Goal: Information Seeking & Learning: Learn about a topic

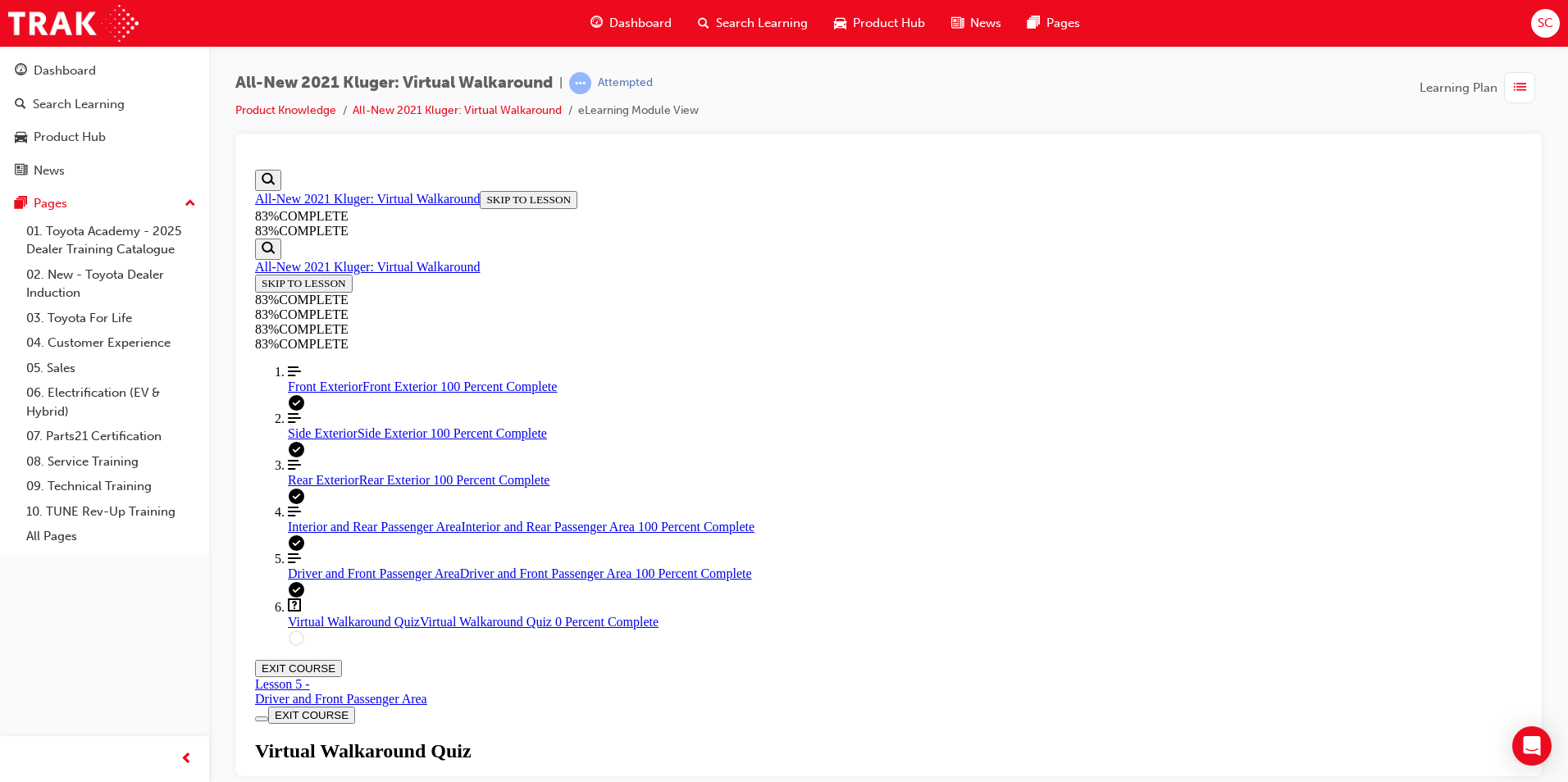
scroll to position [141, 0]
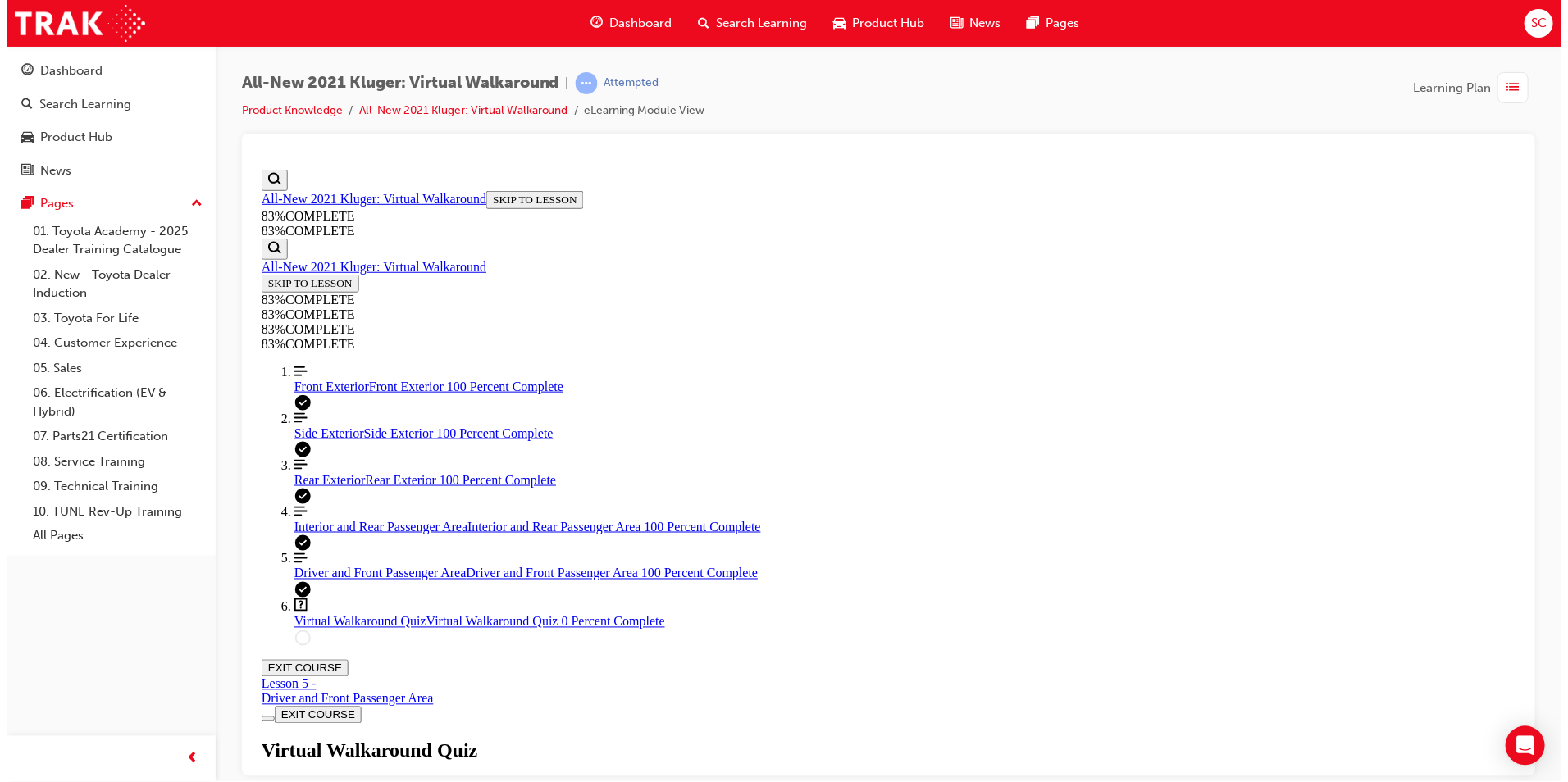
scroll to position [60, 0]
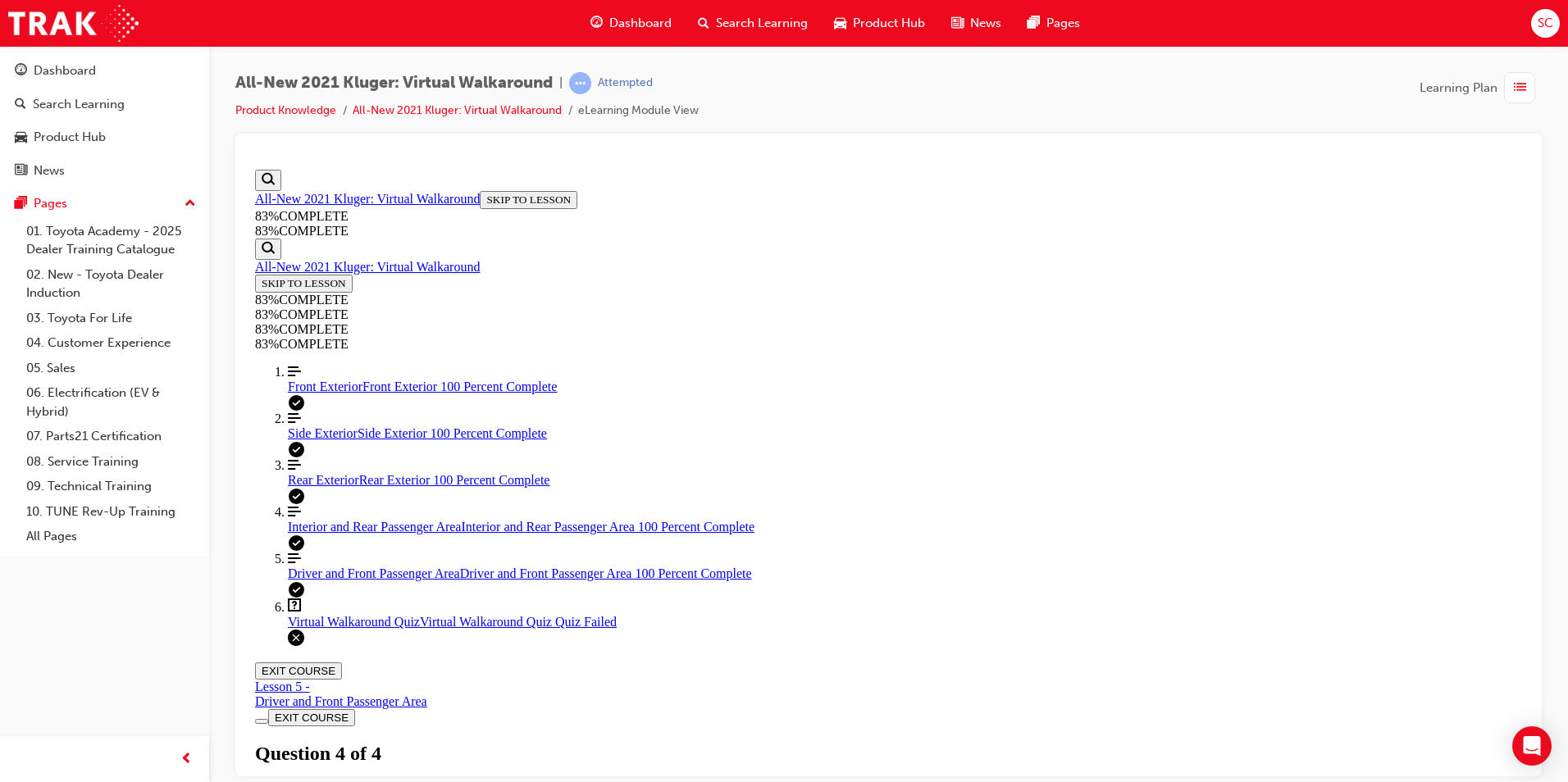
scroll to position [231, 0]
drag, startPoint x: 969, startPoint y: 657, endPoint x: 989, endPoint y: 671, distance: 24.4
click at [989, 740] on div "Virtual Walkaround Quiz Lesson 6 of 6 Now that you've explored the Kluger in mo…" at bounding box center [888, 796] width 1267 height 112
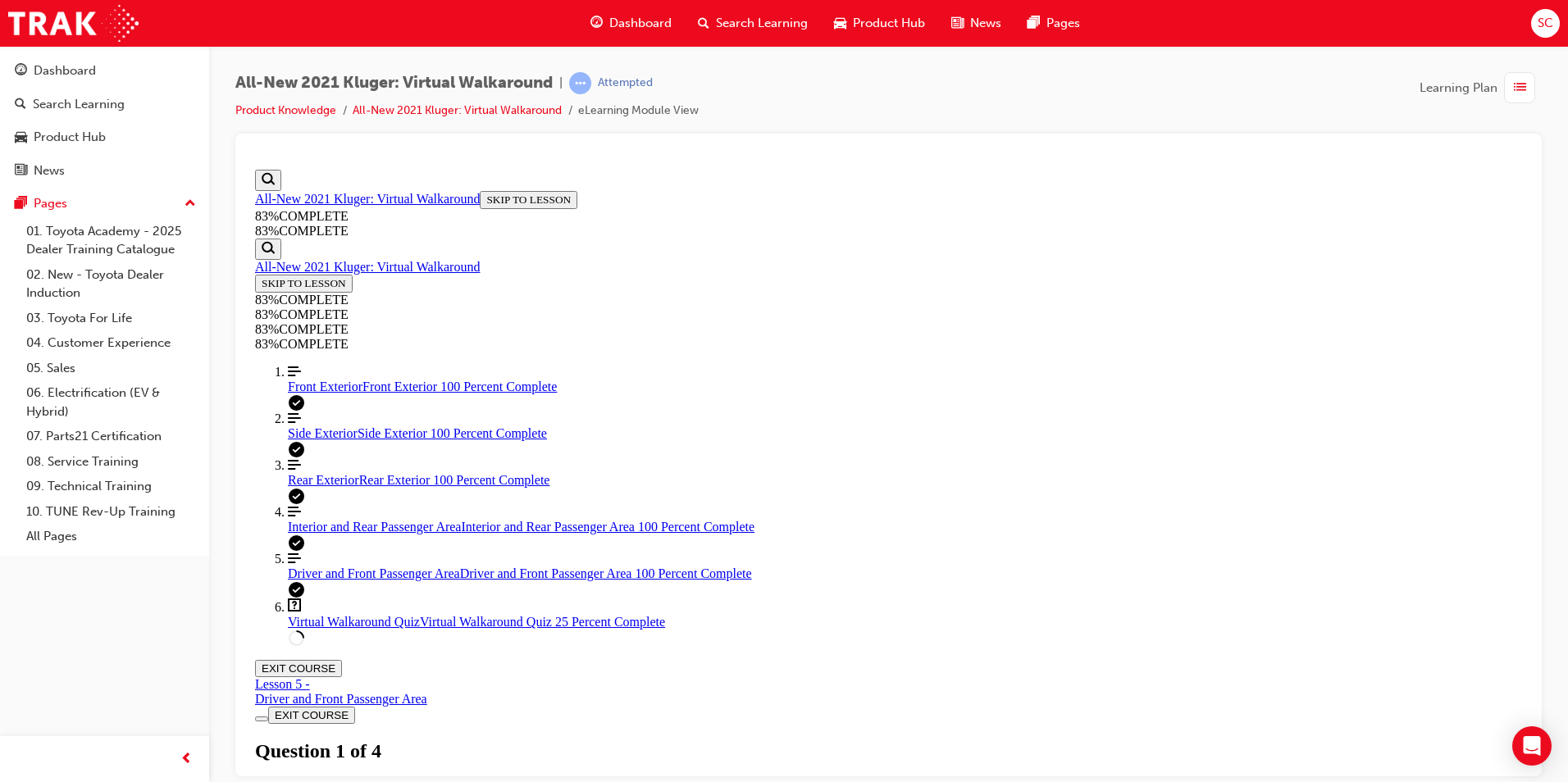
drag, startPoint x: 880, startPoint y: 450, endPoint x: 716, endPoint y: 383, distance: 177.2
copy p "TRUE OR FALSE: On the Kluger, Parking Support Brake (PKSB) is designed to apply…"
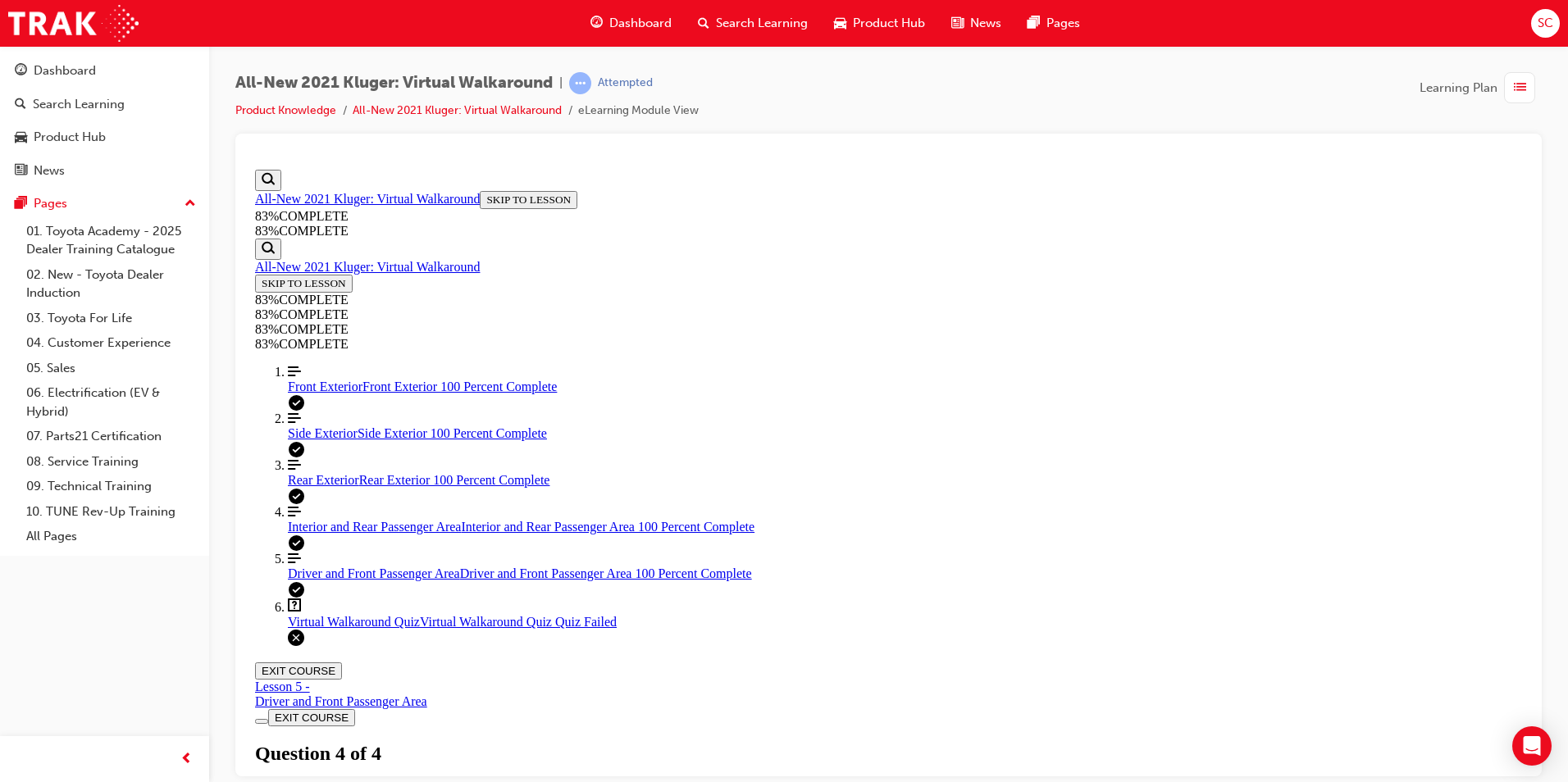
scroll to position [231, 0]
click at [780, 740] on div "Virtual Walkaround Quiz Lesson 6 of 6 Now that you've explored the Kluger in mo…" at bounding box center [888, 796] width 1267 height 112
click at [793, 740] on div "Virtual Walkaround Quiz Lesson 6 of 6 Now that you've explored the Kluger in mo…" at bounding box center [888, 796] width 1267 height 112
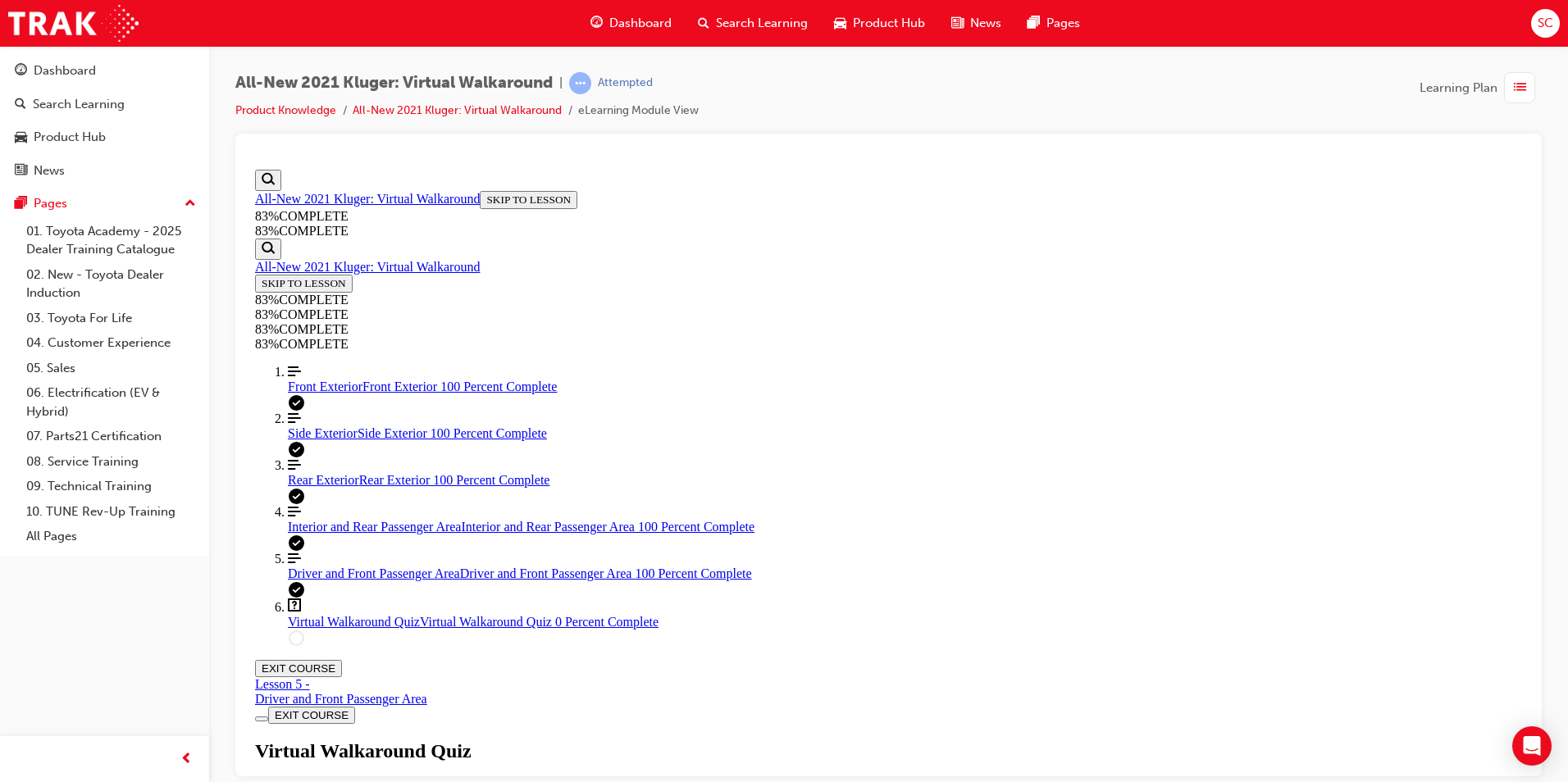
click at [793, 740] on div "Virtual Walkaround Quiz Lesson 6 of 6 Now that you've explored the Kluger in mo…" at bounding box center [888, 796] width 1267 height 112
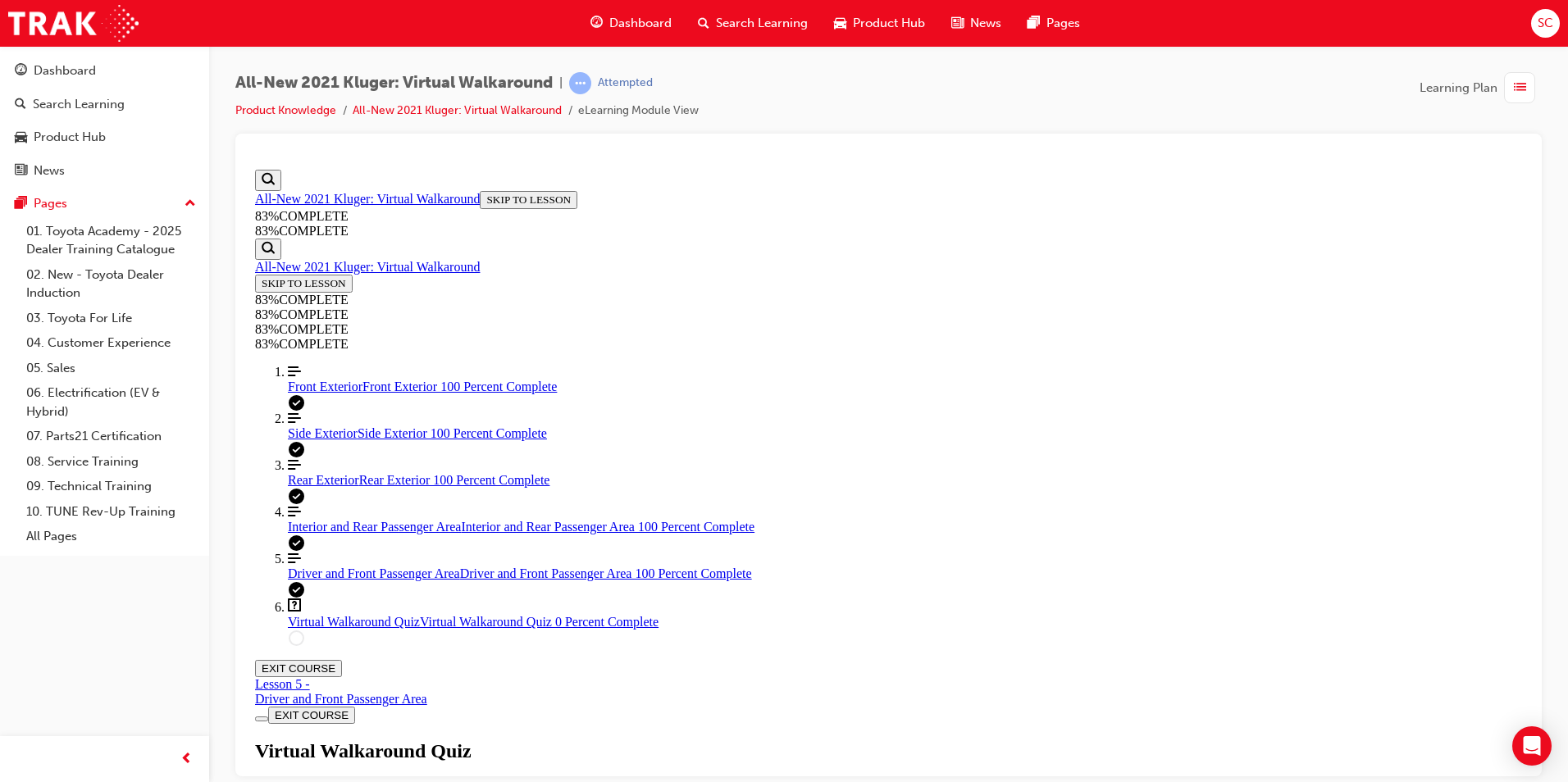
scroll to position [141, 0]
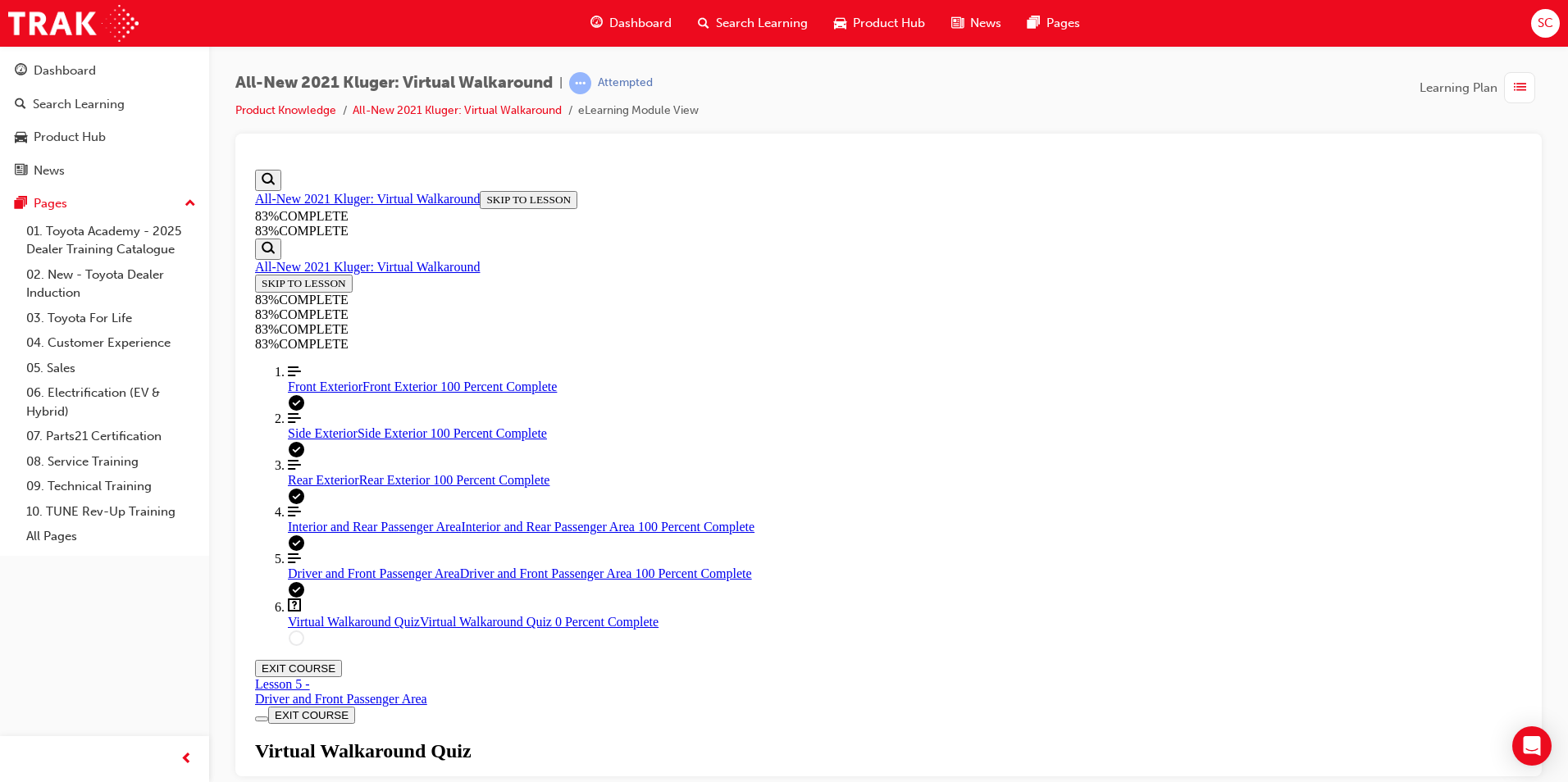
scroll to position [223, 0]
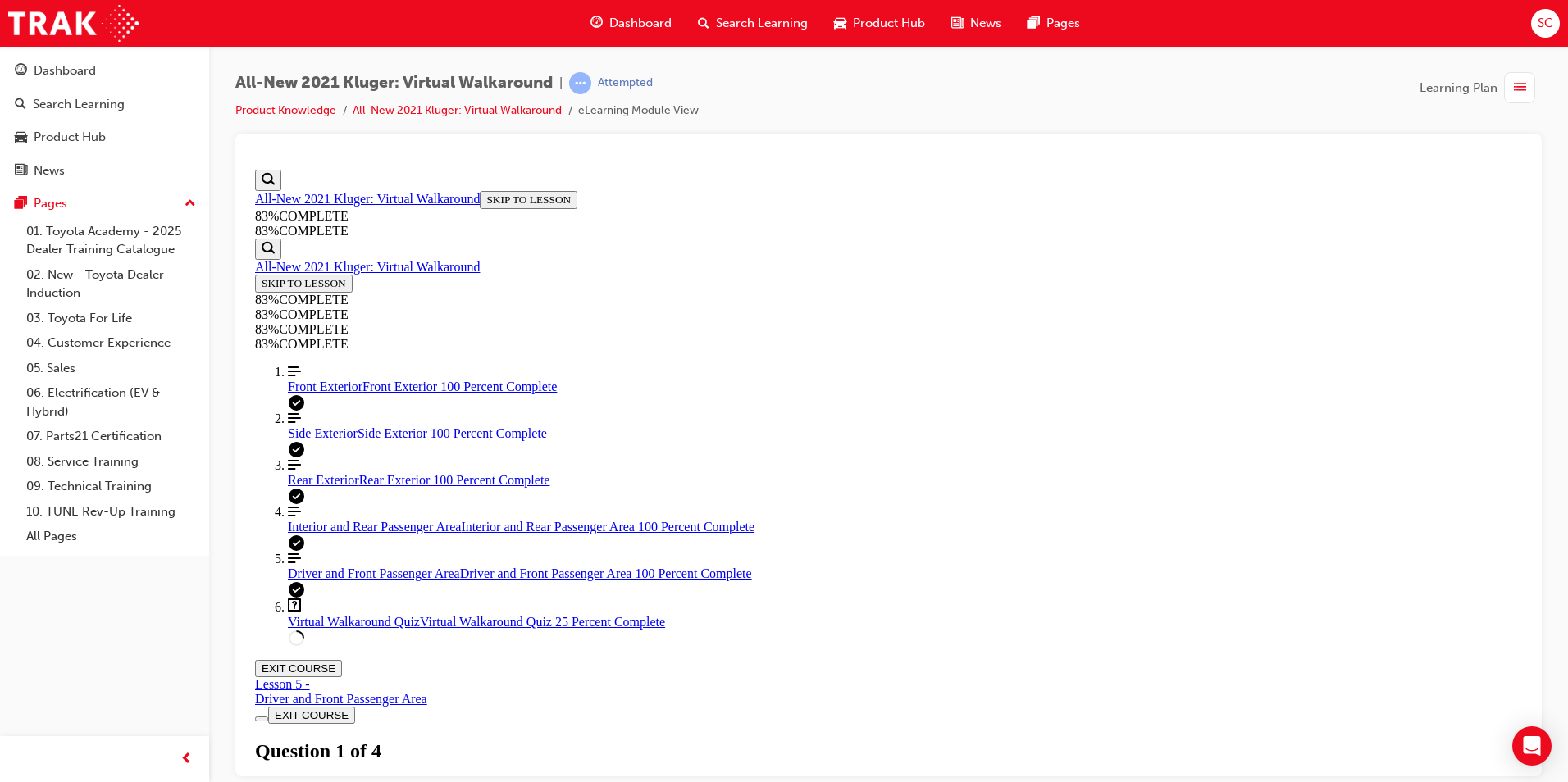
scroll to position [179, 0]
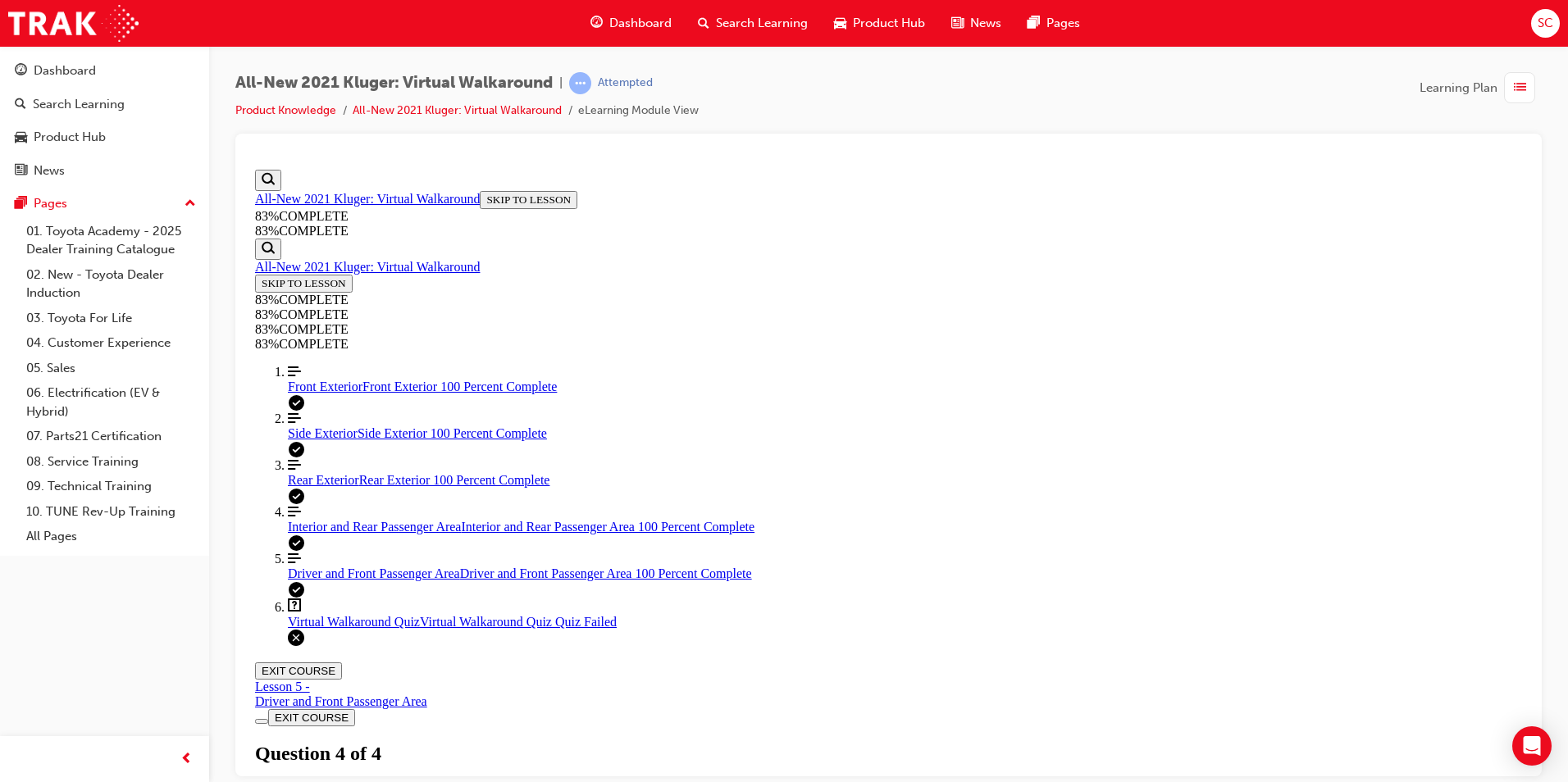
scroll to position [224, 0]
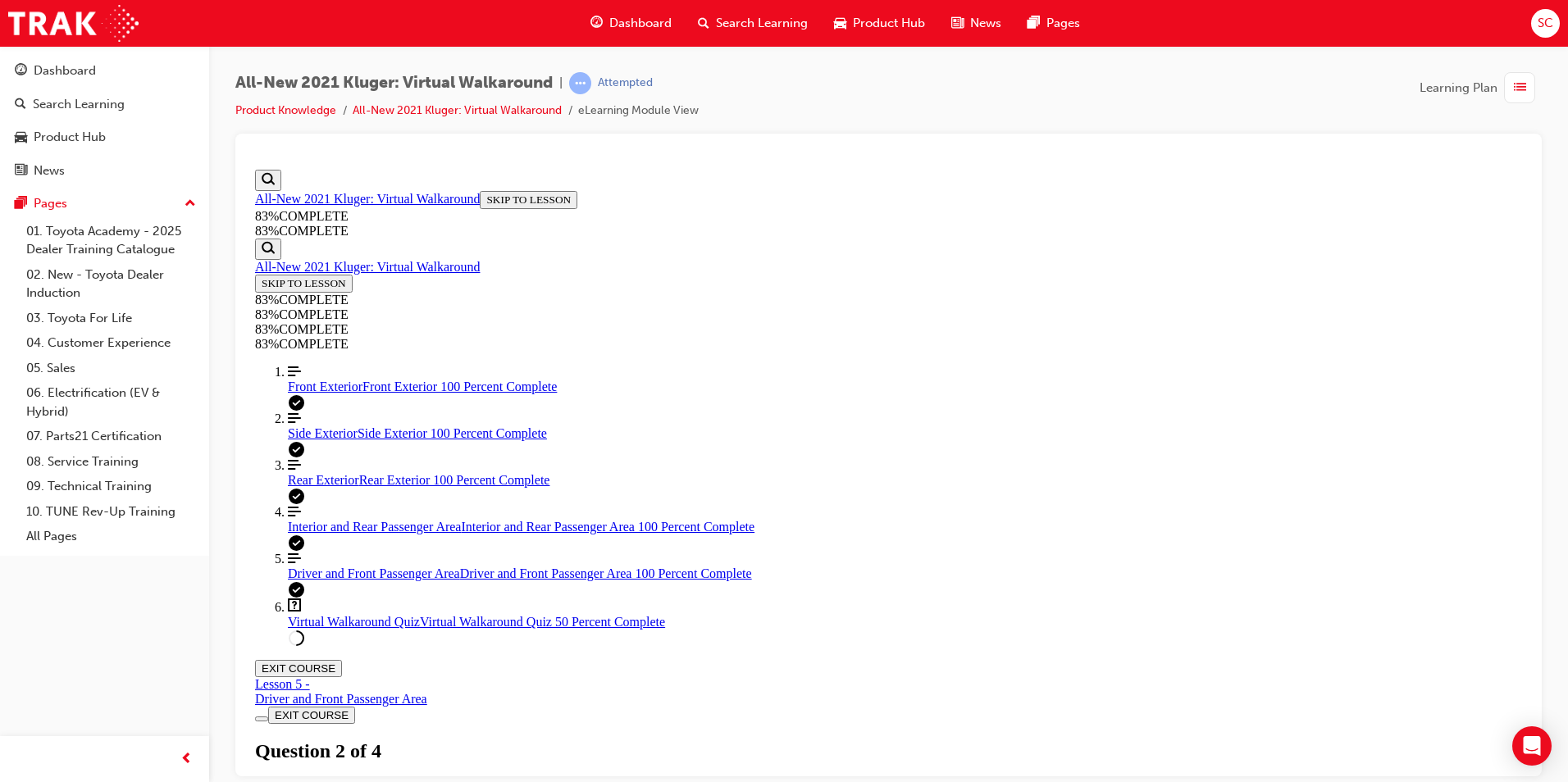
scroll to position [179, 0]
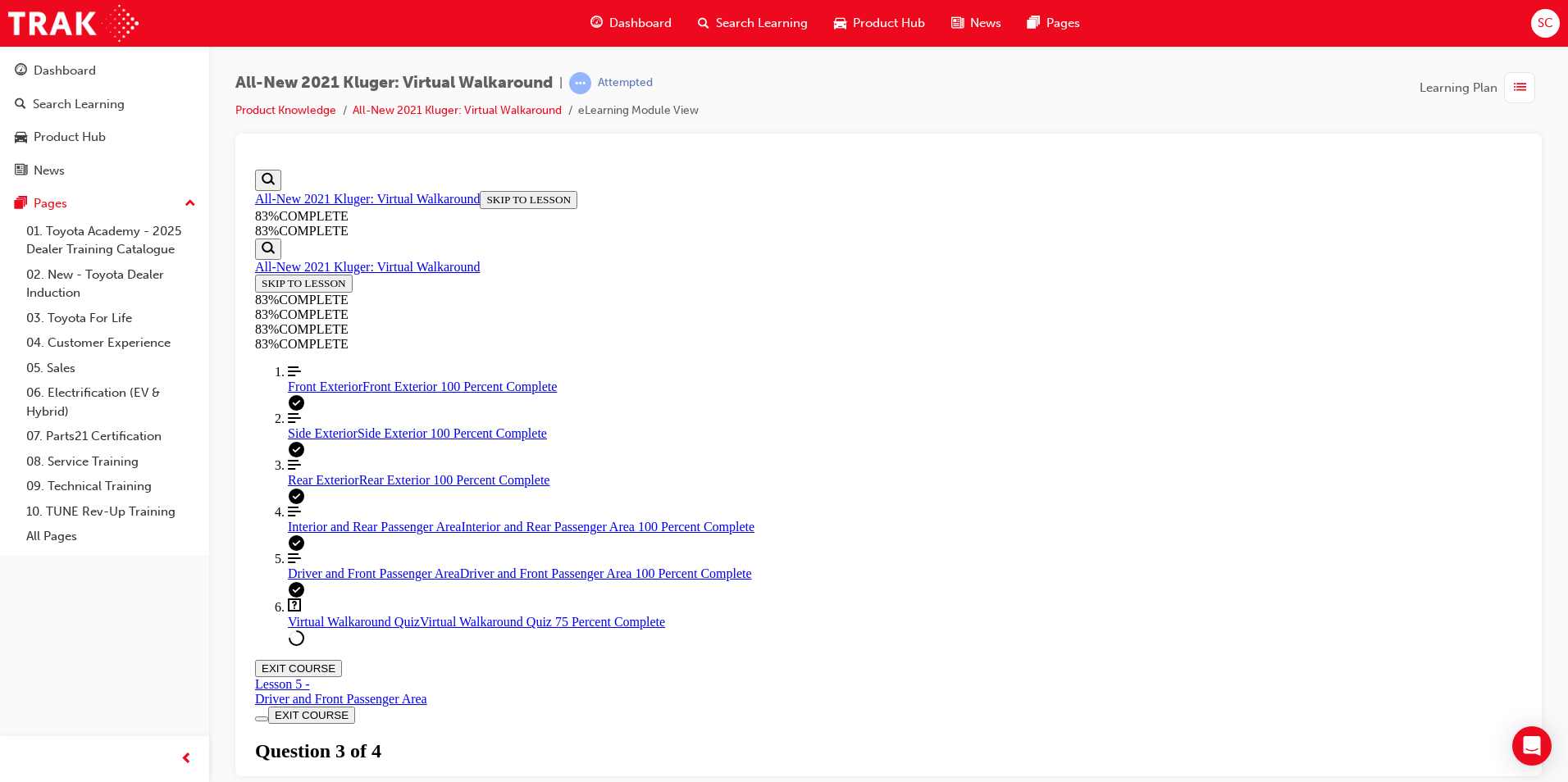
drag, startPoint x: 823, startPoint y: 554, endPoint x: 794, endPoint y: 561, distance: 29.8
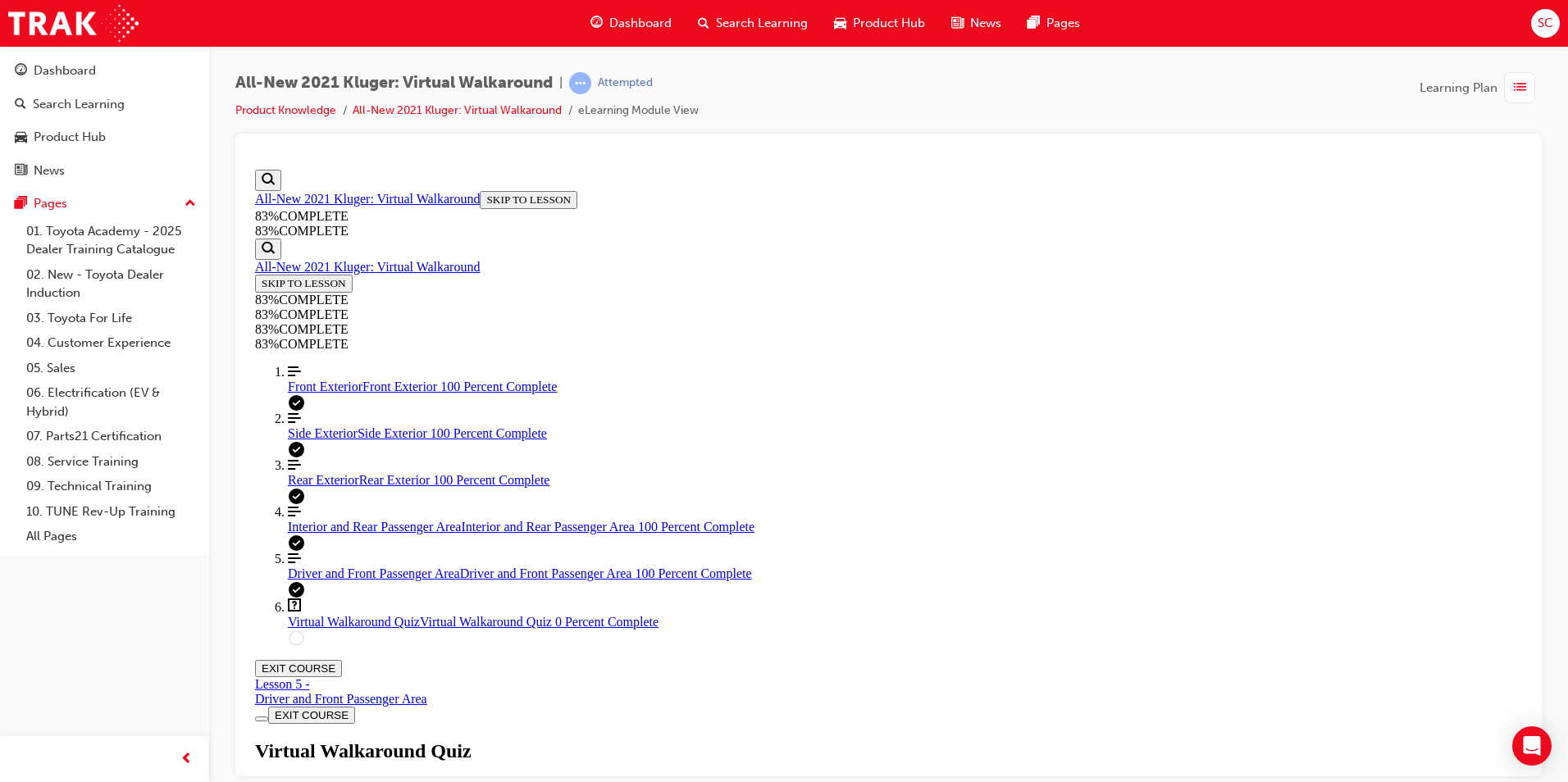
click at [818, 740] on div "Virtual Walkaround Quiz Lesson 6 of 6 Now that you've explored the Kluger in mo…" at bounding box center [888, 796] width 1267 height 112
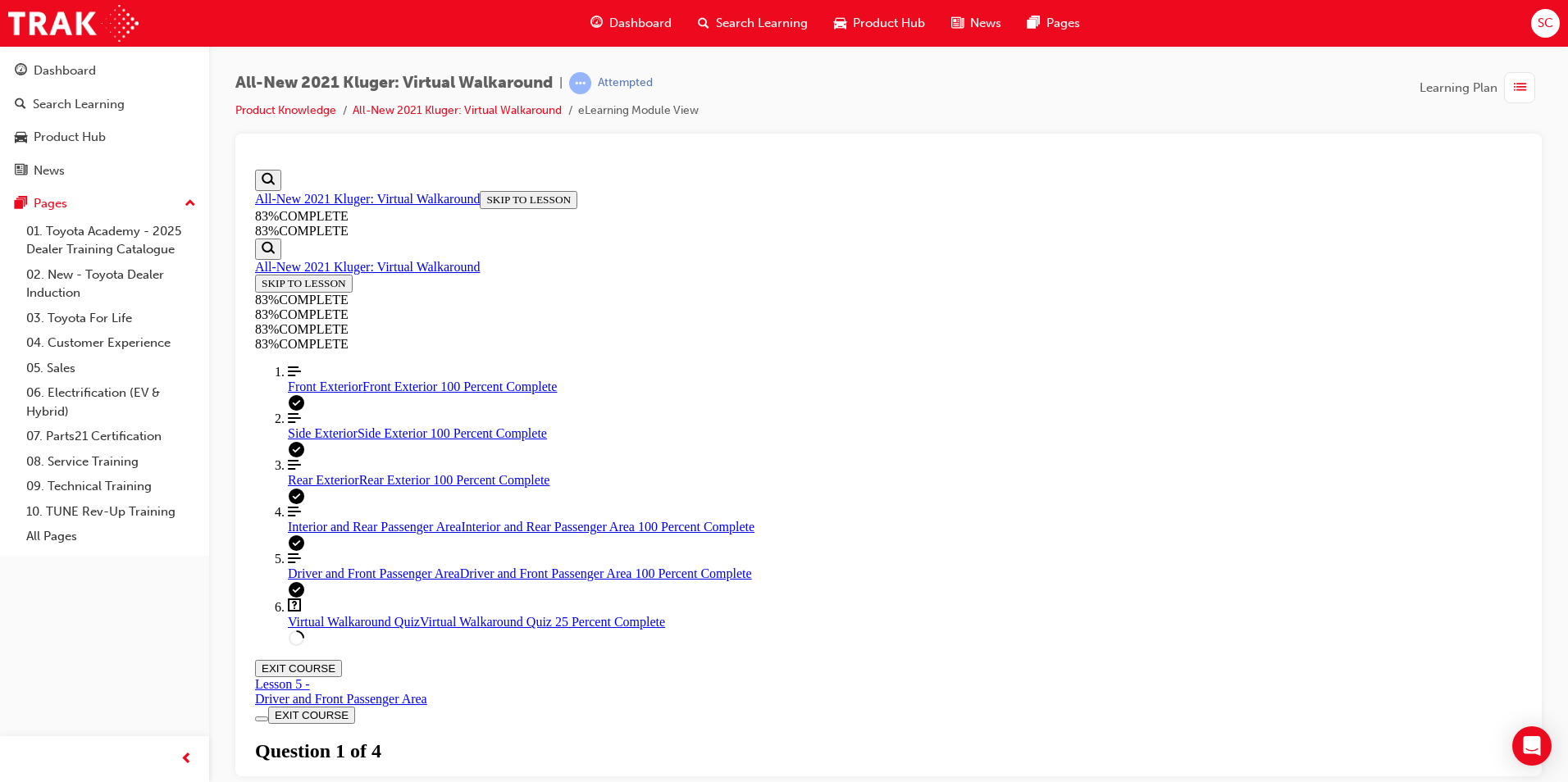
drag, startPoint x: 999, startPoint y: 494, endPoint x: 1056, endPoint y: 614, distance: 132.8
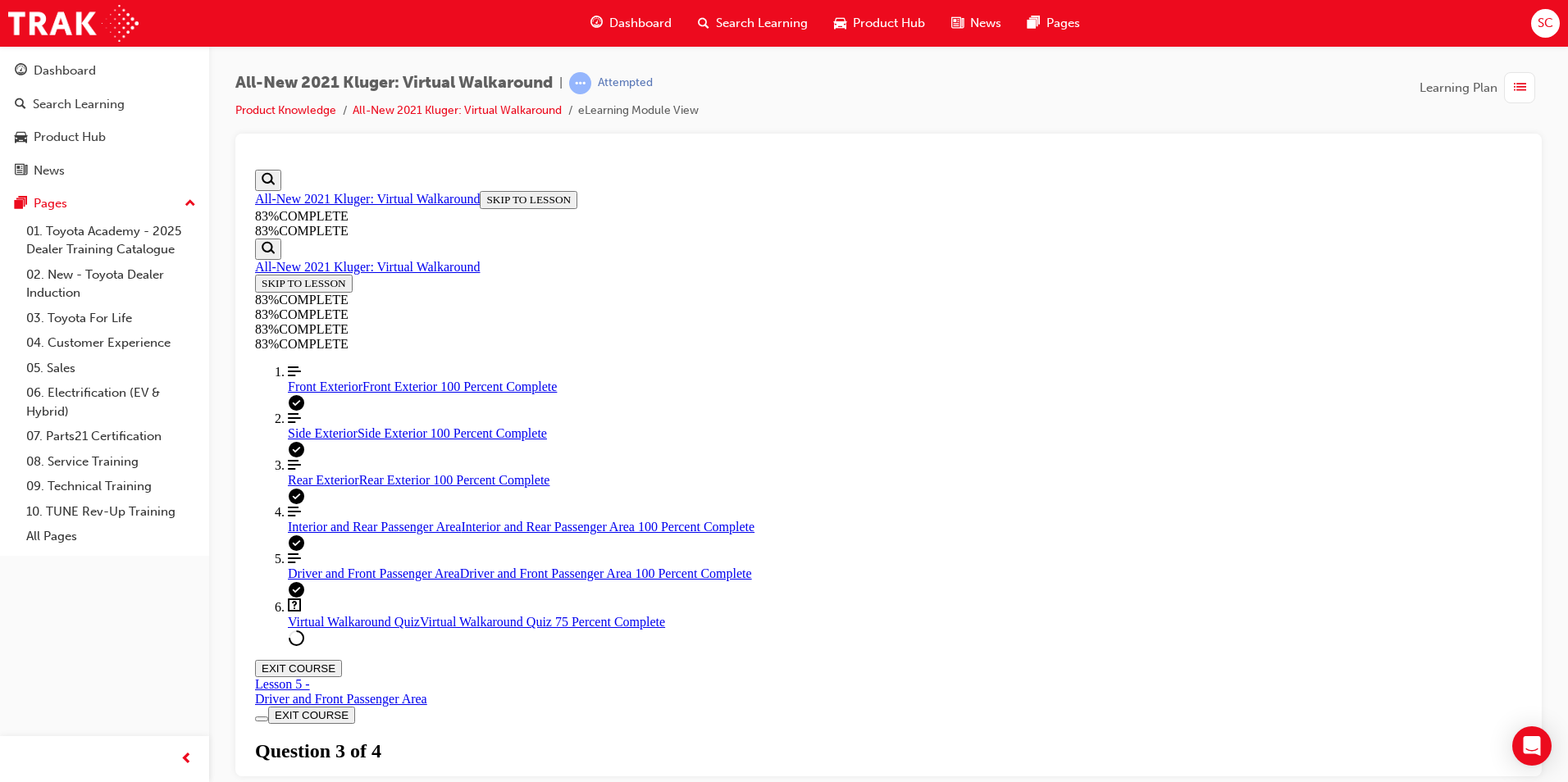
scroll to position [223, 0]
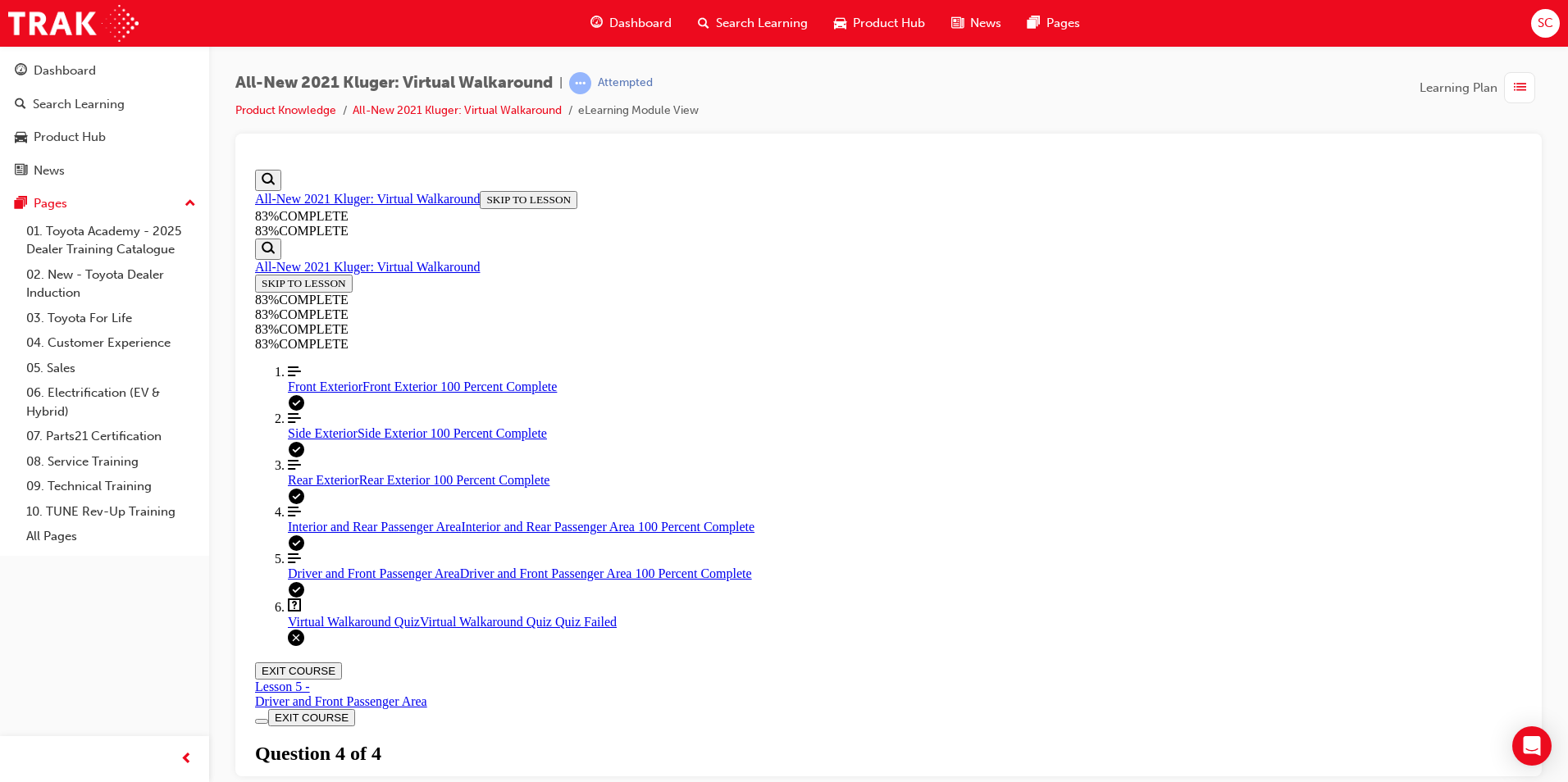
scroll to position [231, 0]
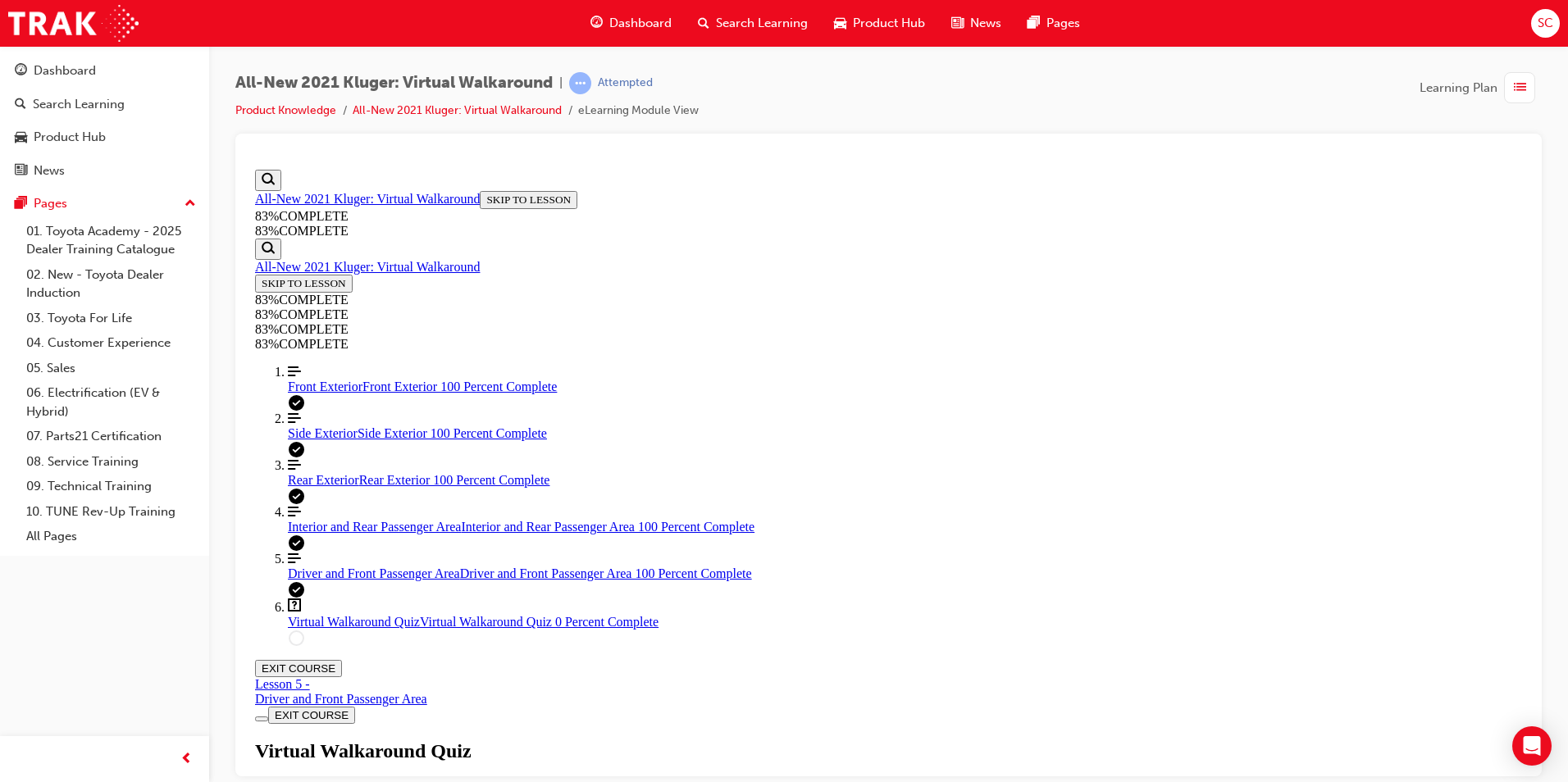
drag, startPoint x: 567, startPoint y: 638, endPoint x: 1368, endPoint y: 387, distance: 839.4
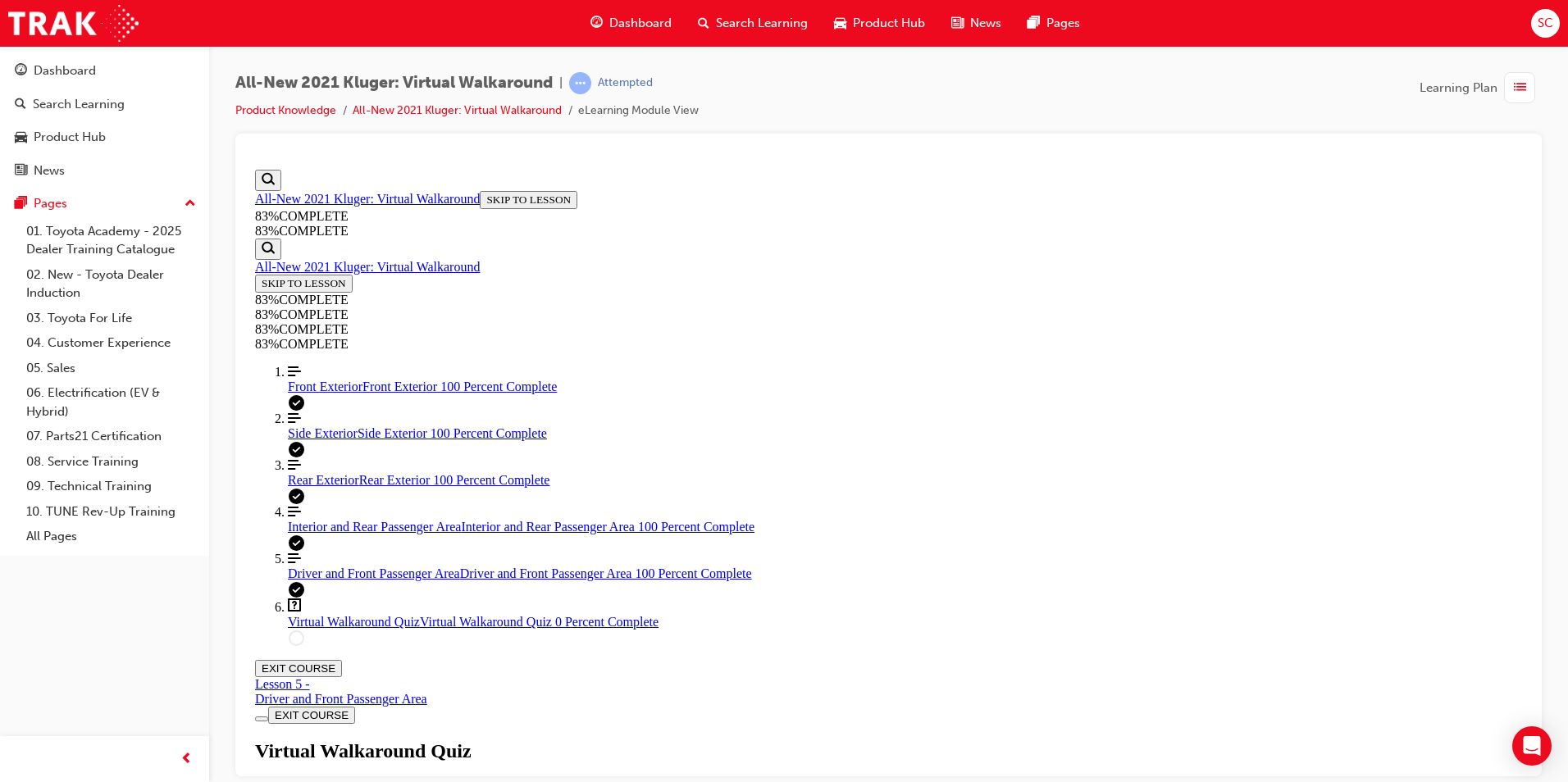
drag, startPoint x: 1158, startPoint y: 377, endPoint x: 1163, endPoint y: 253, distance: 124.1
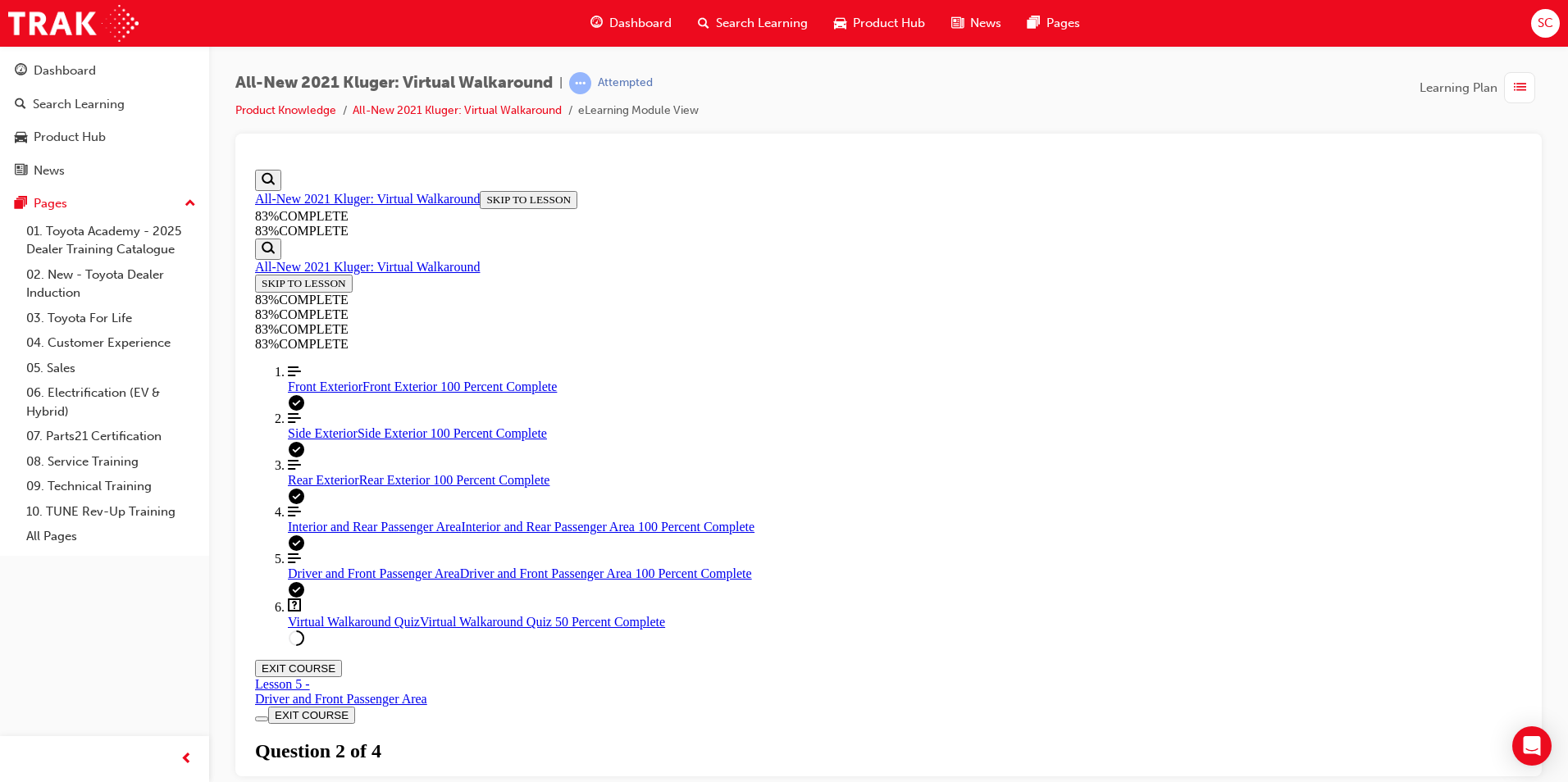
scroll to position [60, 0]
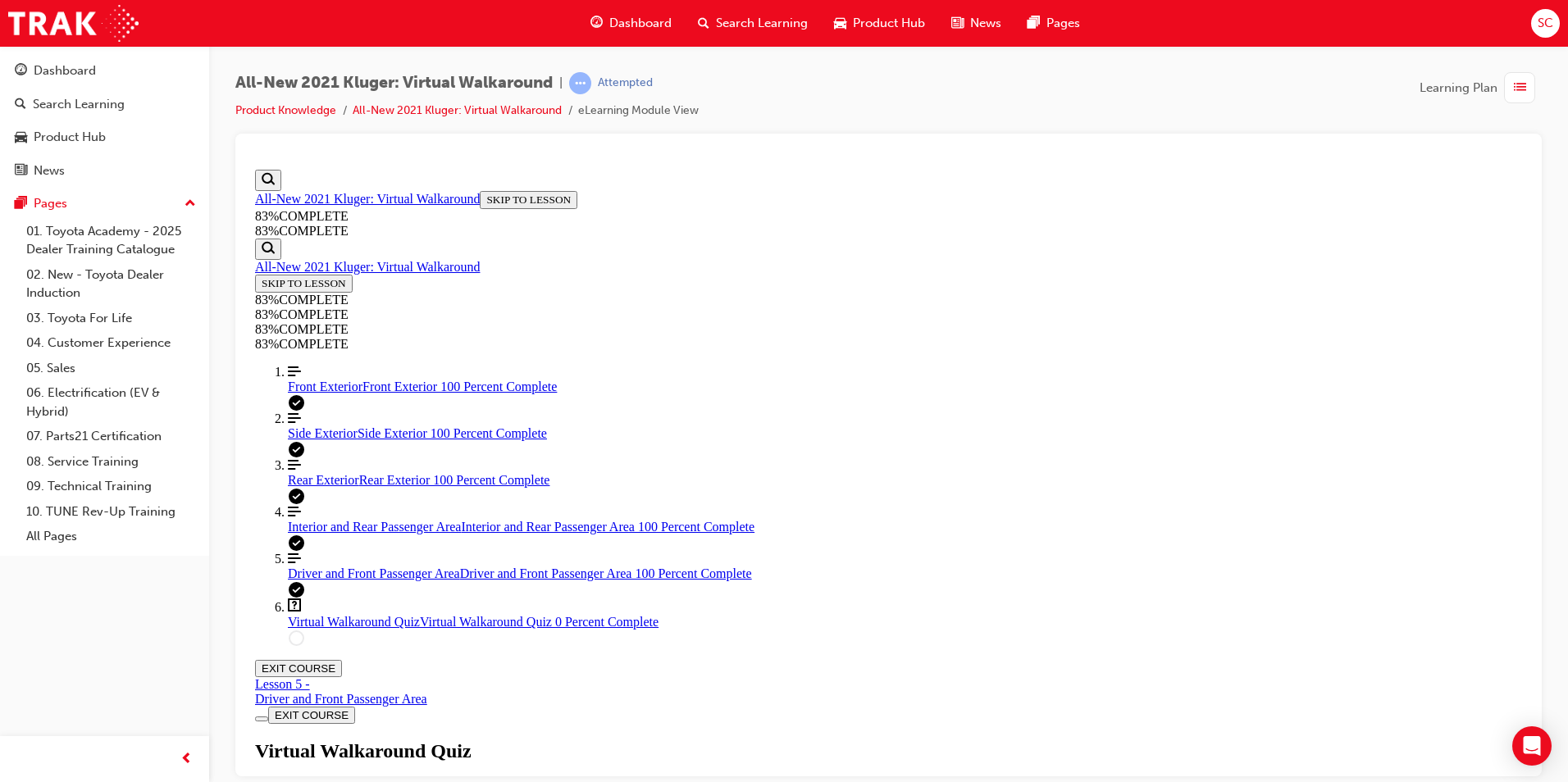
scroll to position [59, 0]
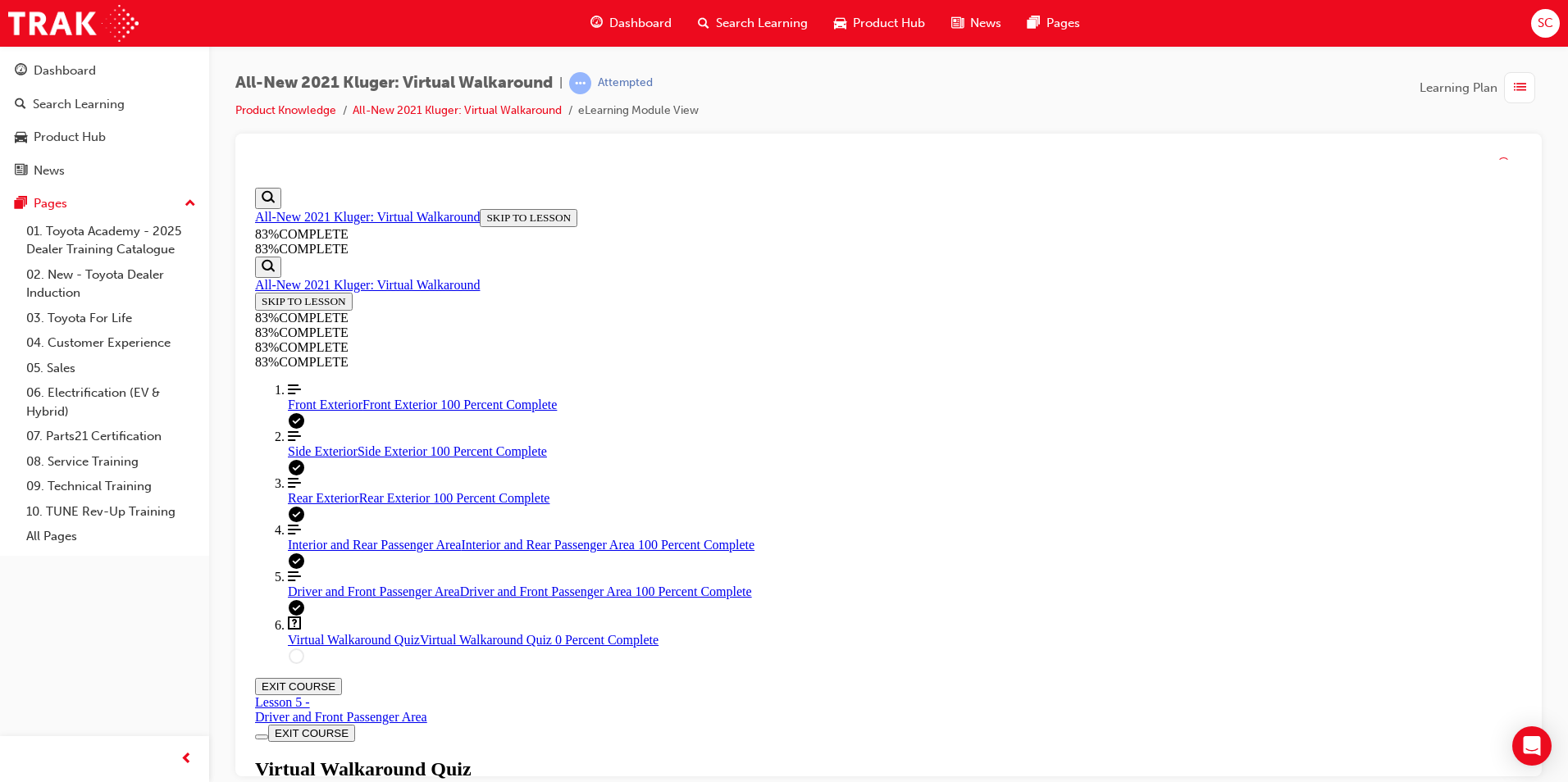
scroll to position [60, 0]
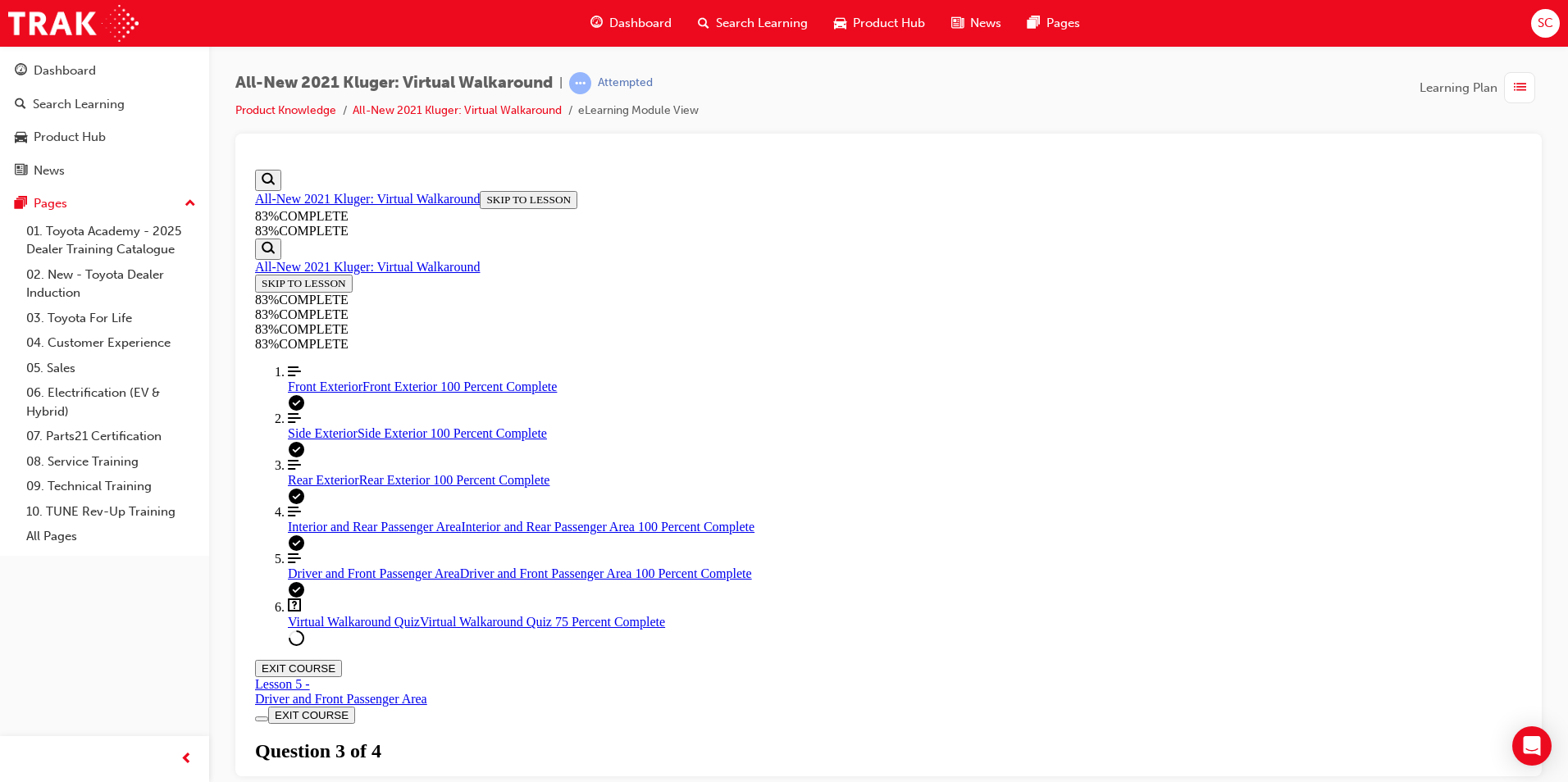
click at [777, 740] on div "Virtual Walkaround Quiz Lesson 6 of 6 Now that you've explored the Kluger in mo…" at bounding box center [888, 796] width 1267 height 112
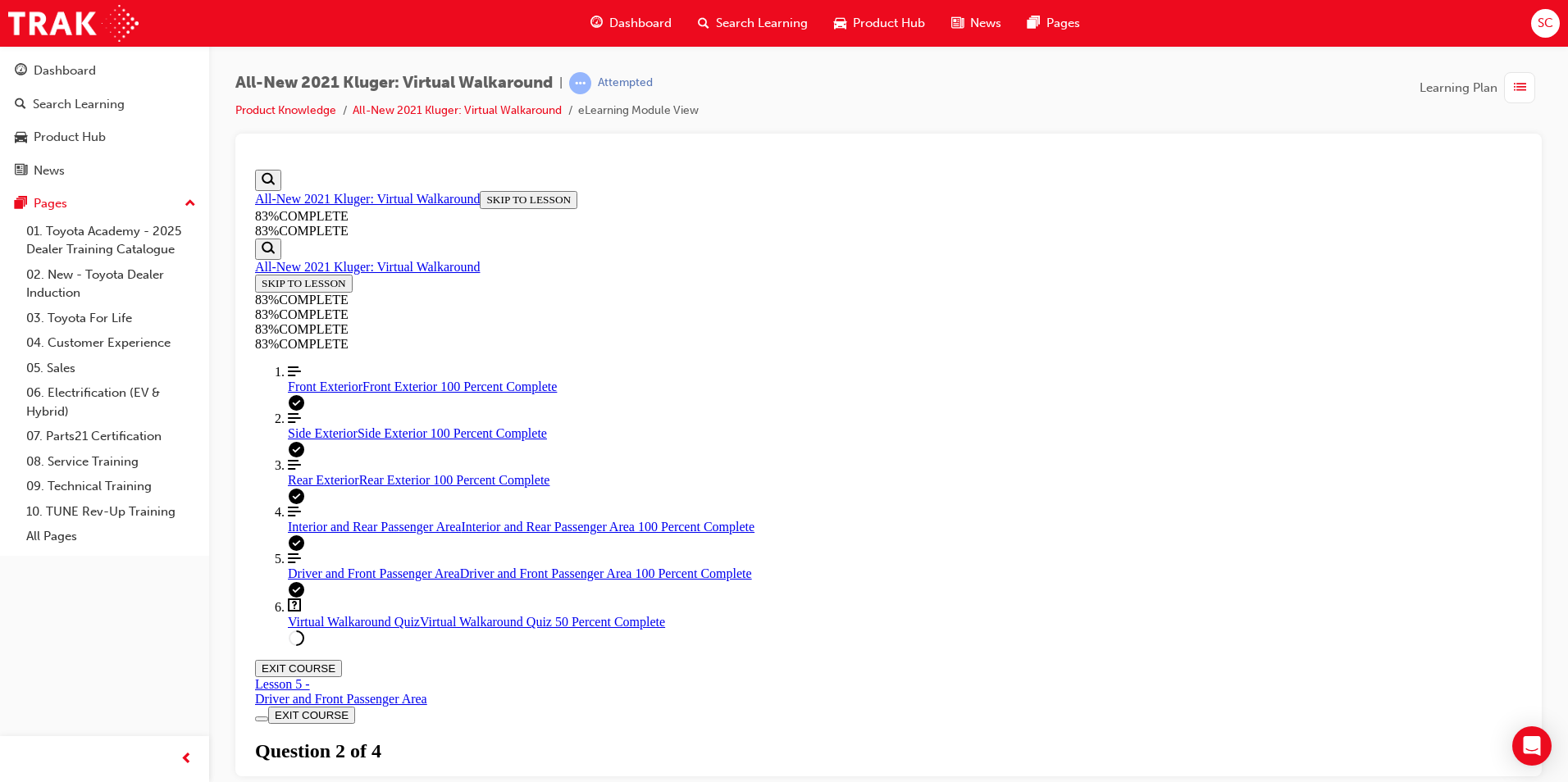
drag, startPoint x: 1037, startPoint y: 612, endPoint x: 1036, endPoint y: 601, distance: 11.0
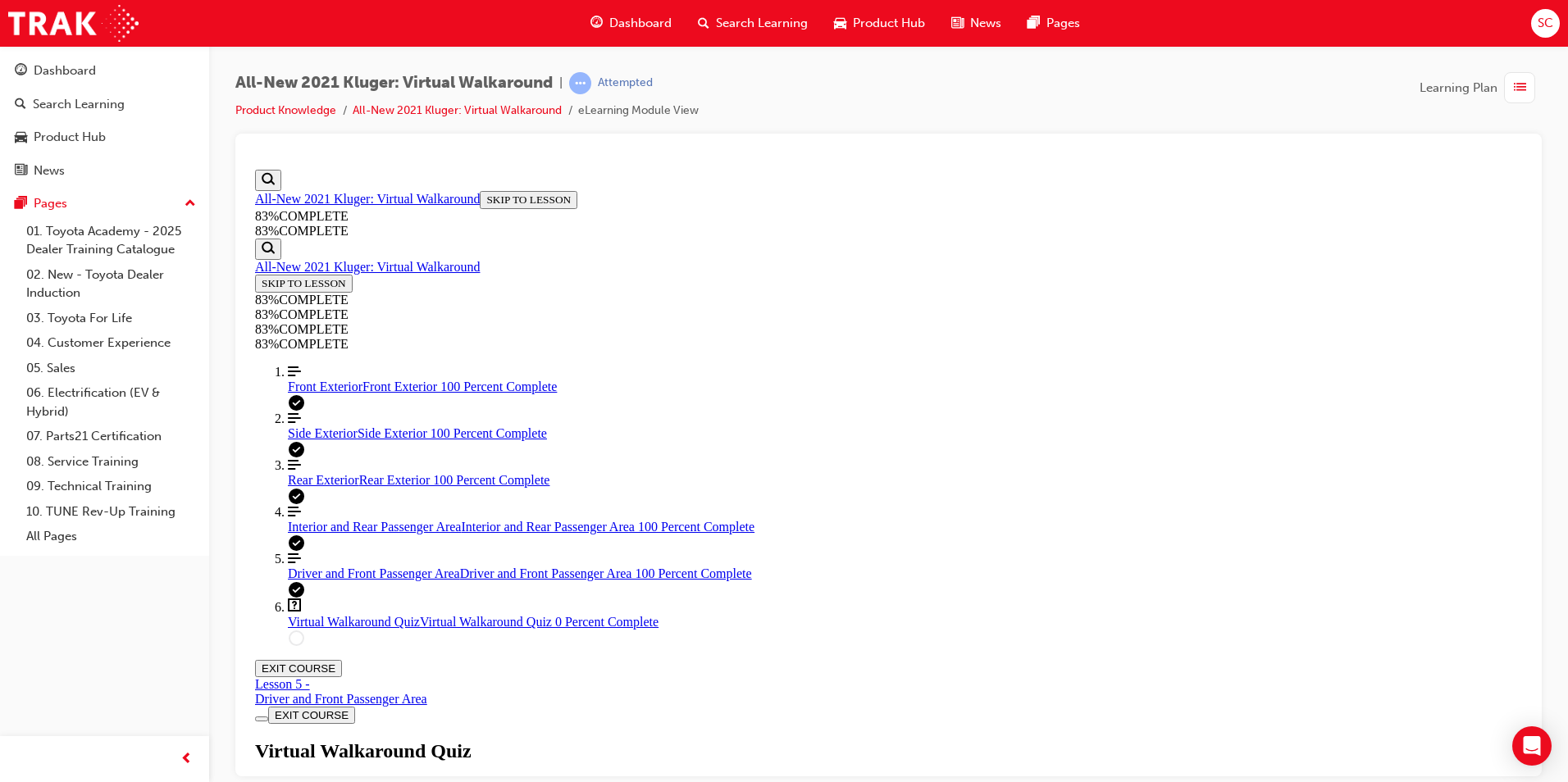
click at [1027, 740] on div "Virtual Walkaround Quiz Lesson 6 of 6 Now that you've explored the Kluger in mo…" at bounding box center [888, 796] width 1267 height 112
click at [777, 740] on div "Virtual Walkaround Quiz Lesson 6 of 6 Now that you've explored the Kluger in mo…" at bounding box center [888, 796] width 1267 height 112
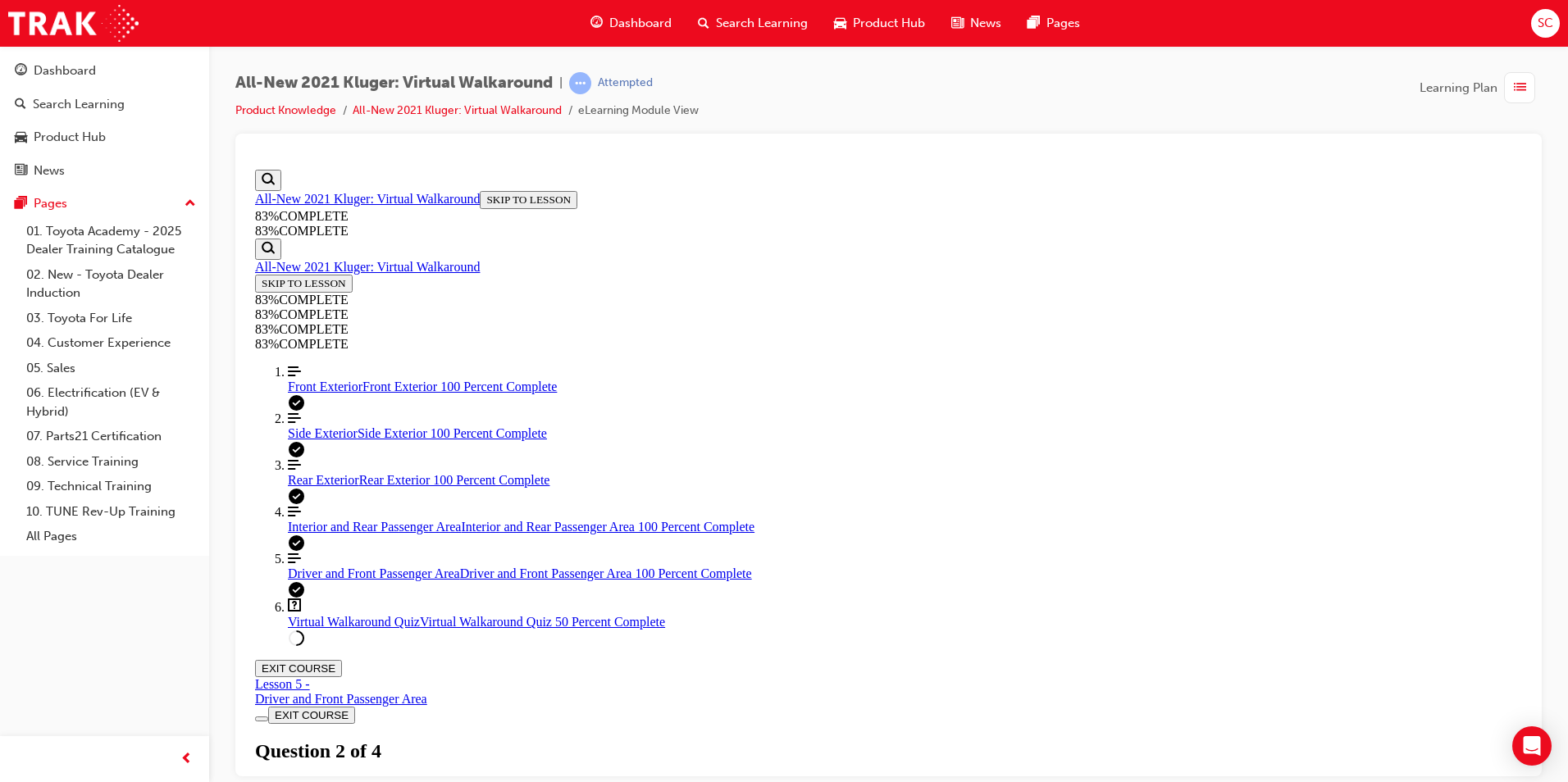
scroll to position [179, 0]
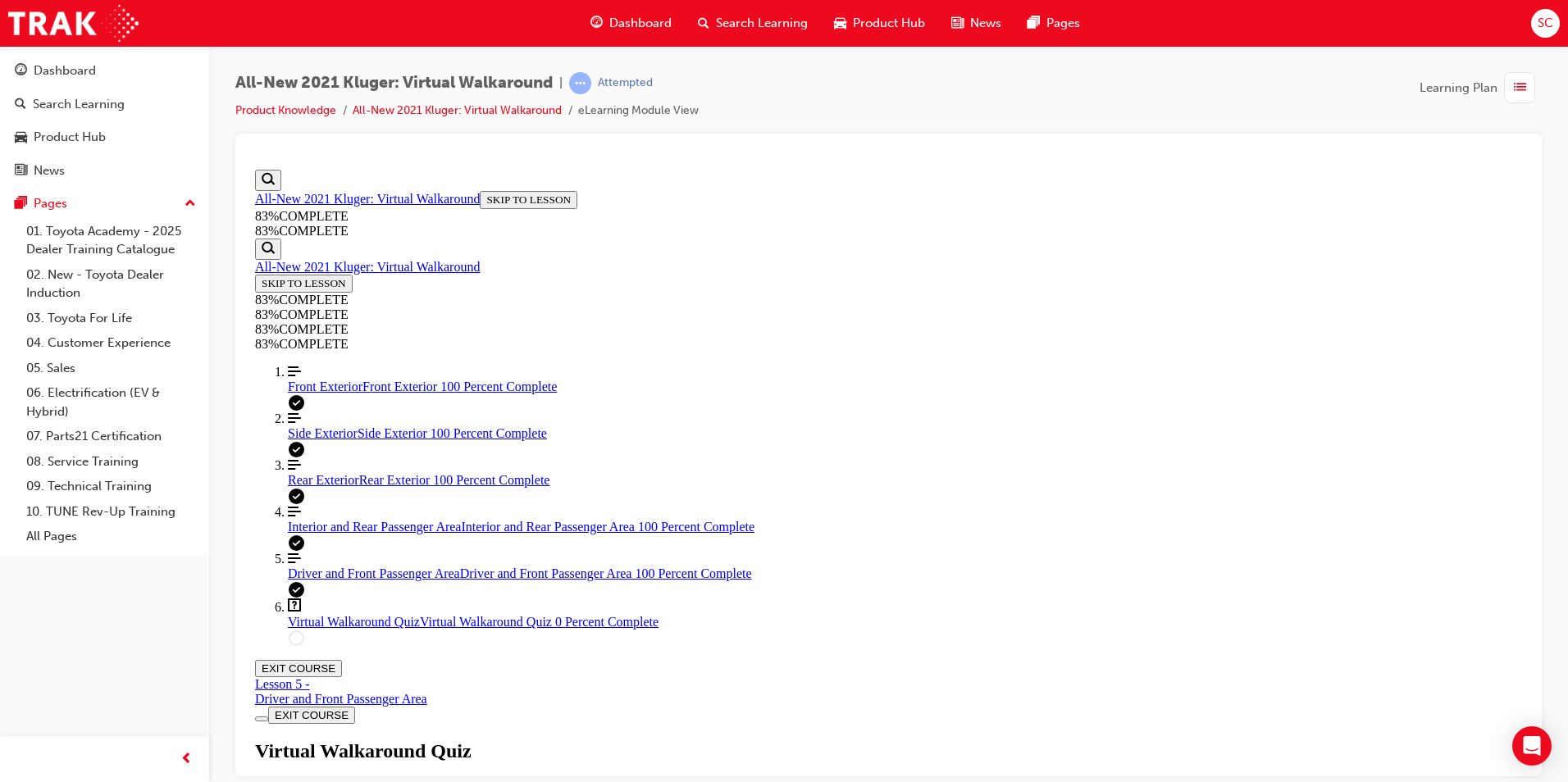
scroll to position [223, 0]
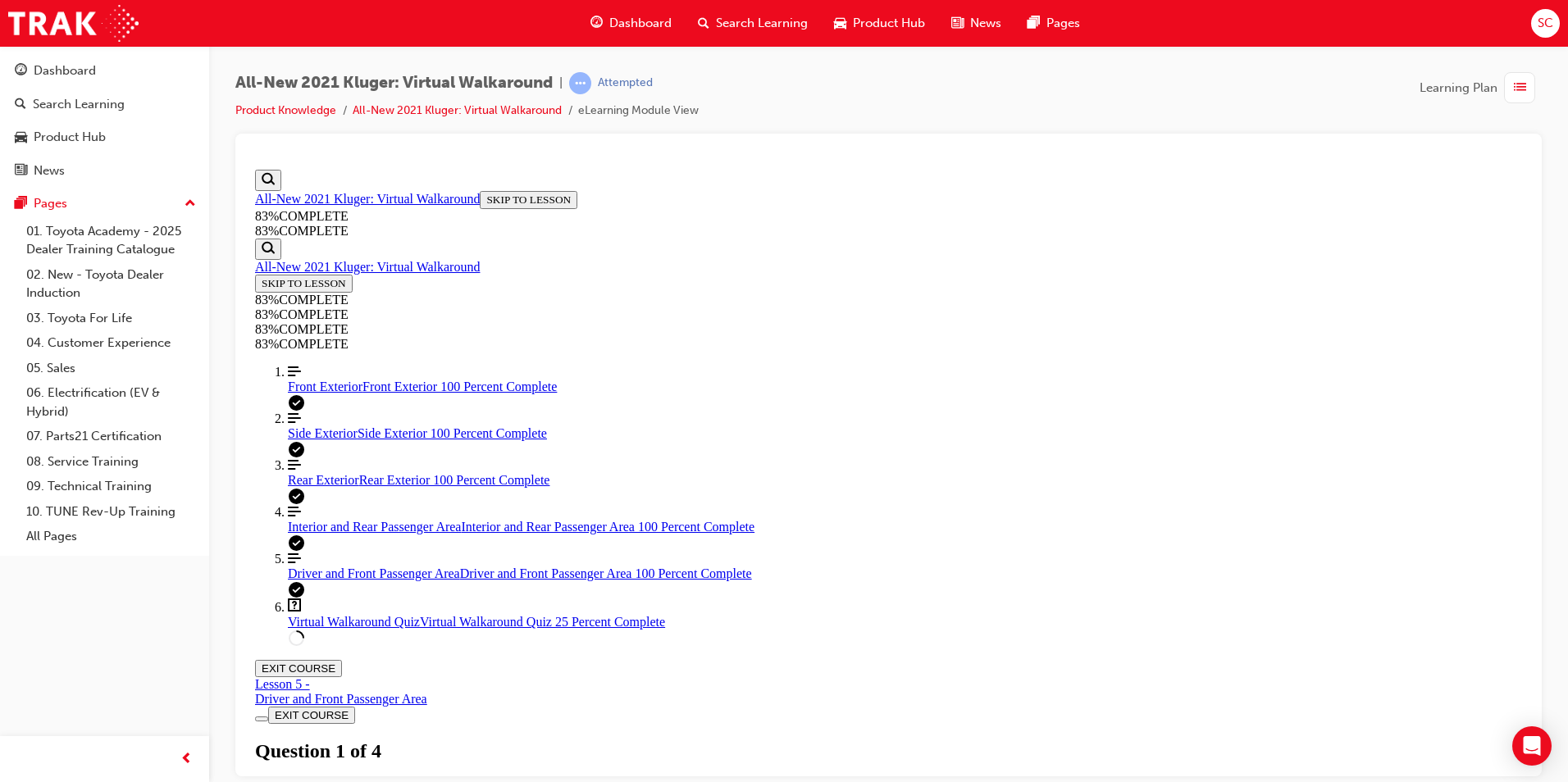
scroll to position [179, 0]
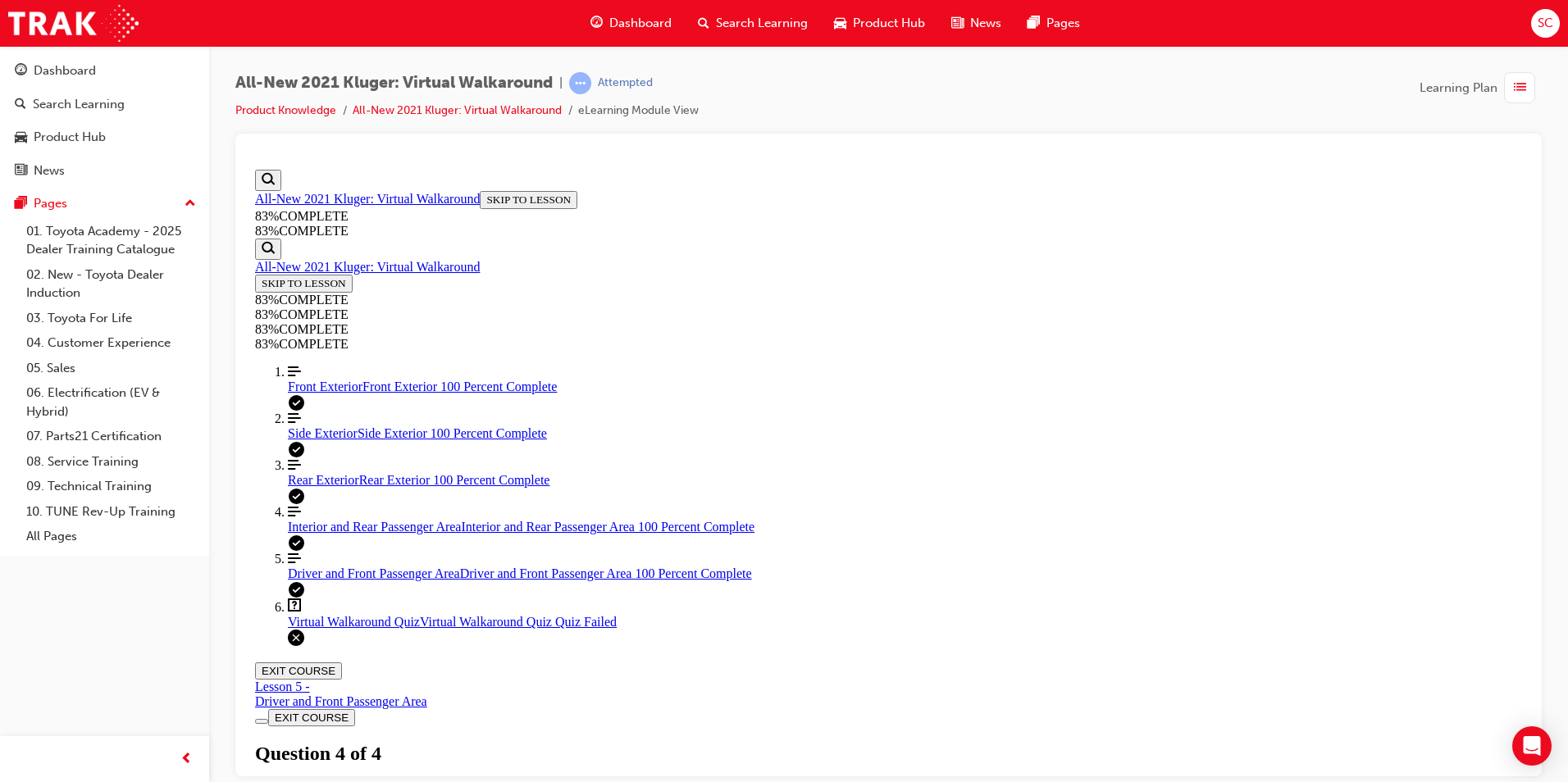
scroll to position [231, 0]
click at [810, 740] on div "Virtual Walkaround Quiz Lesson 6 of 6 Now that you've explored the Kluger in mo…" at bounding box center [888, 796] width 1267 height 112
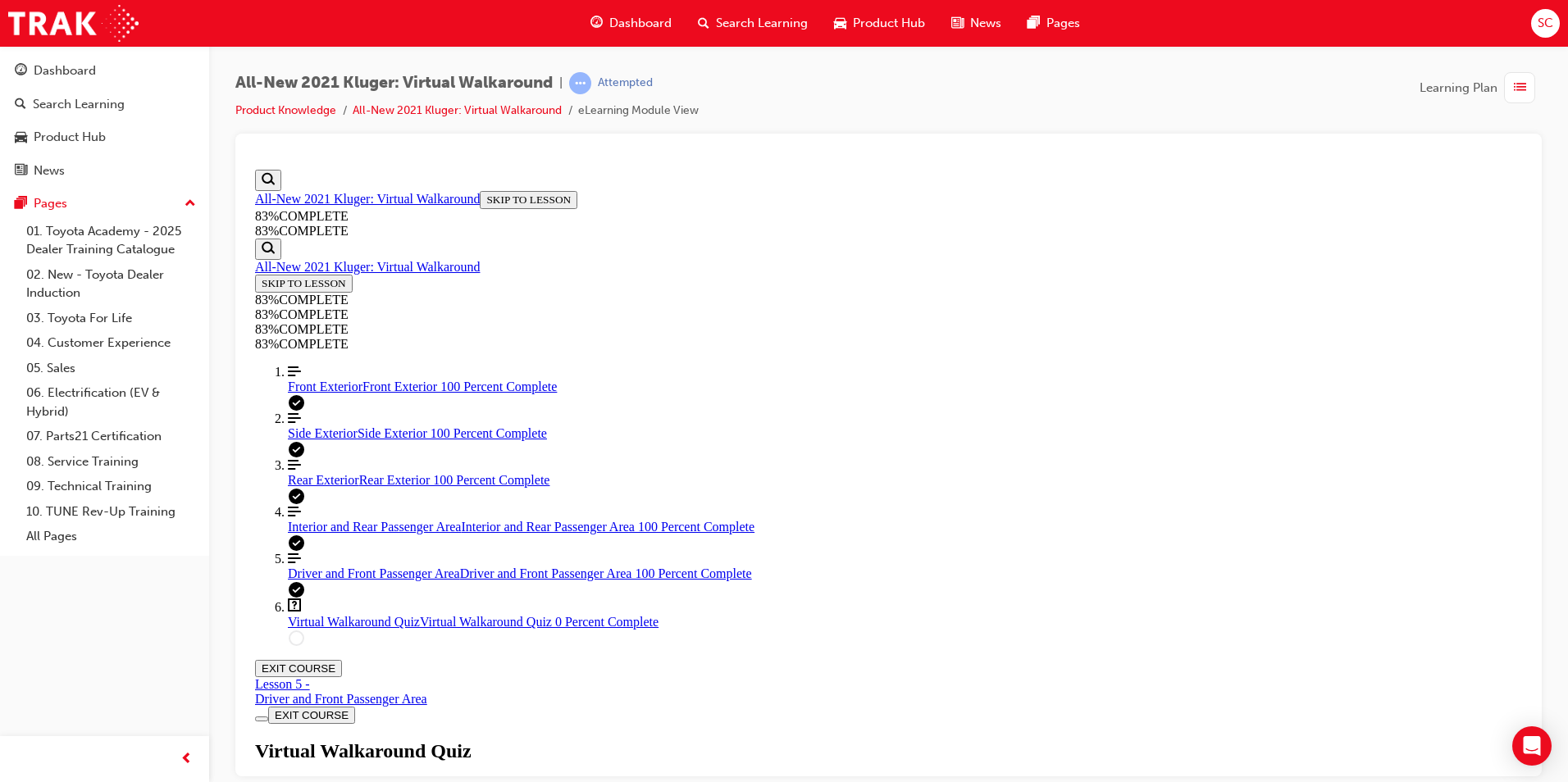
scroll to position [60, 0]
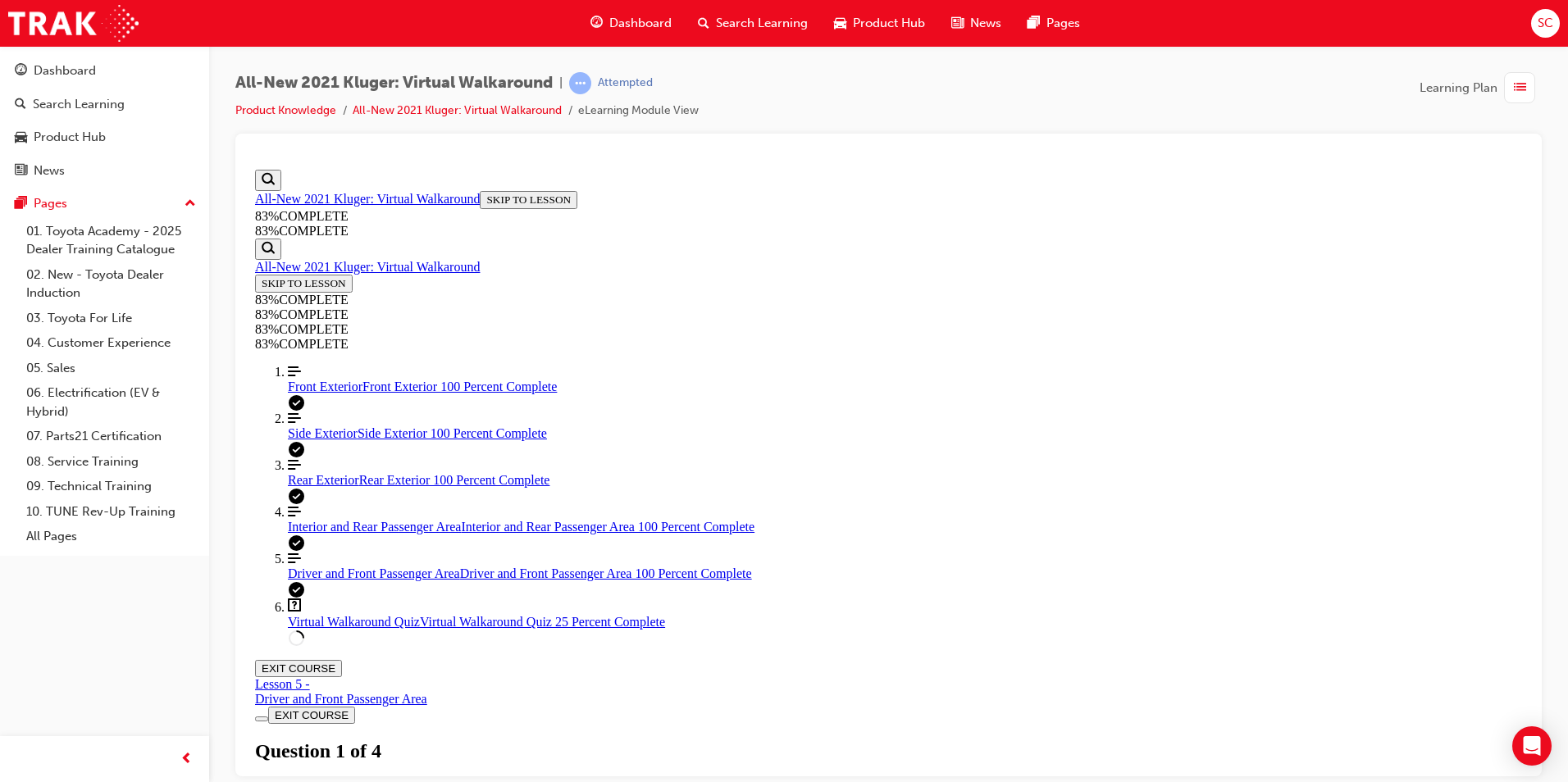
drag, startPoint x: 956, startPoint y: 447, endPoint x: 962, endPoint y: 468, distance: 21.8
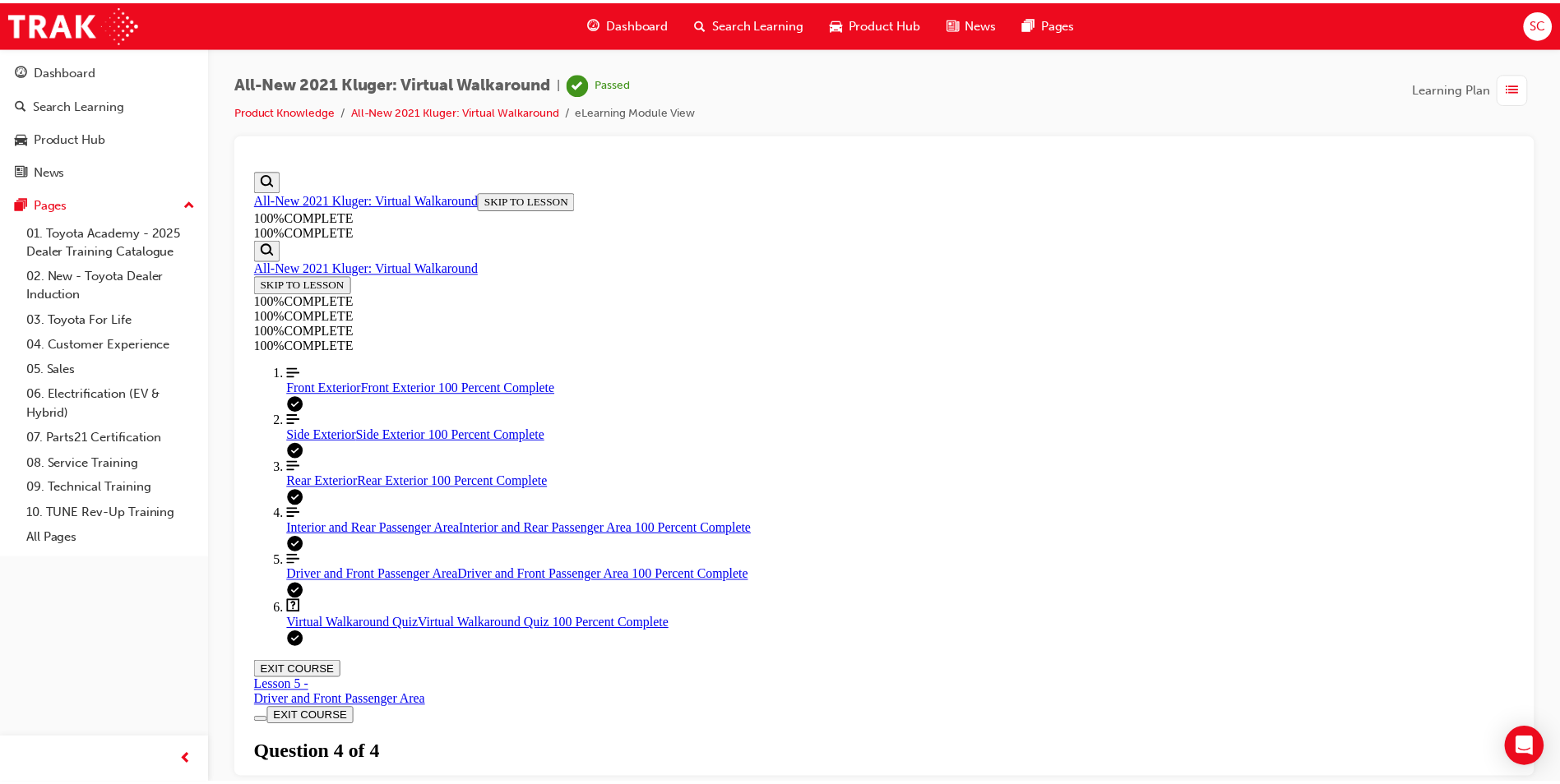
scroll to position [232, 0]
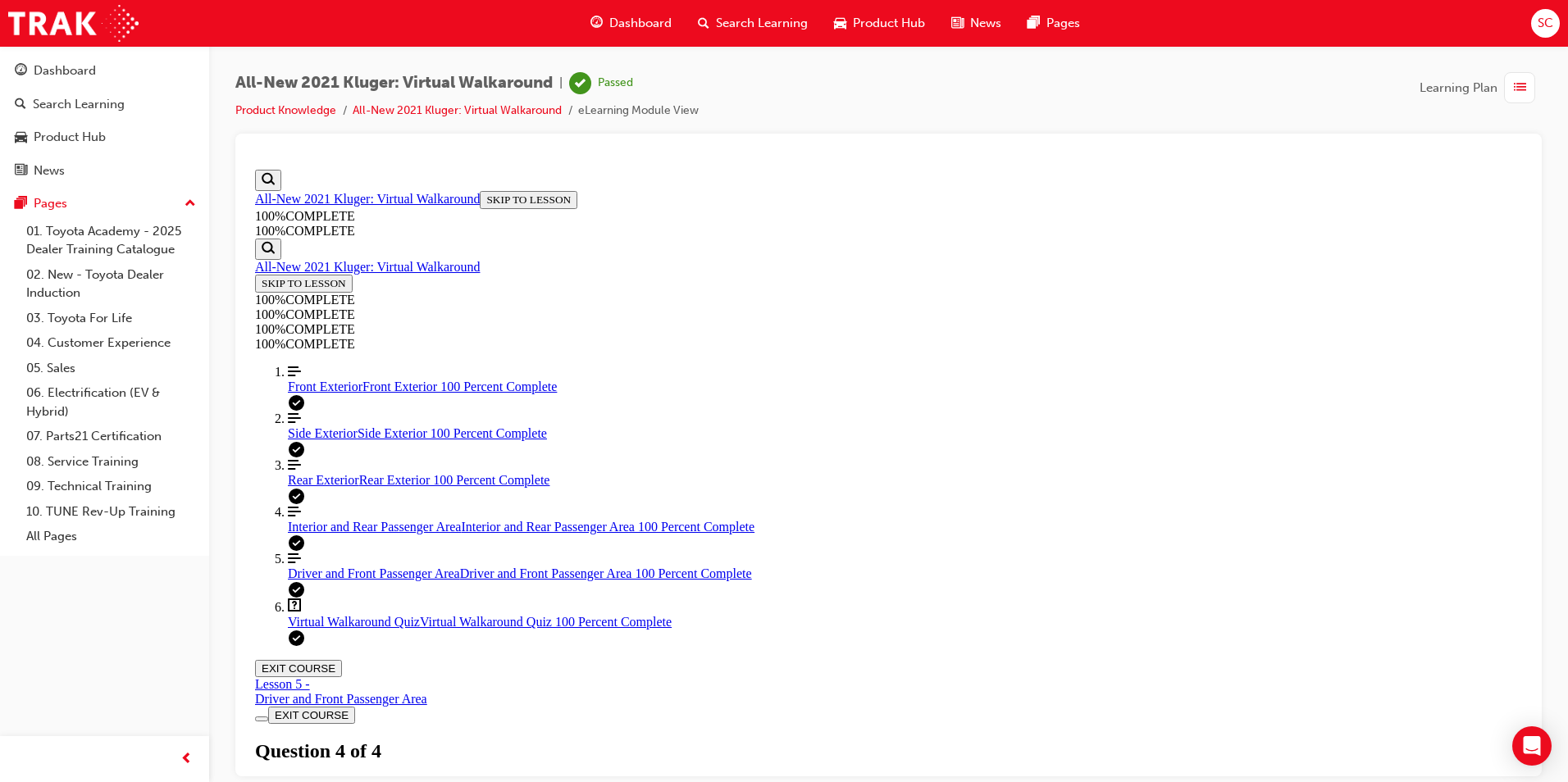
click at [617, 30] on span "Dashboard" at bounding box center [641, 23] width 63 height 19
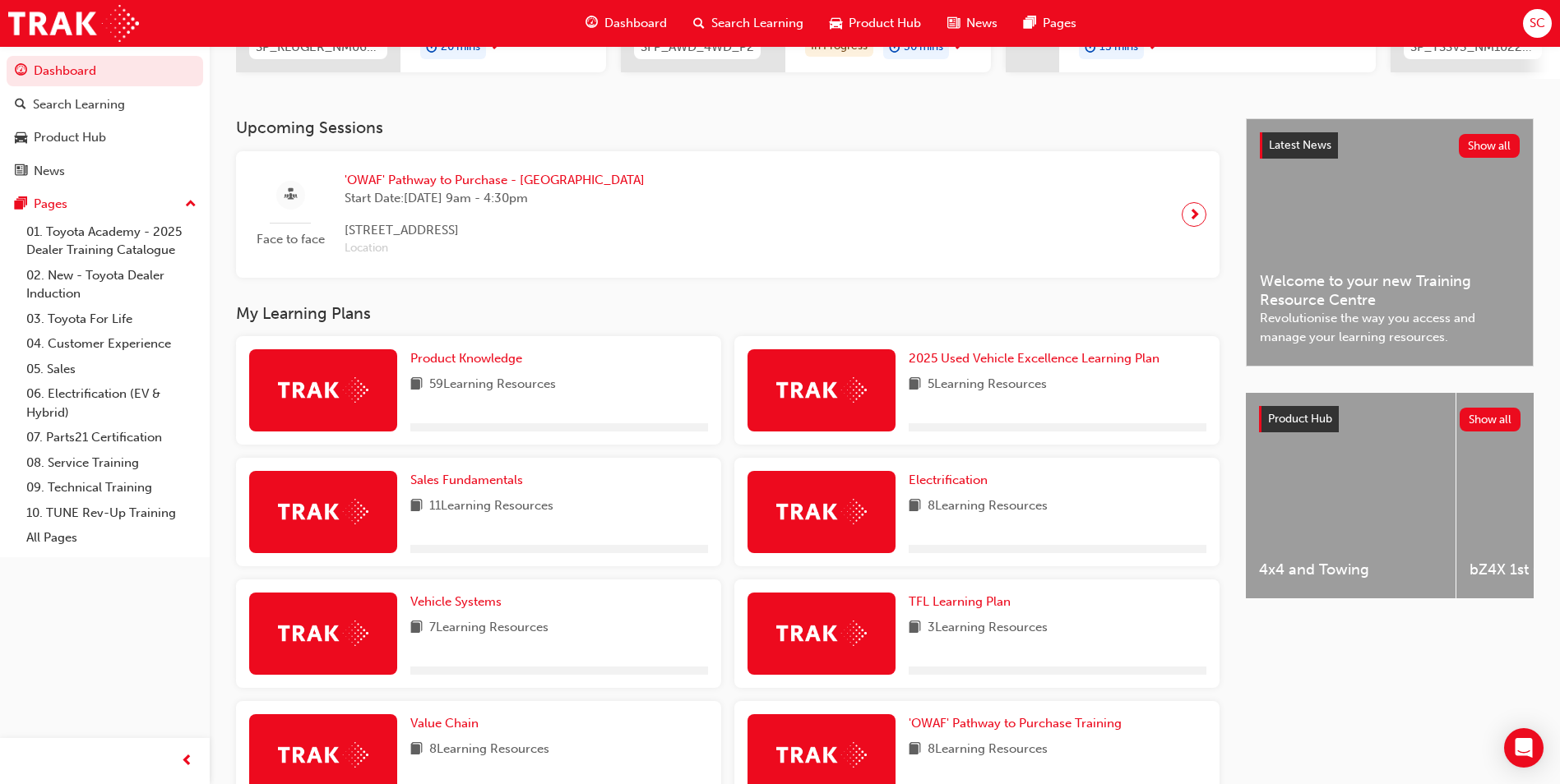
scroll to position [329, 0]
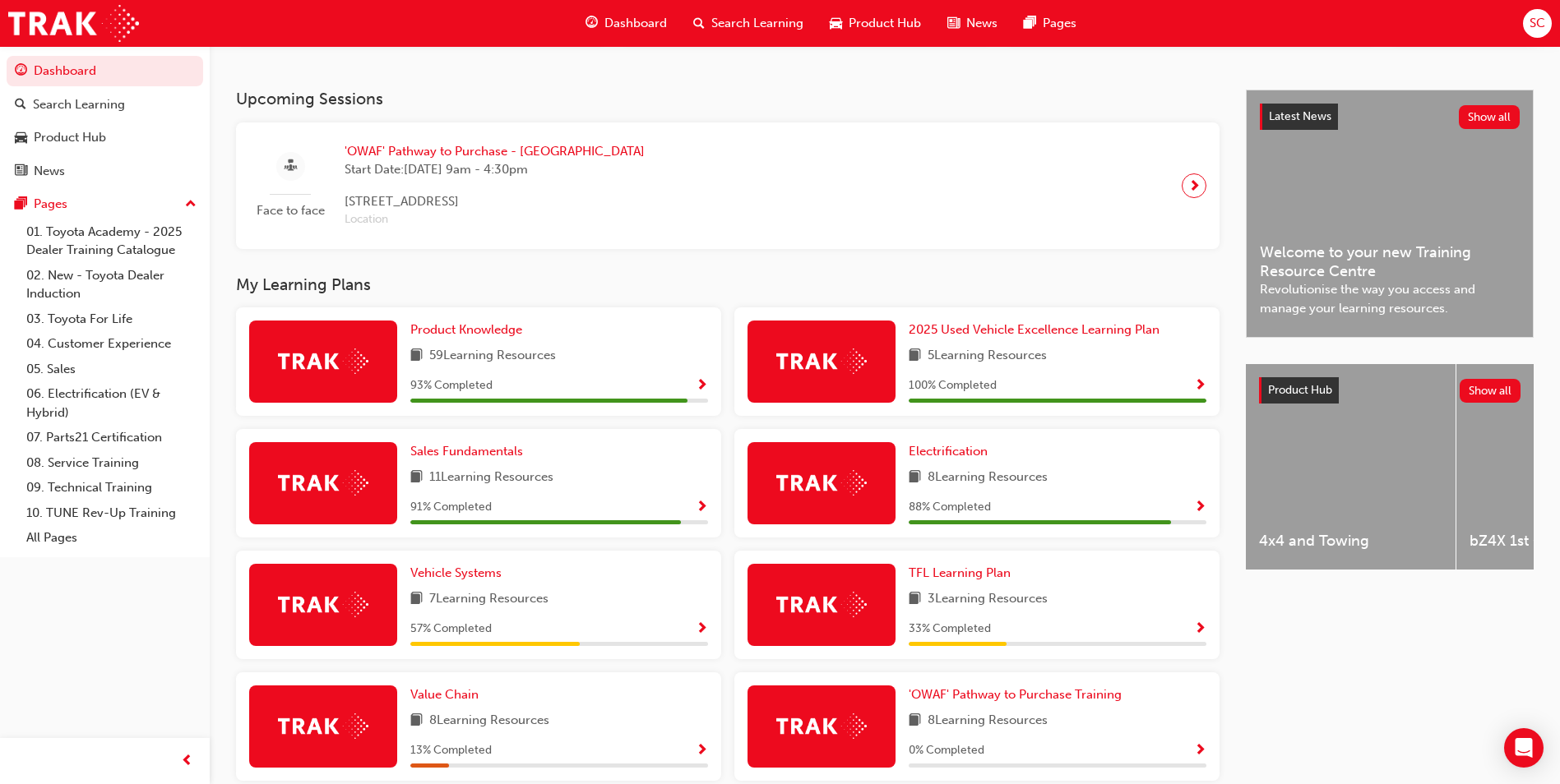
click at [698, 387] on span "Show Progress" at bounding box center [702, 387] width 12 height 15
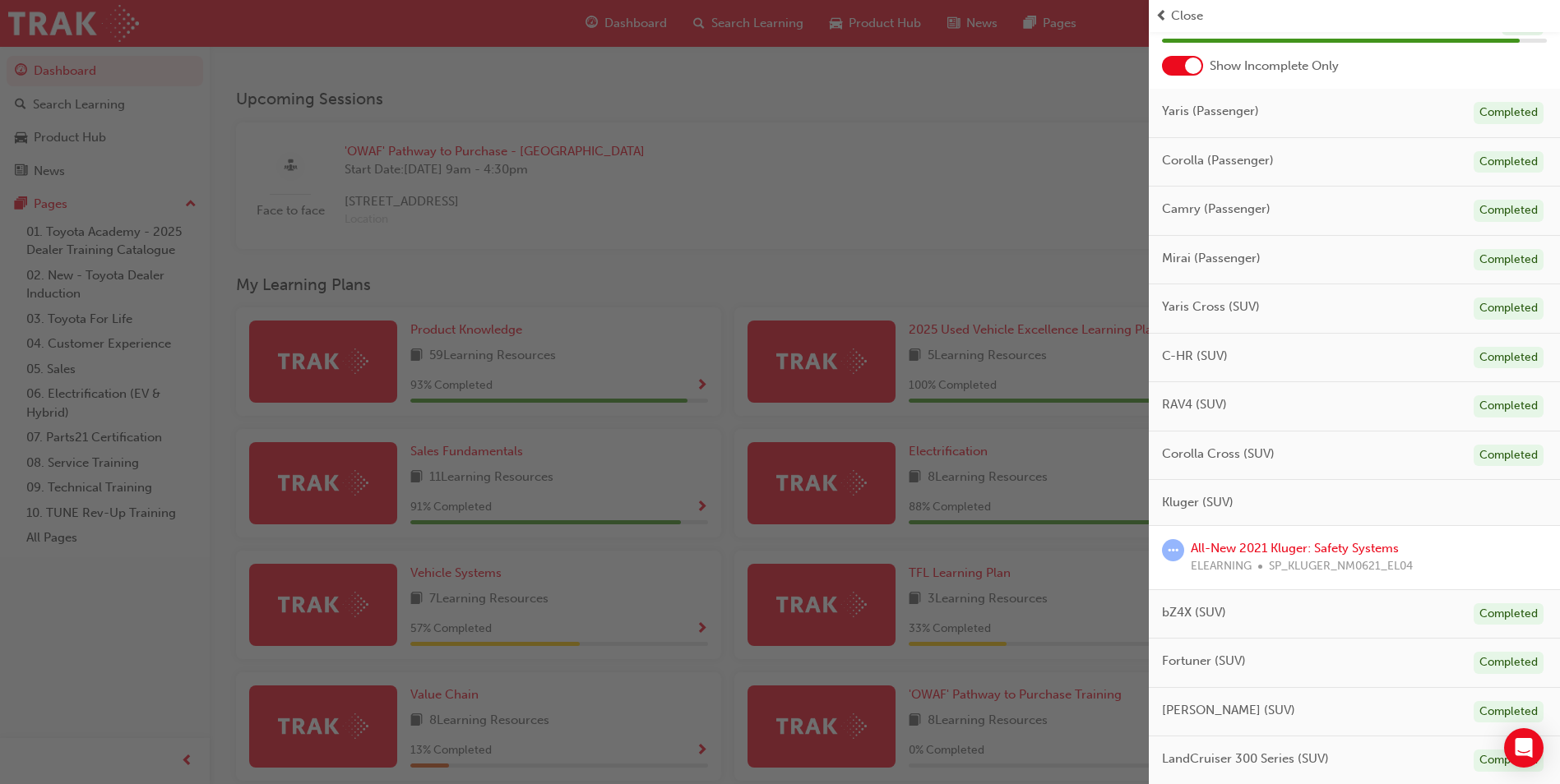
scroll to position [0, 0]
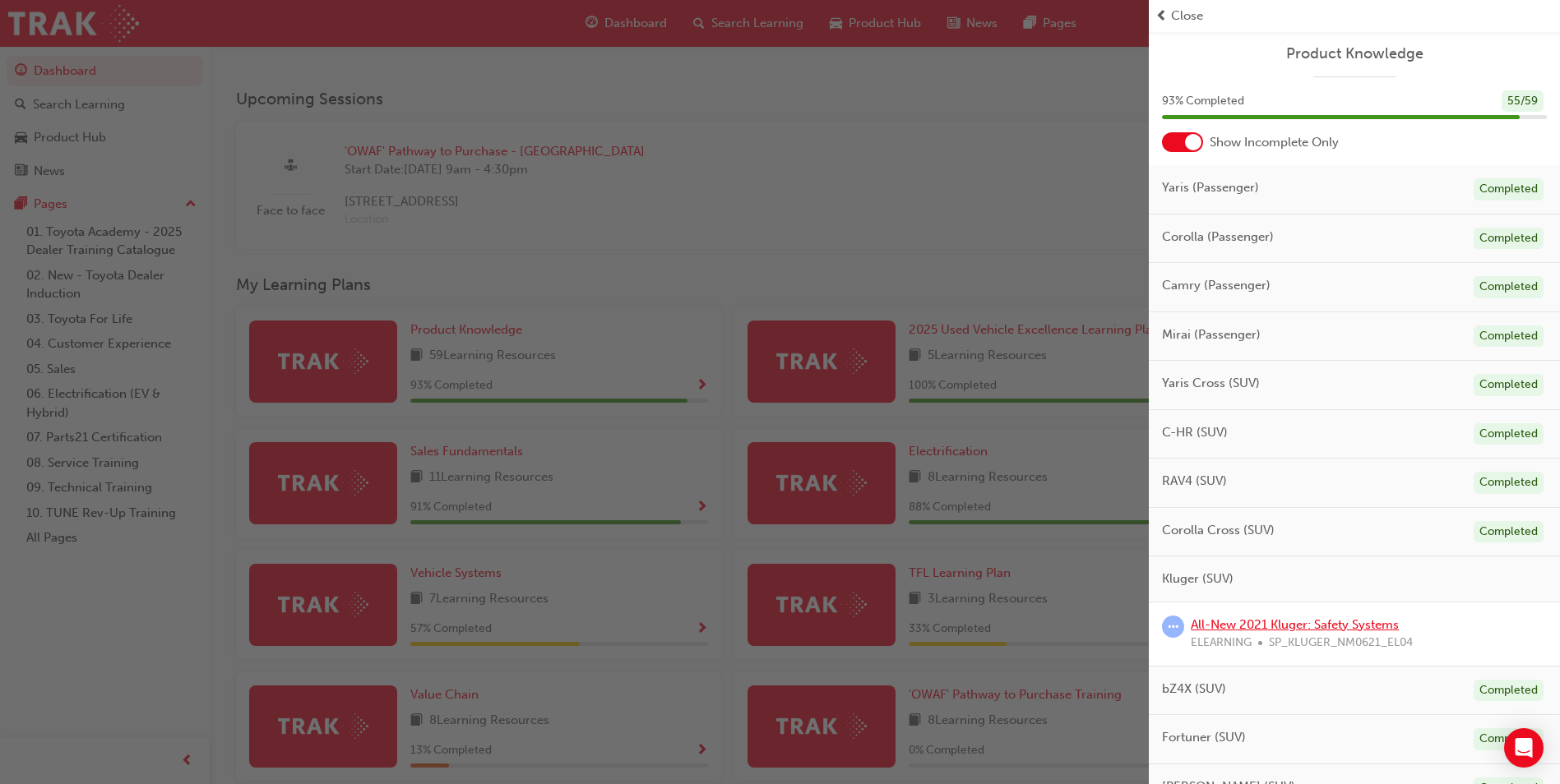
click at [1316, 618] on link "All-New 2021 Kluger: Safety Systems" at bounding box center [1295, 625] width 209 height 15
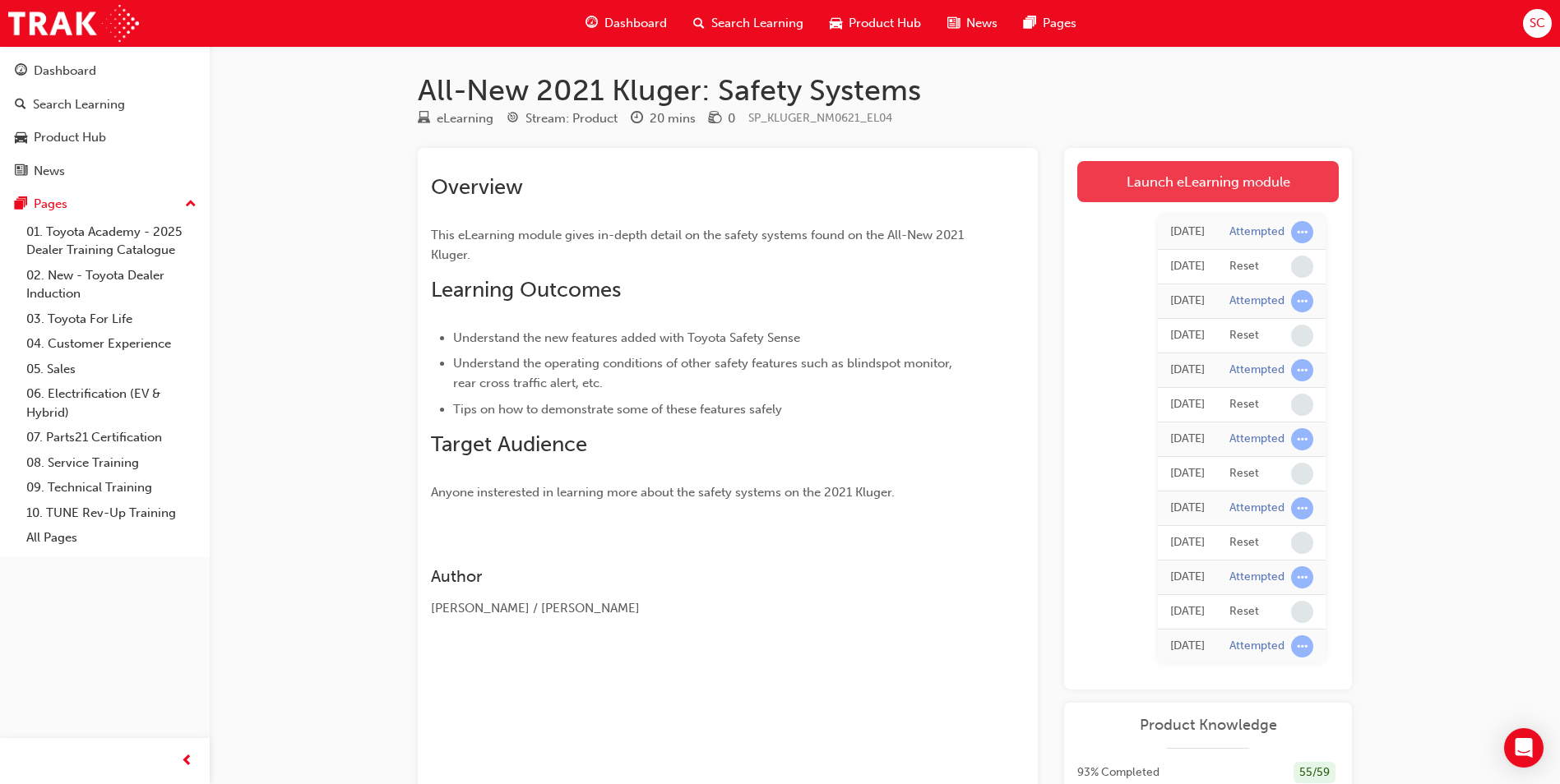
click at [1286, 169] on link "Launch eLearning module" at bounding box center [1208, 182] width 261 height 41
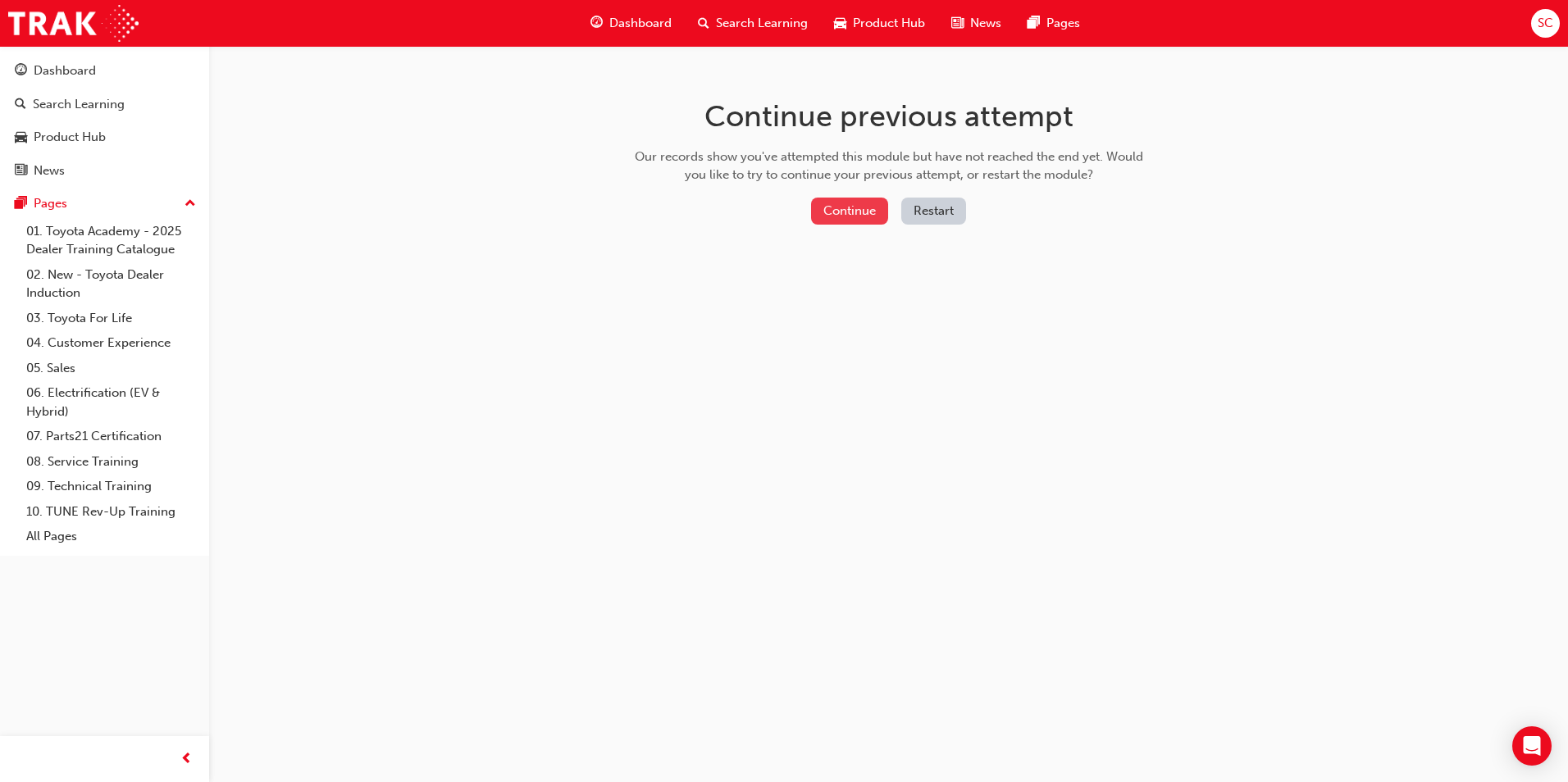
click at [867, 208] on button "Continue" at bounding box center [850, 211] width 77 height 27
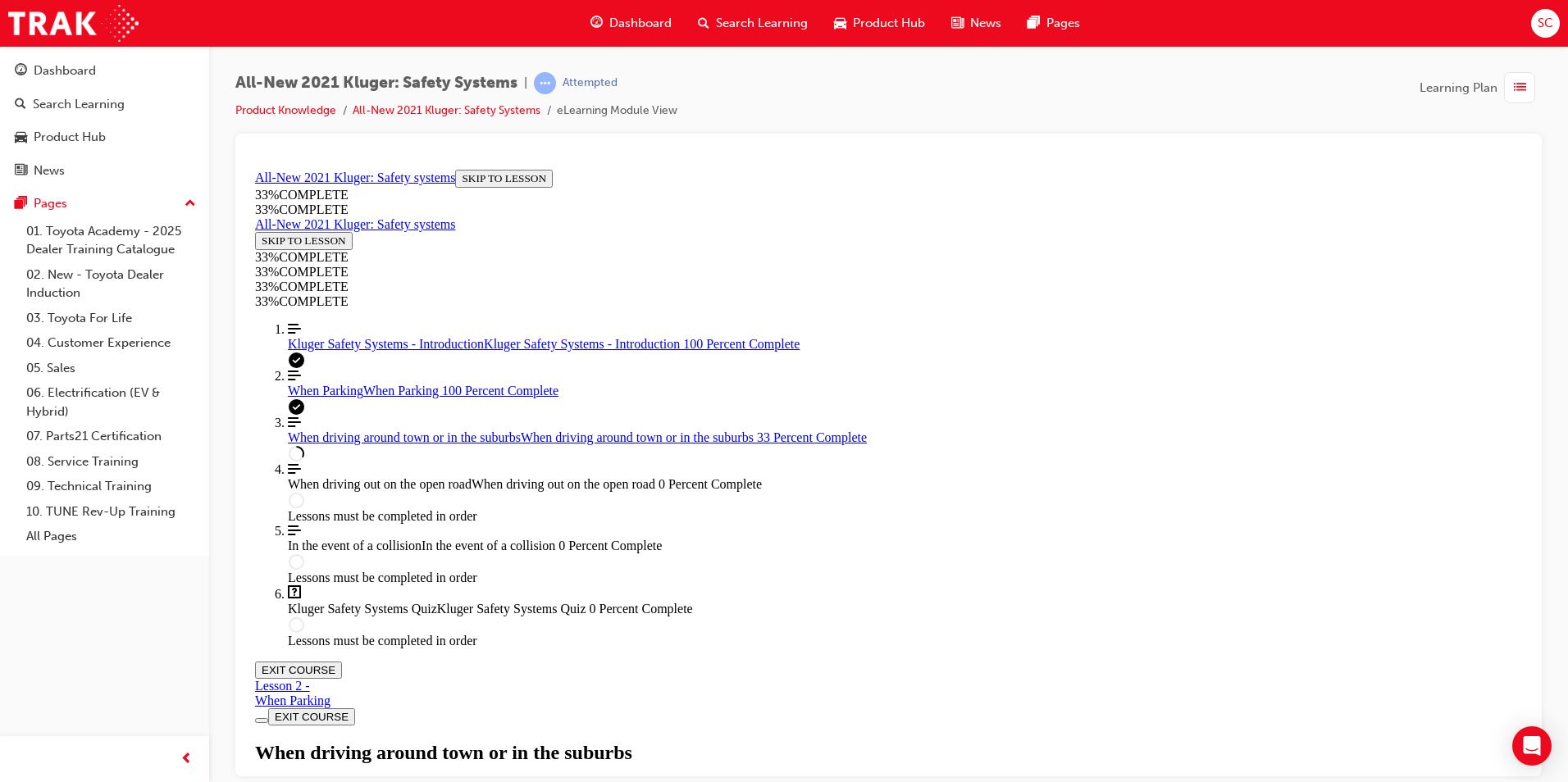
scroll to position [56, 0]
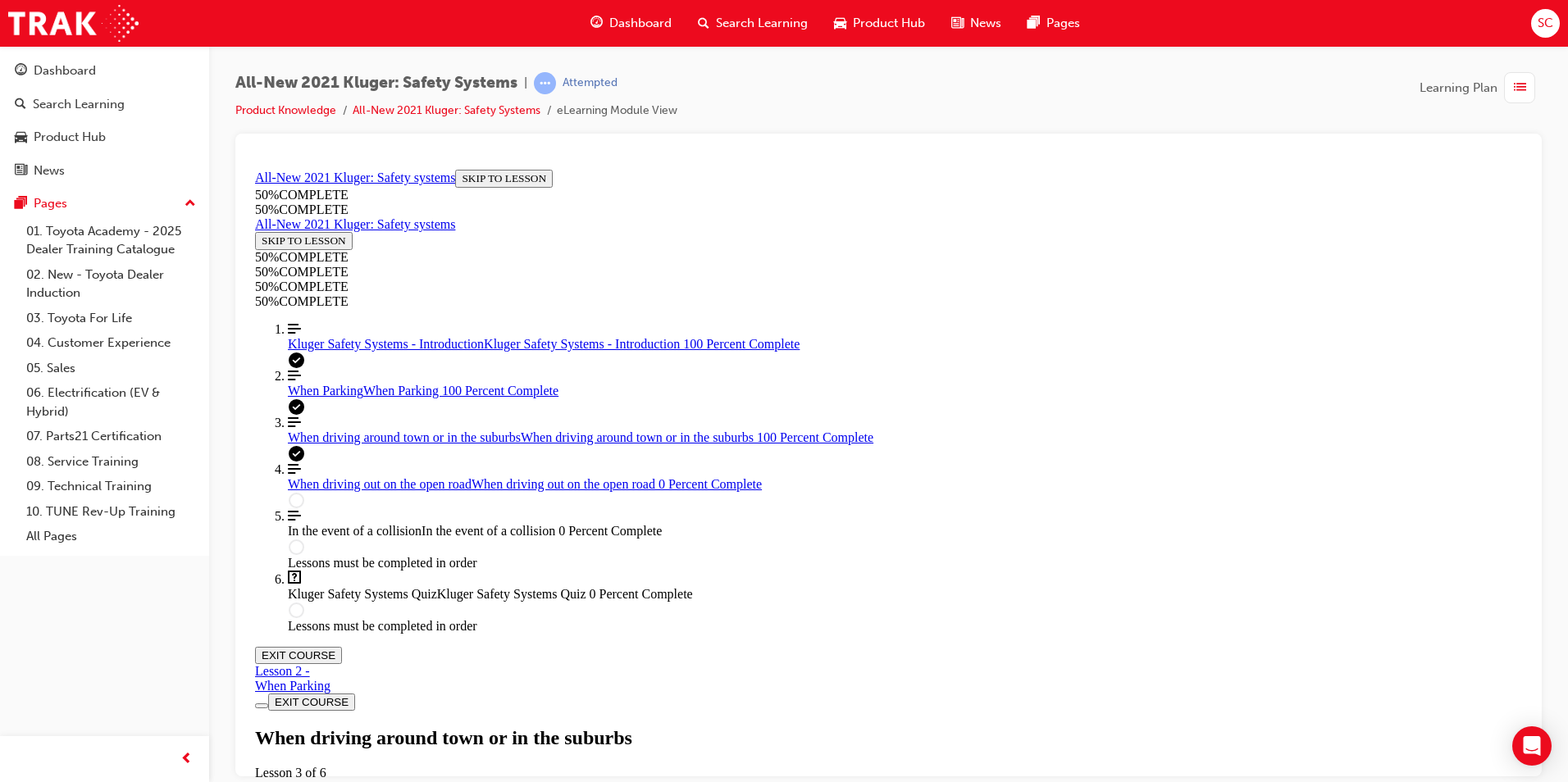
scroll to position [3384, 0]
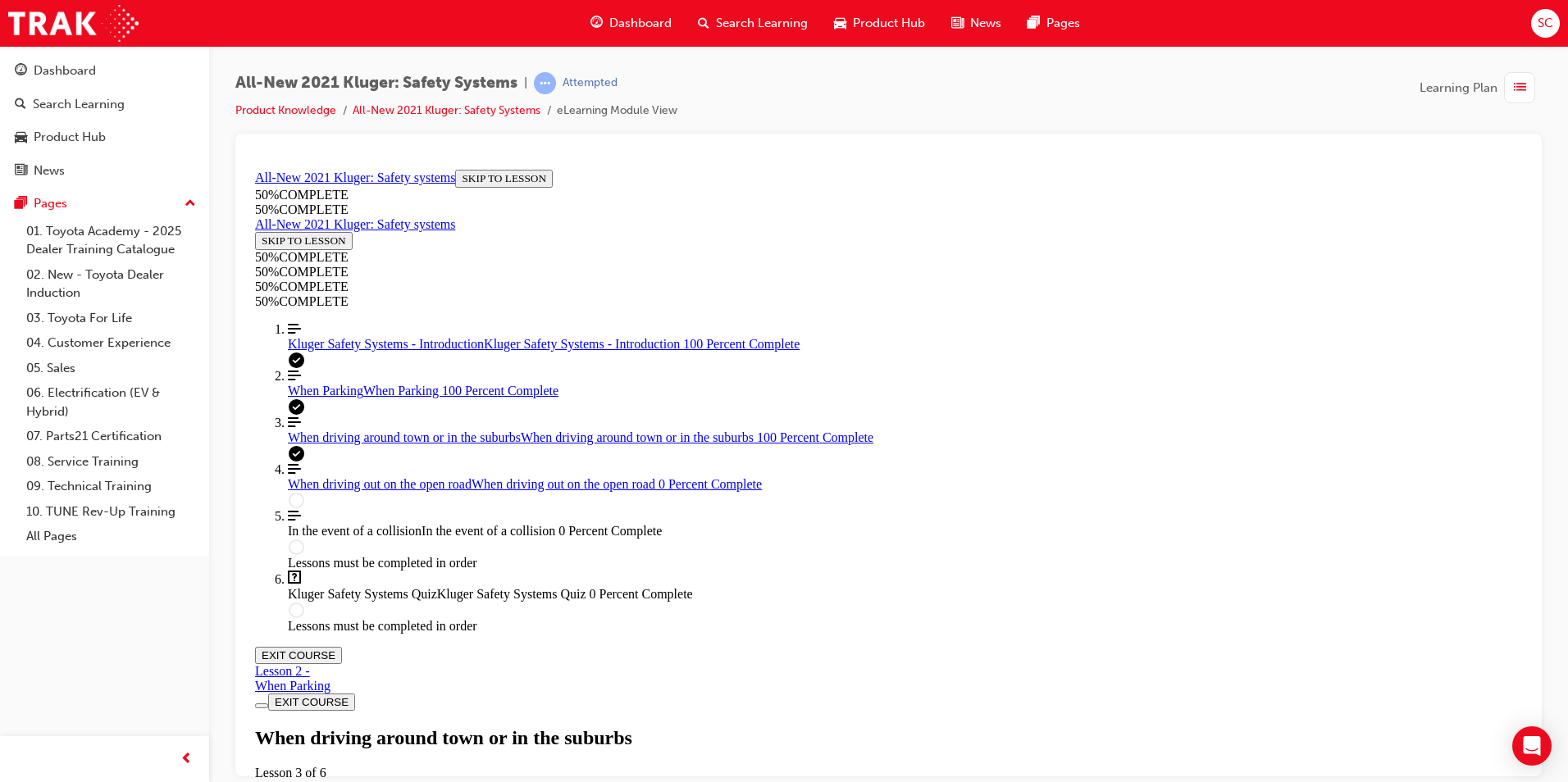
scroll to position [3562, 0]
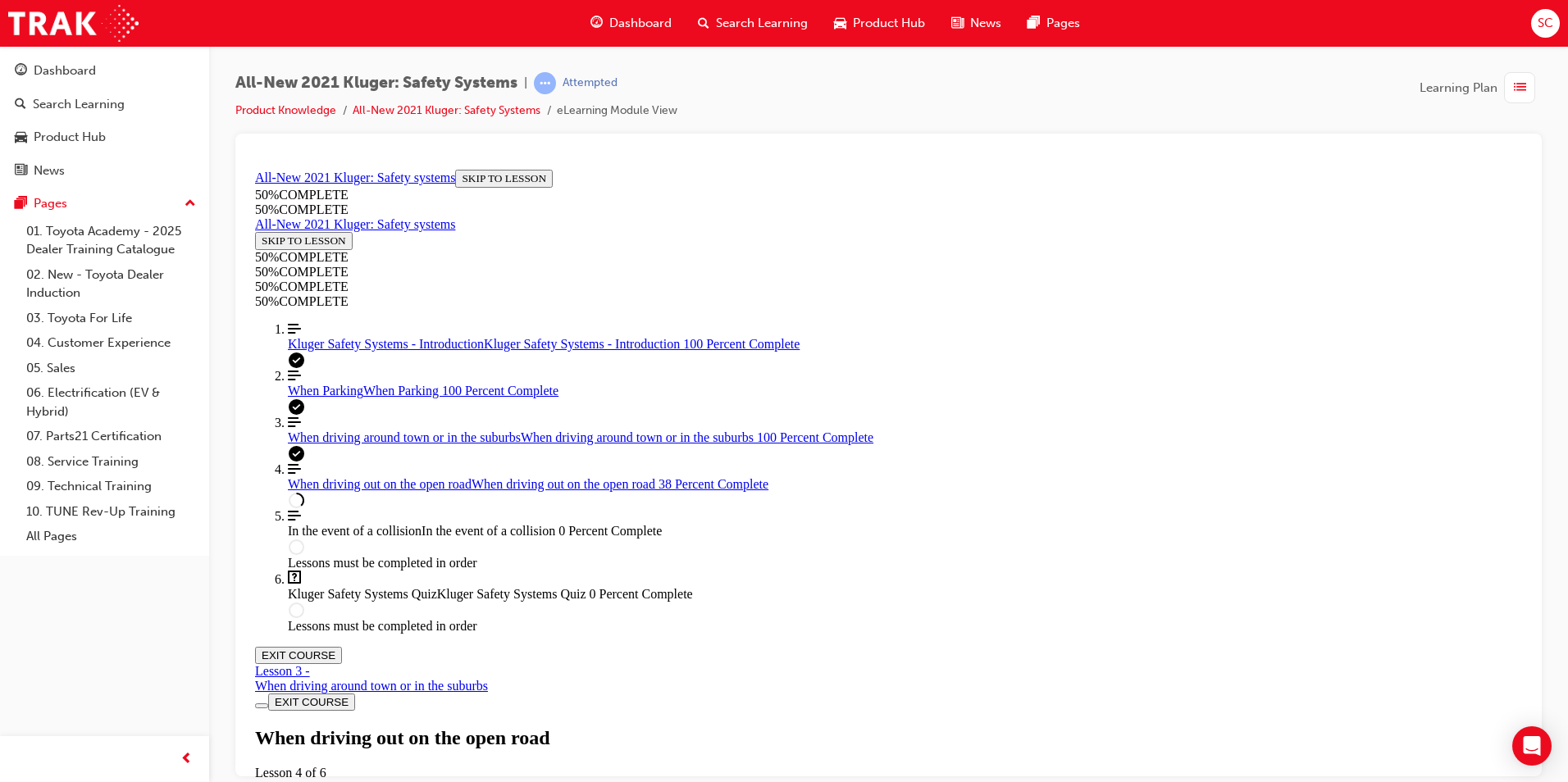
scroll to position [4838, 0]
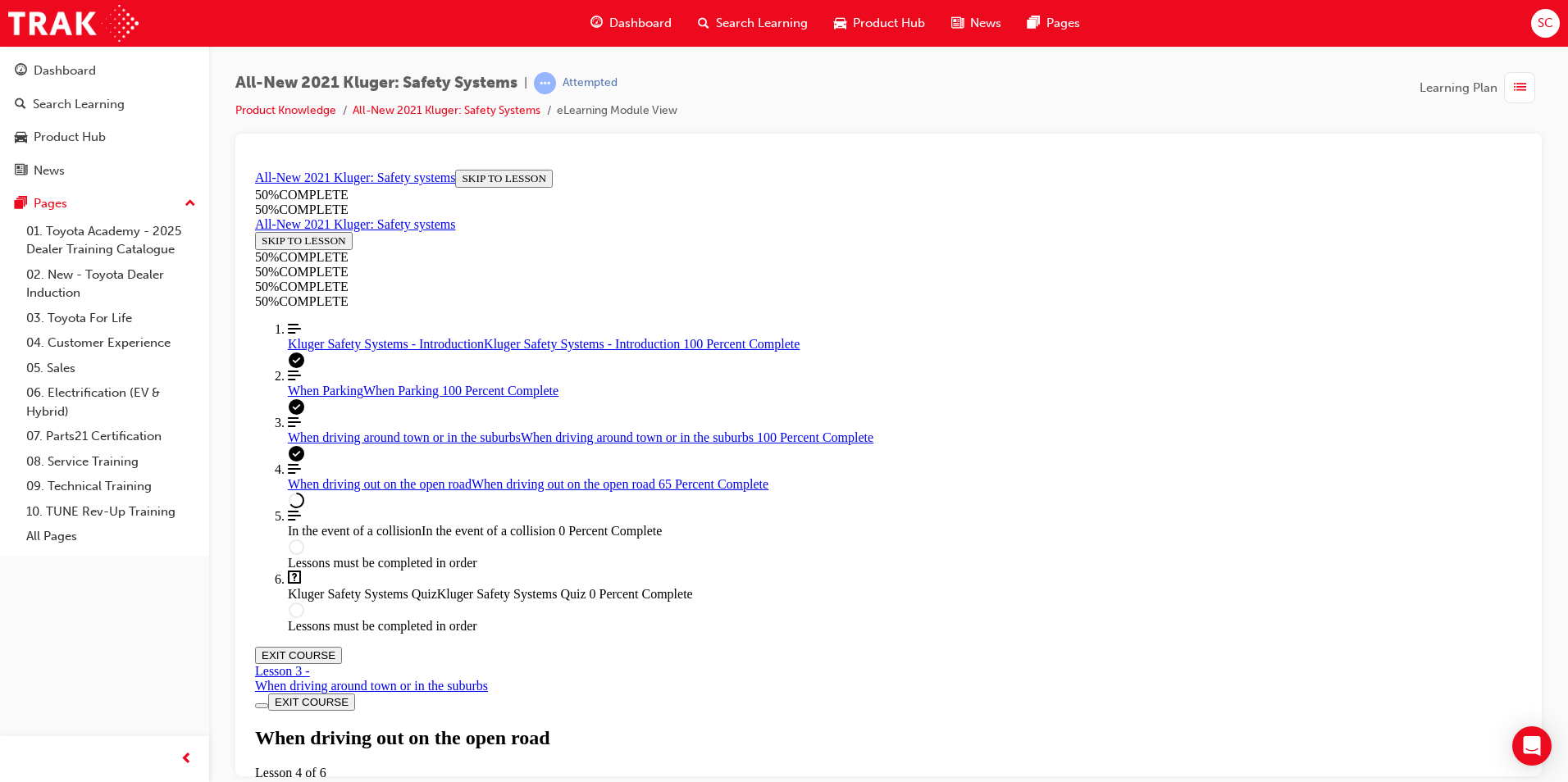
scroll to position [6971, 0]
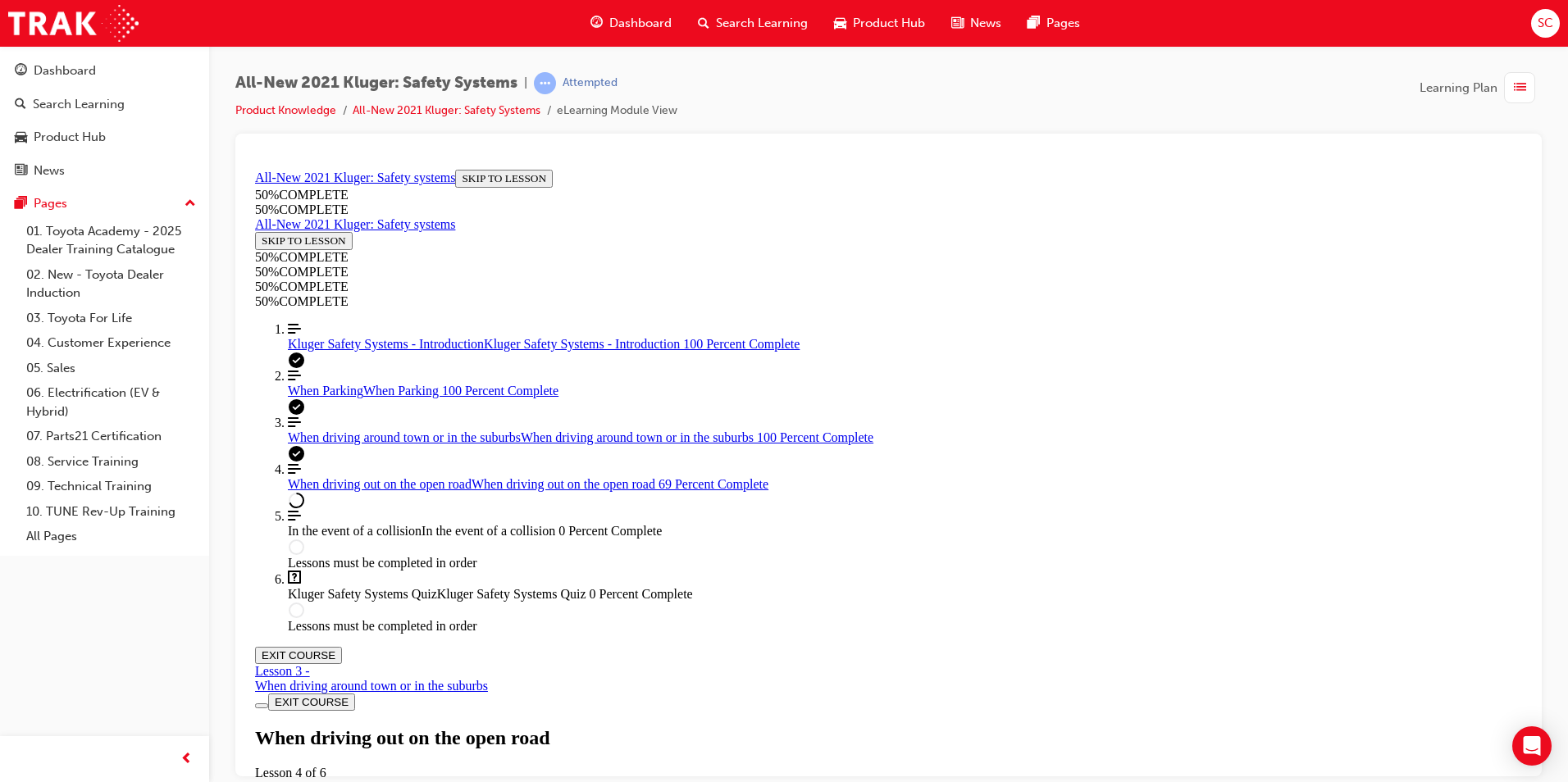
scroll to position [7790, 0]
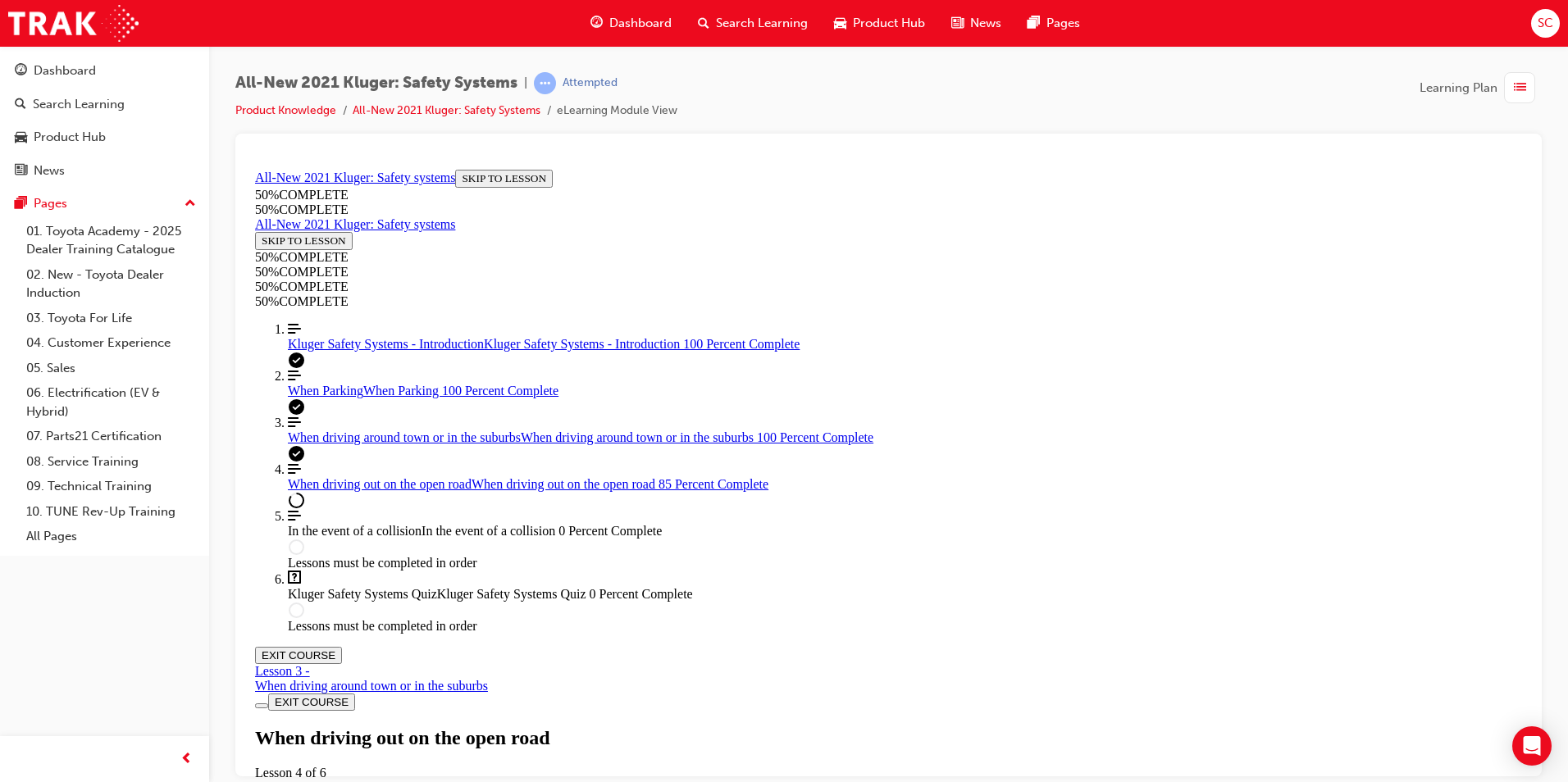
scroll to position [6947, 0]
drag, startPoint x: 683, startPoint y: 681, endPoint x: 1200, endPoint y: 679, distance: 517.0
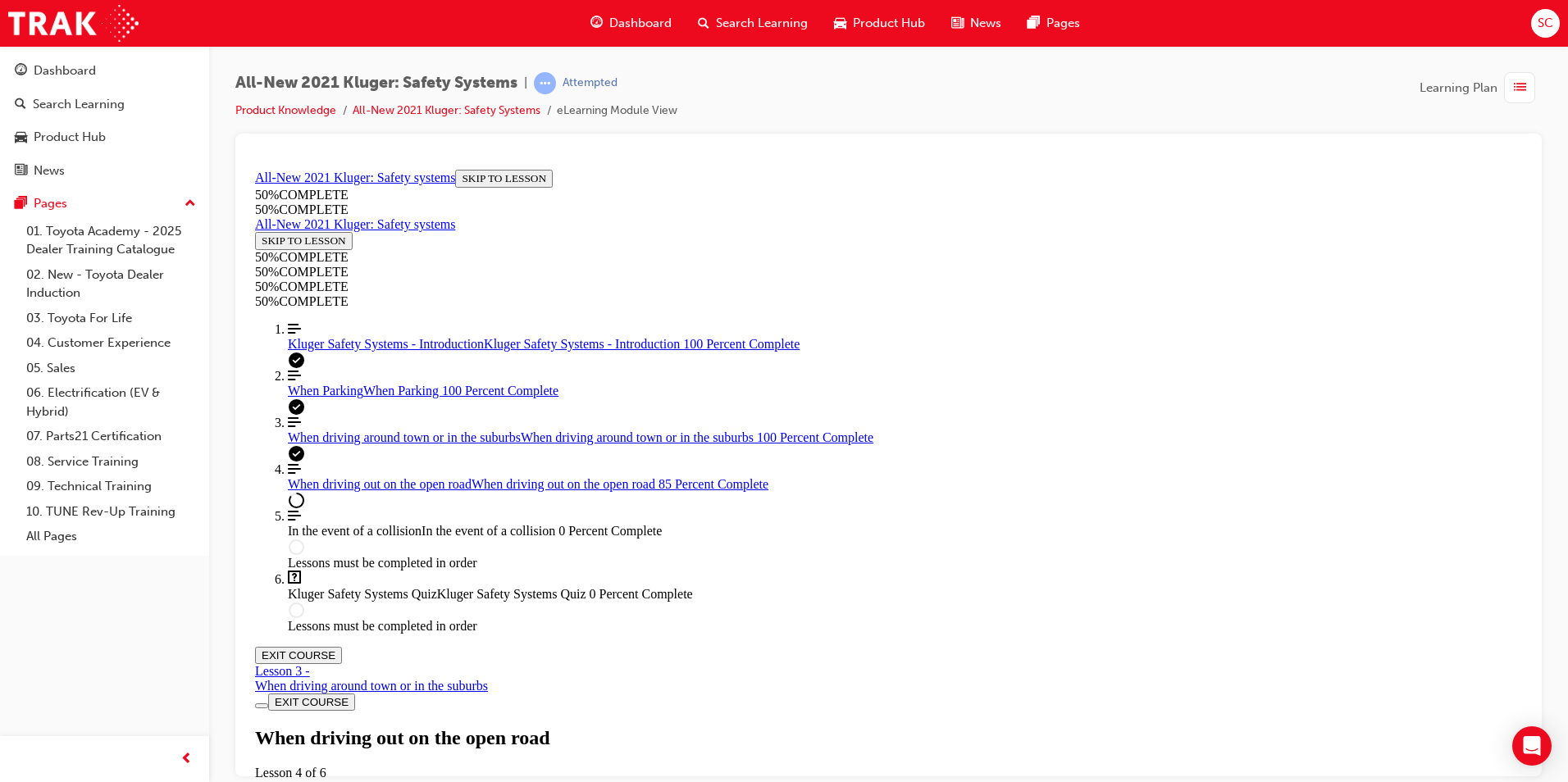
scroll to position [3366, 0]
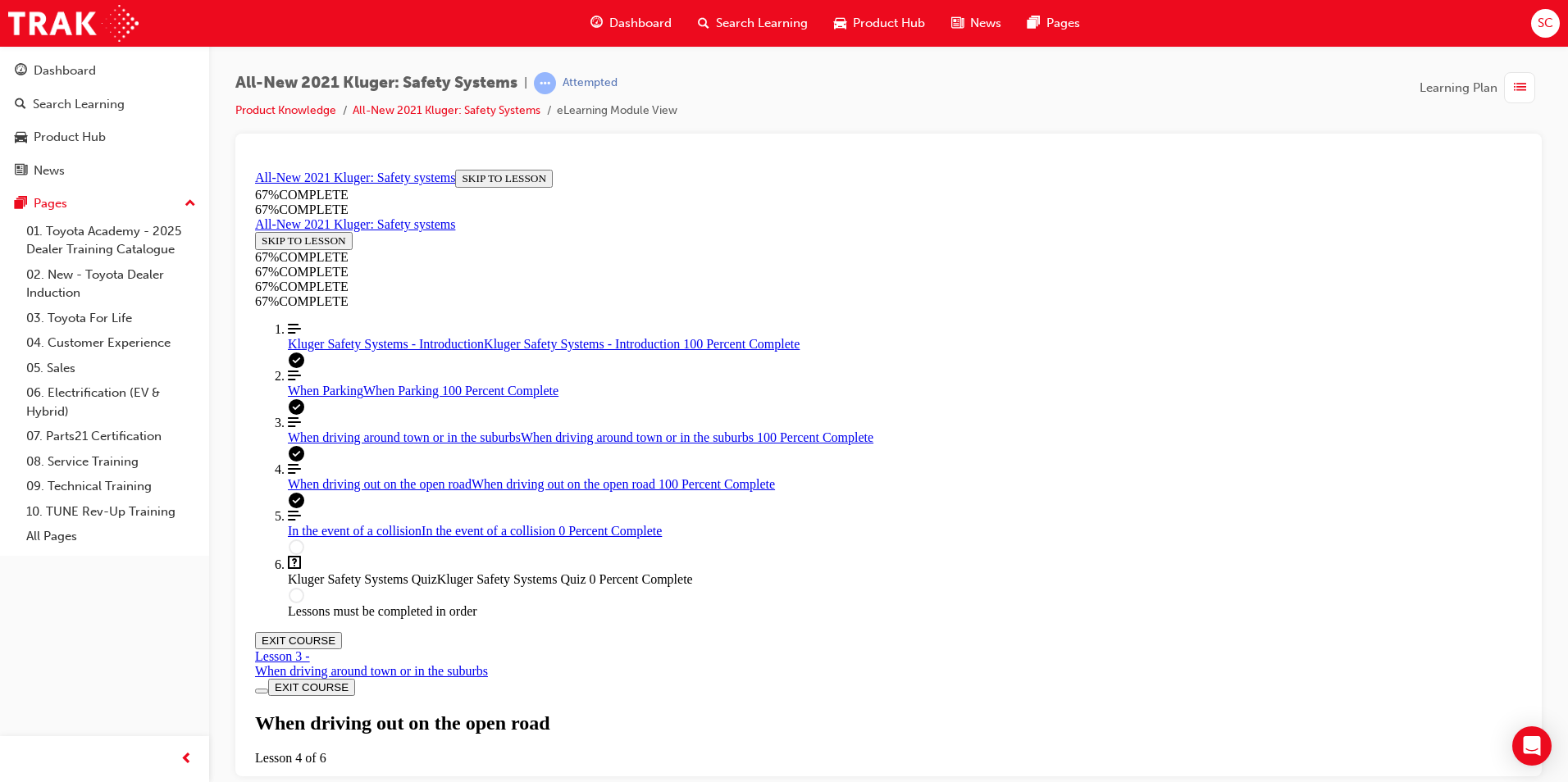
scroll to position [9741, 0]
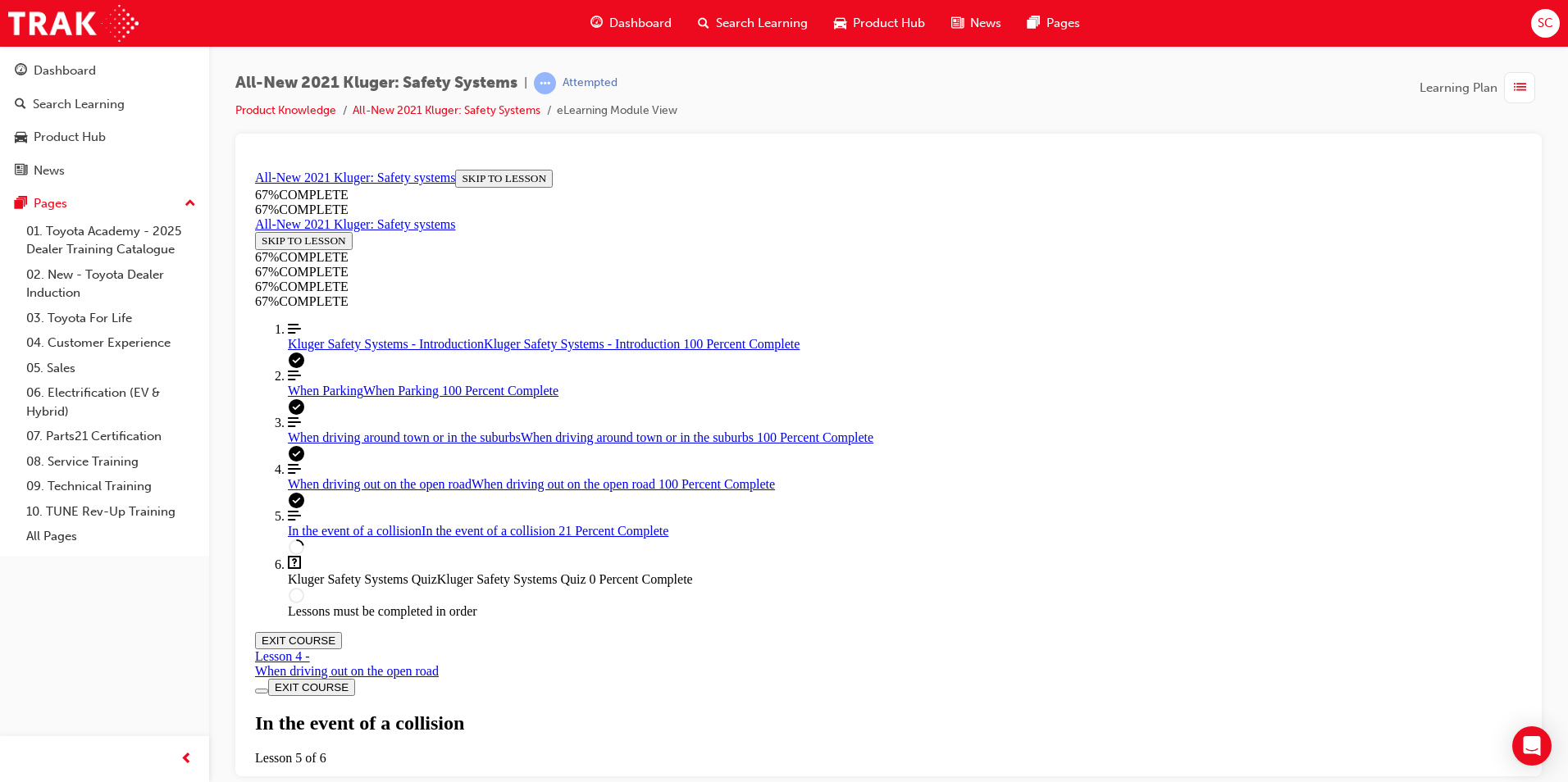
scroll to position [466, 0]
drag, startPoint x: 821, startPoint y: 623, endPoint x: 518, endPoint y: 632, distance: 303.1
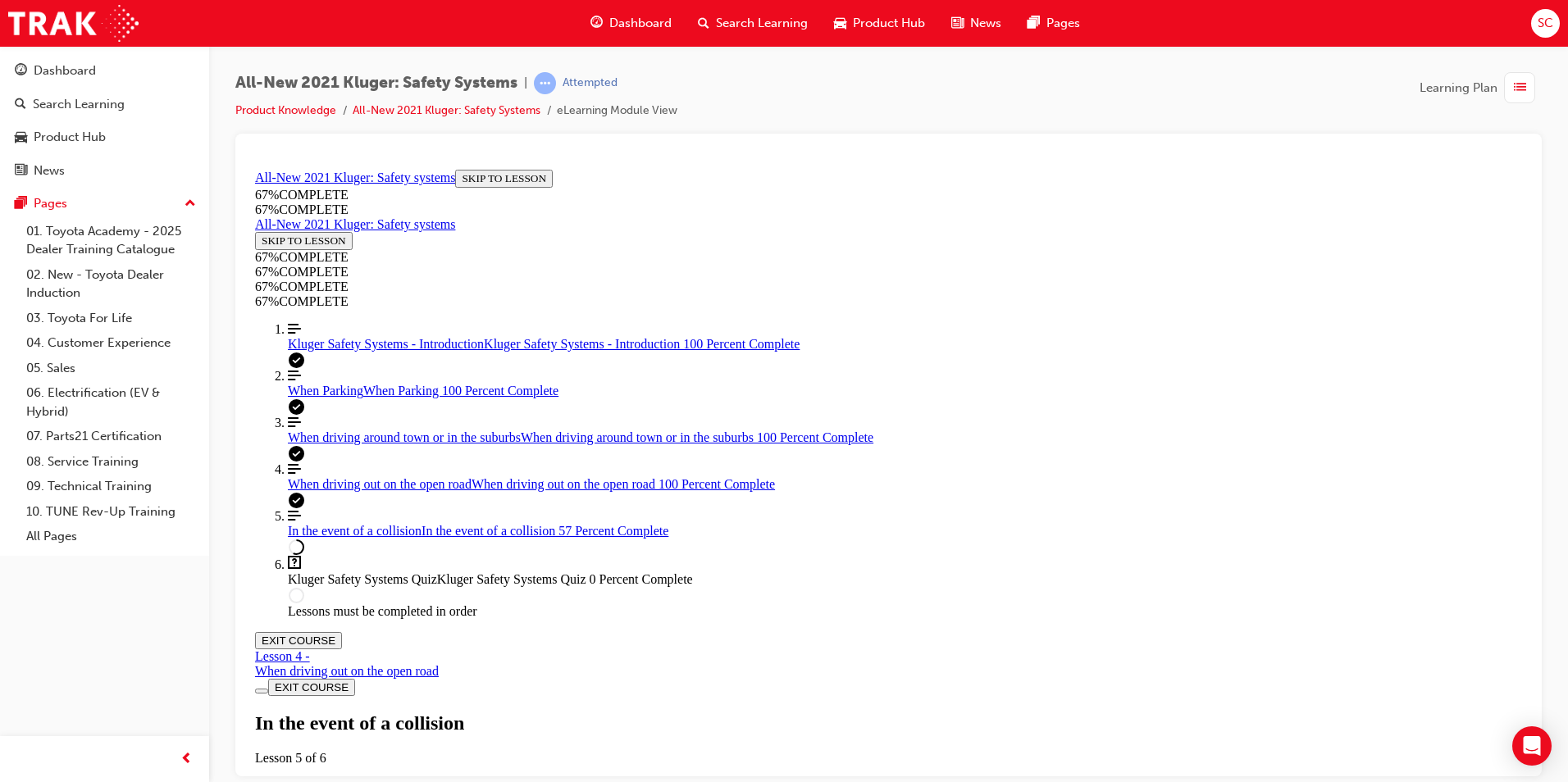
drag, startPoint x: 624, startPoint y: 633, endPoint x: 803, endPoint y: 624, distance: 179.2
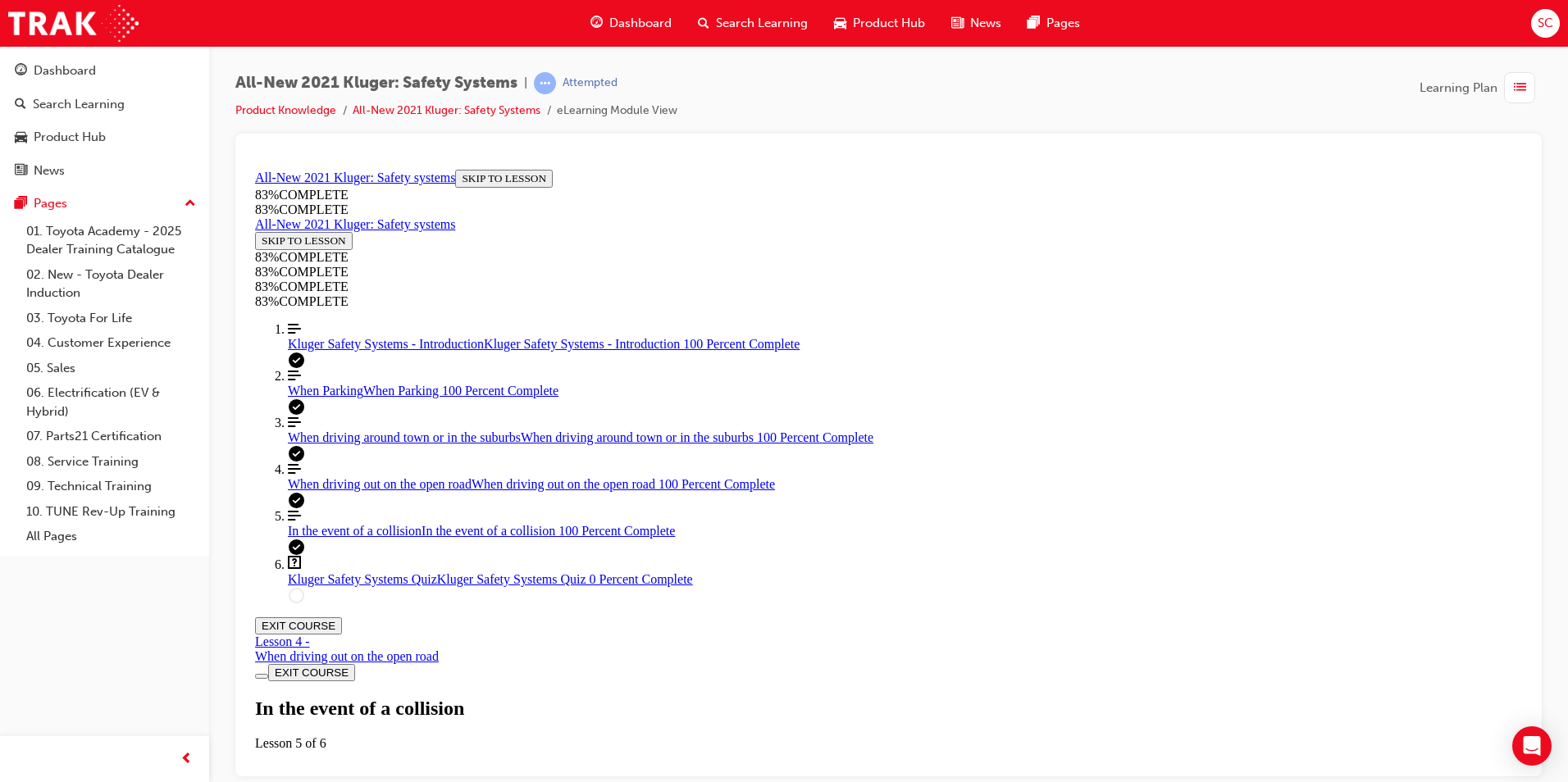
scroll to position [3801, 0]
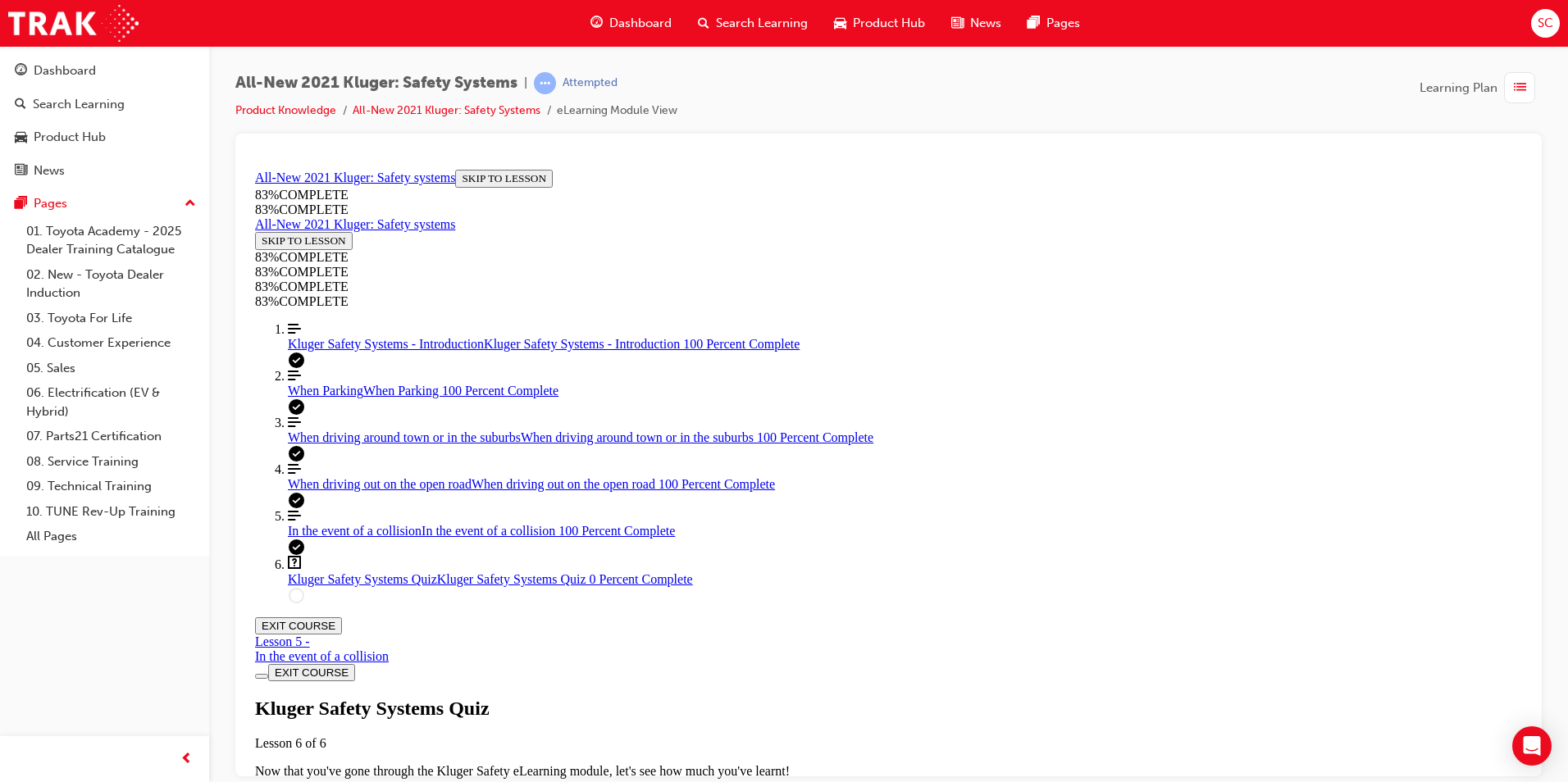
scroll to position [56, 0]
drag, startPoint x: 1010, startPoint y: 337, endPoint x: 961, endPoint y: 317, distance: 52.9
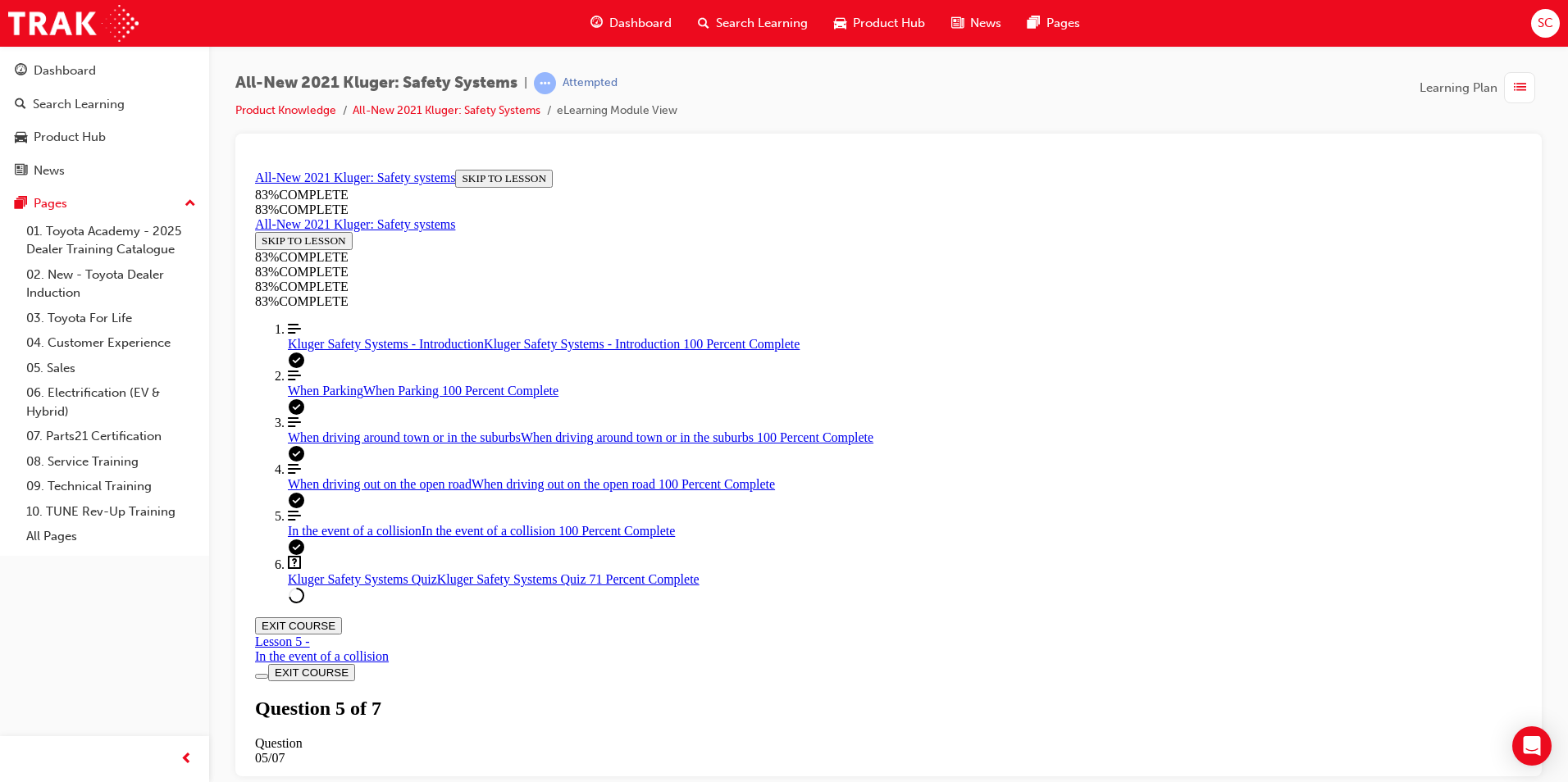
scroll to position [196, 0]
drag, startPoint x: 823, startPoint y: 376, endPoint x: 931, endPoint y: 579, distance: 229.9
drag, startPoint x: 822, startPoint y: 511, endPoint x: 991, endPoint y: 399, distance: 202.7
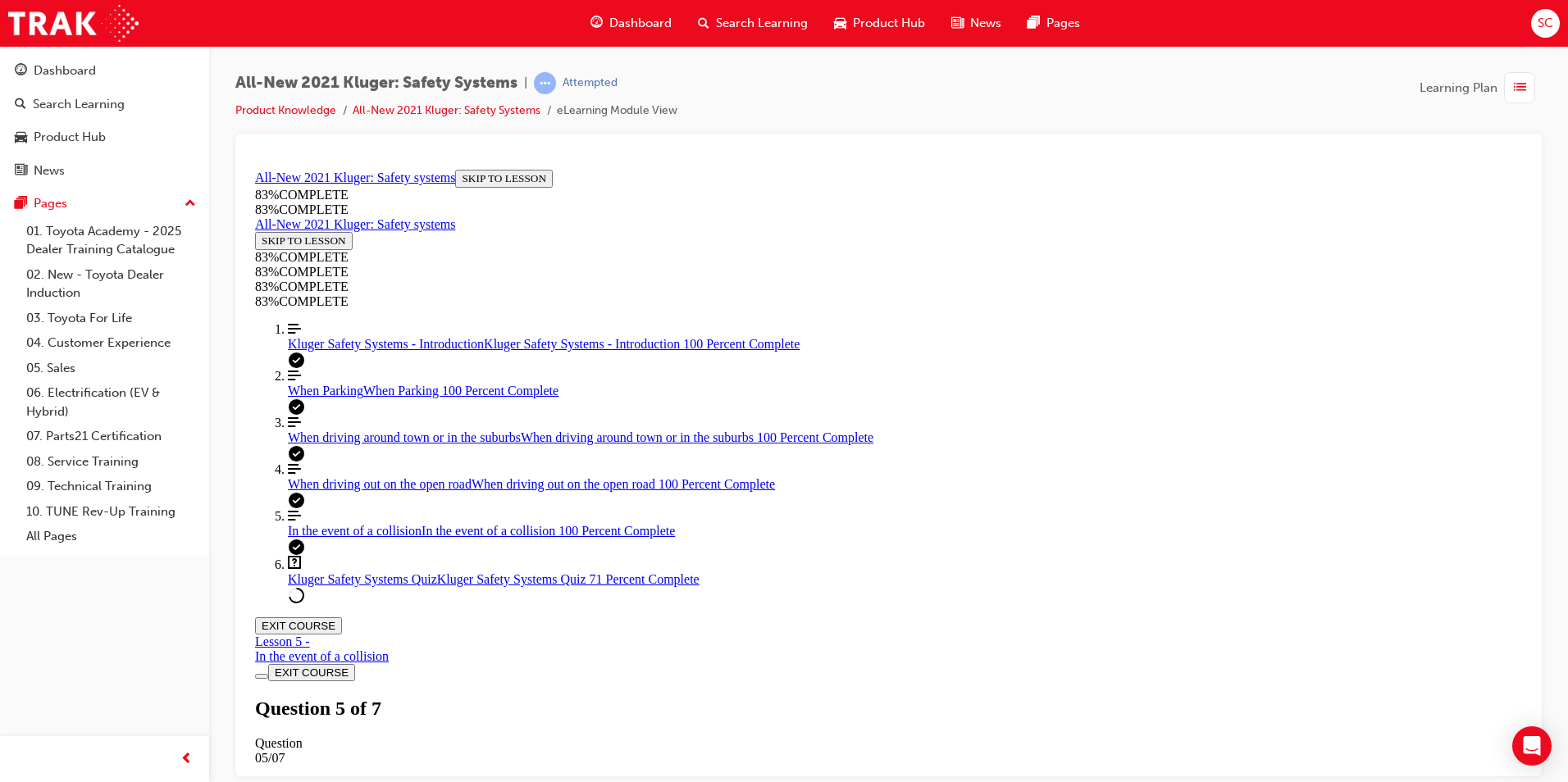
drag, startPoint x: 833, startPoint y: 494, endPoint x: 915, endPoint y: 494, distance: 82.0
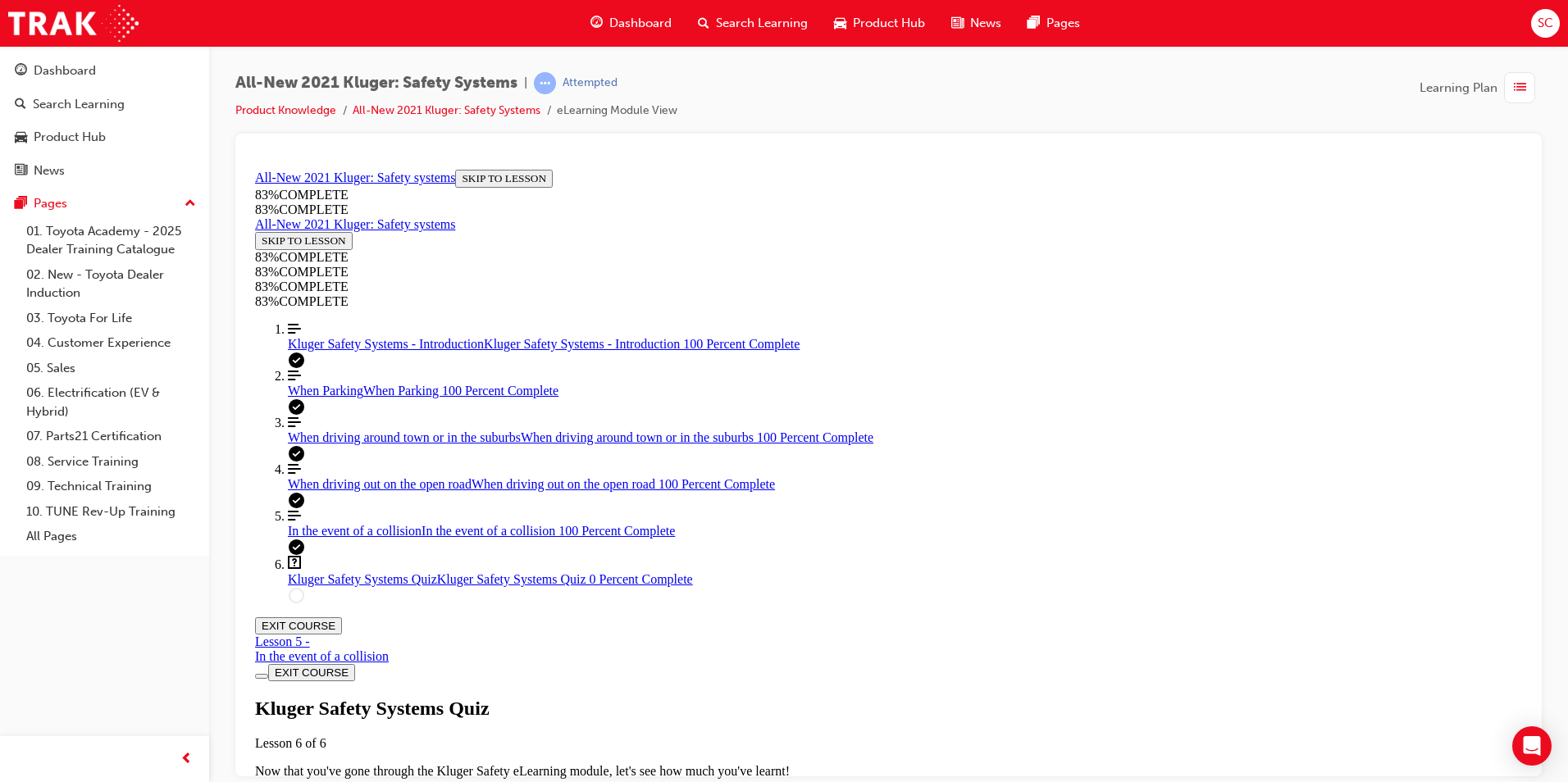
scroll to position [59, 0]
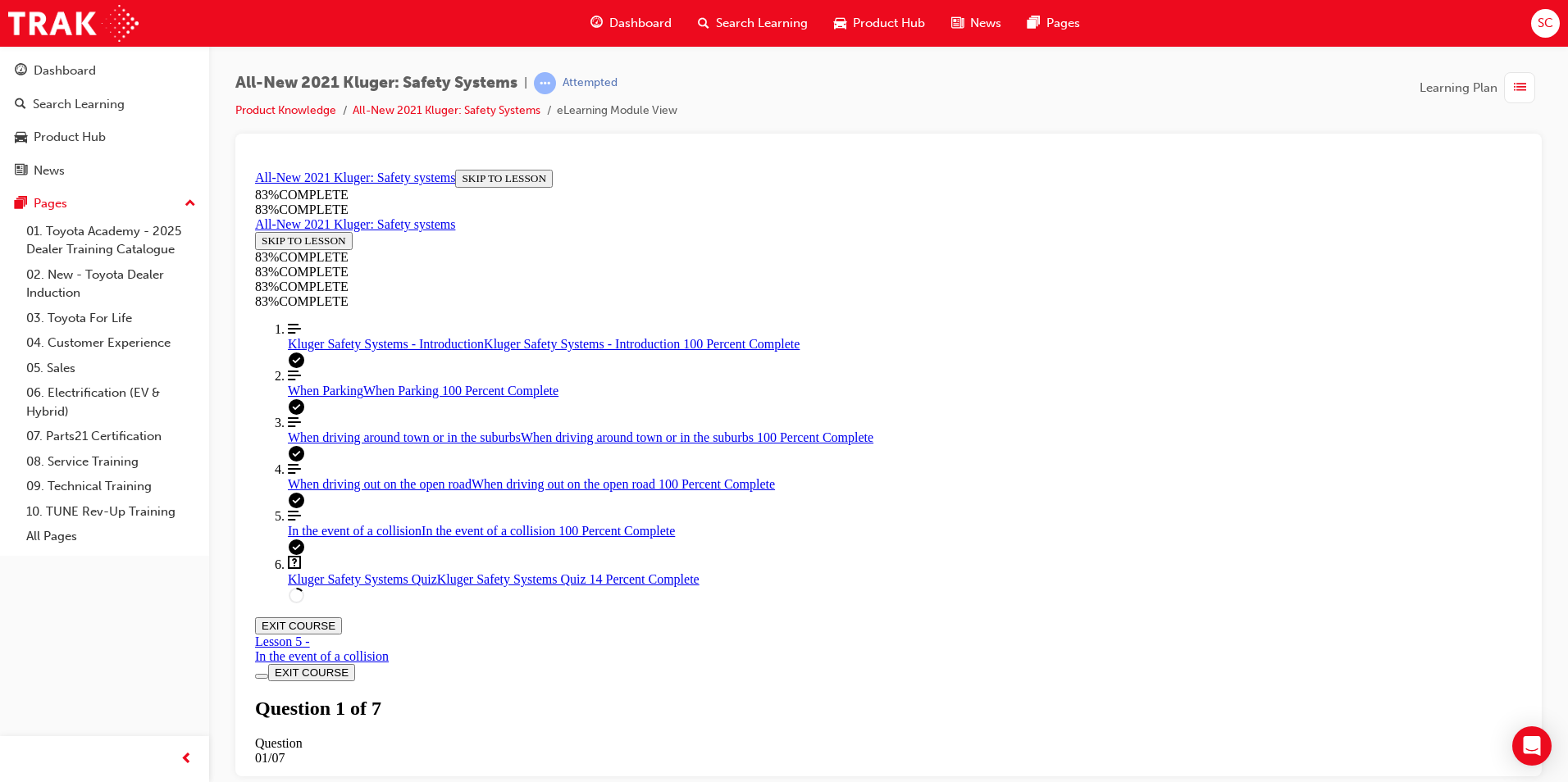
scroll to position [113, 0]
drag, startPoint x: 840, startPoint y: 344, endPoint x: 1302, endPoint y: 402, distance: 465.6
drag, startPoint x: 1117, startPoint y: 387, endPoint x: 714, endPoint y: 347, distance: 405.0
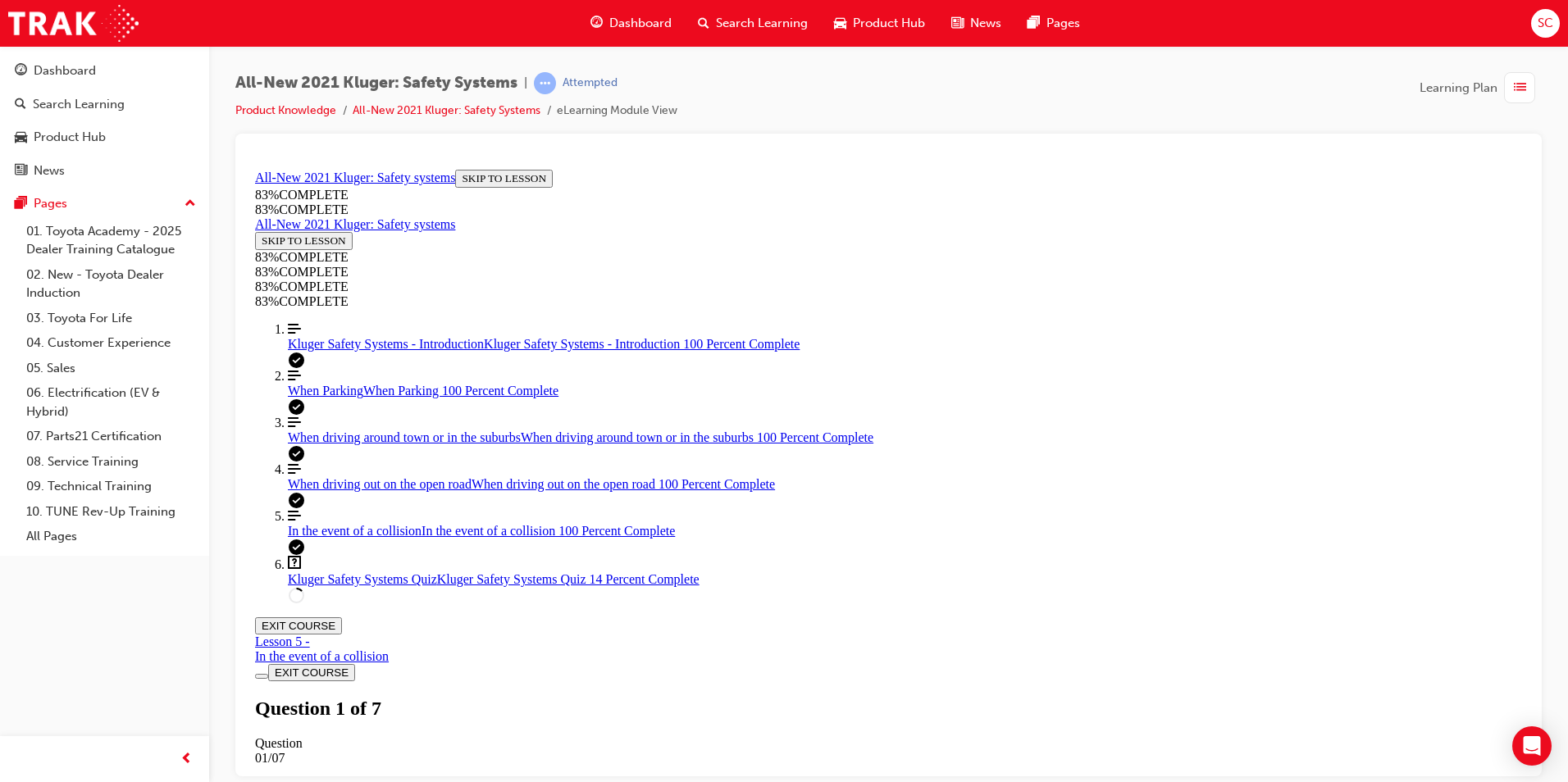
drag, startPoint x: 714, startPoint y: 347, endPoint x: 821, endPoint y: 450, distance: 148.5
drag, startPoint x: 1026, startPoint y: 392, endPoint x: 685, endPoint y: 340, distance: 344.9
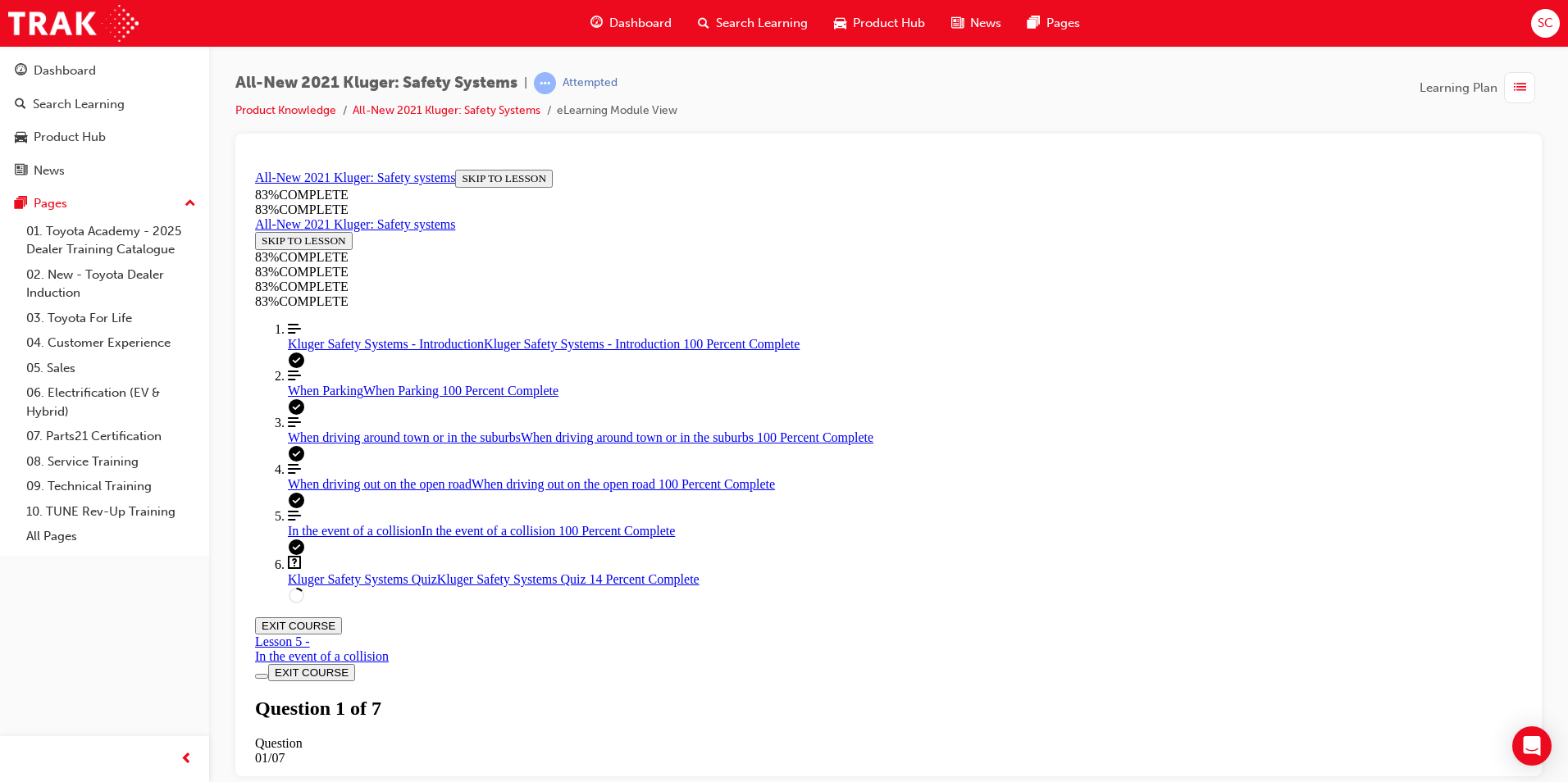
drag, startPoint x: 874, startPoint y: 408, endPoint x: 1142, endPoint y: 406, distance: 268.0
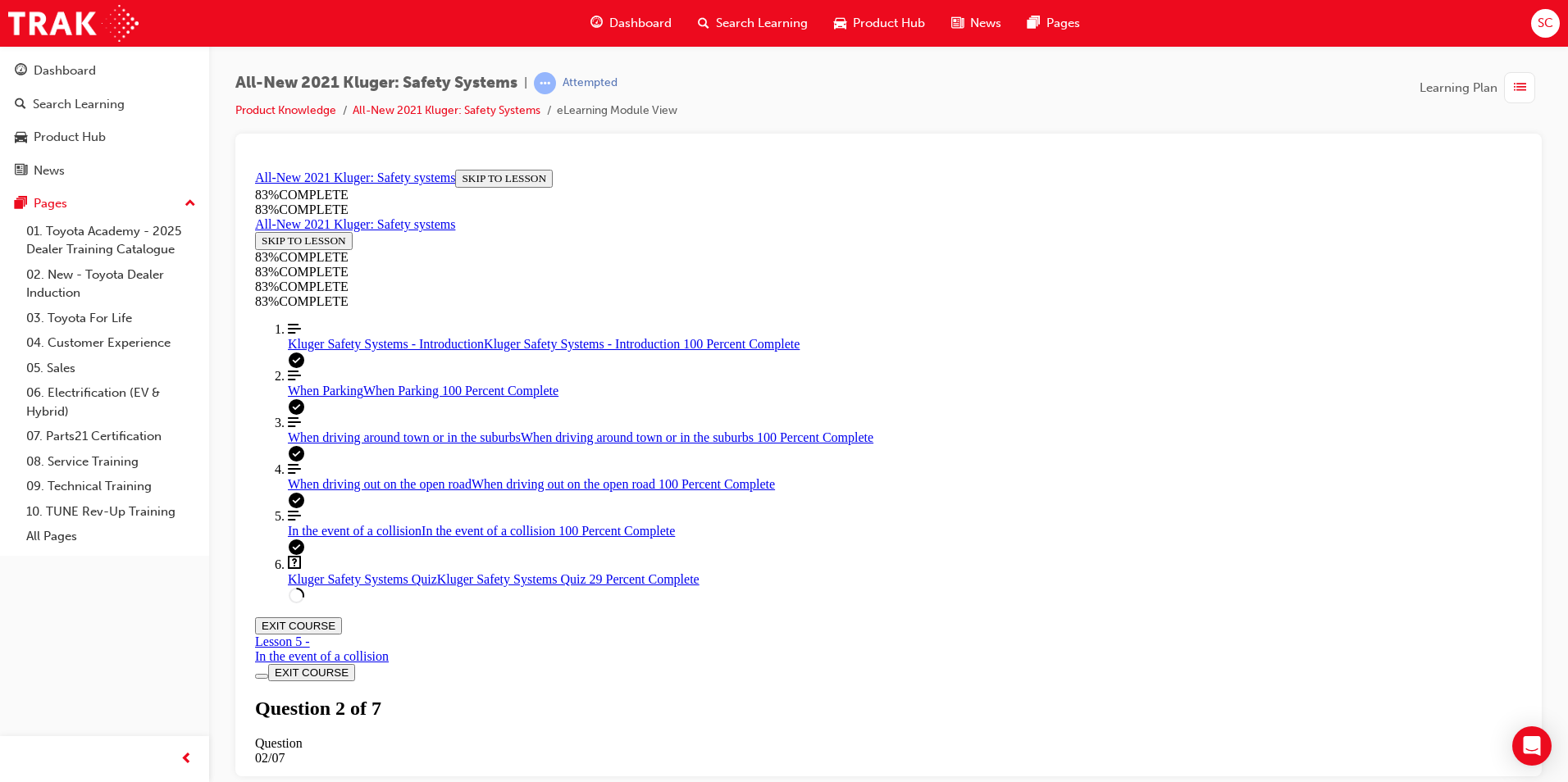
drag, startPoint x: 876, startPoint y: 477, endPoint x: 1028, endPoint y: 479, distance: 152.0
drag, startPoint x: 876, startPoint y: 557, endPoint x: 992, endPoint y: 558, distance: 116.0
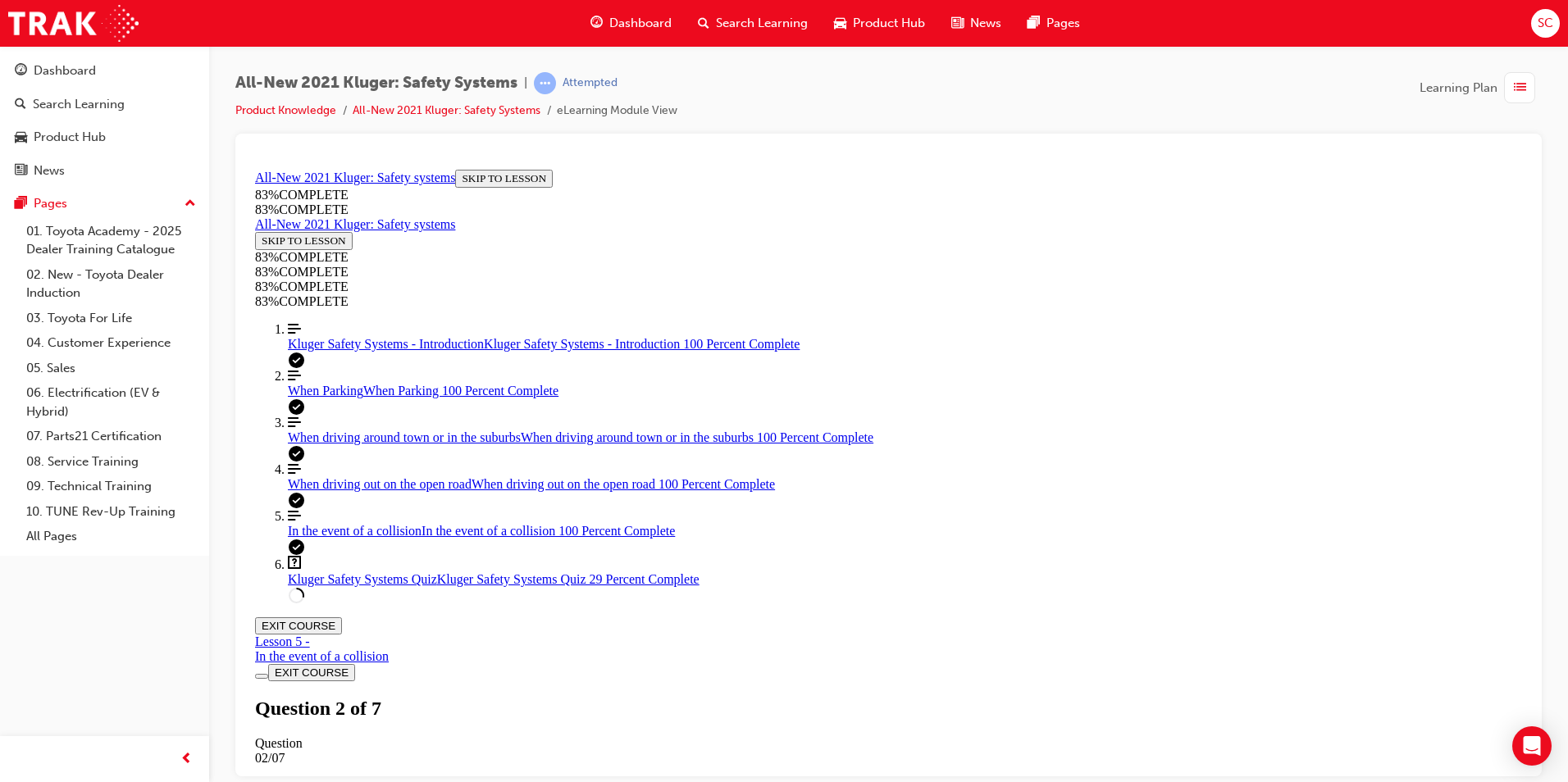
click at [182, 206] on div "Pages" at bounding box center [105, 204] width 180 height 21
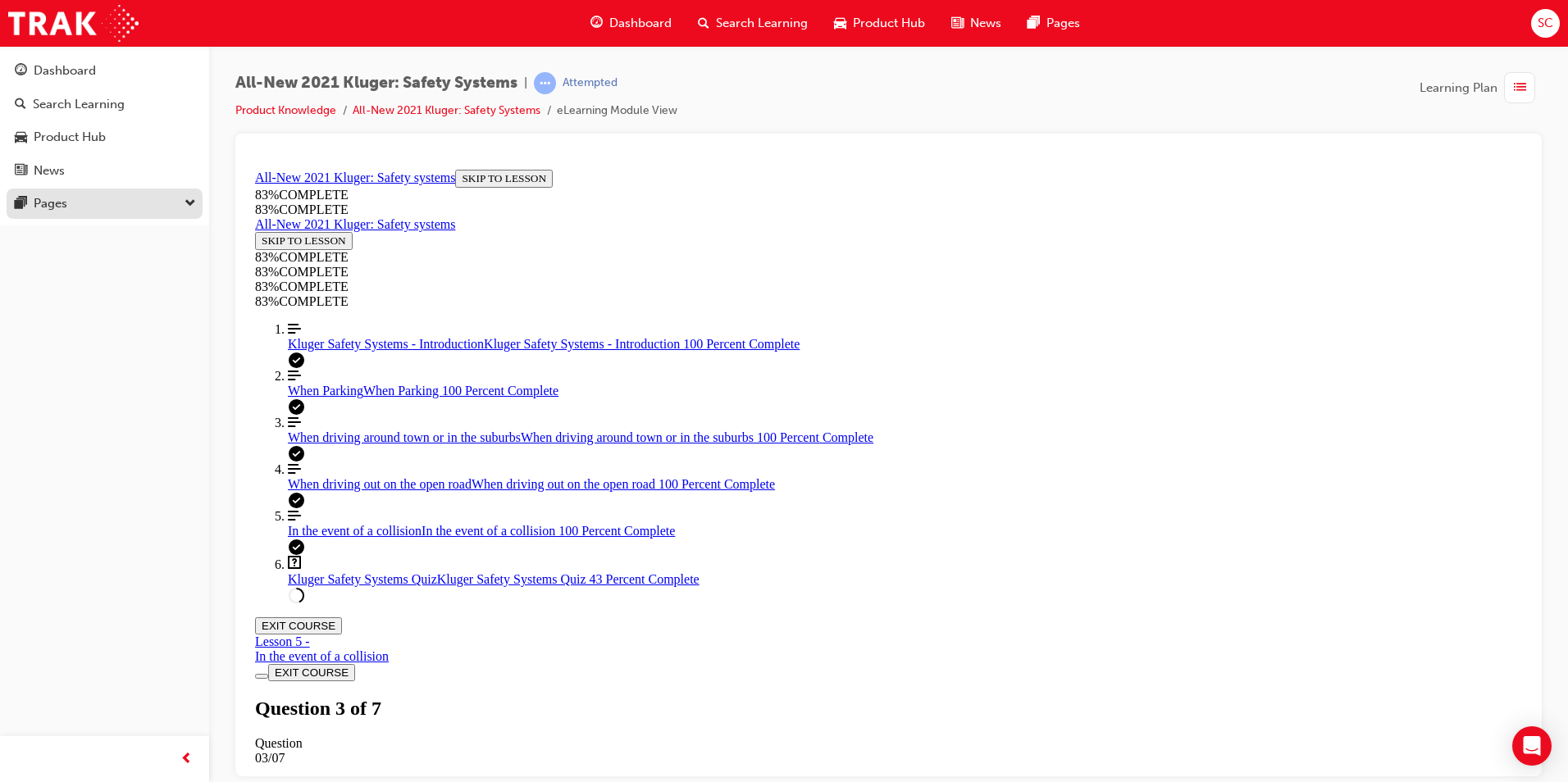
click at [181, 206] on div "Pages" at bounding box center [105, 204] width 180 height 21
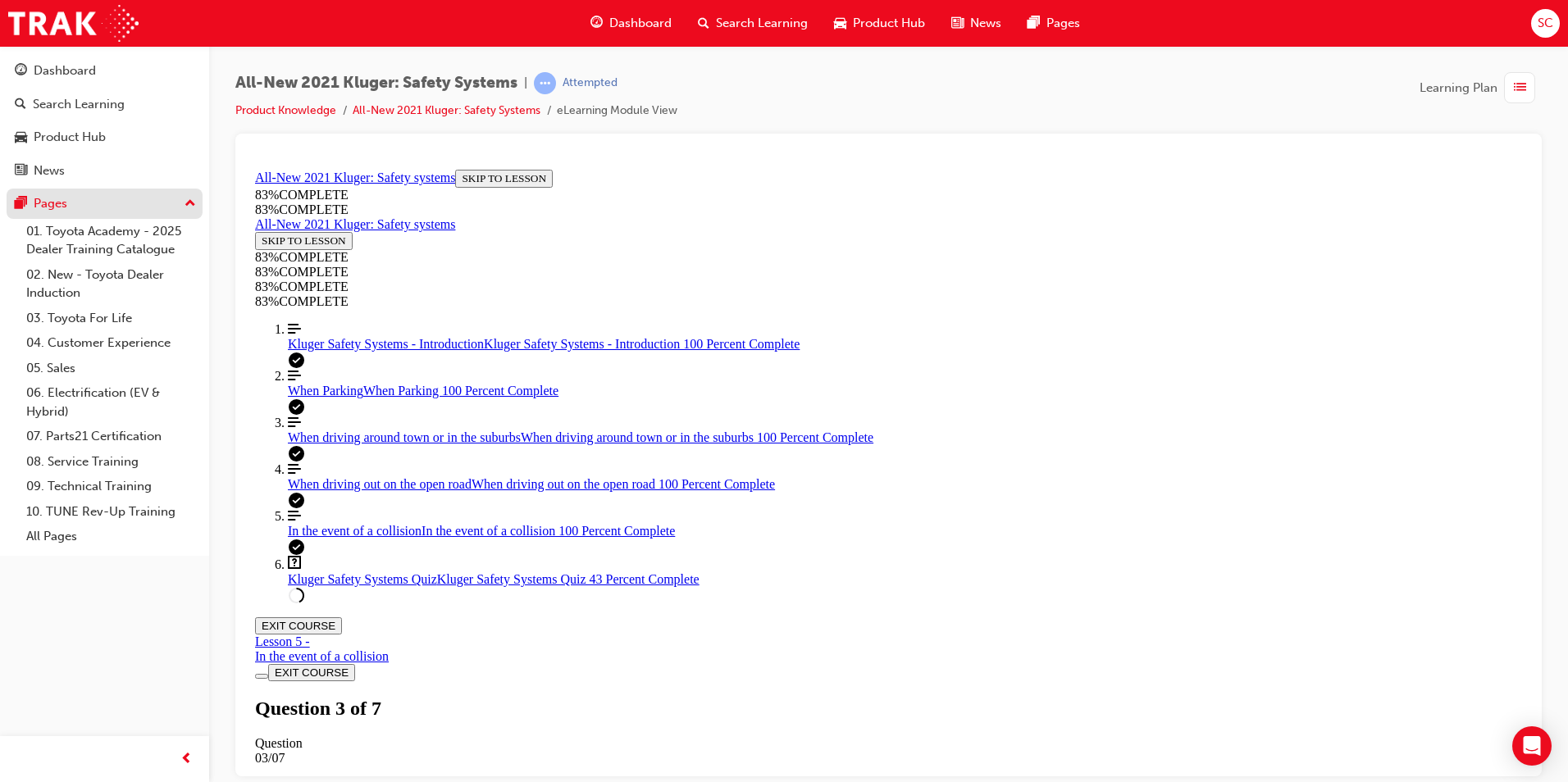
click at [181, 206] on div "Pages" at bounding box center [105, 204] width 180 height 21
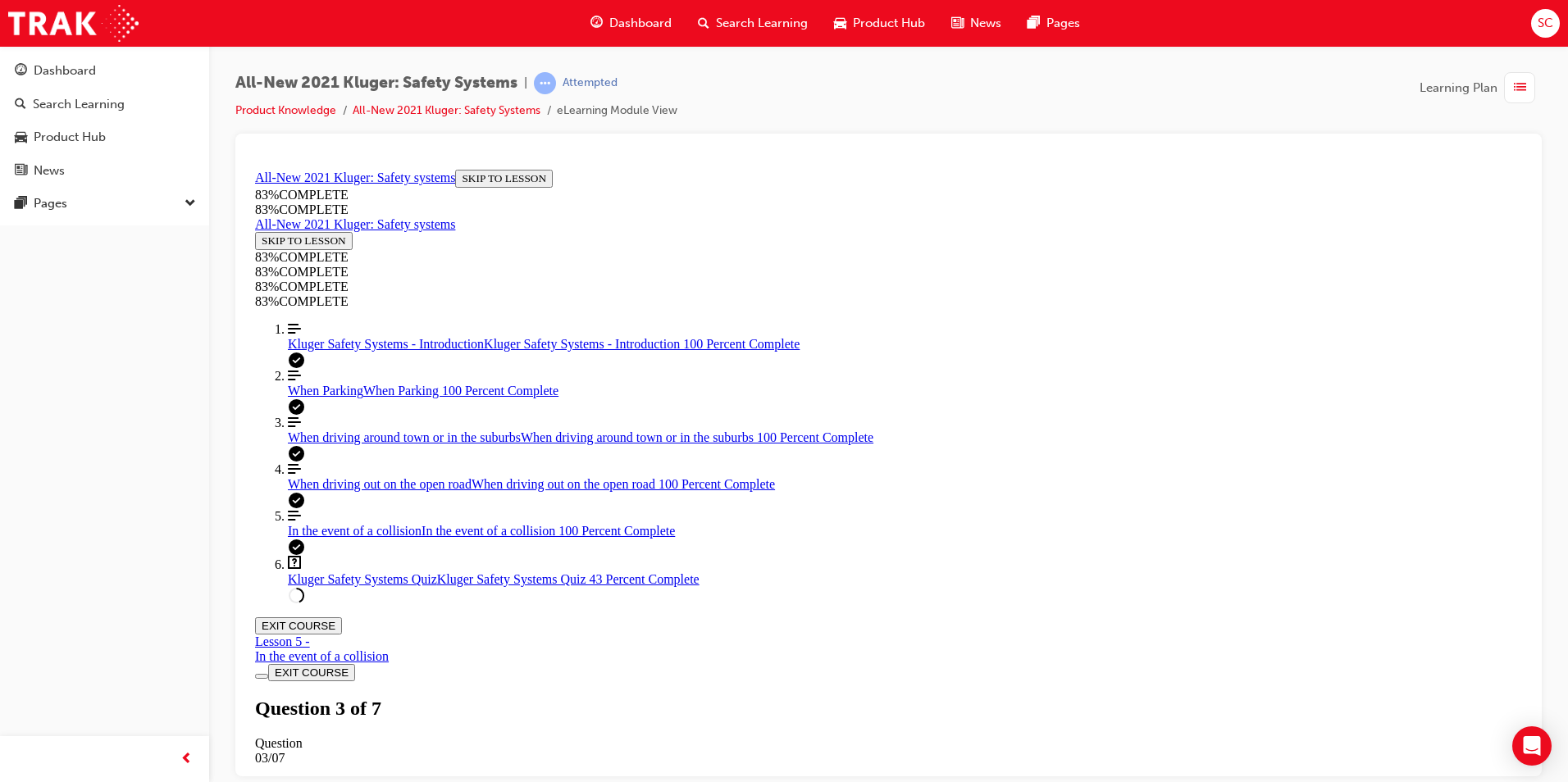
drag, startPoint x: 950, startPoint y: 438, endPoint x: 963, endPoint y: 460, distance: 25.6
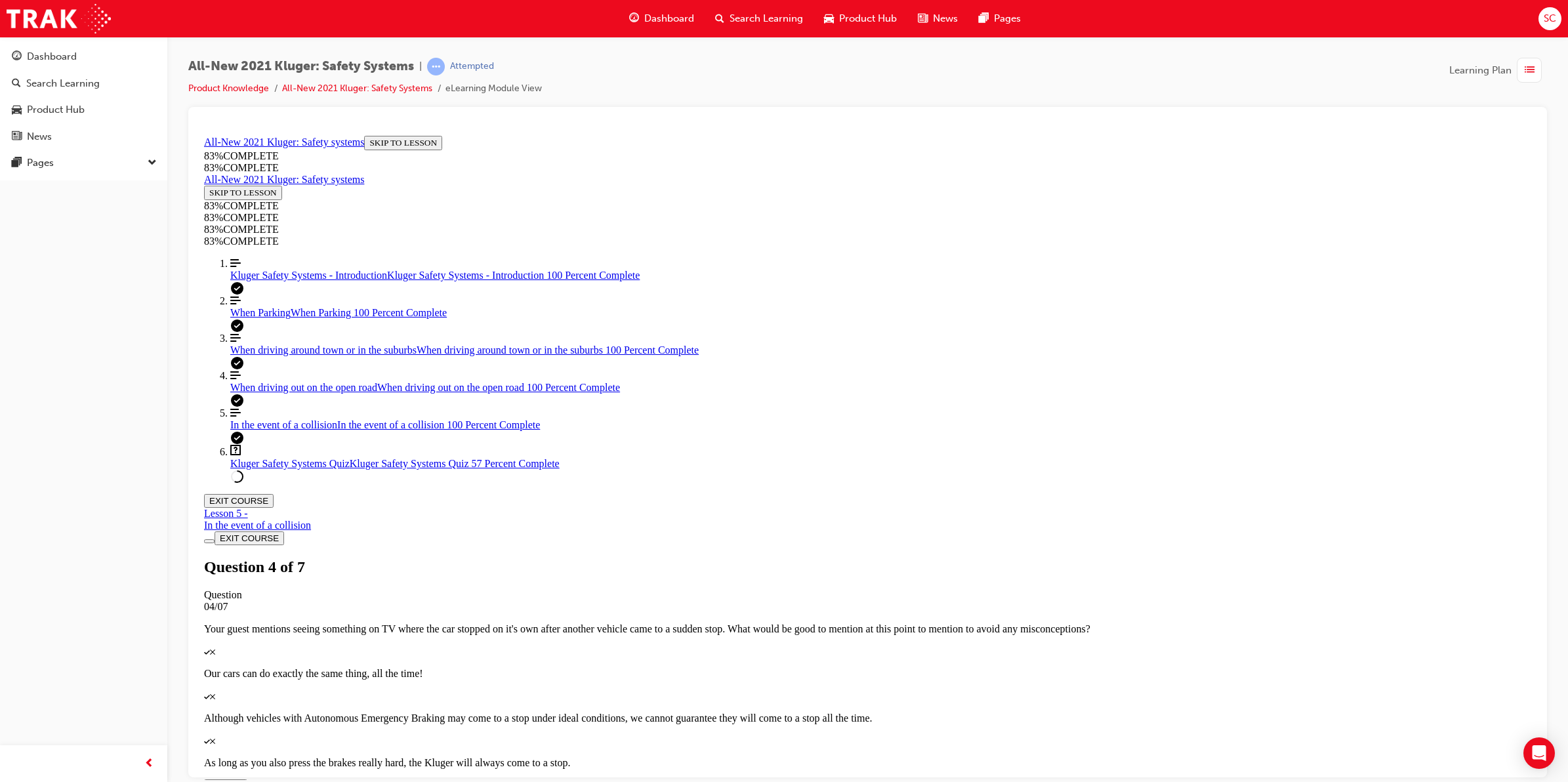
scroll to position [243, 0]
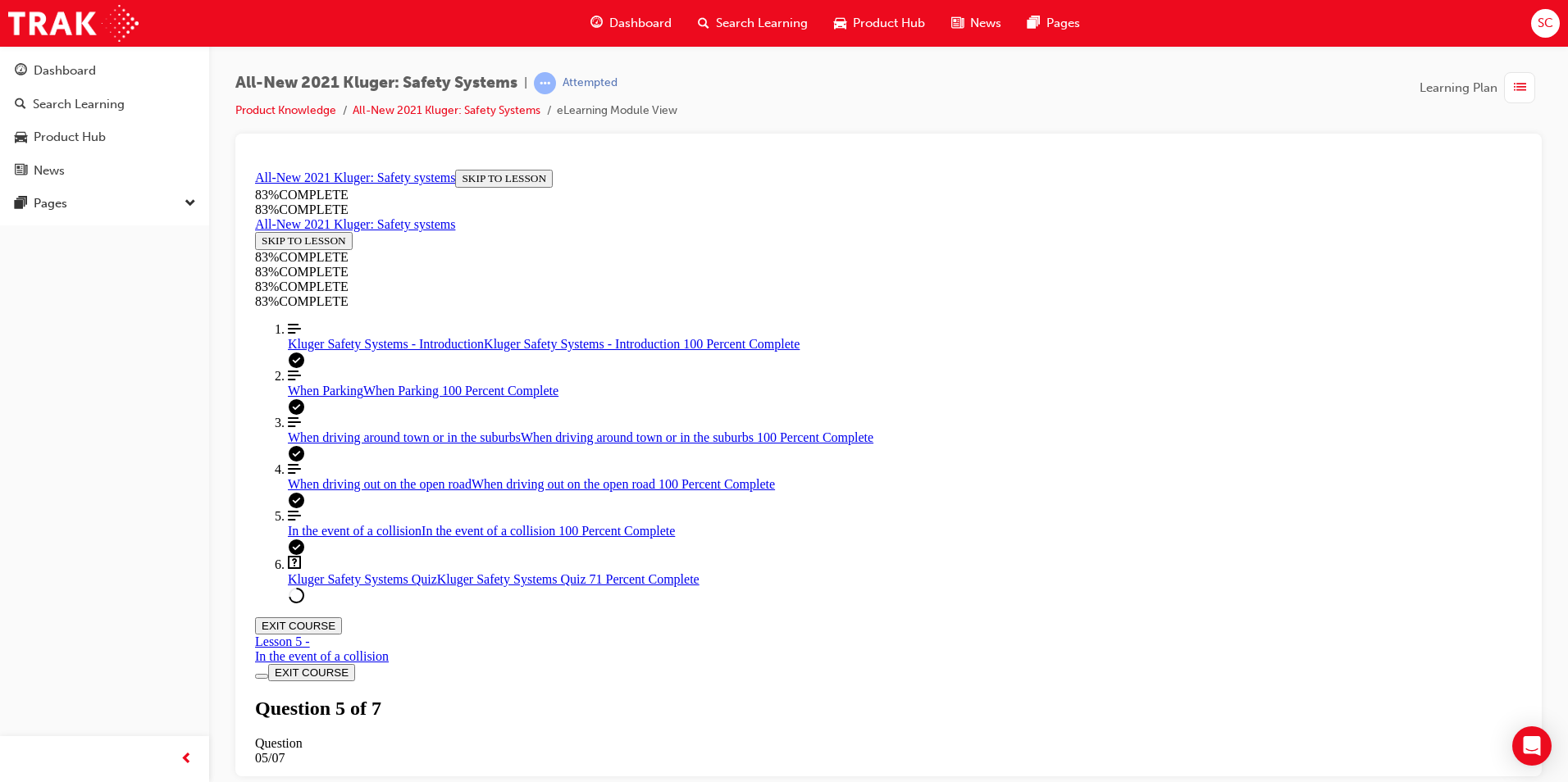
scroll to position [224, 0]
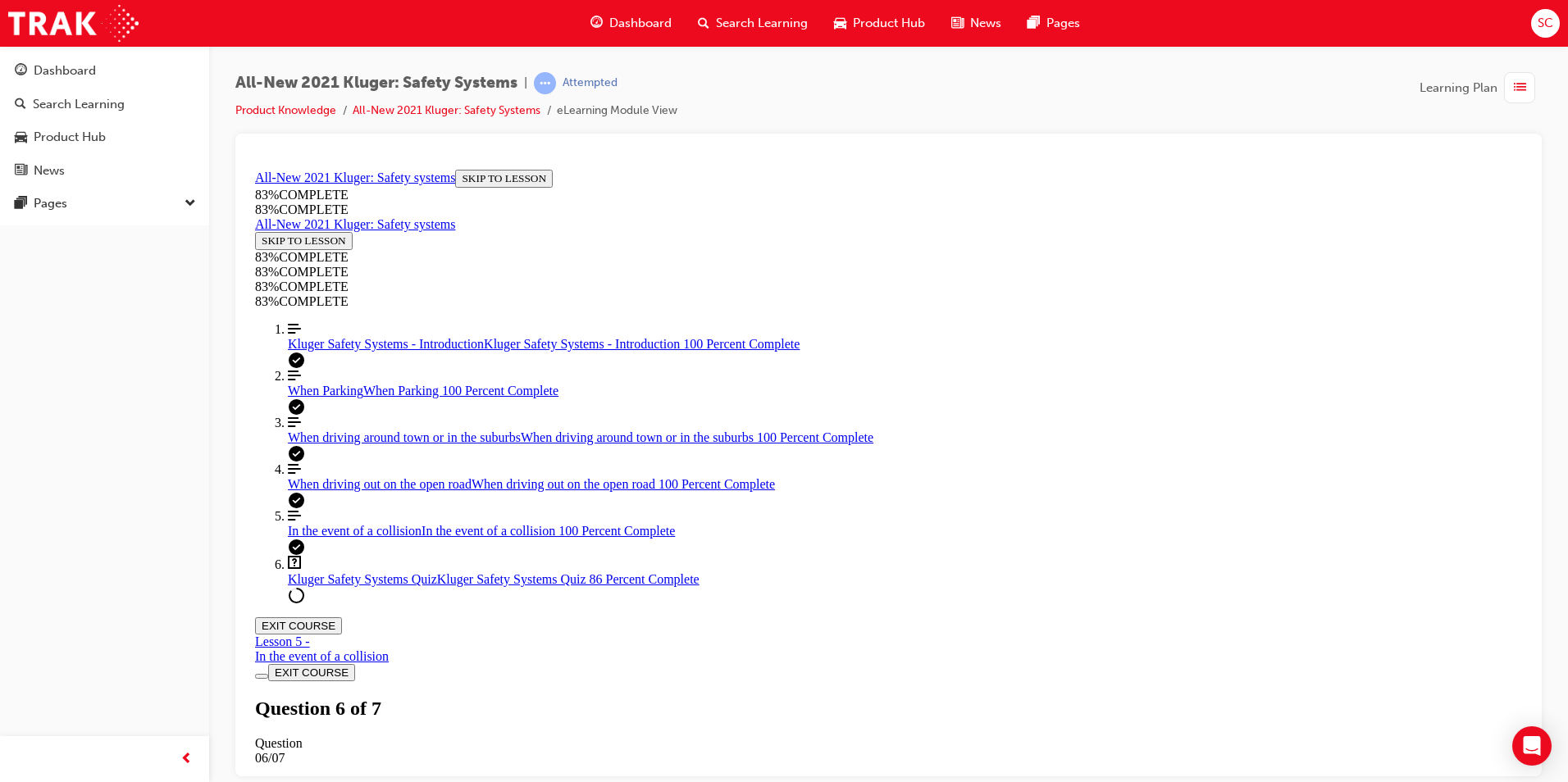
scroll to position [306, 0]
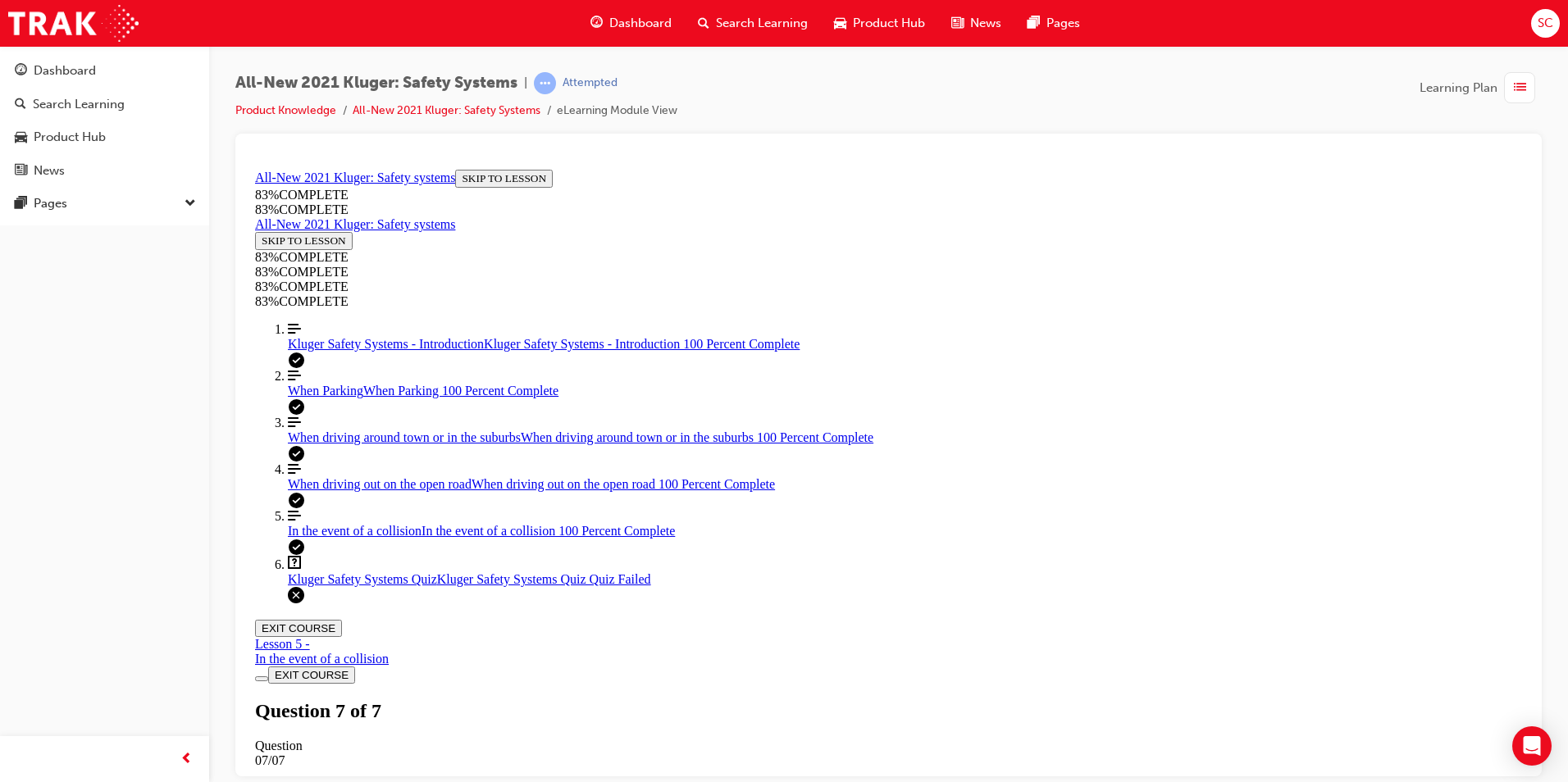
drag, startPoint x: 1076, startPoint y: 640, endPoint x: 1000, endPoint y: 671, distance: 82.1
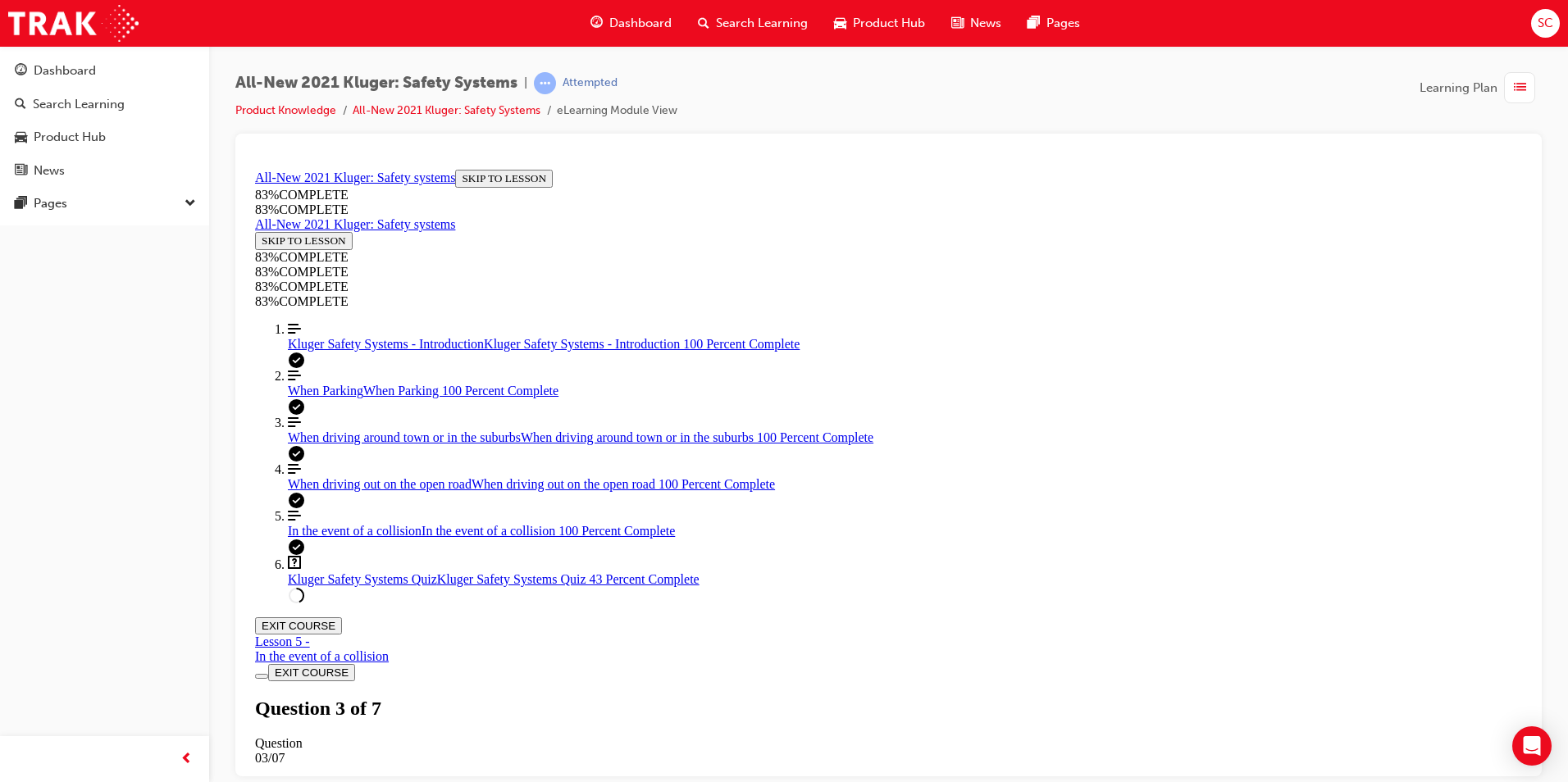
scroll to position [190, 0]
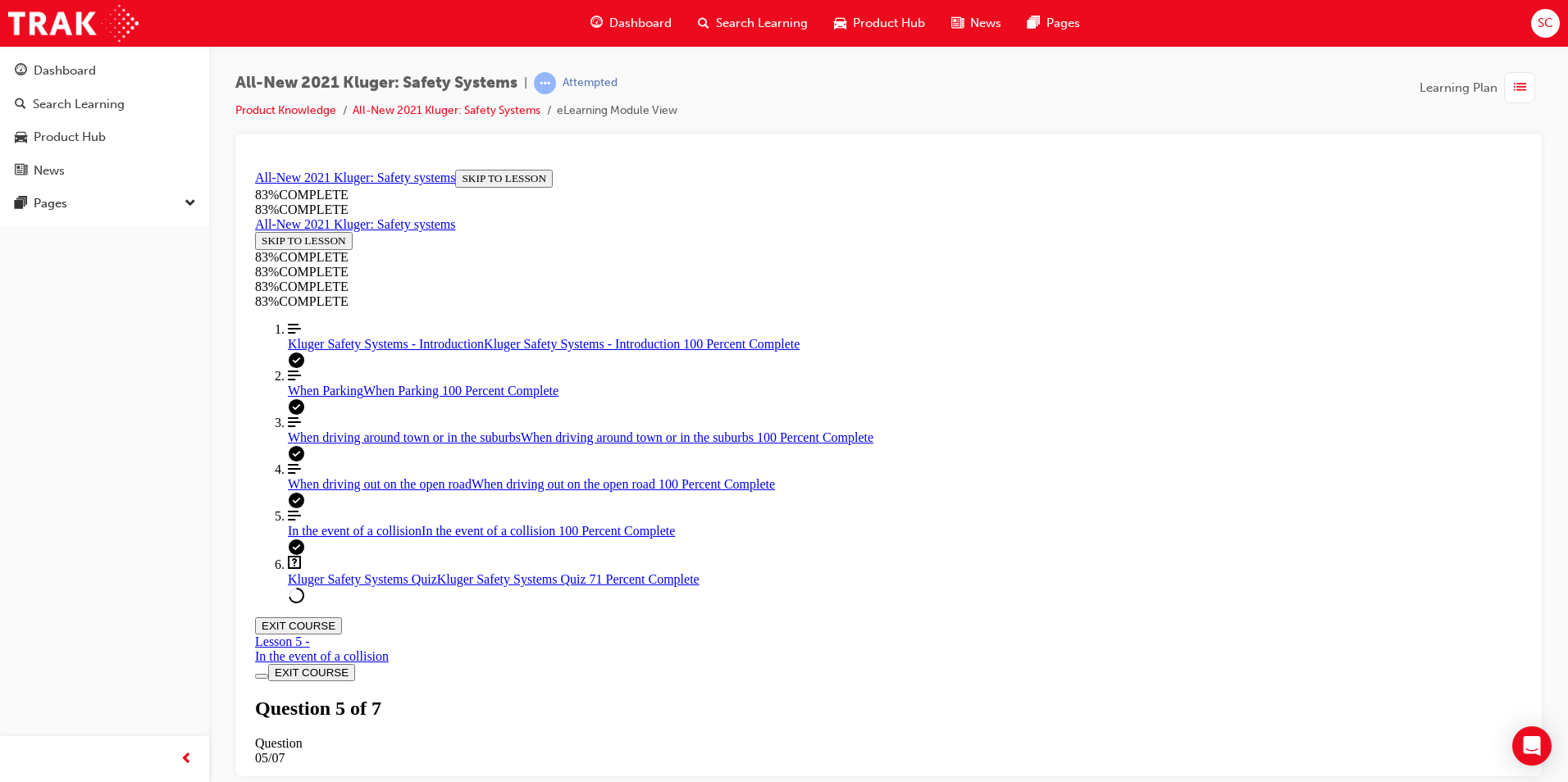
drag, startPoint x: 935, startPoint y: 551, endPoint x: 1114, endPoint y: 644, distance: 201.7
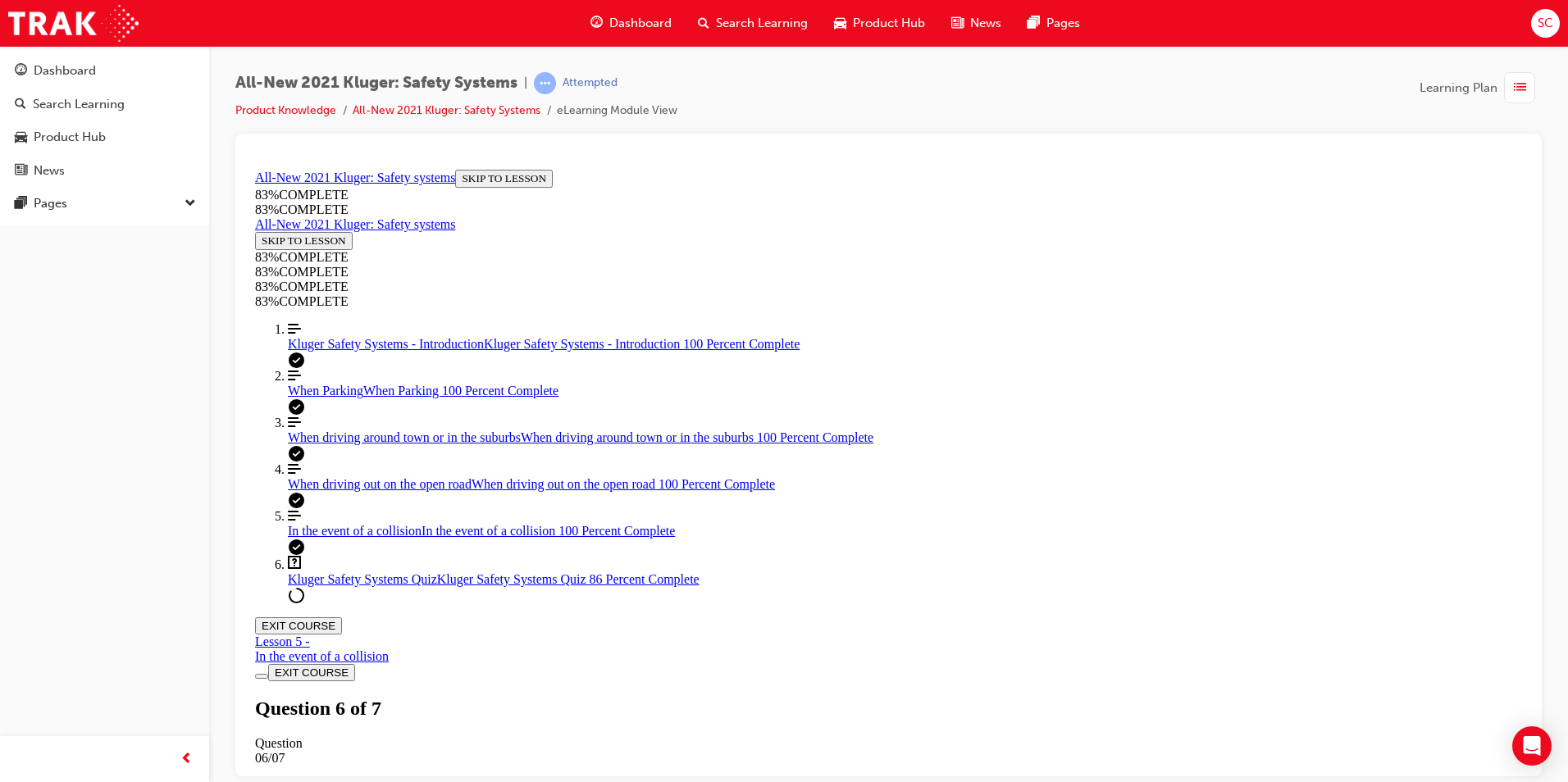
drag, startPoint x: 984, startPoint y: 476, endPoint x: 1115, endPoint y: 579, distance: 166.6
drag, startPoint x: 908, startPoint y: 460, endPoint x: 1053, endPoint y: 478, distance: 146.1
drag, startPoint x: 851, startPoint y: 532, endPoint x: 1019, endPoint y: 543, distance: 168.4
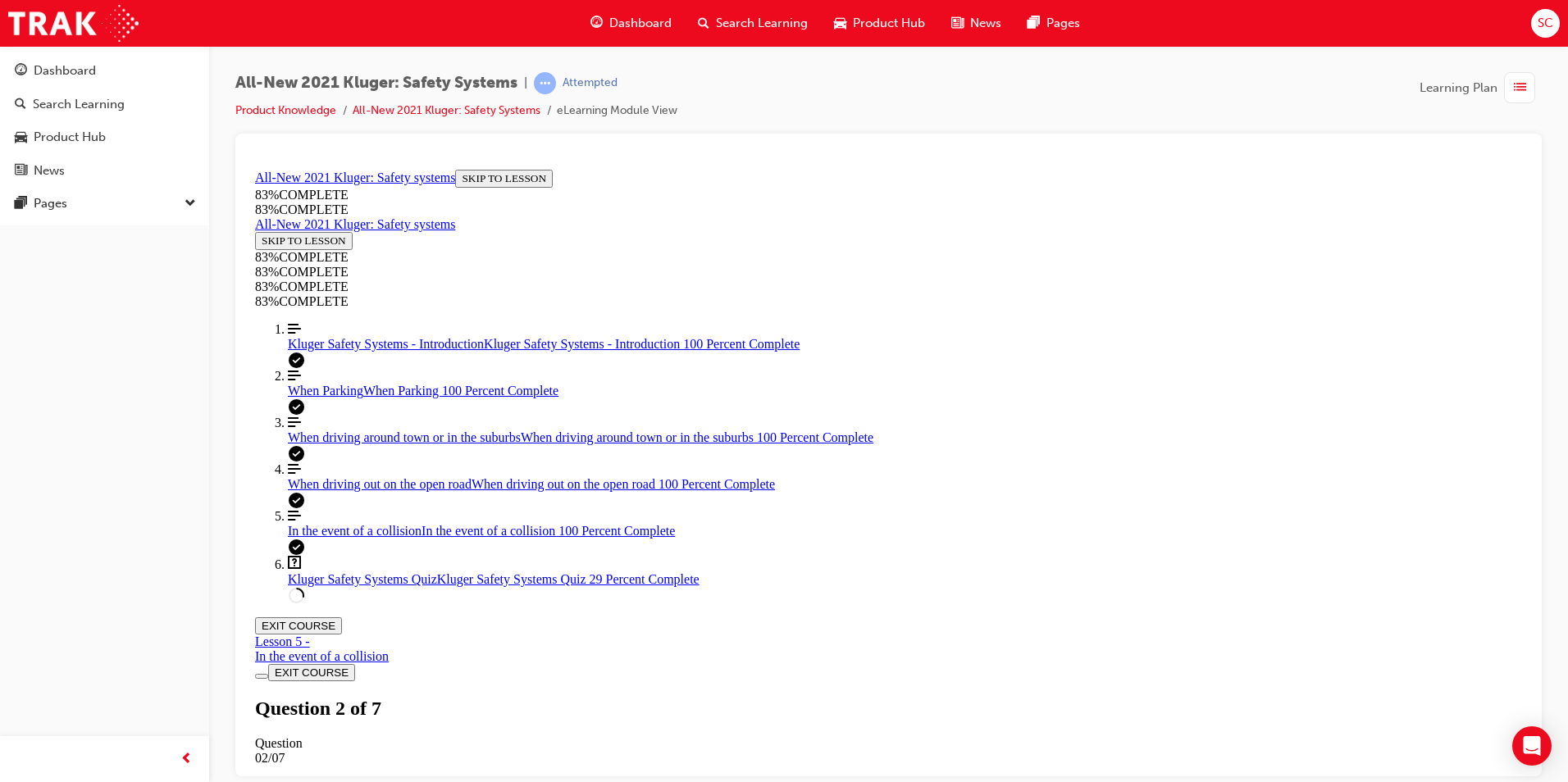
scroll to position [190, 0]
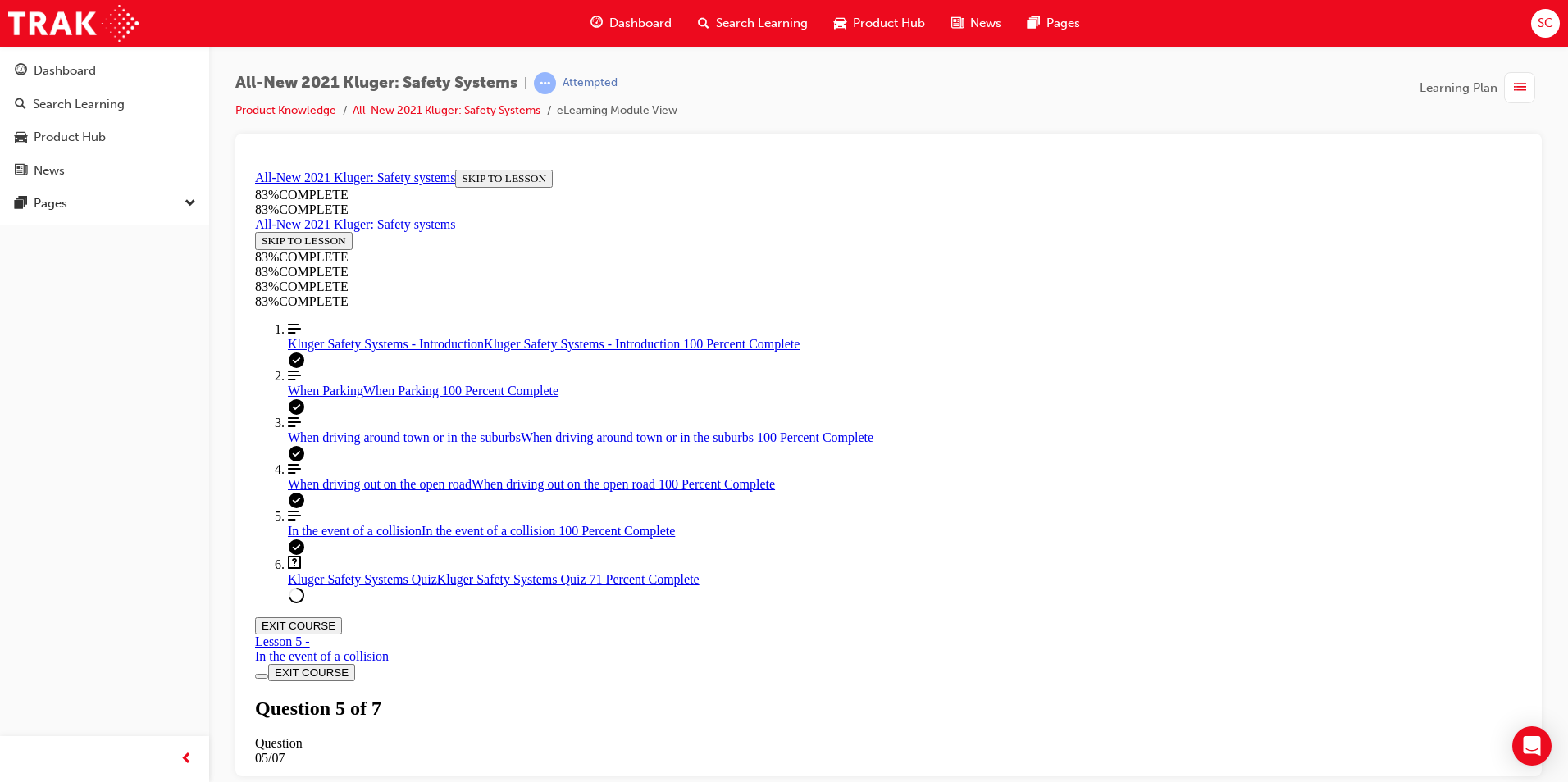
drag, startPoint x: 1133, startPoint y: 303, endPoint x: 720, endPoint y: 239, distance: 417.9
copy p "Besides automatically keeping a safe following distance between you and the veh…"
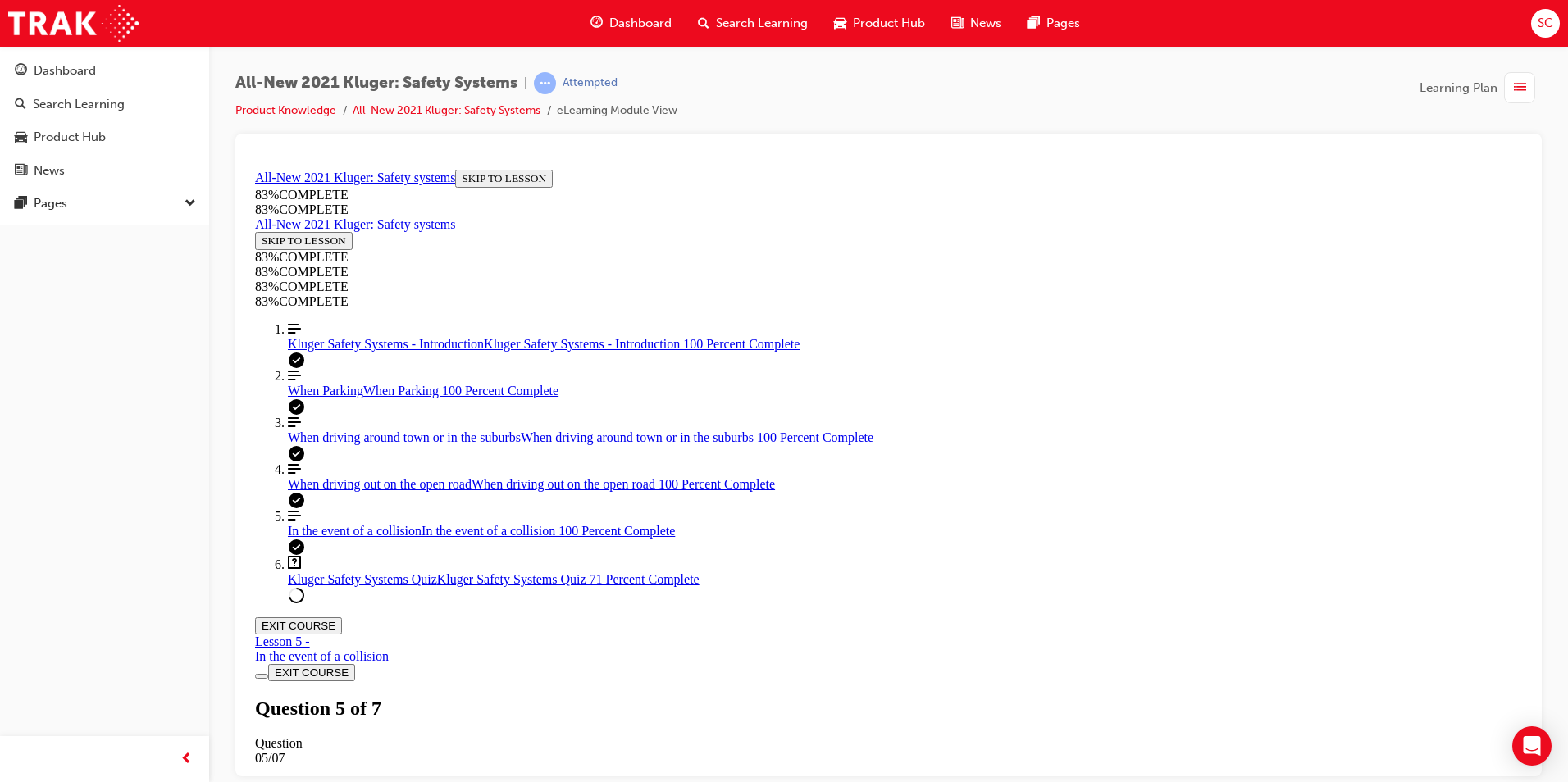
drag, startPoint x: 722, startPoint y: 203, endPoint x: 1305, endPoint y: 177, distance: 583.6
drag, startPoint x: 904, startPoint y: 689, endPoint x: 916, endPoint y: 684, distance: 13.0
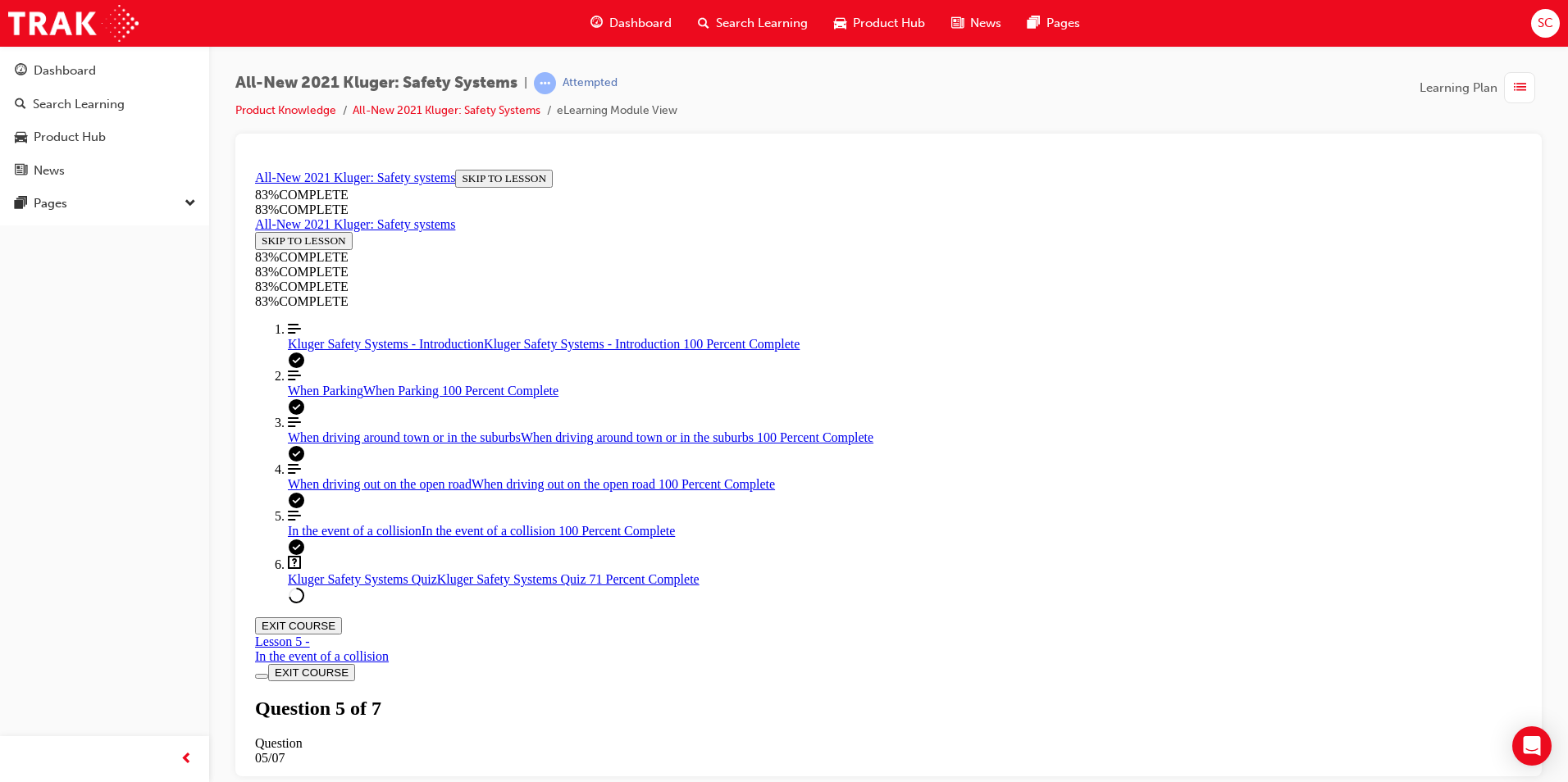
drag, startPoint x: 866, startPoint y: 404, endPoint x: 1029, endPoint y: 366, distance: 167.4
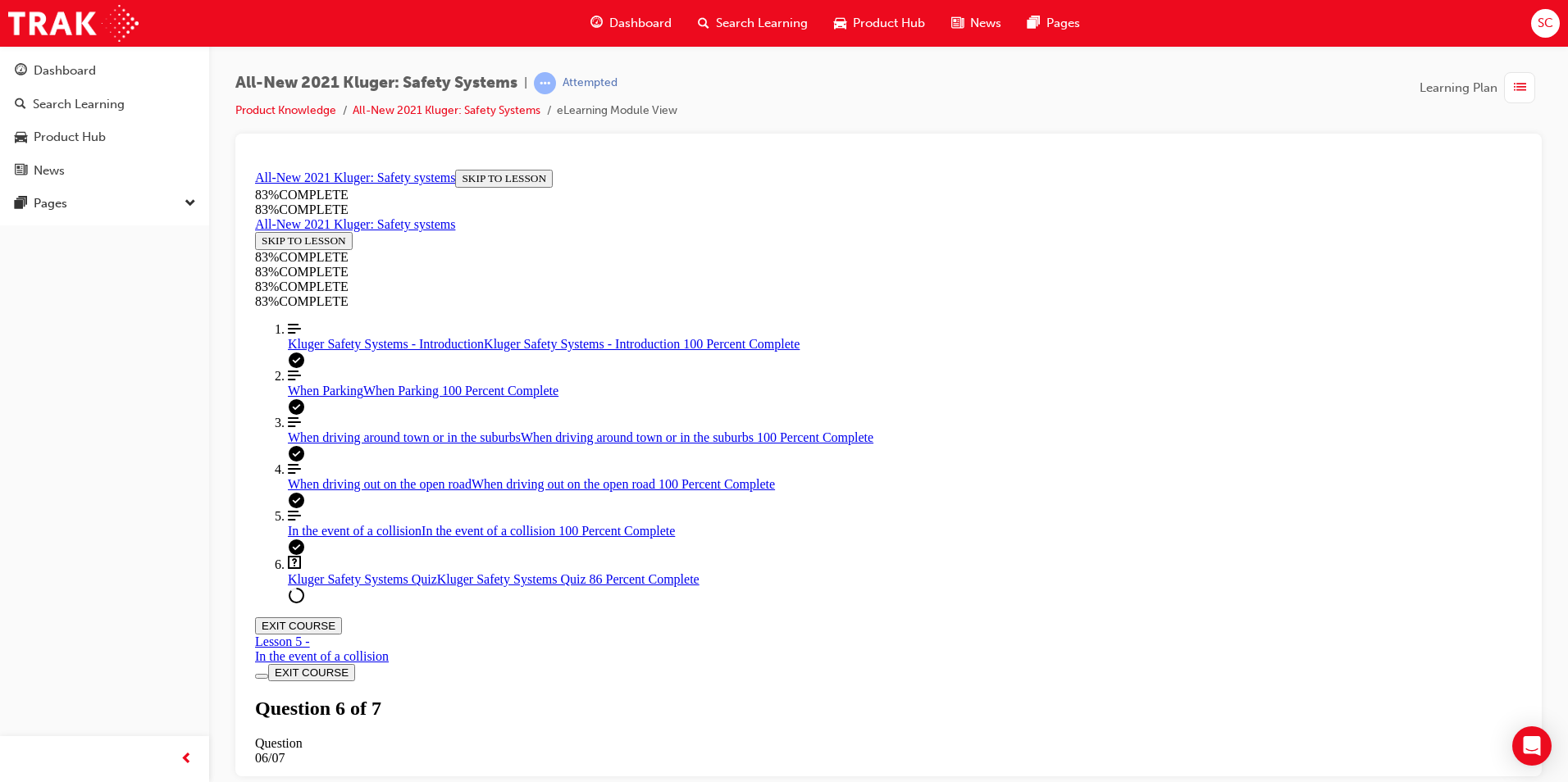
drag, startPoint x: 973, startPoint y: 592, endPoint x: 1109, endPoint y: 568, distance: 138.1
drag, startPoint x: 880, startPoint y: 520, endPoint x: 1073, endPoint y: 493, distance: 194.9
drag, startPoint x: 1073, startPoint y: 493, endPoint x: 1083, endPoint y: 486, distance: 12.2
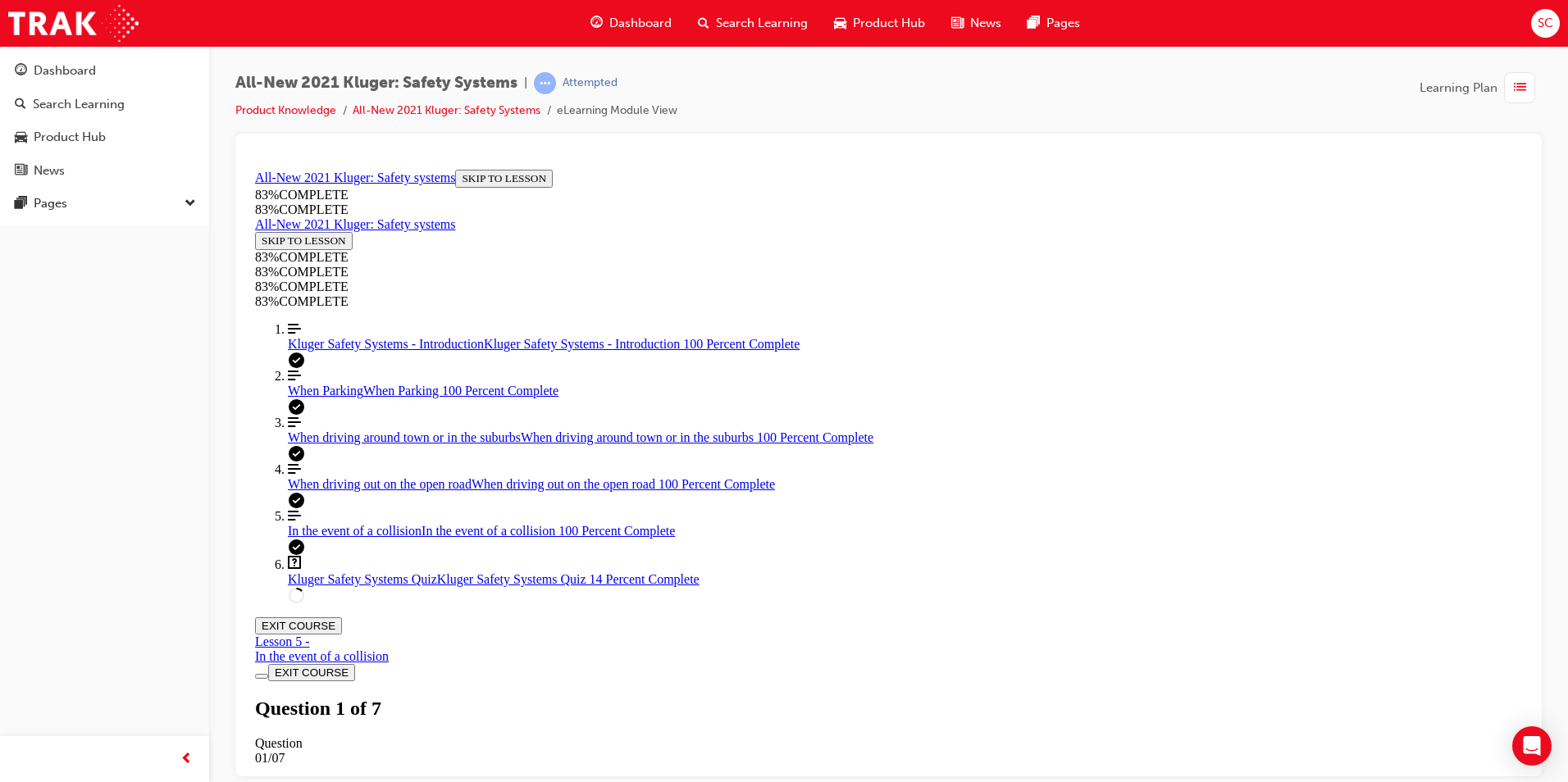
scroll to position [246, 0]
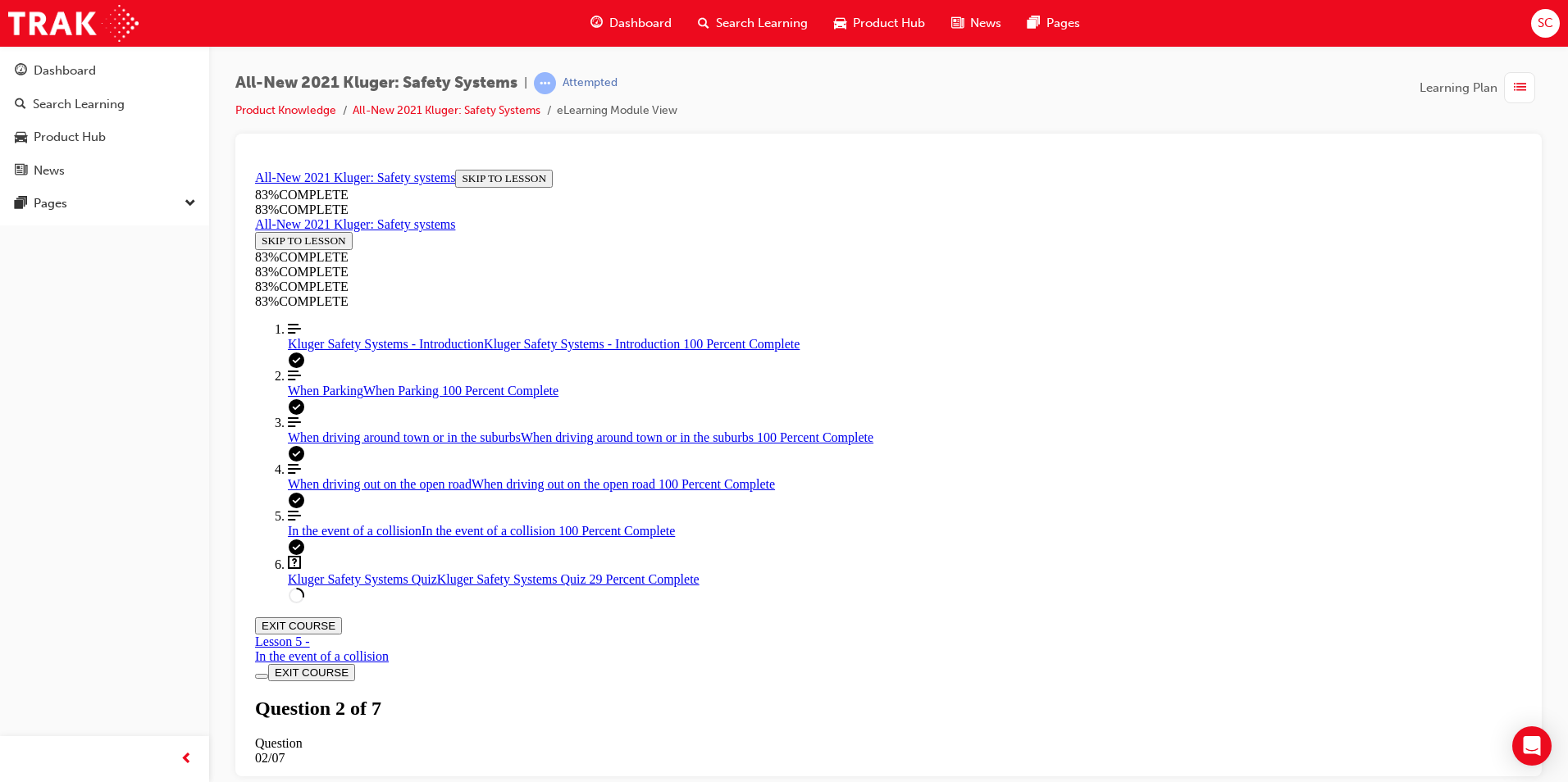
drag, startPoint x: 1019, startPoint y: 673, endPoint x: 998, endPoint y: 701, distance: 35.0
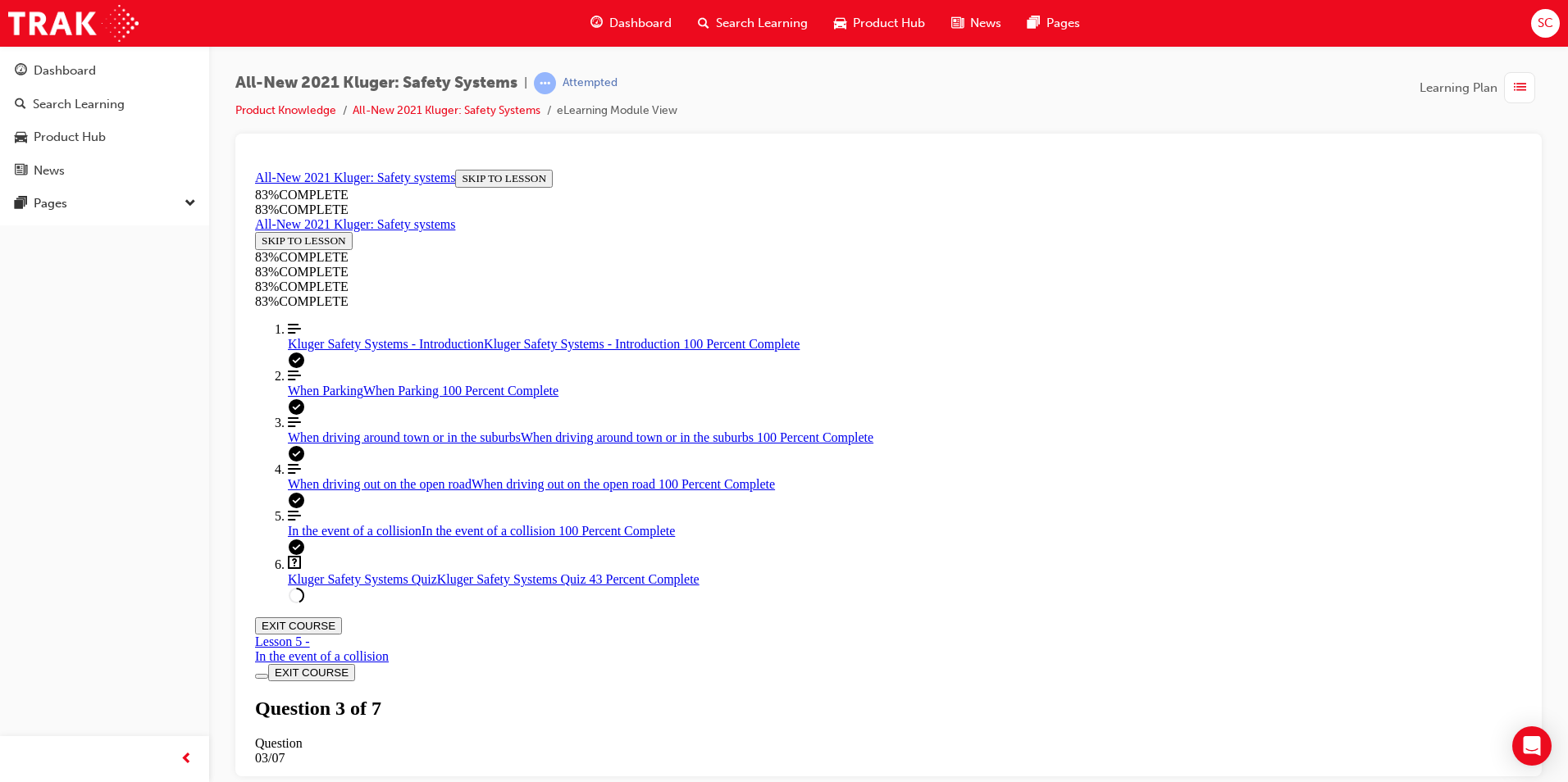
drag, startPoint x: 900, startPoint y: 548, endPoint x: 1031, endPoint y: 646, distance: 163.6
drag, startPoint x: 899, startPoint y: 530, endPoint x: 1014, endPoint y: 423, distance: 157.1
drag, startPoint x: 927, startPoint y: 536, endPoint x: 1011, endPoint y: 509, distance: 88.2
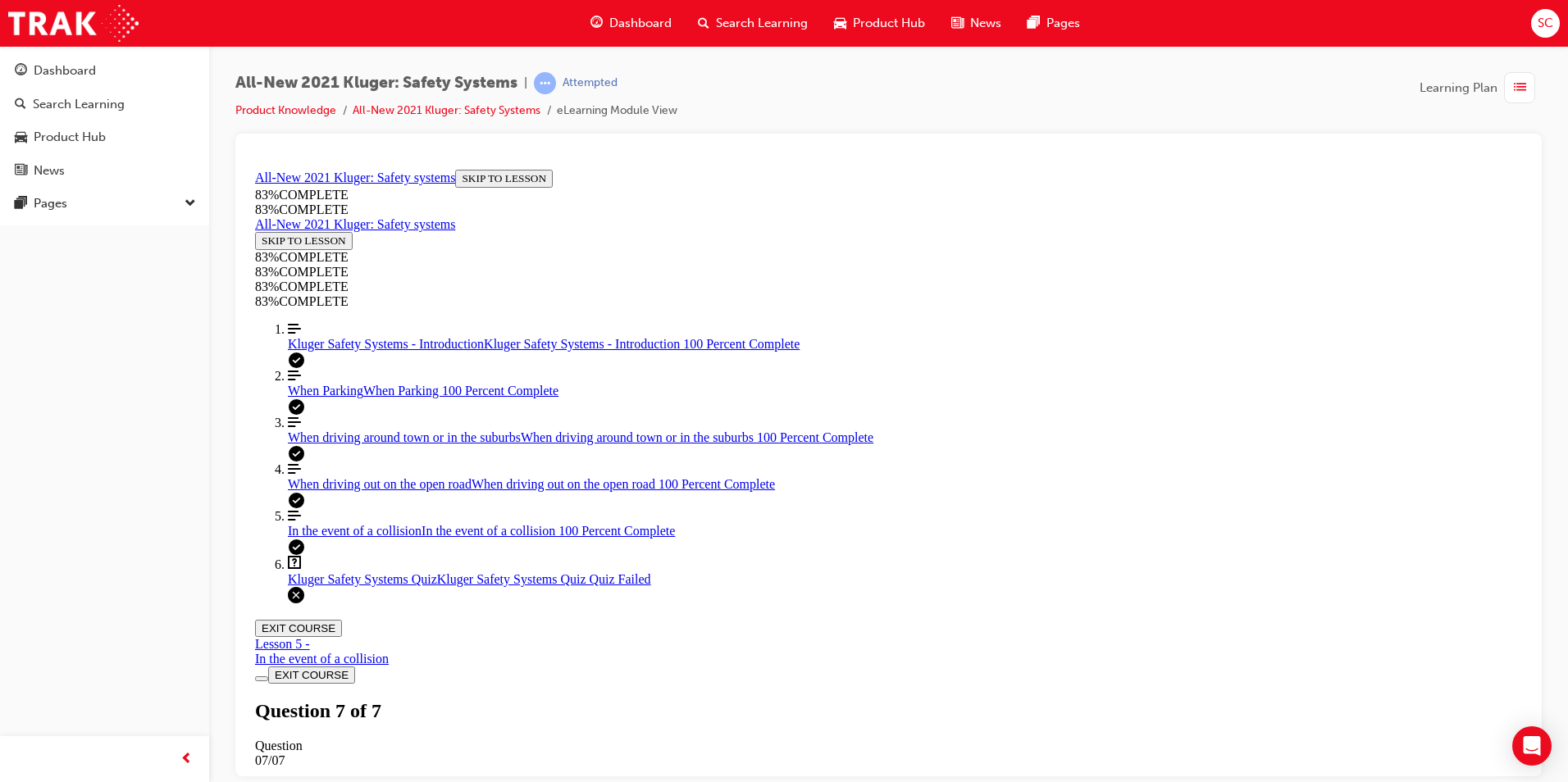
scroll to position [59, 0]
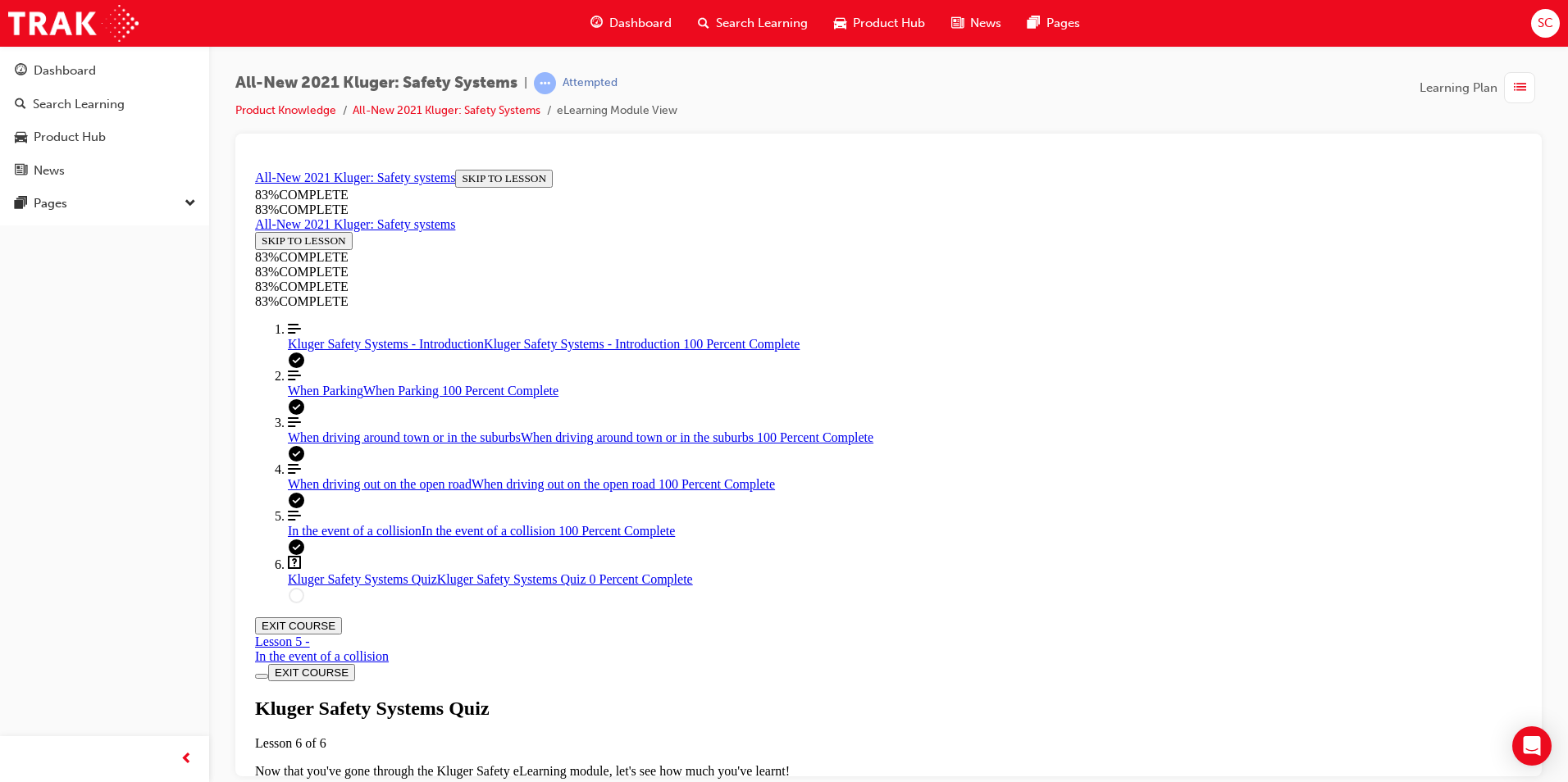
click at [603, 82] on div "Attempted" at bounding box center [590, 83] width 55 height 16
click at [366, 538] on span "In the event of a collision" at bounding box center [354, 530] width 134 height 14
click at [370, 350] on span "Kluger Safety Systems - Introduction" at bounding box center [385, 343] width 196 height 14
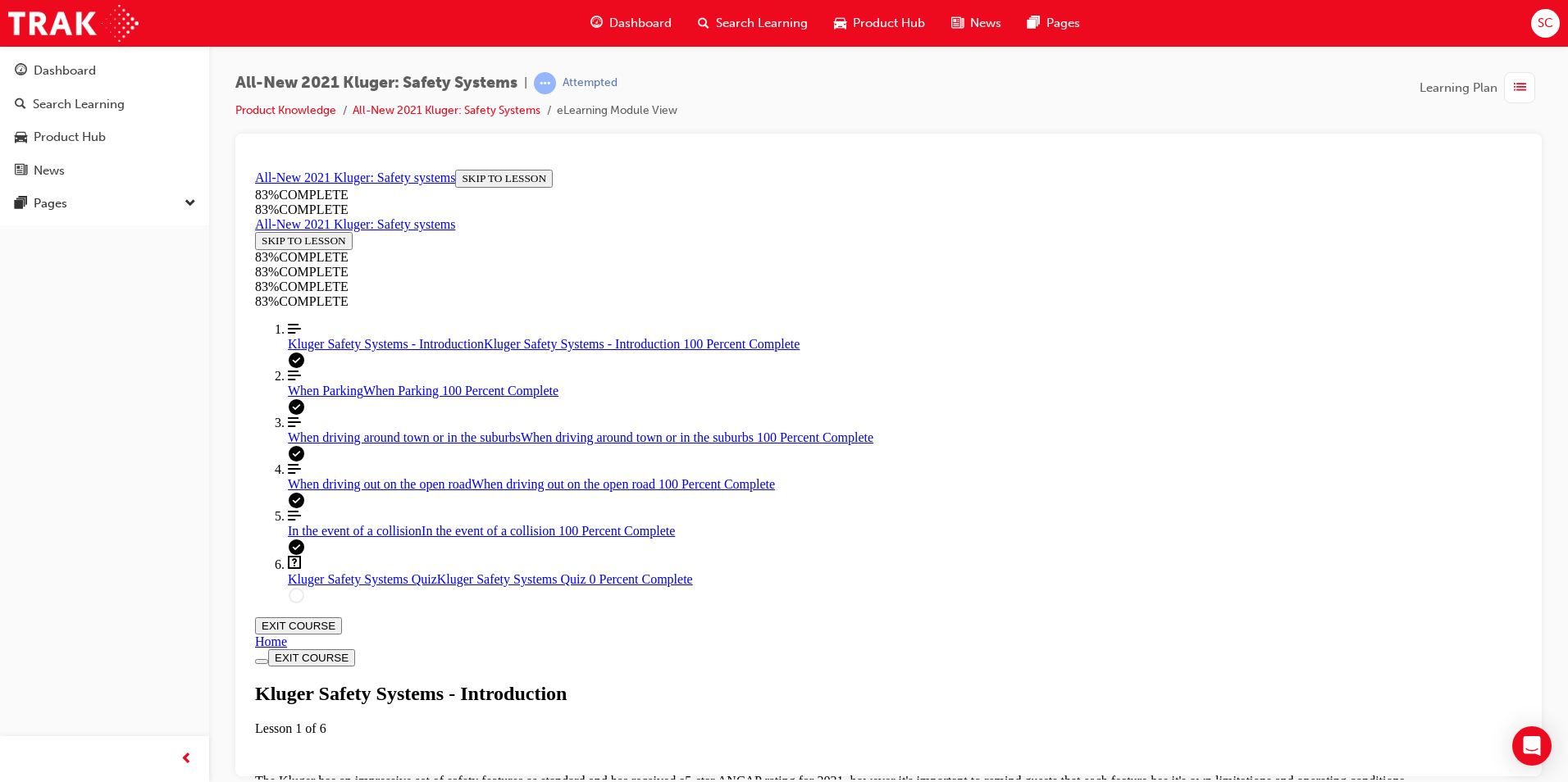
scroll to position [385, 0]
click at [376, 585] on span "Kluger Safety Systems Quiz" at bounding box center [362, 578] width 149 height 14
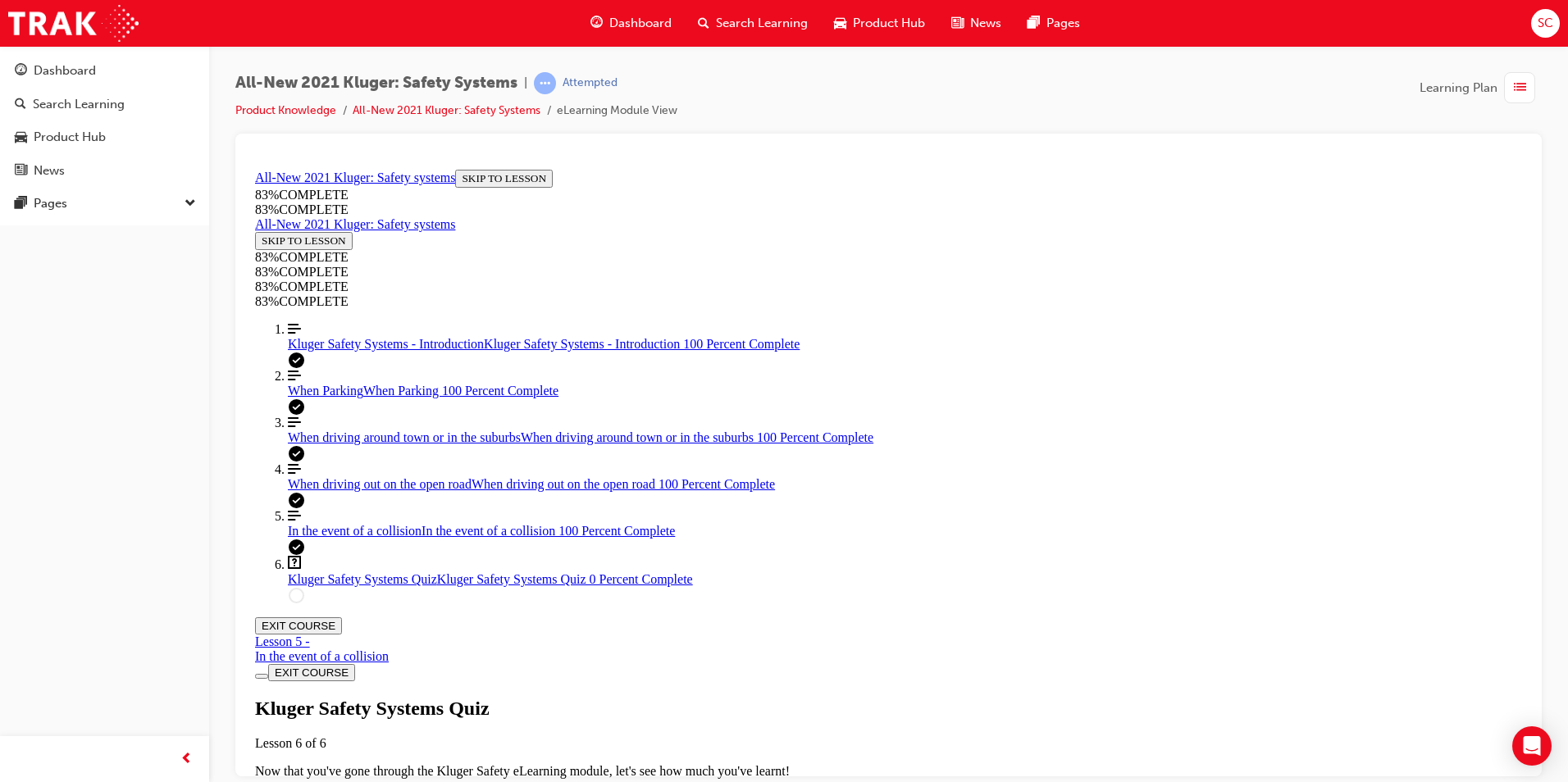
scroll to position [56, 0]
click at [762, 697] on div "Kluger Safety Systems Quiz Lesson 6 of 6 Now that you've gone through the Kluge…" at bounding box center [888, 753] width 1267 height 112
click at [372, 491] on span "When driving out on the open road" at bounding box center [379, 483] width 184 height 14
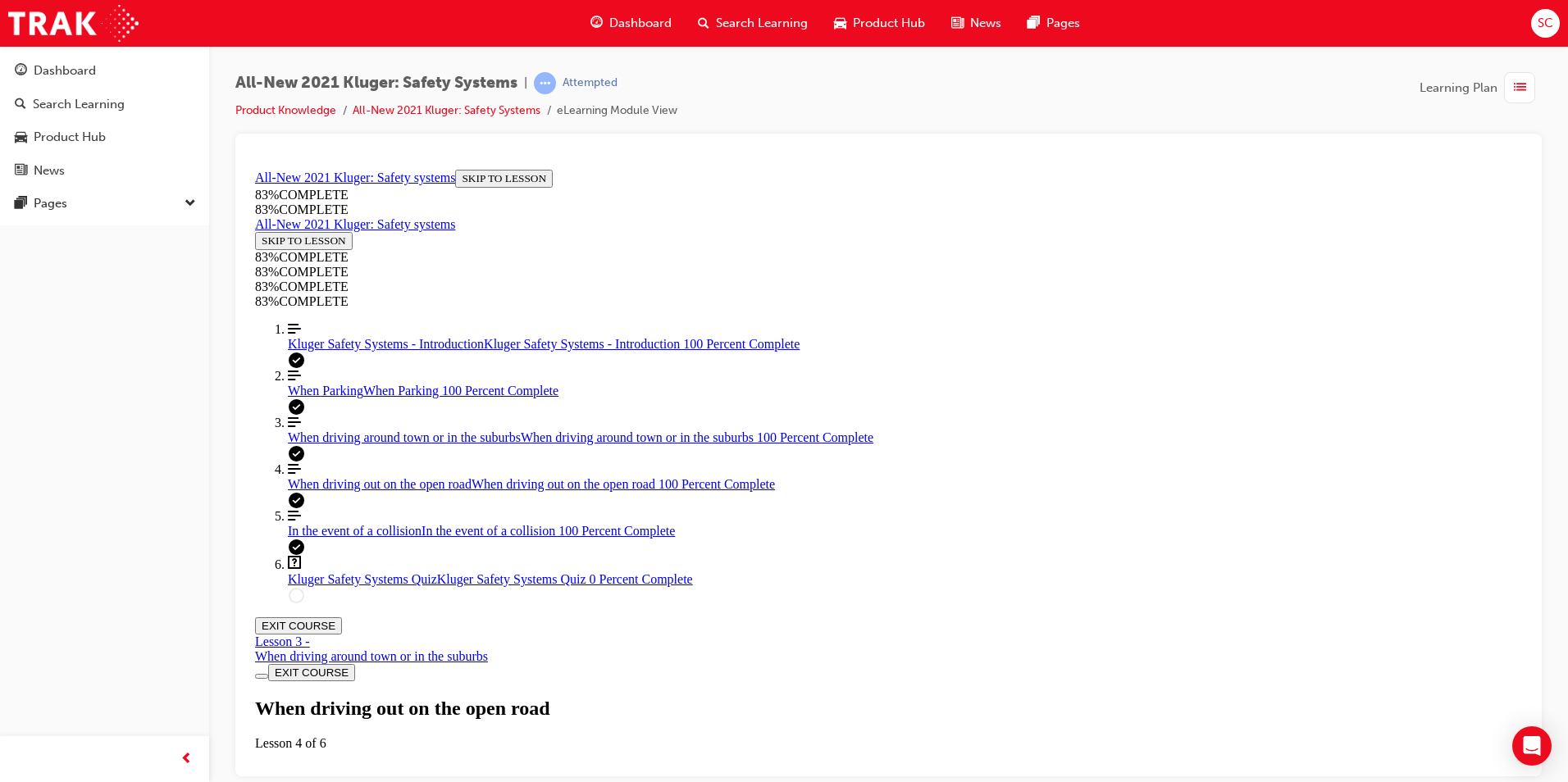
scroll to position [713, 0]
click at [366, 586] on link "Question box Question mark inside of a square Kluger Safety Systems Quiz Kluger…" at bounding box center [905, 570] width 1235 height 31
click at [337, 444] on span "When driving around town or in the suburbs" at bounding box center [404, 436] width 233 height 14
click at [369, 586] on link "Question box Question mark inside of a square Kluger Safety Systems Quiz Kluger…" at bounding box center [905, 570] width 1235 height 31
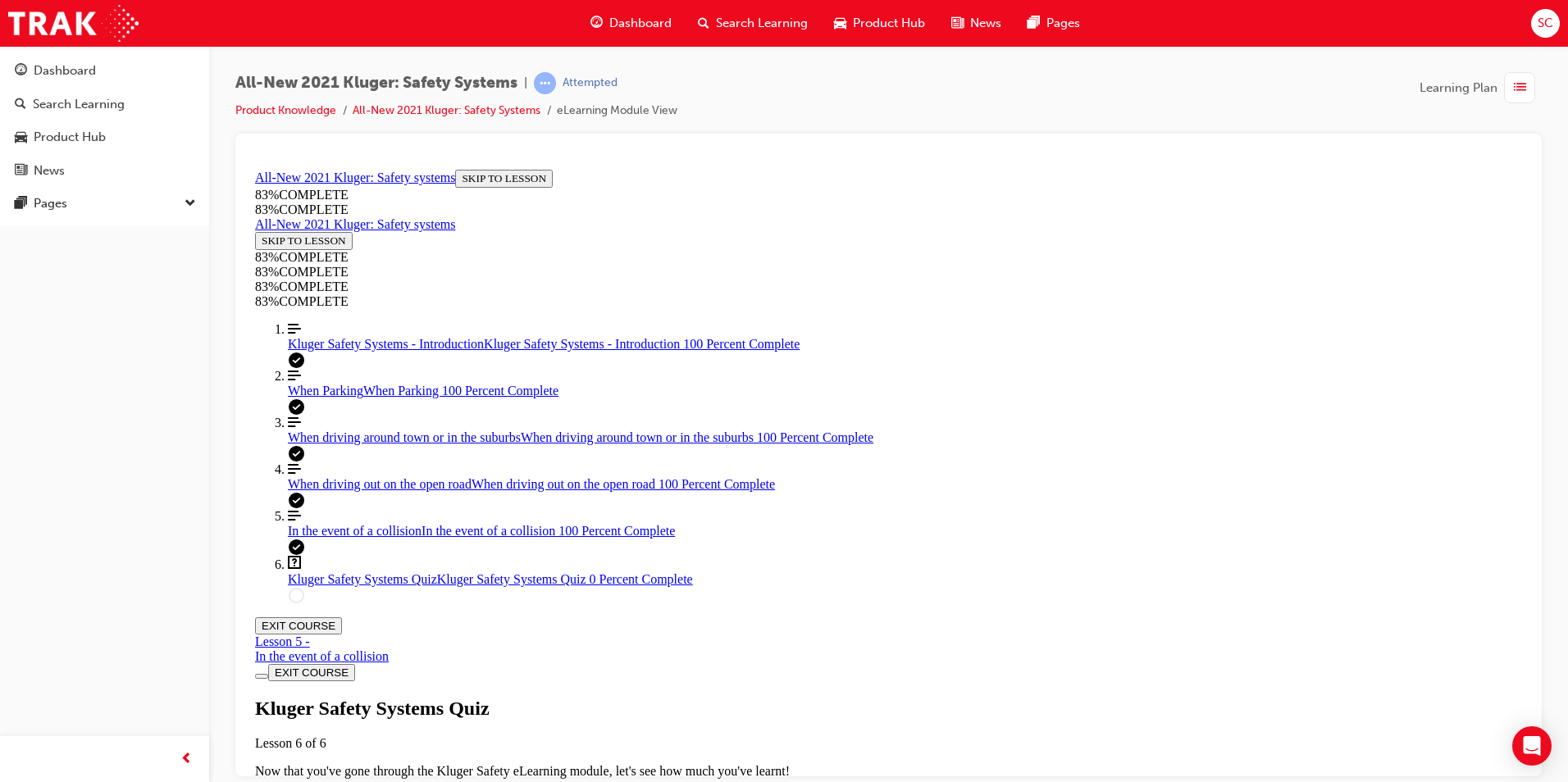
scroll to position [196, 0]
click at [356, 351] on div "Kluger Safety Systems - Introduction Kluger Safety Systems - Introduction 100 P…" at bounding box center [905, 344] width 1235 height 15
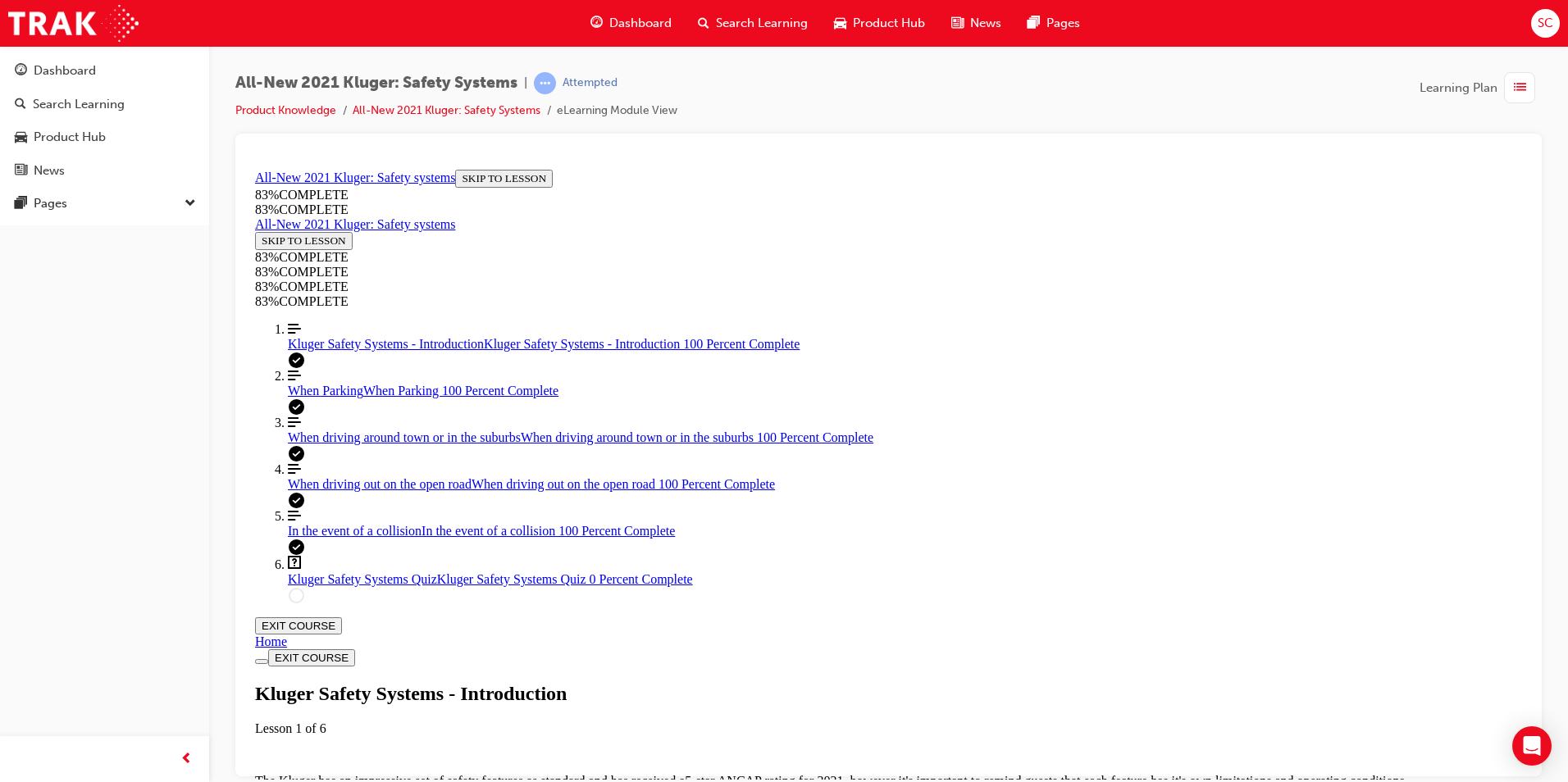
scroll to position [56, 0]
click at [399, 586] on link "Question box Question mark inside of a square Kluger Safety Systems Quiz Kluger…" at bounding box center [905, 570] width 1235 height 31
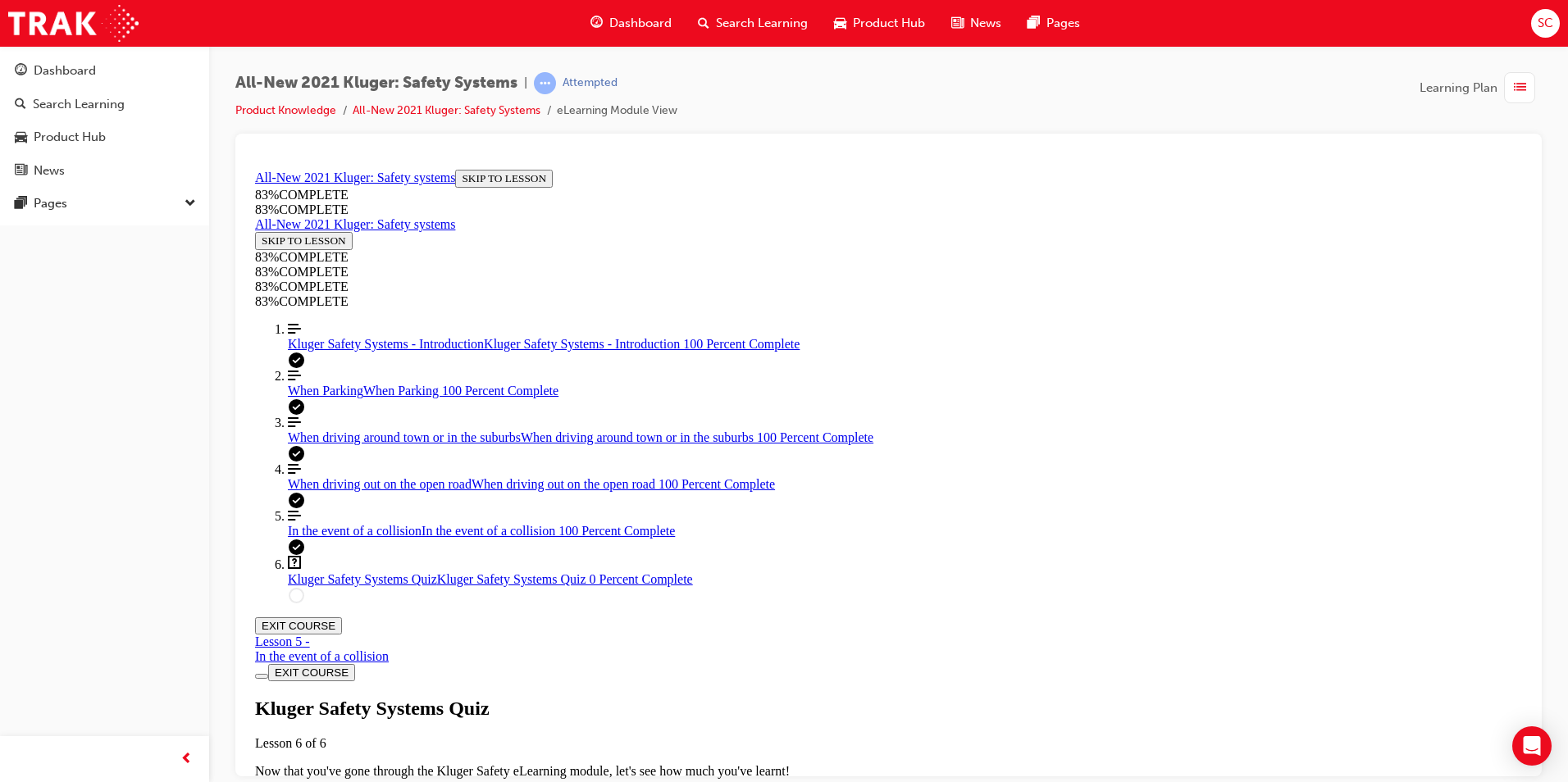
click at [418, 538] on link "Align left Three vertical lines aligned to the left In the event of a collision…" at bounding box center [905, 524] width 1235 height 30
drag, startPoint x: 880, startPoint y: 369, endPoint x: 889, endPoint y: 367, distance: 9.2
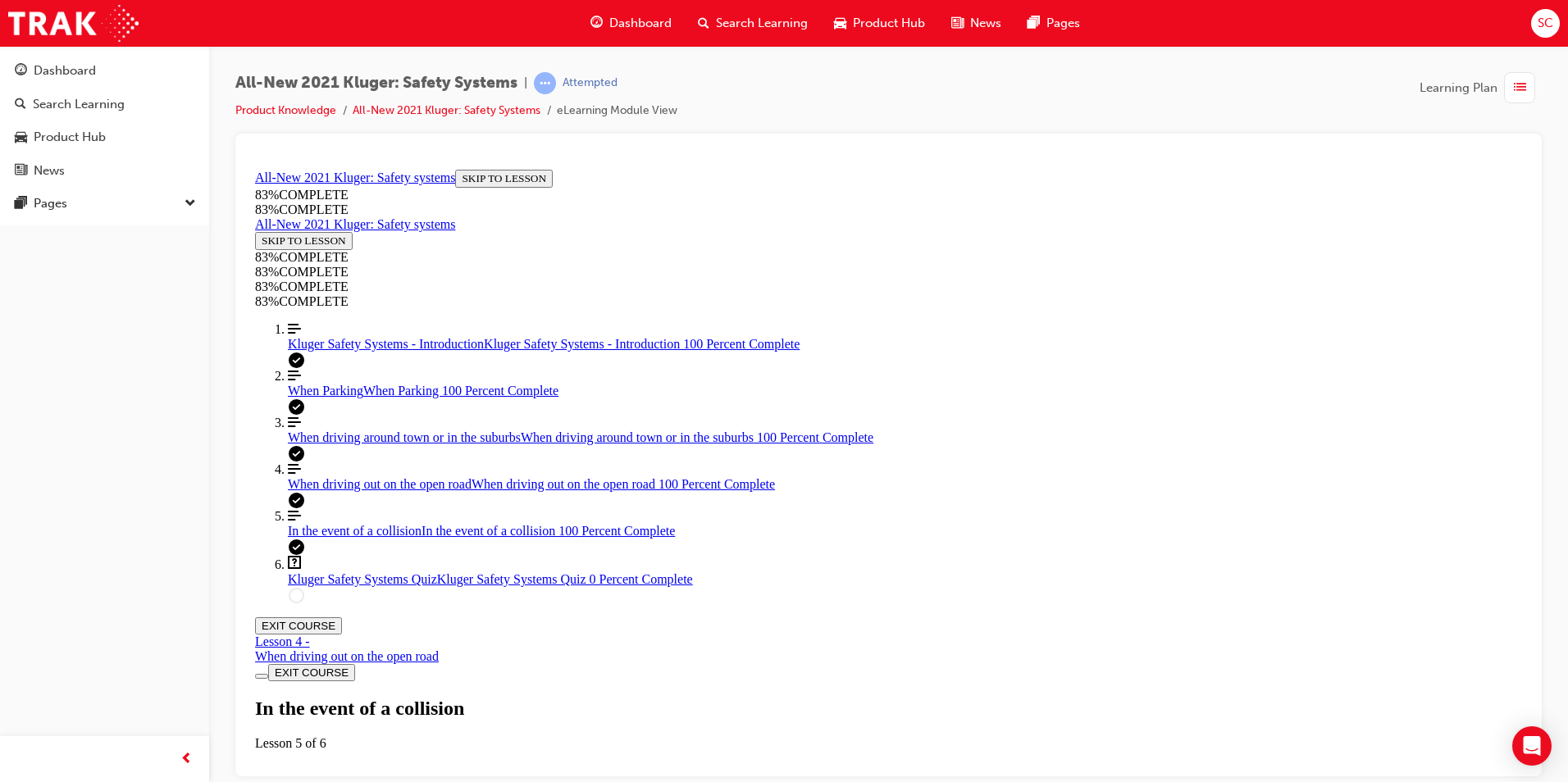
drag, startPoint x: 994, startPoint y: 656, endPoint x: 878, endPoint y: 663, distance: 116.2
drag, startPoint x: 768, startPoint y: 669, endPoint x: 857, endPoint y: 663, distance: 89.2
drag, startPoint x: 857, startPoint y: 663, endPoint x: 1164, endPoint y: 618, distance: 310.3
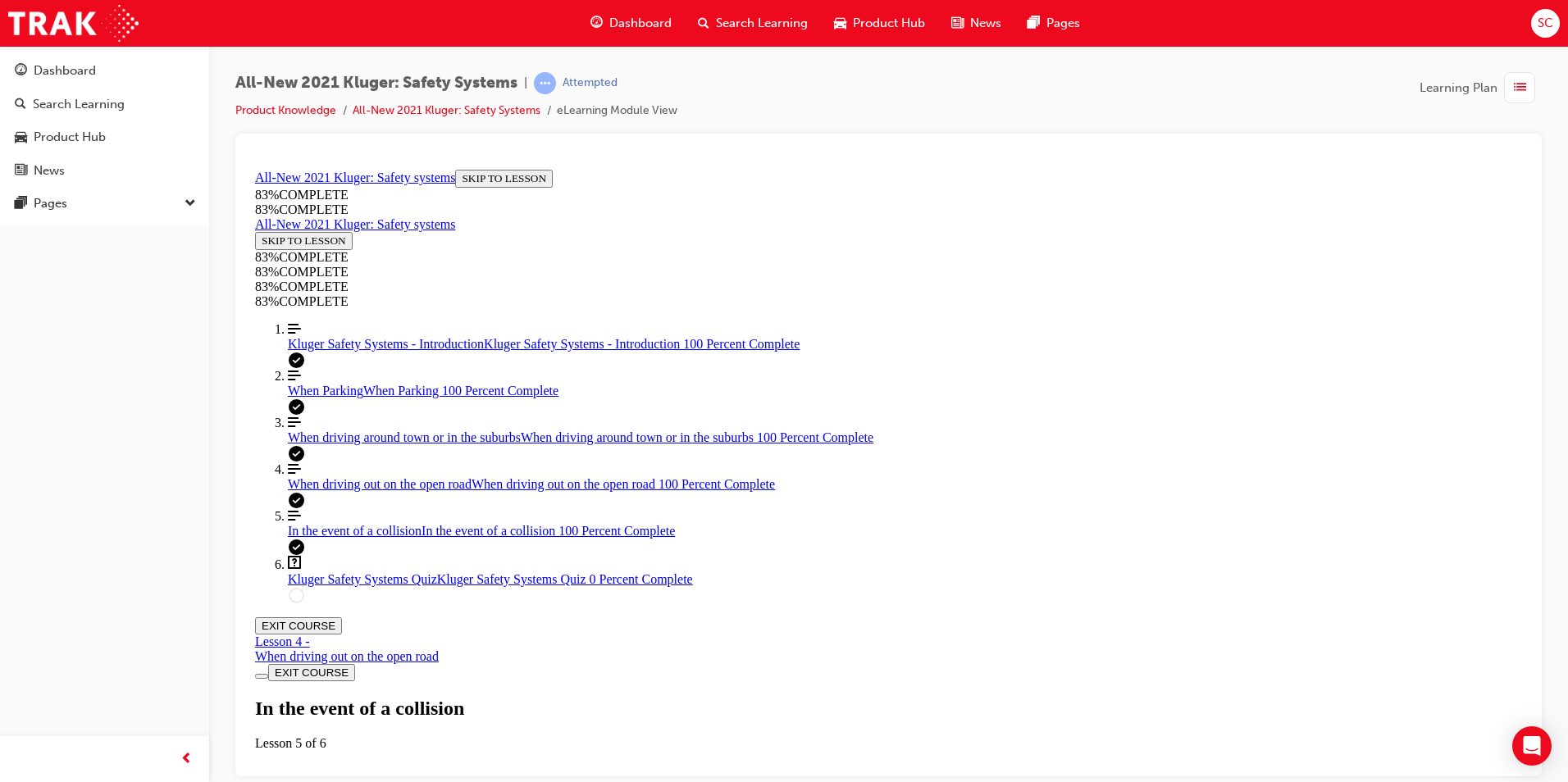
click at [356, 445] on div "When driving around town or in the suburbs When driving around town or in the s…" at bounding box center [905, 437] width 1235 height 15
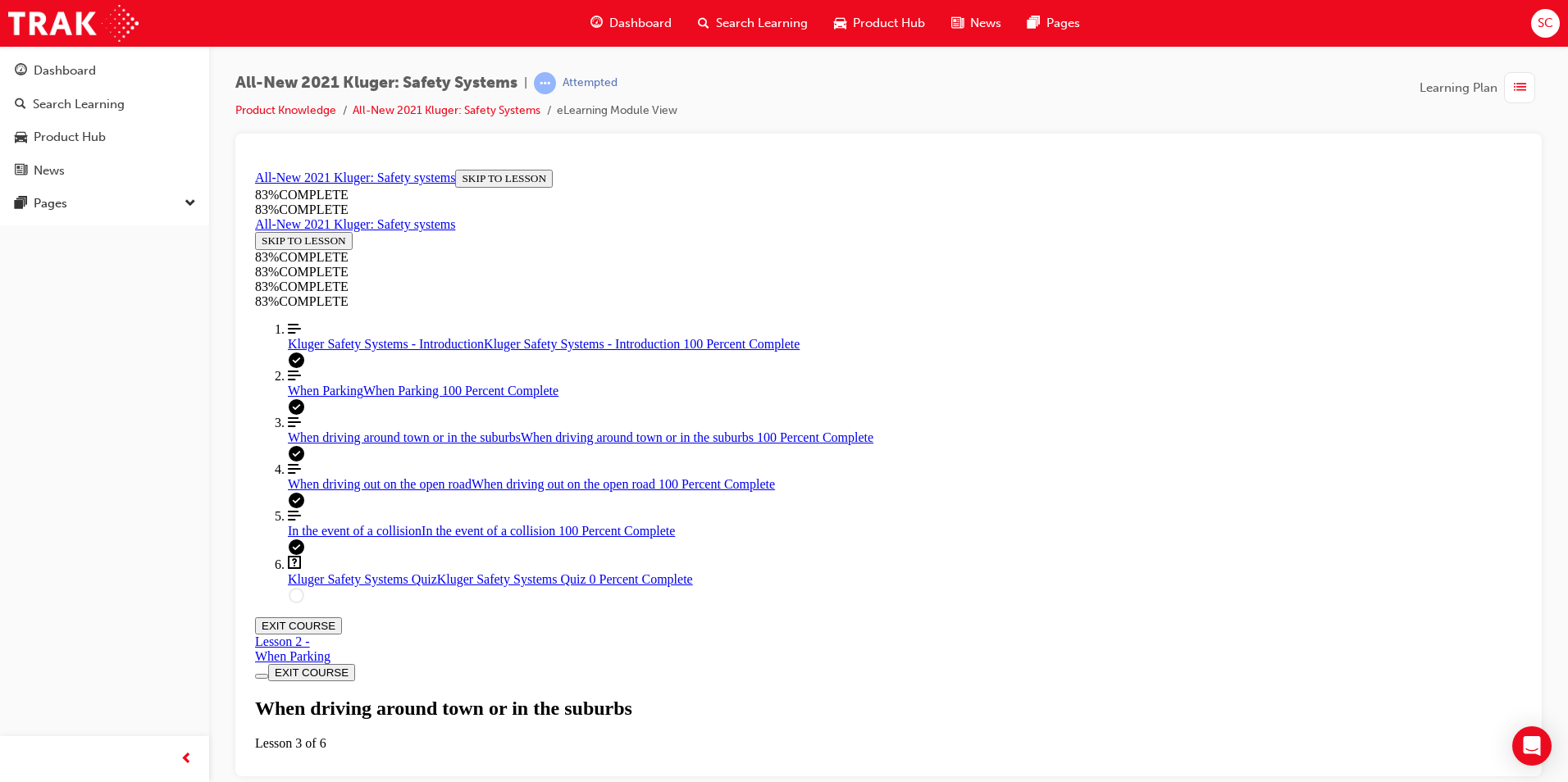
scroll to position [0, 0]
click at [386, 491] on div "When driving out on the open road When driving out on the open road 100 Percent…" at bounding box center [905, 484] width 1235 height 15
click at [86, 67] on div "Dashboard" at bounding box center [65, 71] width 63 height 19
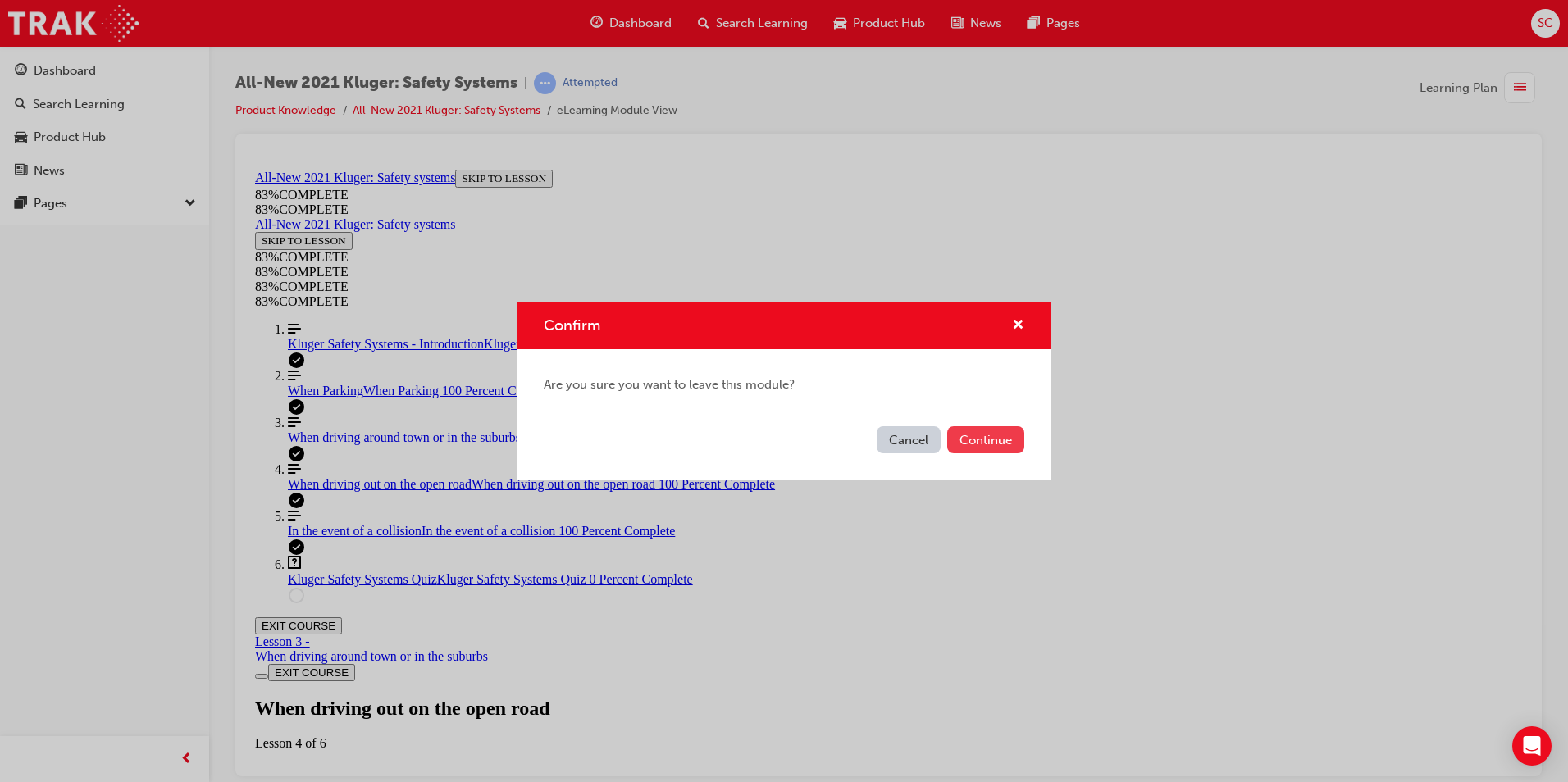
click at [983, 447] on button "Continue" at bounding box center [985, 439] width 77 height 27
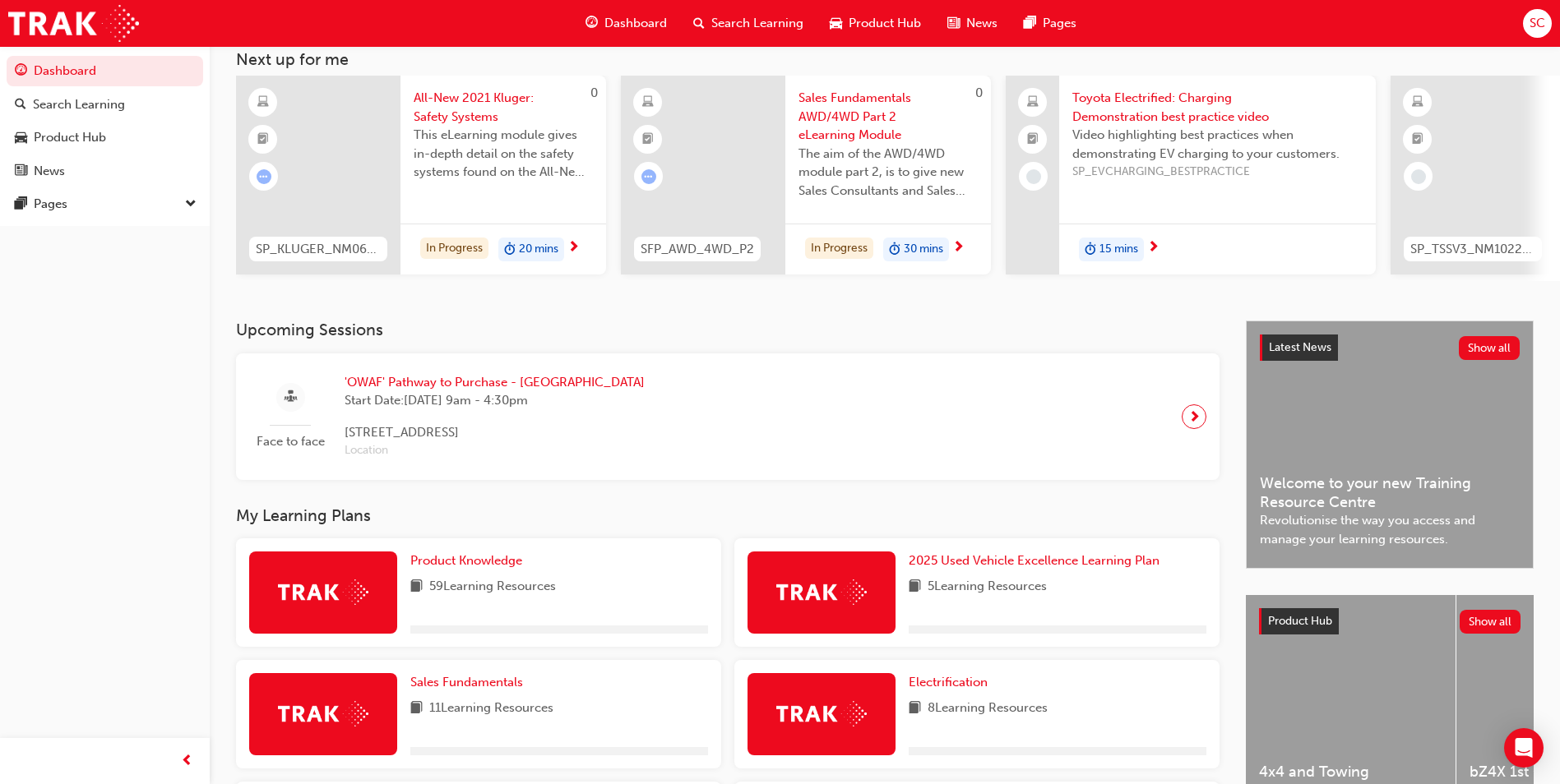
scroll to position [247, 0]
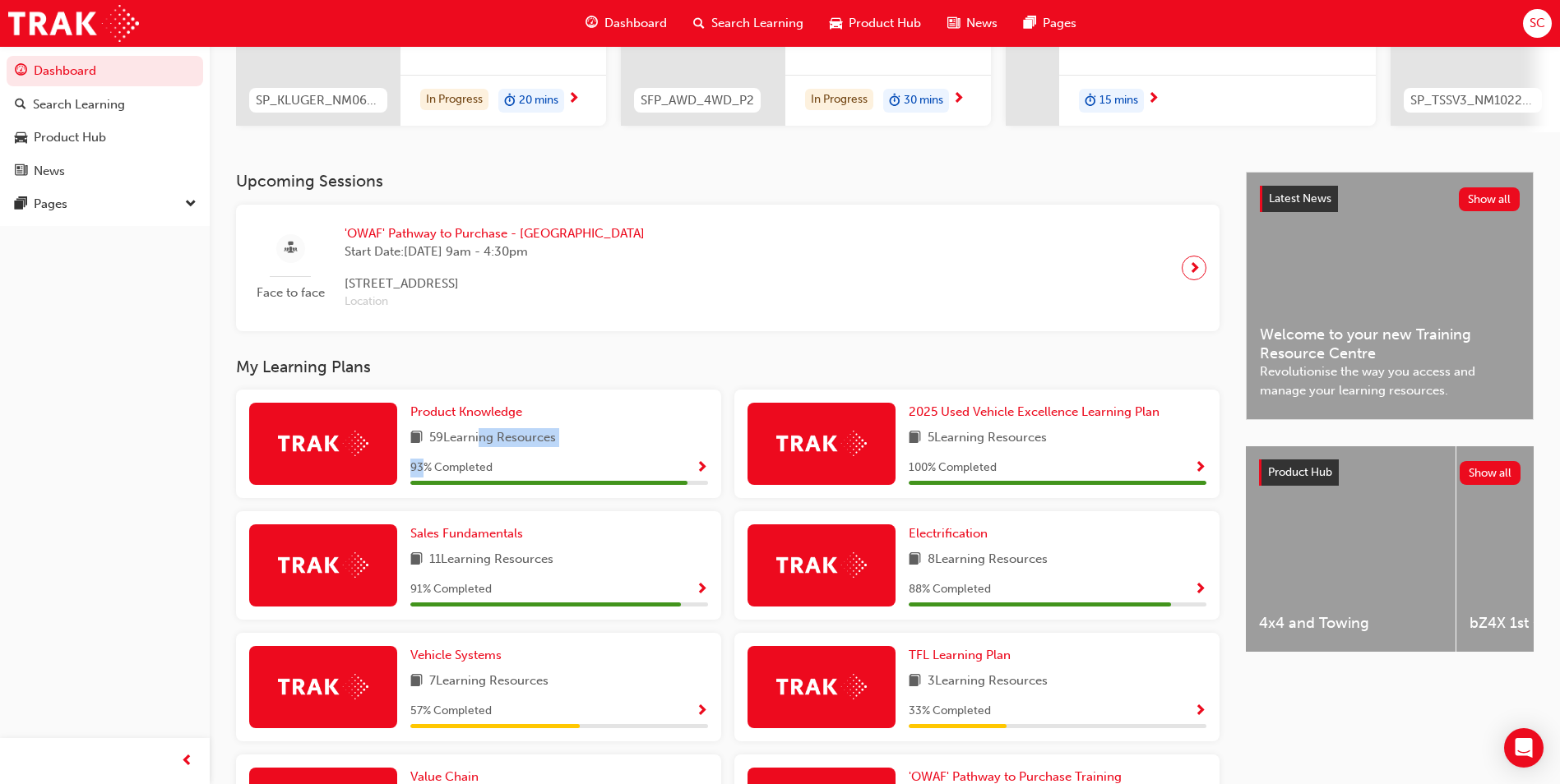
drag, startPoint x: 421, startPoint y: 469, endPoint x: 479, endPoint y: 455, distance: 59.7
click at [479, 455] on div "Product Knowledge 59 Learning Resources 93 % Completed" at bounding box center [559, 444] width 298 height 83
click at [690, 475] on div "93 % Completed" at bounding box center [559, 469] width 298 height 21
click at [701, 476] on span "Show Progress" at bounding box center [702, 469] width 12 height 15
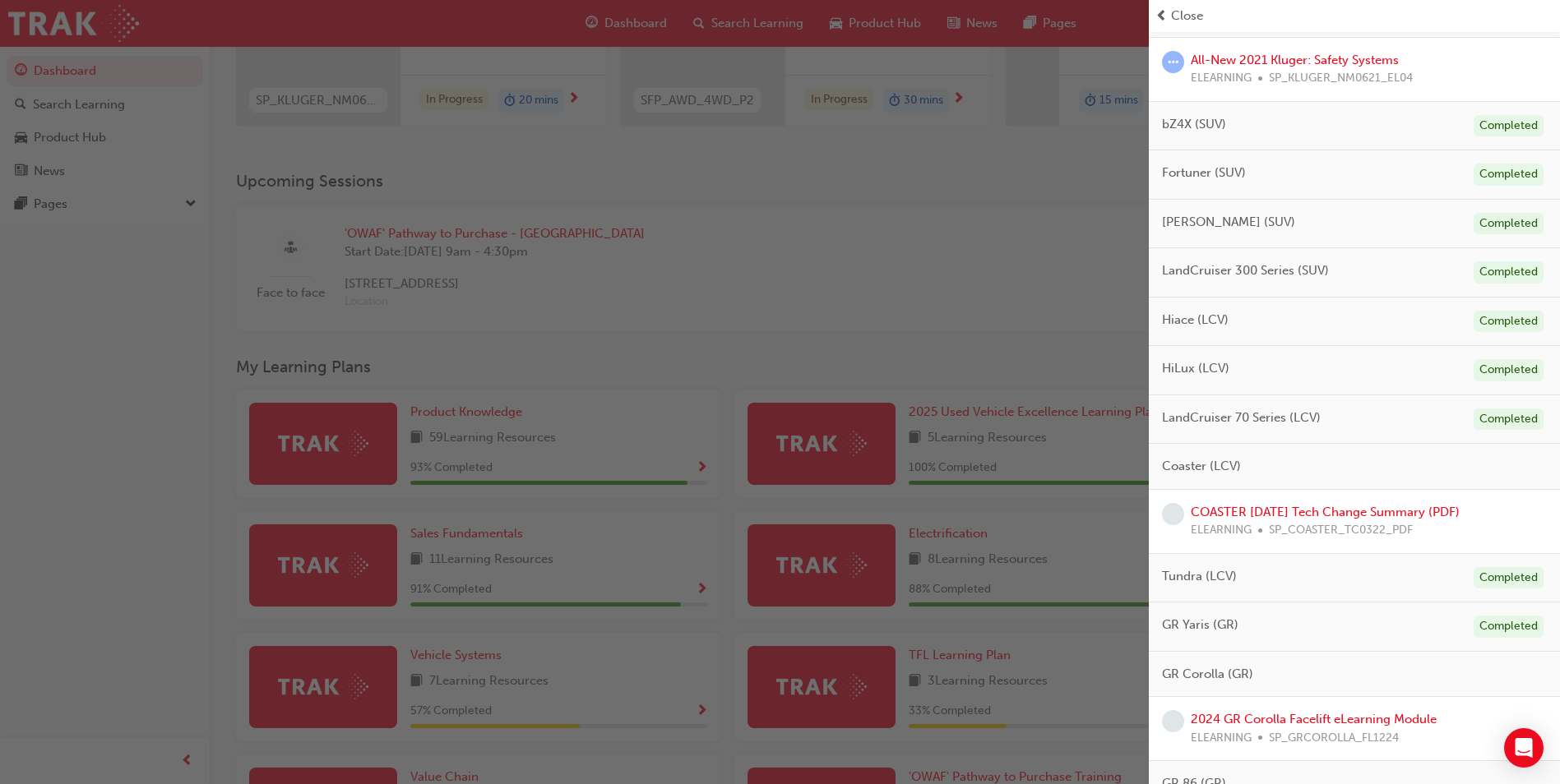
scroll to position [576, 0]
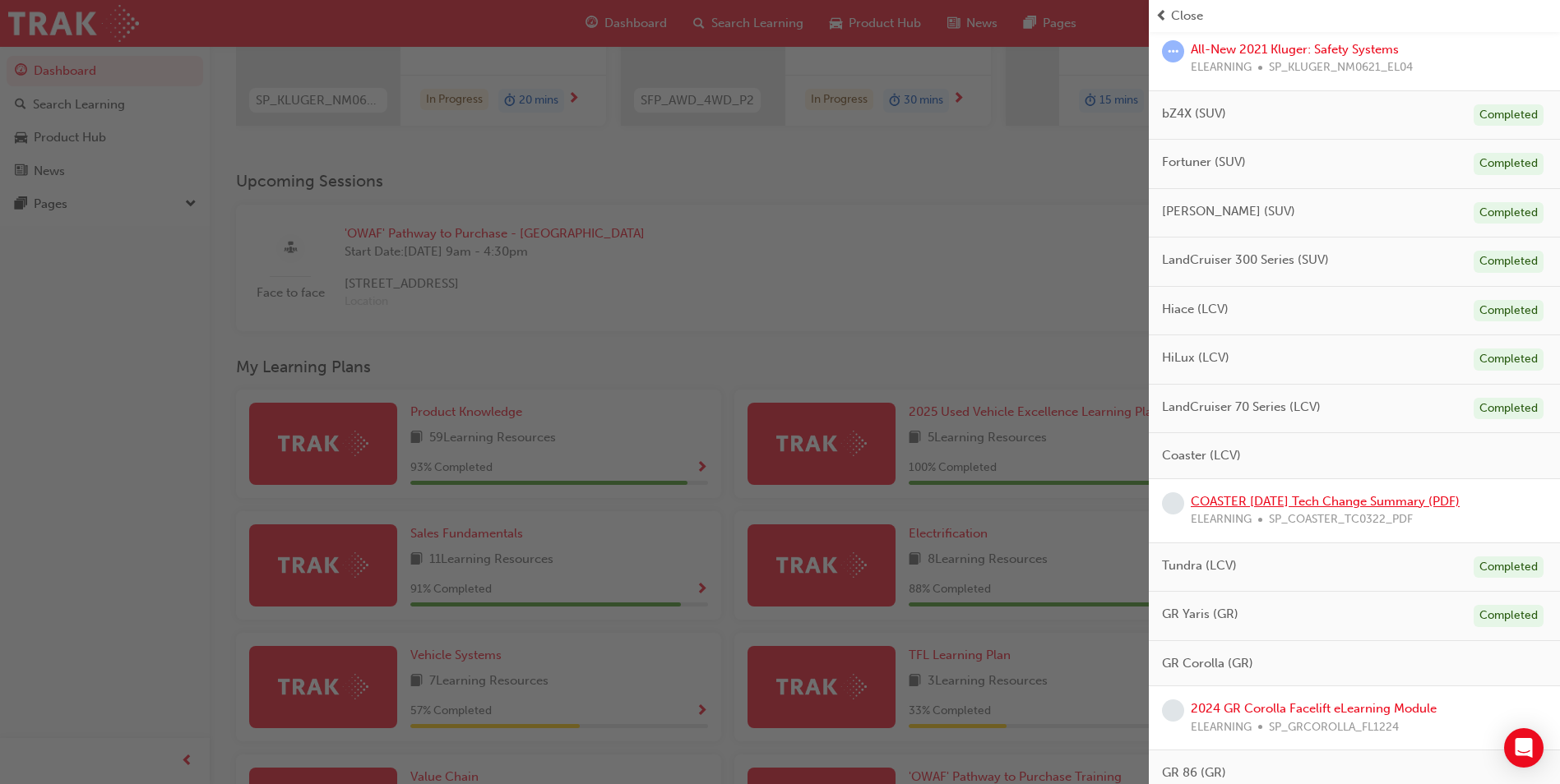
click at [1425, 504] on link "COASTER [DATE] Tech Change Summary (PDF)" at bounding box center [1325, 501] width 269 height 15
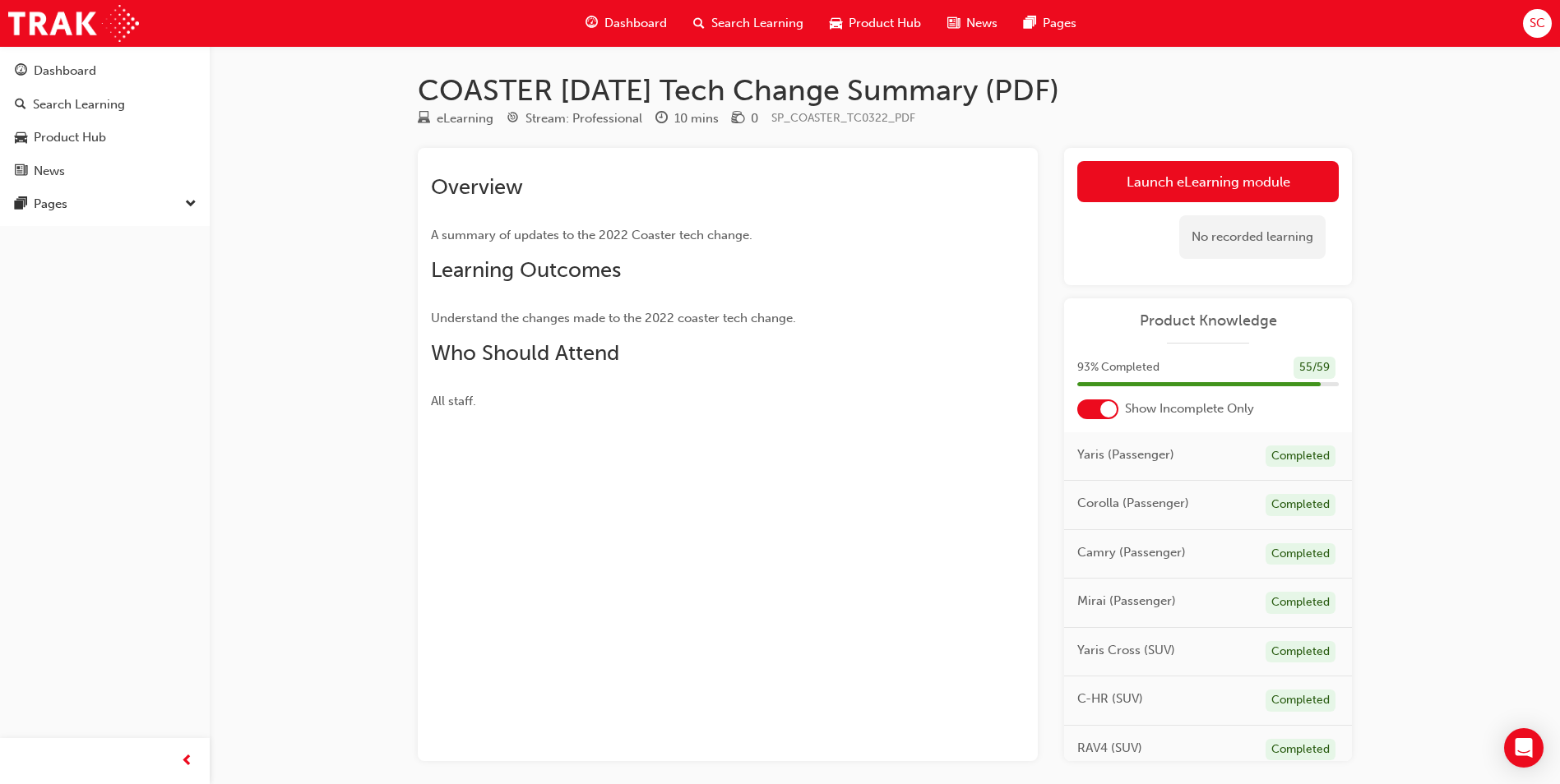
click at [566, 26] on div "Dashboard Search Learning Product Hub News Pages" at bounding box center [830, 23] width 531 height 47
click at [698, 20] on span "search-icon" at bounding box center [699, 23] width 11 height 21
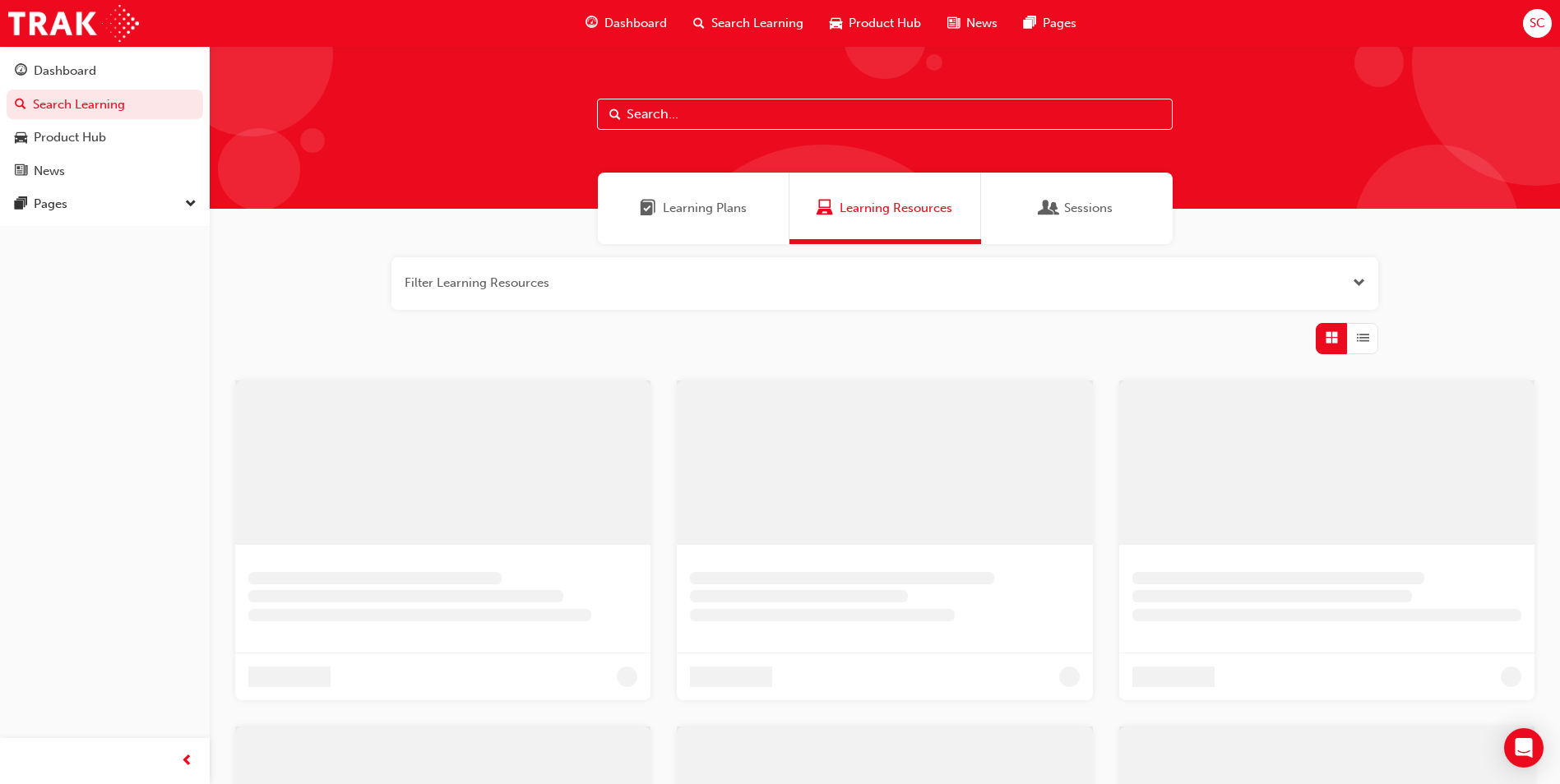
click at [611, 32] on span "Dashboard" at bounding box center [636, 23] width 63 height 19
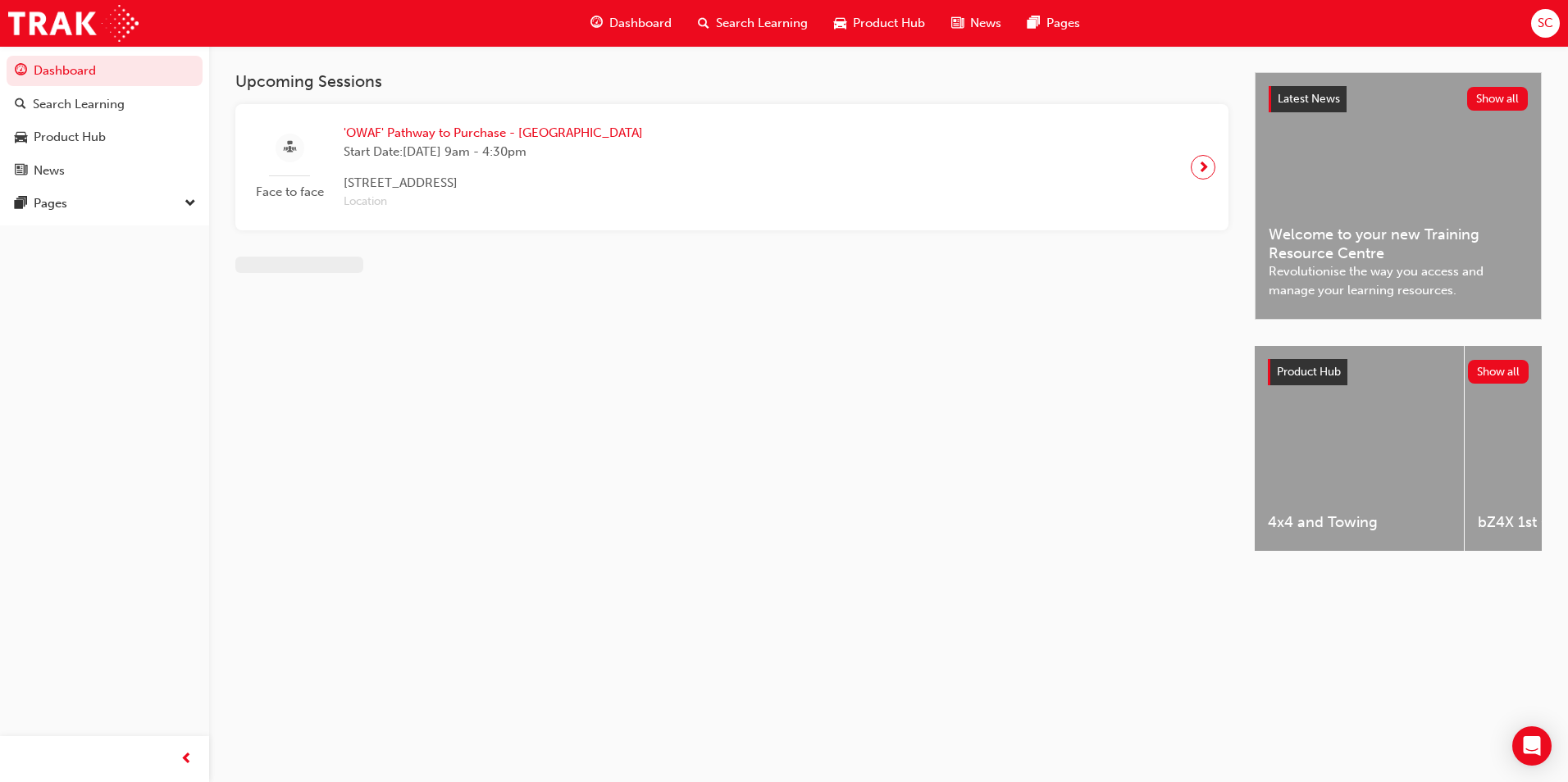
click at [623, 27] on span "Dashboard" at bounding box center [641, 23] width 63 height 19
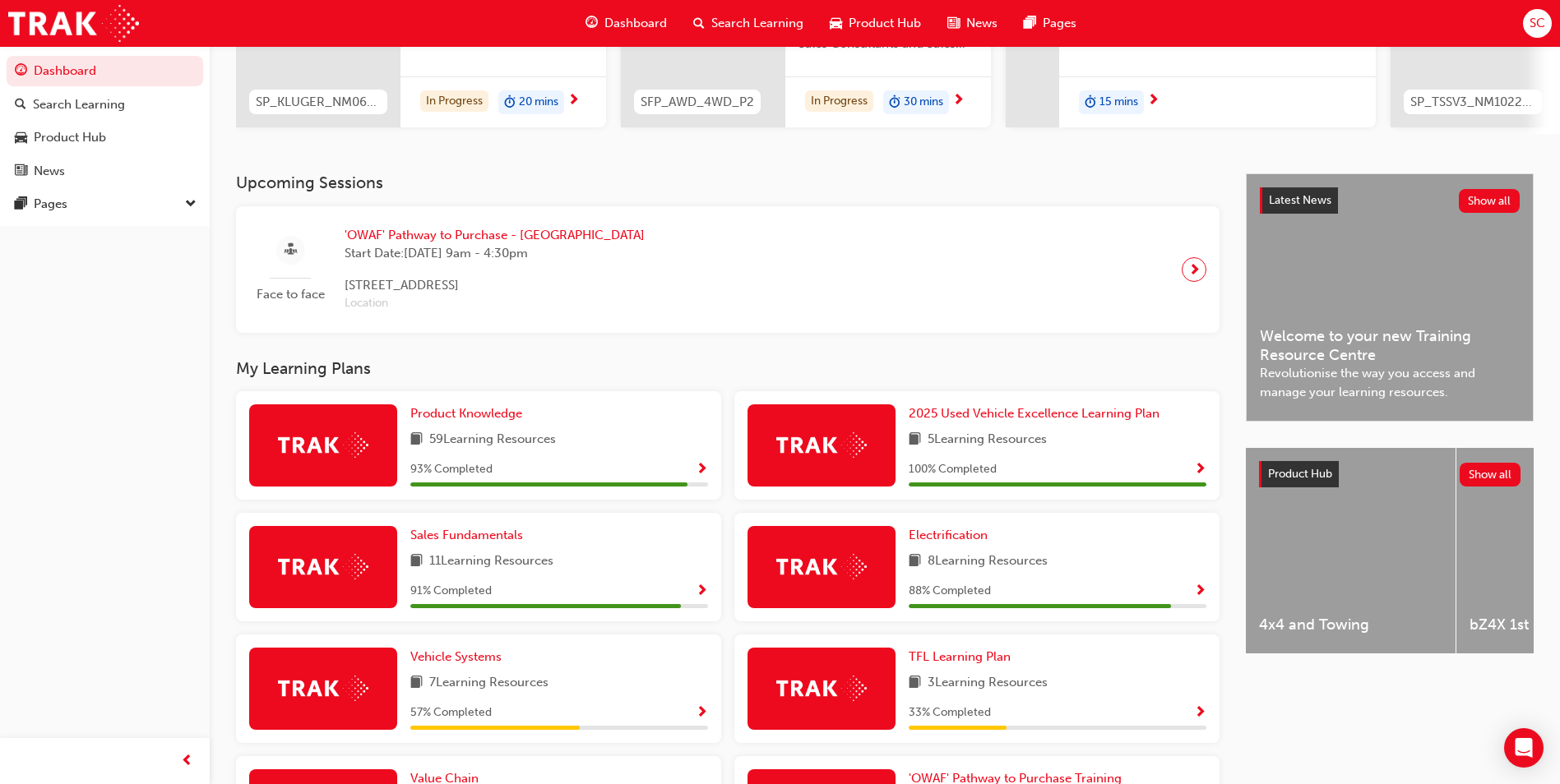
scroll to position [206, 0]
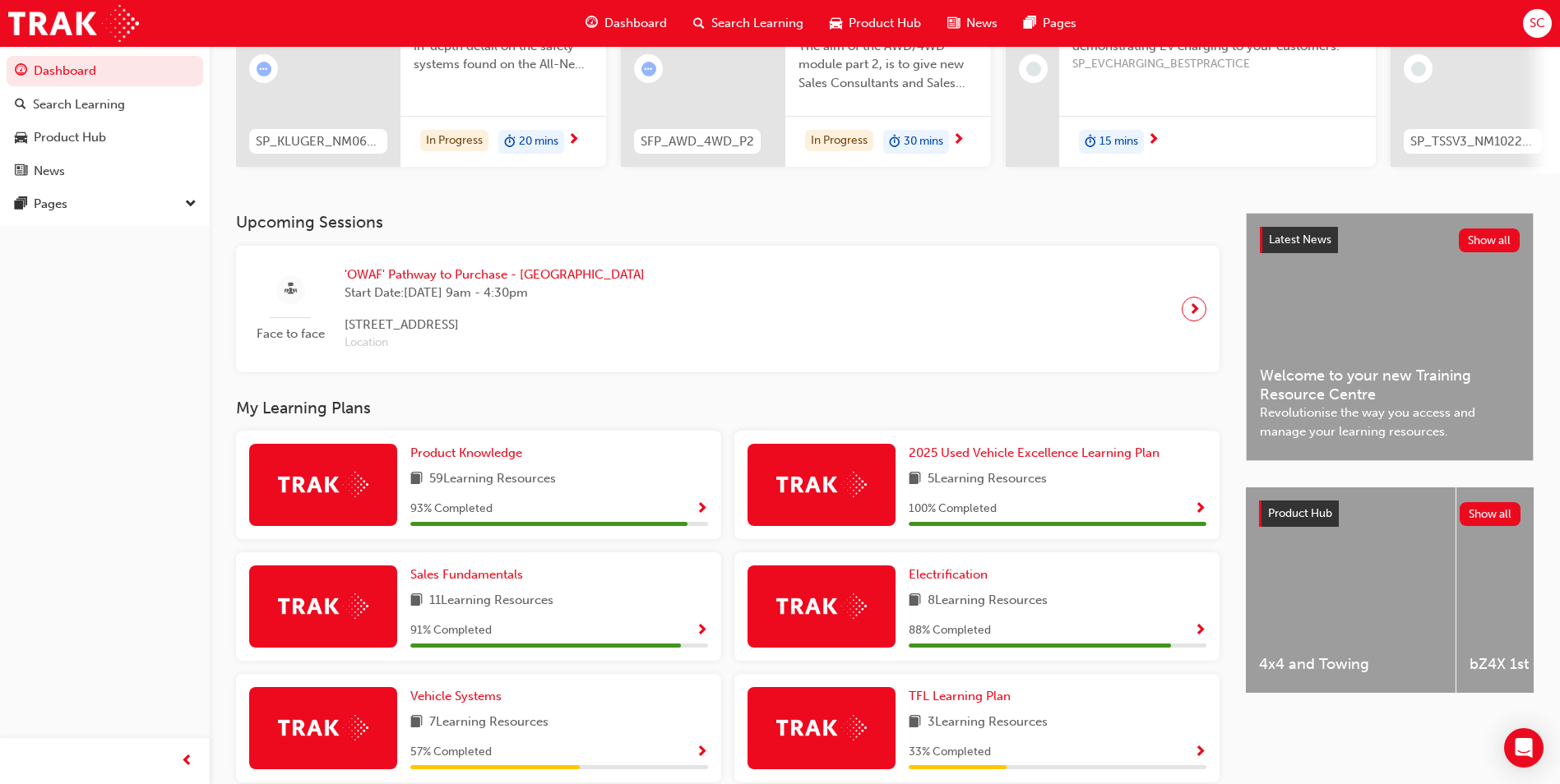
click at [694, 517] on div "93 % Completed" at bounding box center [559, 509] width 298 height 21
click at [703, 517] on span "Show Progress" at bounding box center [702, 510] width 12 height 15
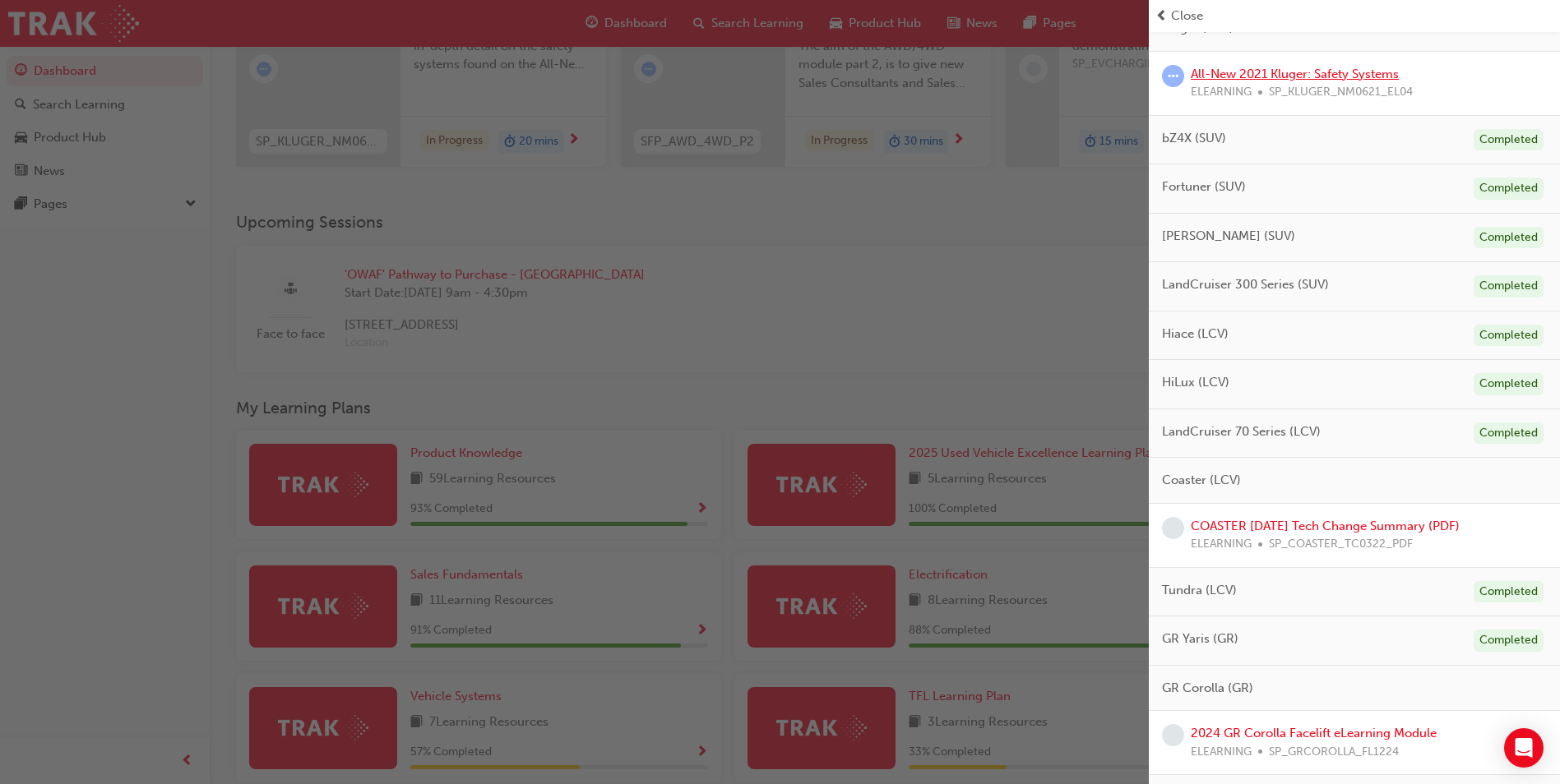
scroll to position [576, 0]
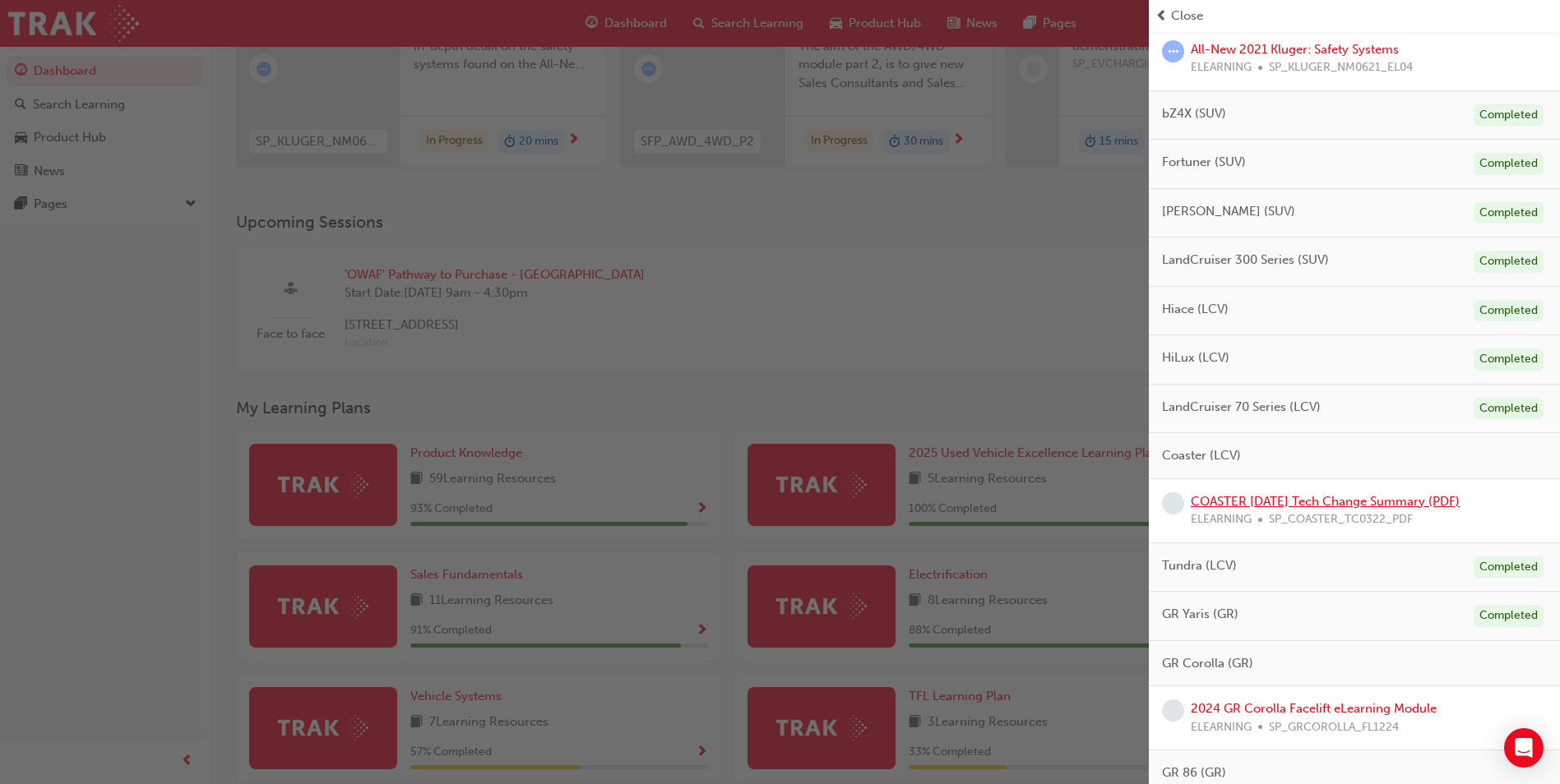
click at [1332, 506] on link "COASTER [DATE] Tech Change Summary (PDF)" at bounding box center [1325, 501] width 269 height 15
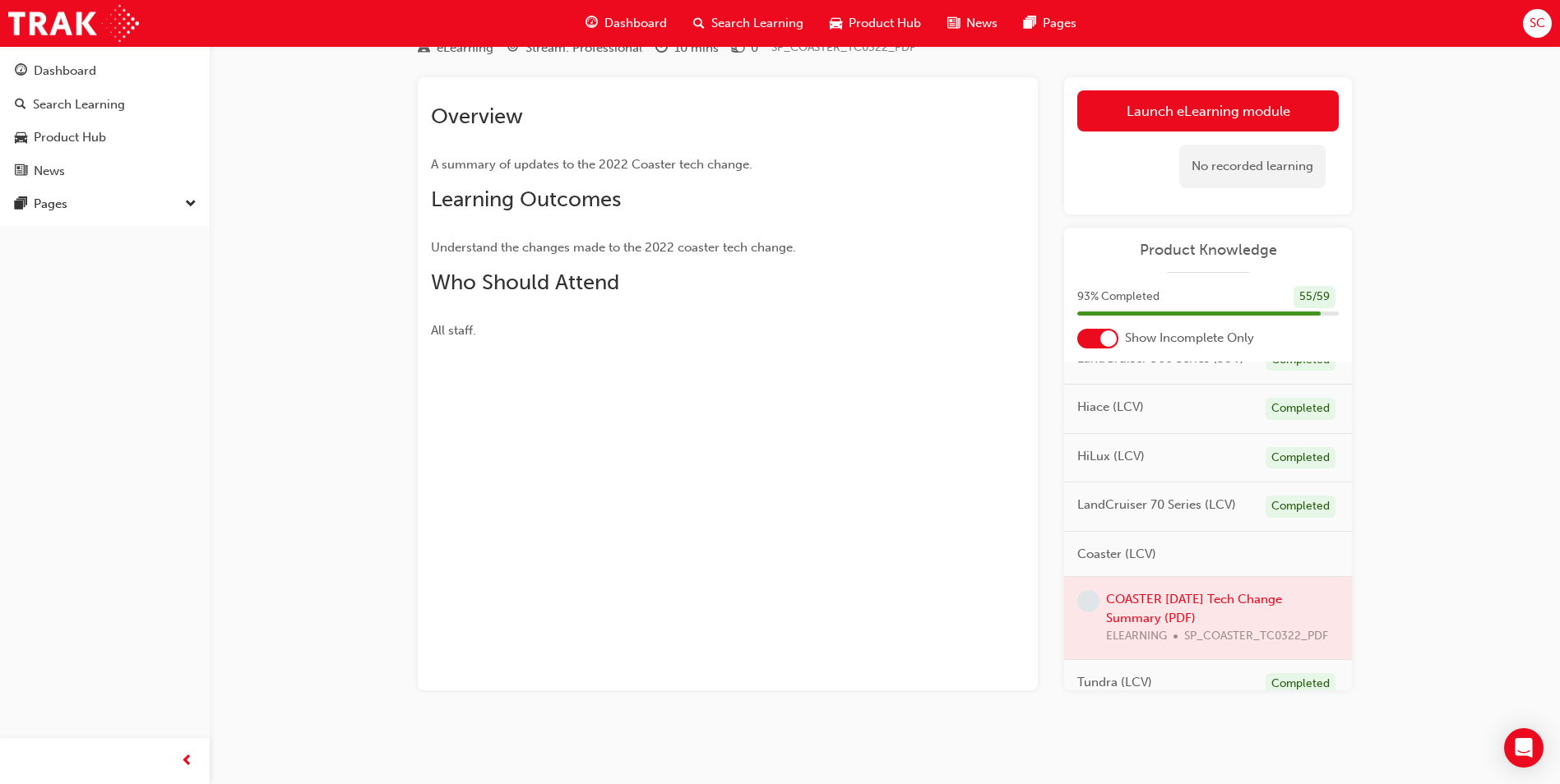
scroll to position [352, 0]
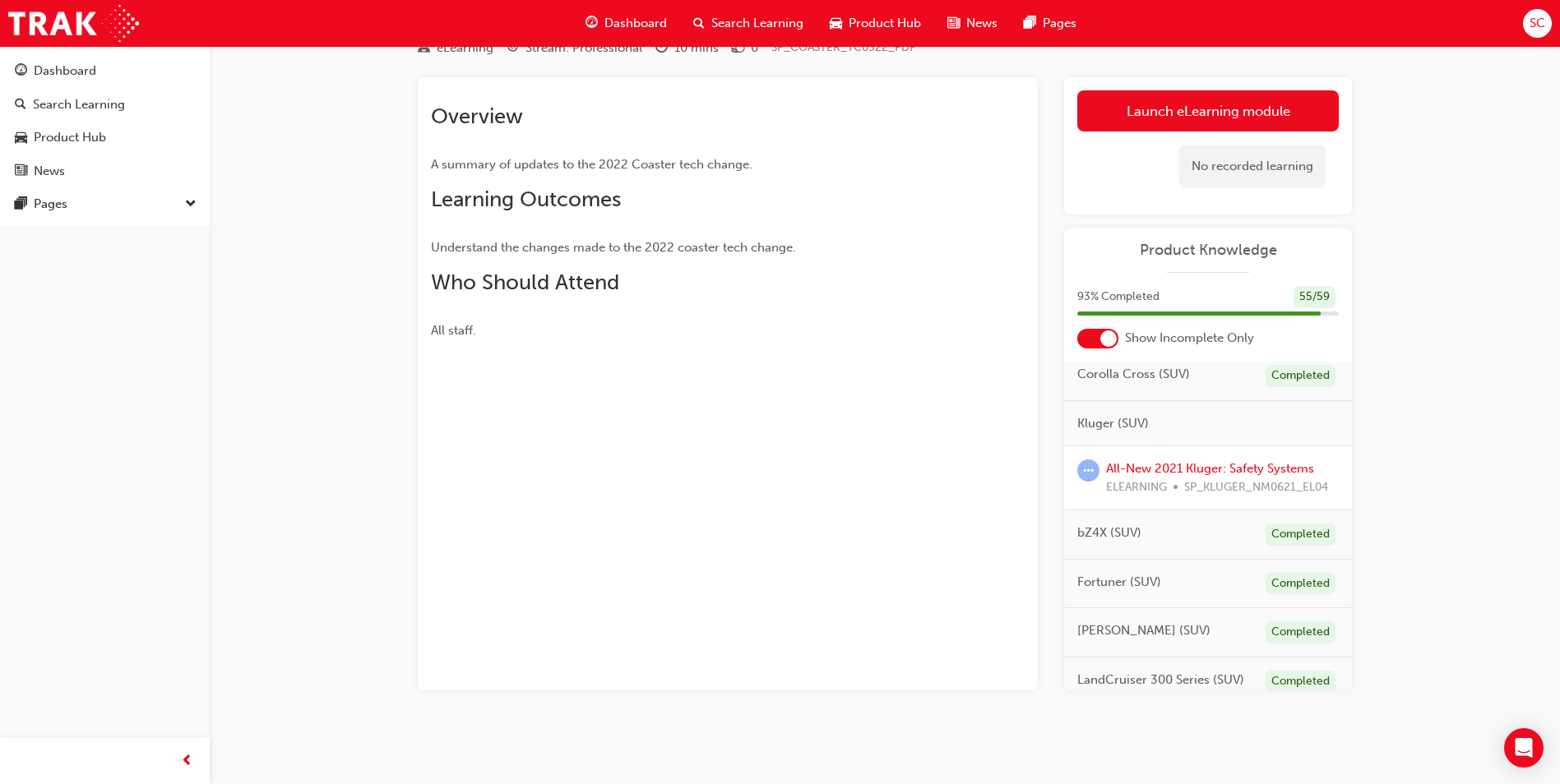
click at [1300, 103] on link "Launch eLearning module" at bounding box center [1208, 111] width 261 height 41
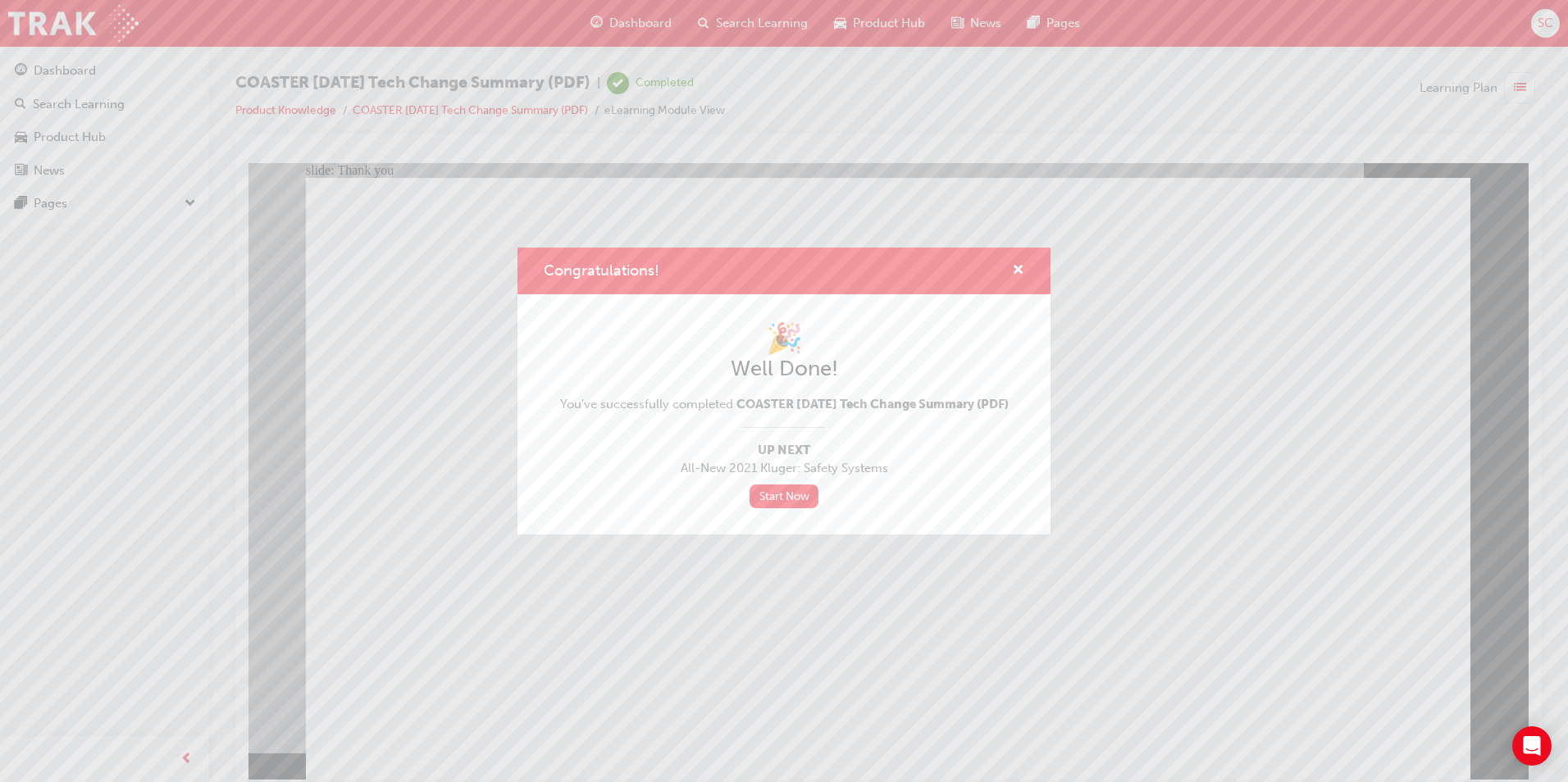
click at [653, 657] on div "Congratulations! 🎉 Well Done! You've successfully completed COASTER [DATE] Tech…" at bounding box center [784, 391] width 1568 height 782
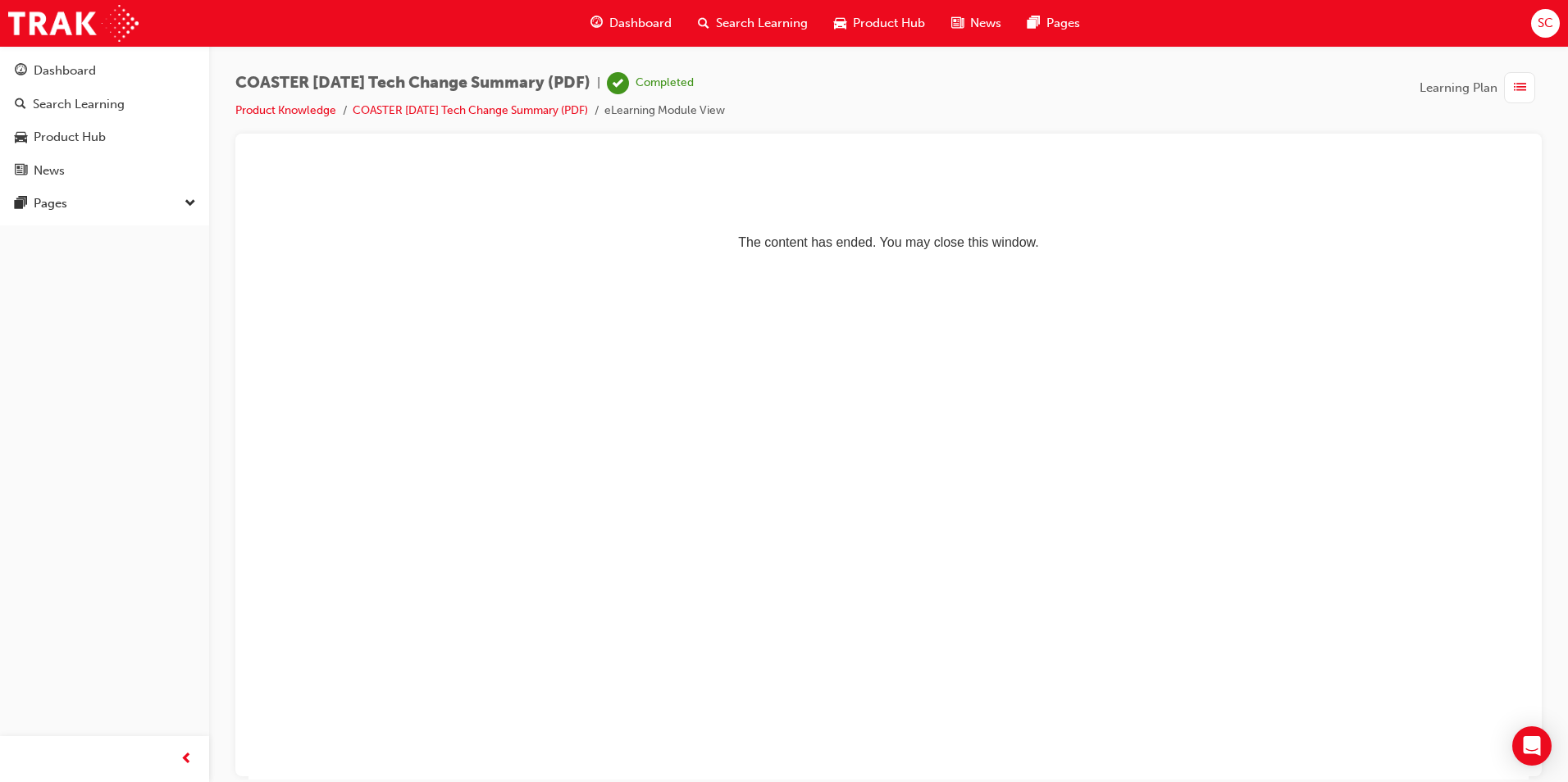
click at [639, 23] on span "Dashboard" at bounding box center [641, 23] width 63 height 19
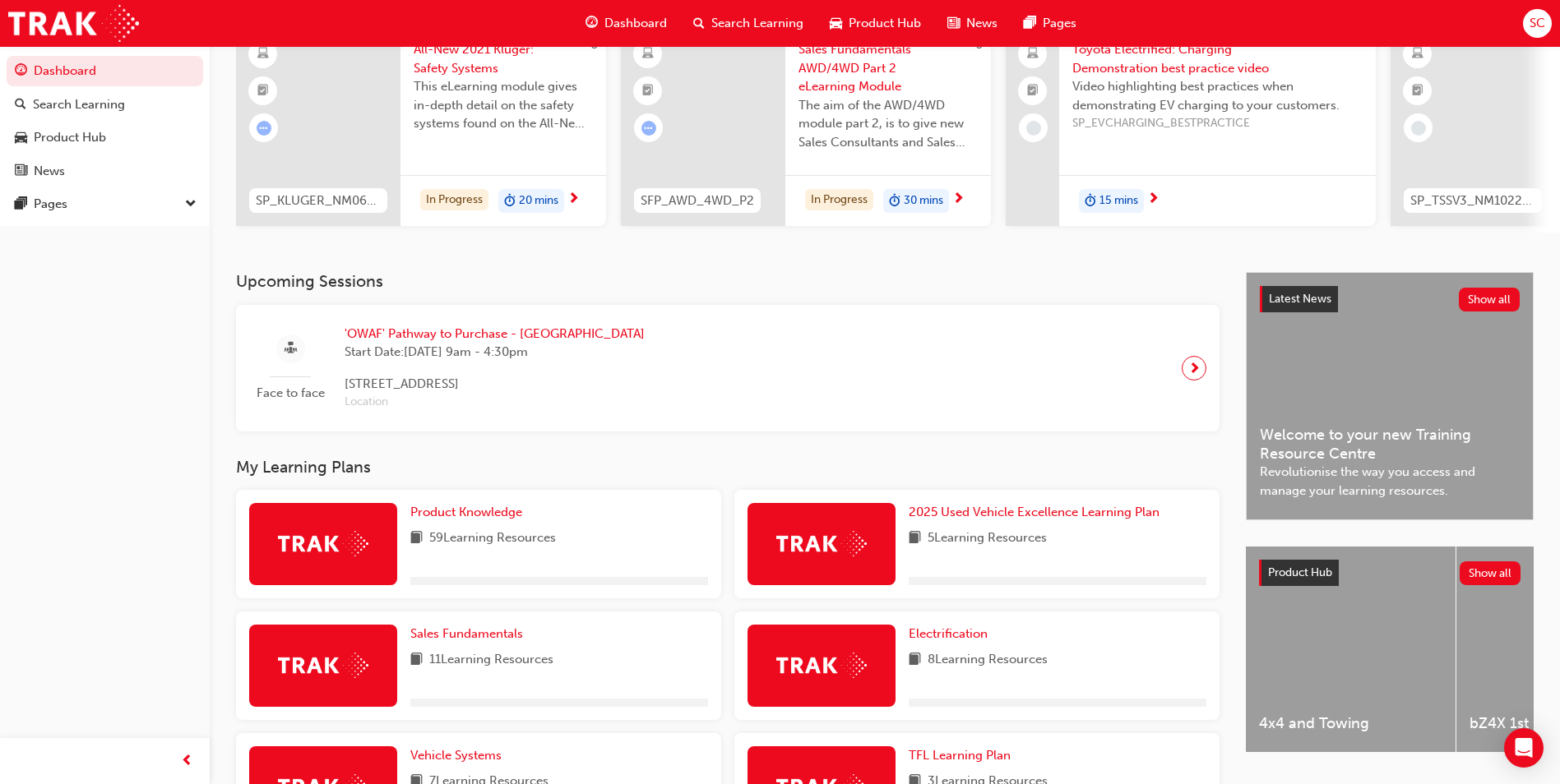
scroll to position [247, 0]
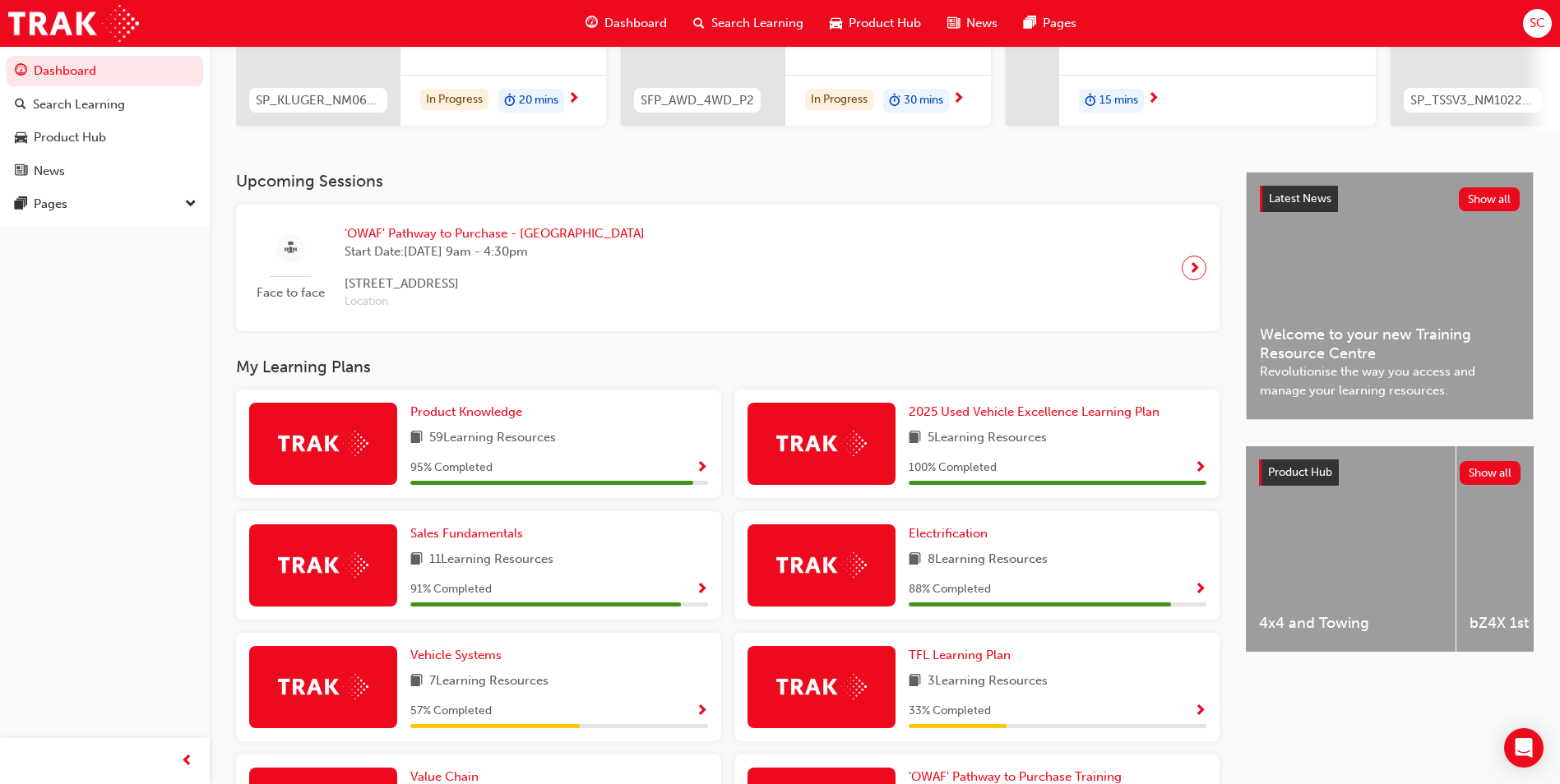
click at [704, 469] on span "Show Progress" at bounding box center [702, 469] width 12 height 15
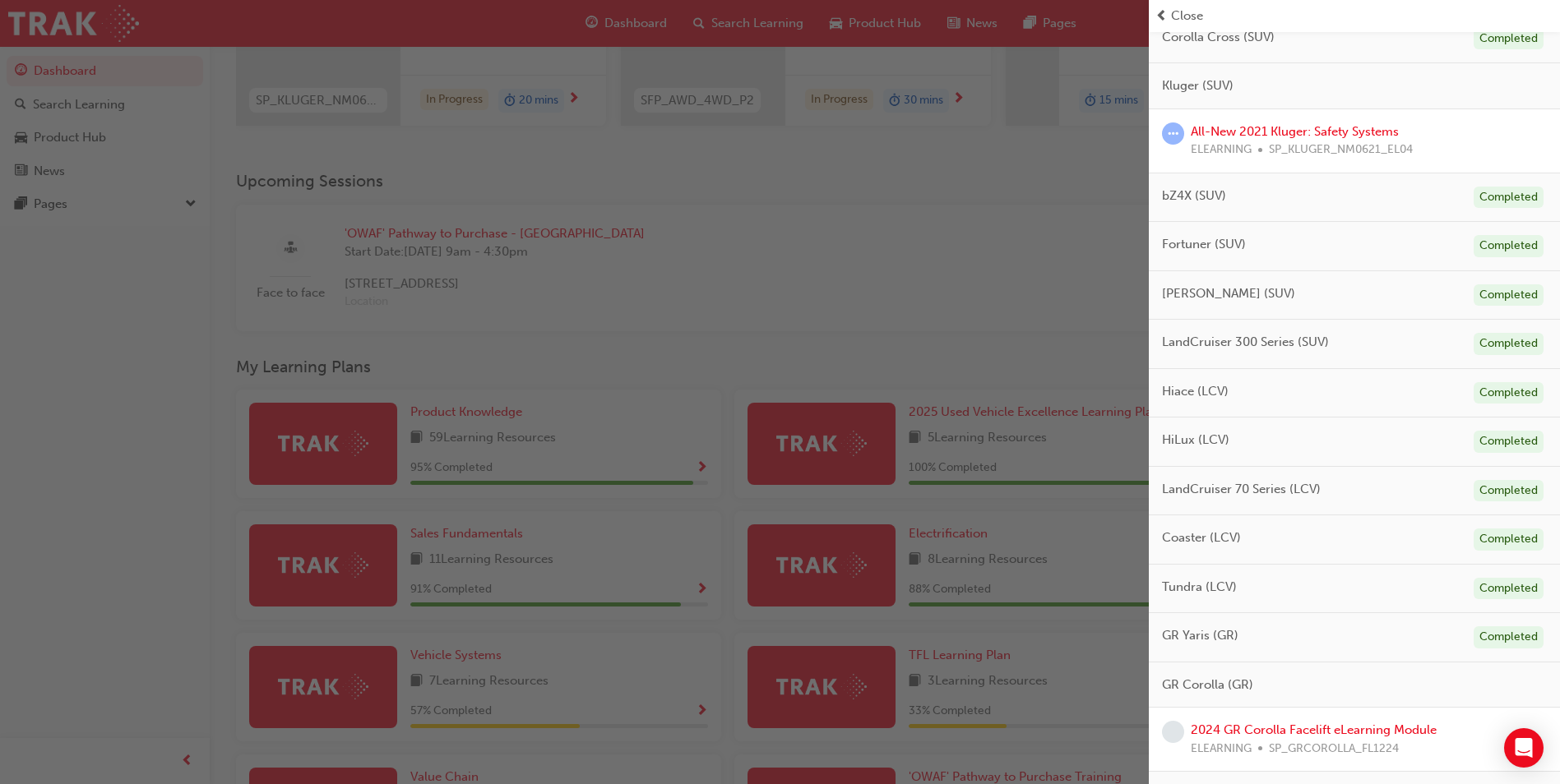
scroll to position [576, 0]
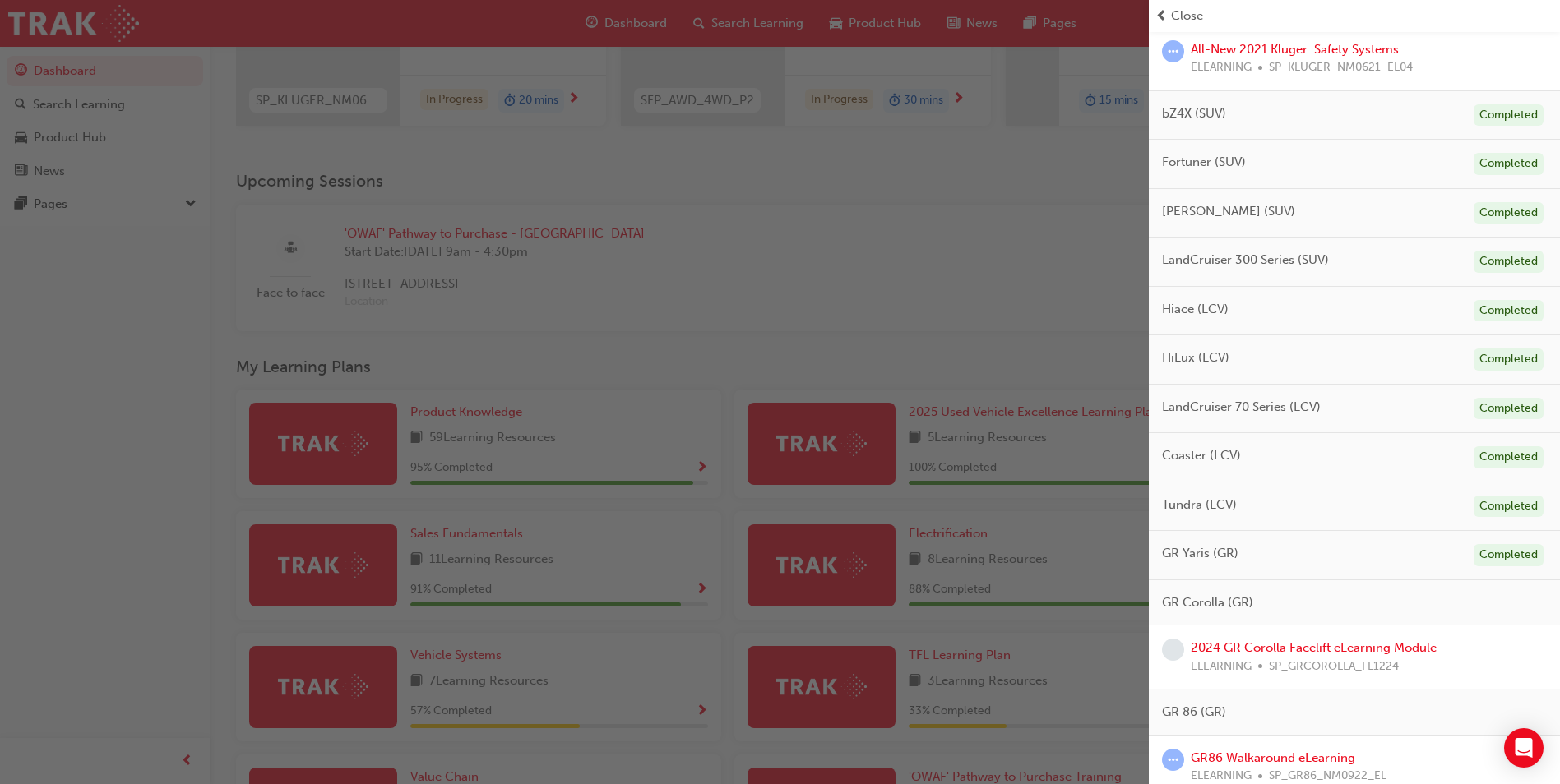
click at [1392, 645] on link "2024 GR Corolla Facelift eLearning Module" at bounding box center [1314, 648] width 246 height 15
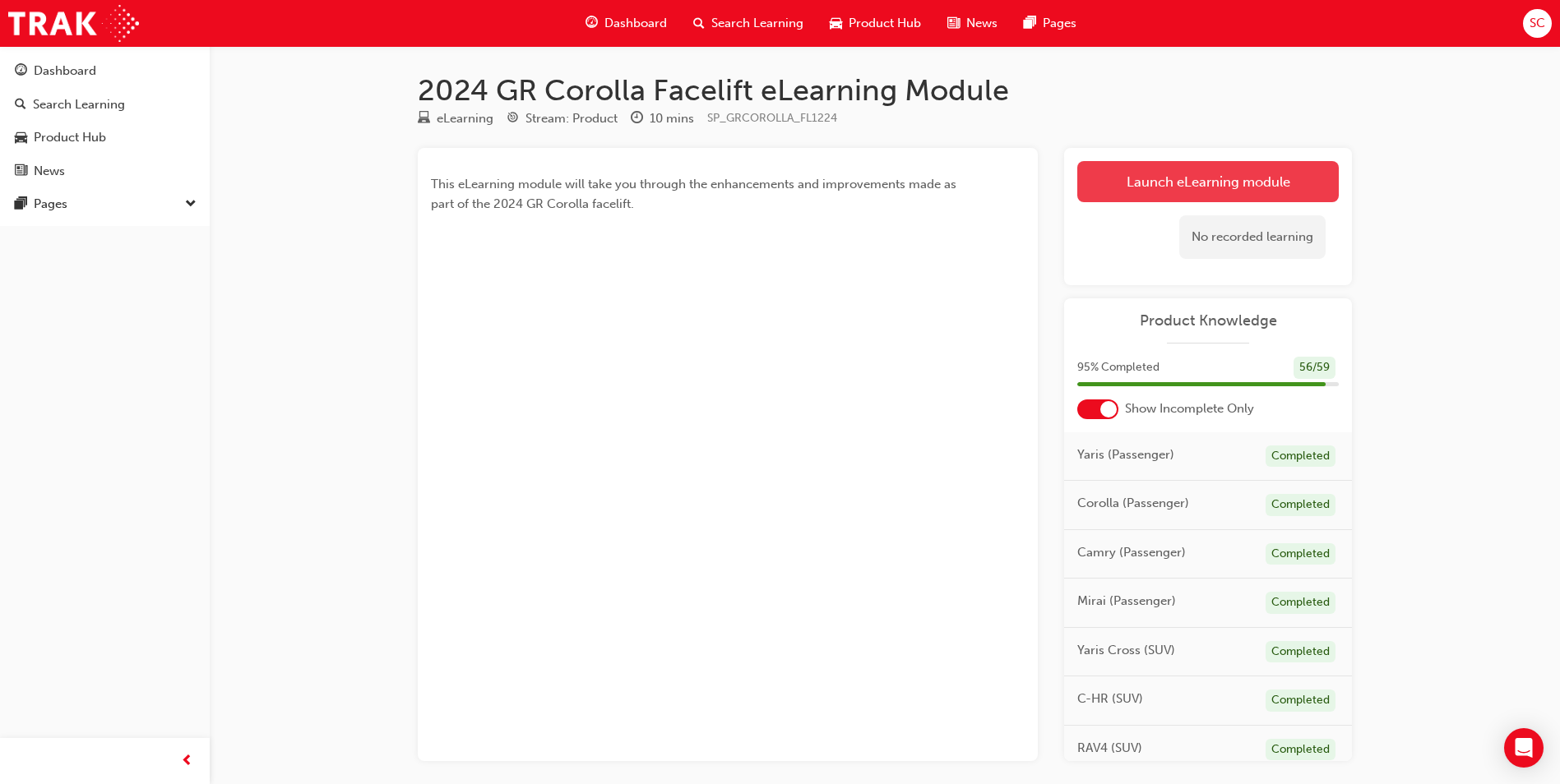
click at [1269, 186] on link "Launch eLearning module" at bounding box center [1208, 182] width 261 height 41
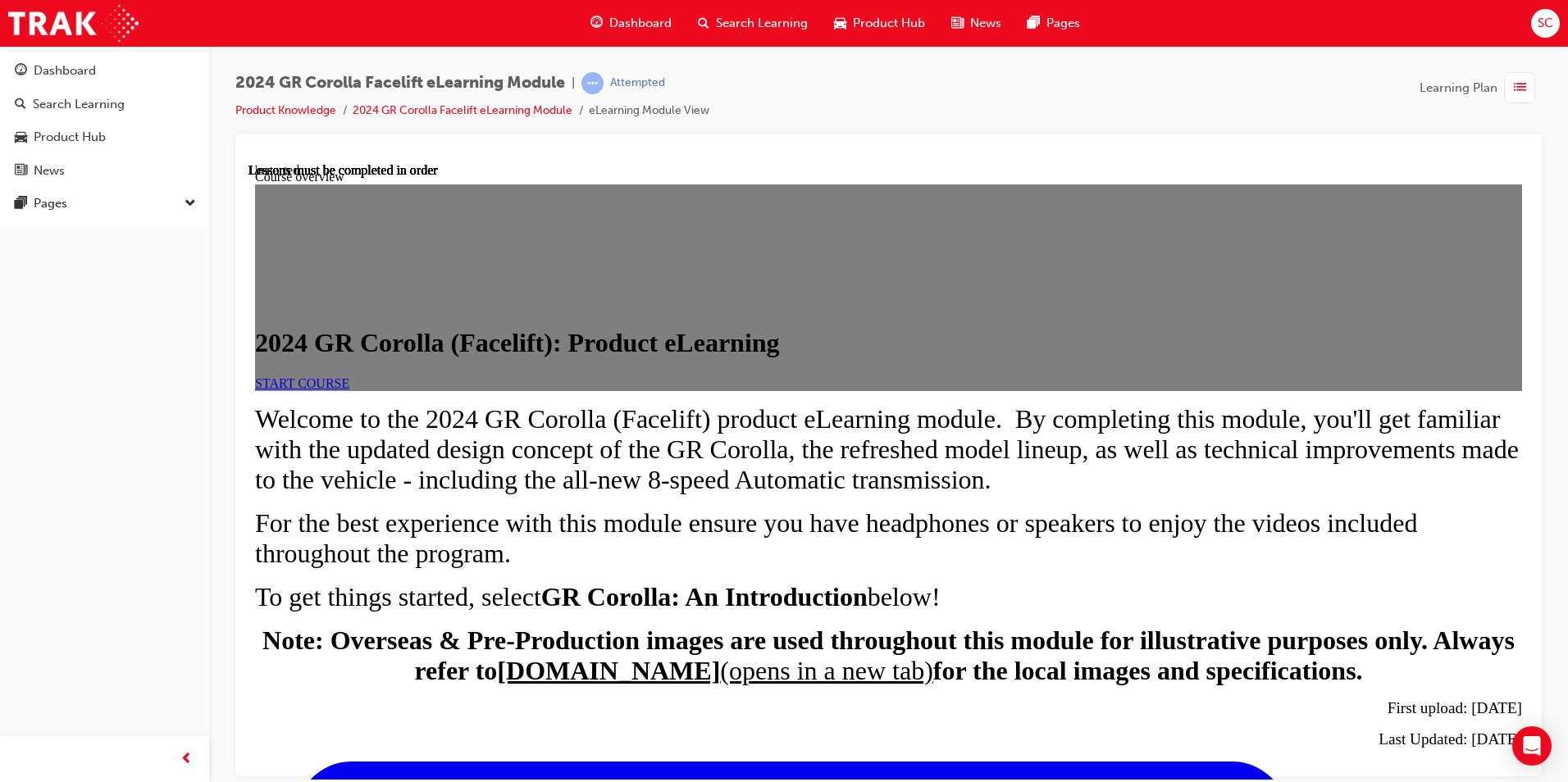
click at [349, 390] on link "START COURSE" at bounding box center [302, 382] width 95 height 14
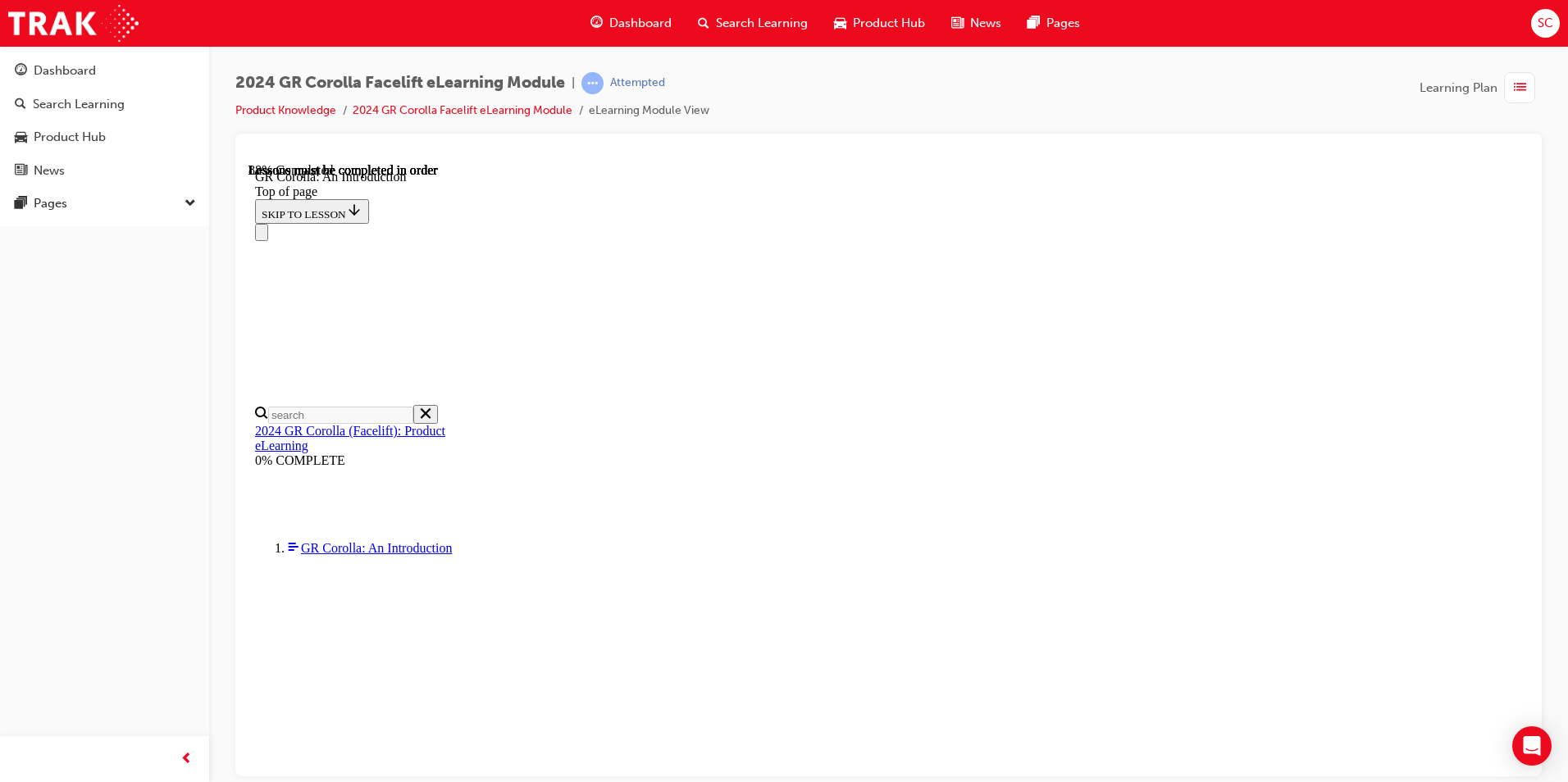
scroll to position [2344, 0]
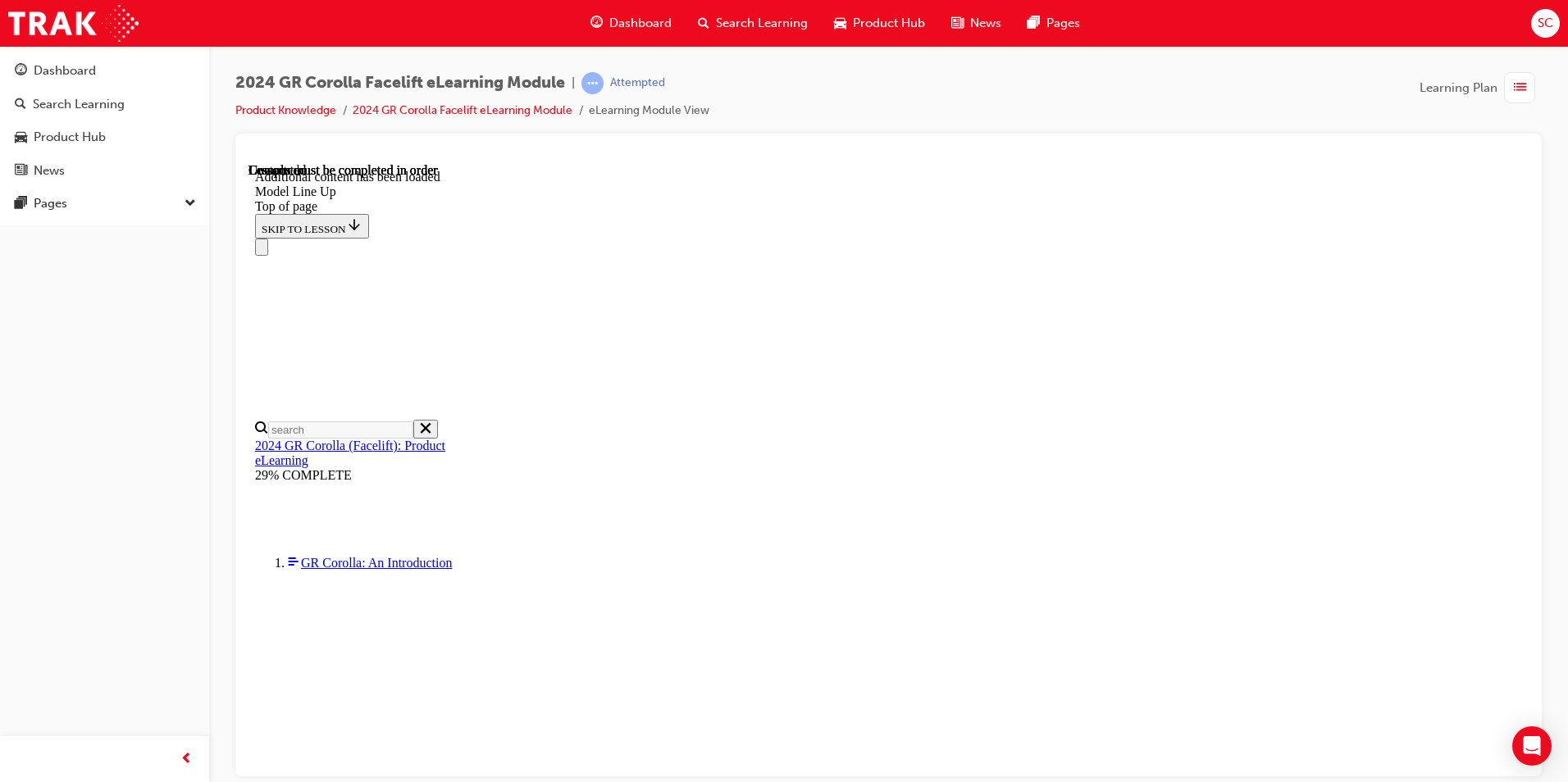
scroll to position [1978, 0]
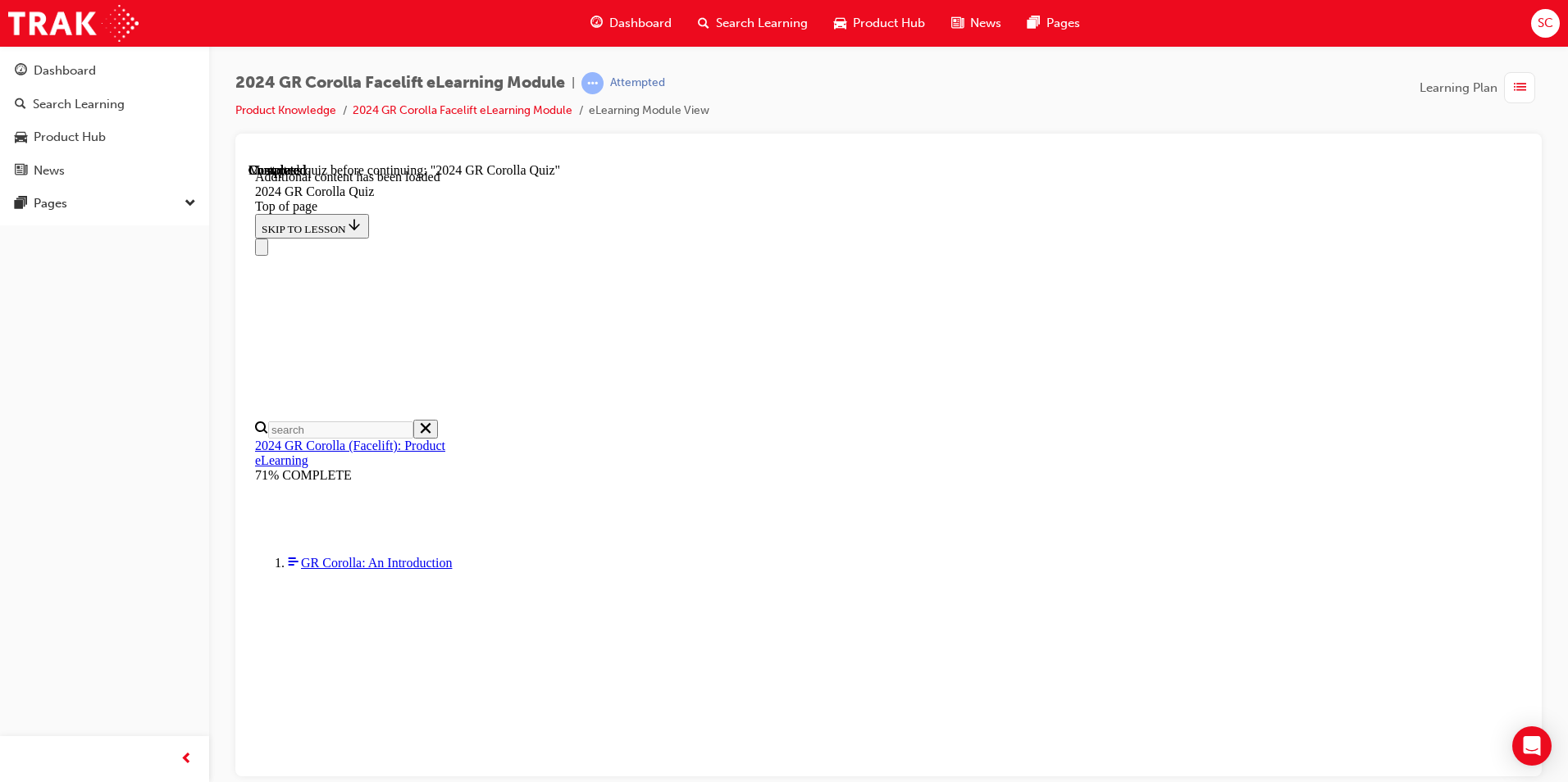
scroll to position [221, 0]
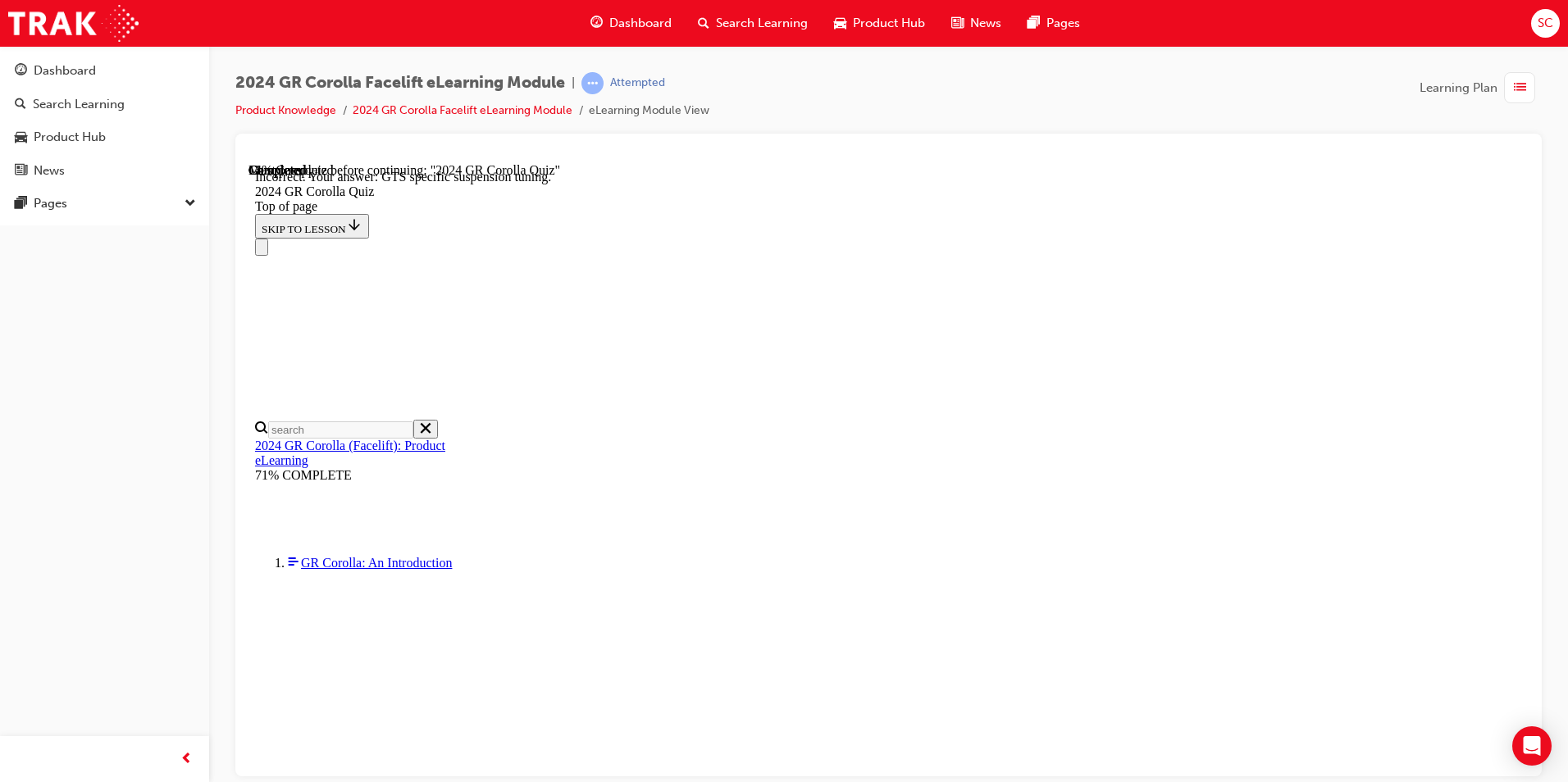
drag, startPoint x: 866, startPoint y: 205, endPoint x: 1206, endPoint y: 229, distance: 340.8
drag, startPoint x: 1206, startPoint y: 229, endPoint x: 1209, endPoint y: 255, distance: 26.2
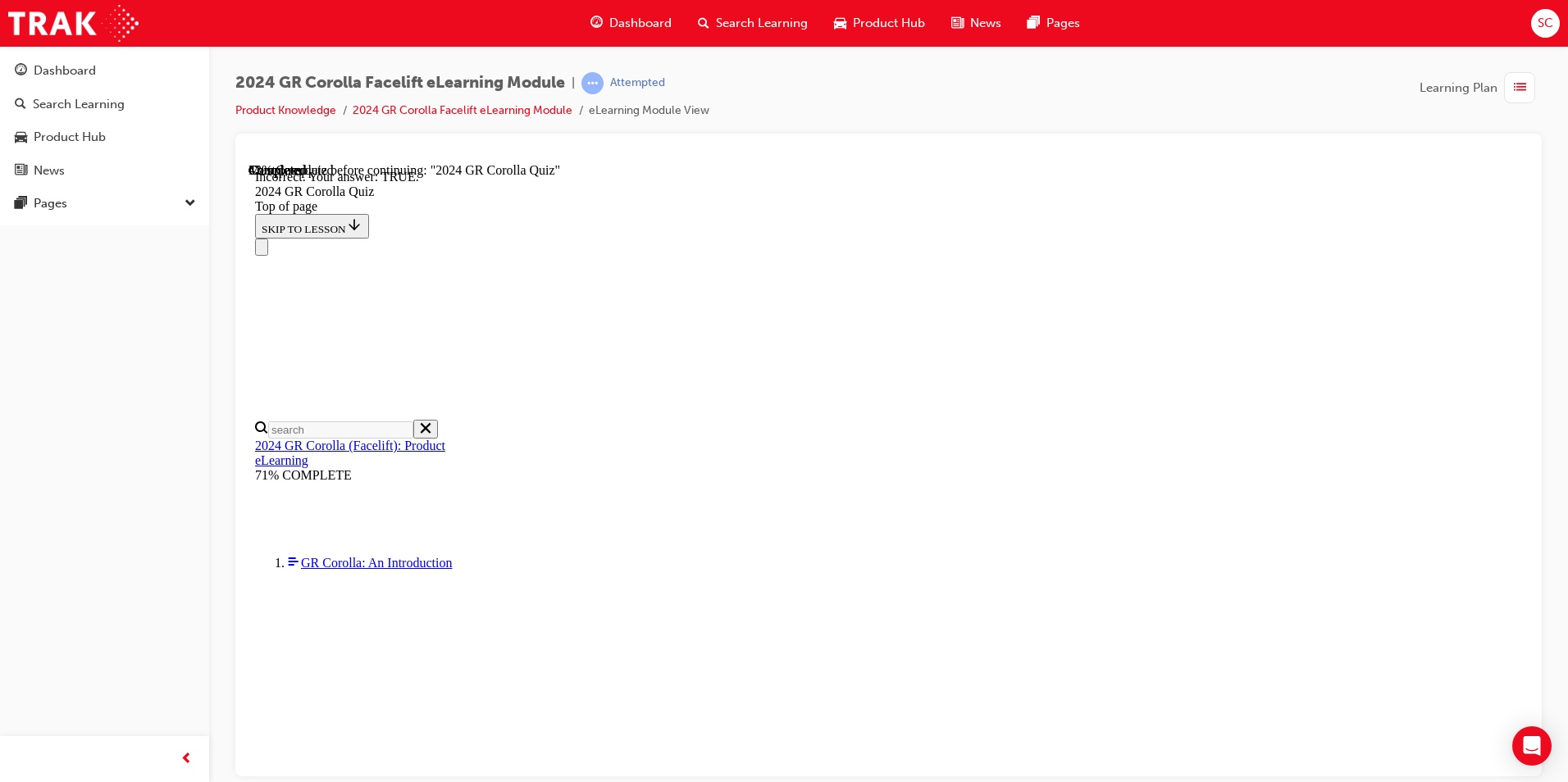
scroll to position [141, 0]
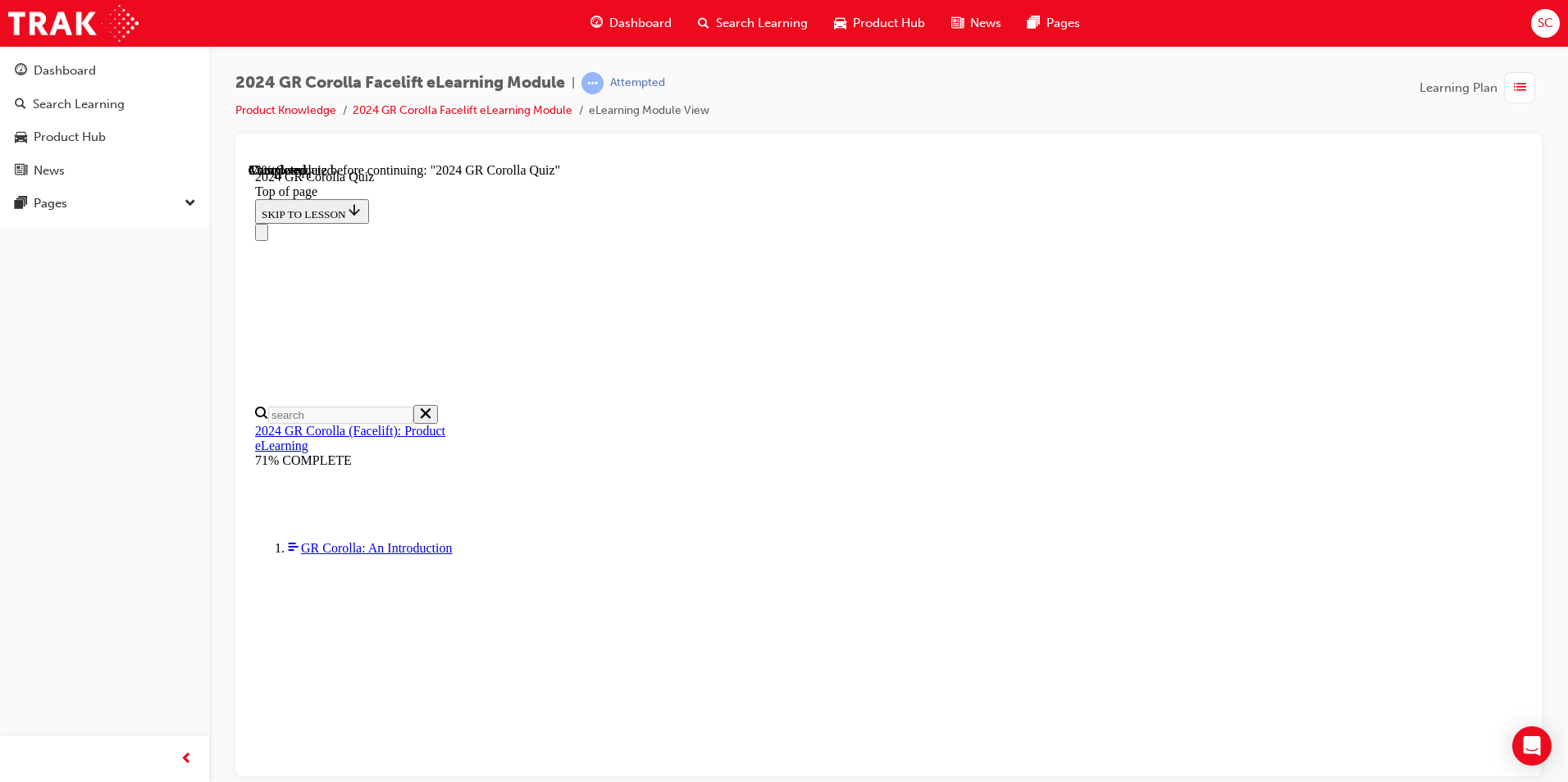
scroll to position [451, 0]
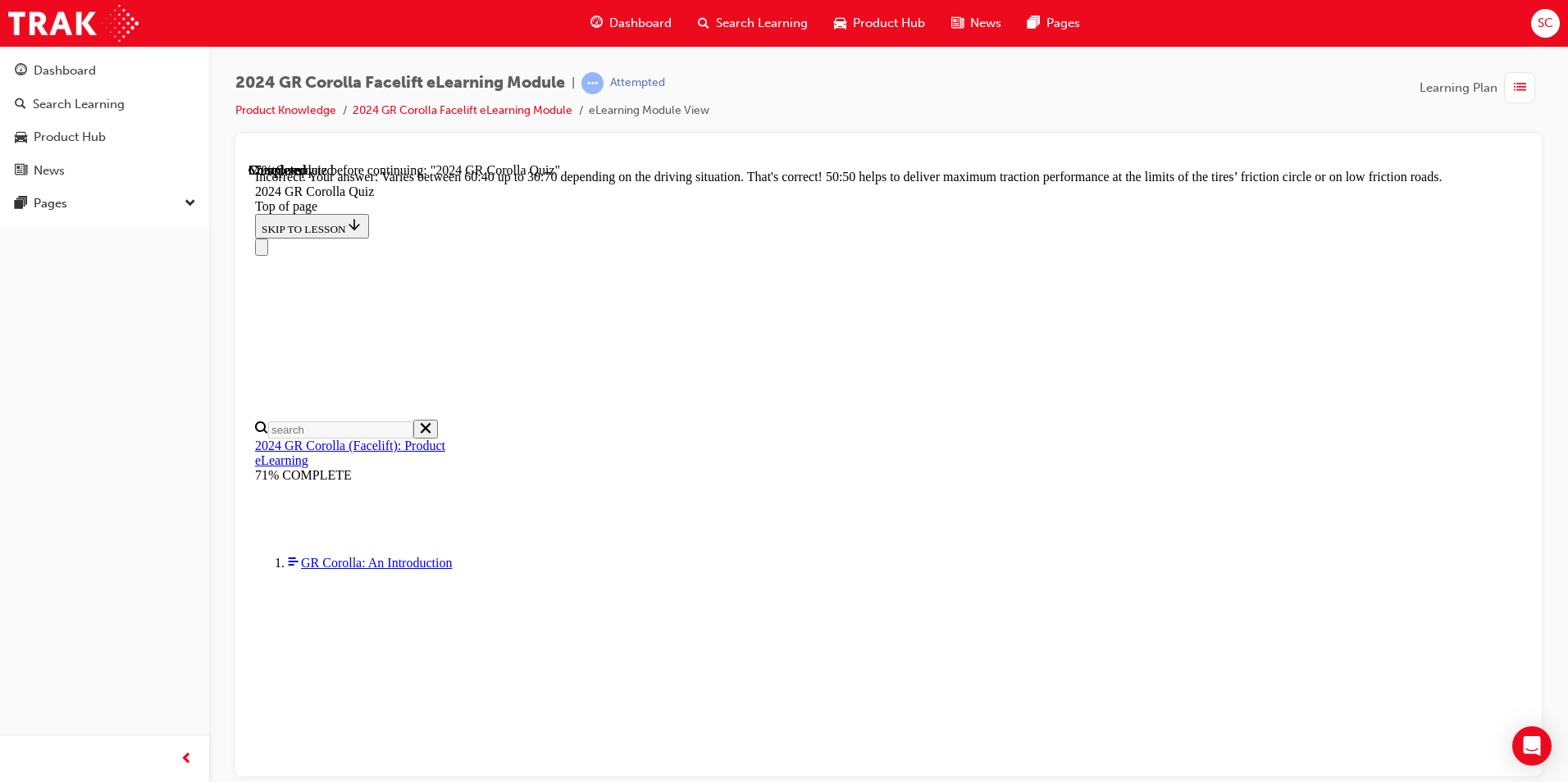
scroll to position [659, 0]
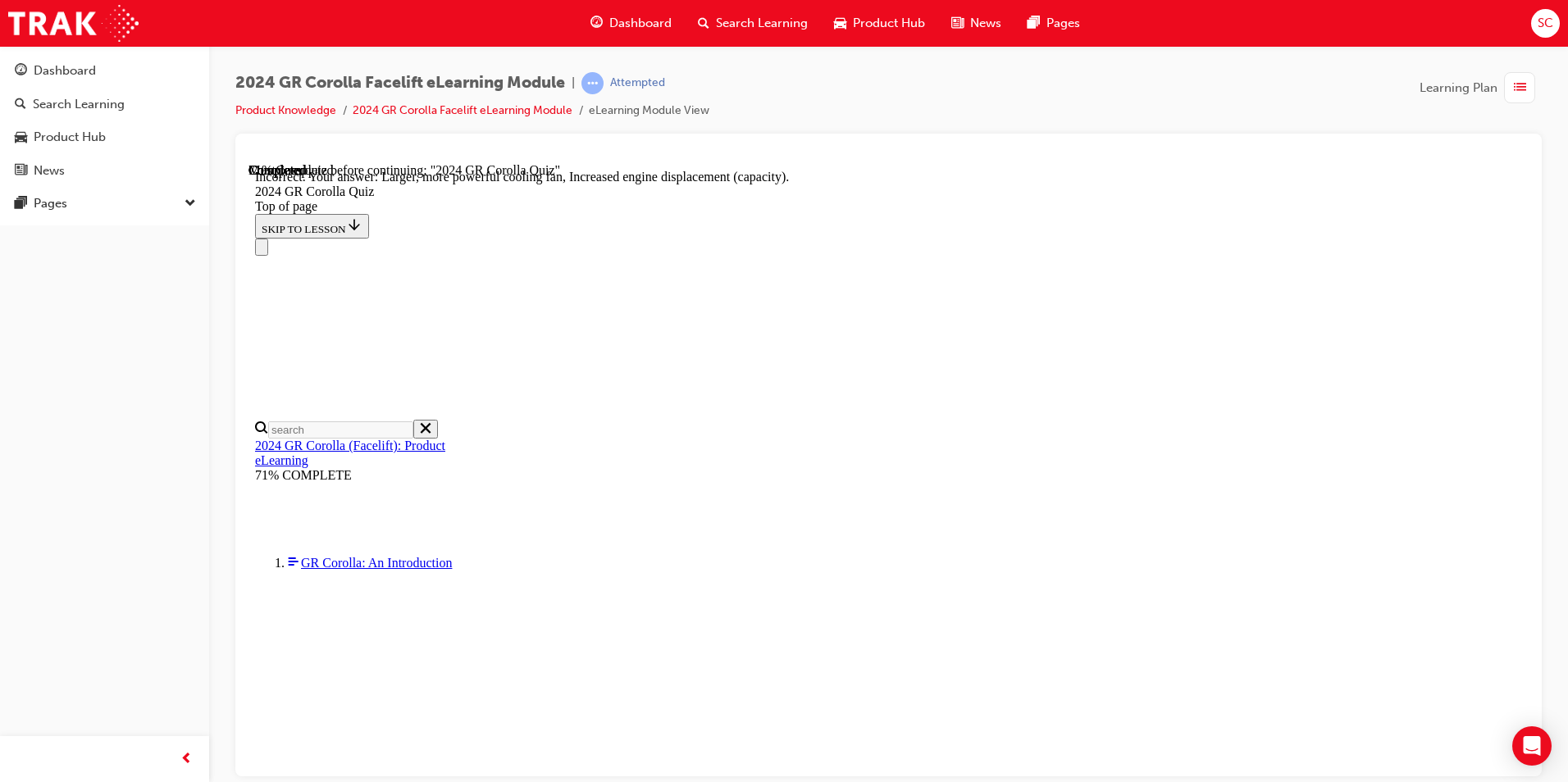
scroll to position [626, 0]
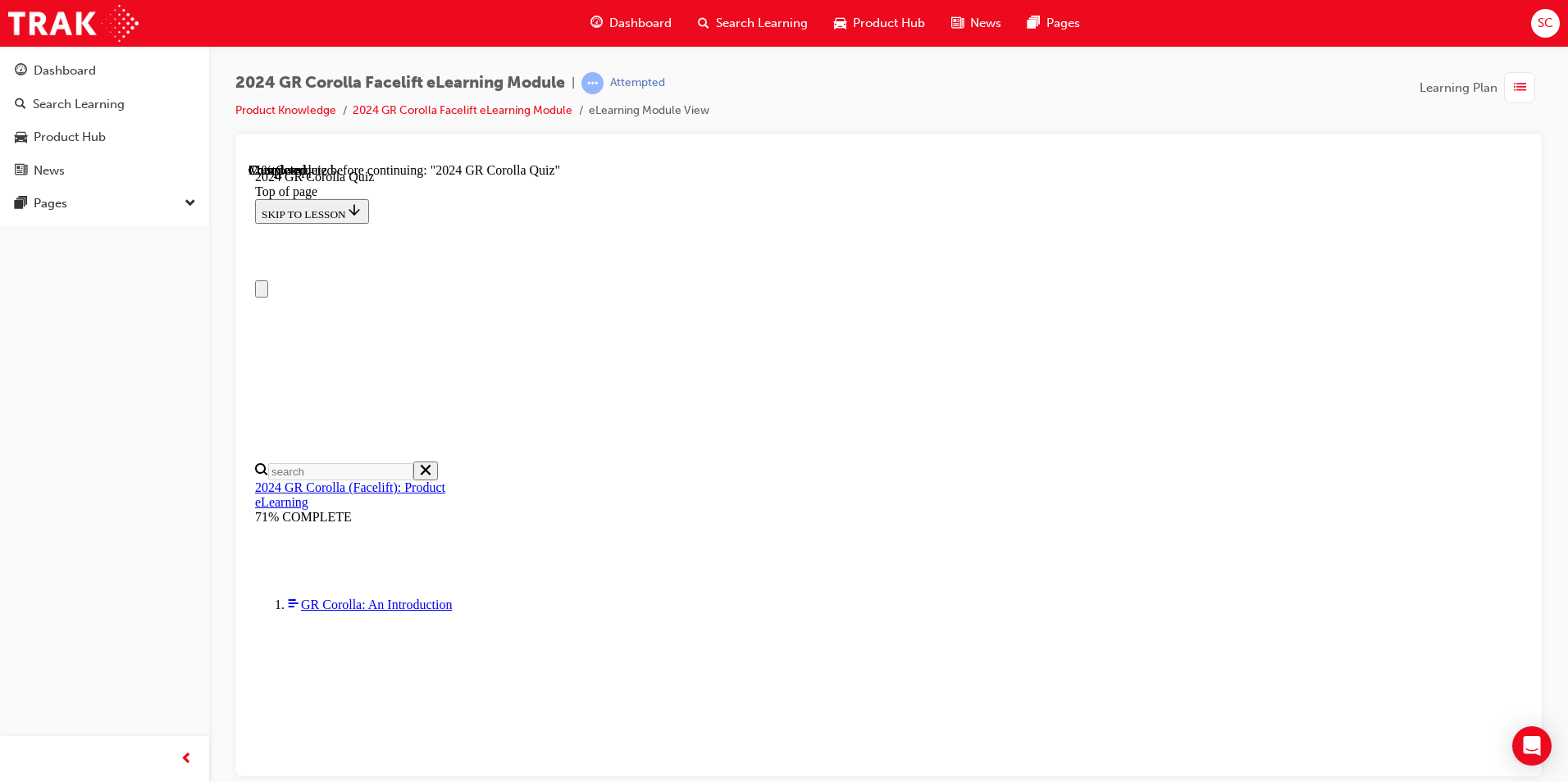
scroll to position [221, 0]
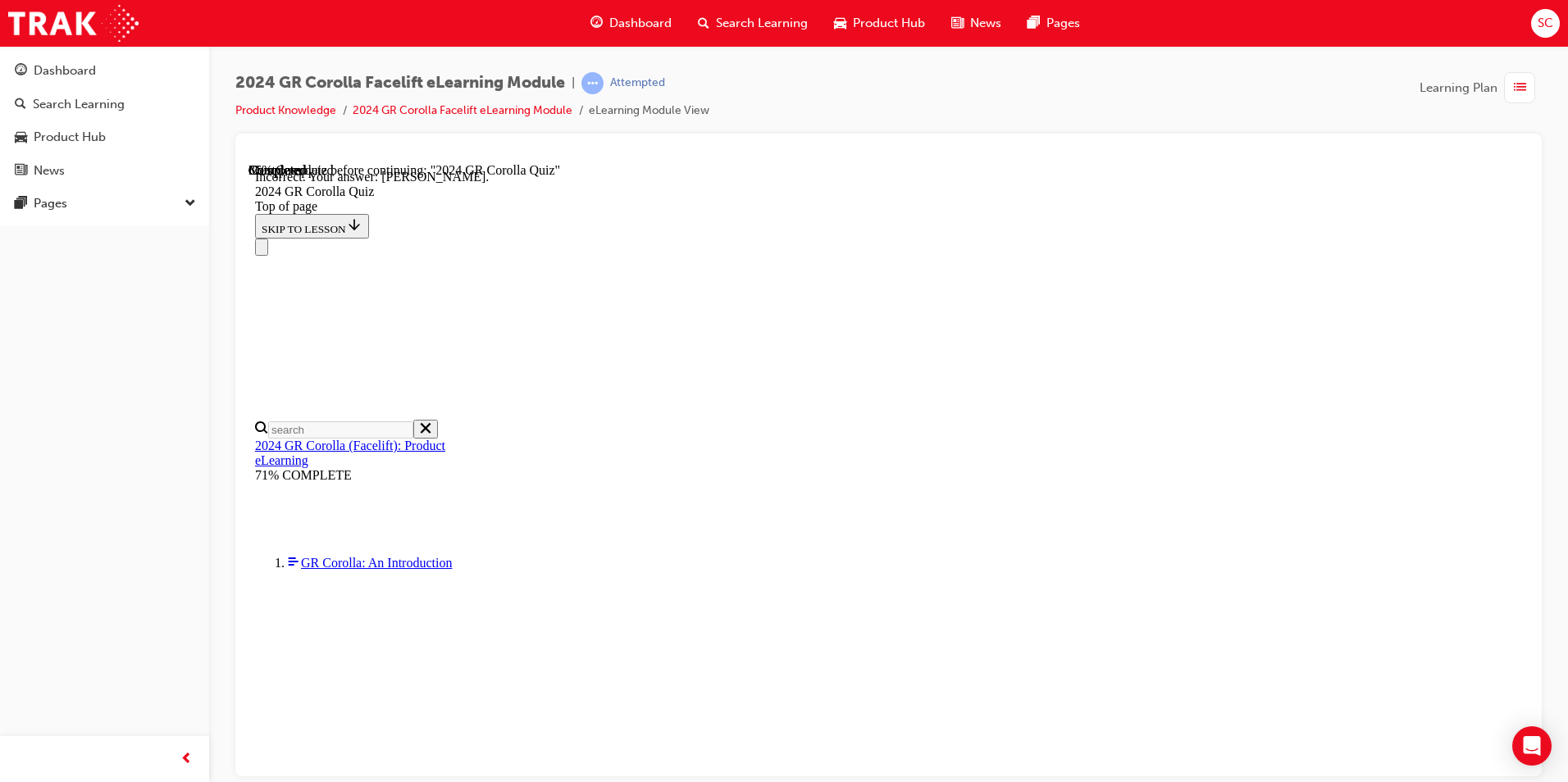
scroll to position [273, 0]
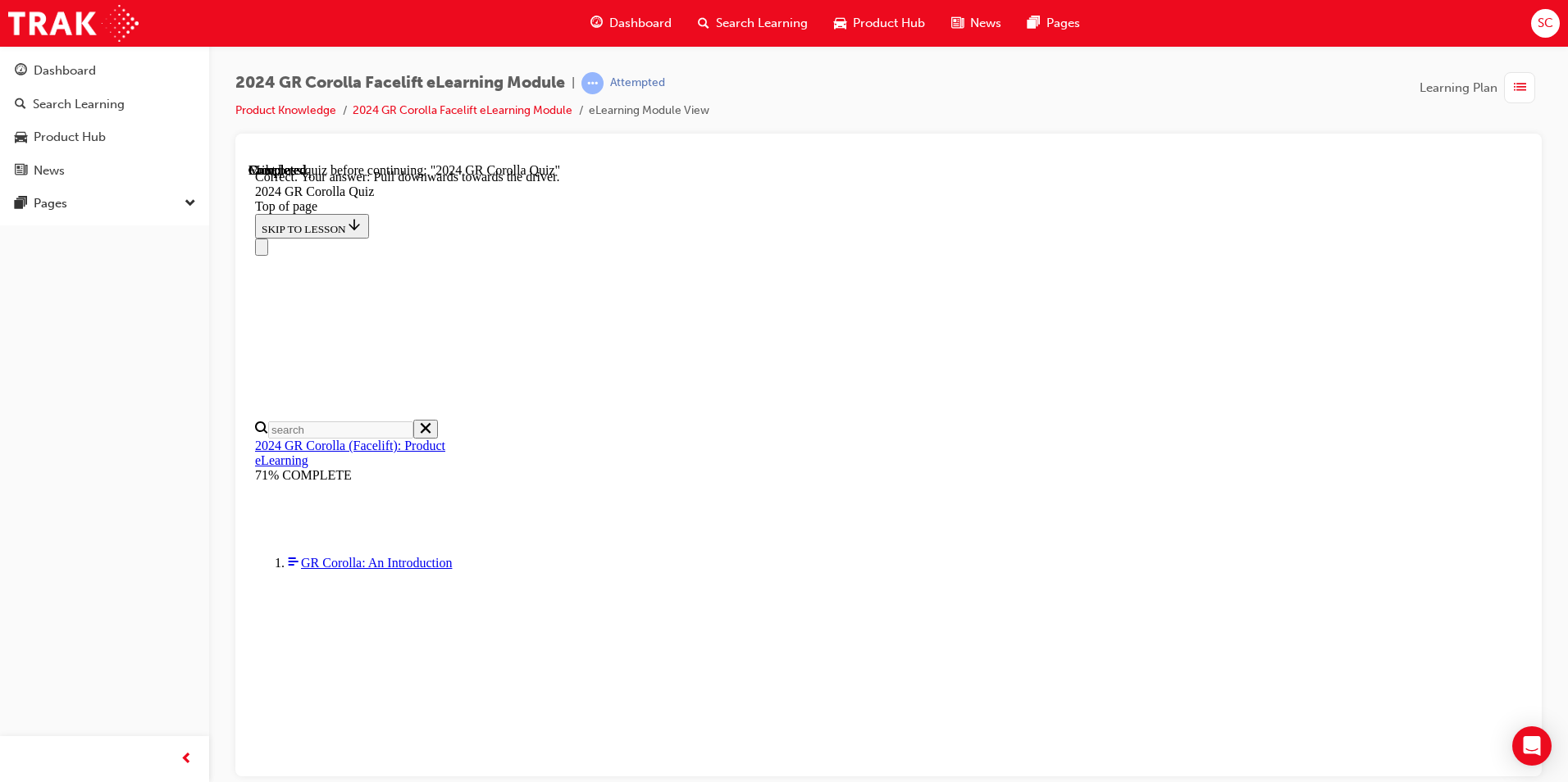
scroll to position [253, 0]
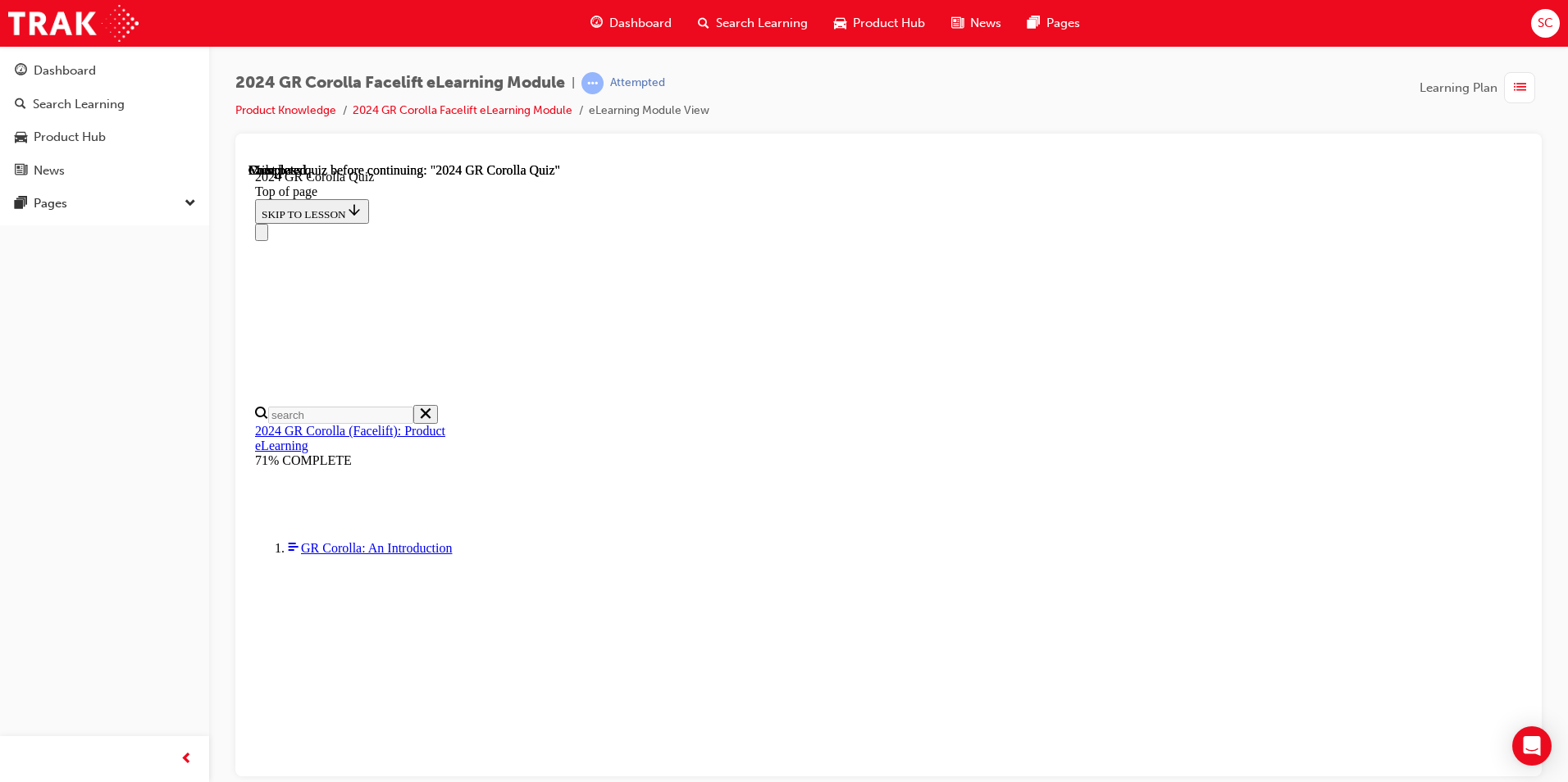
scroll to position [286, 0]
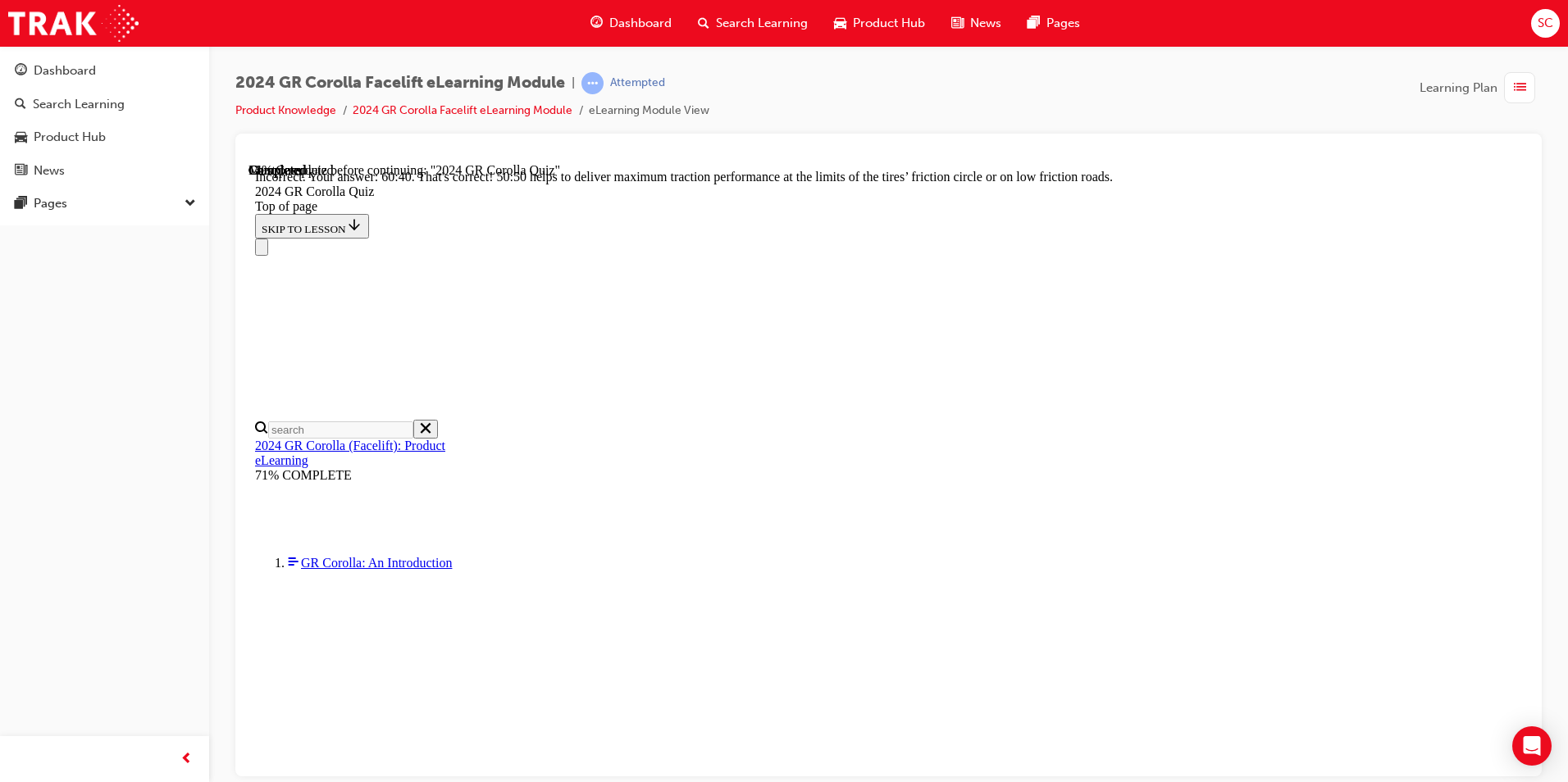
scroll to position [659, 0]
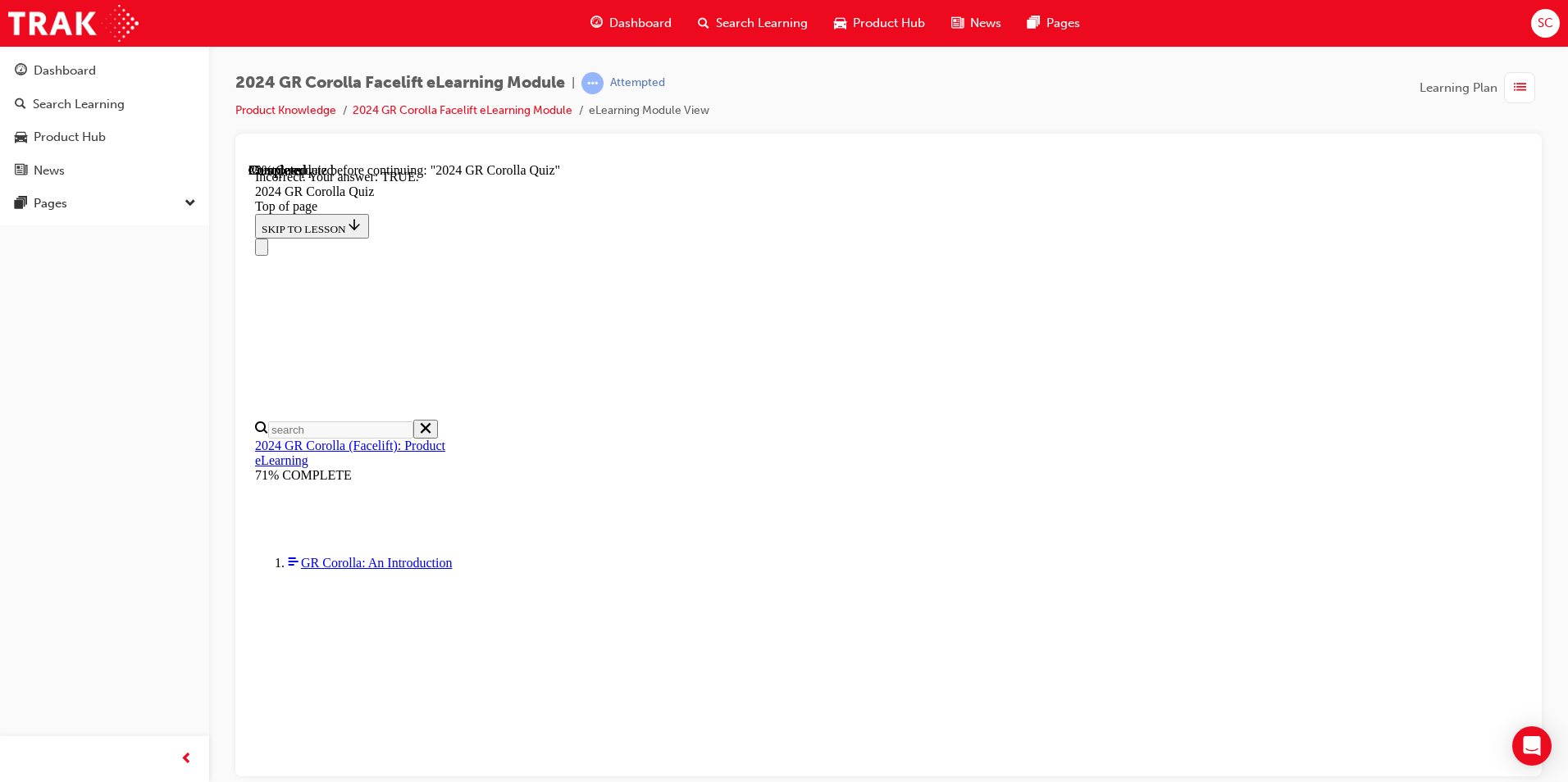
scroll to position [141, 0]
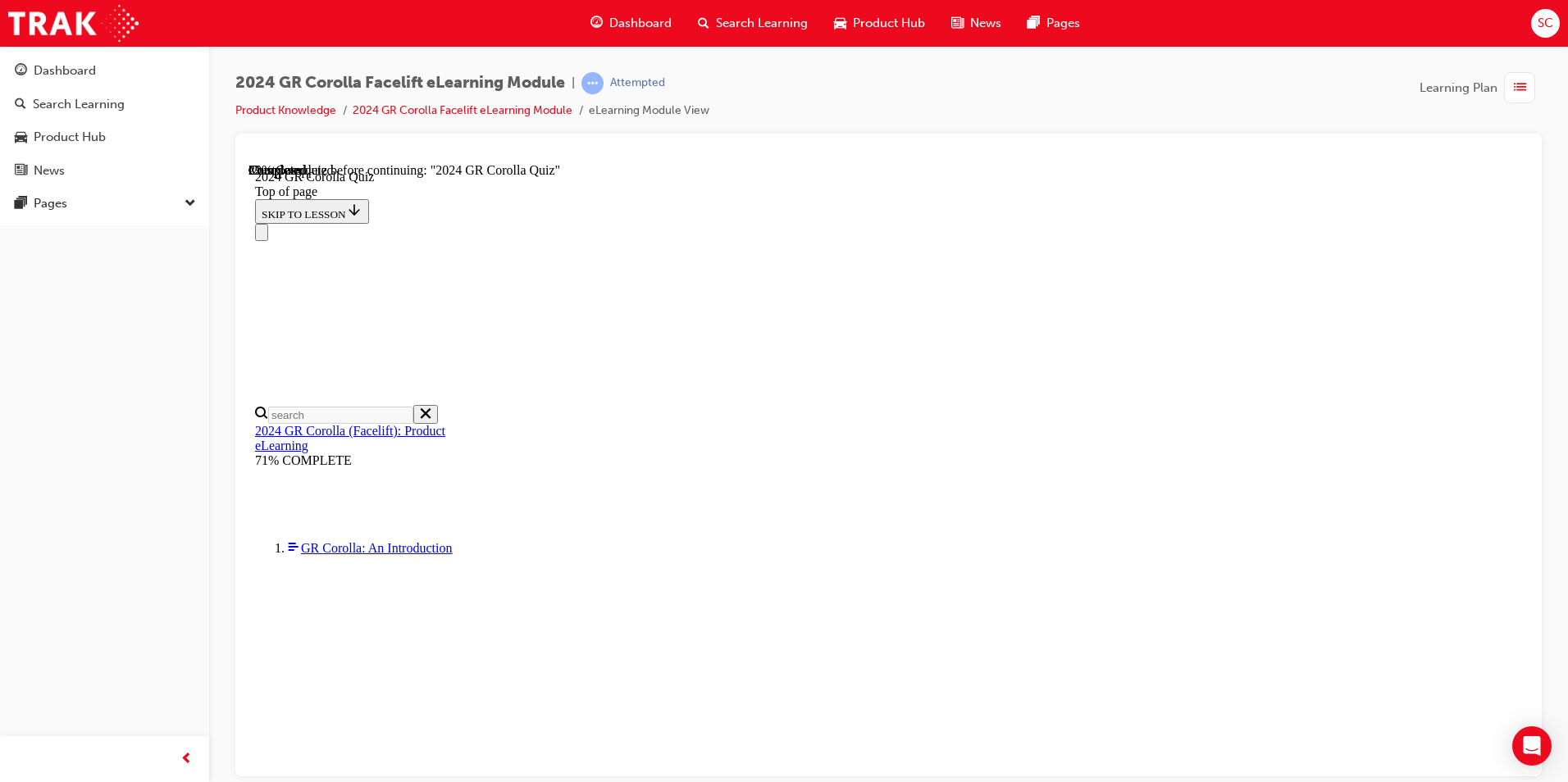
scroll to position [370, 0]
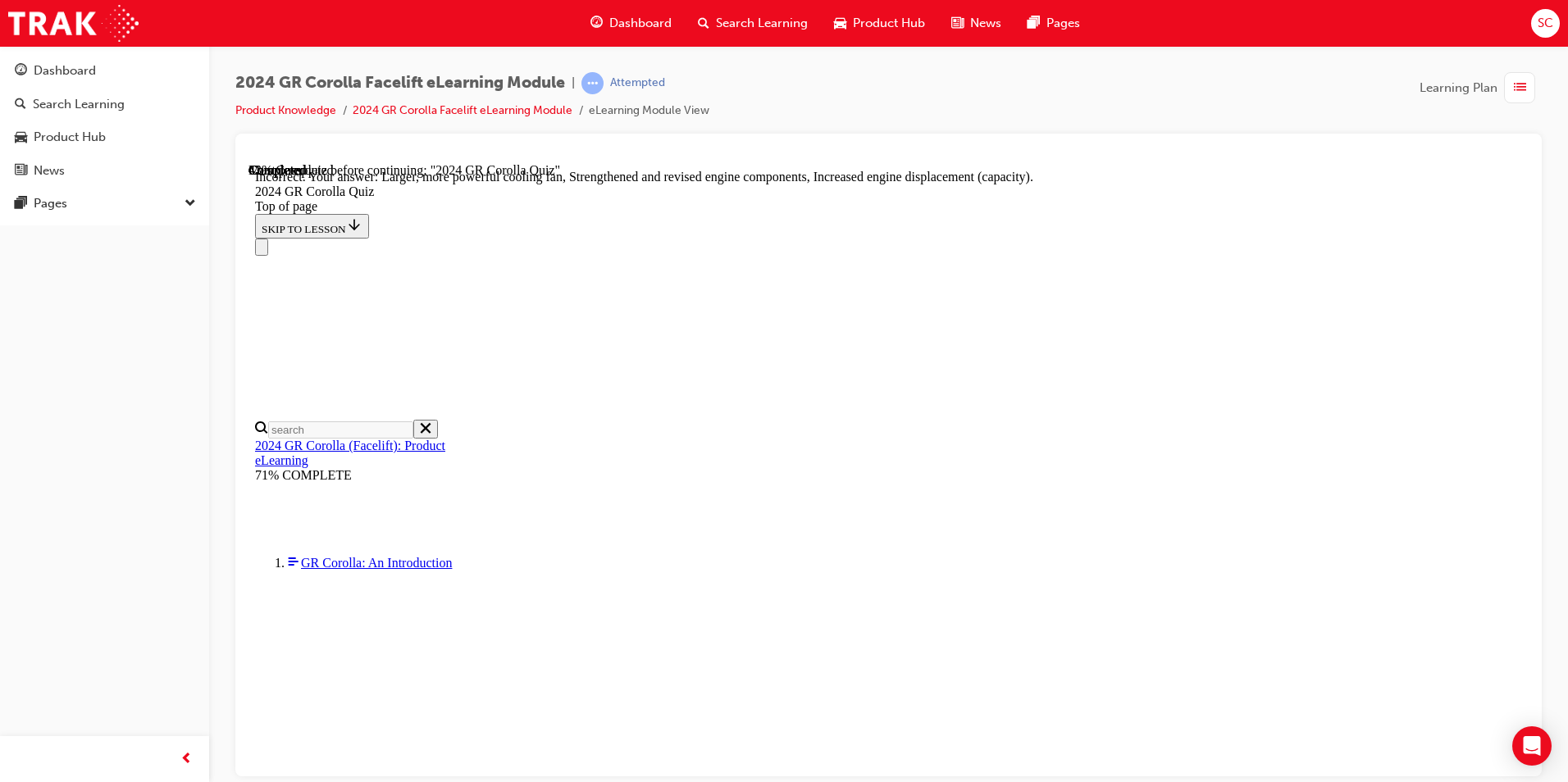
scroll to position [626, 0]
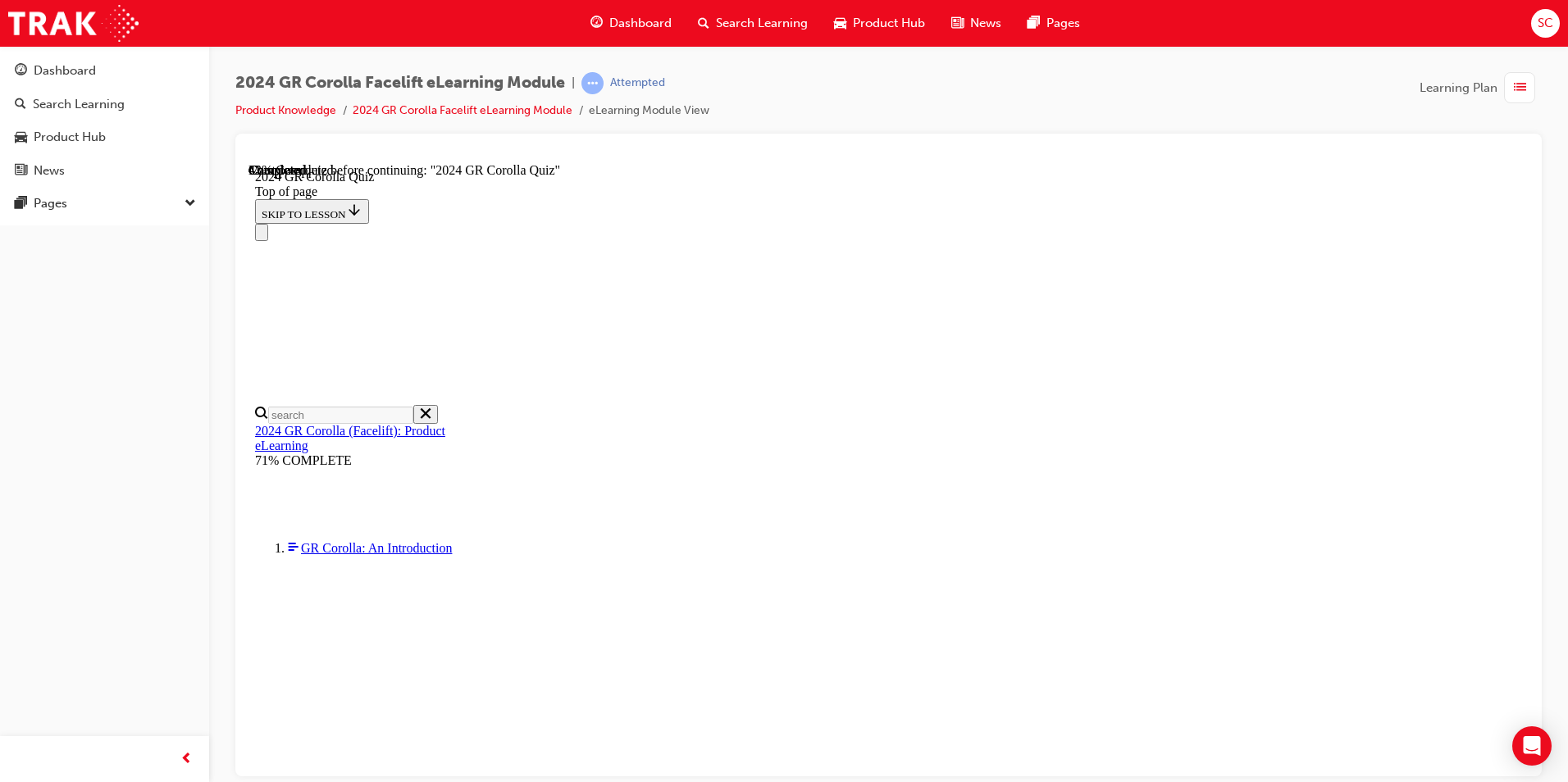
scroll to position [164, 0]
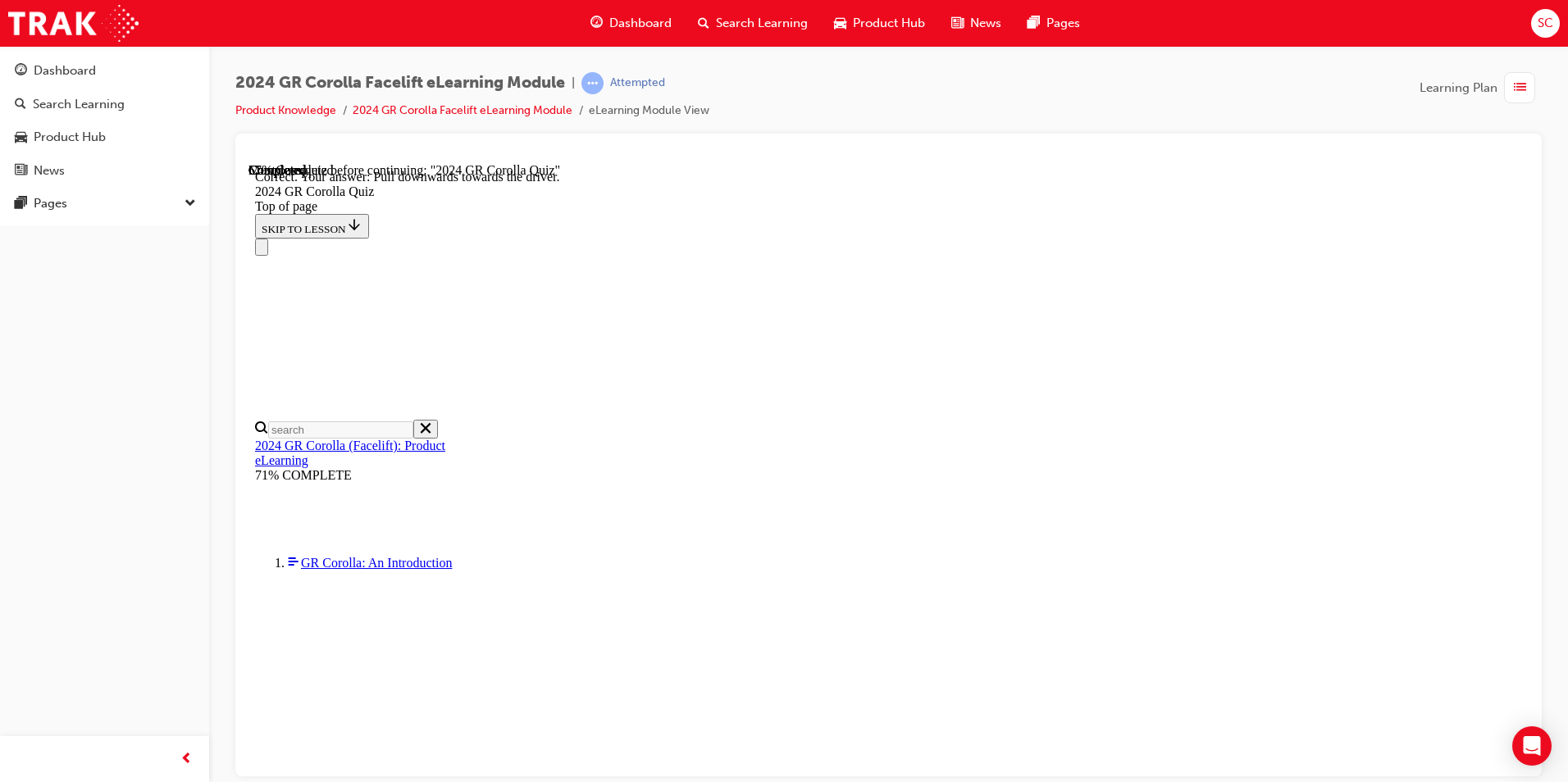
scroll to position [253, 0]
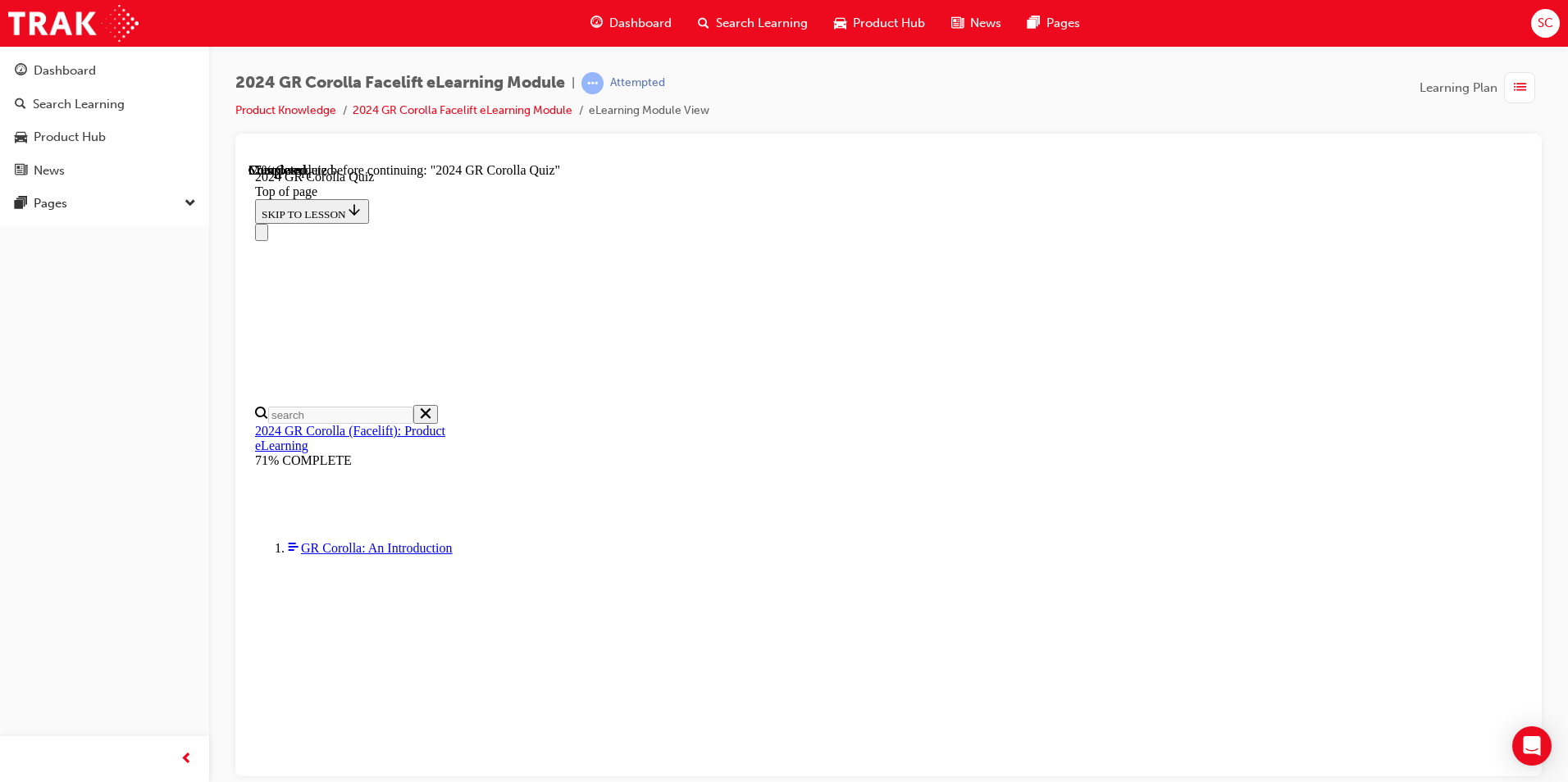
scroll to position [311, 0]
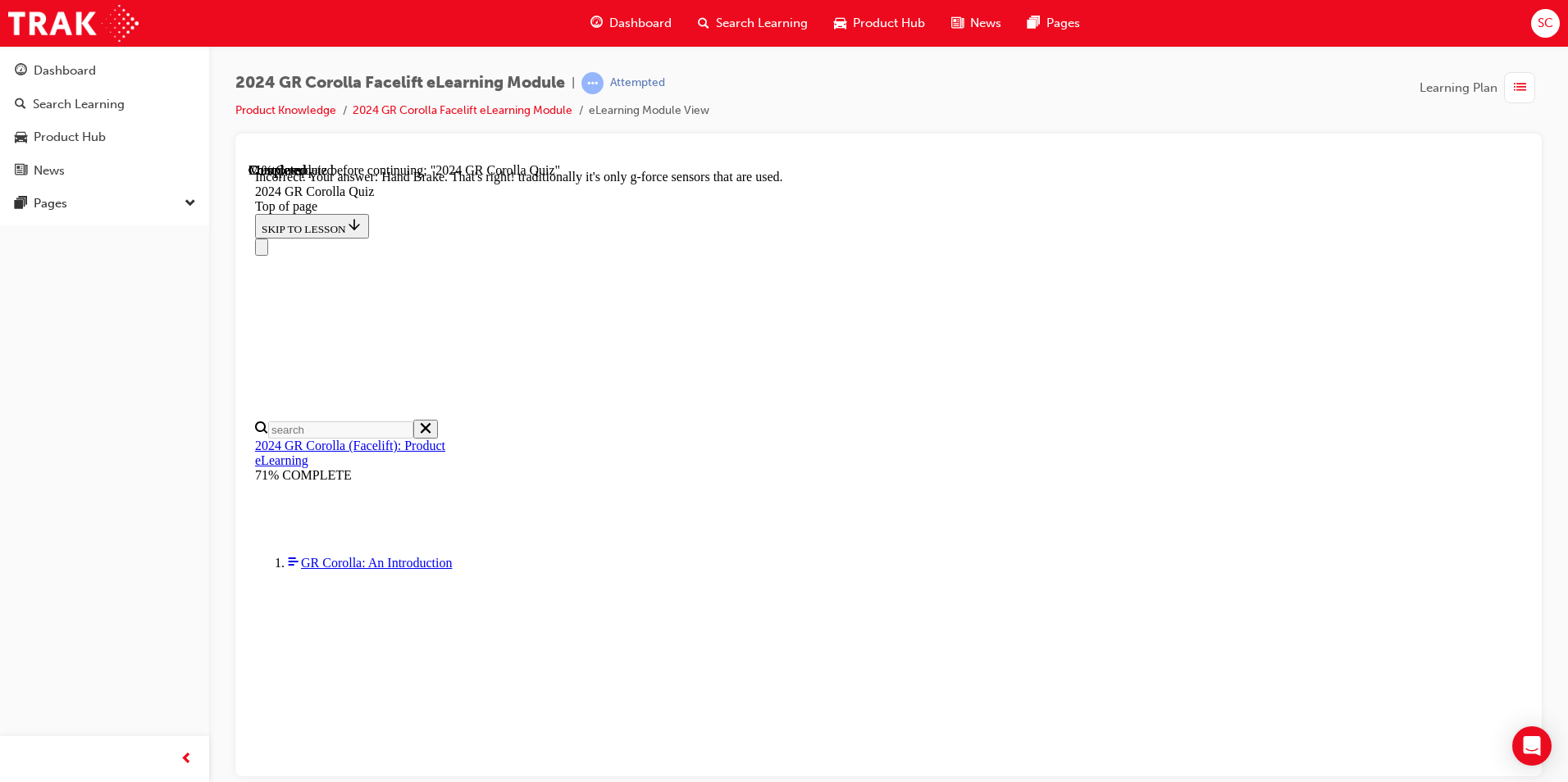
scroll to position [668, 0]
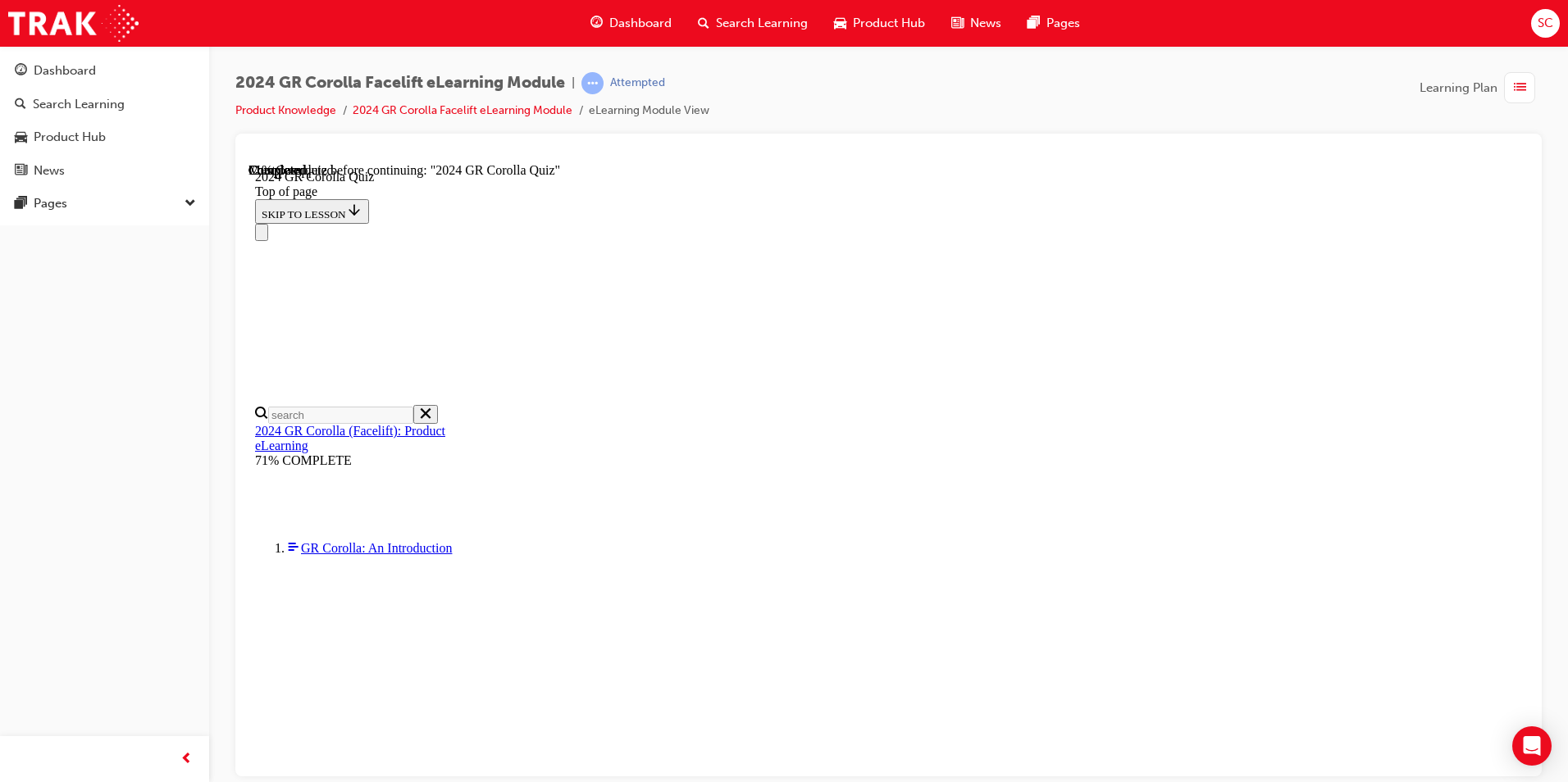
scroll to position [328, 0]
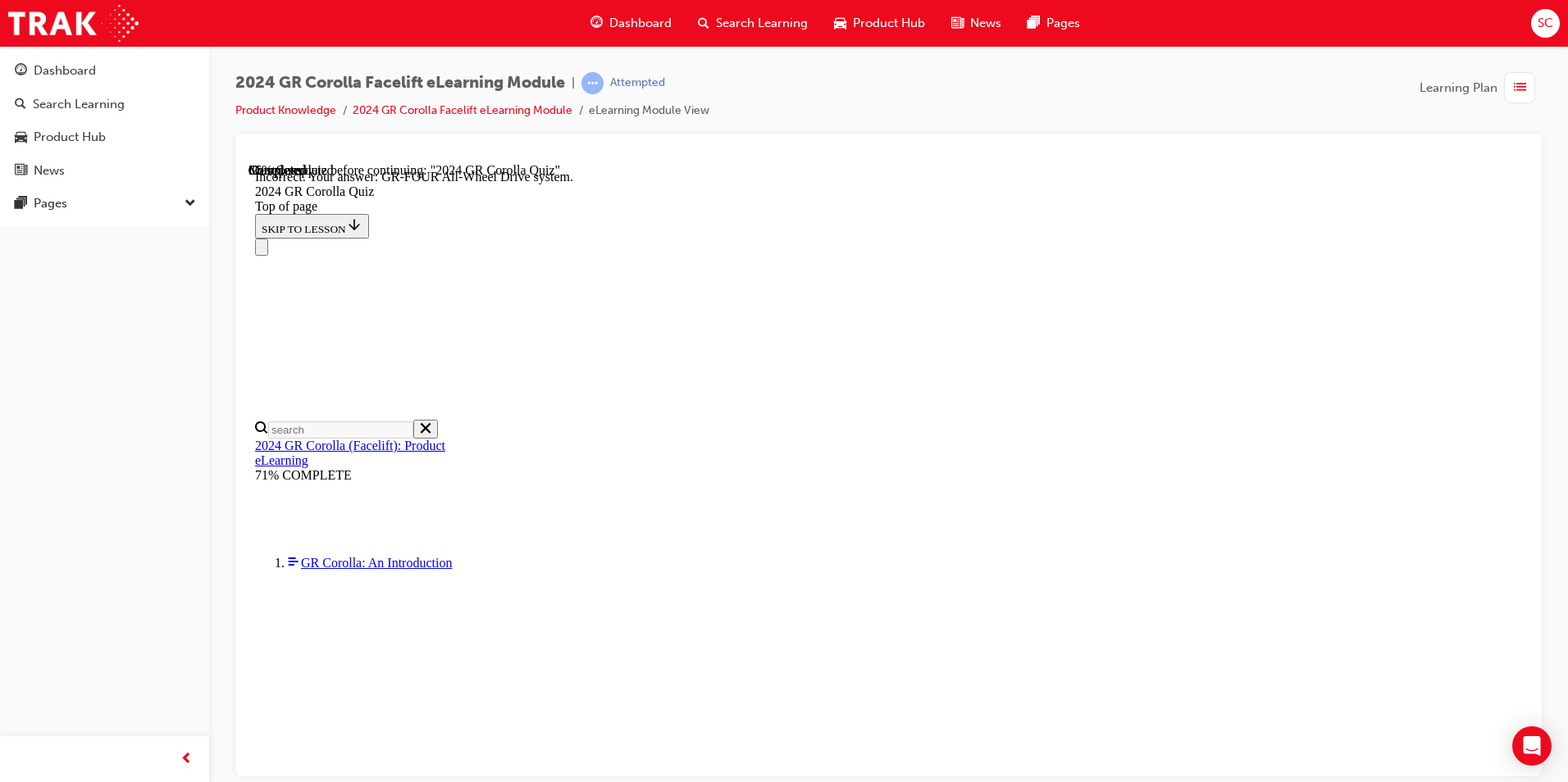
scroll to position [624, 0]
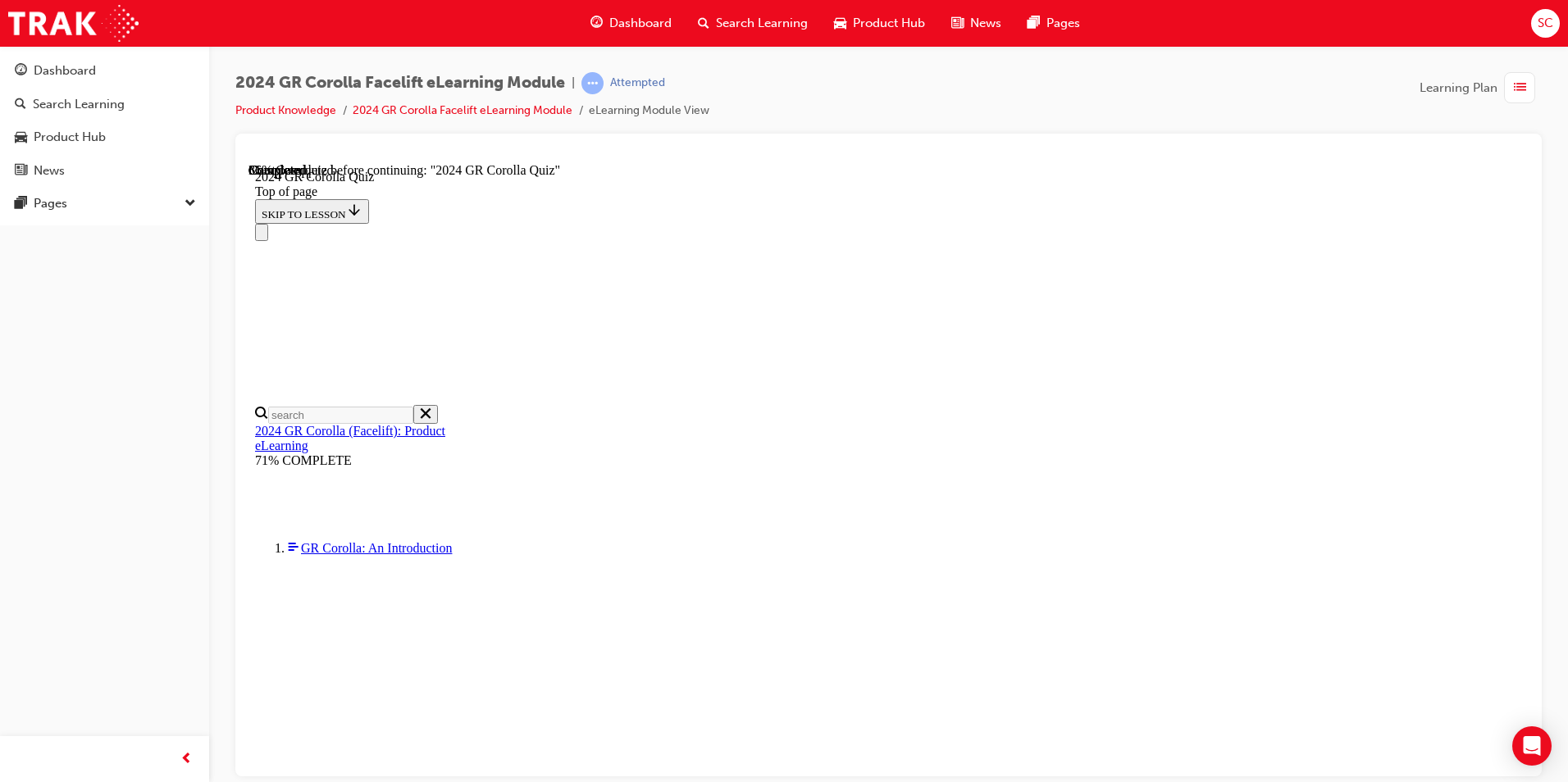
scroll to position [82, 0]
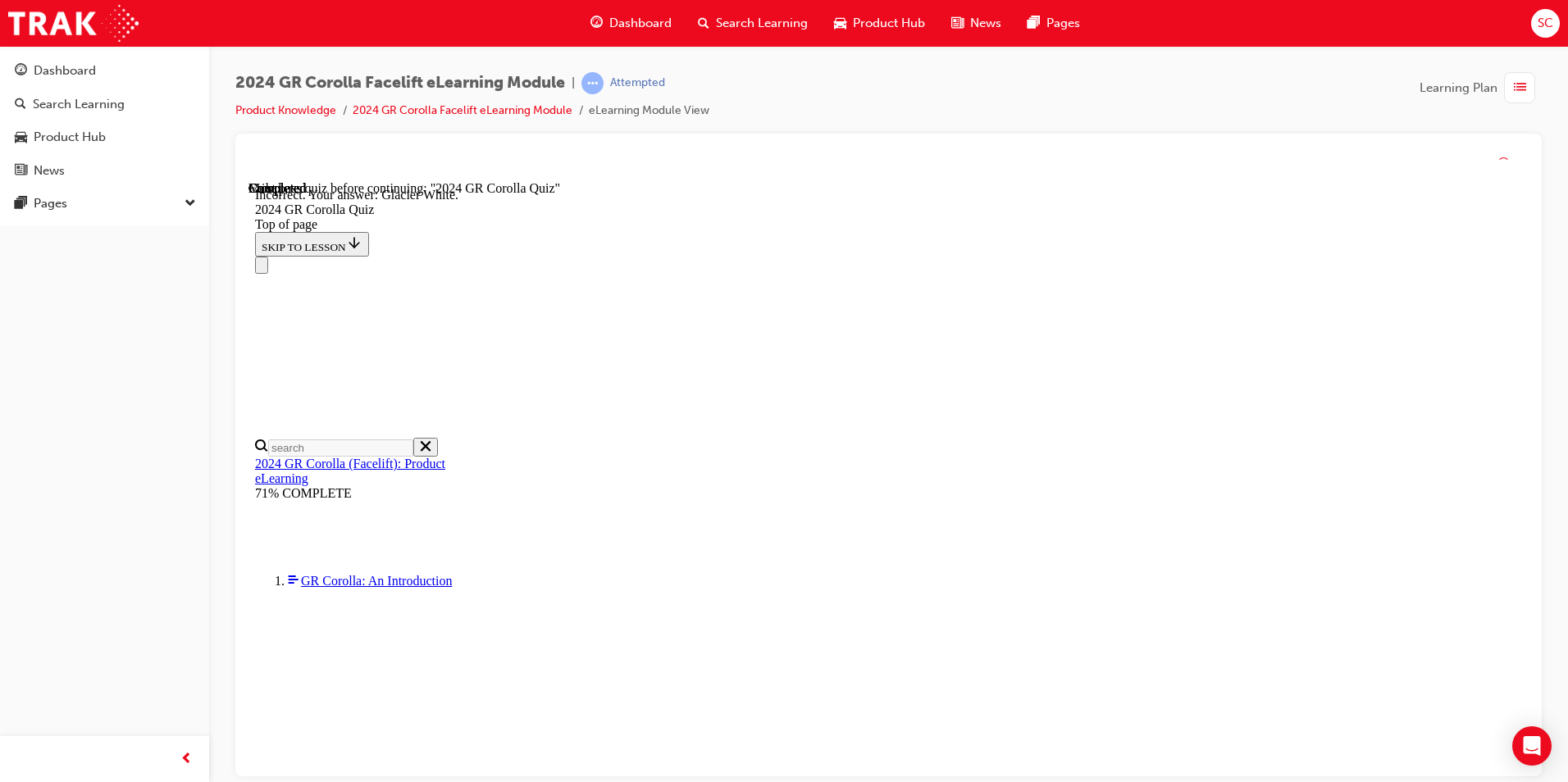
scroll to position [273, 0]
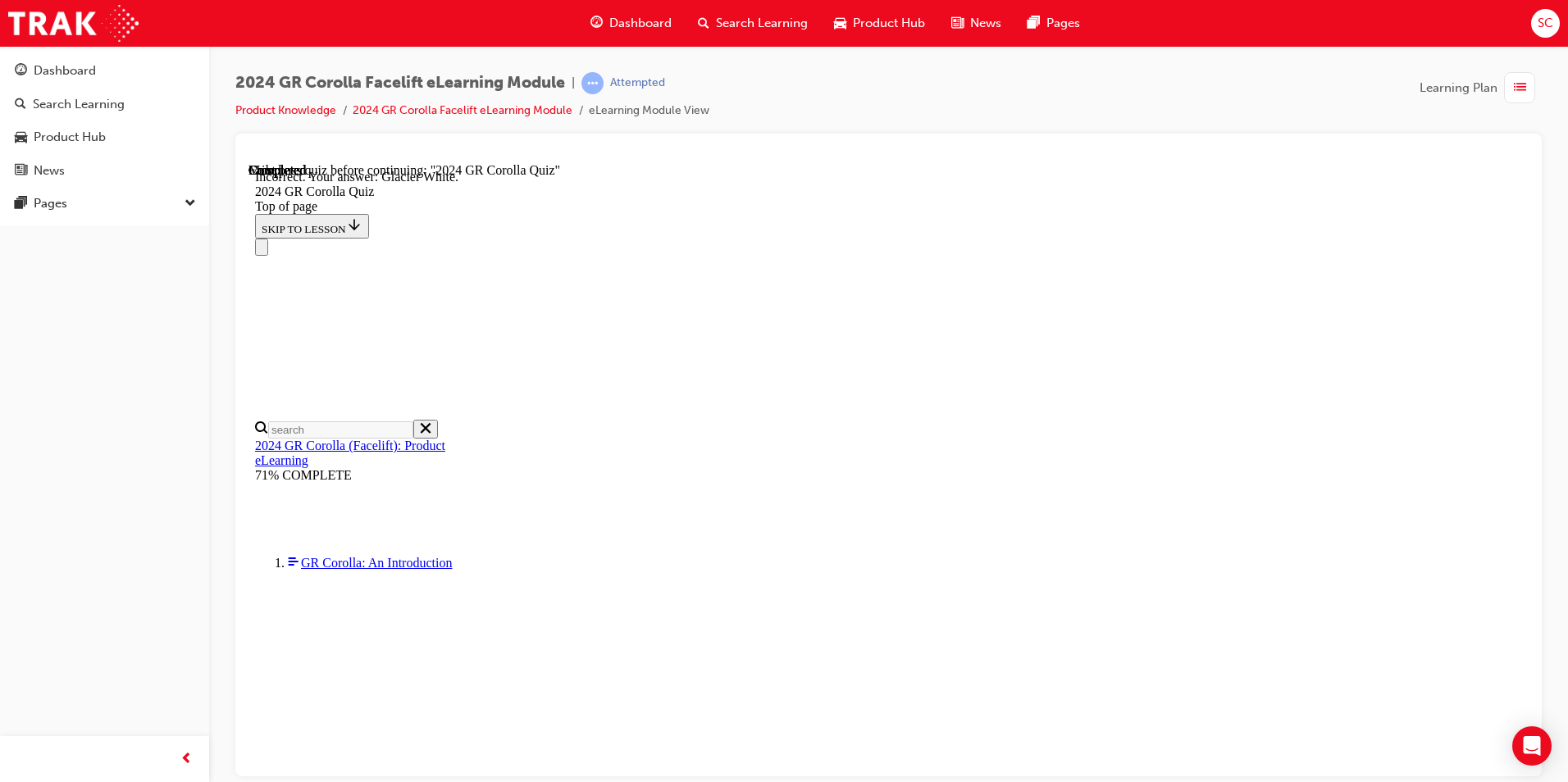
drag, startPoint x: 1073, startPoint y: 716, endPoint x: 1082, endPoint y: 719, distance: 9.5
drag, startPoint x: 1076, startPoint y: 718, endPoint x: 1054, endPoint y: 719, distance: 22.0
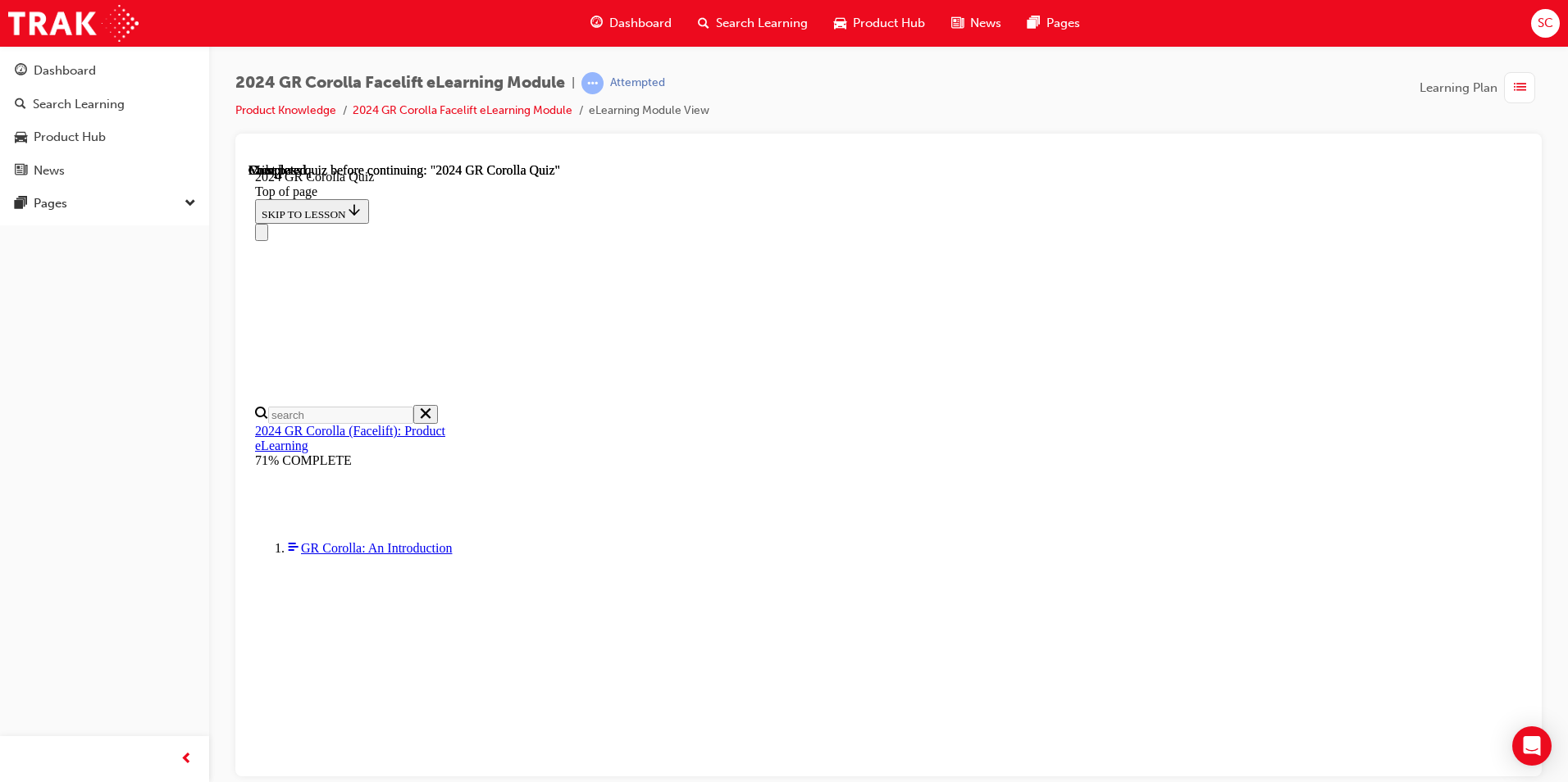
scroll to position [286, 0]
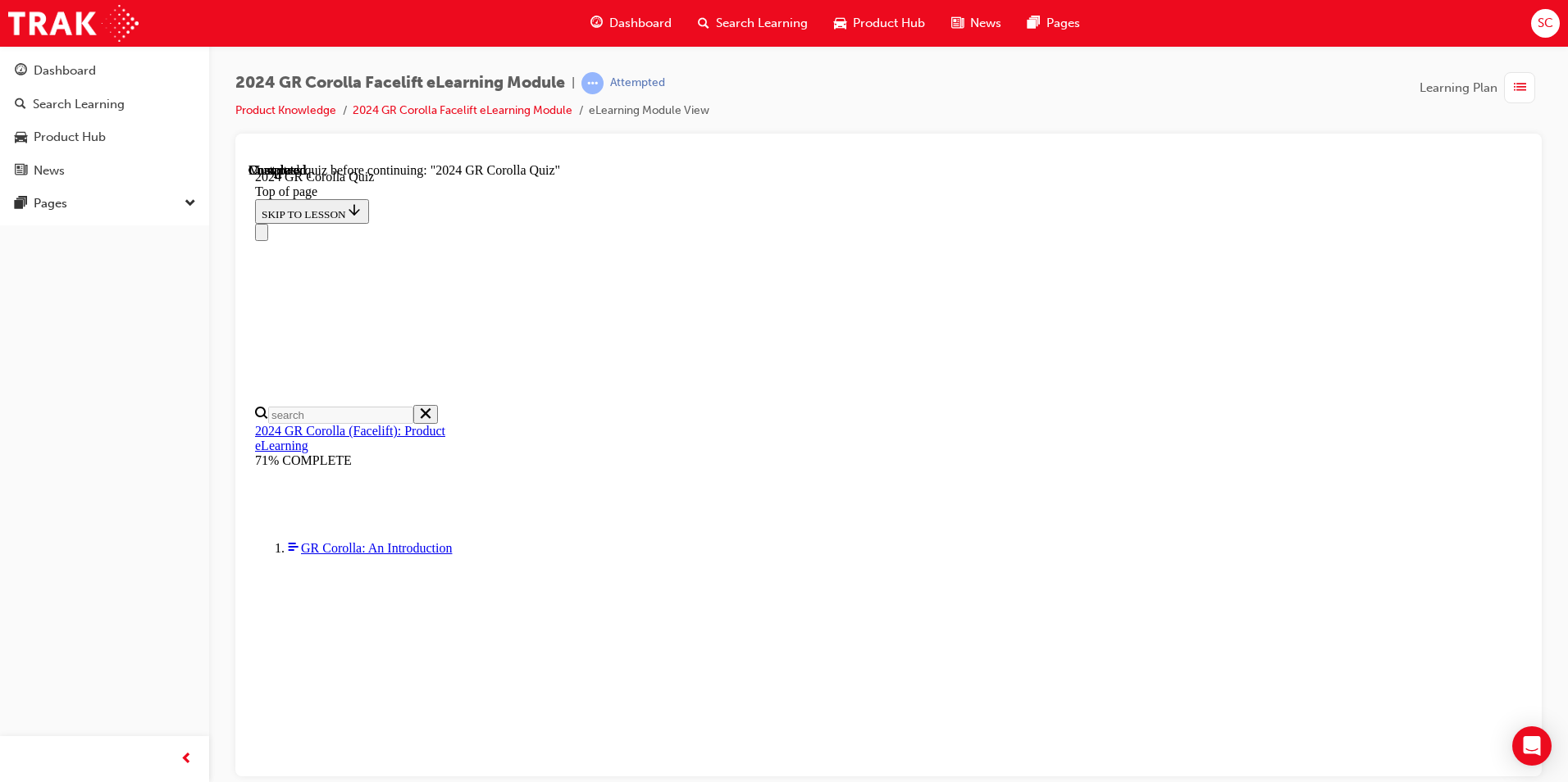
drag, startPoint x: 925, startPoint y: 487, endPoint x: 935, endPoint y: 518, distance: 32.6
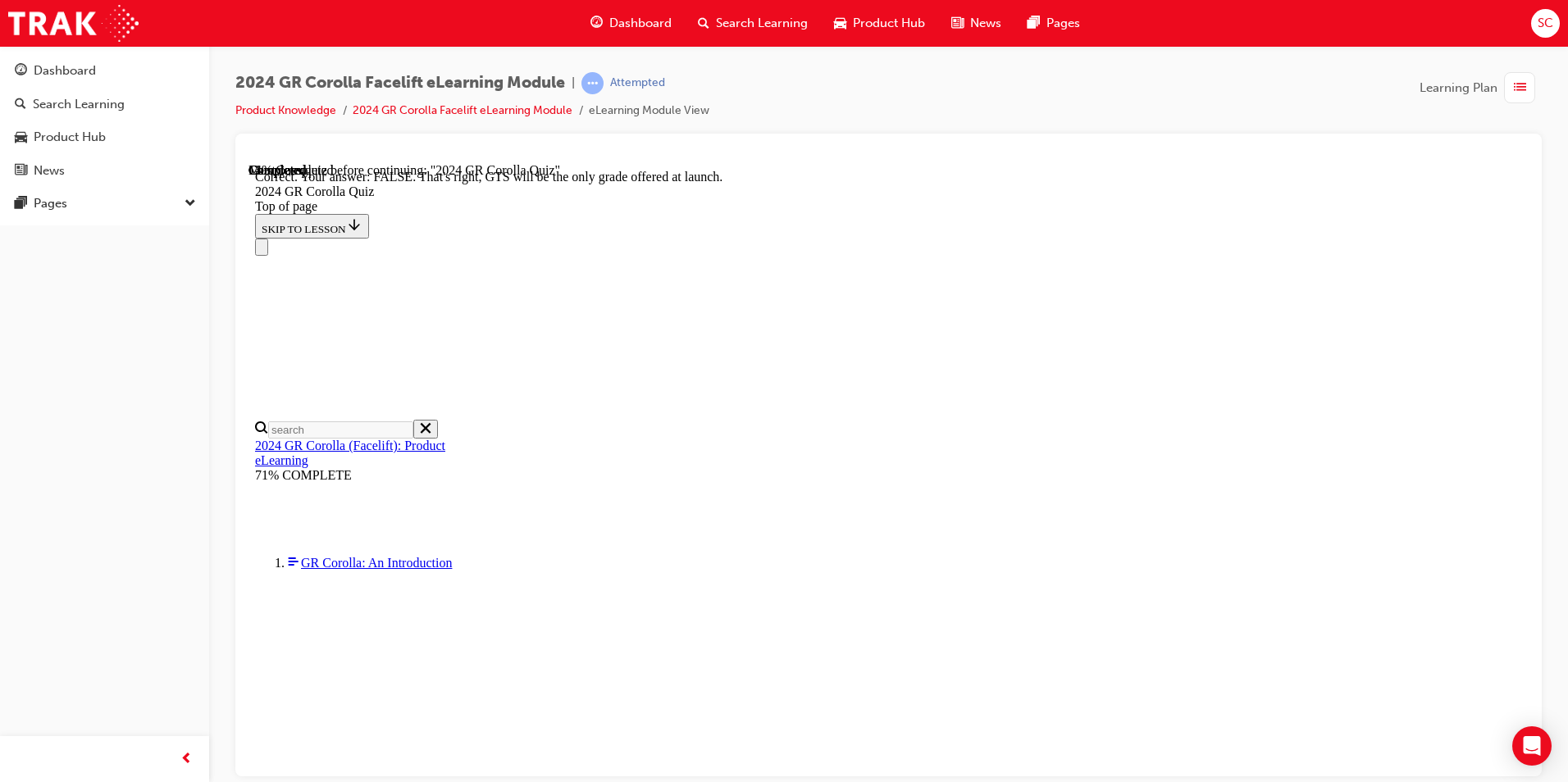
scroll to position [222, 0]
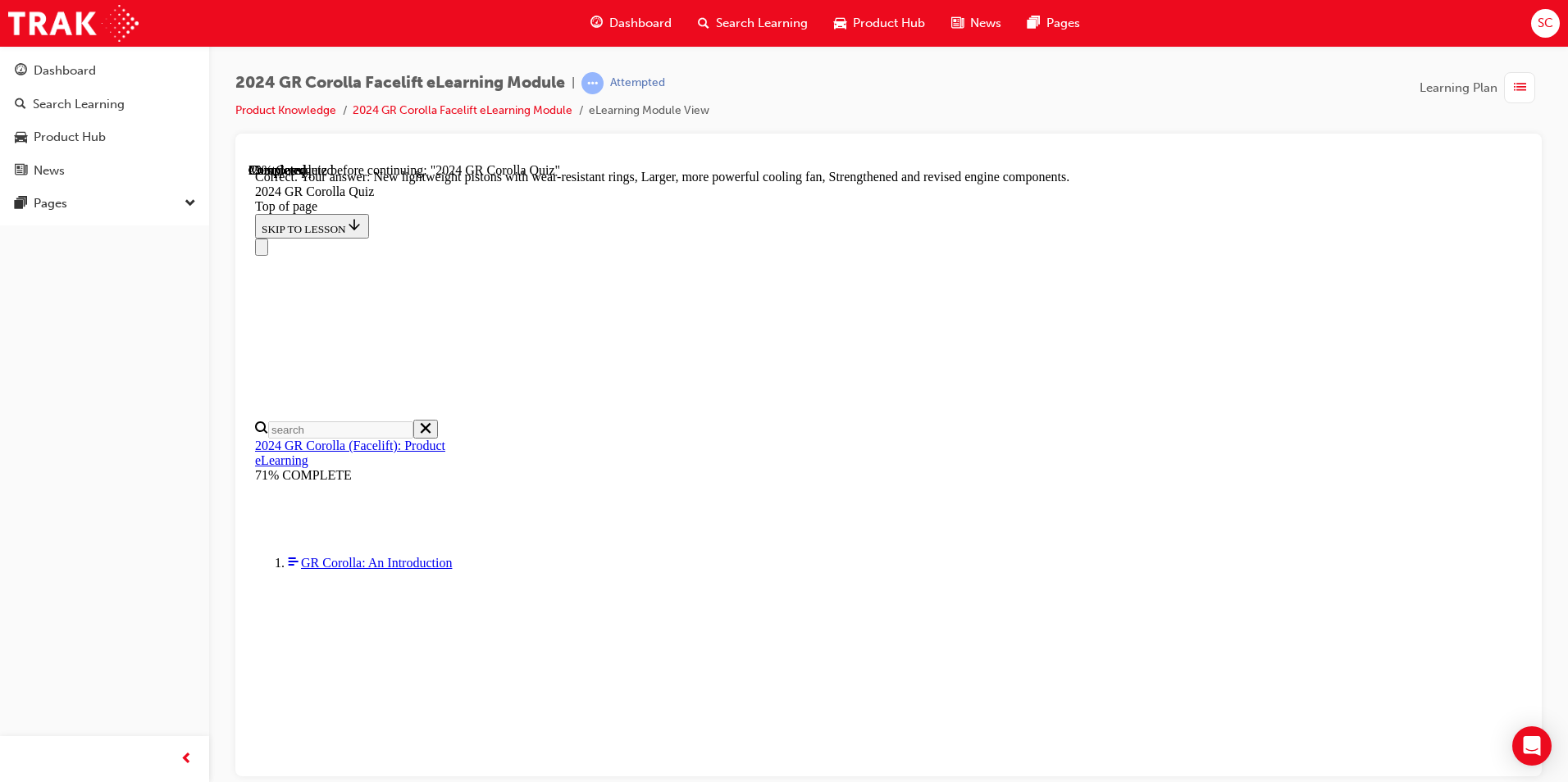
scroll to position [626, 0]
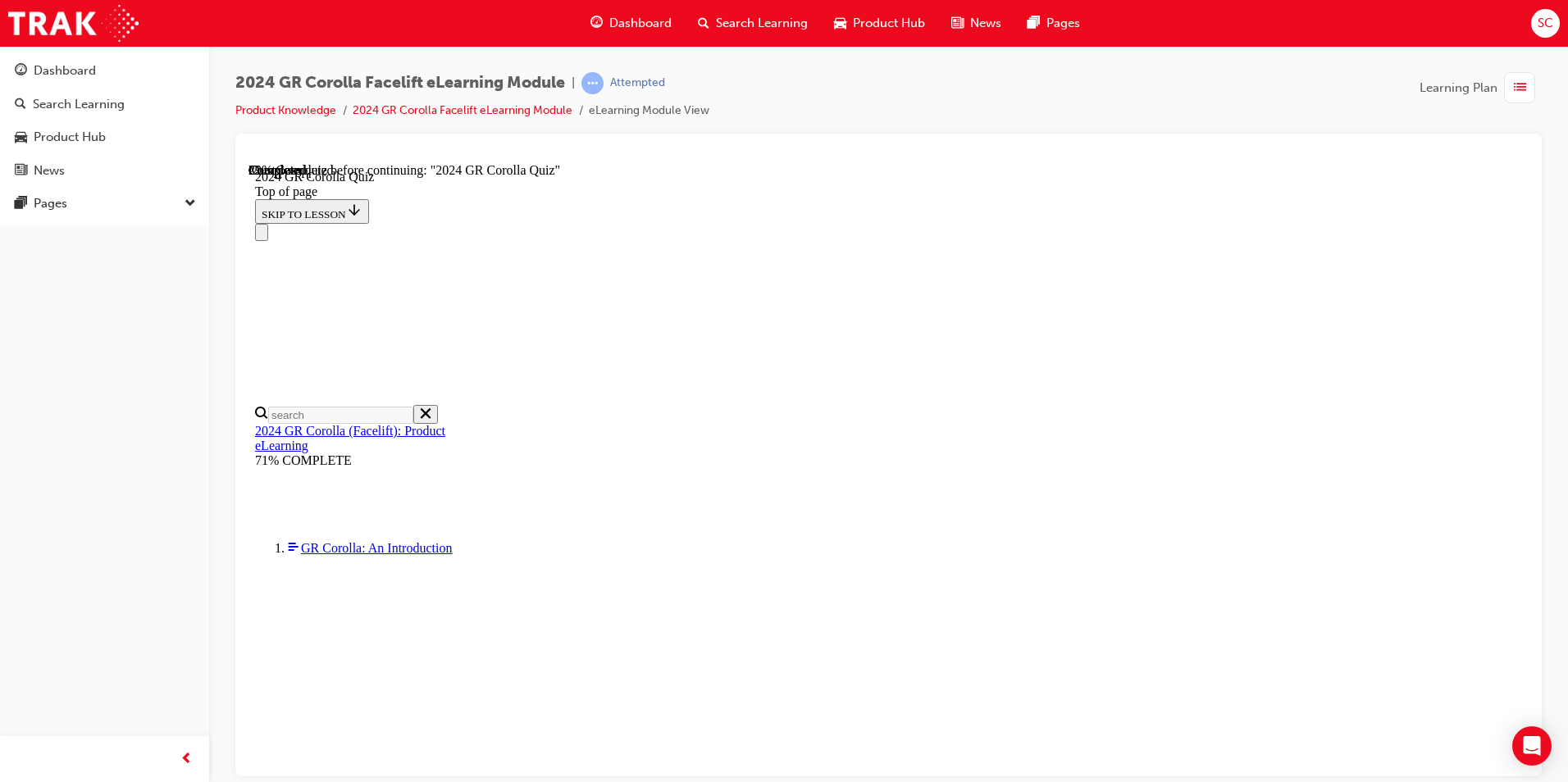
scroll to position [410, 0]
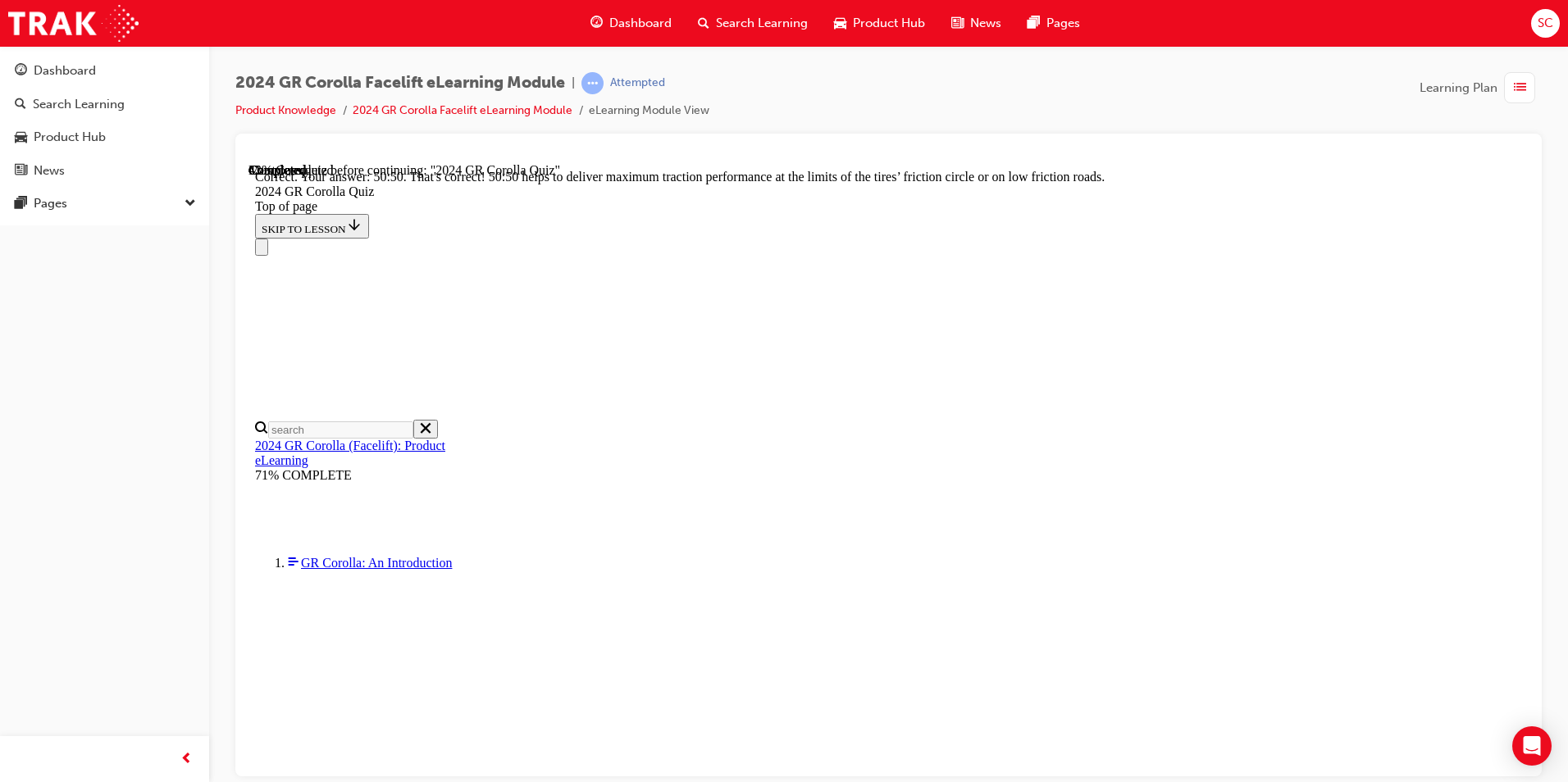
scroll to position [659, 0]
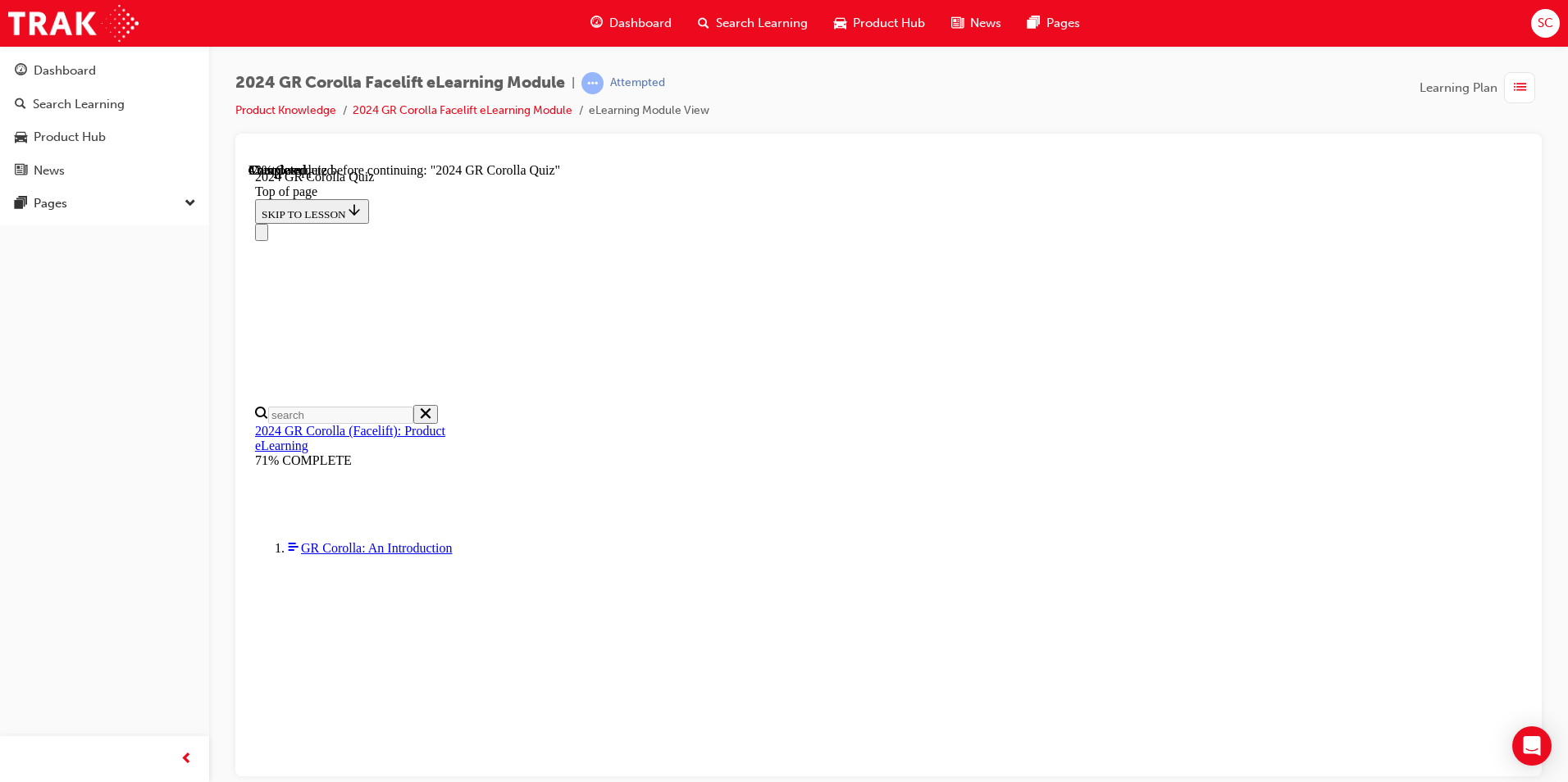
scroll to position [492, 0]
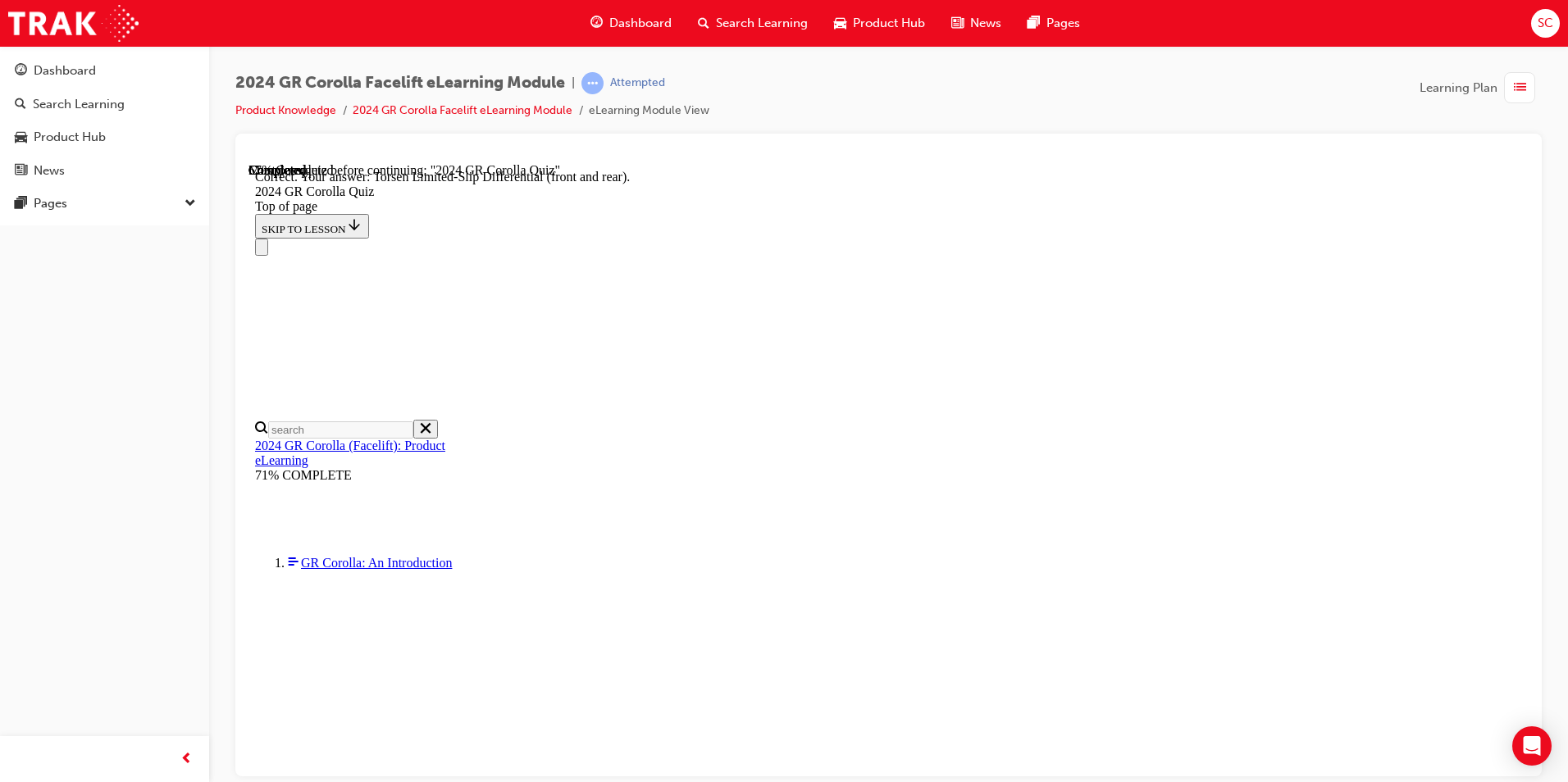
scroll to position [624, 0]
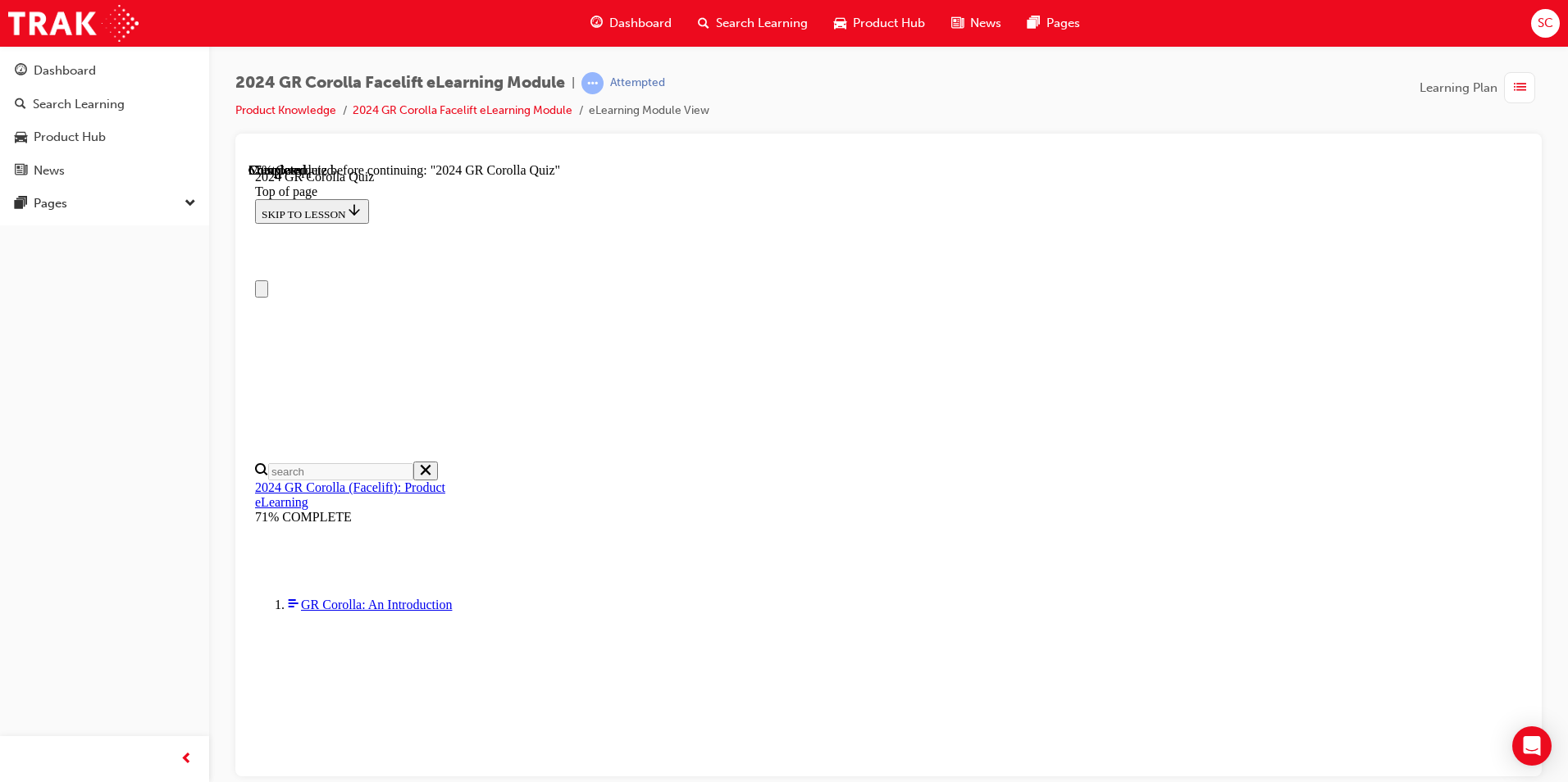
scroll to position [82, 0]
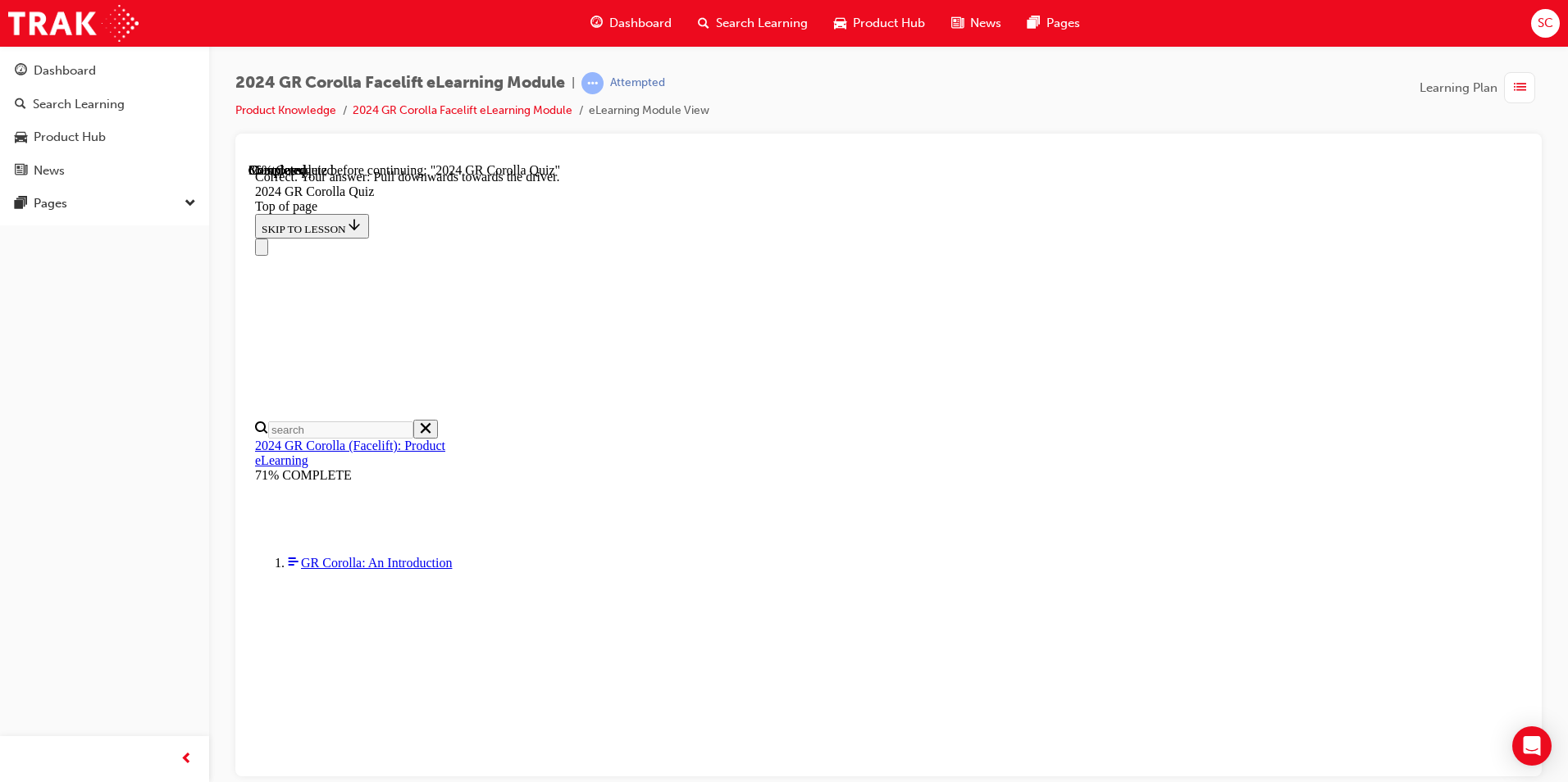
scroll to position [253, 0]
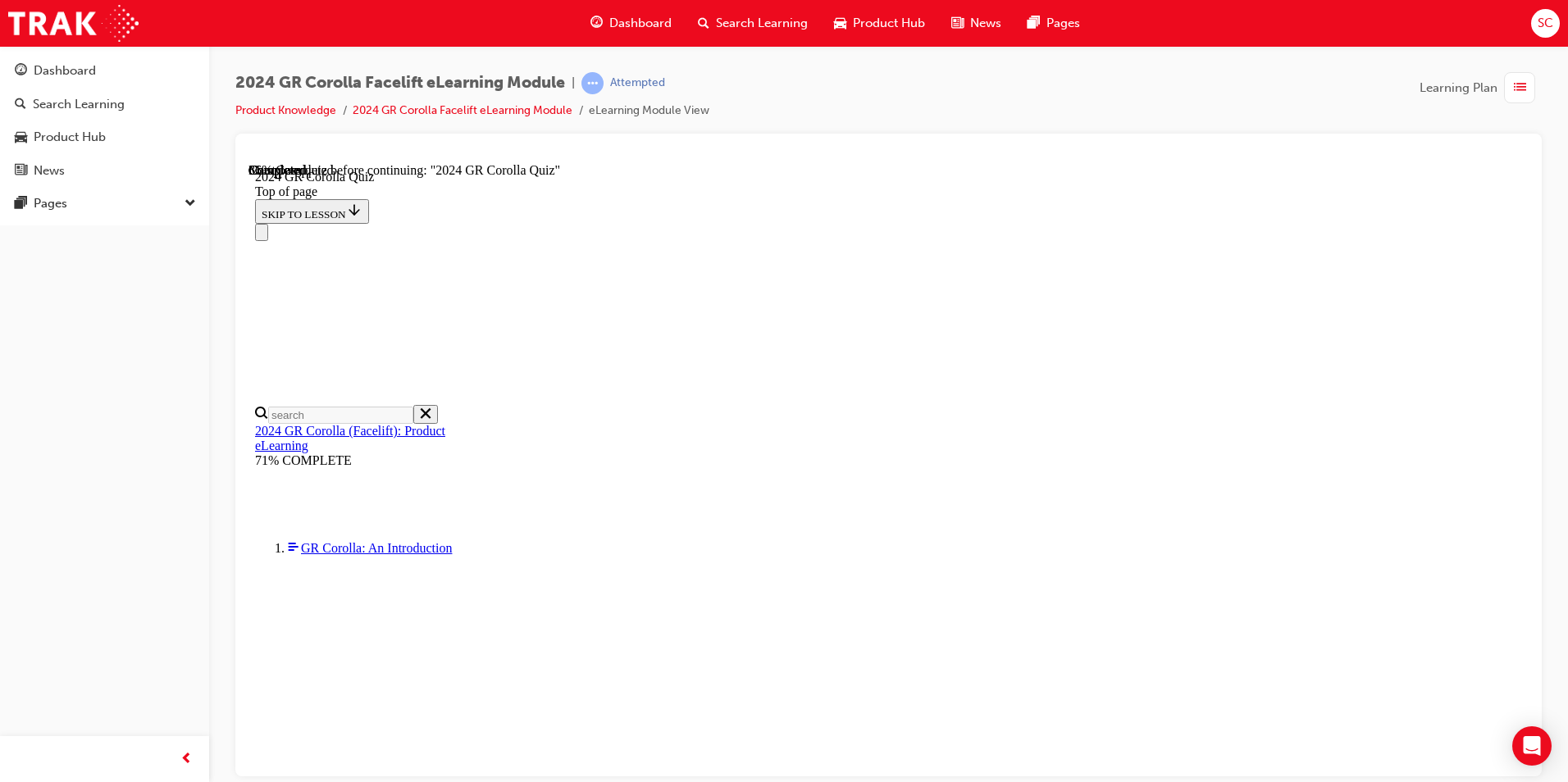
scroll to position [328, 0]
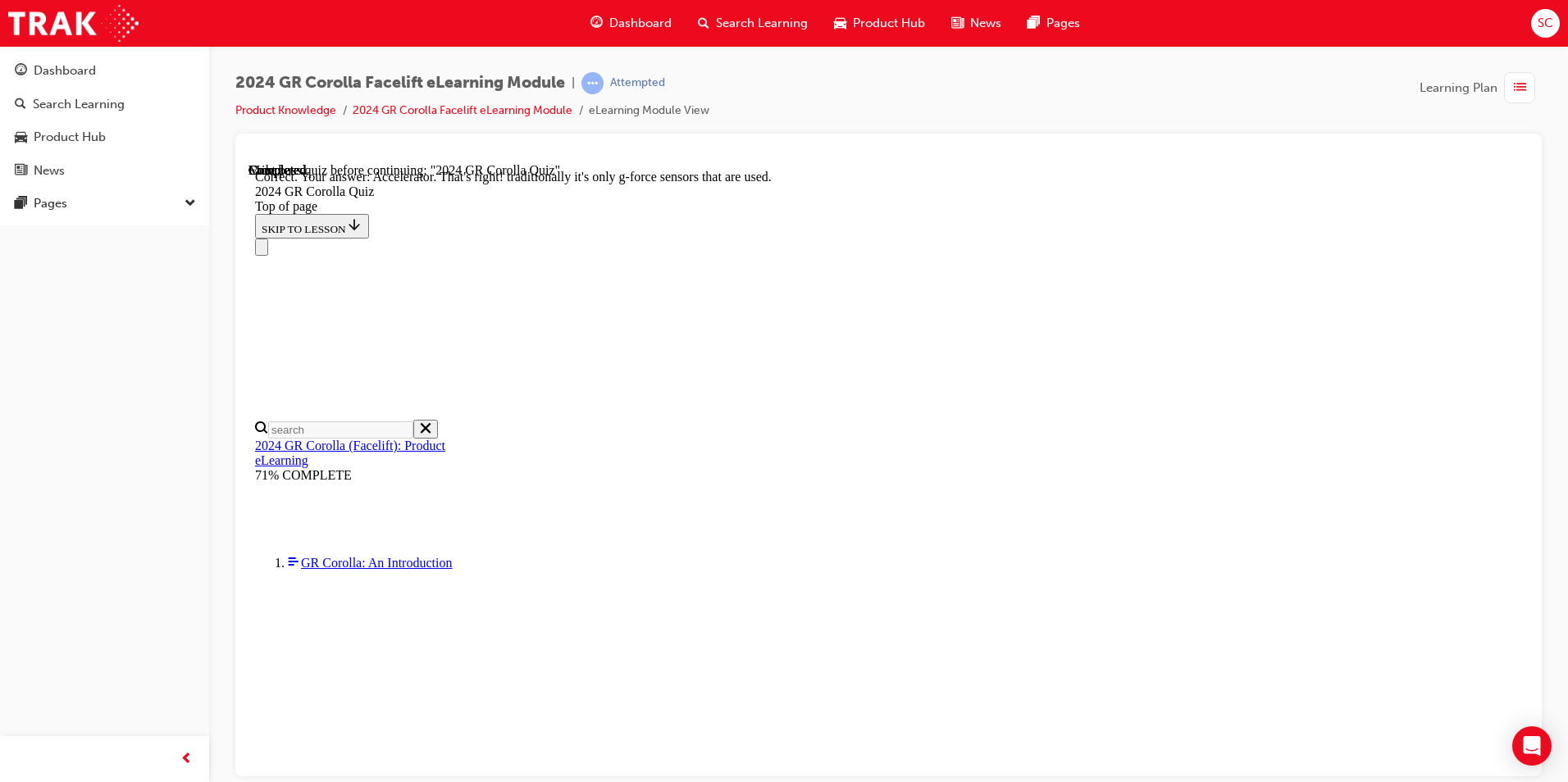
scroll to position [668, 0]
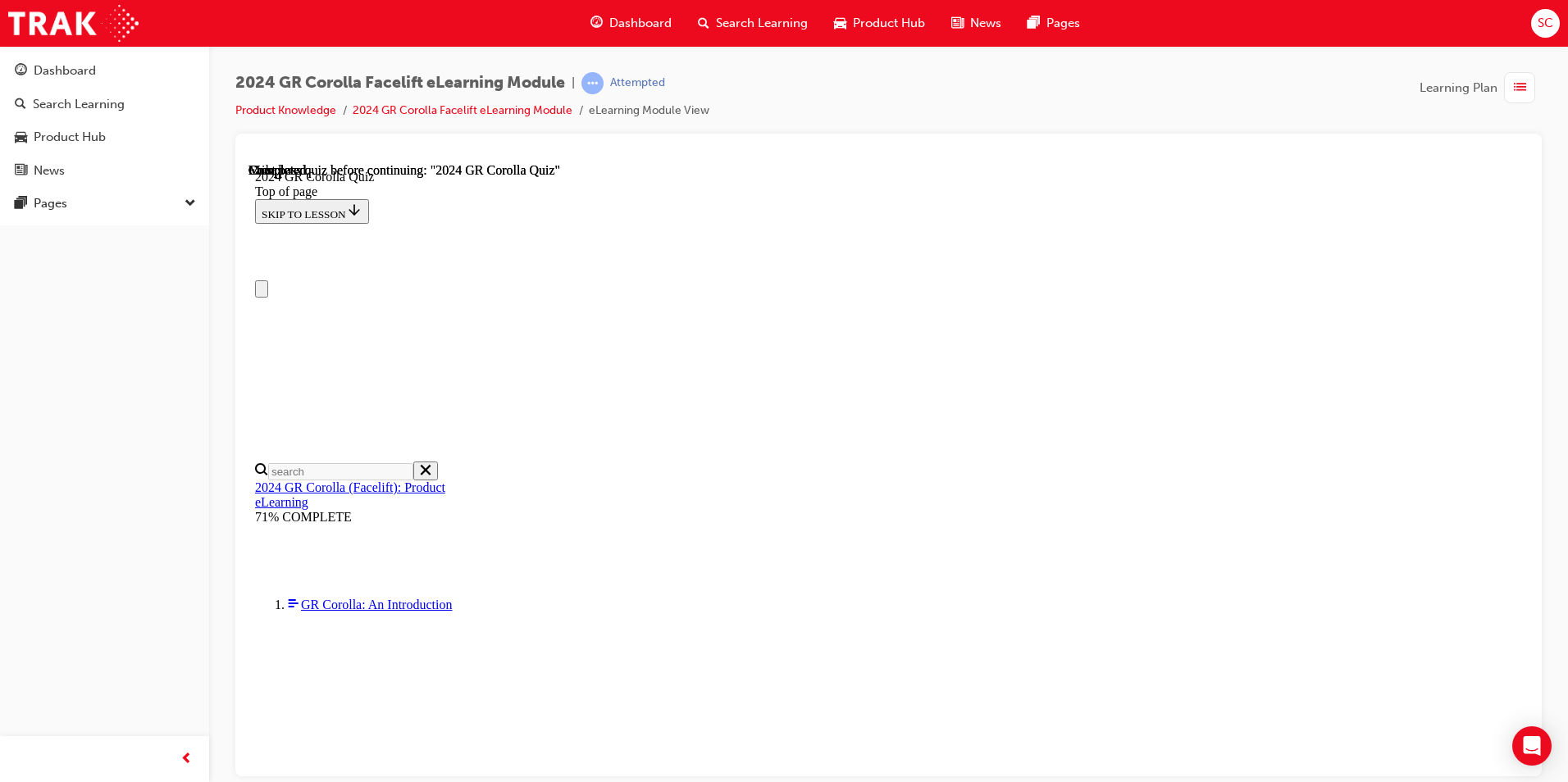
scroll to position [286, 0]
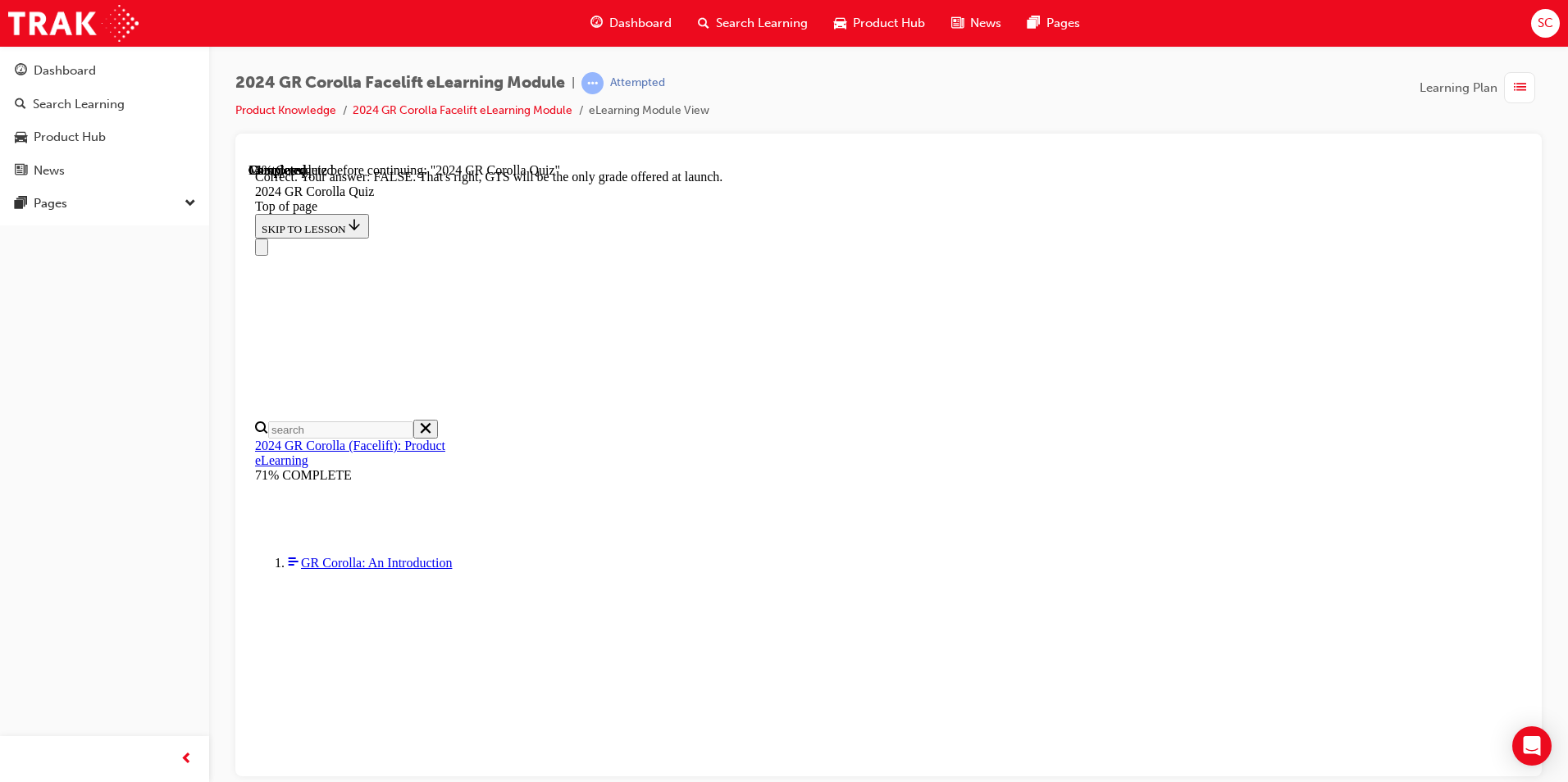
scroll to position [222, 0]
drag, startPoint x: 1000, startPoint y: 539, endPoint x: 994, endPoint y: 534, distance: 7.8
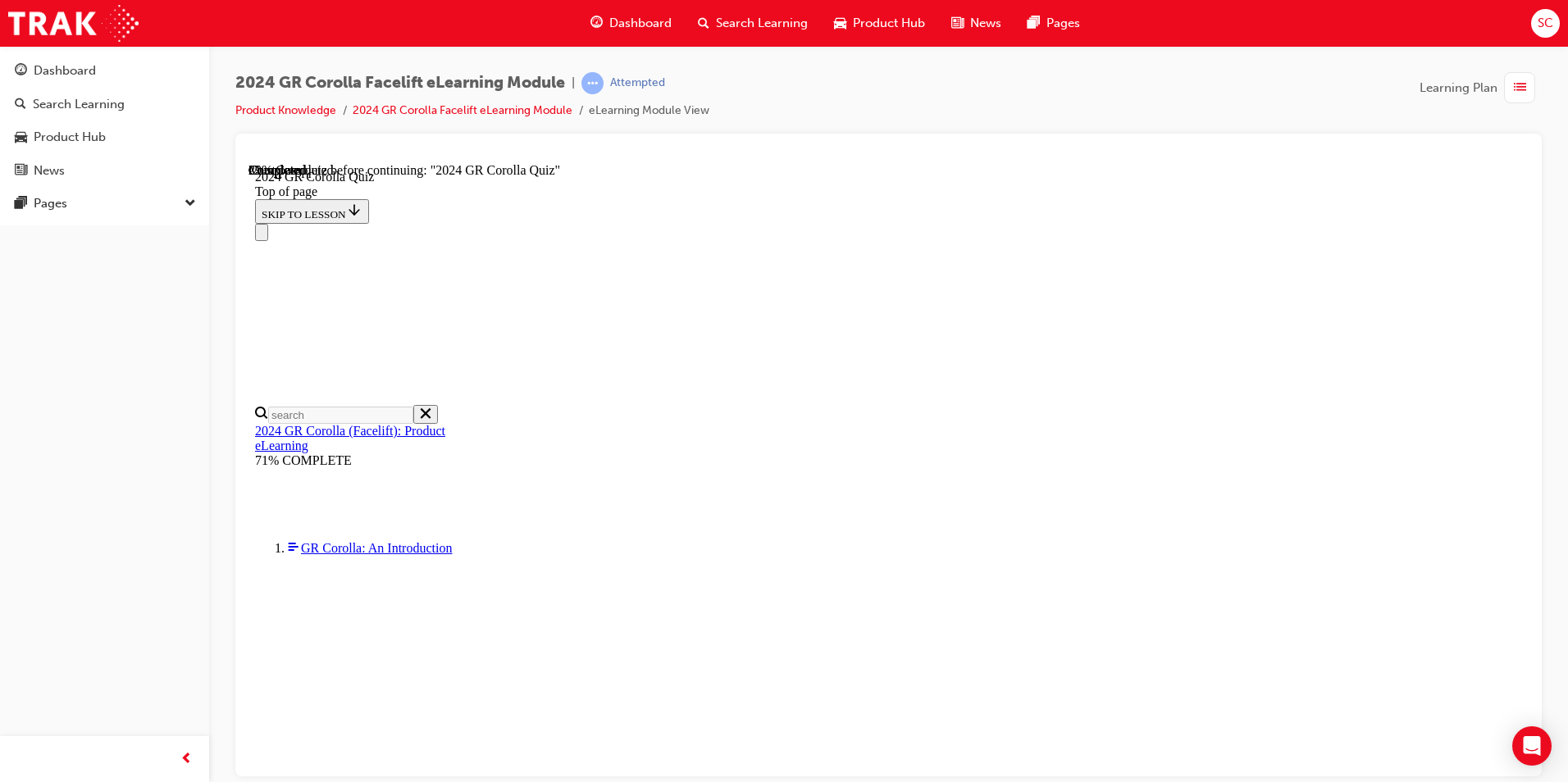
scroll to position [201, 0]
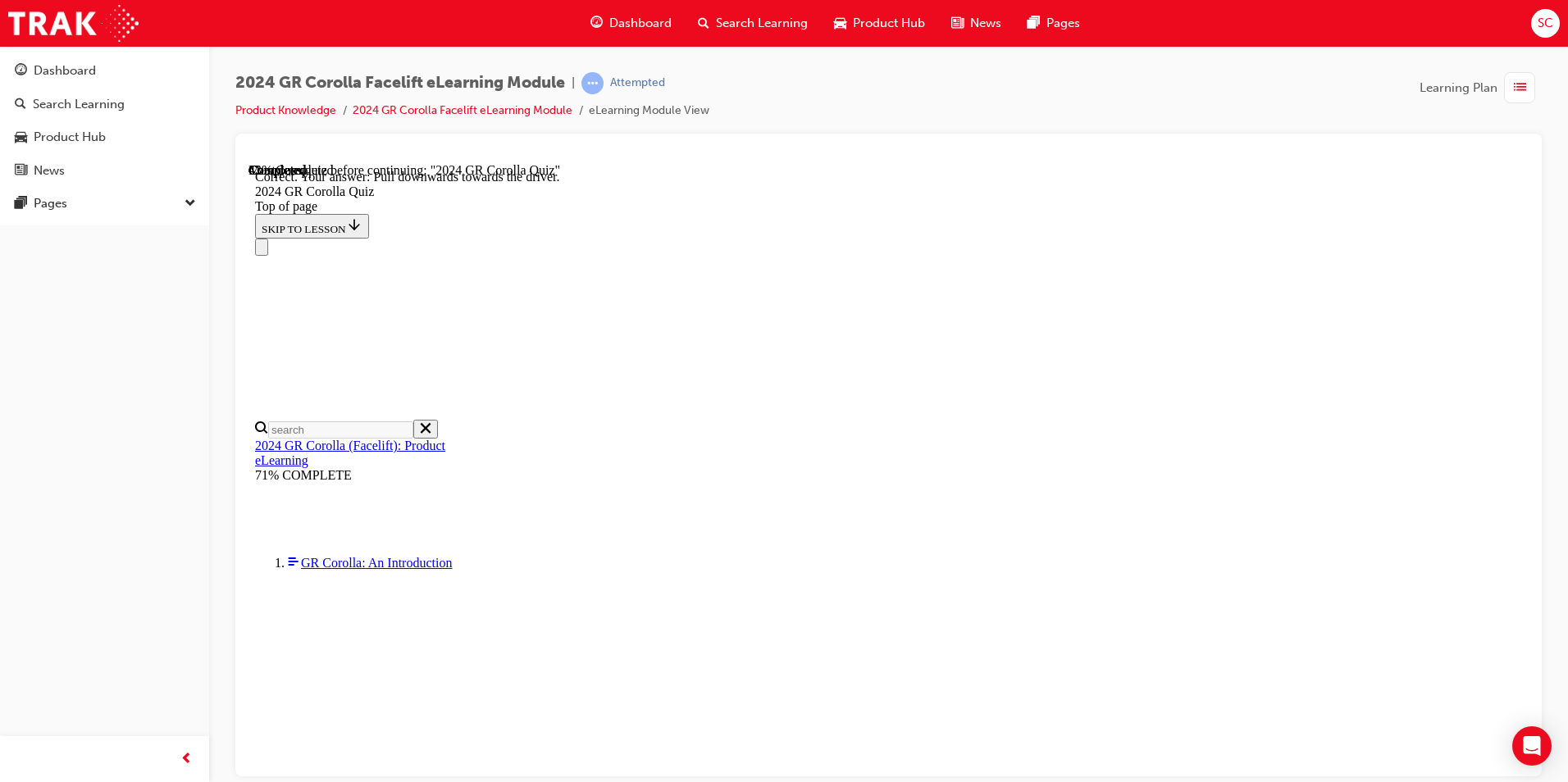
scroll to position [253, 0]
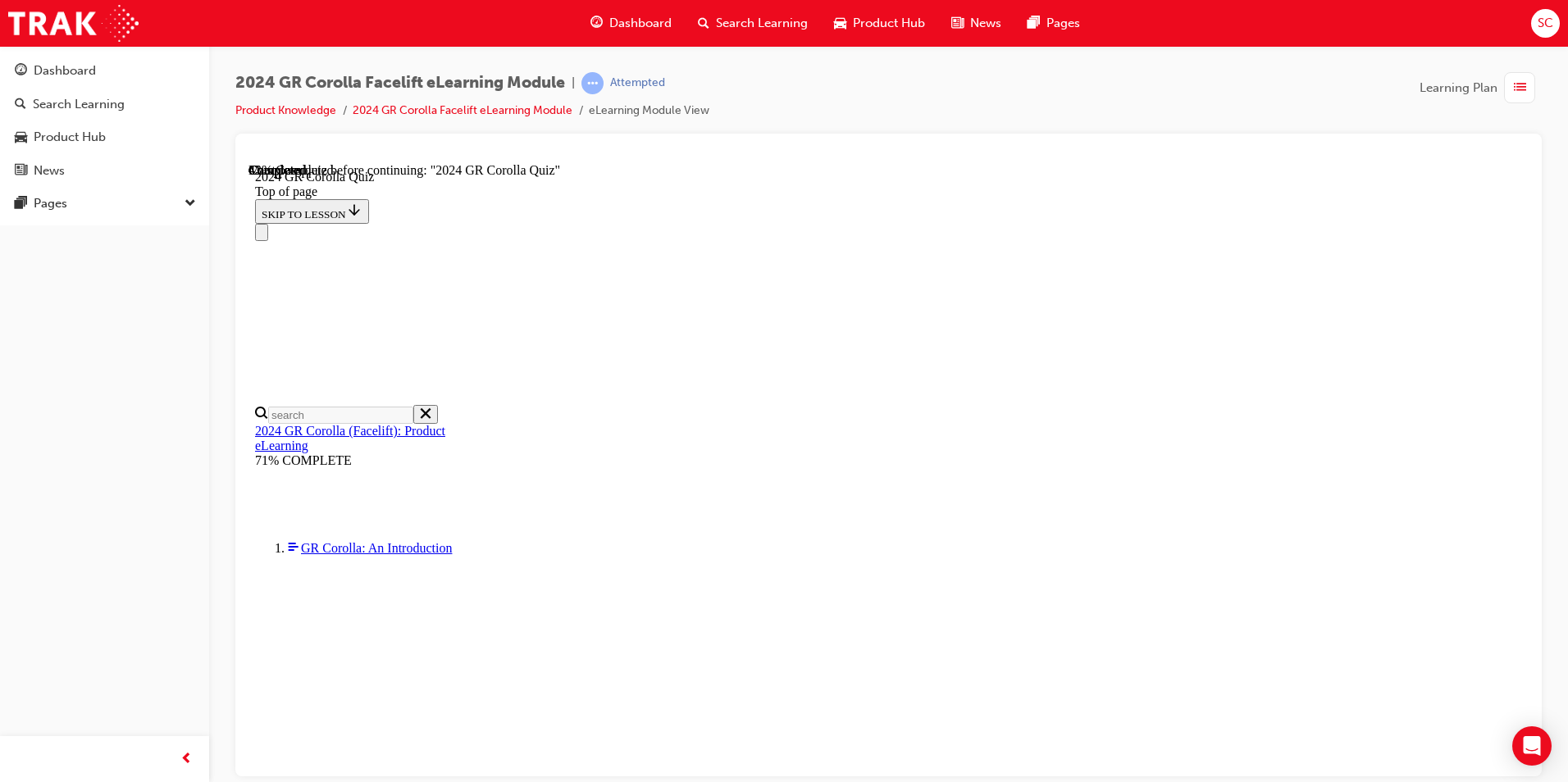
scroll to position [221, 0]
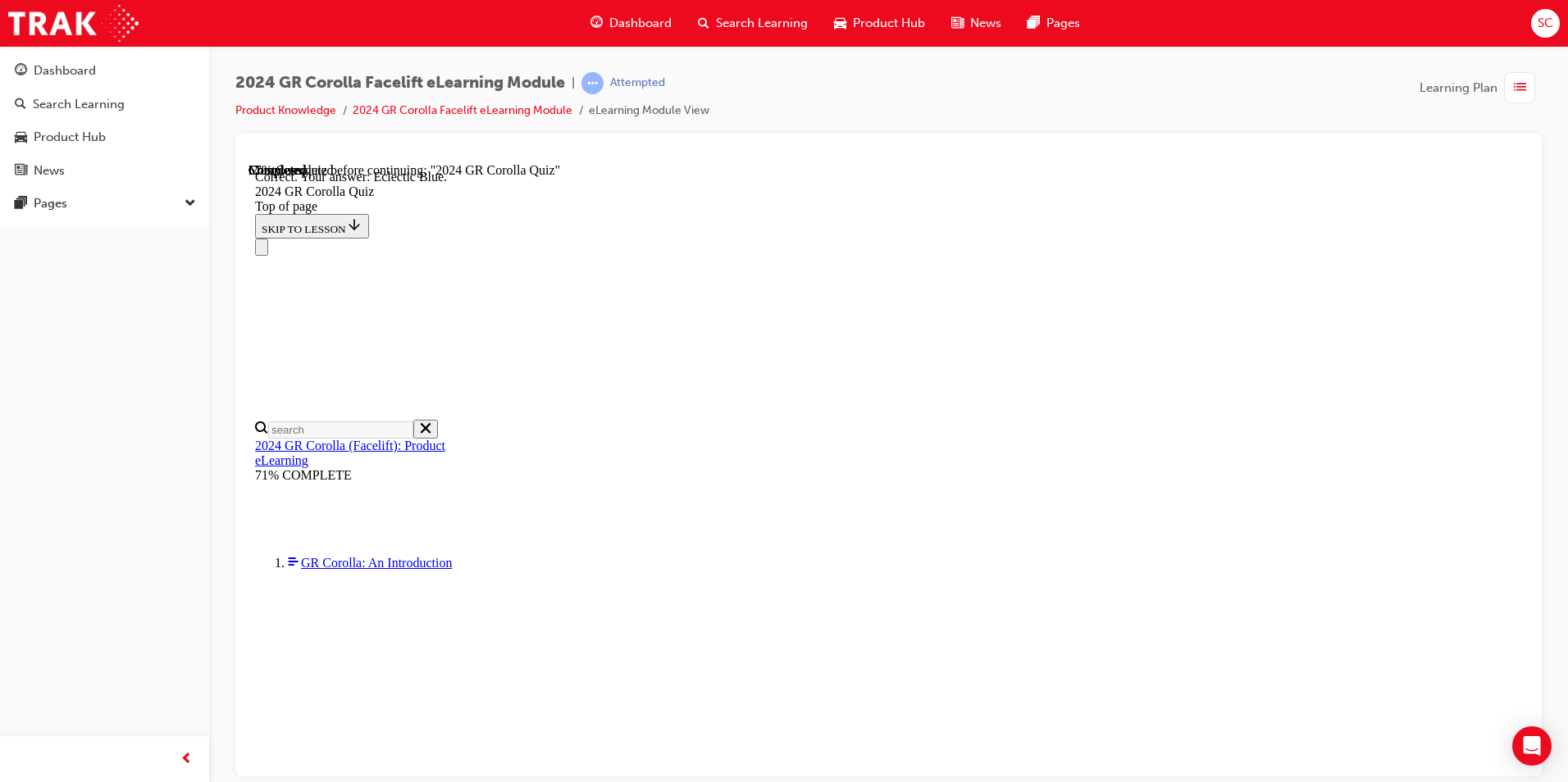
scroll to position [273, 0]
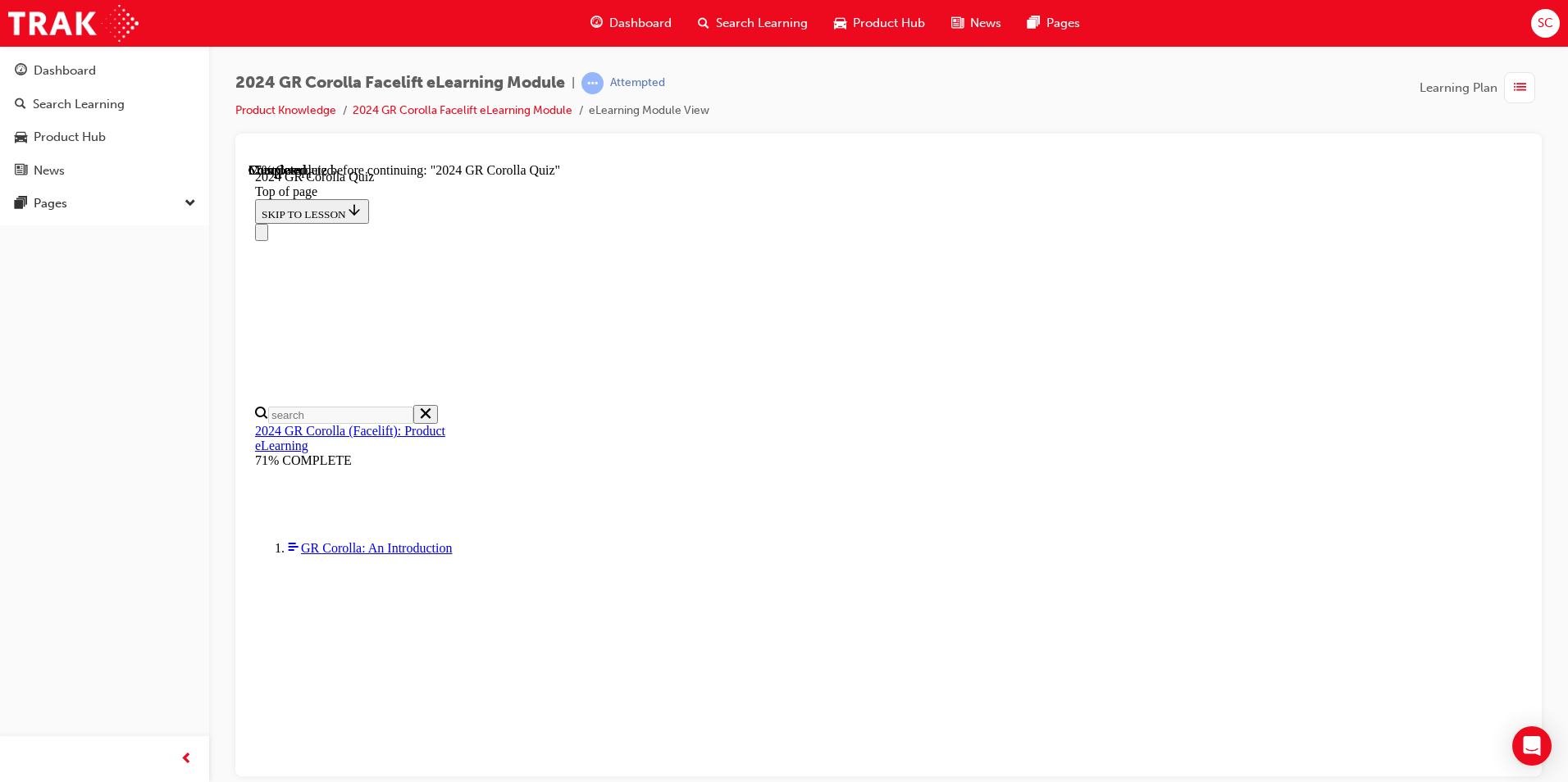
scroll to position [410, 0]
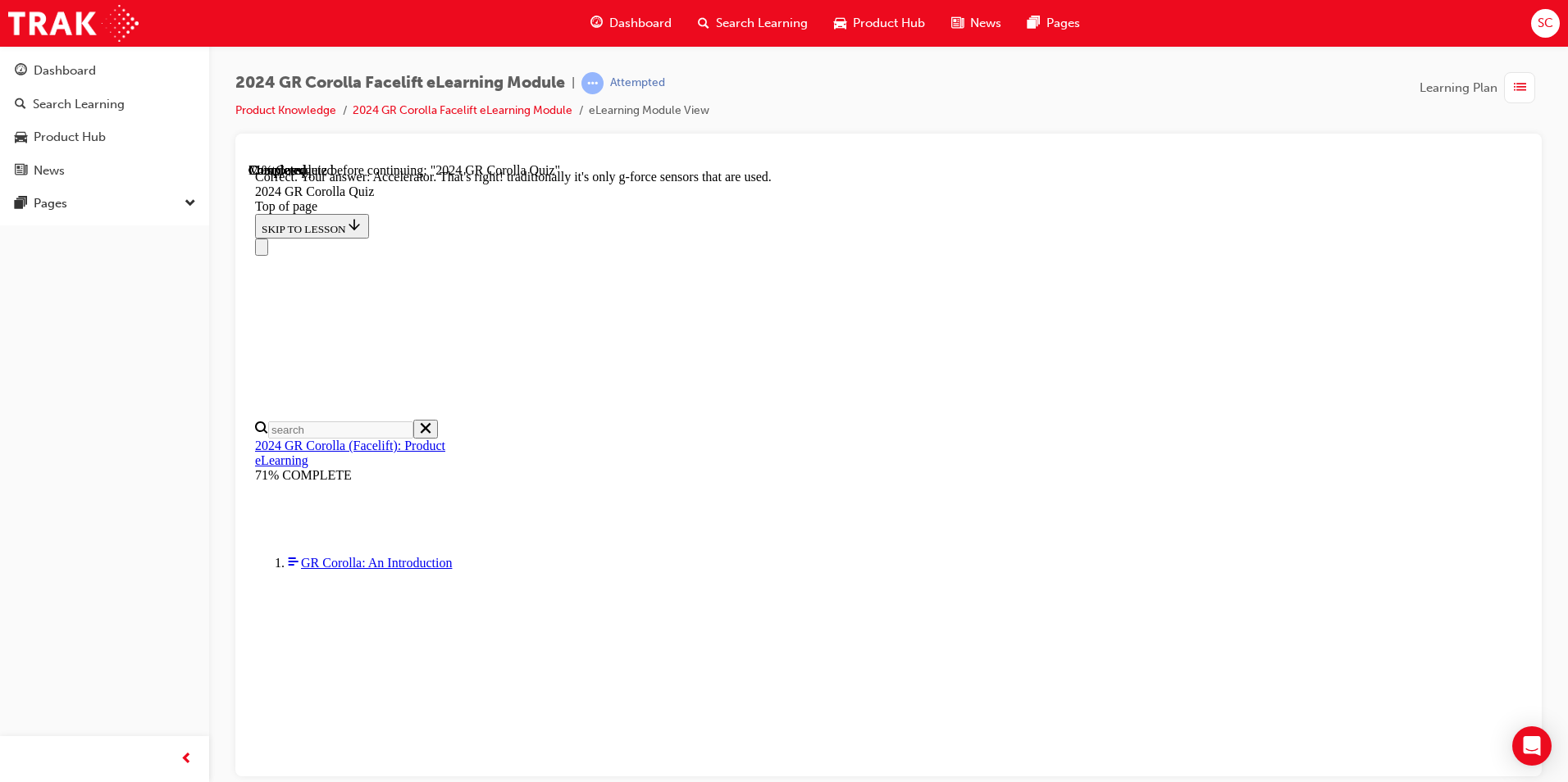
scroll to position [668, 0]
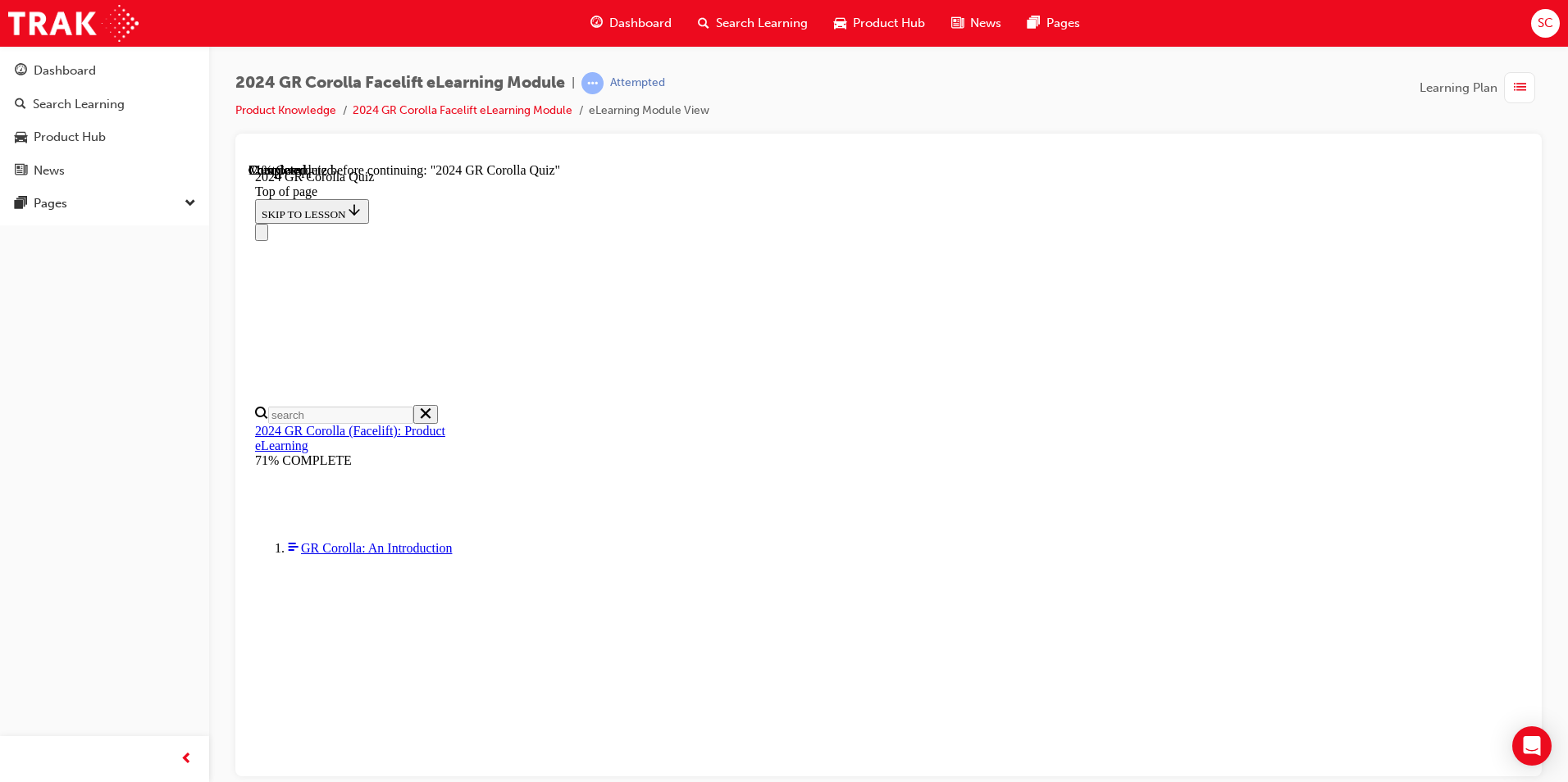
scroll to position [492, 0]
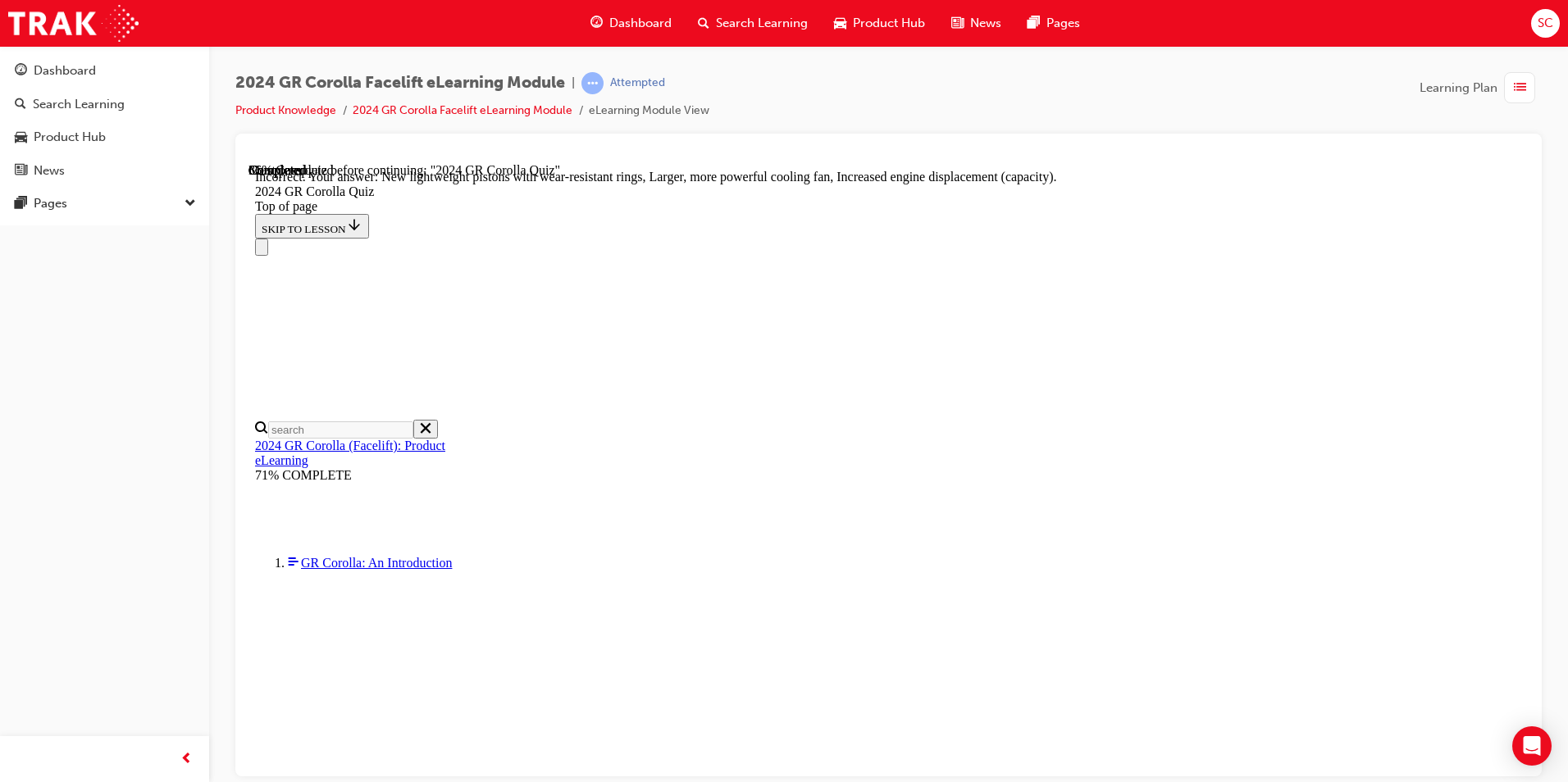
scroll to position [626, 0]
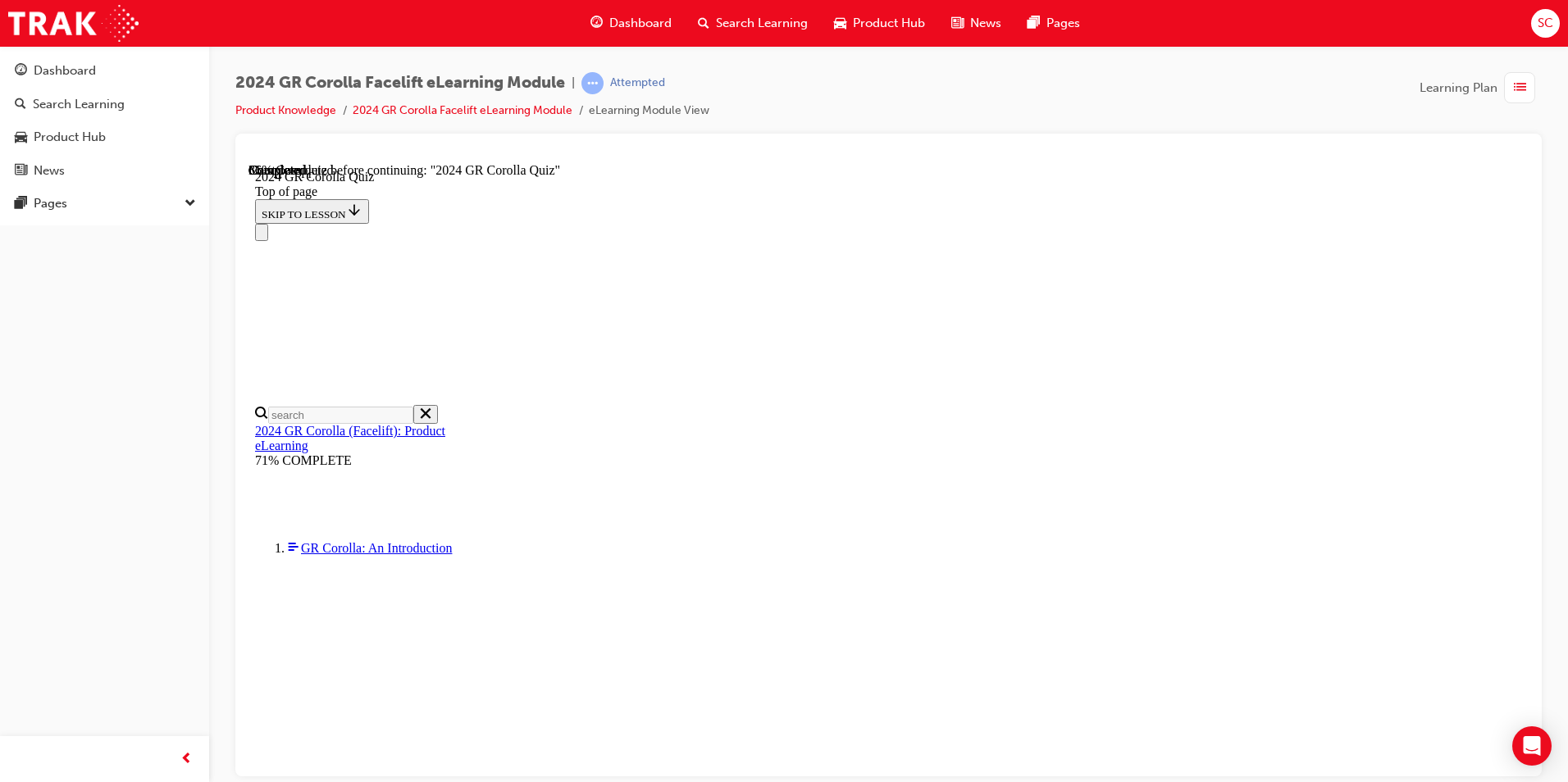
scroll to position [410, 0]
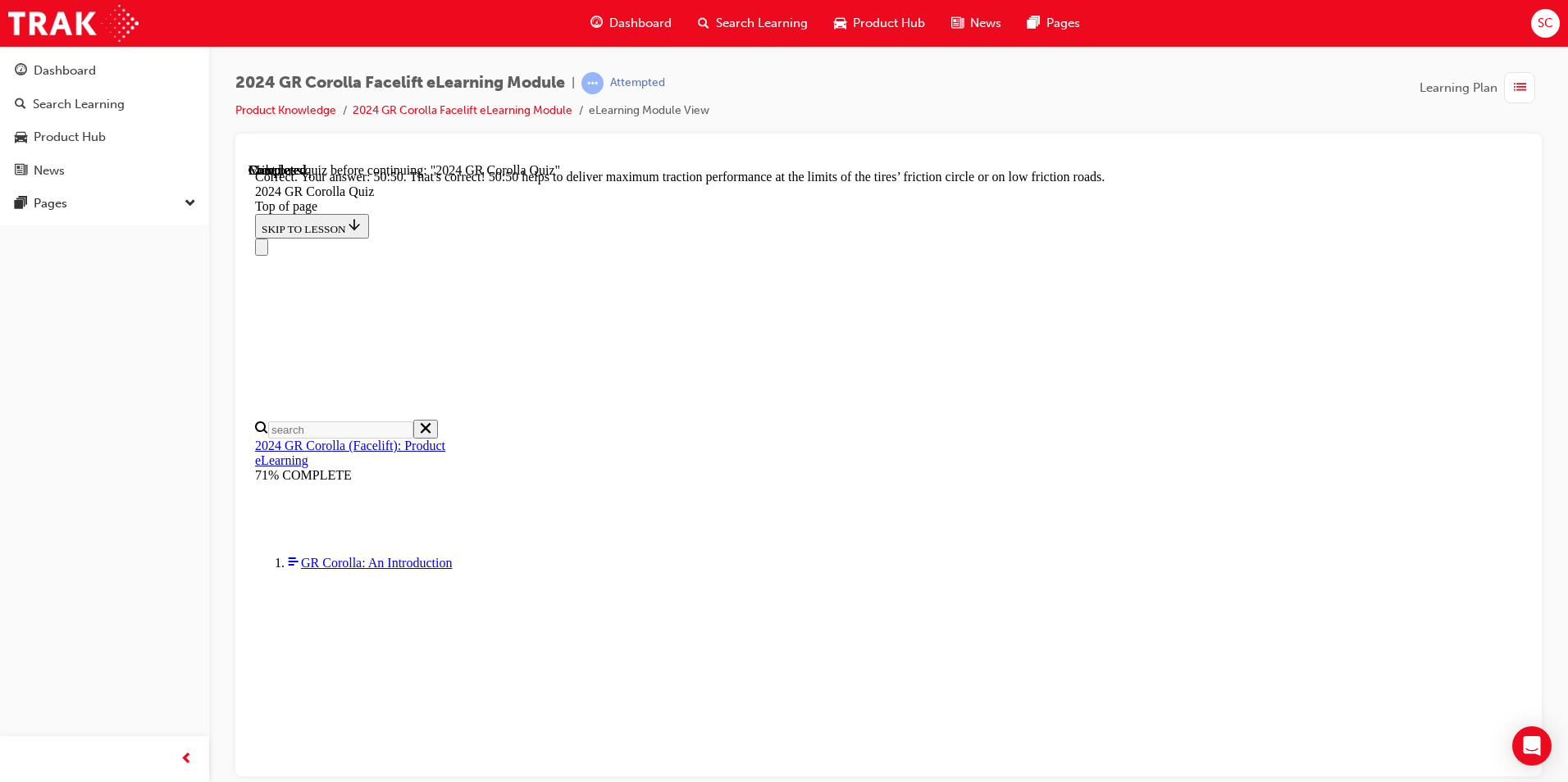
scroll to position [659, 0]
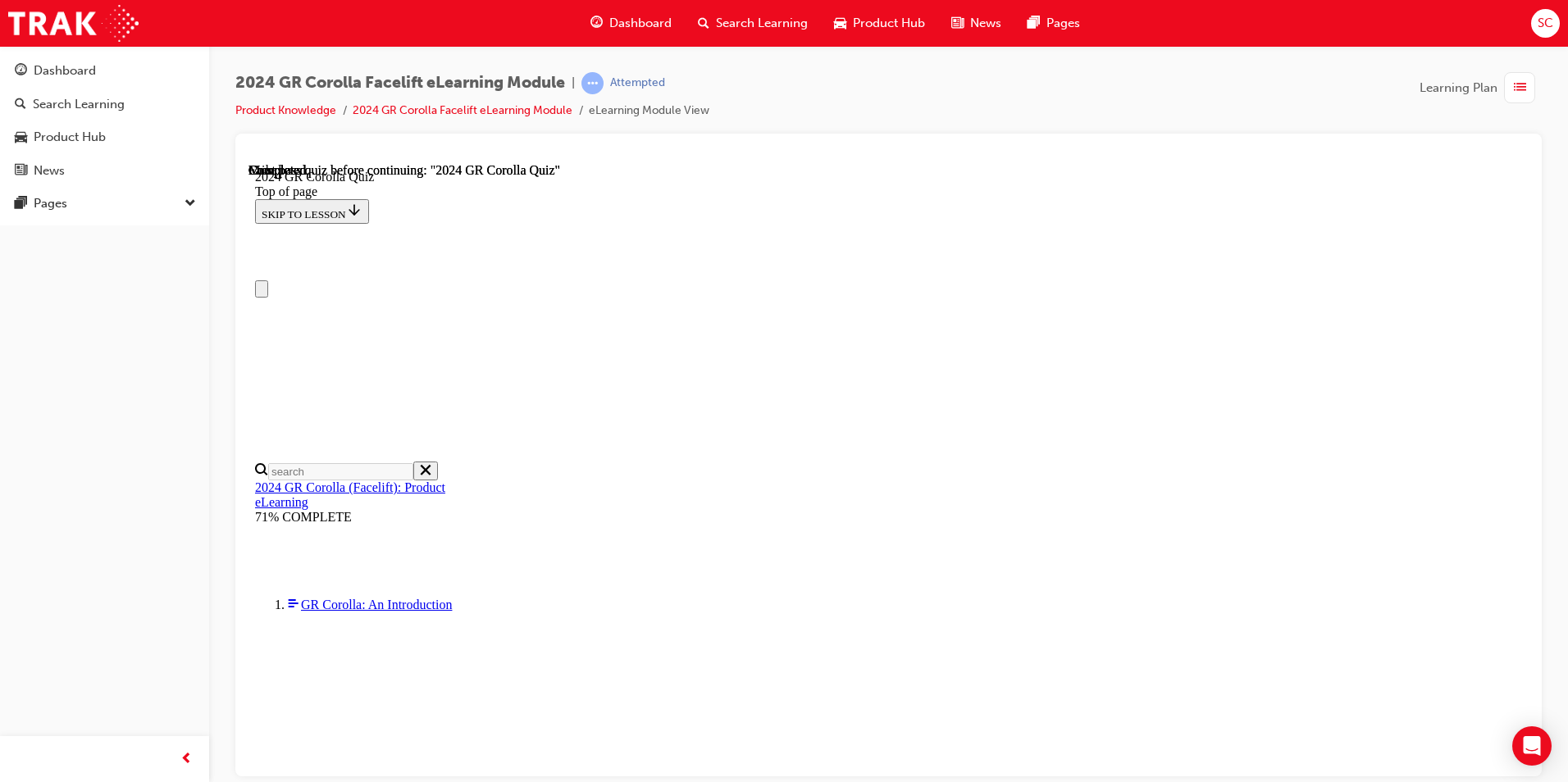
scroll to position [286, 0]
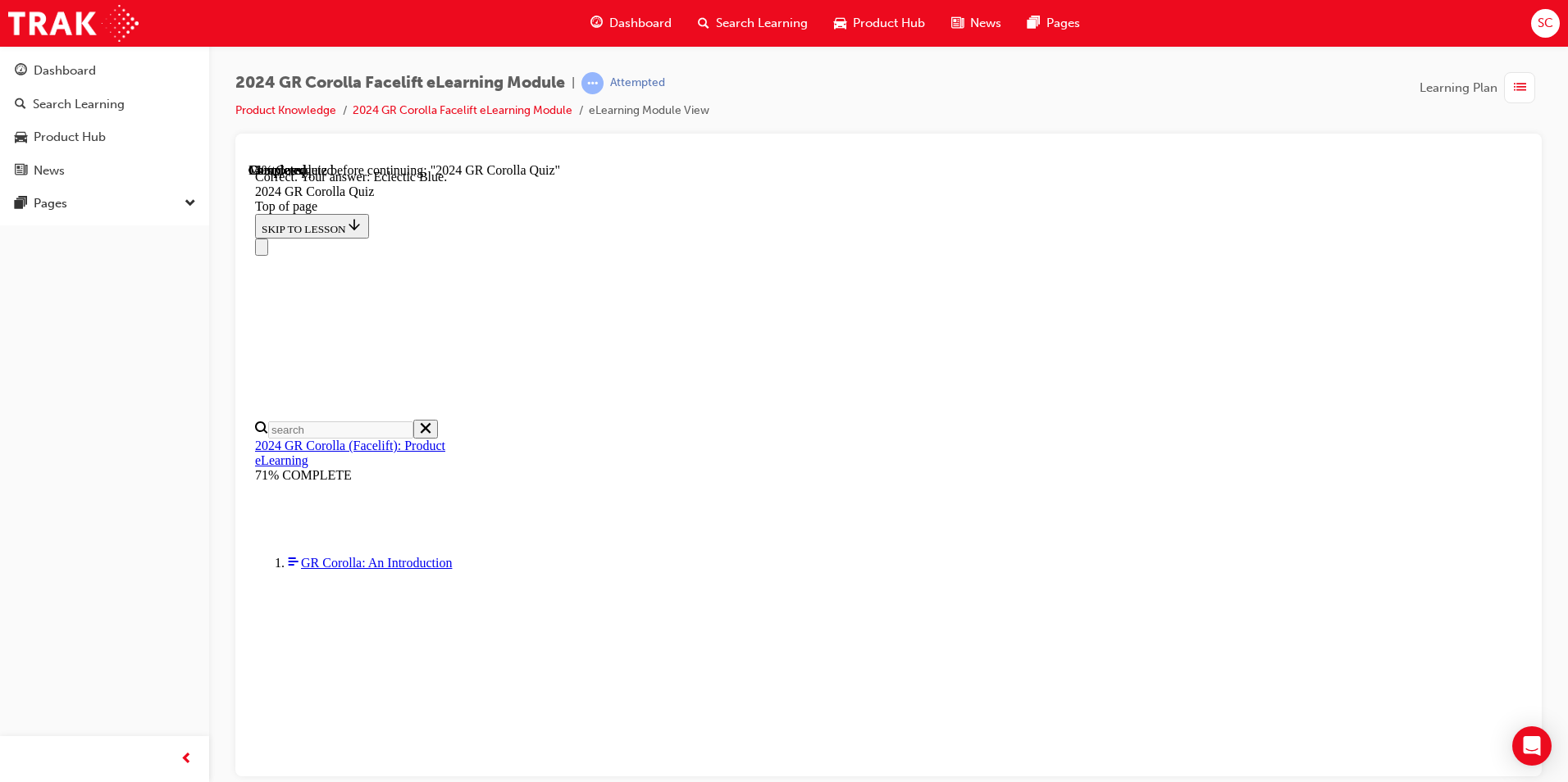
scroll to position [273, 0]
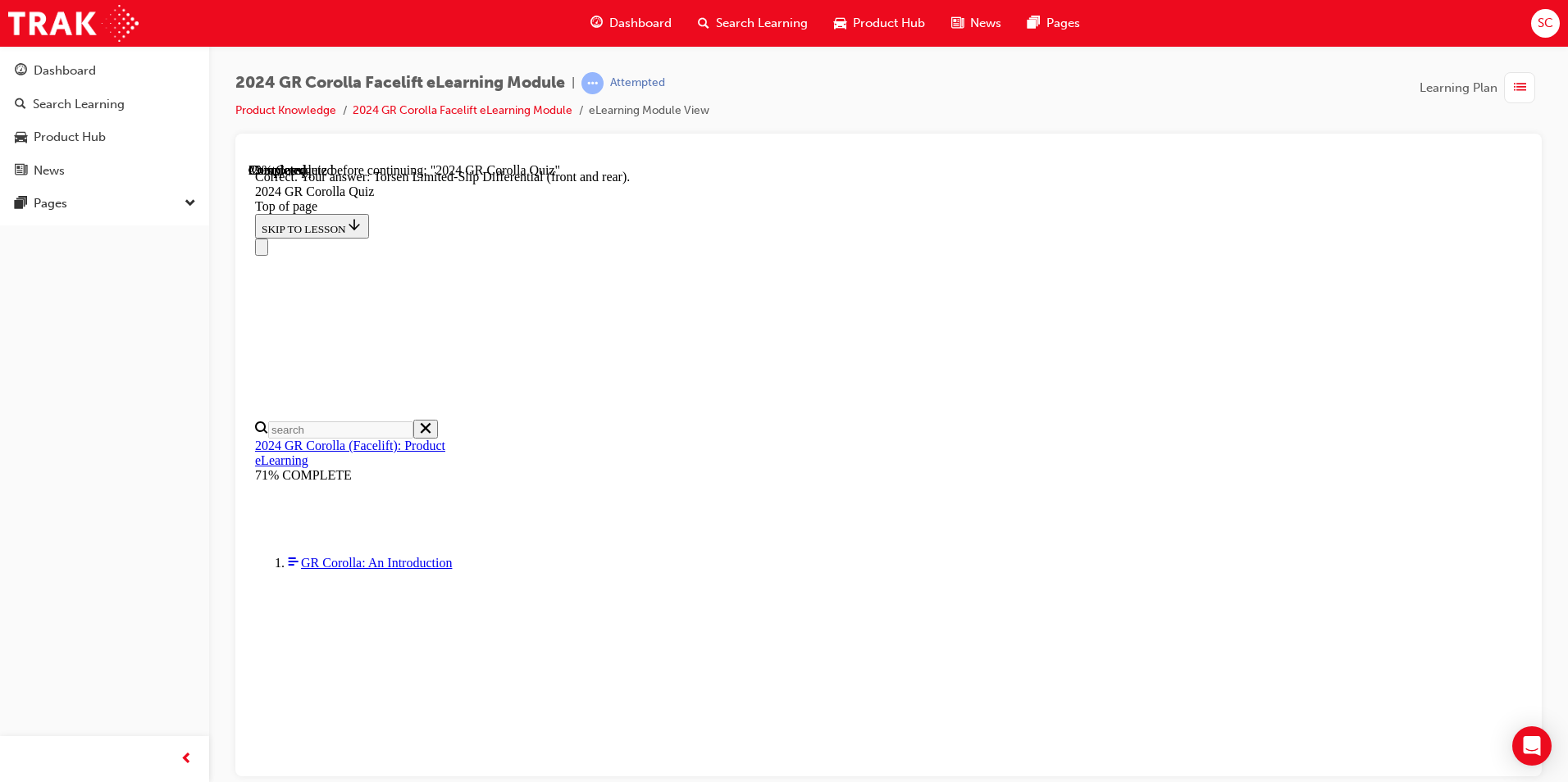
scroll to position [624, 0]
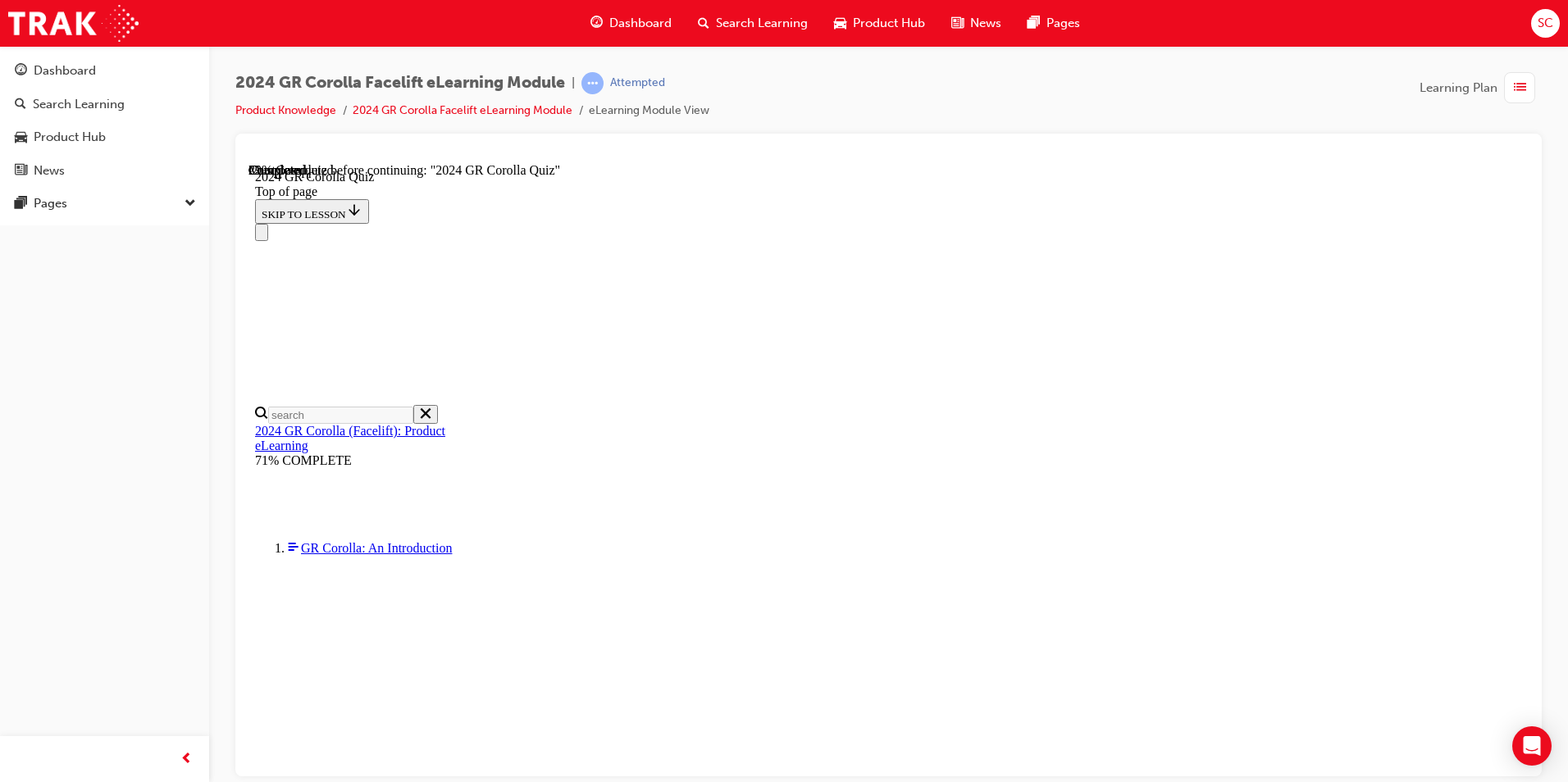
scroll to position [492, 0]
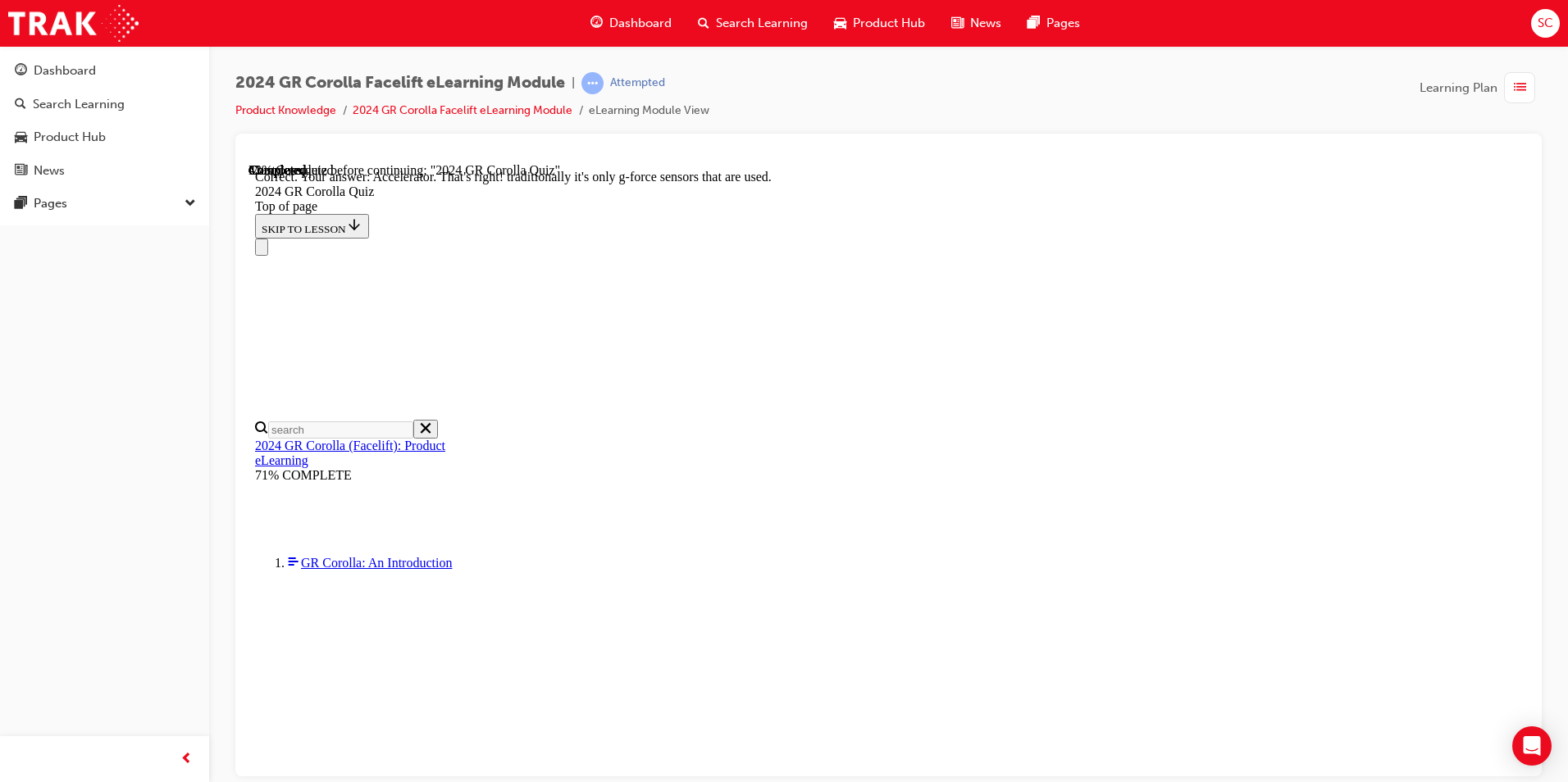
scroll to position [668, 0]
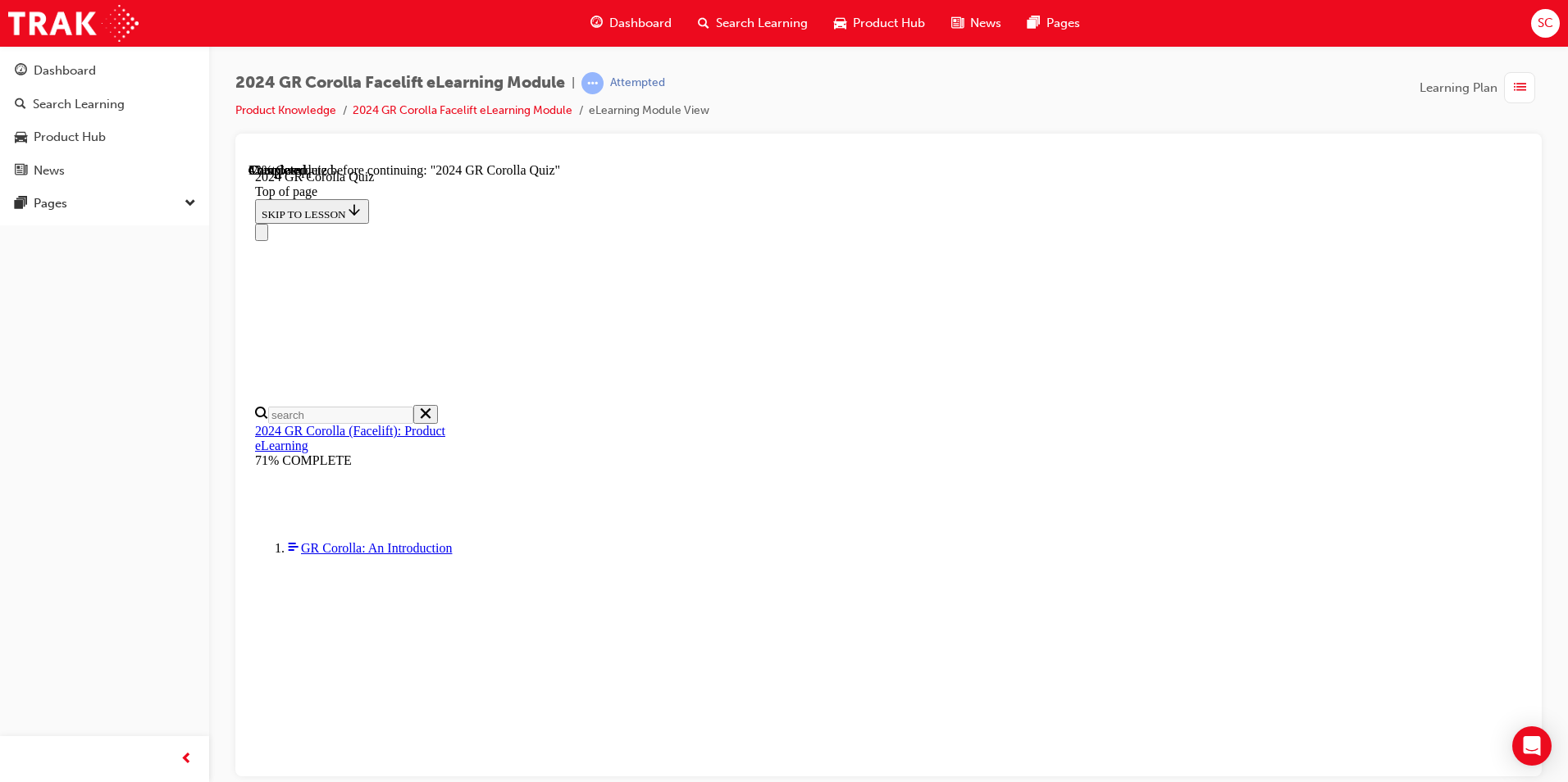
scroll to position [410, 0]
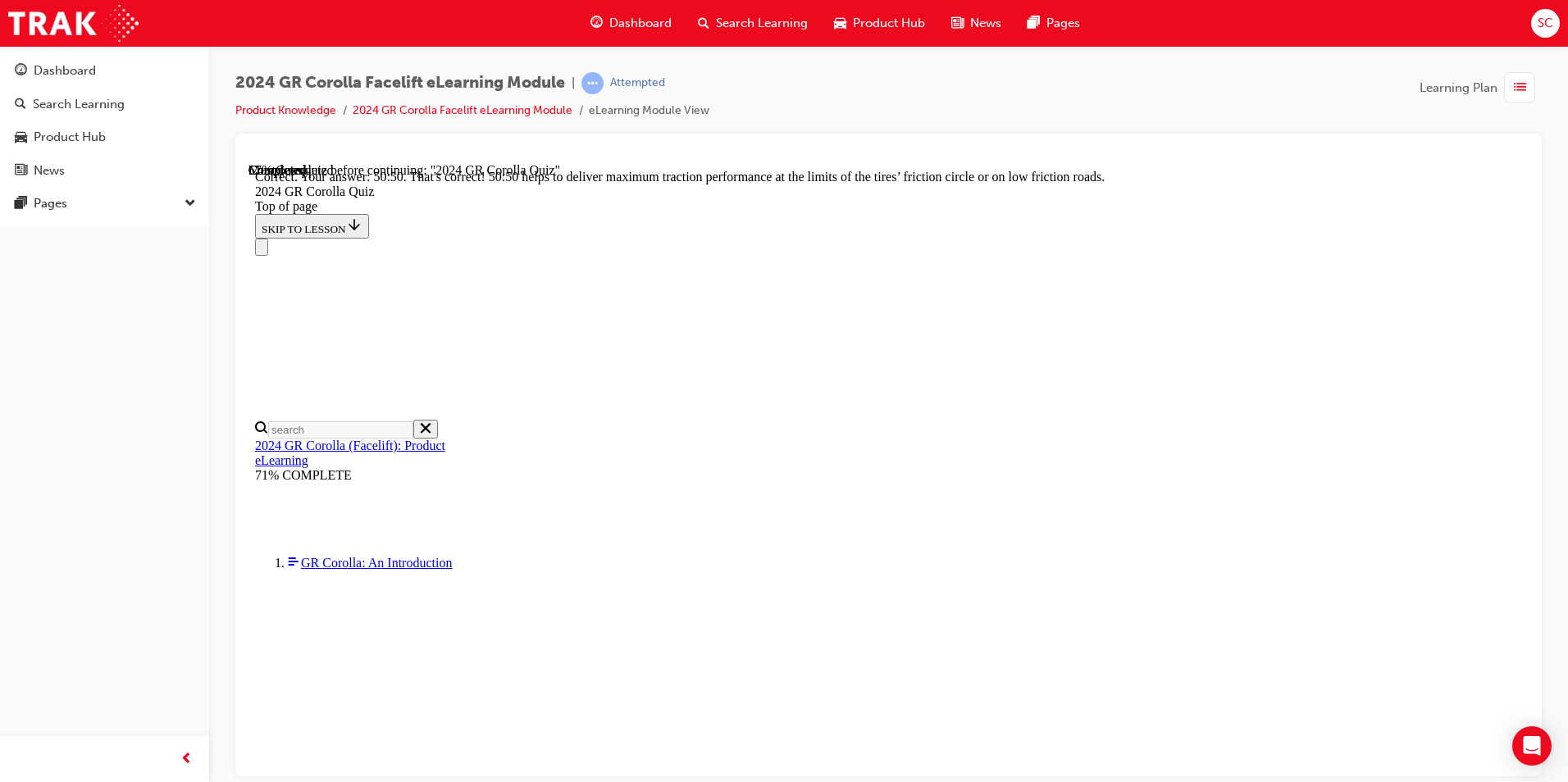
scroll to position [659, 0]
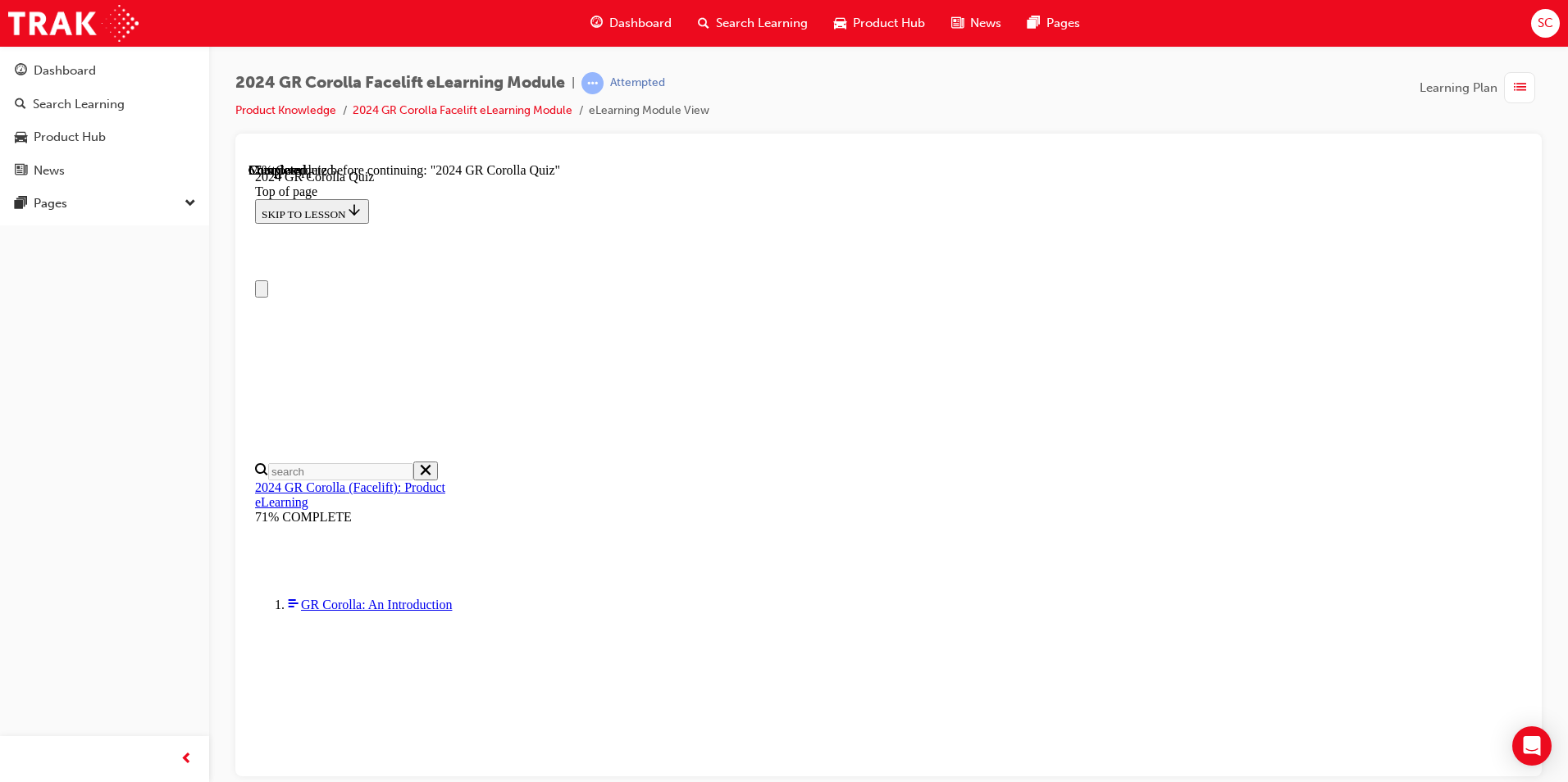
scroll to position [410, 0]
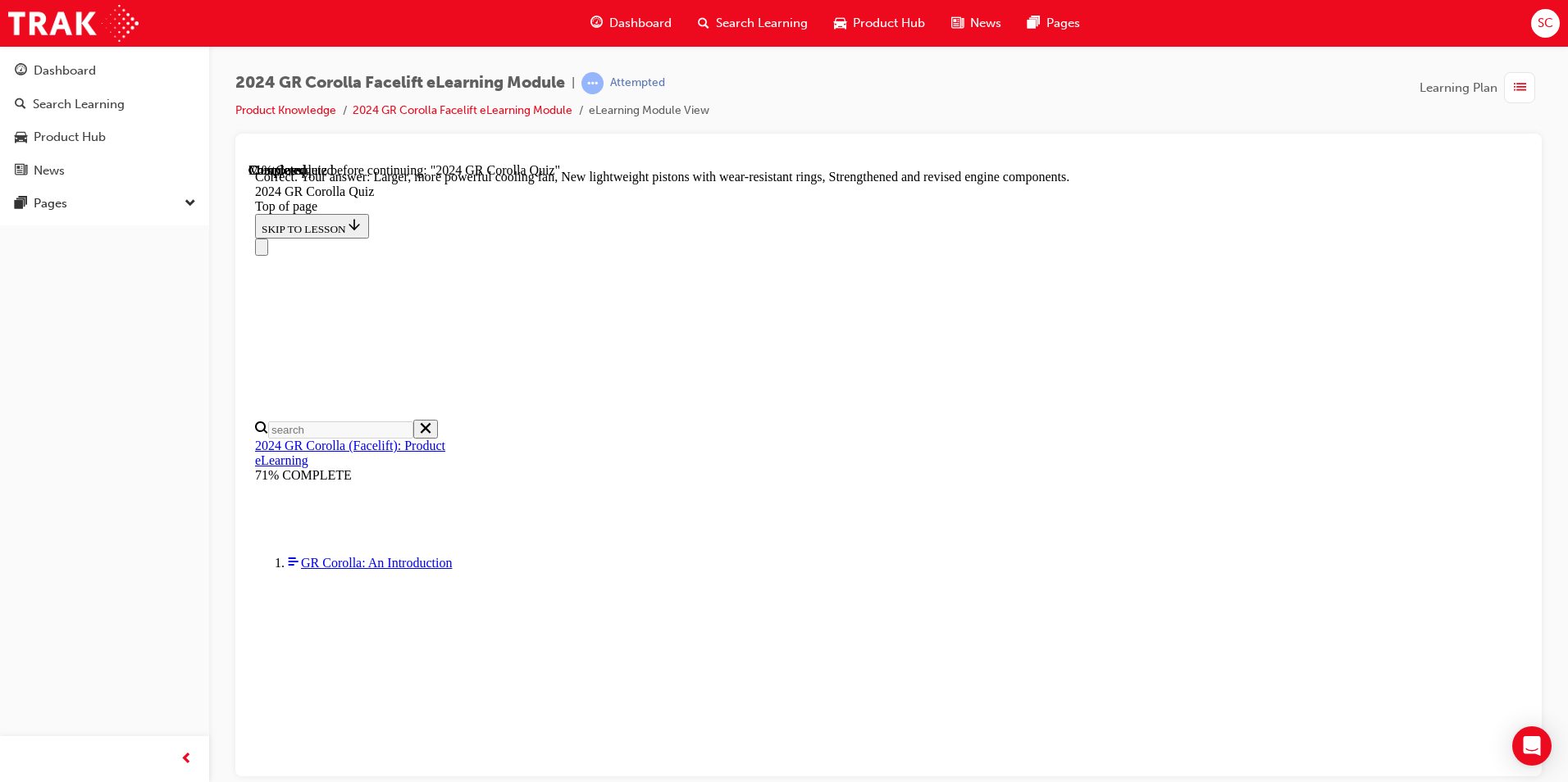
scroll to position [626, 0]
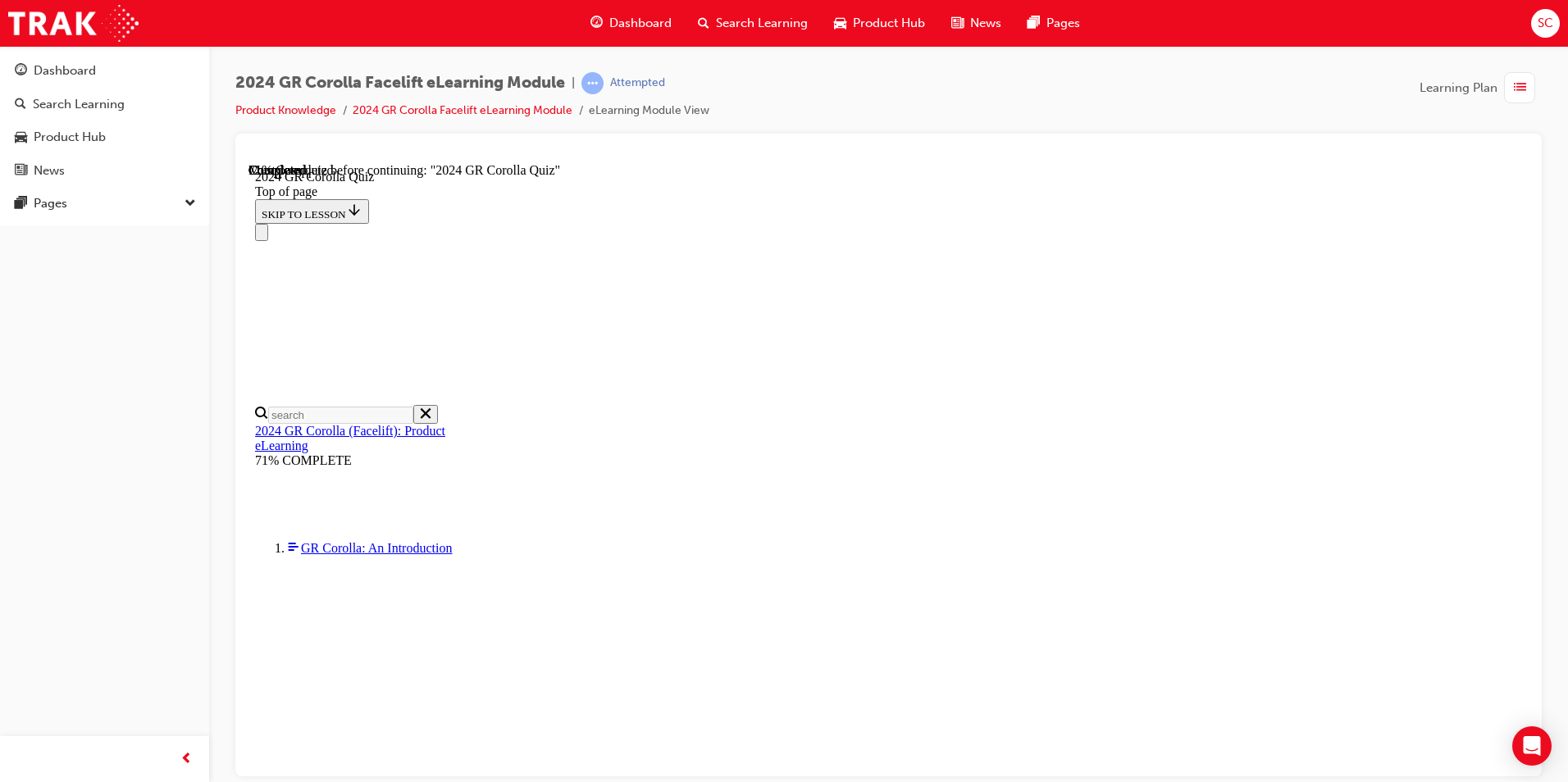
scroll to position [201, 0]
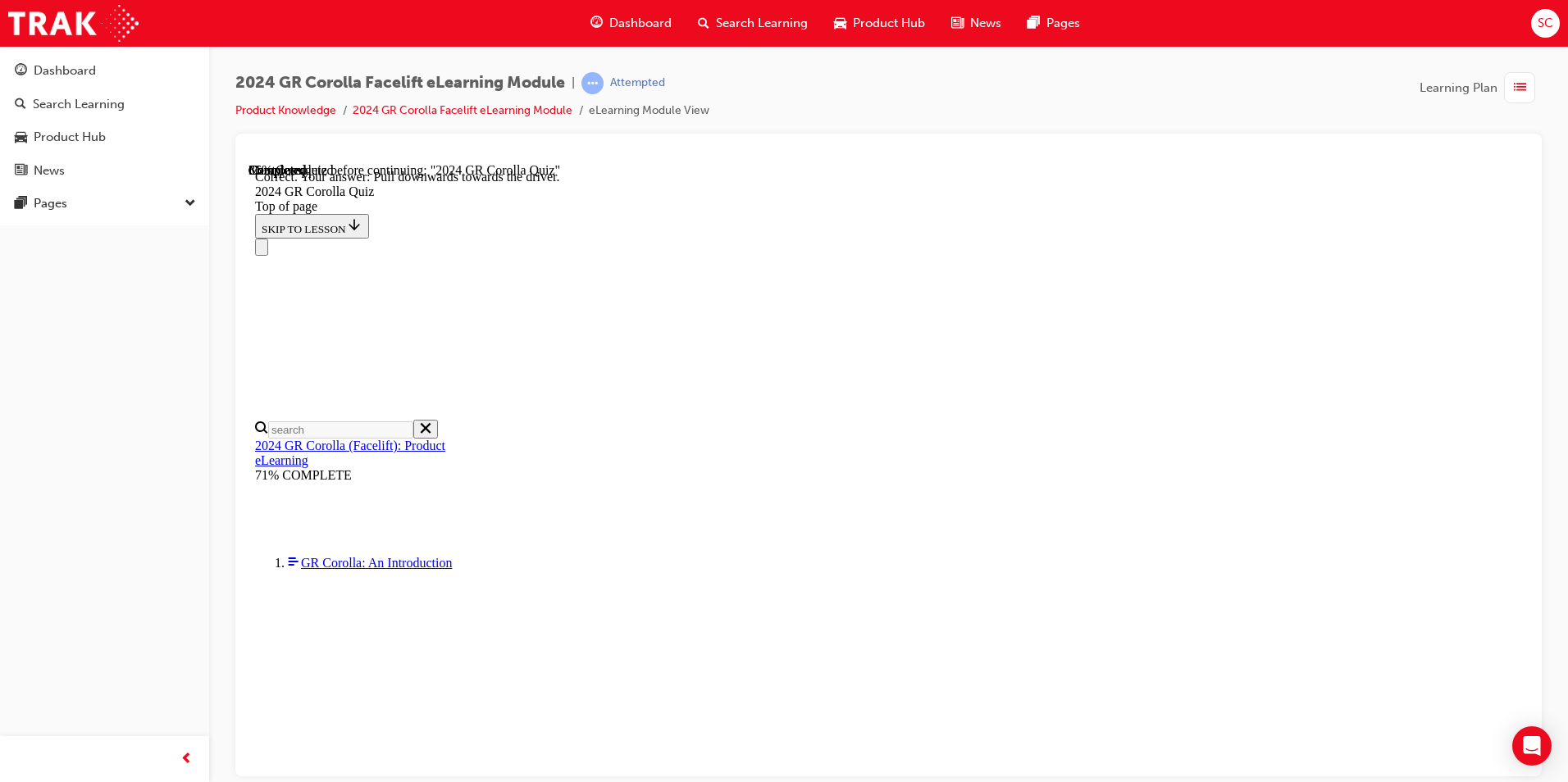
scroll to position [253, 0]
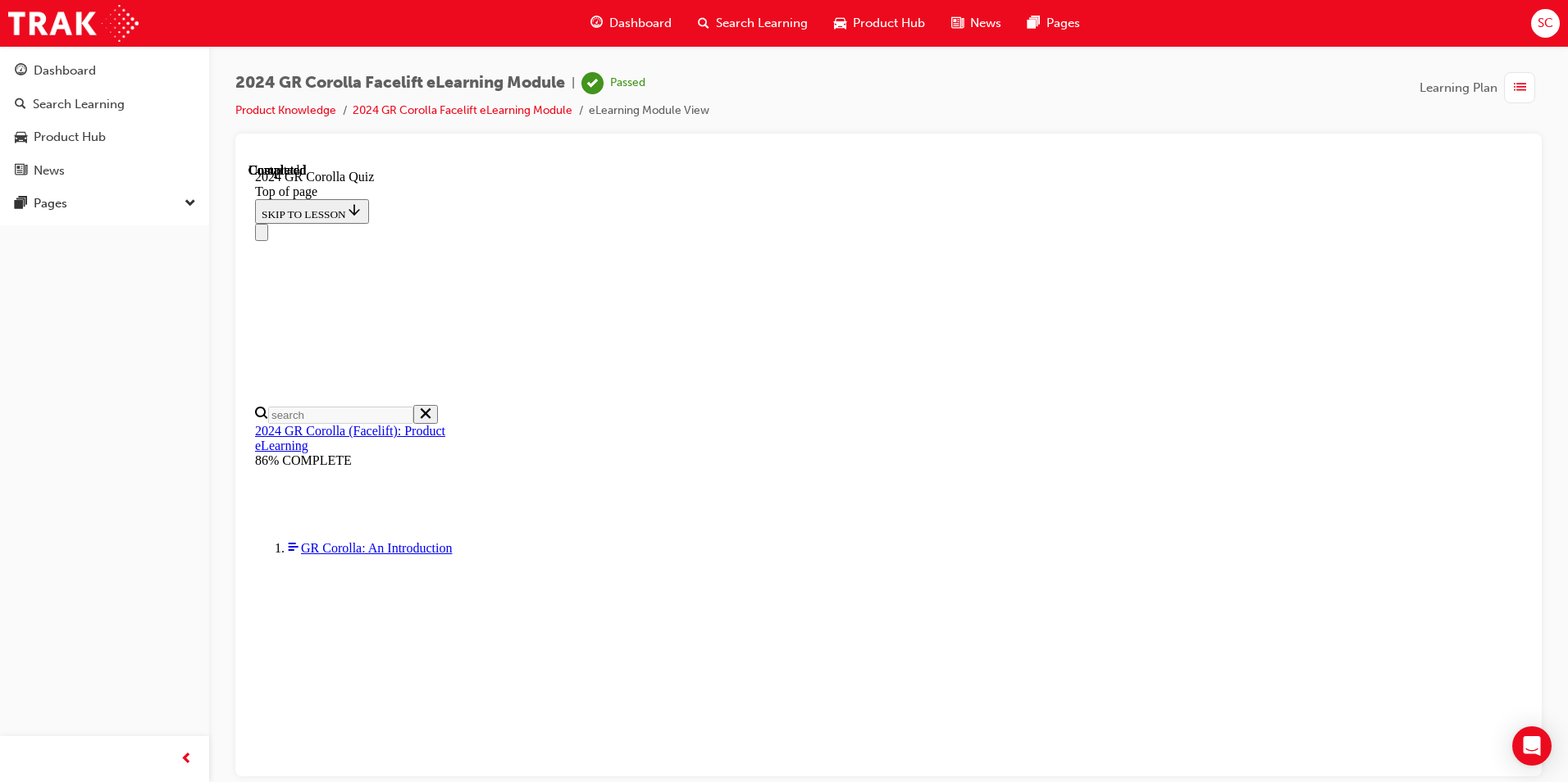
scroll to position [286, 0]
drag, startPoint x: 660, startPoint y: 19, endPoint x: 649, endPoint y: 24, distance: 12.1
click at [649, 24] on span "Dashboard" at bounding box center [641, 23] width 63 height 19
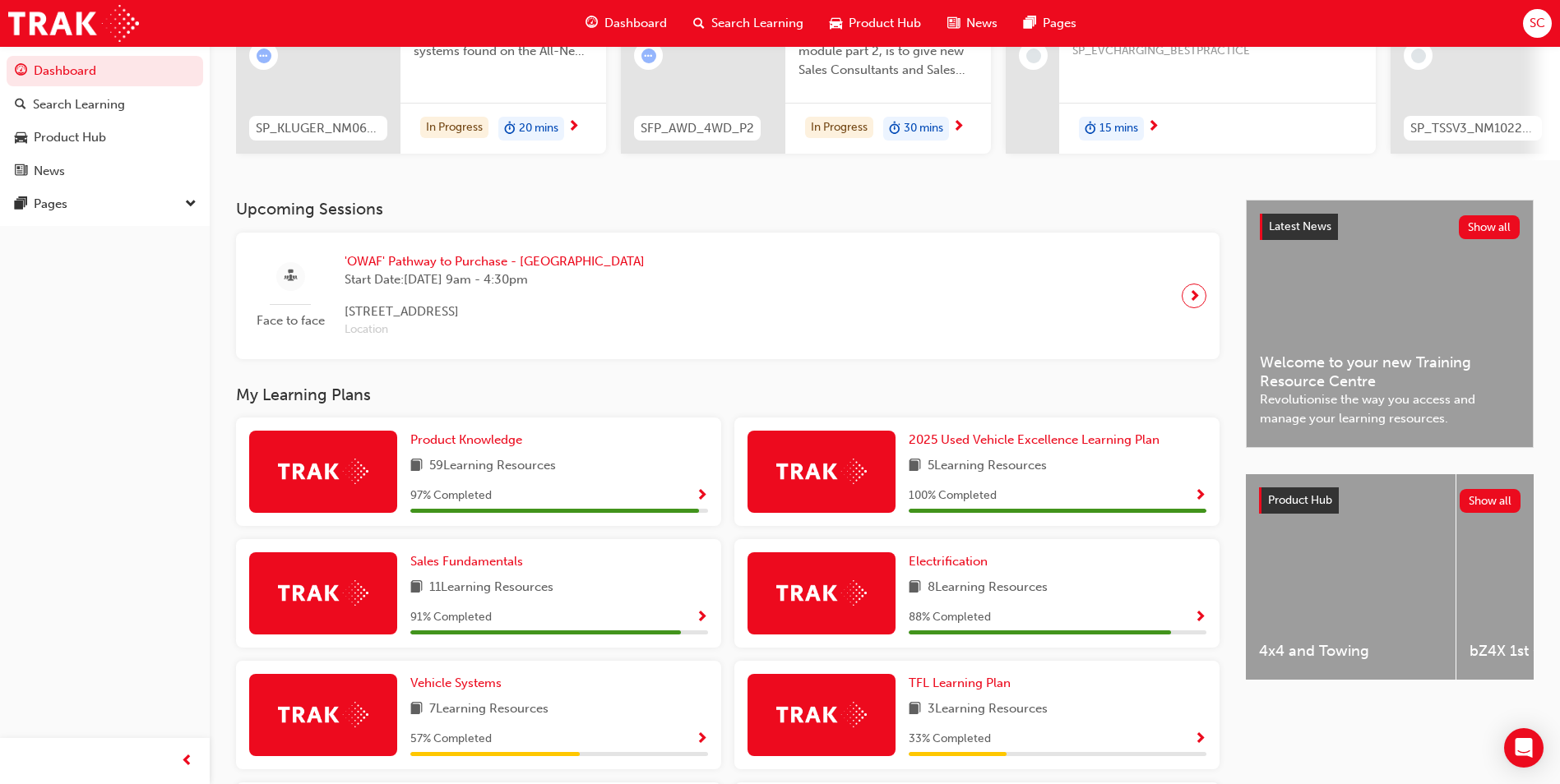
scroll to position [329, 0]
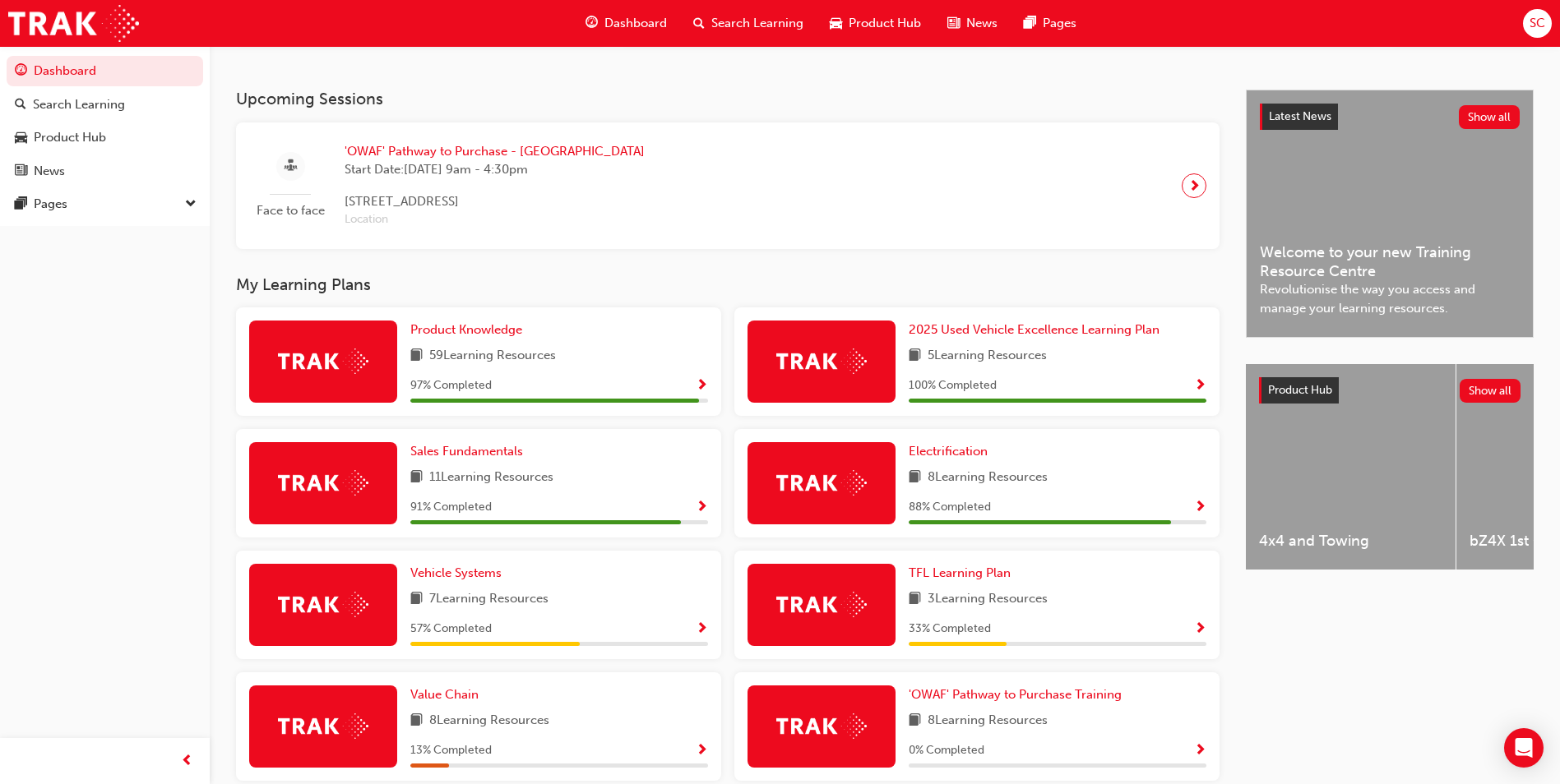
click at [703, 393] on span "Show Progress" at bounding box center [702, 387] width 12 height 15
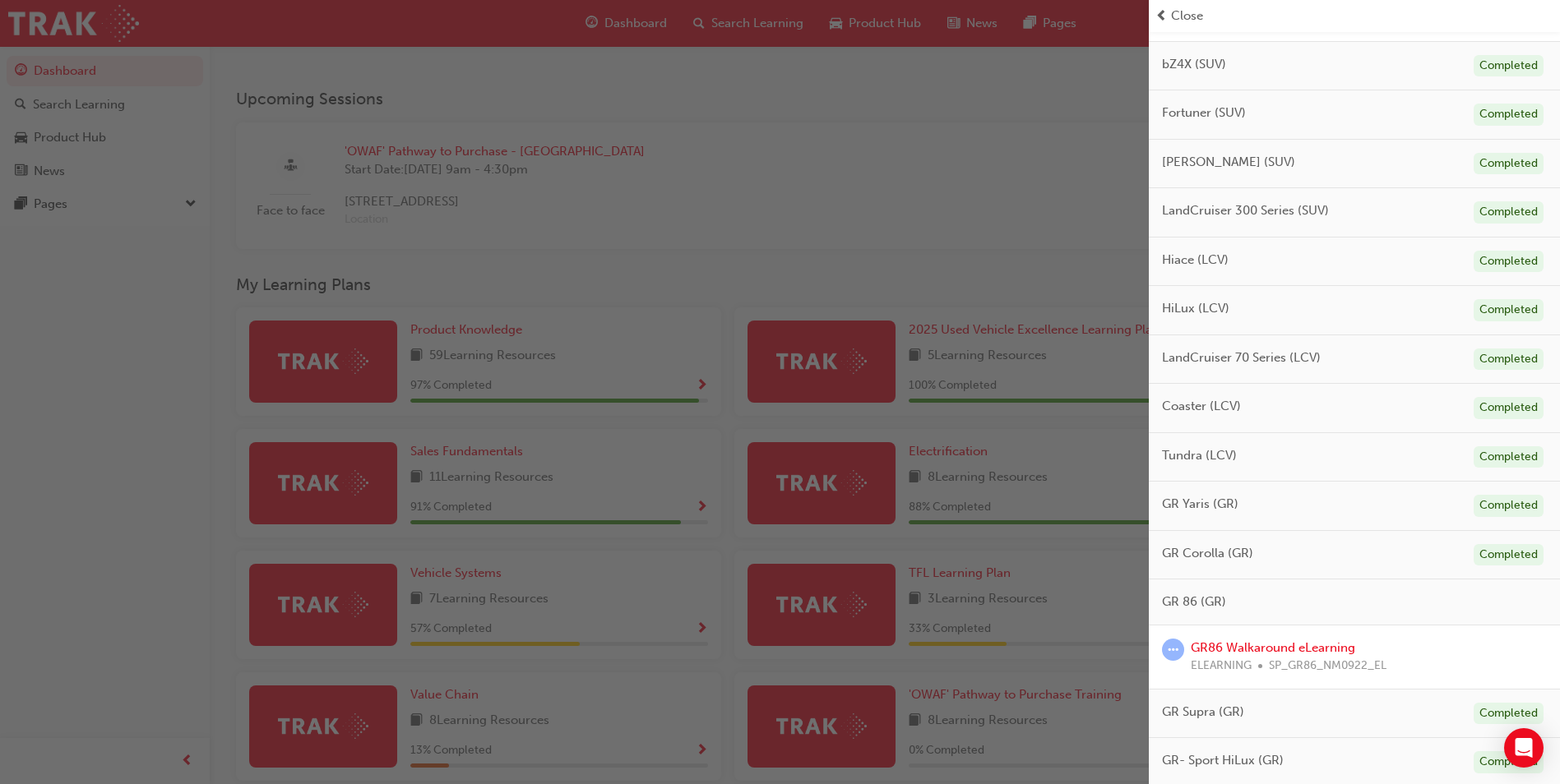
scroll to position [628, 0]
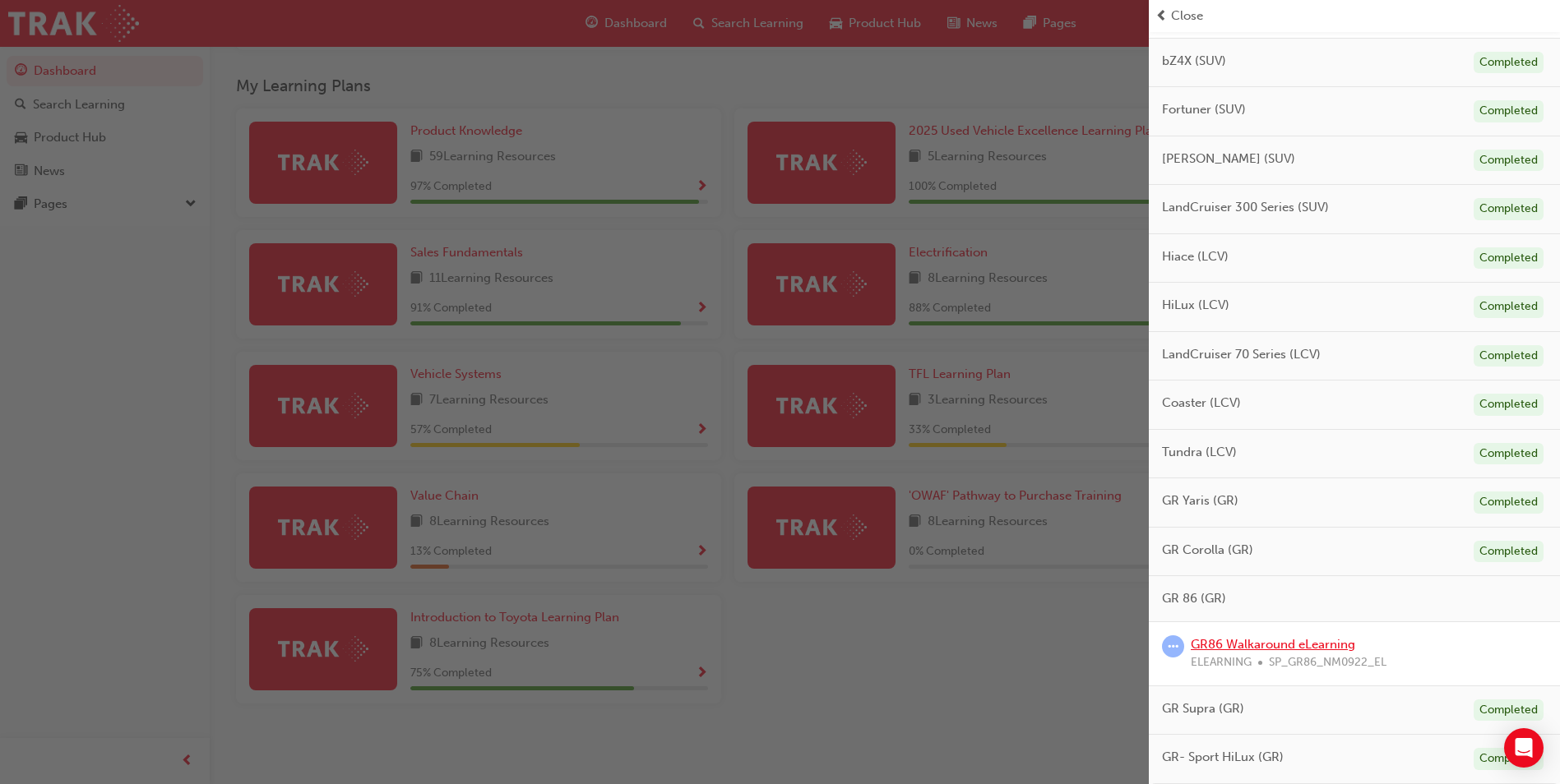
click at [1335, 651] on link "GR86 Walkaround eLearning" at bounding box center [1273, 645] width 164 height 15
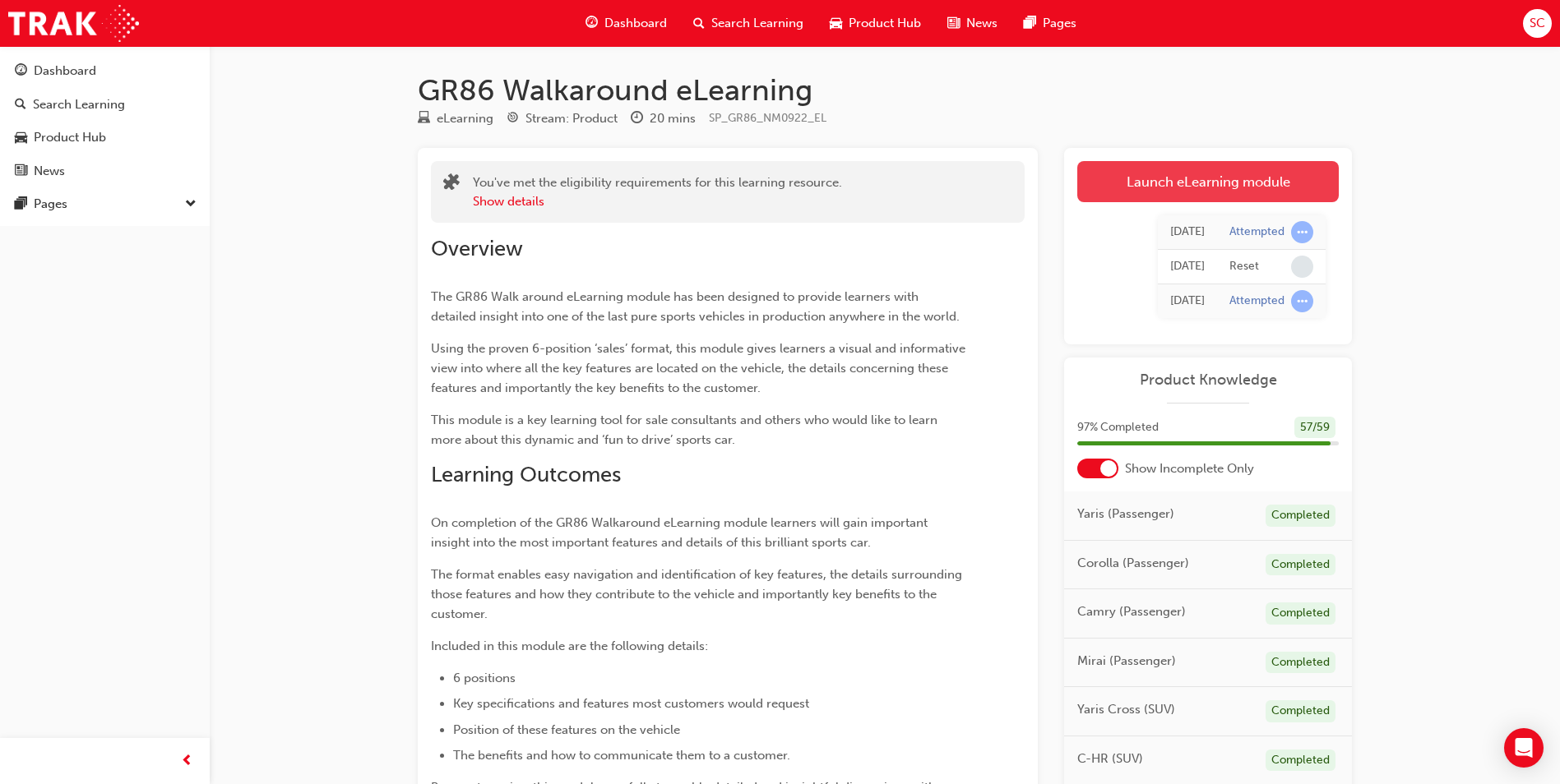
click at [1154, 192] on link "Launch eLearning module" at bounding box center [1208, 182] width 261 height 41
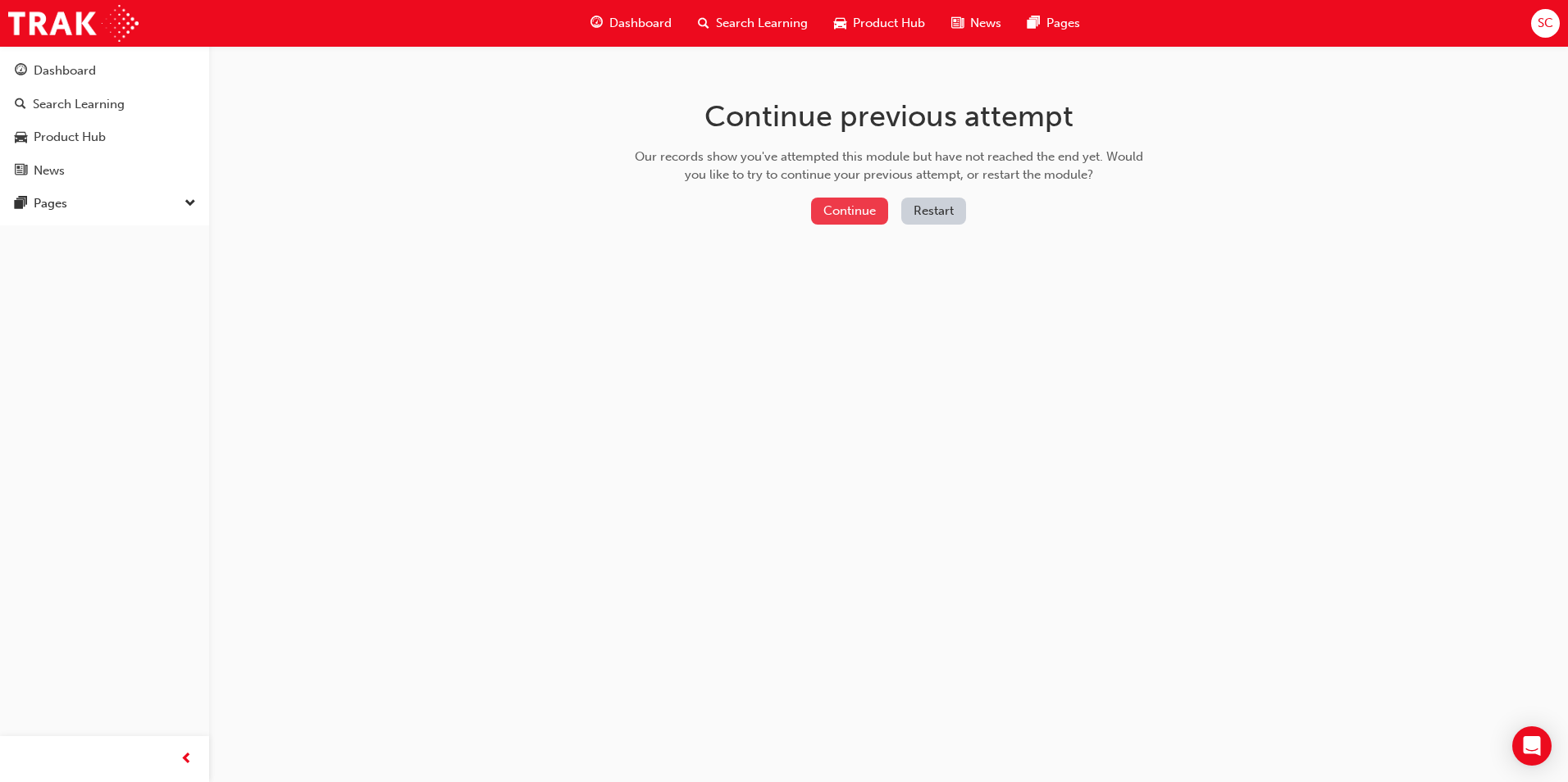
click at [845, 210] on button "Continue" at bounding box center [850, 211] width 77 height 27
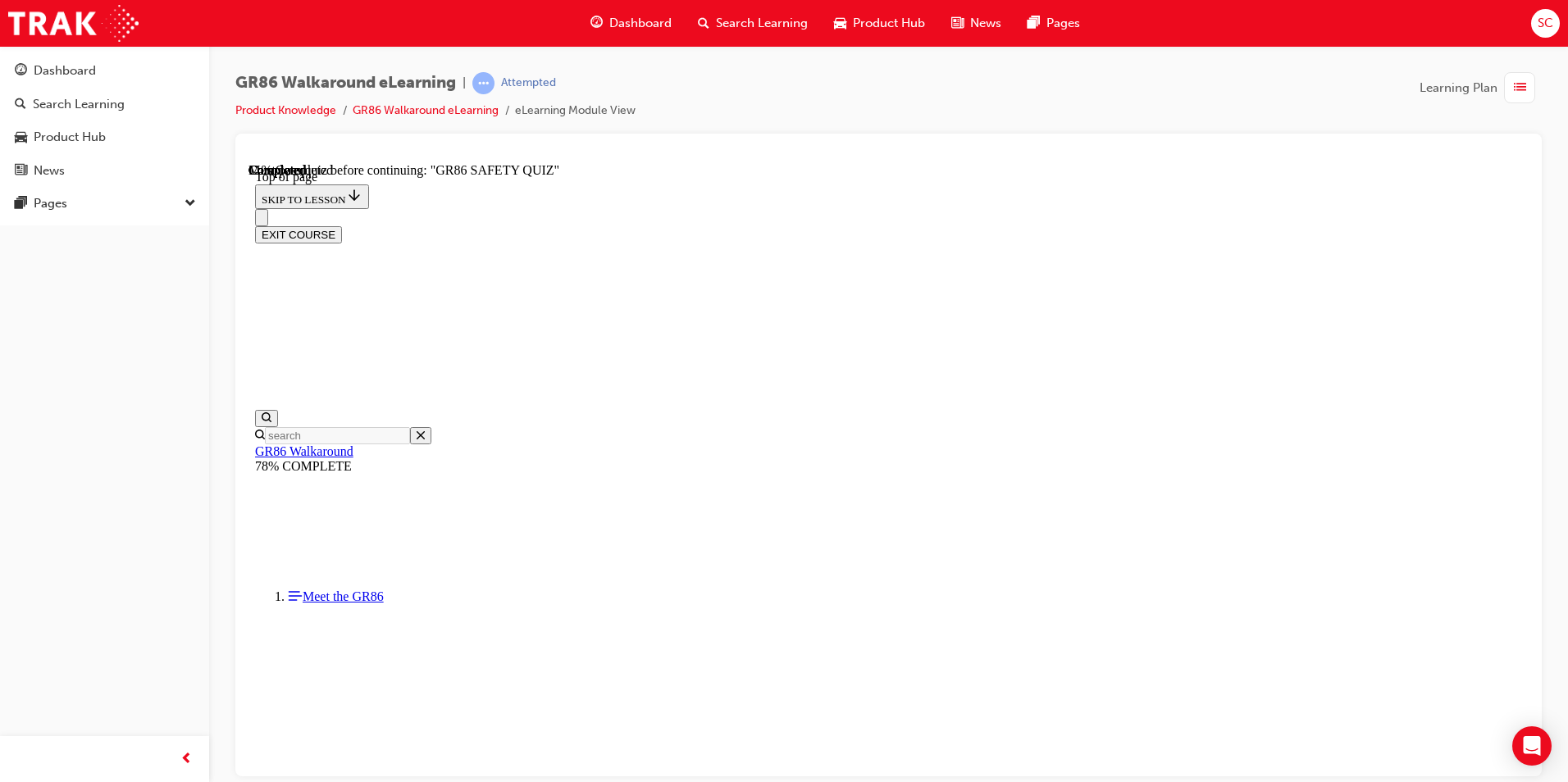
scroll to position [631, 0]
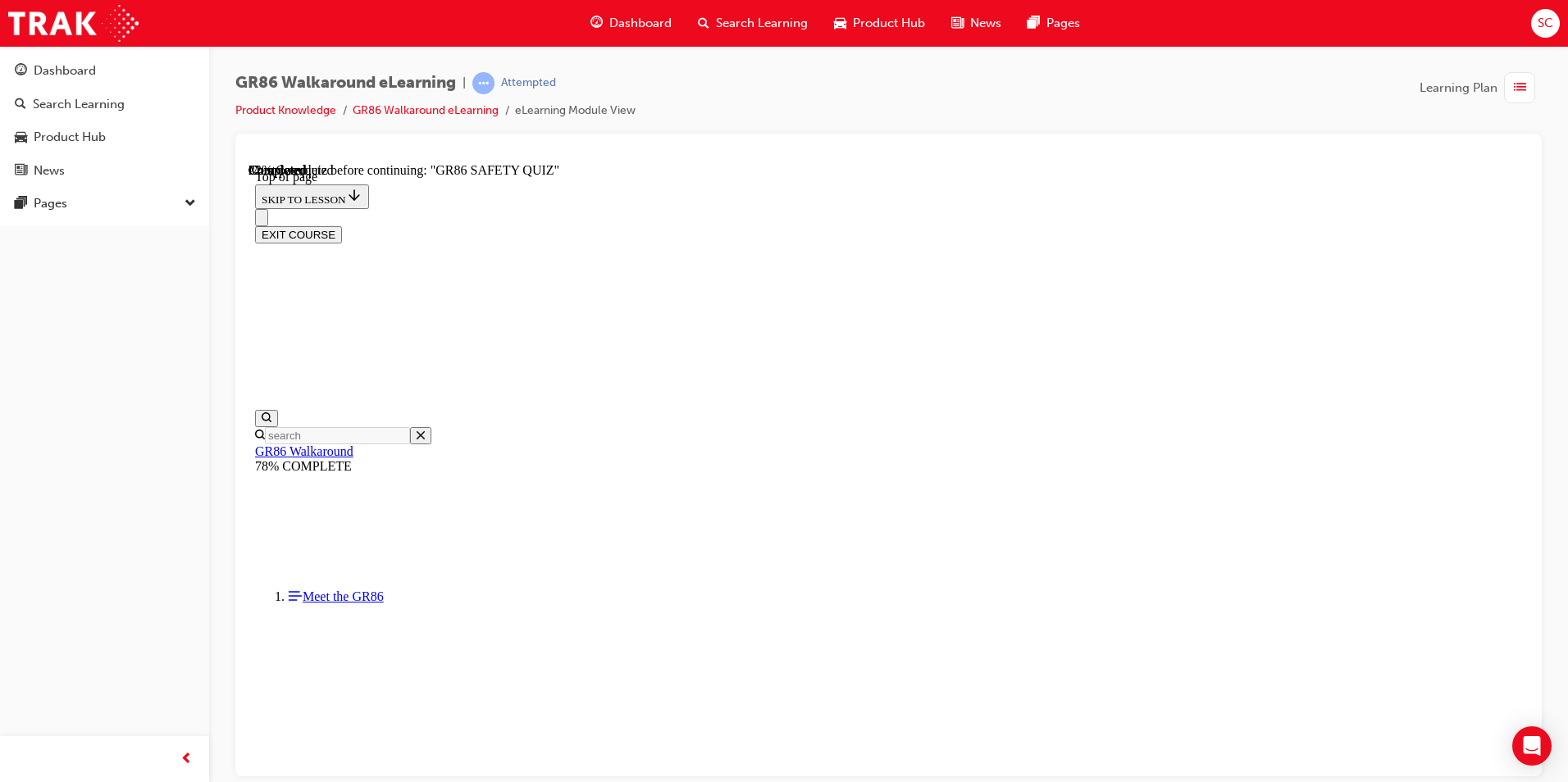
scroll to position [378, 0]
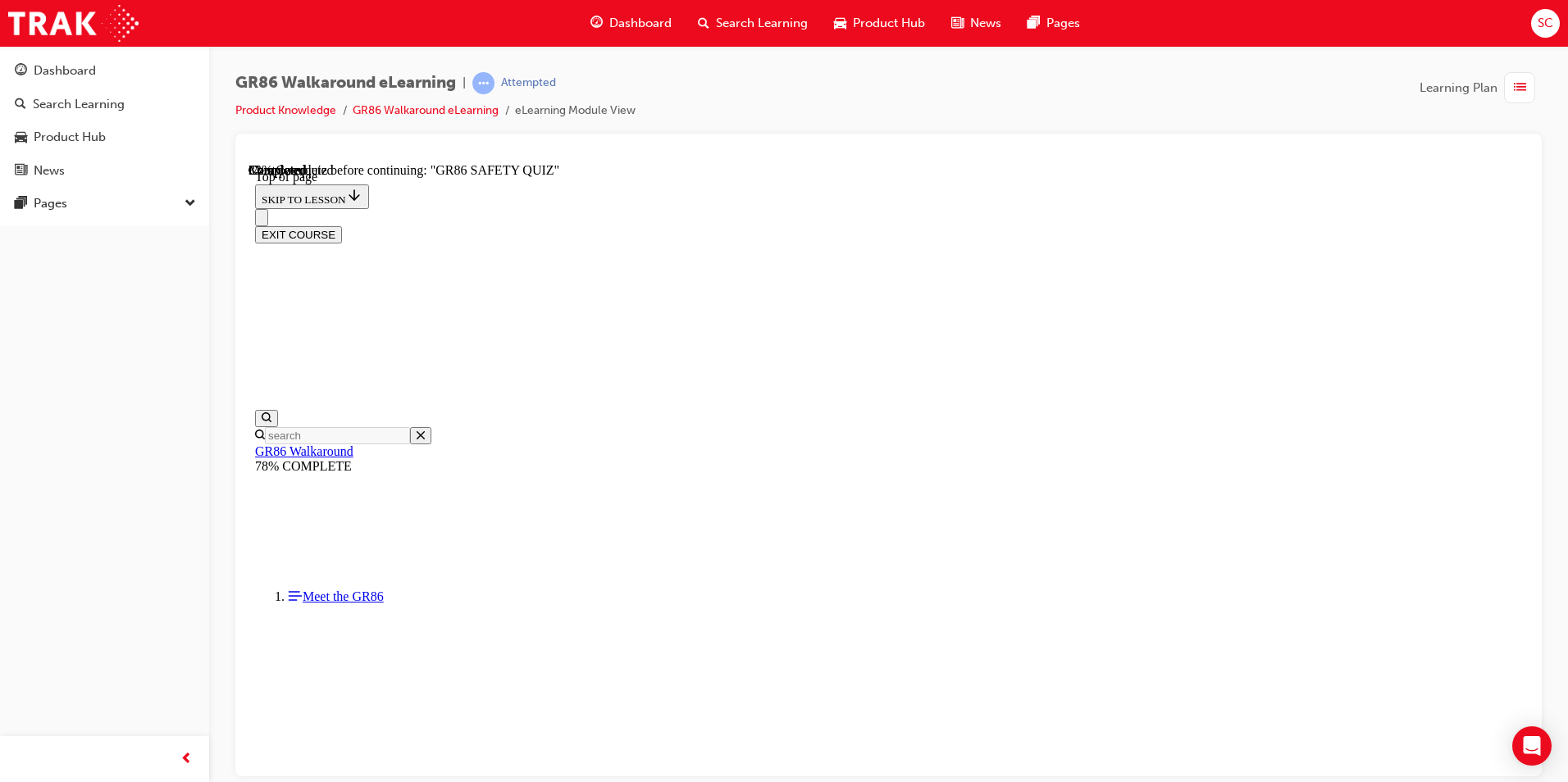
scroll to position [252, 0]
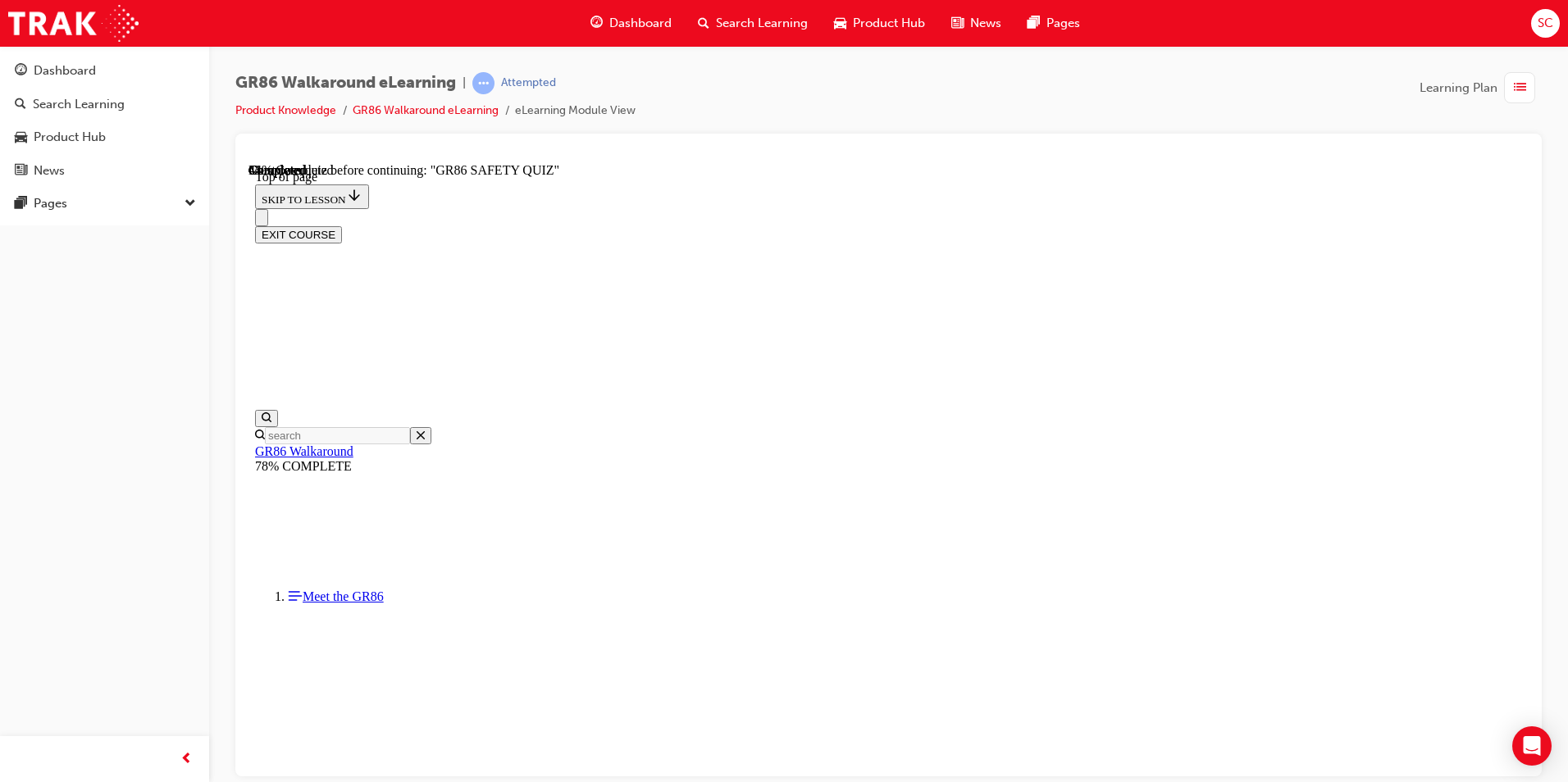
scroll to position [296, 0]
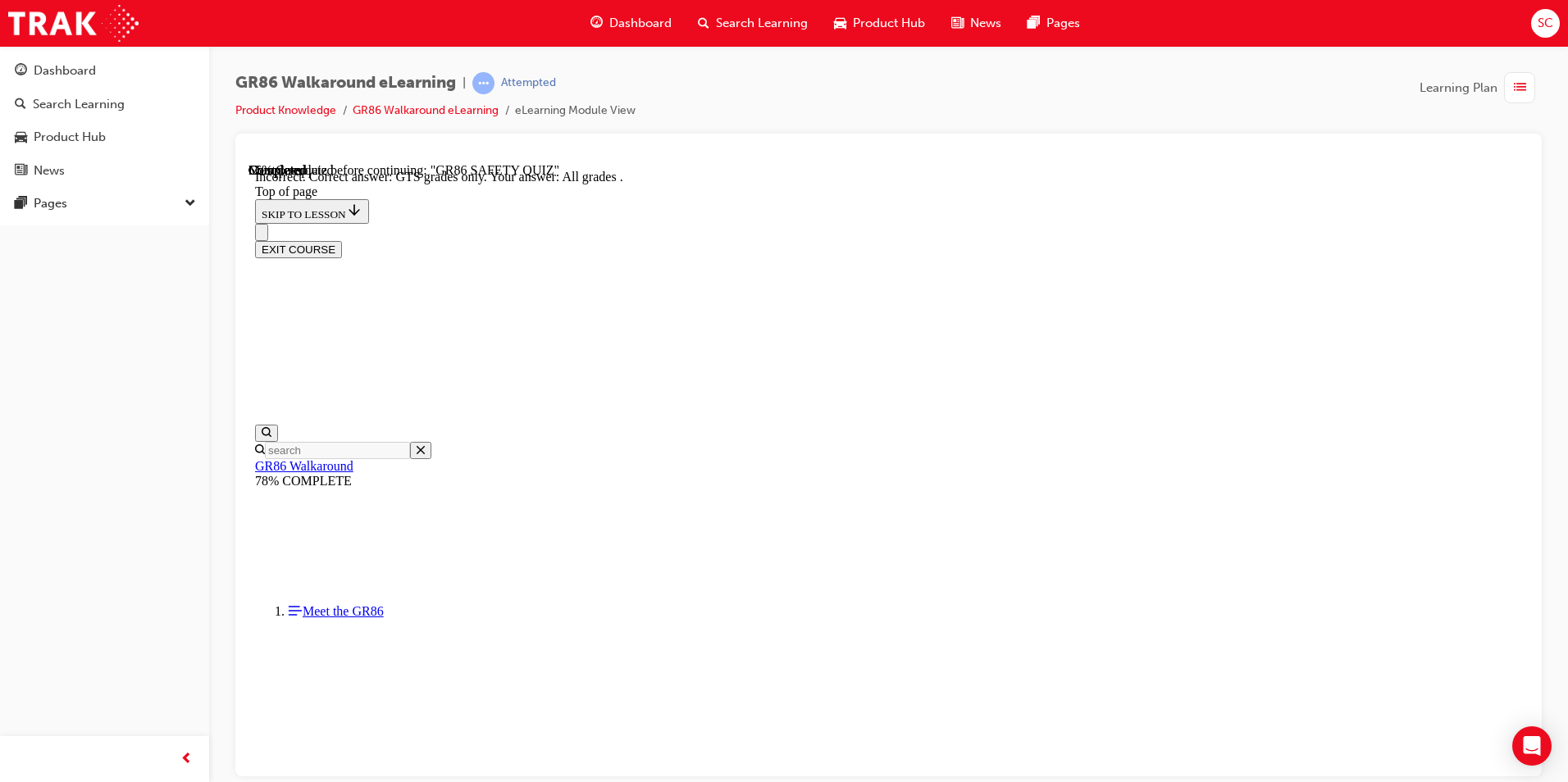
scroll to position [387, 0]
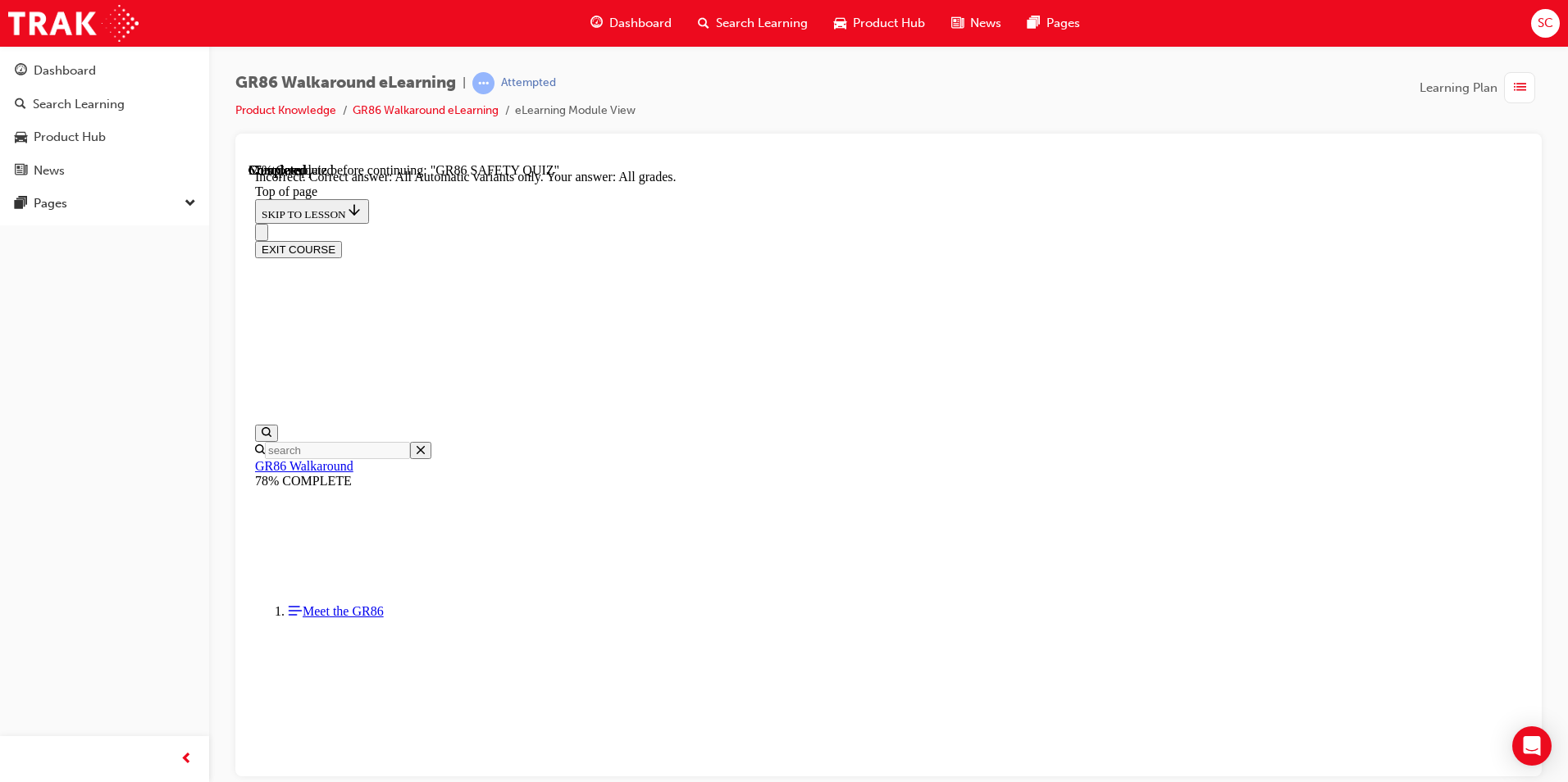
scroll to position [360, 0]
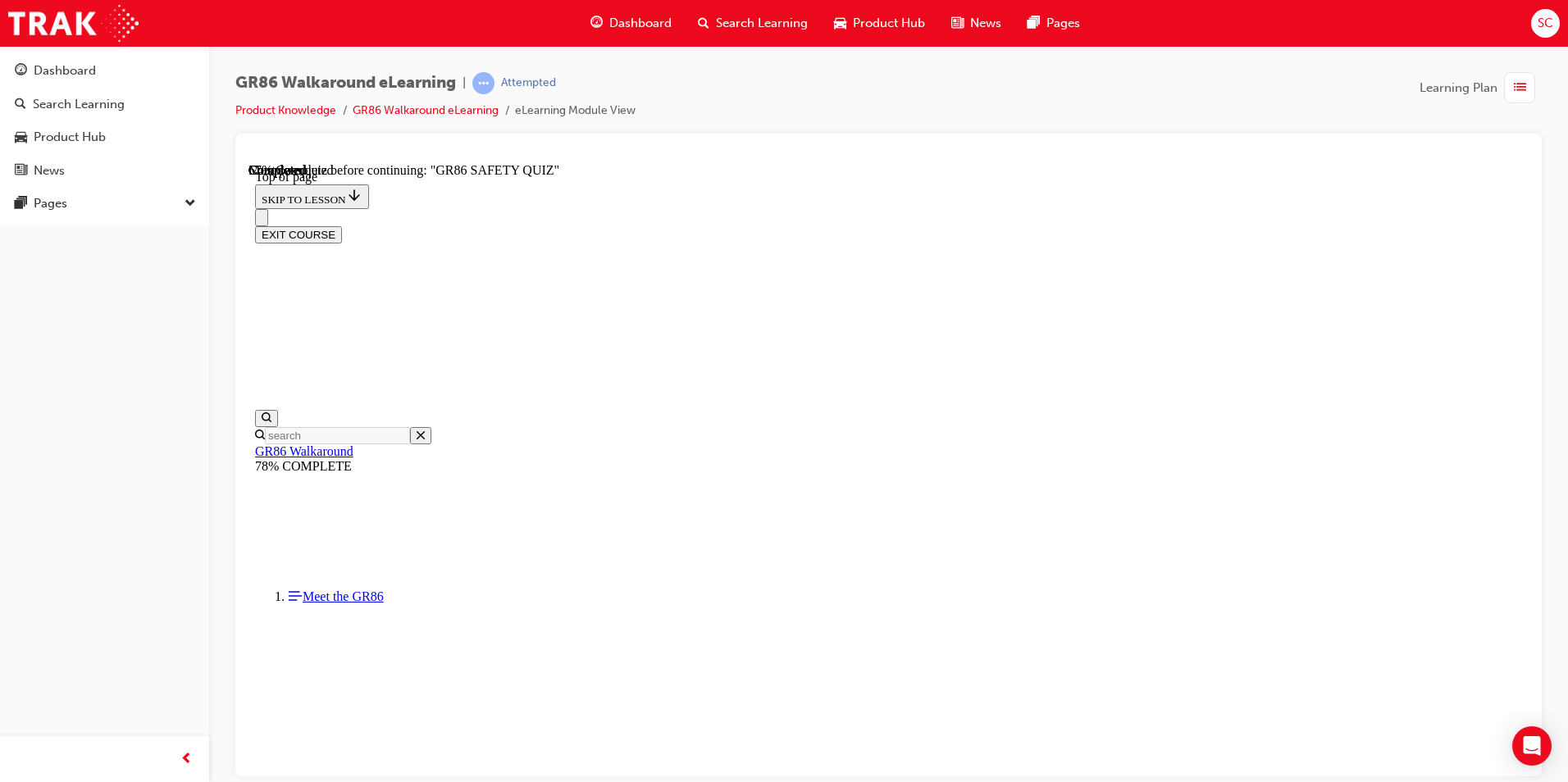
scroll to position [221, 0]
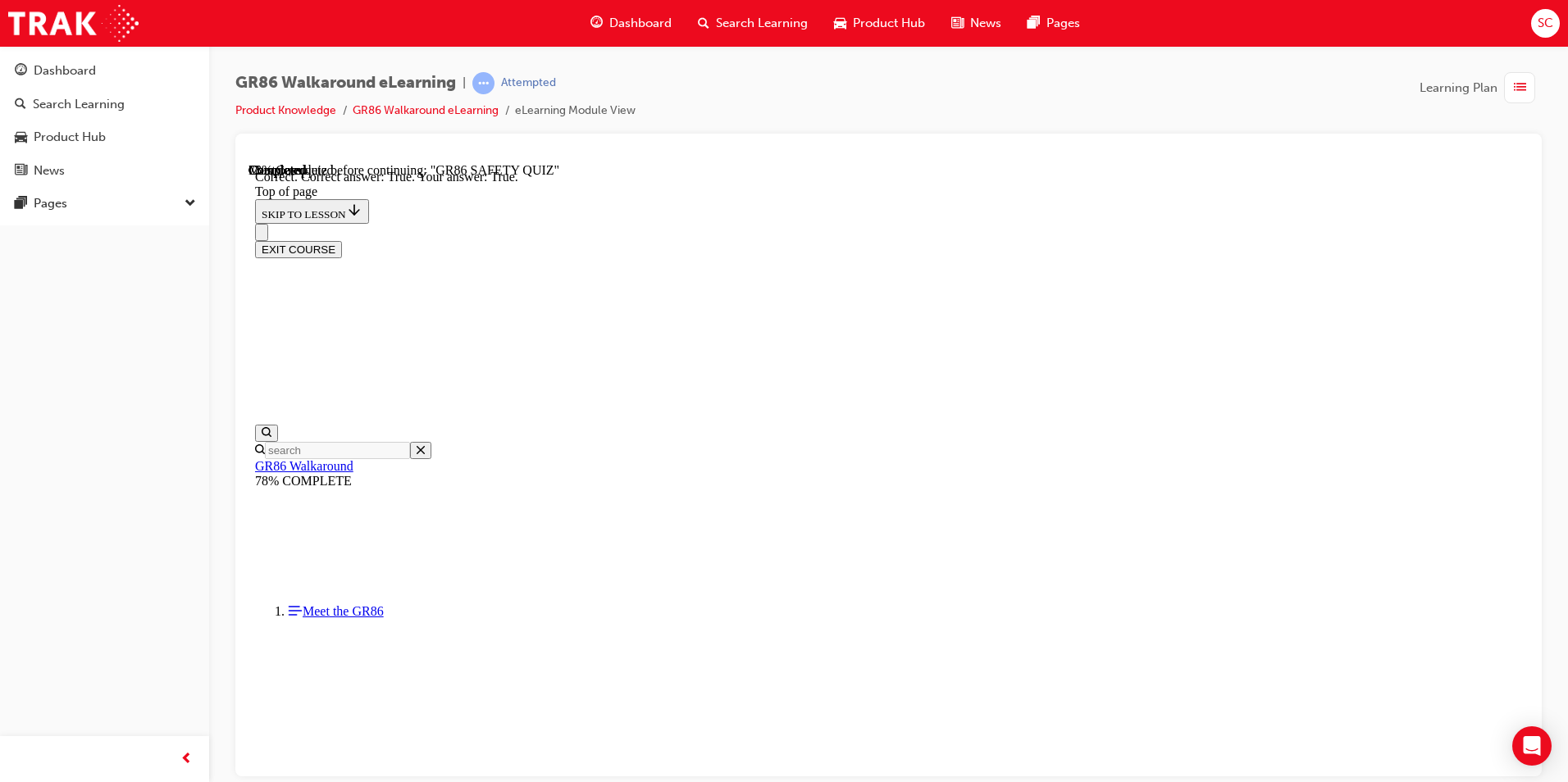
scroll to position [437, 0]
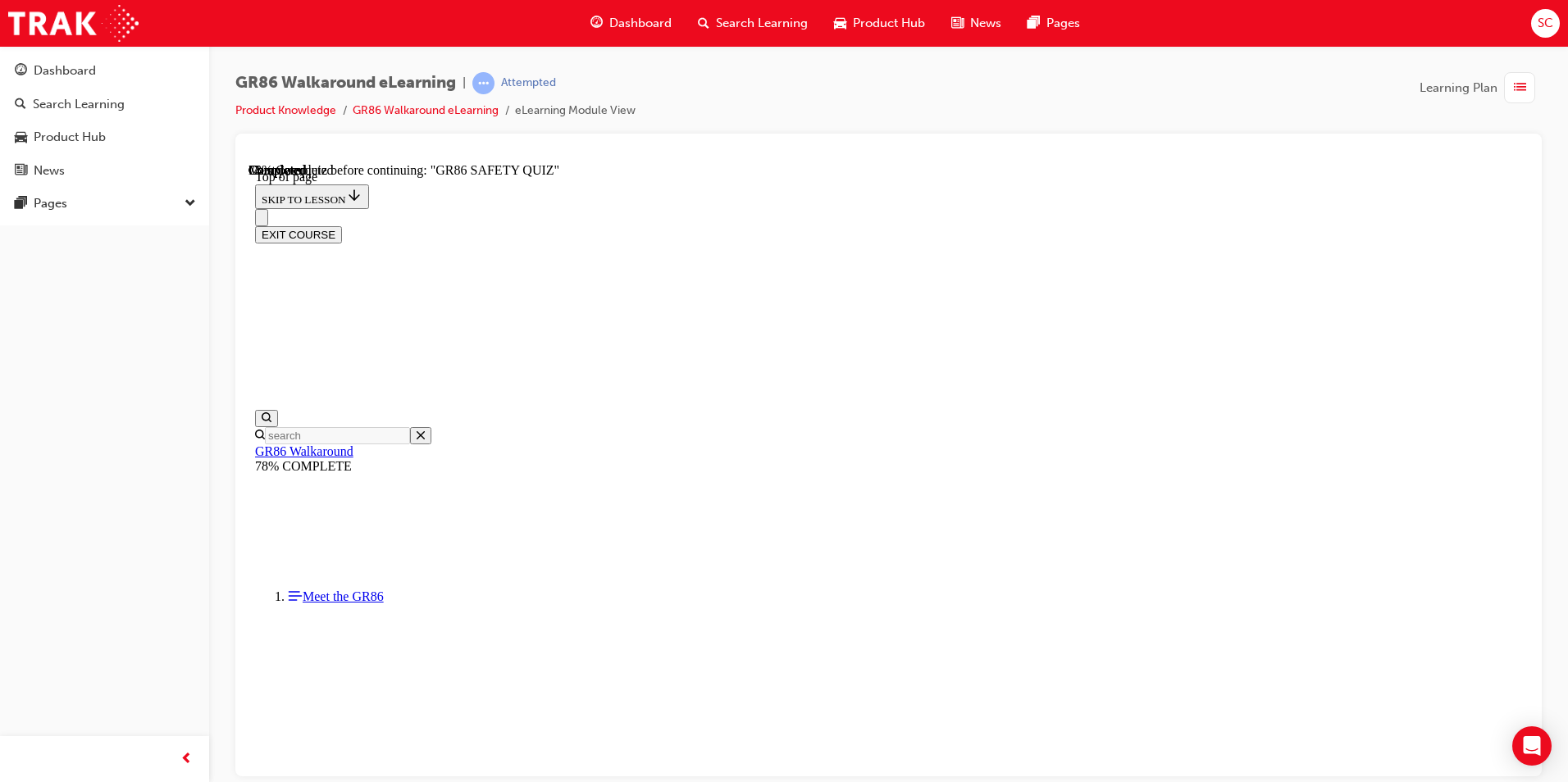
scroll to position [542, 0]
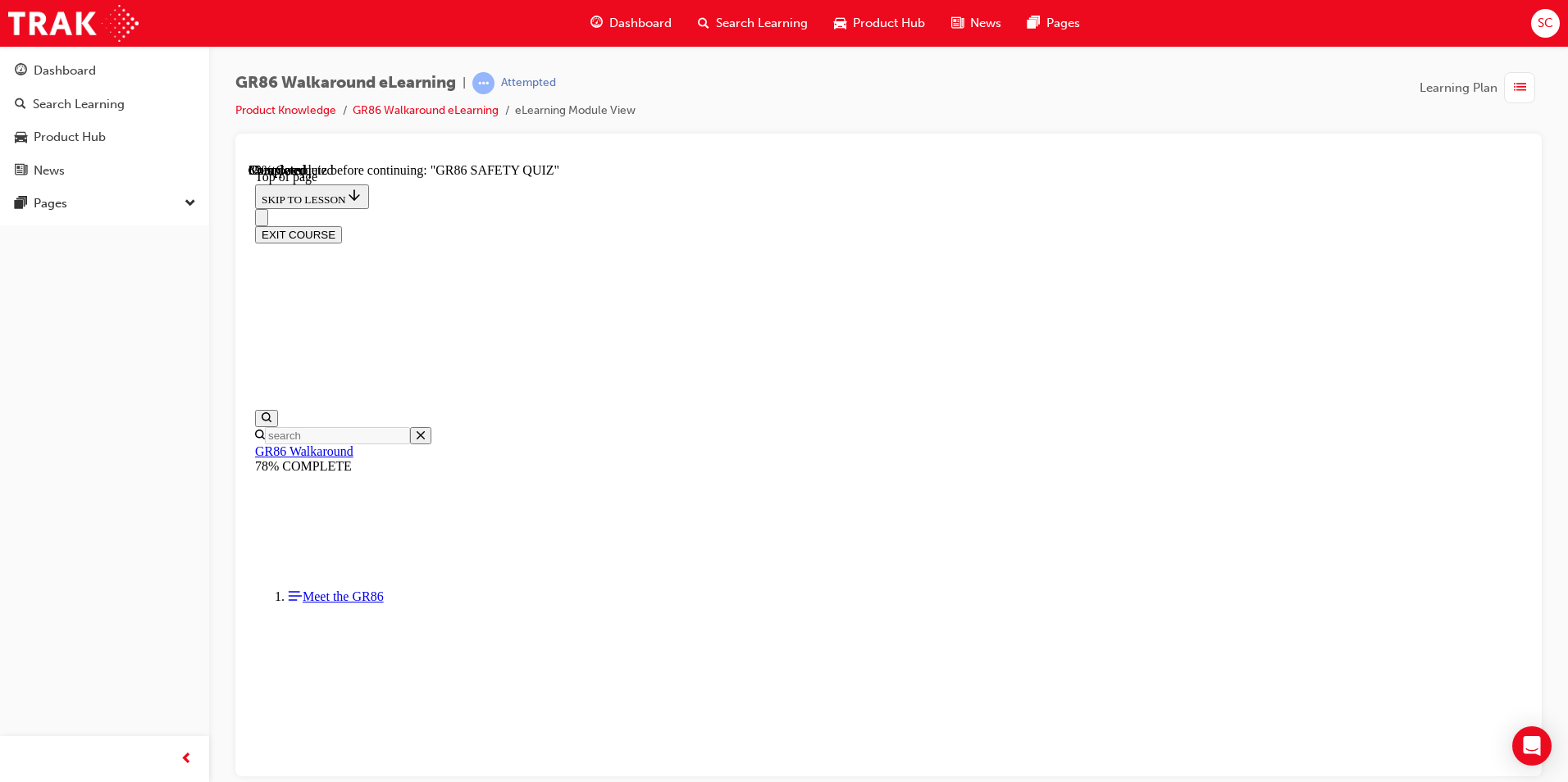
scroll to position [307, 0]
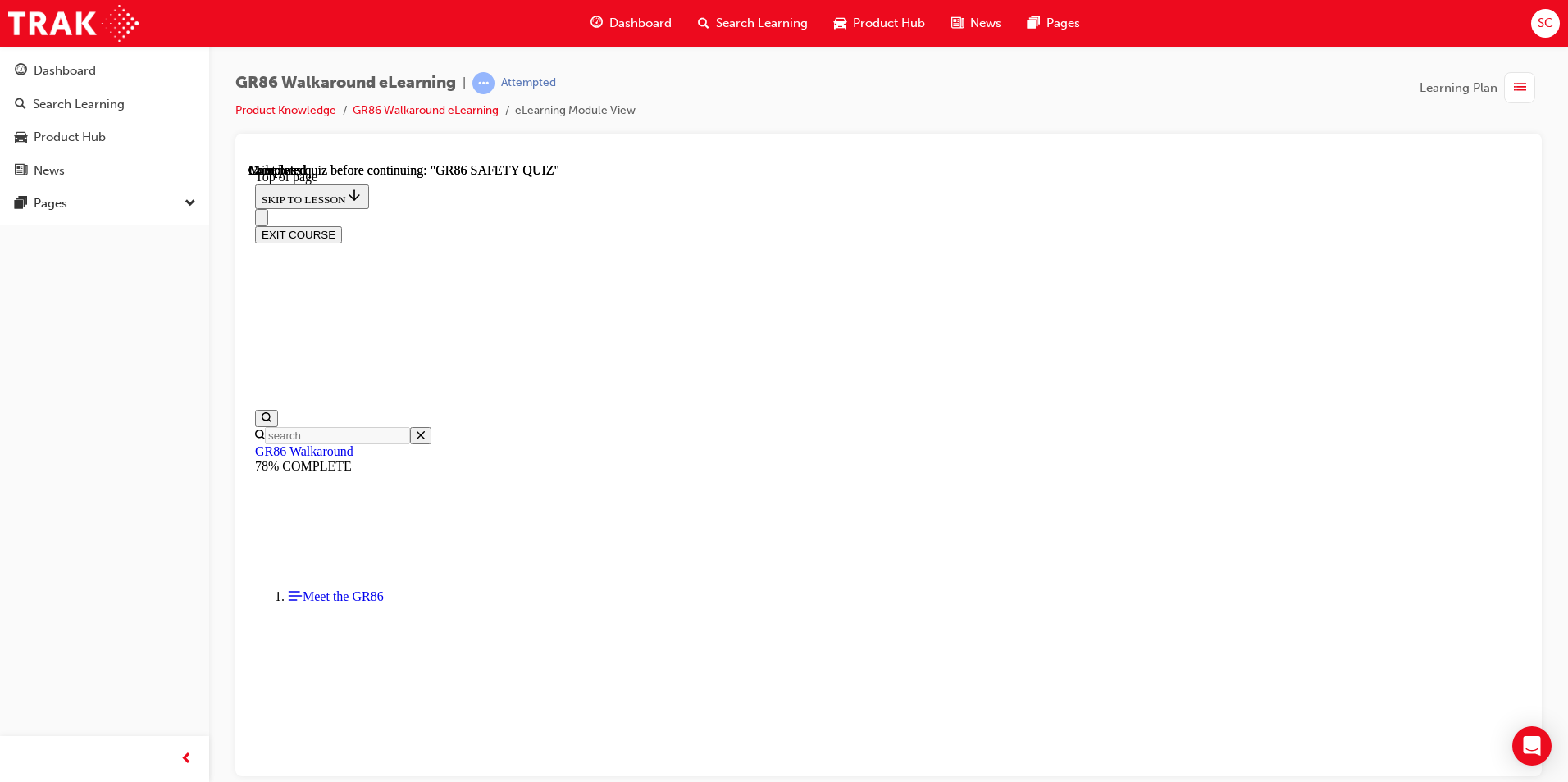
scroll to position [273, 0]
drag, startPoint x: 785, startPoint y: 513, endPoint x: 789, endPoint y: 522, distance: 9.8
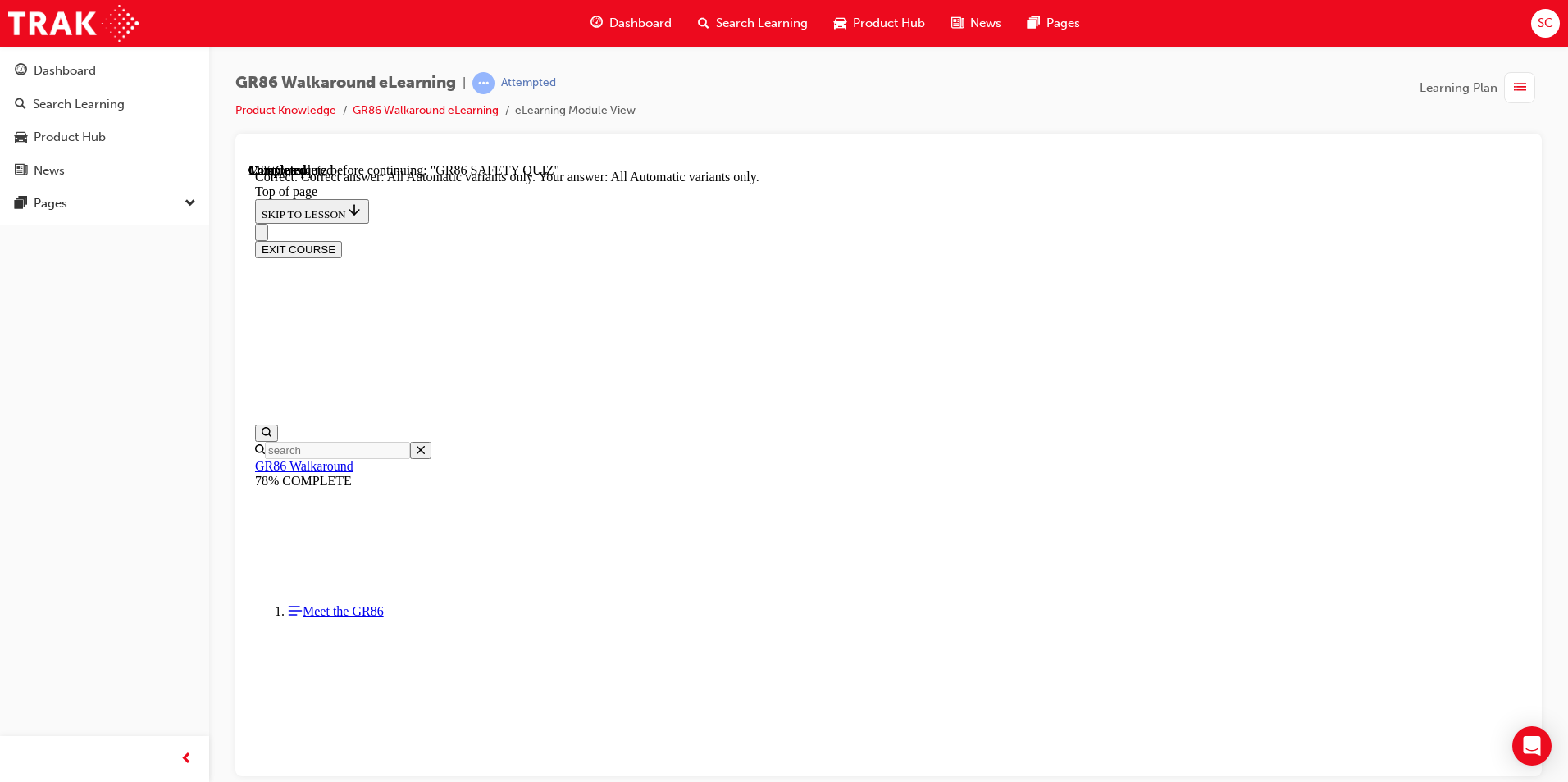
scroll to position [195, 0]
drag, startPoint x: 949, startPoint y: 627, endPoint x: 1343, endPoint y: 410, distance: 449.8
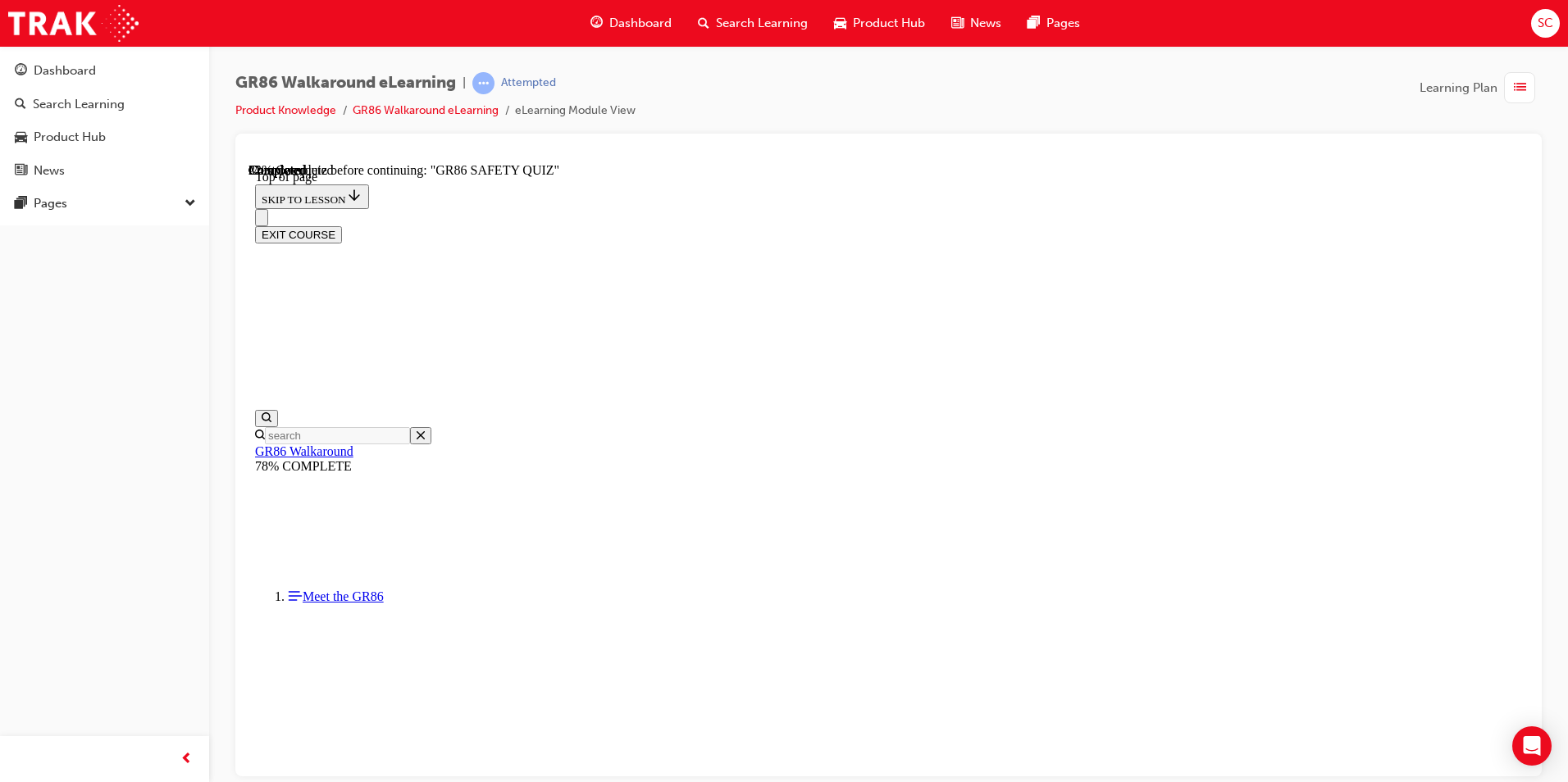
scroll to position [214, 0]
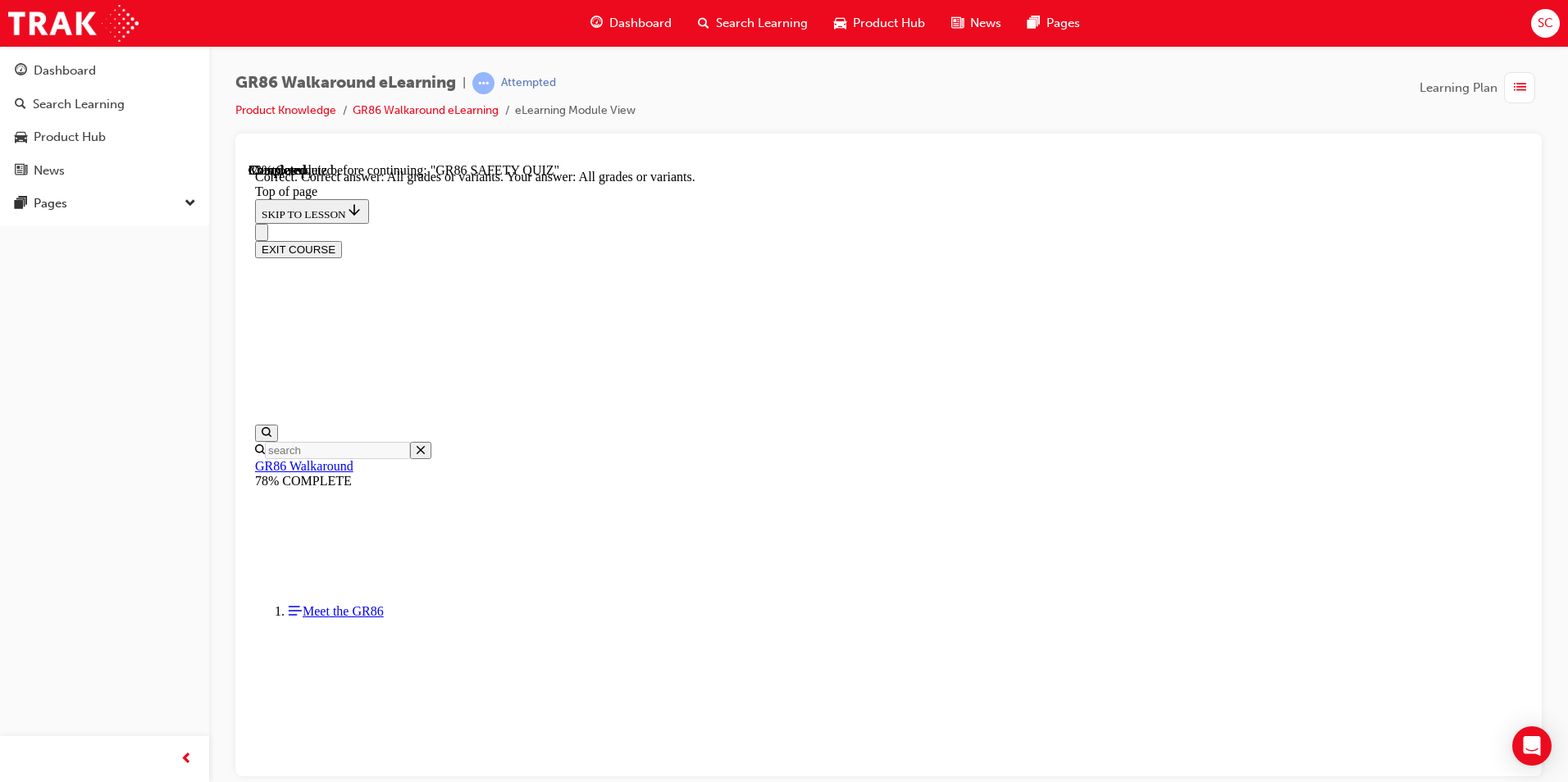
scroll to position [140, 0]
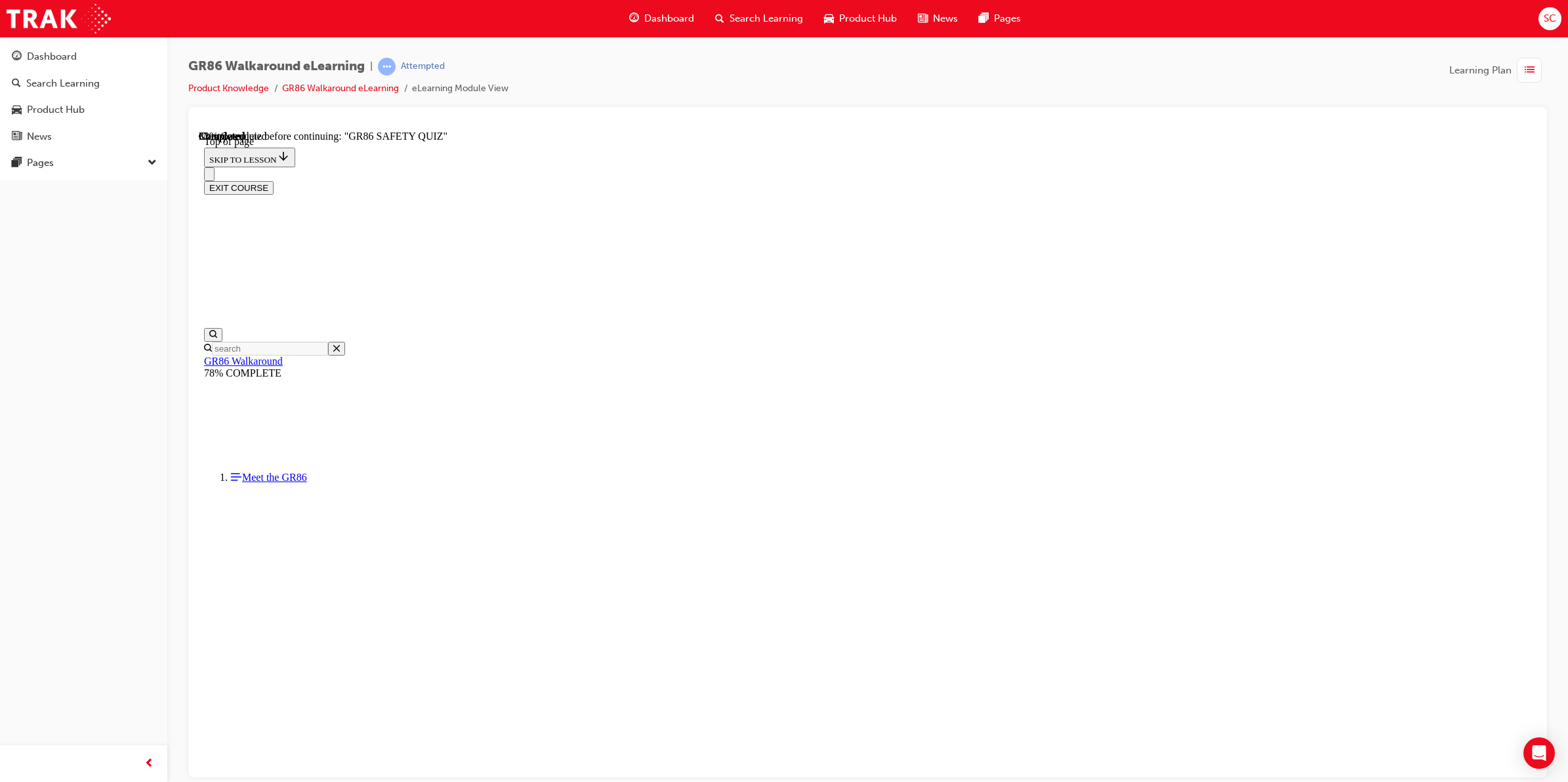
scroll to position [253, 0]
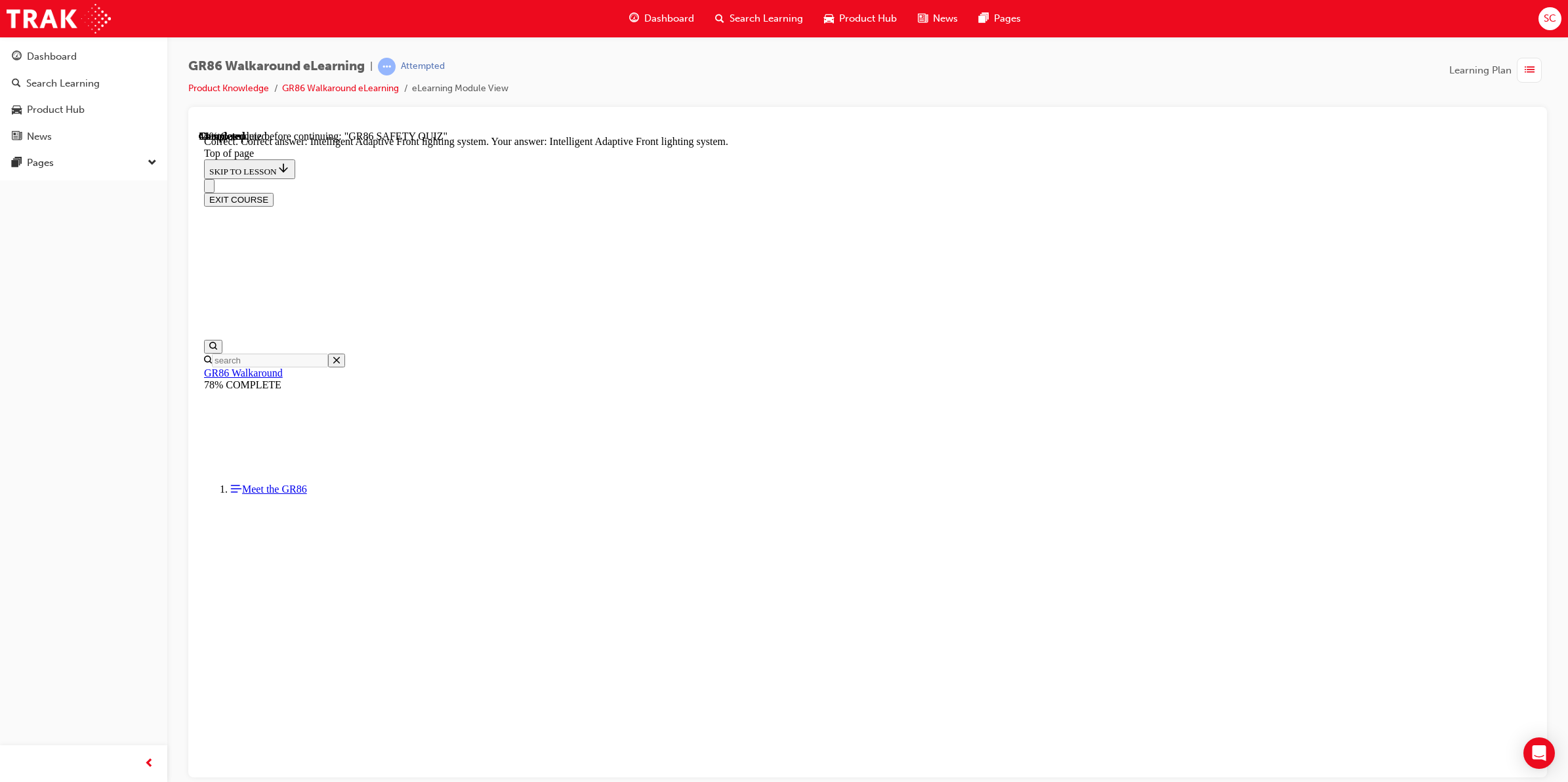
scroll to position [324, 0]
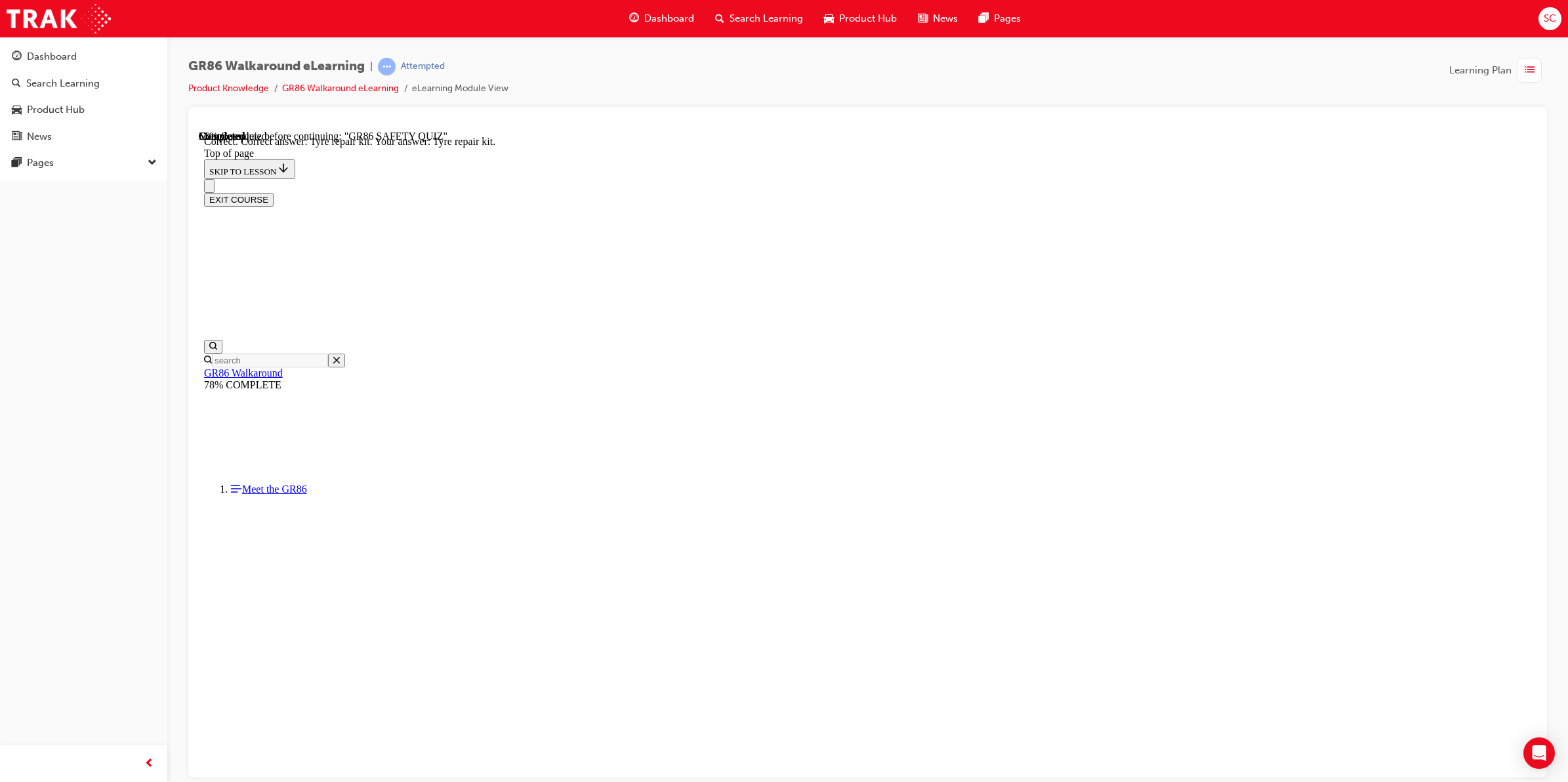
scroll to position [40, 0]
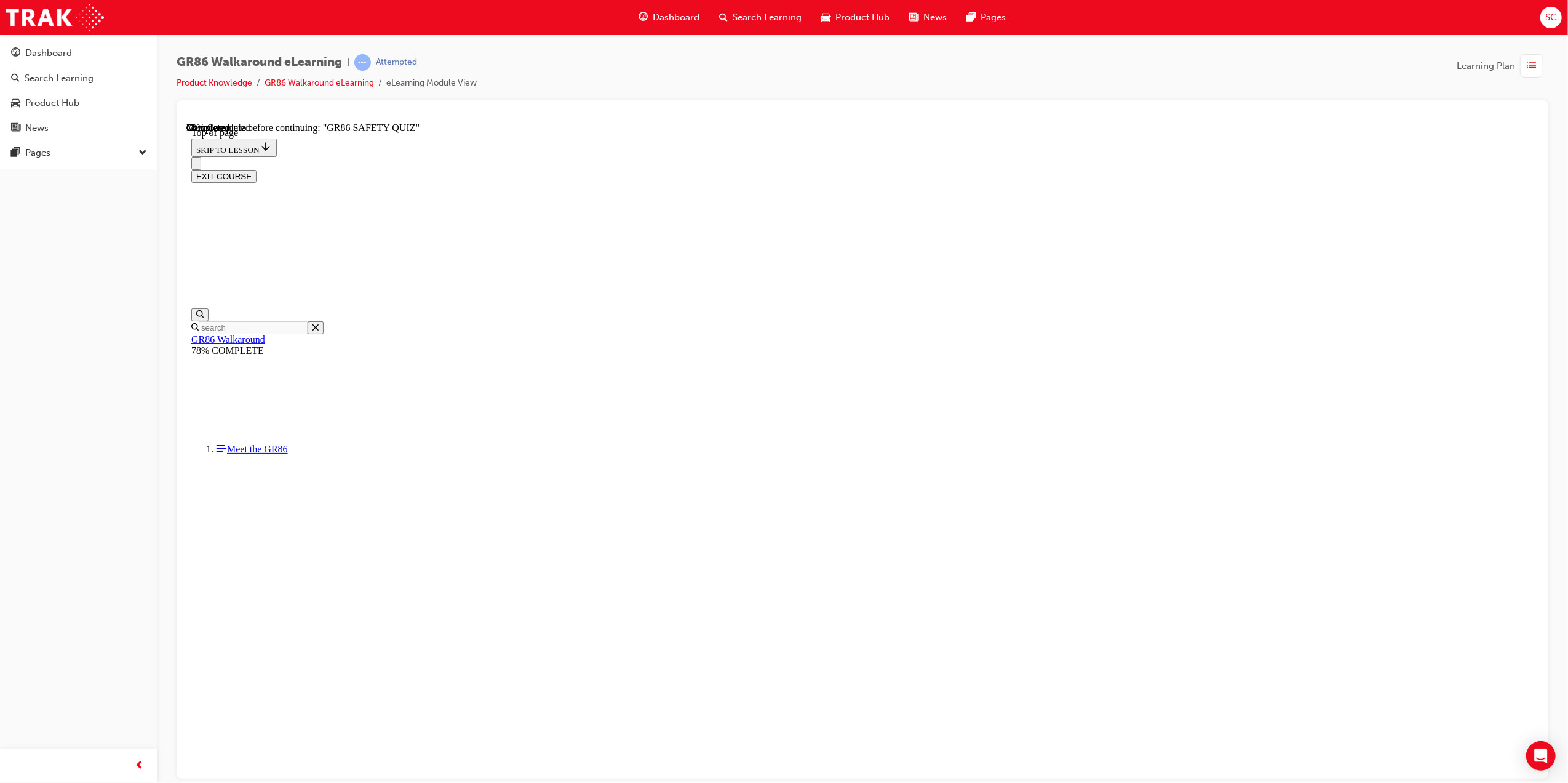
scroll to position [141, 0]
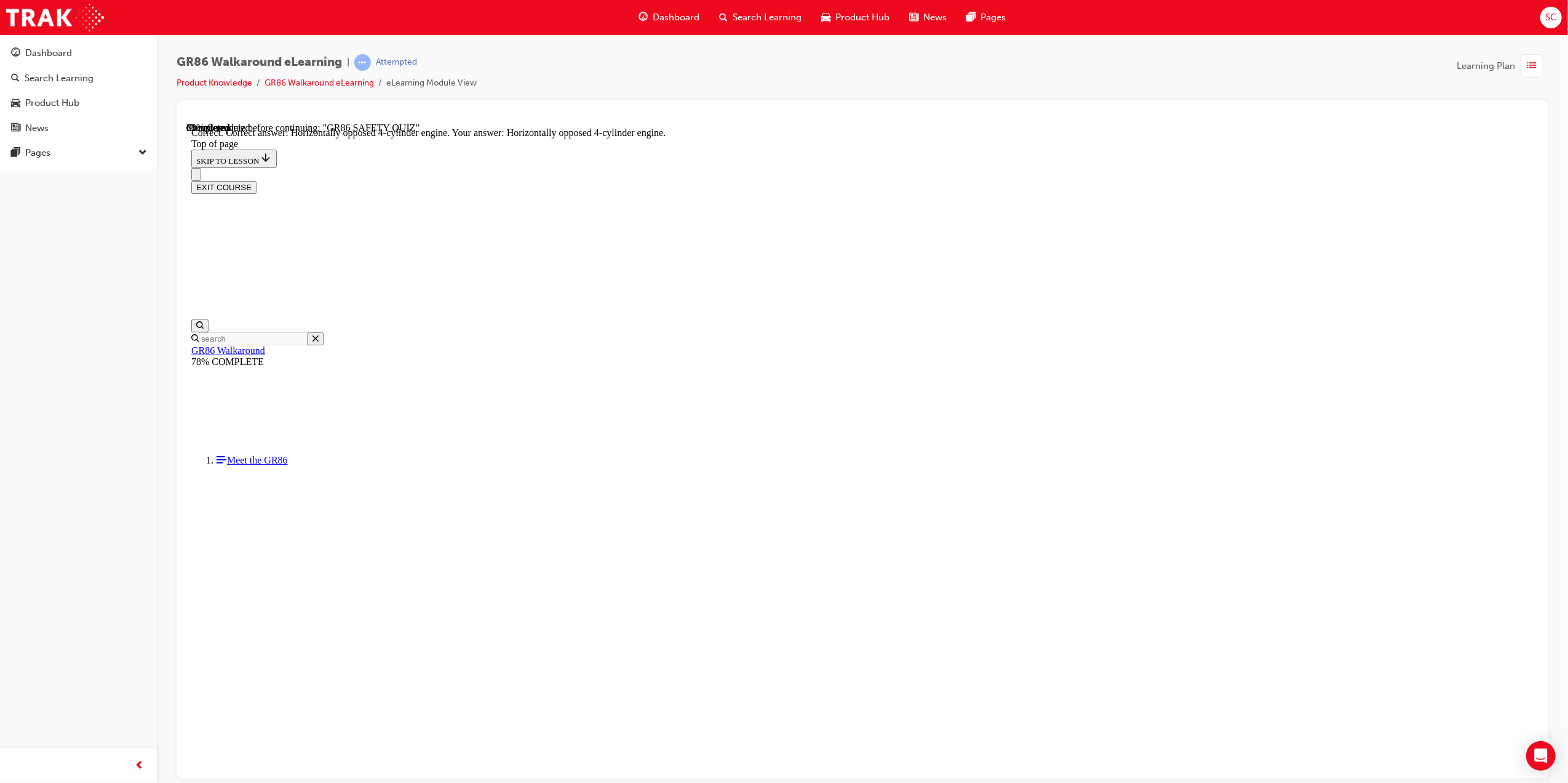
scroll to position [338, 0]
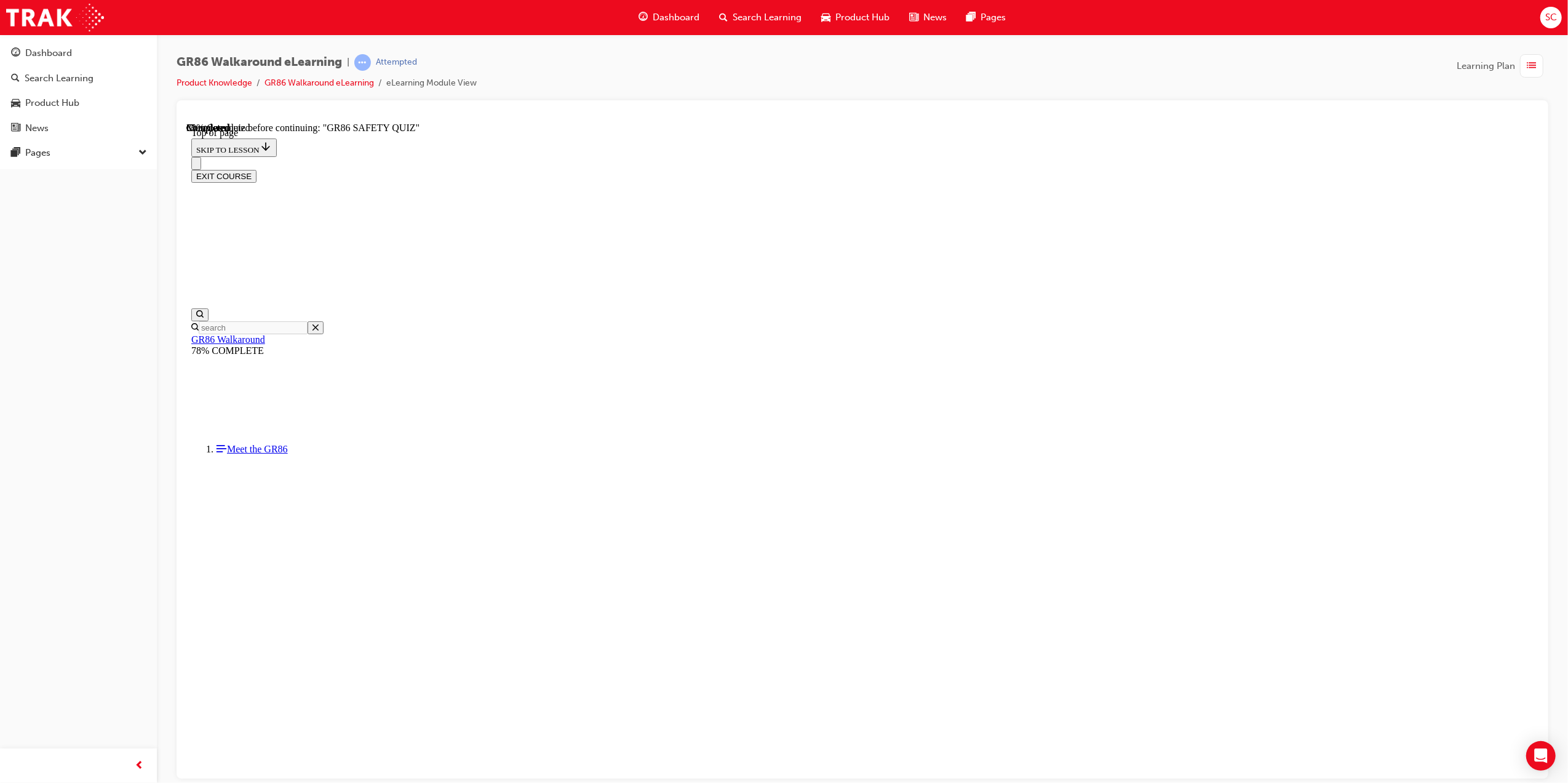
scroll to position [202, 0]
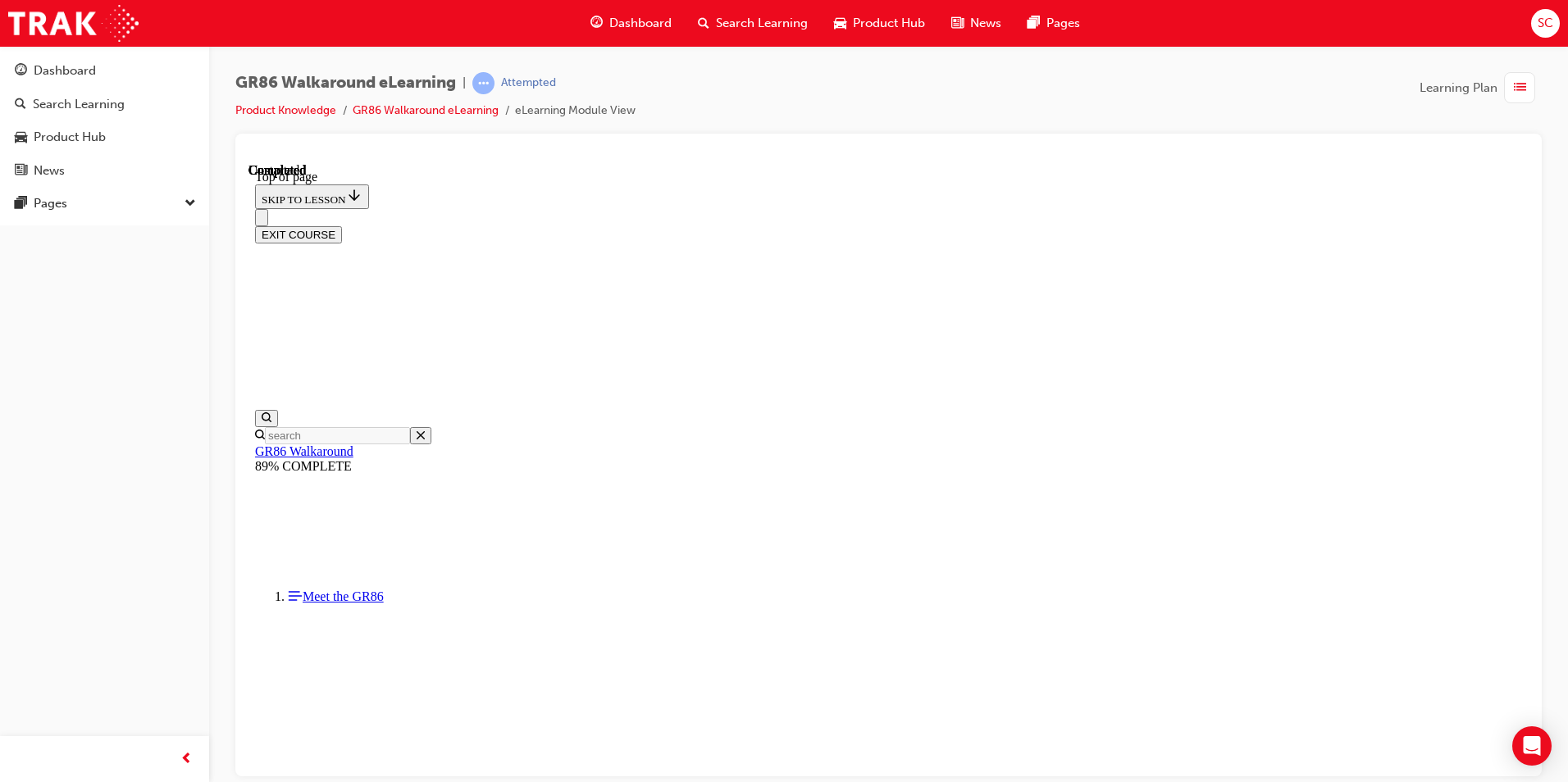
scroll to position [273, 0]
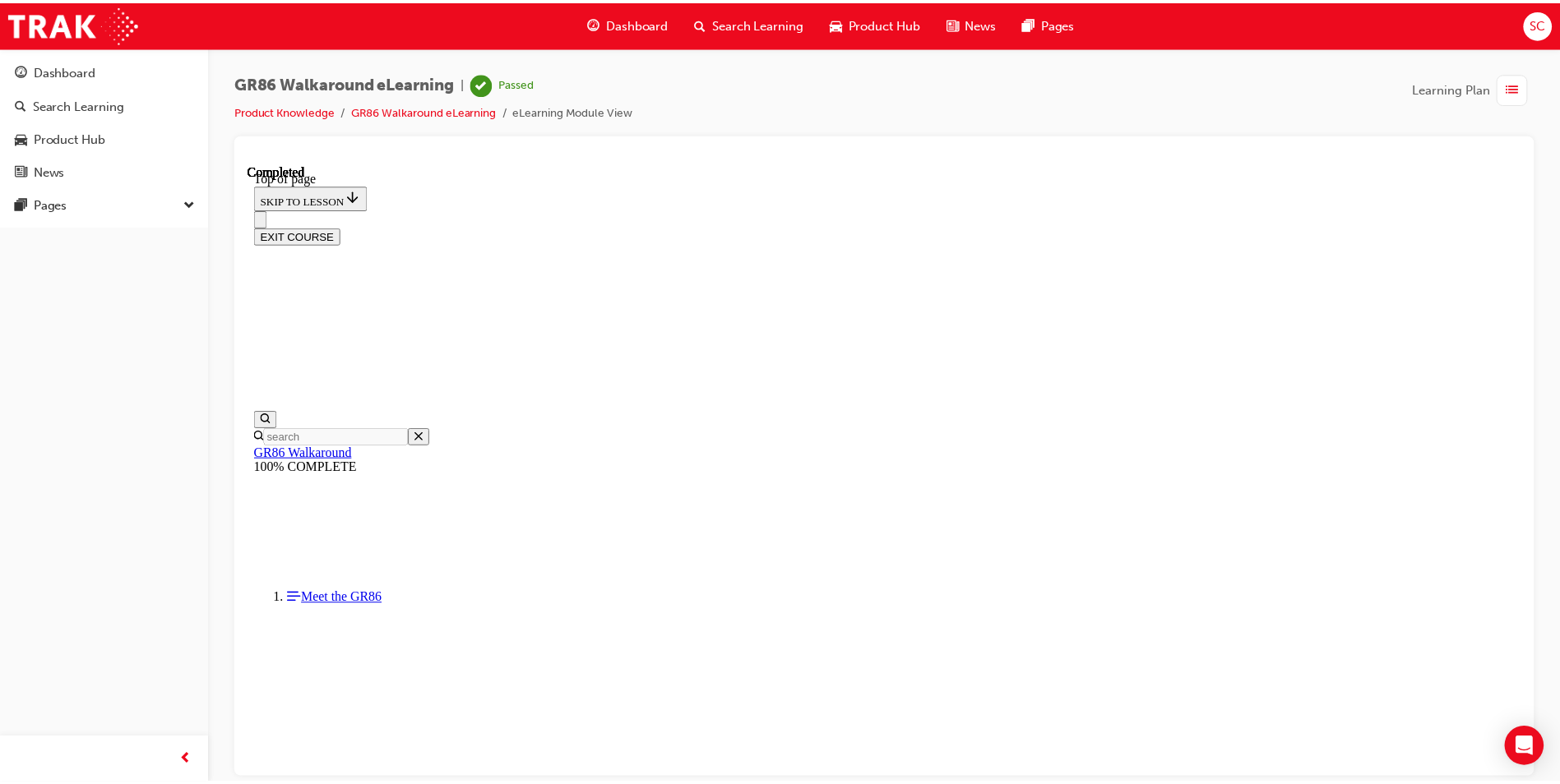
scroll to position [260, 0]
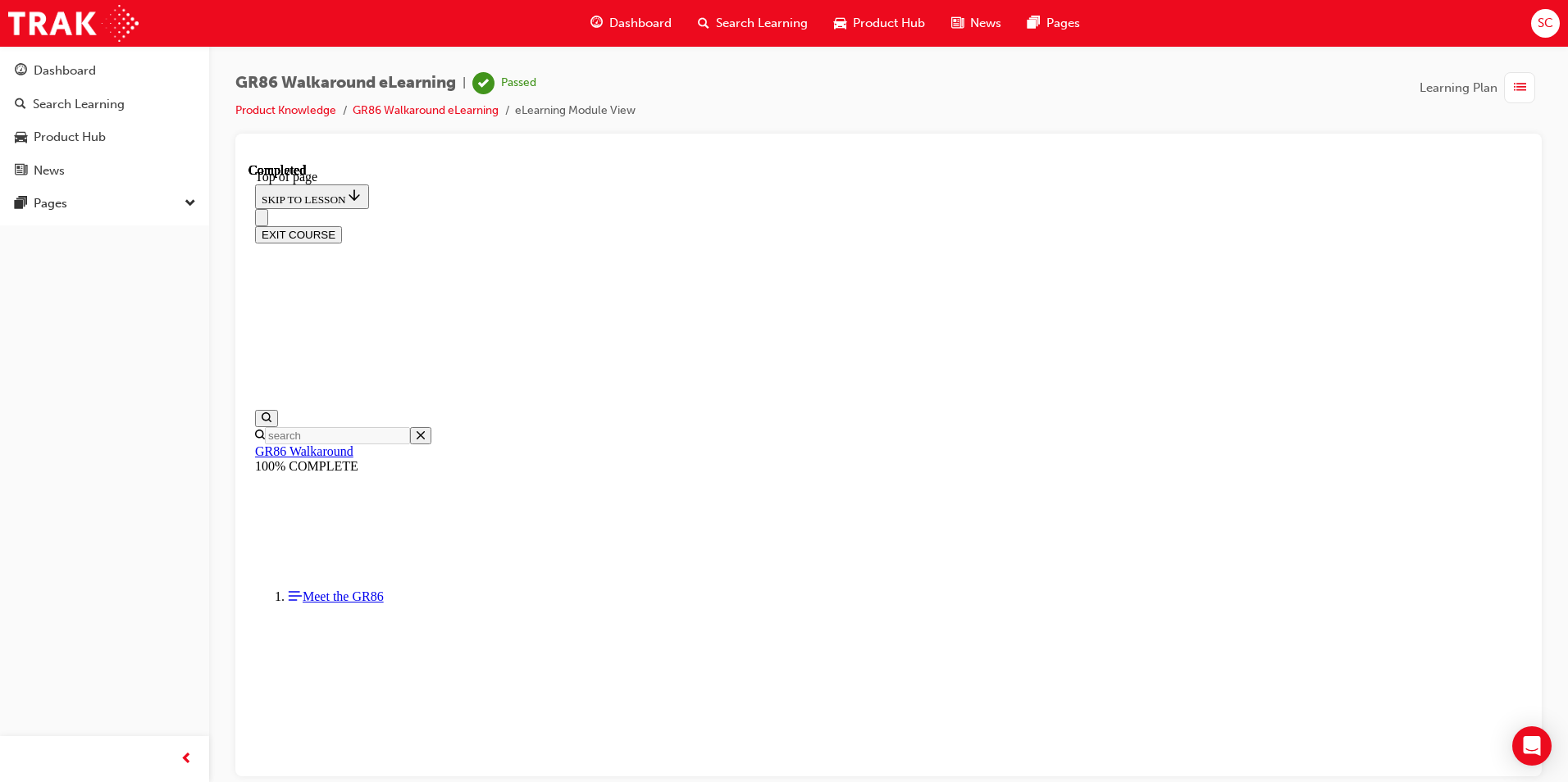
click at [603, 33] on div "Dashboard" at bounding box center [630, 23] width 108 height 34
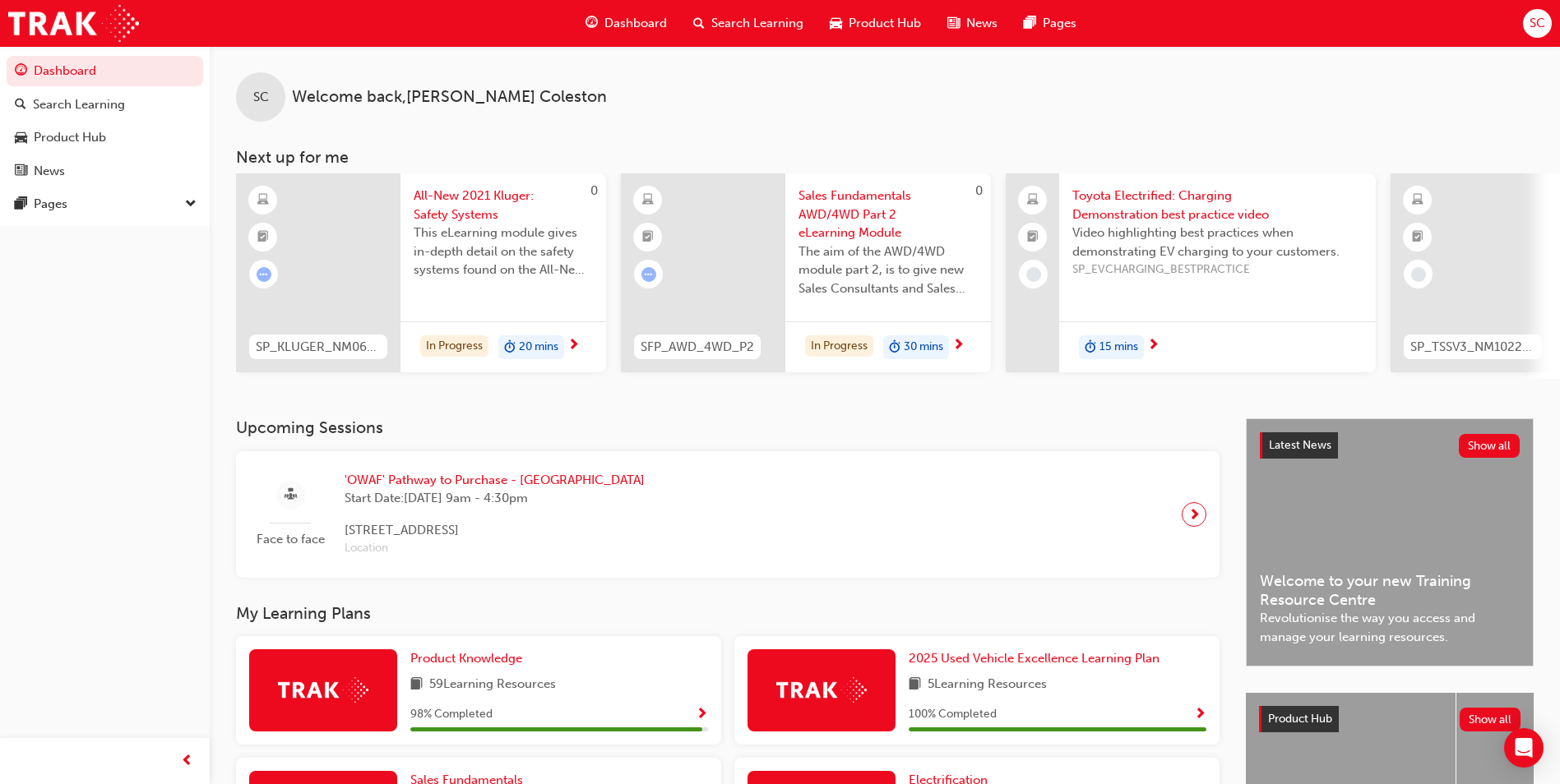
click at [701, 723] on span "Show Progress" at bounding box center [702, 715] width 12 height 15
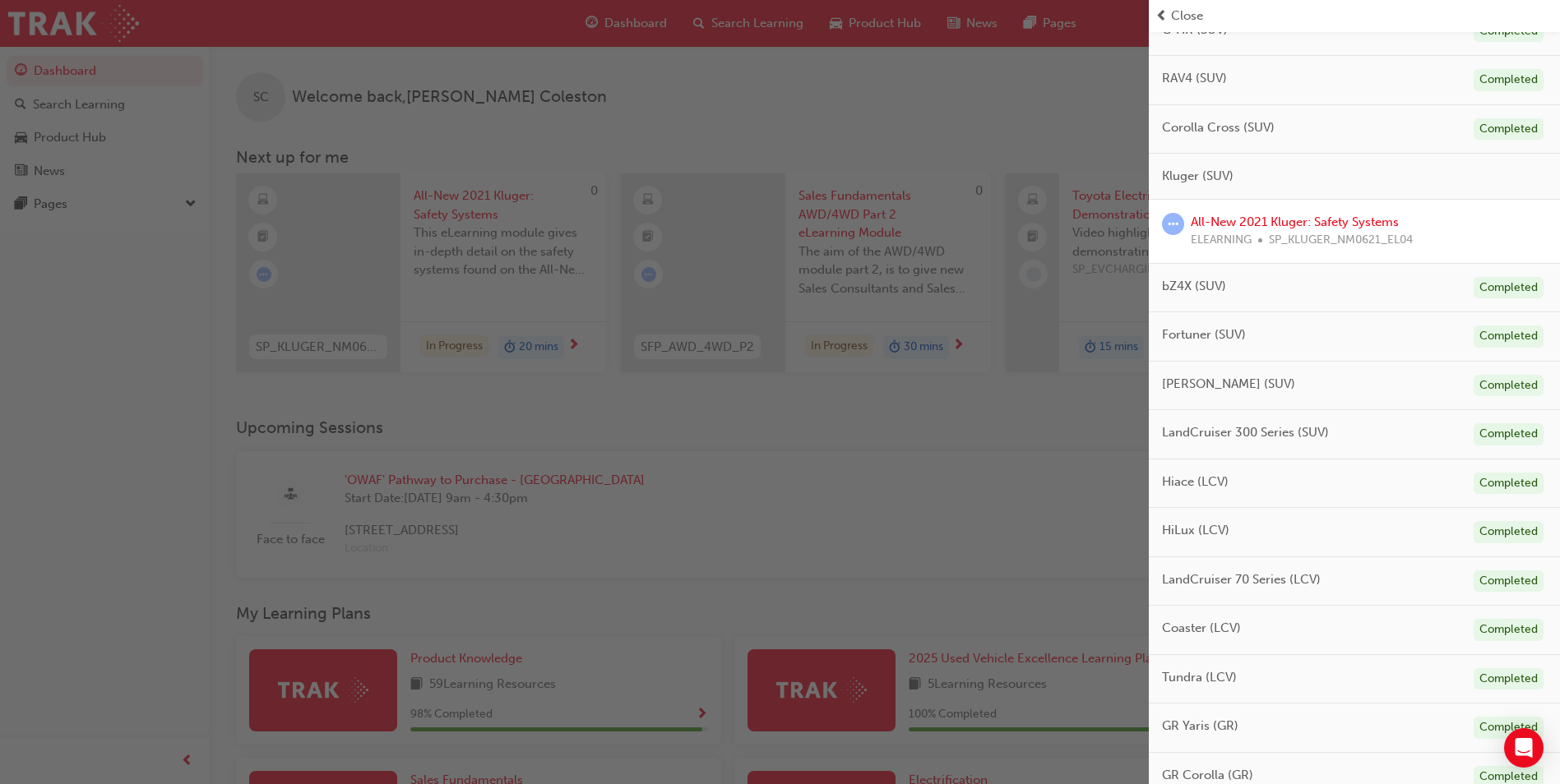
click at [916, 522] on div "button" at bounding box center [574, 392] width 1149 height 784
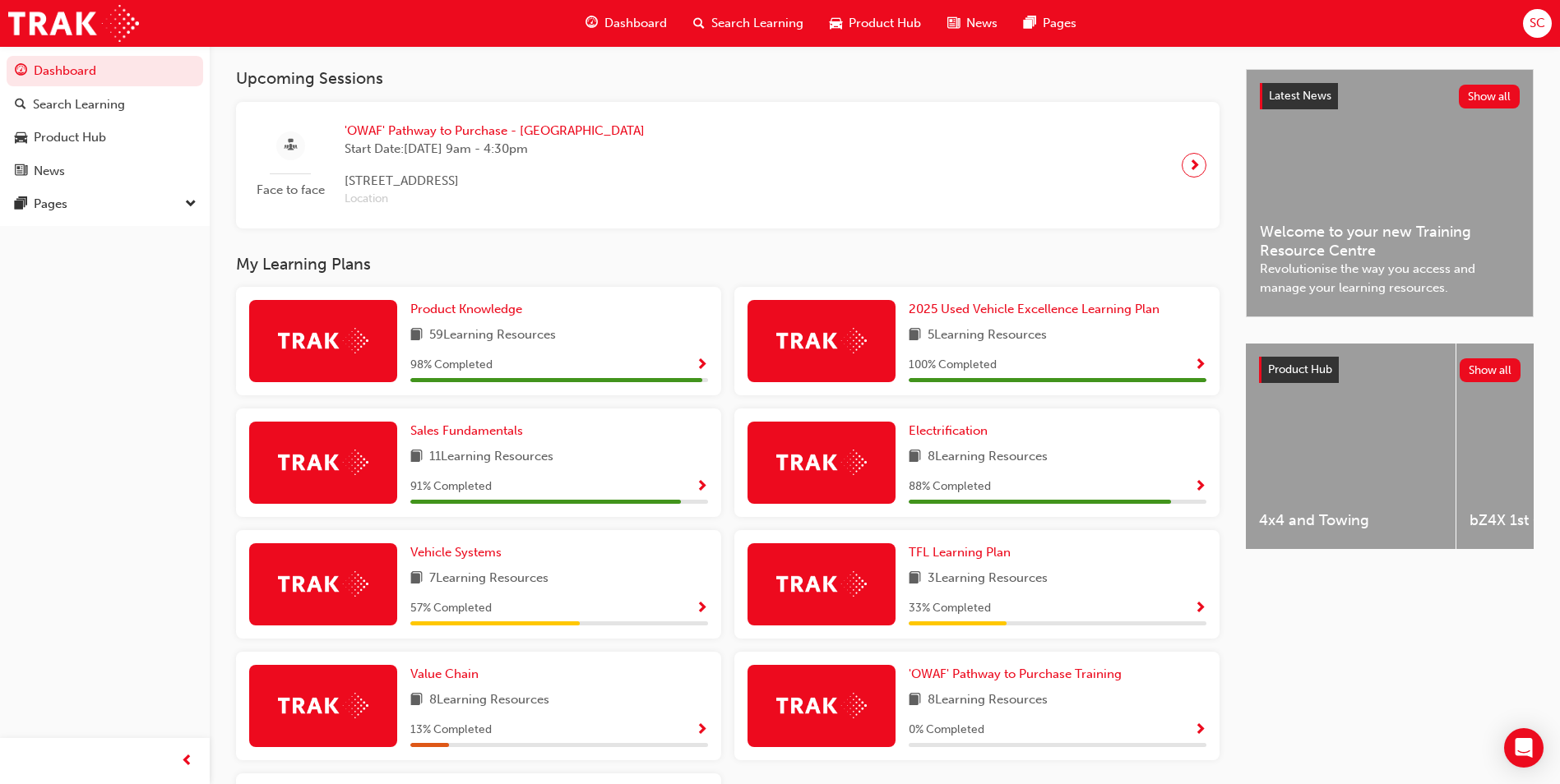
scroll to position [411, 0]
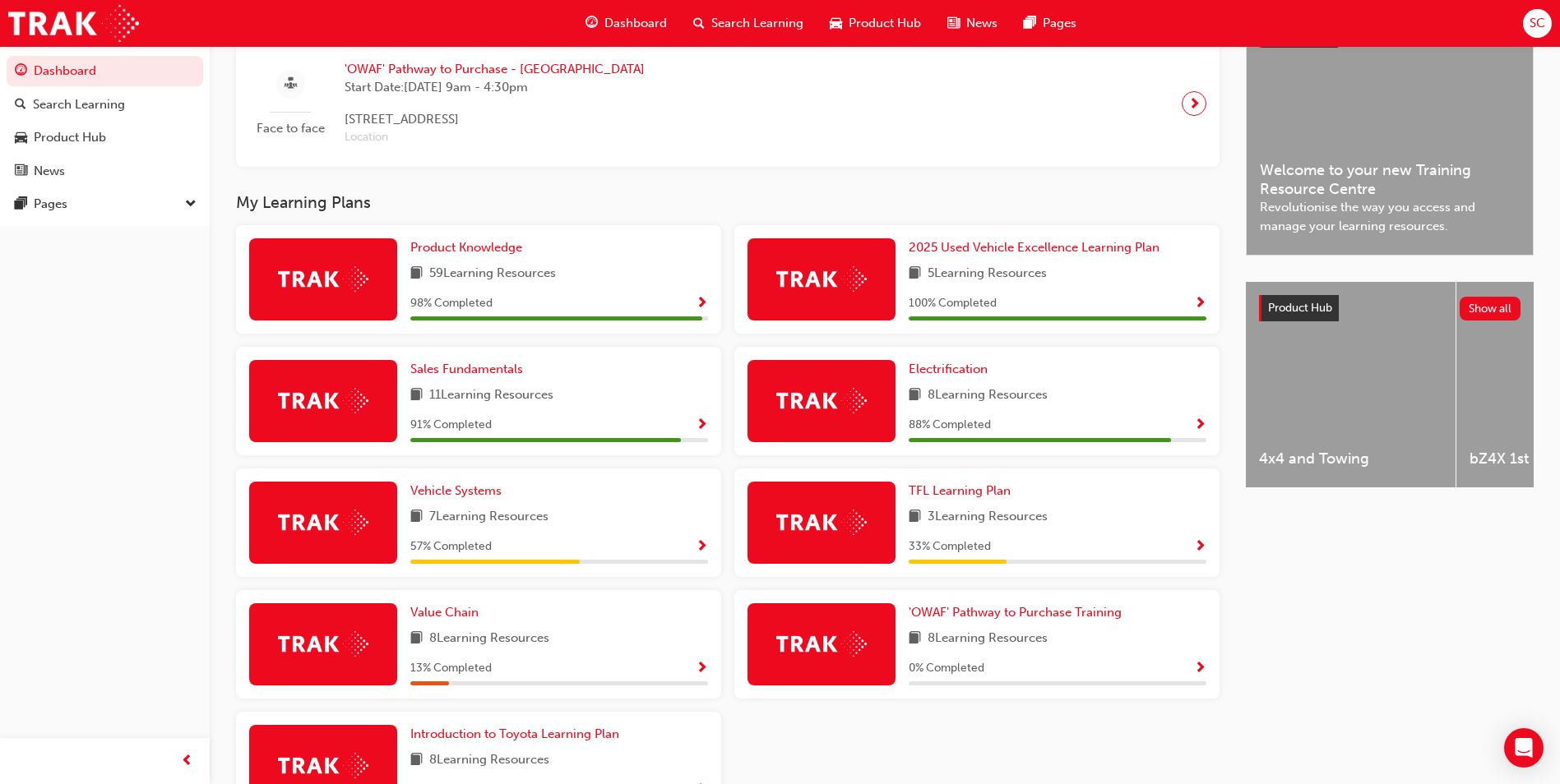
click at [704, 433] on span "Show Progress" at bounding box center [702, 426] width 12 height 15
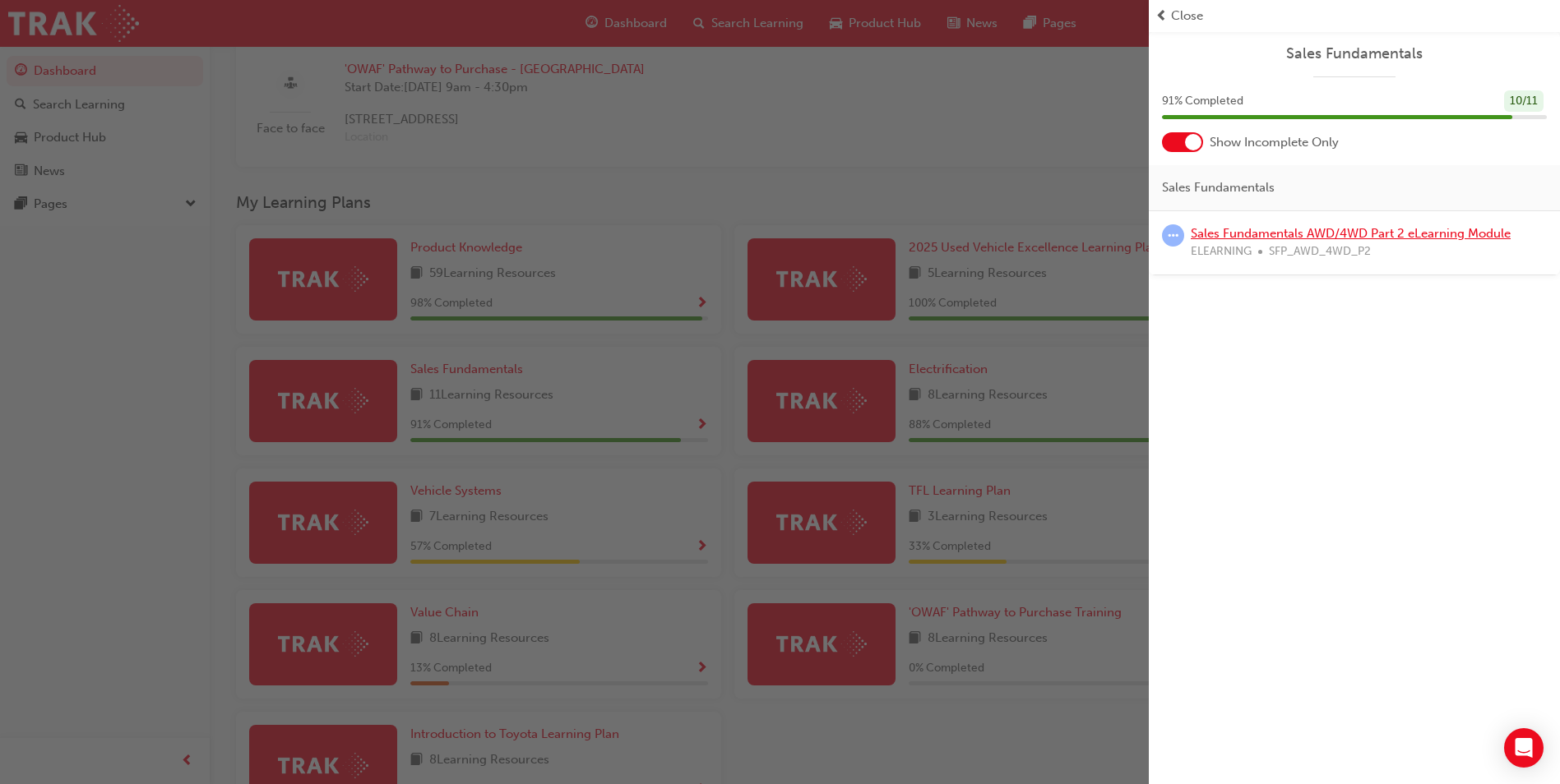
click at [1330, 234] on link "Sales Fundamentals AWD/4WD Part 2 eLearning Module" at bounding box center [1351, 234] width 320 height 15
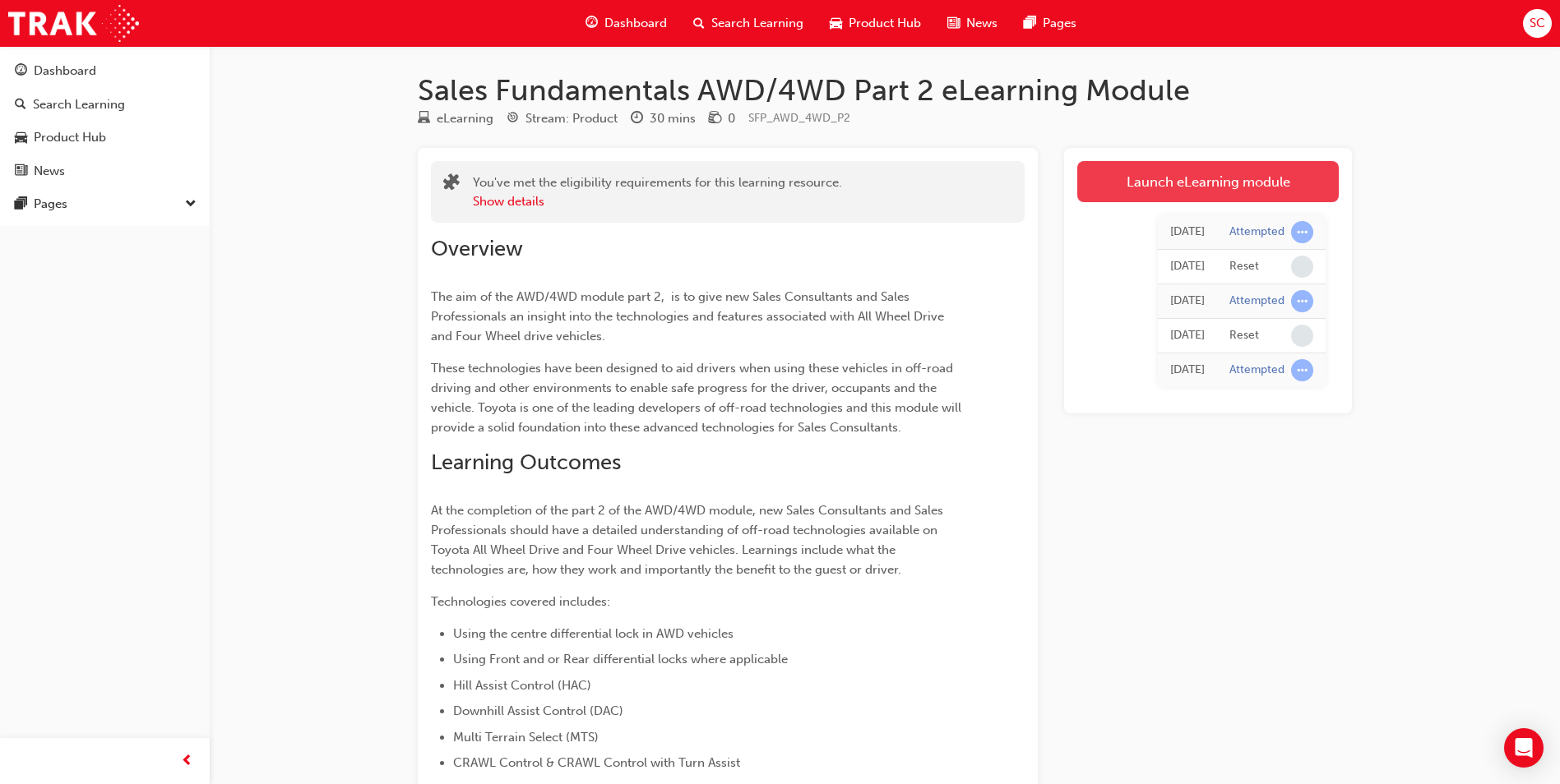
click at [1297, 174] on link "Launch eLearning module" at bounding box center [1208, 182] width 261 height 41
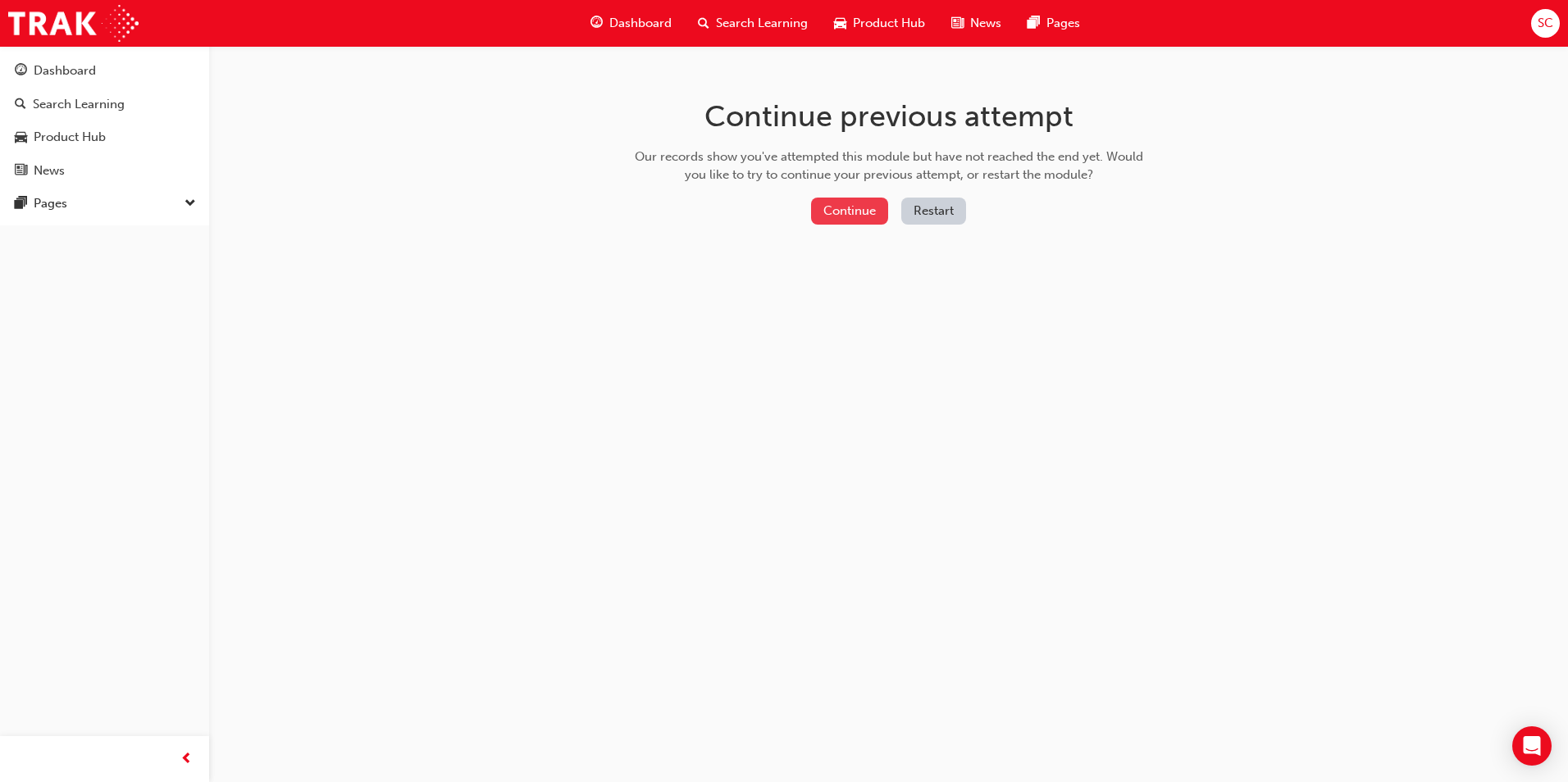
click at [850, 205] on button "Continue" at bounding box center [850, 211] width 77 height 27
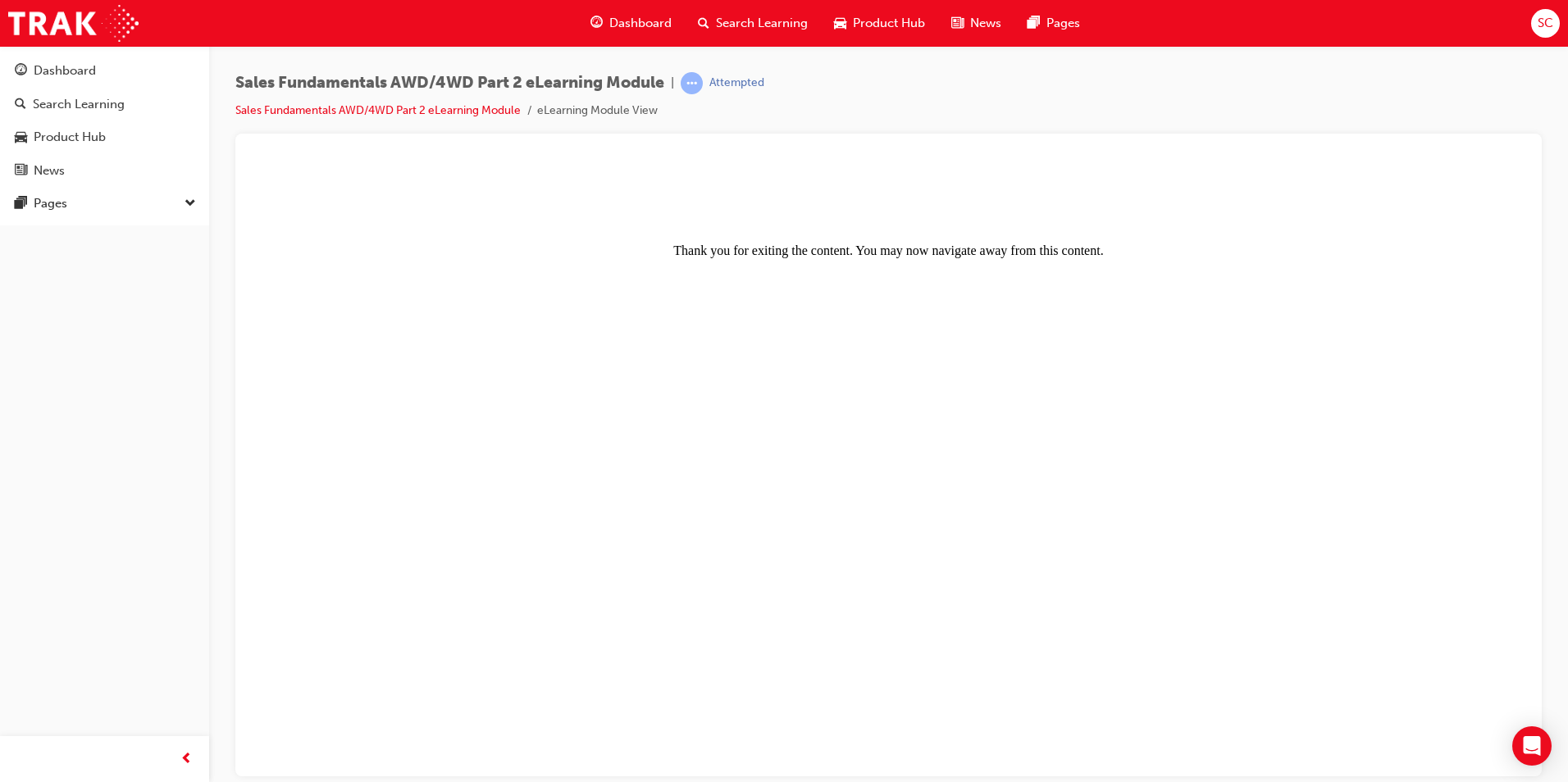
click at [632, 22] on span "Dashboard" at bounding box center [641, 23] width 63 height 19
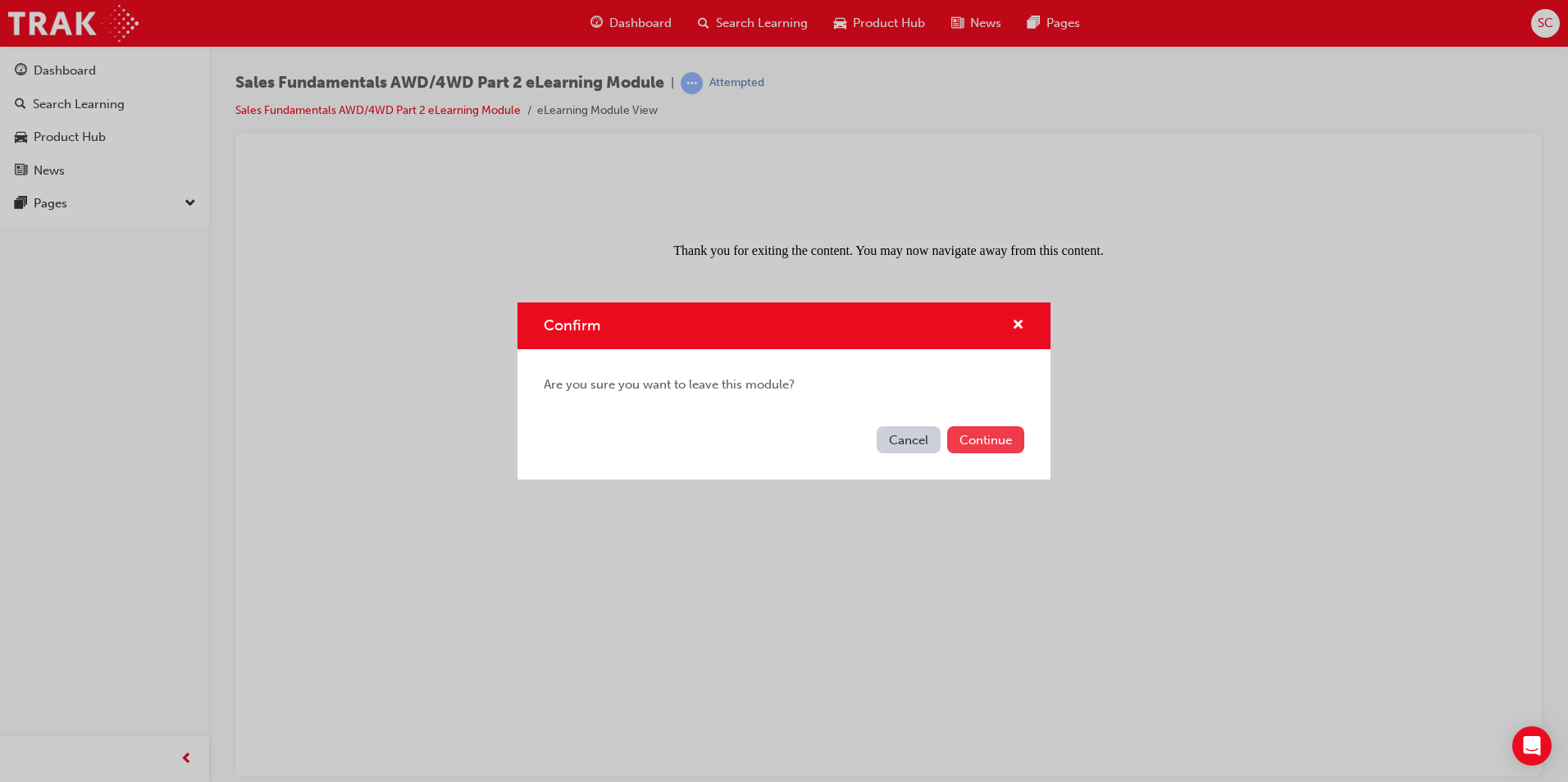
click at [1003, 450] on button "Continue" at bounding box center [985, 439] width 77 height 27
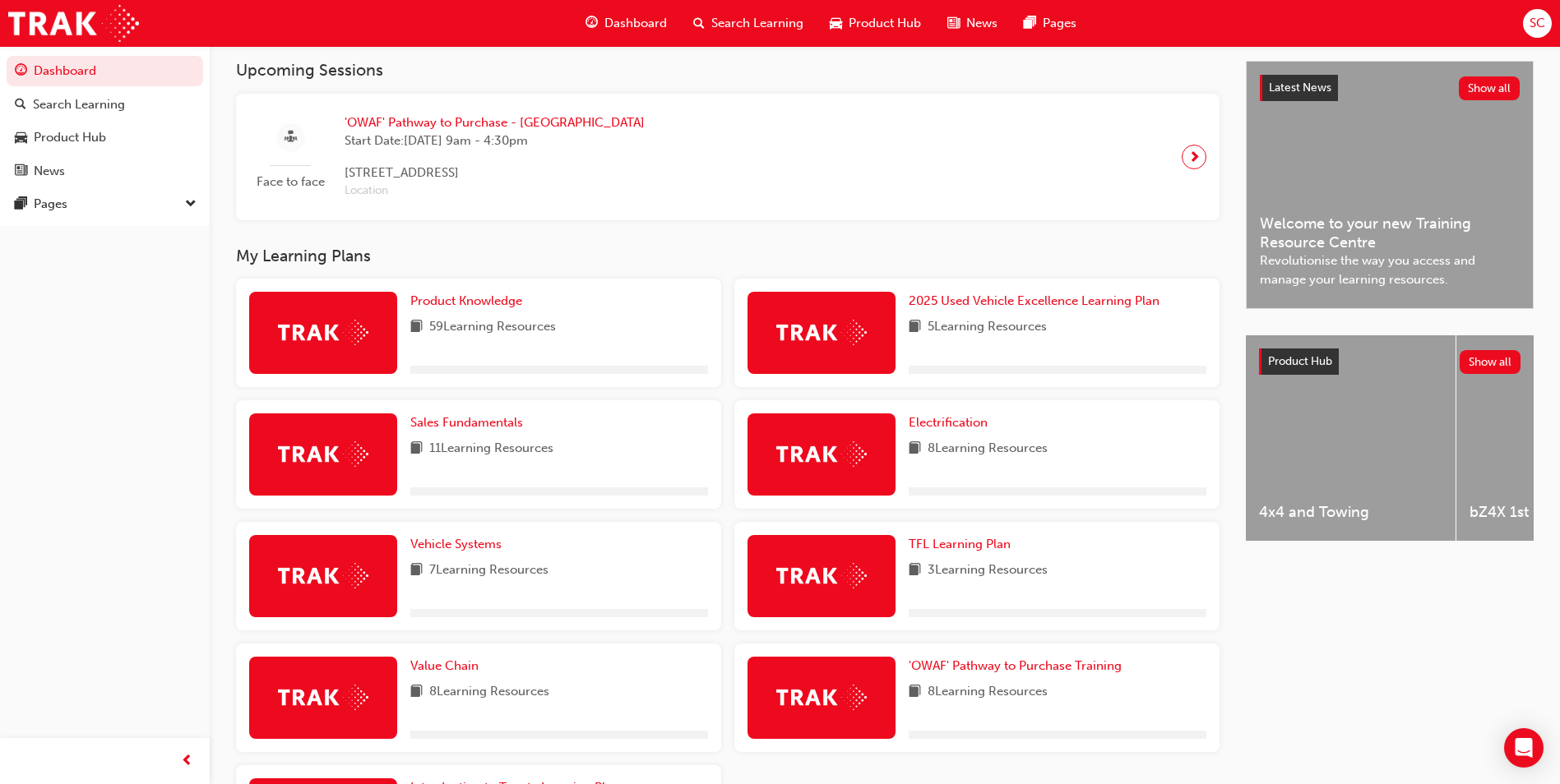
scroll to position [493, 0]
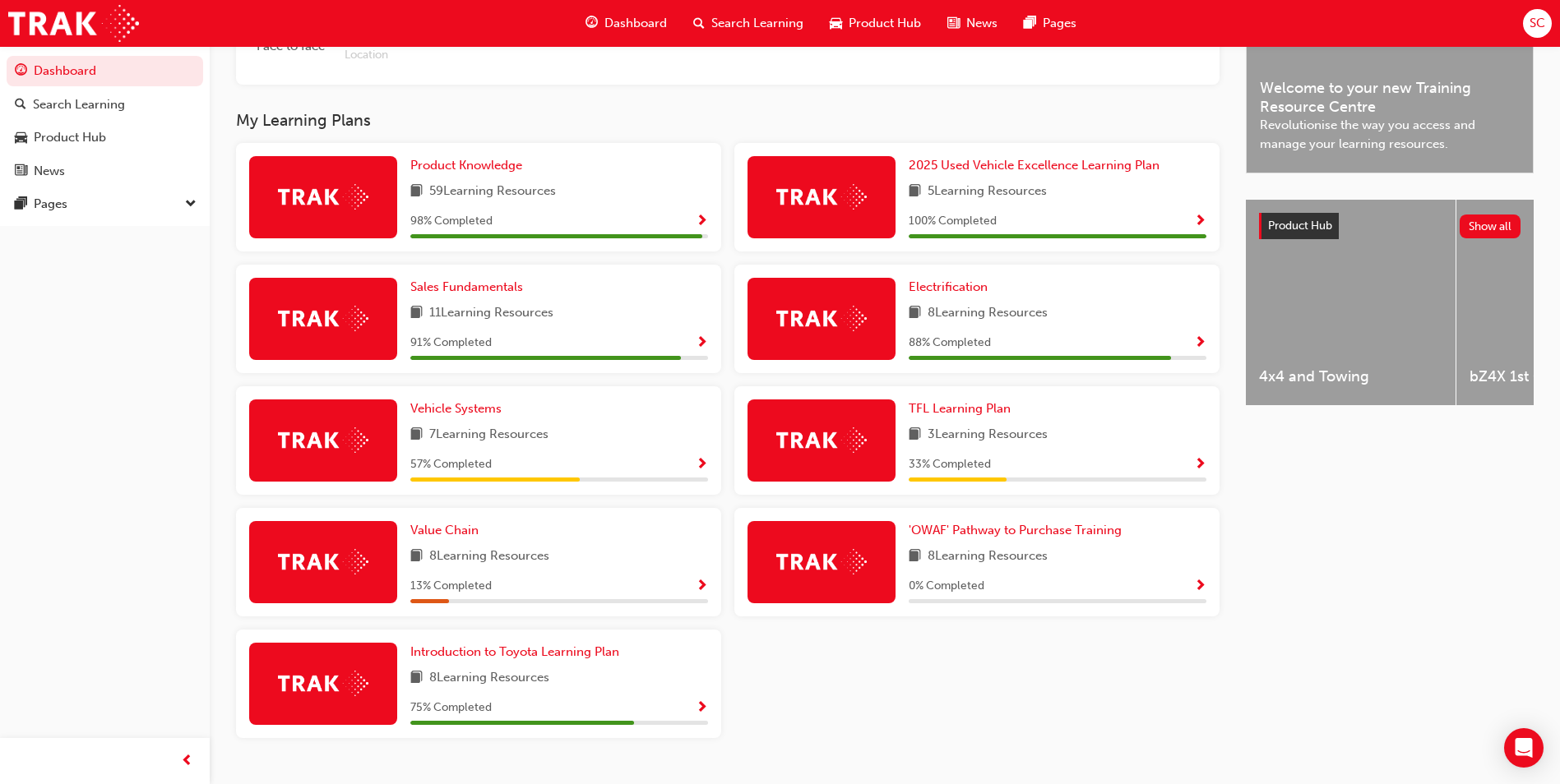
click at [731, 363] on div "Electrification 8 Learning Resources 88 % Completed" at bounding box center [977, 326] width 499 height 122
click at [702, 351] on span "Show Progress" at bounding box center [702, 344] width 12 height 15
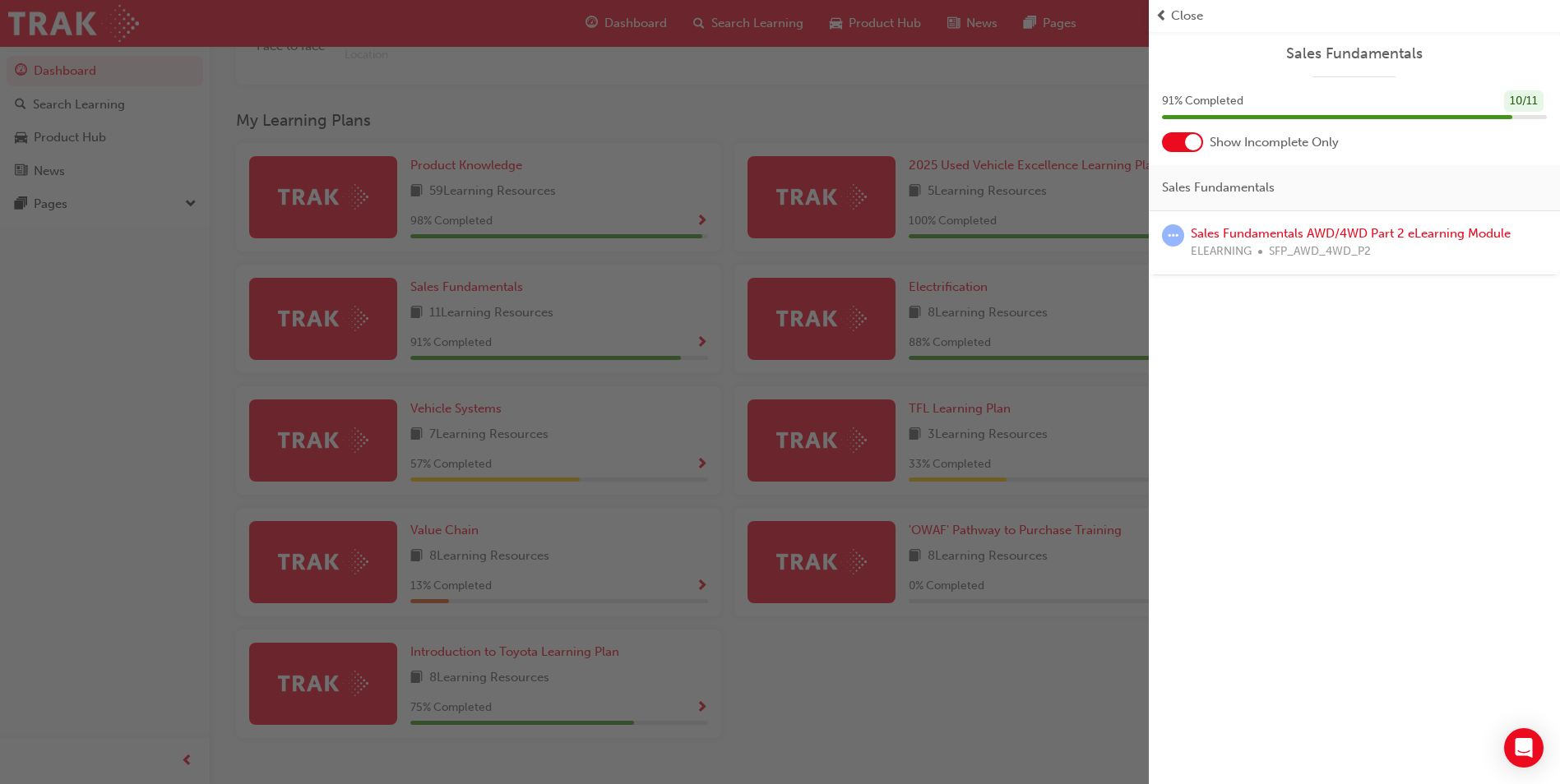
click at [1037, 677] on div "button" at bounding box center [574, 392] width 1149 height 784
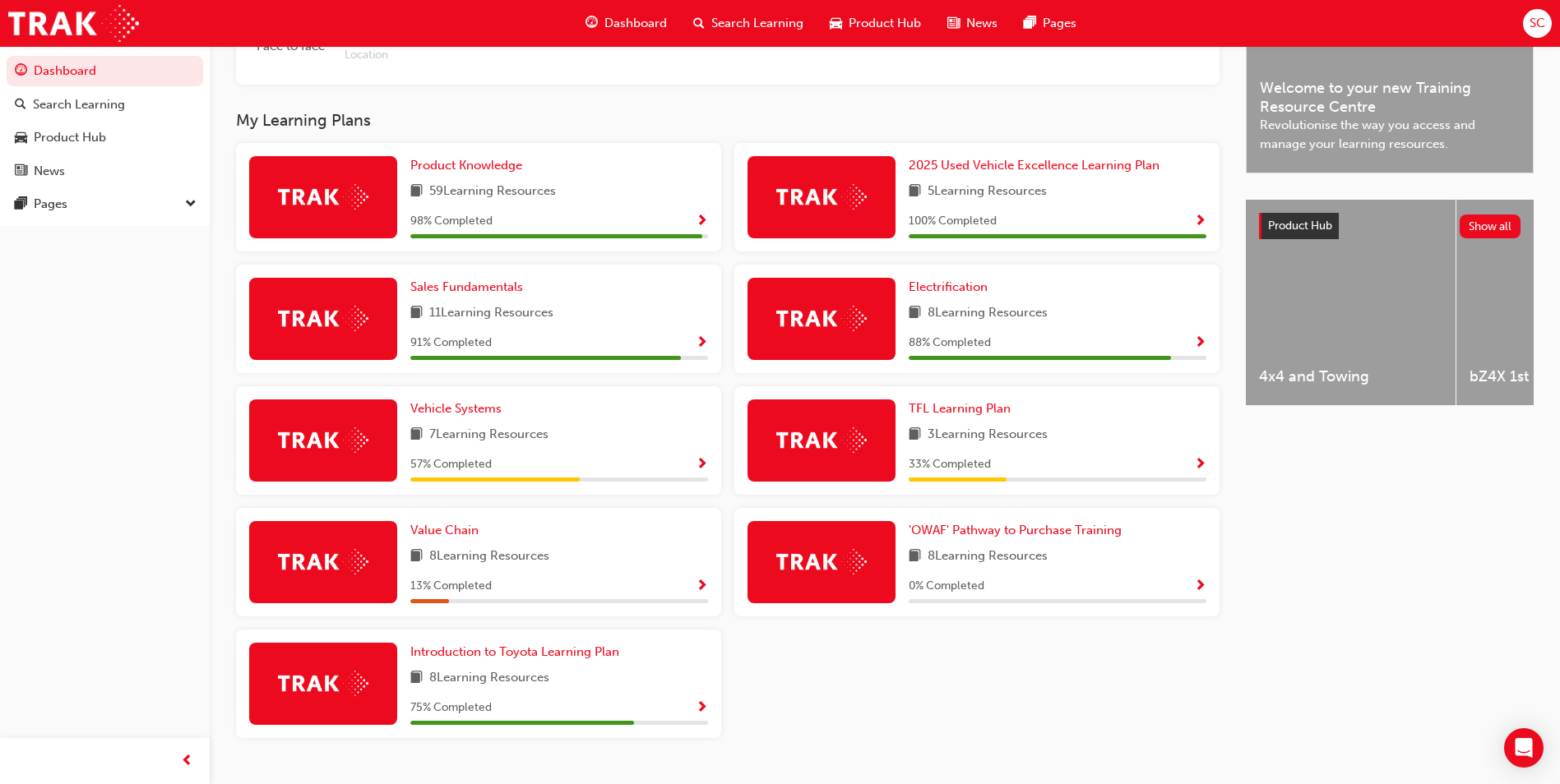
click at [1202, 343] on span "Show Progress" at bounding box center [1199, 344] width 12 height 15
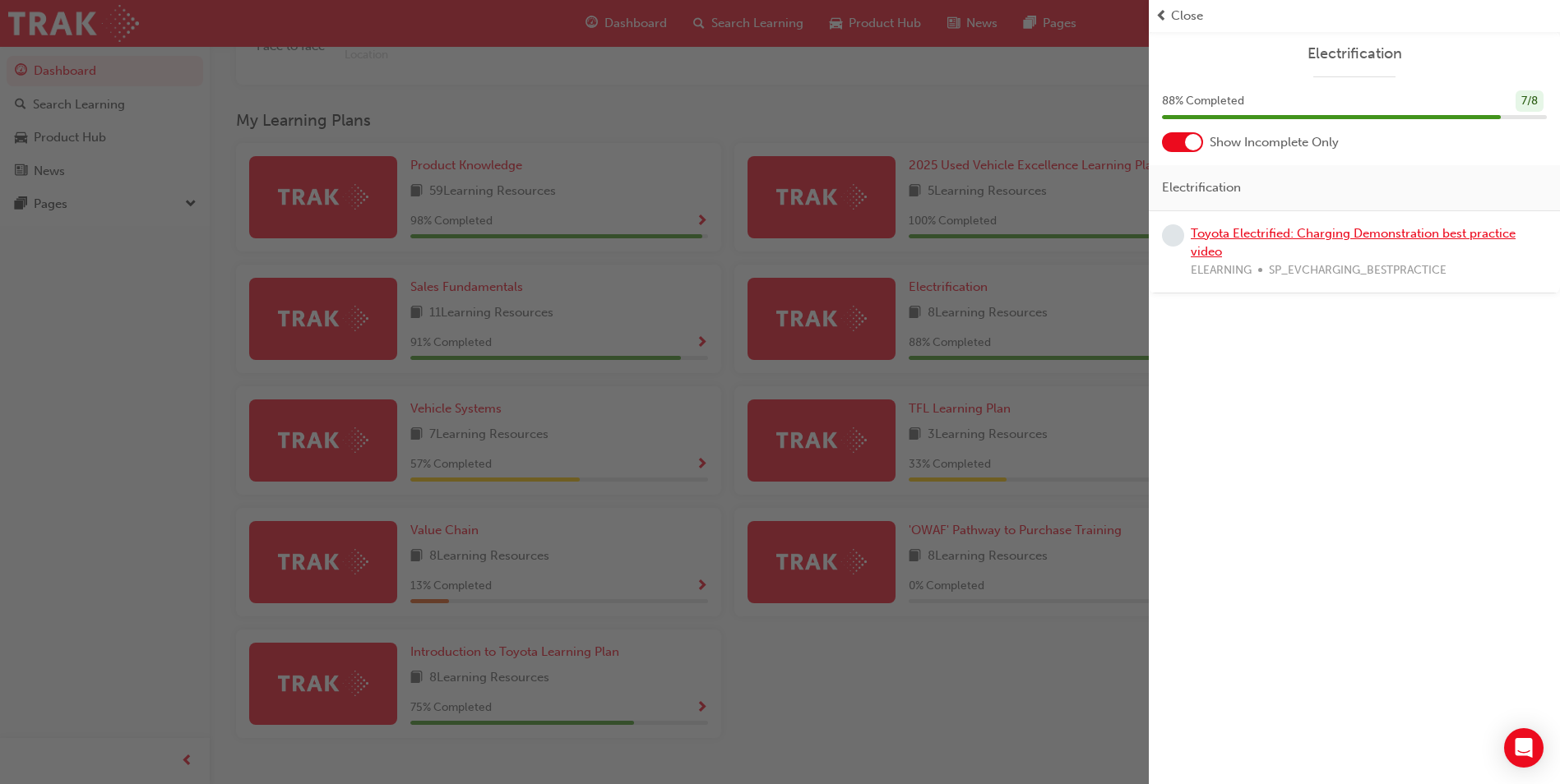
click at [1217, 234] on link "Toyota Electrified: Charging Demonstration best practice video" at bounding box center [1353, 243] width 325 height 34
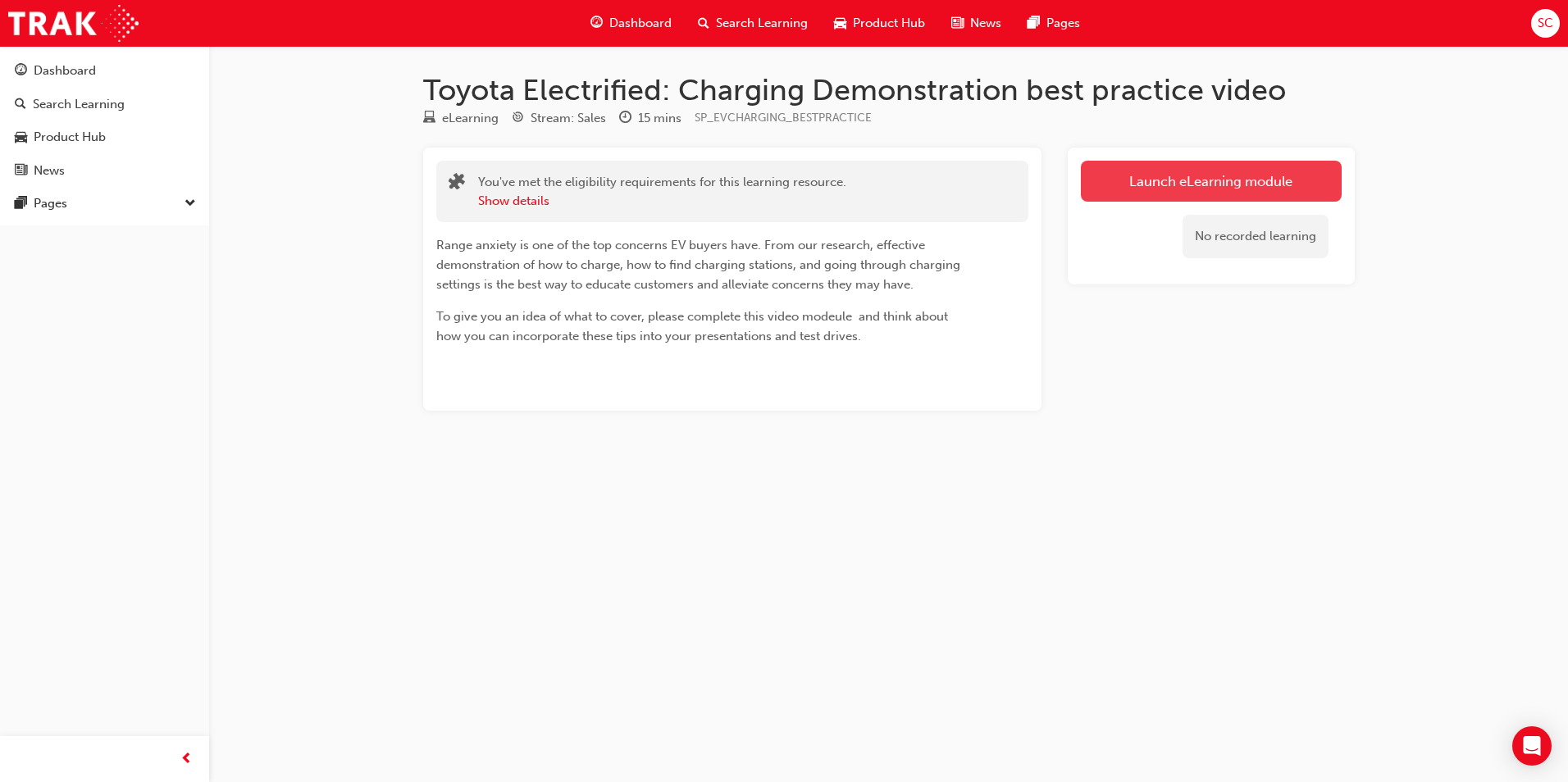
click at [1172, 197] on link "Launch eLearning module" at bounding box center [1211, 182] width 260 height 41
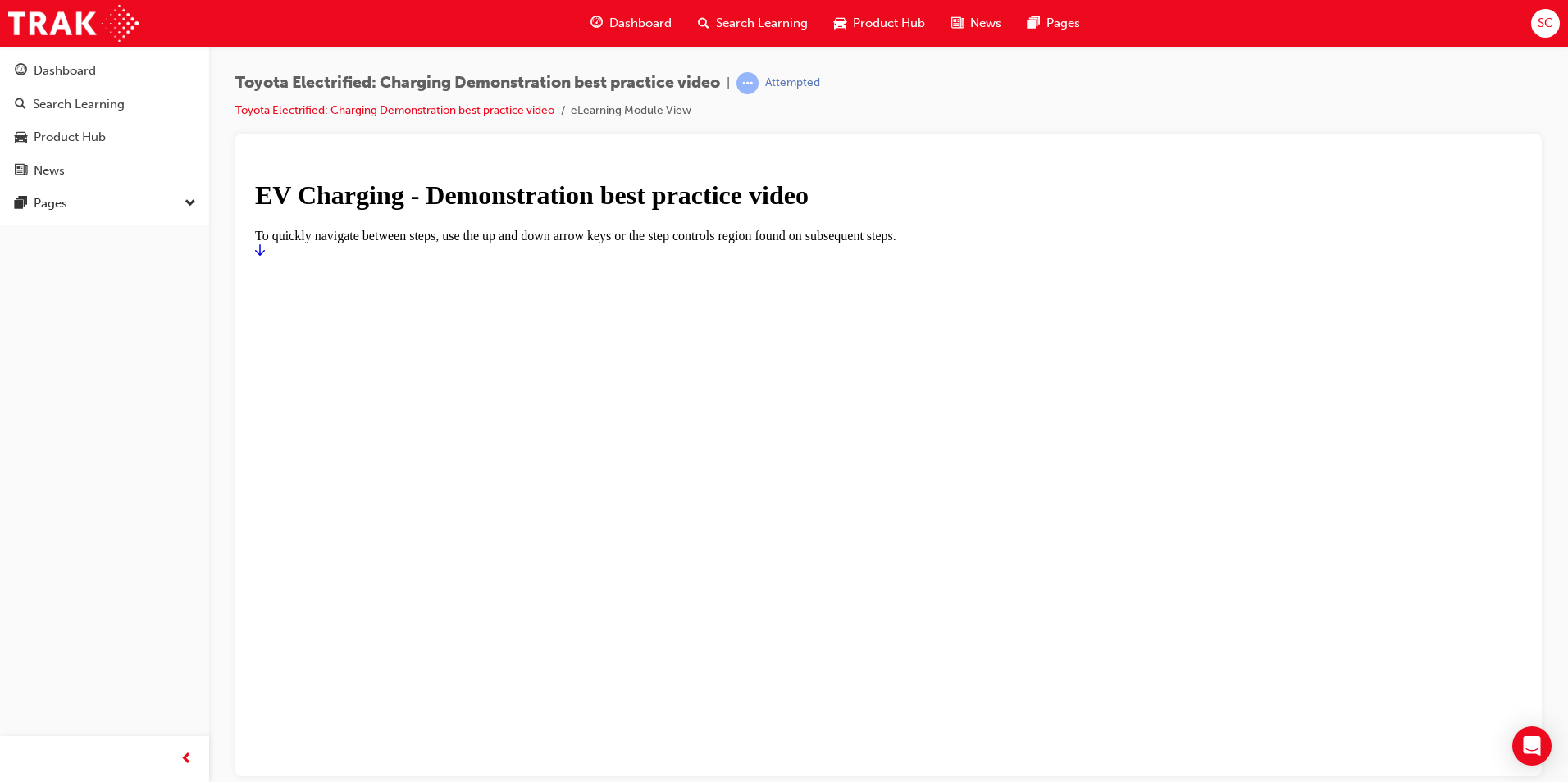
click at [800, 258] on div at bounding box center [888, 258] width 1267 height 0
click at [265, 256] on icon "Start" at bounding box center [259, 249] width 10 height 13
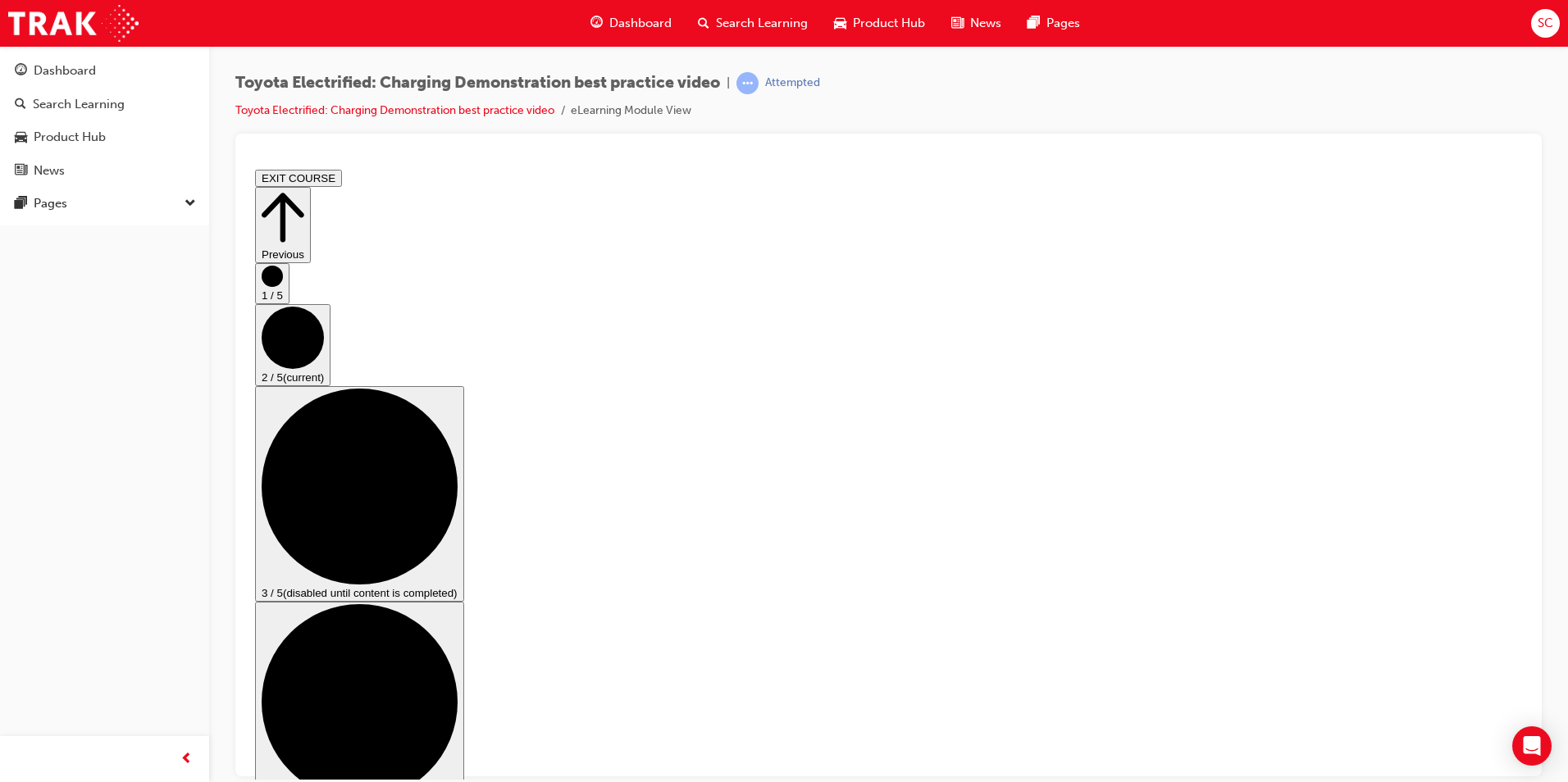
scroll to position [53, 0]
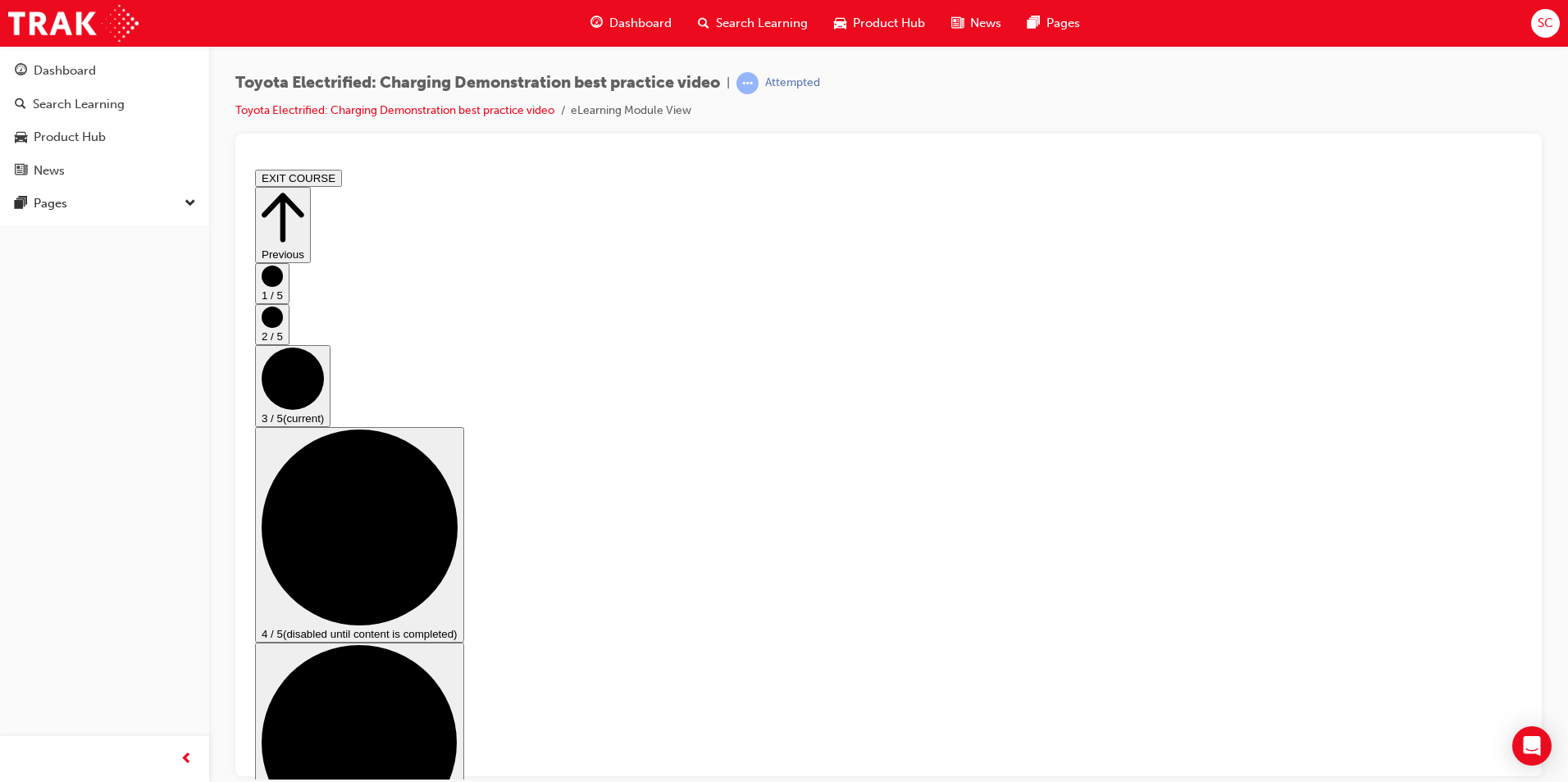
scroll to position [82, 0]
checkbox input "true"
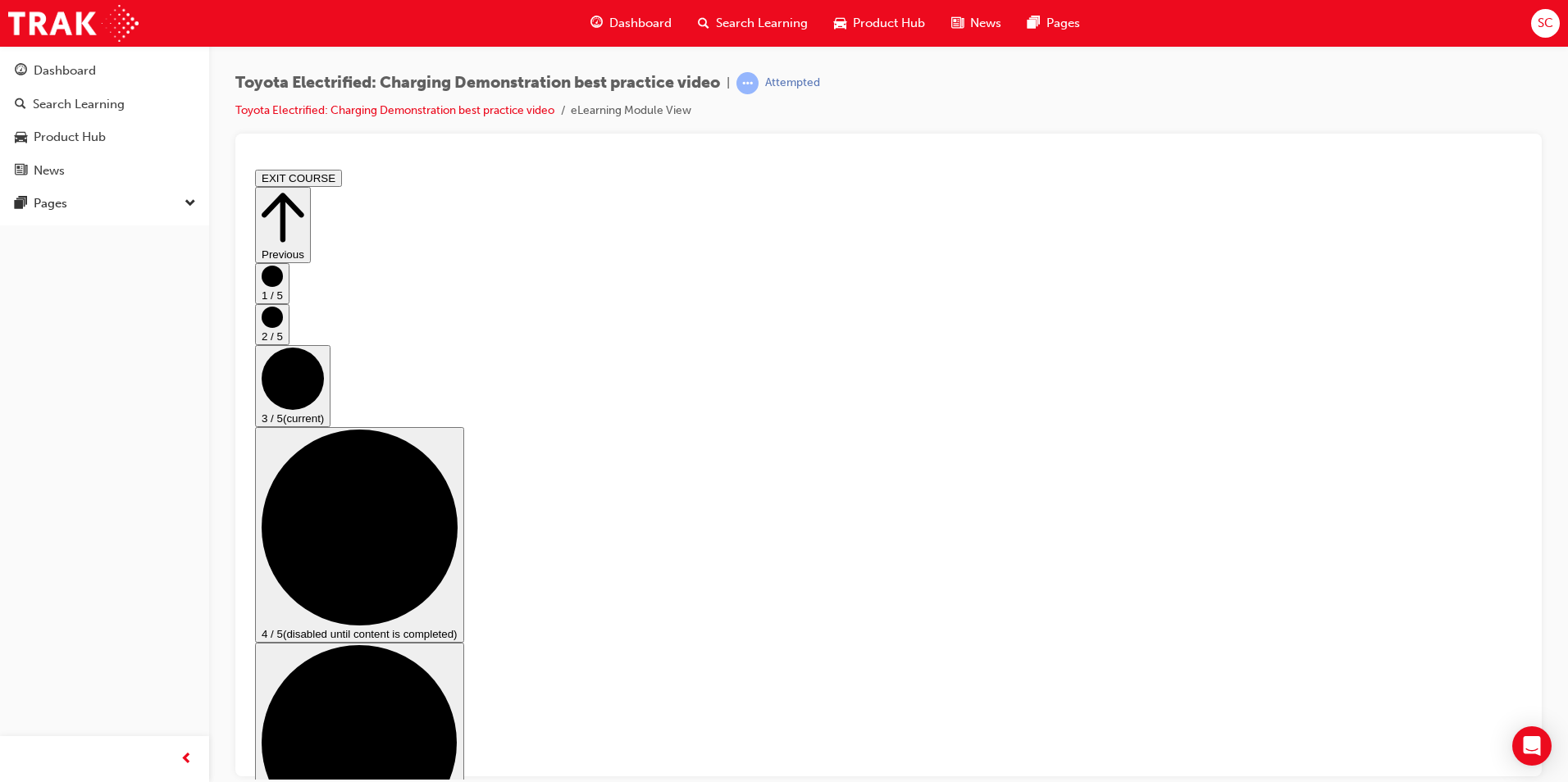
checkbox input "true"
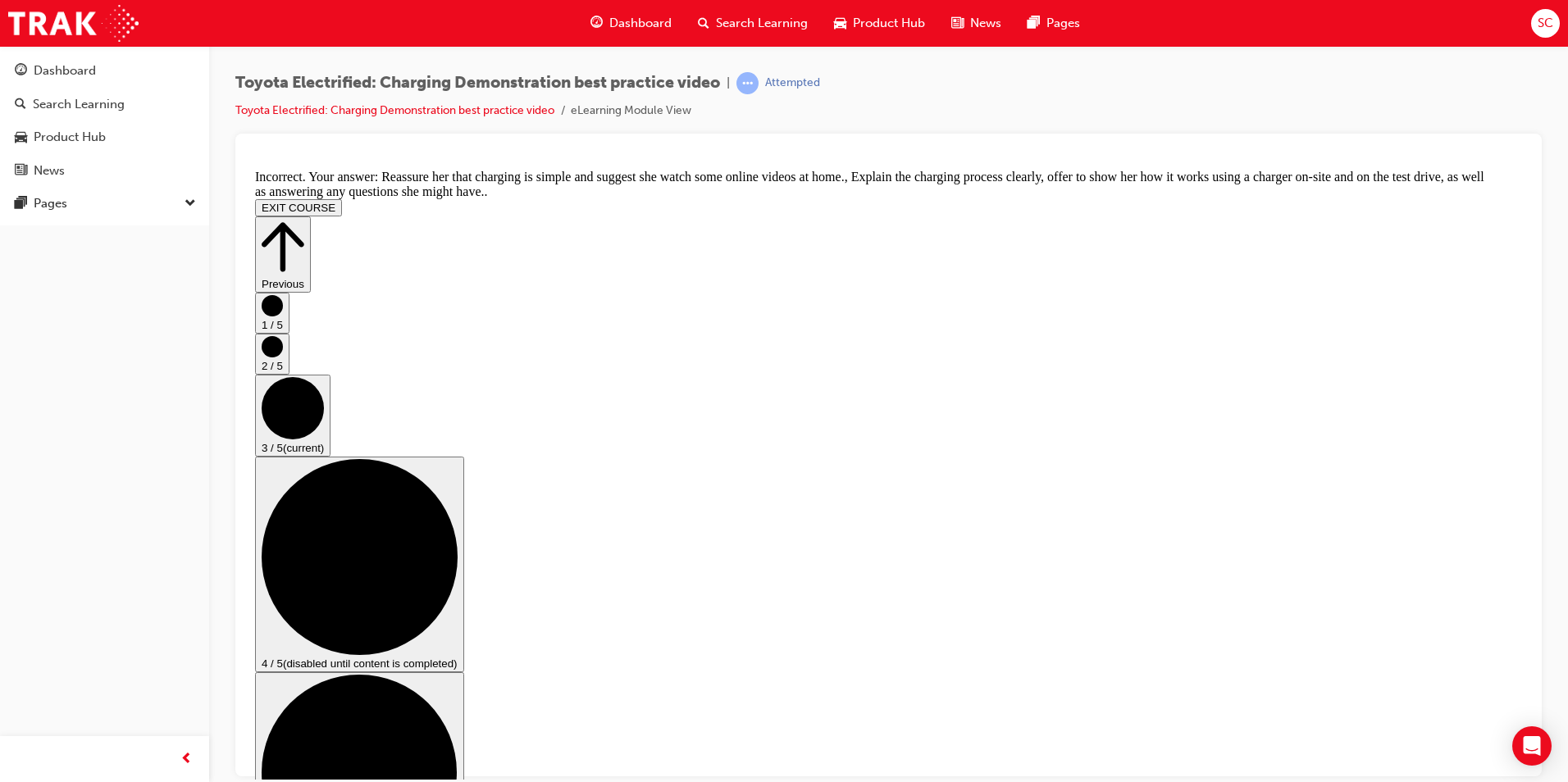
scroll to position [316, 0]
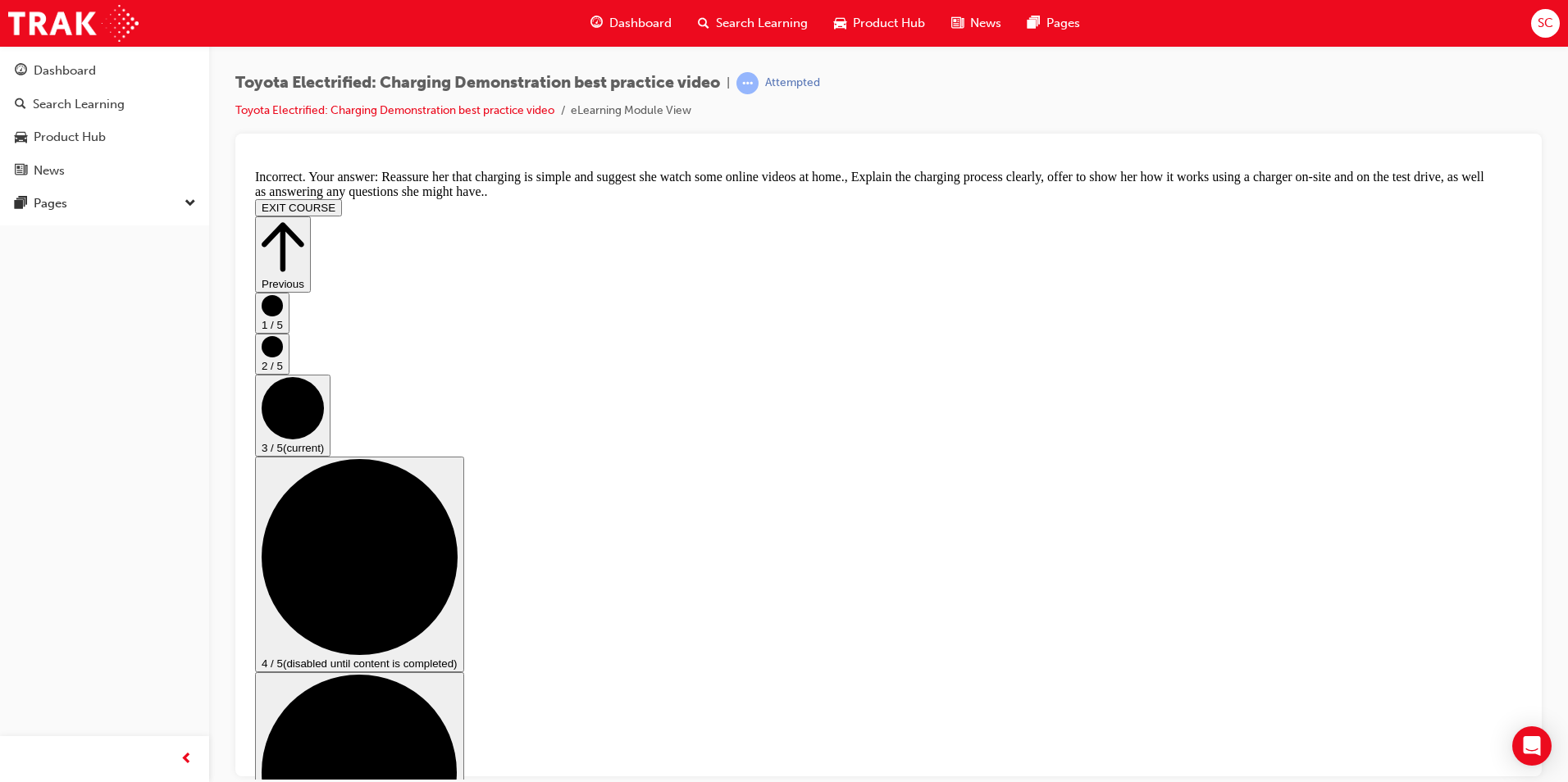
checkbox input "false"
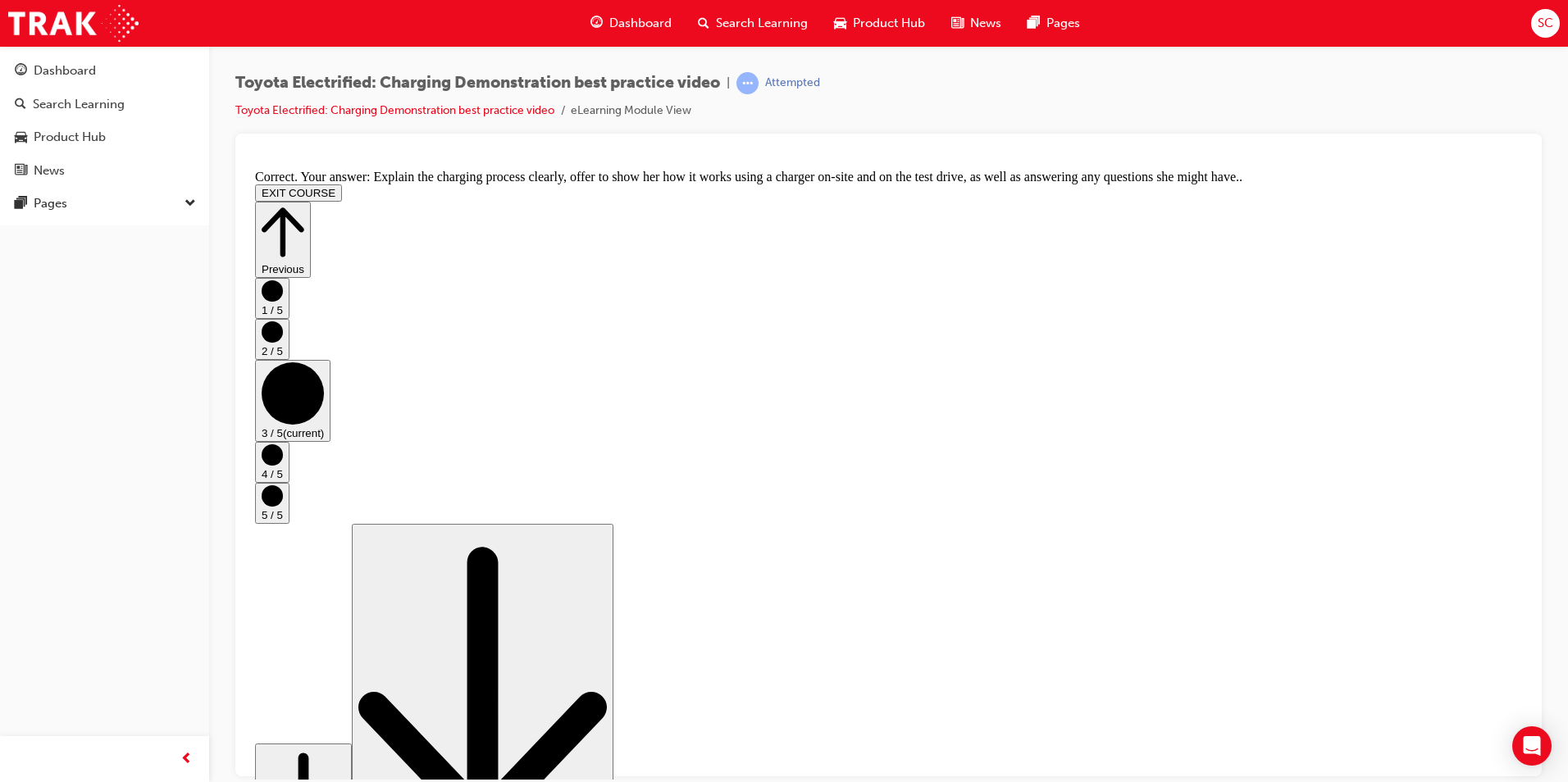
scroll to position [274, 0]
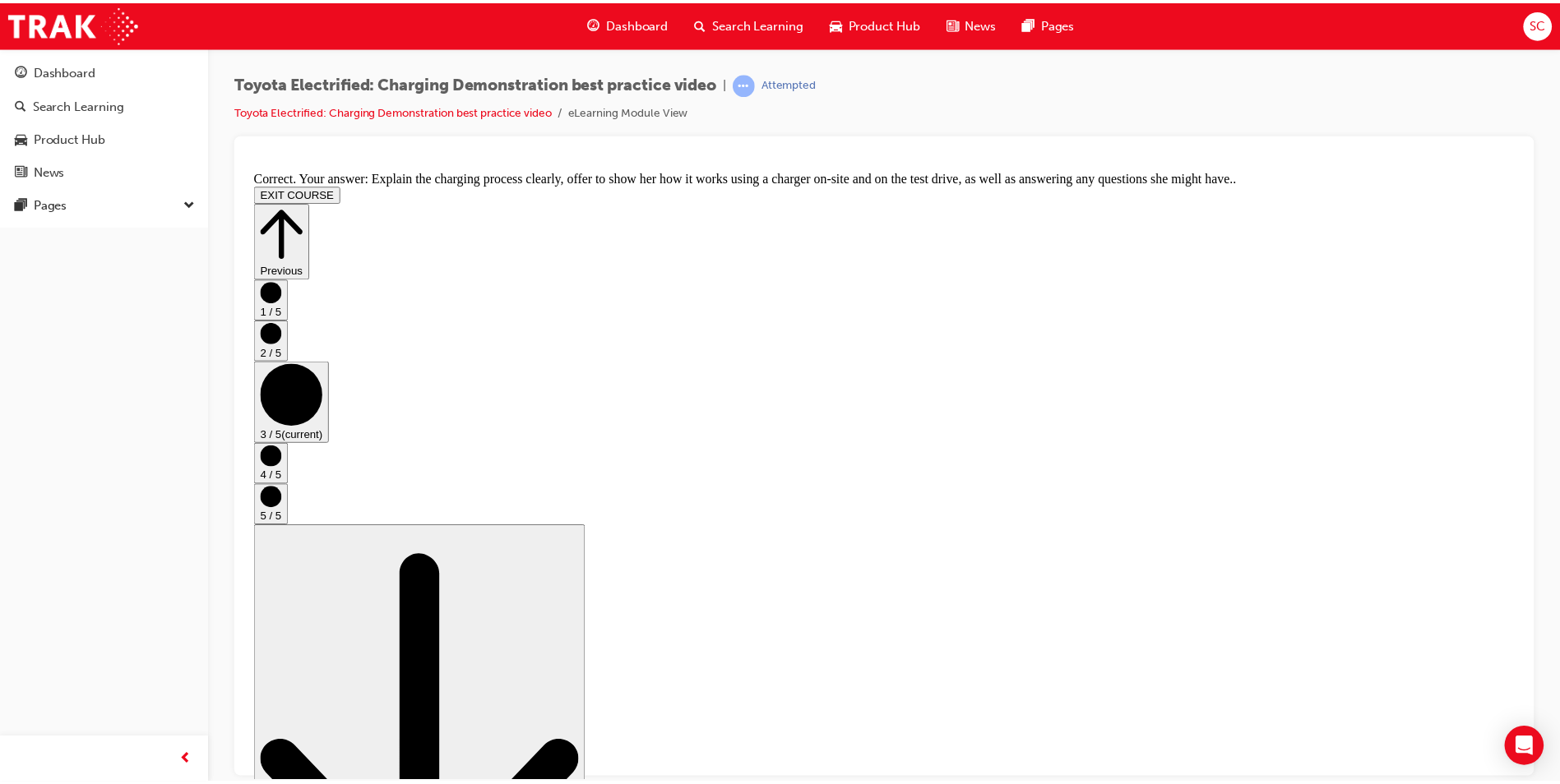
scroll to position [0, 0]
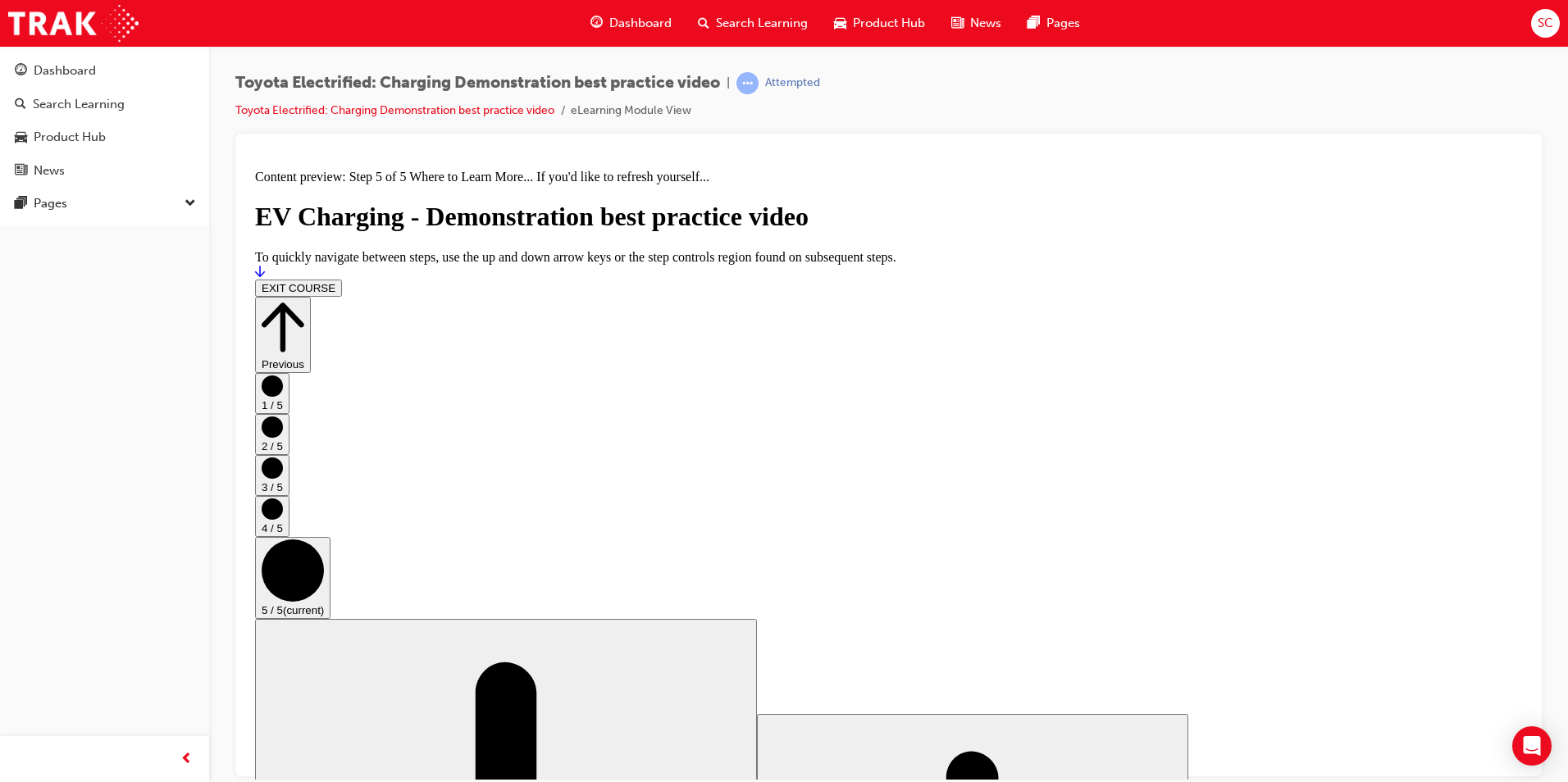
click at [1477, 279] on div at bounding box center [888, 272] width 1267 height 15
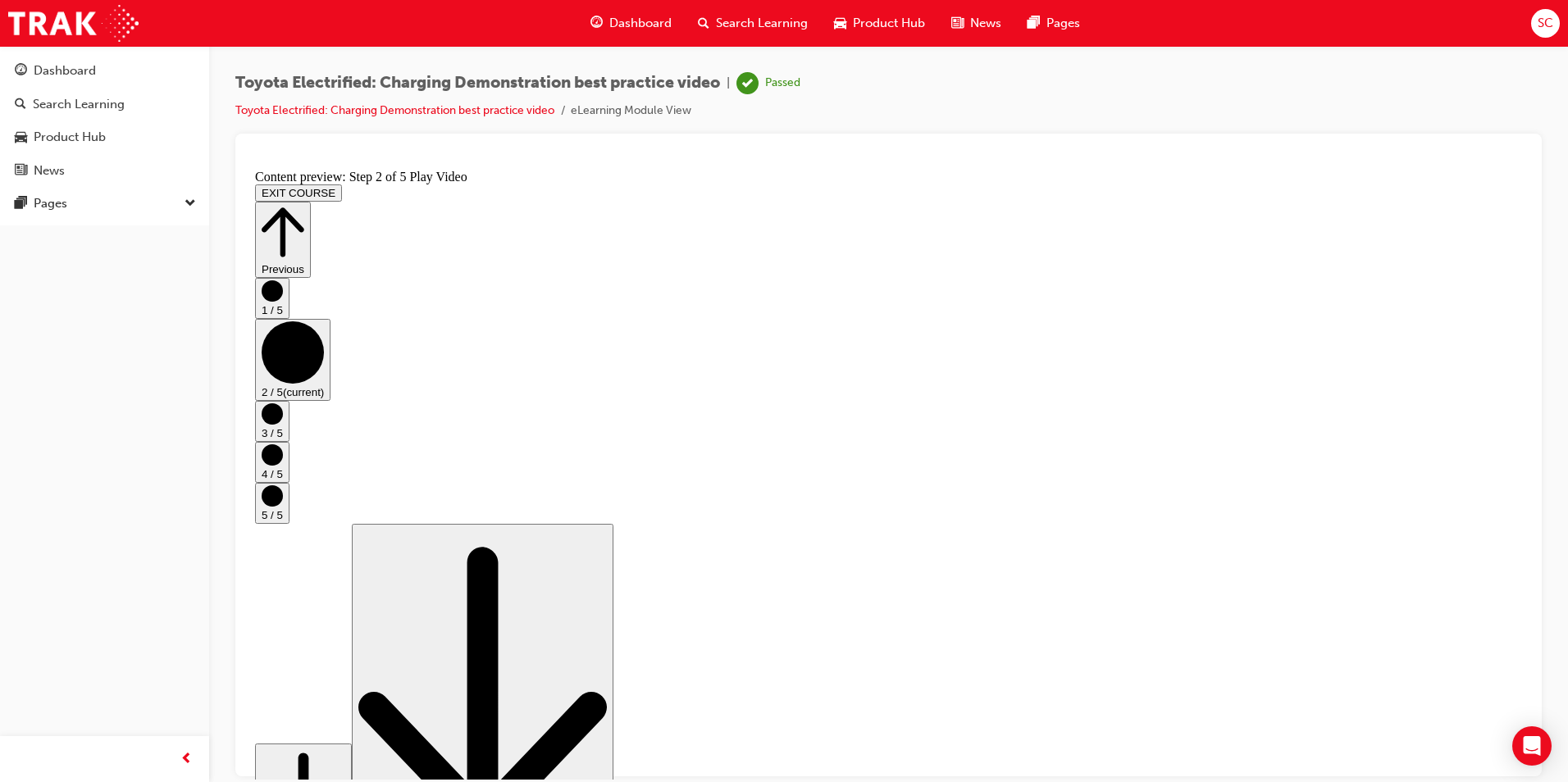
click at [625, 33] on div "Dashboard" at bounding box center [630, 23] width 108 height 34
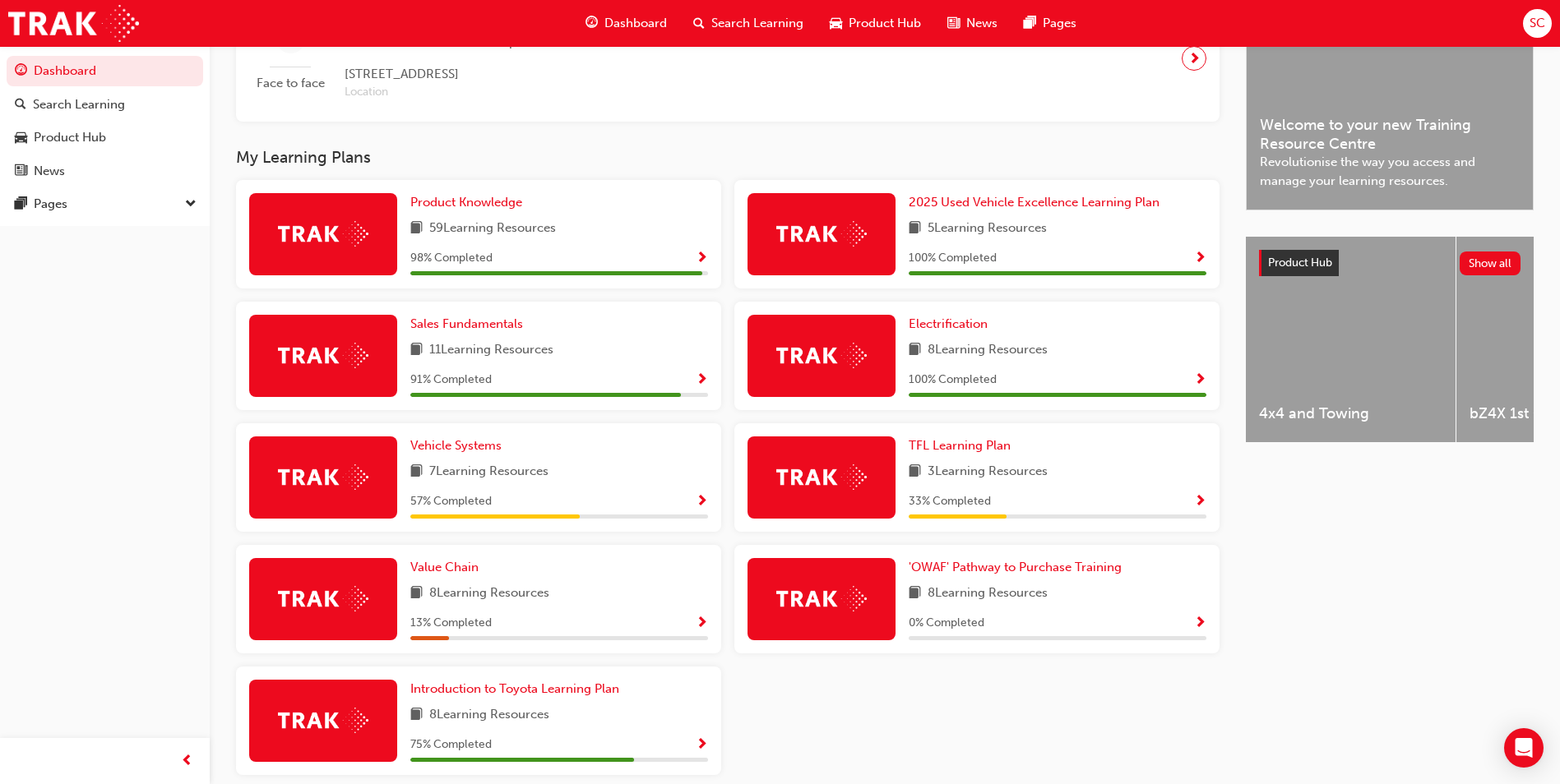
scroll to position [493, 0]
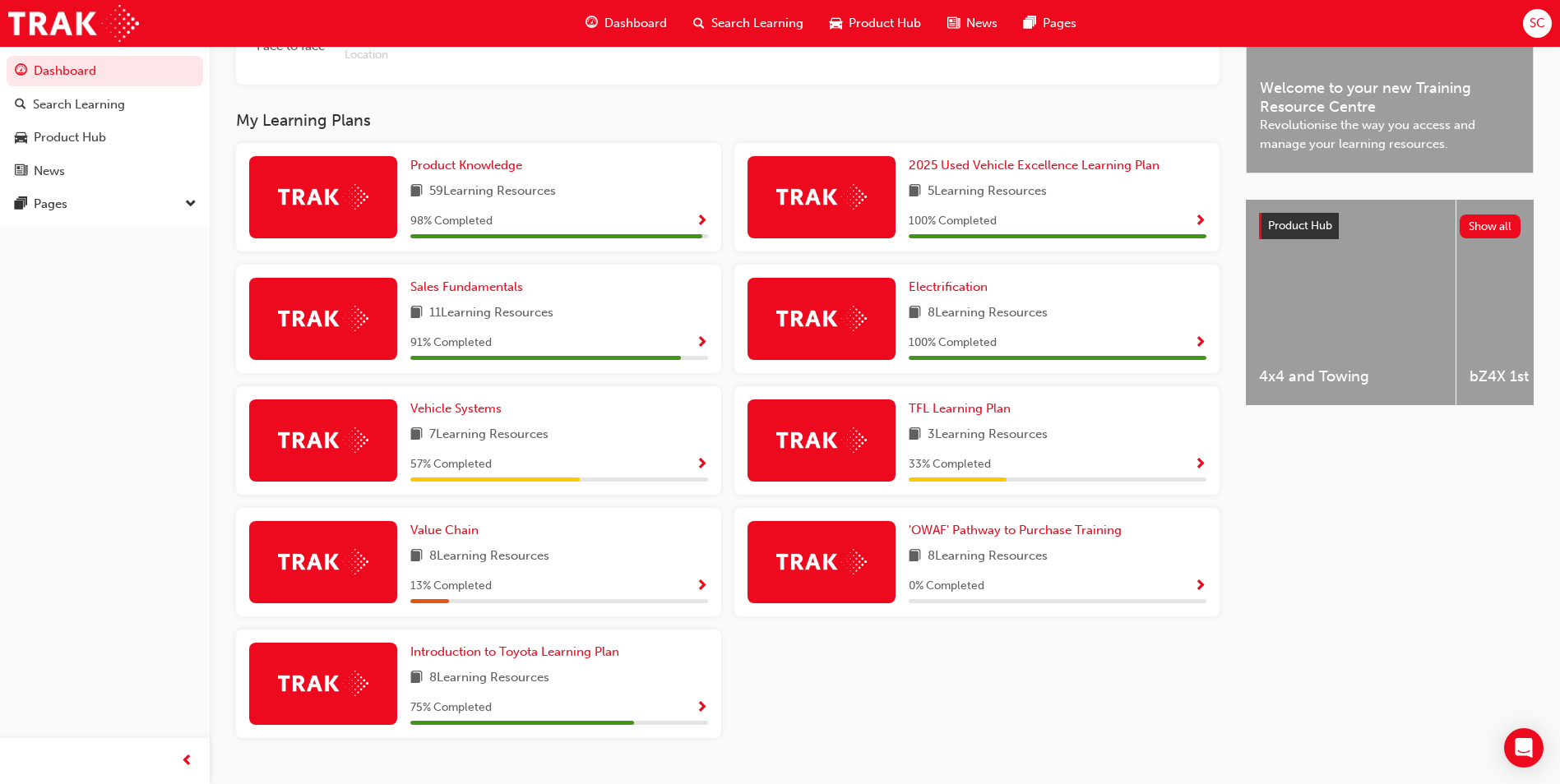
click at [1198, 354] on button "button" at bounding box center [1199, 344] width 12 height 21
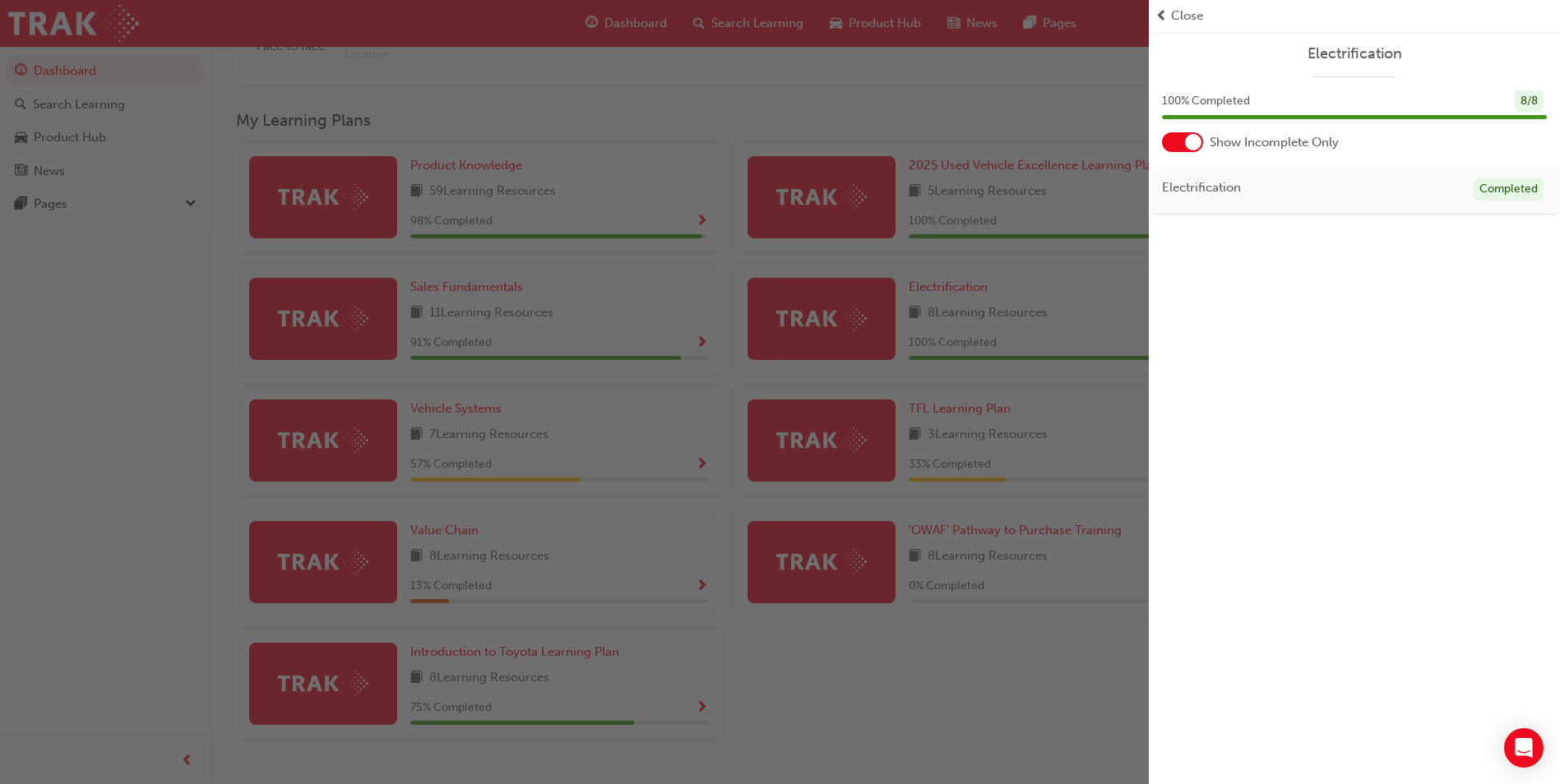
click at [1207, 14] on div "Close" at bounding box center [1354, 16] width 398 height 19
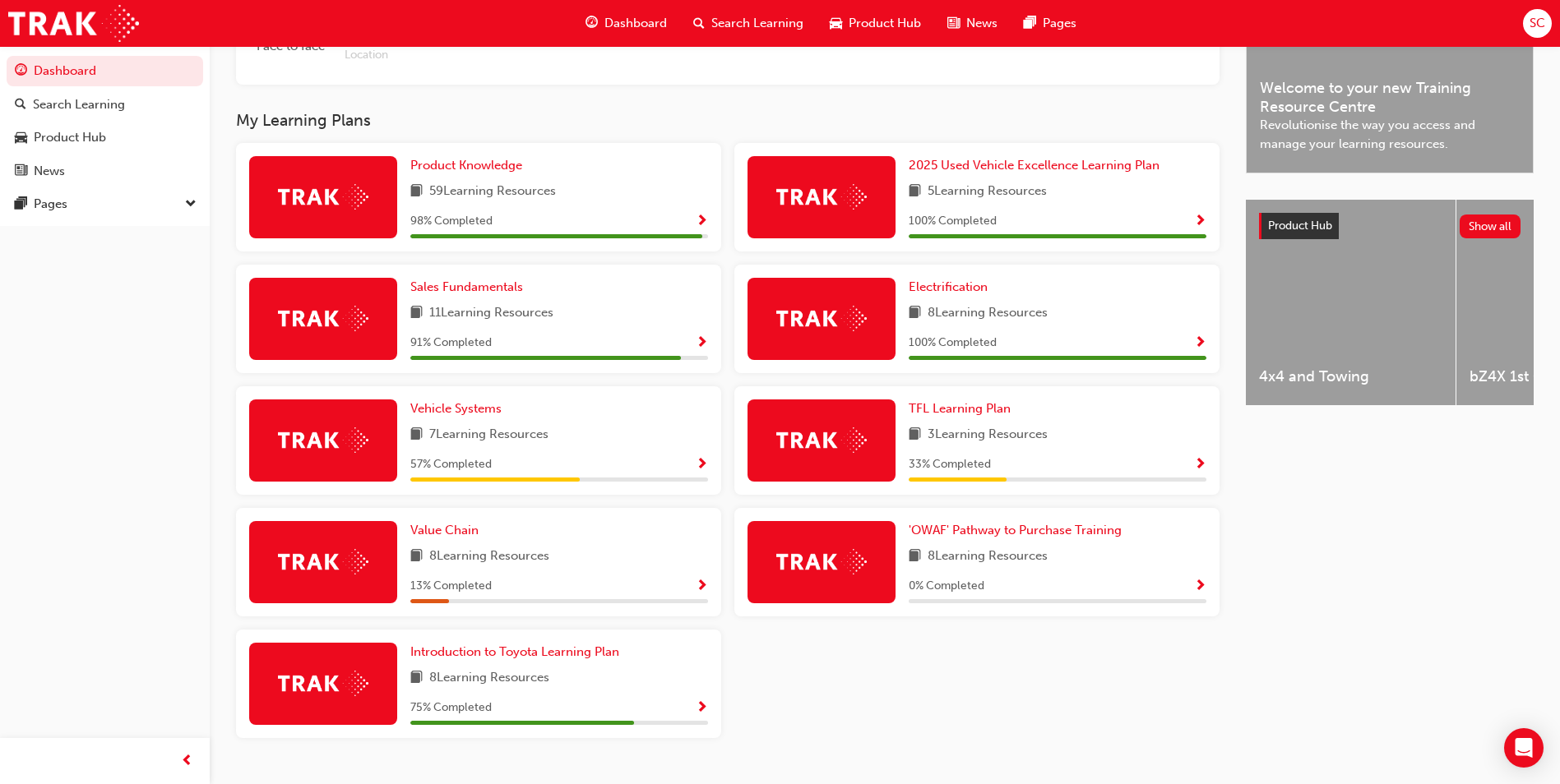
click at [704, 472] on span "Show Progress" at bounding box center [702, 466] width 12 height 15
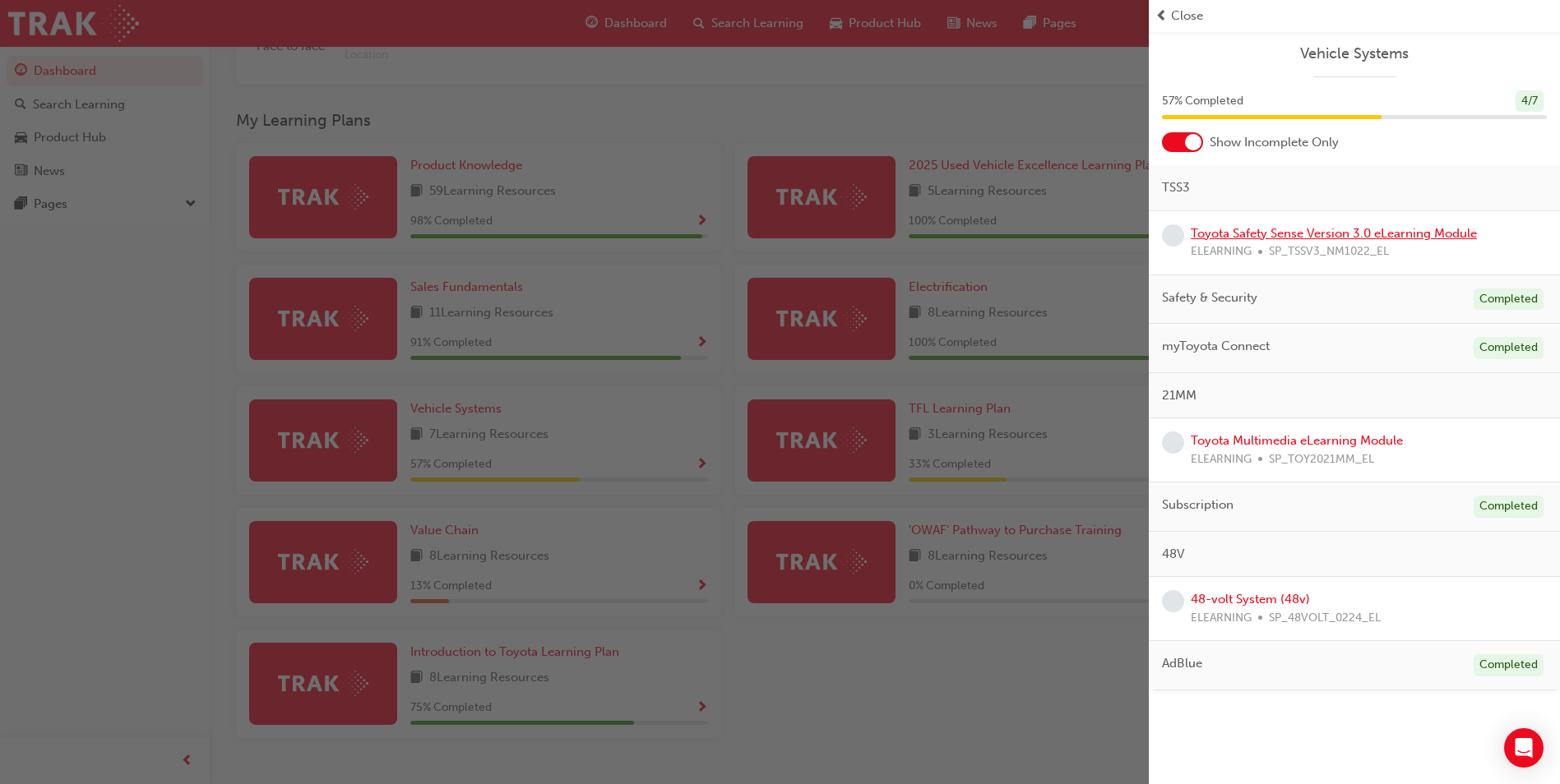
click at [1312, 239] on link "Toyota Safety Sense Version 3.0 eLearning Module" at bounding box center [1334, 234] width 286 height 15
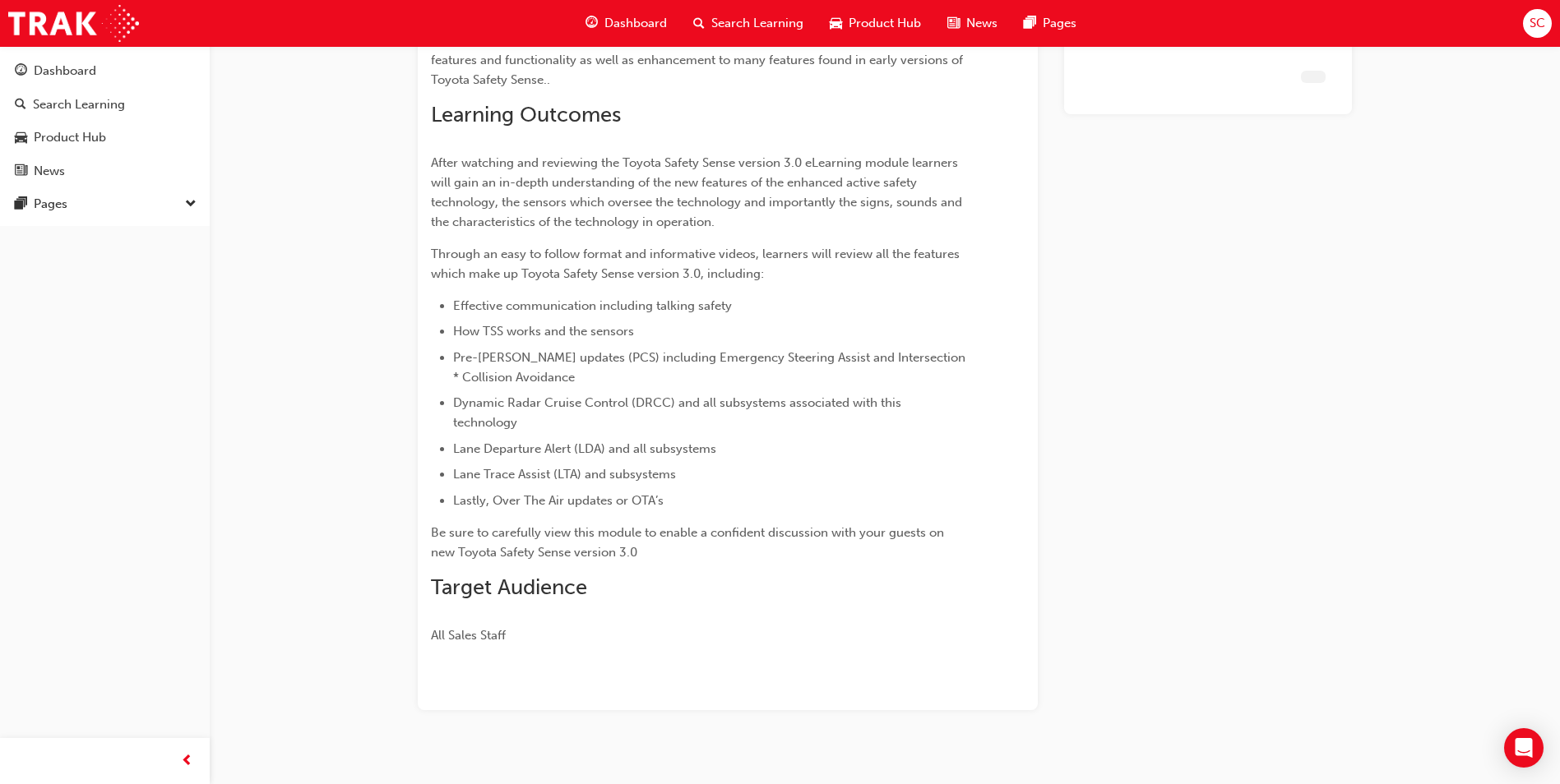
scroll to position [267, 0]
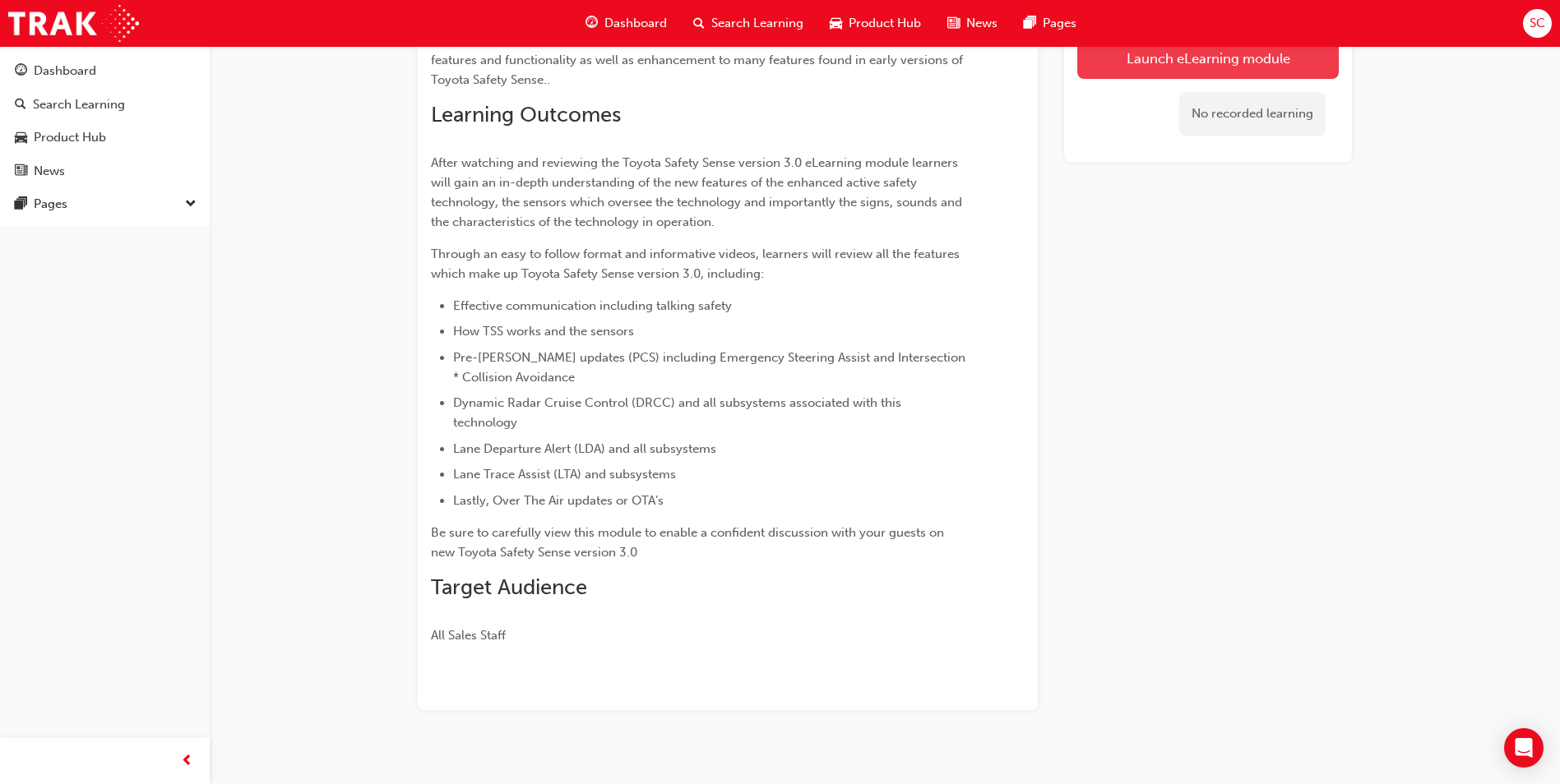
click at [1194, 71] on link "Launch eLearning module" at bounding box center [1208, 58] width 261 height 41
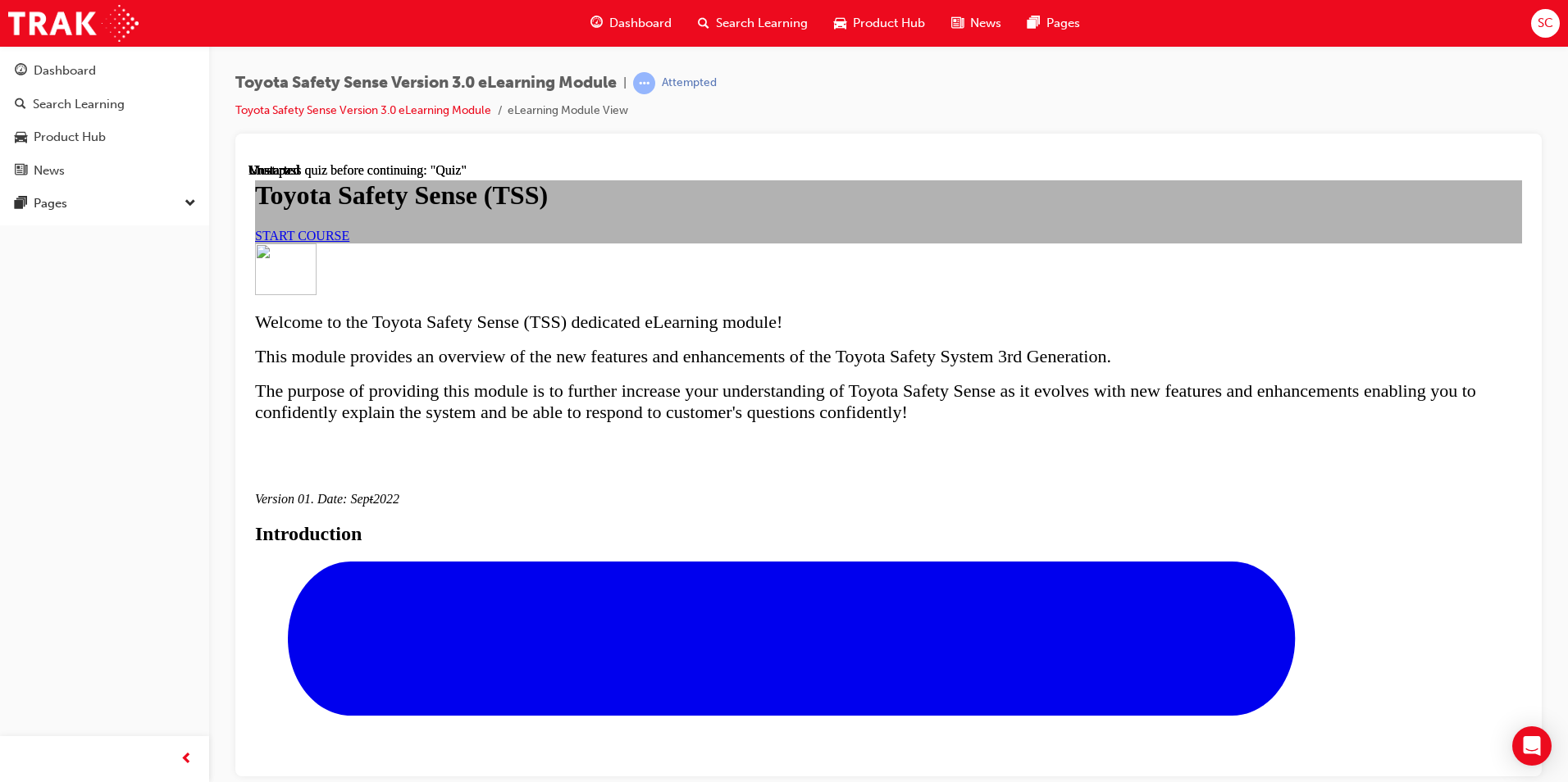
drag, startPoint x: 1280, startPoint y: 305, endPoint x: 989, endPoint y: 181, distance: 316.3
drag, startPoint x: 989, startPoint y: 181, endPoint x: 659, endPoint y: 364, distance: 377.3
click at [349, 242] on link "START COURSE" at bounding box center [302, 234] width 95 height 14
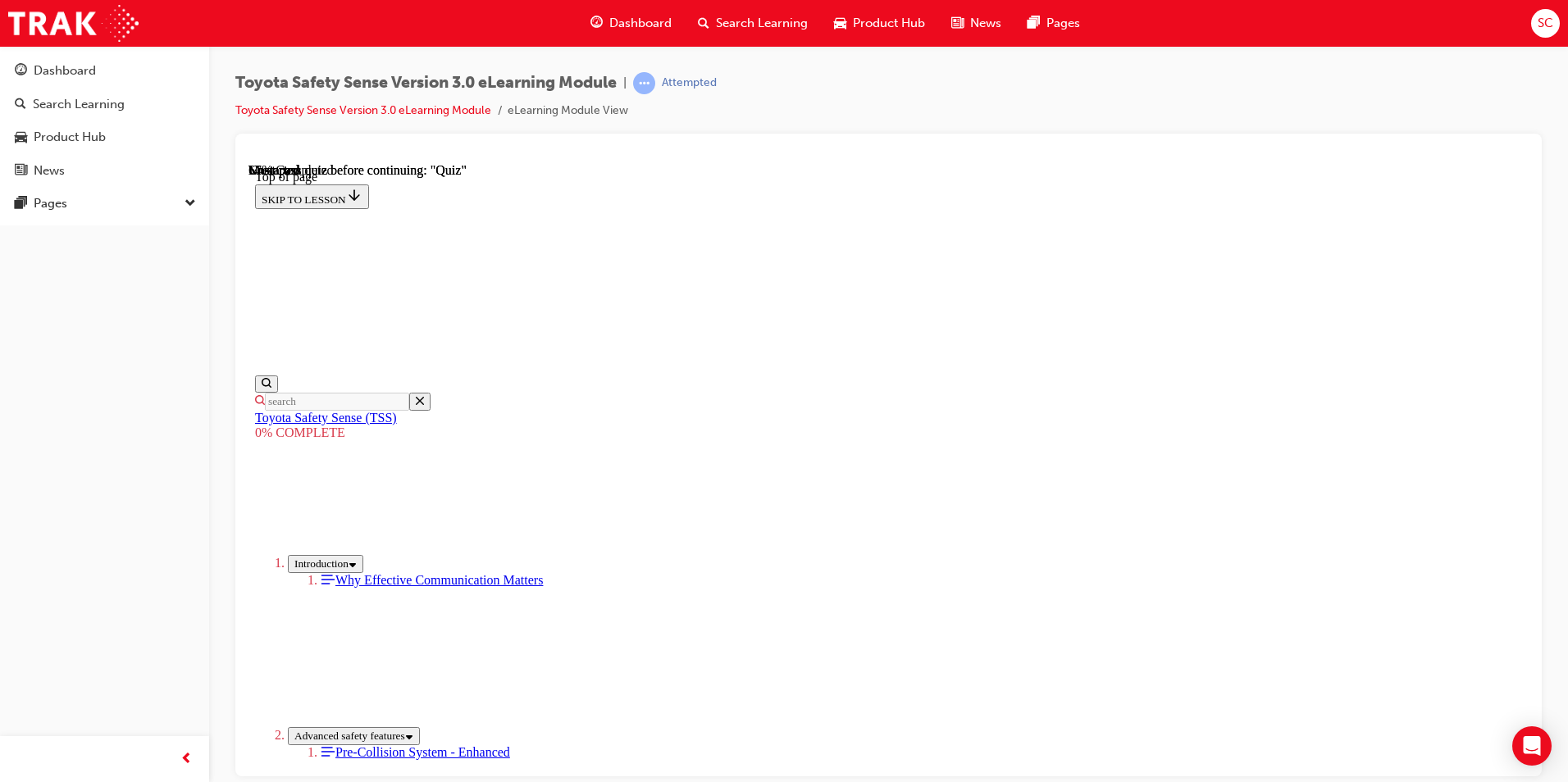
scroll to position [372, 0]
drag, startPoint x: 1282, startPoint y: 431, endPoint x: 1281, endPoint y: 438, distance: 7.1
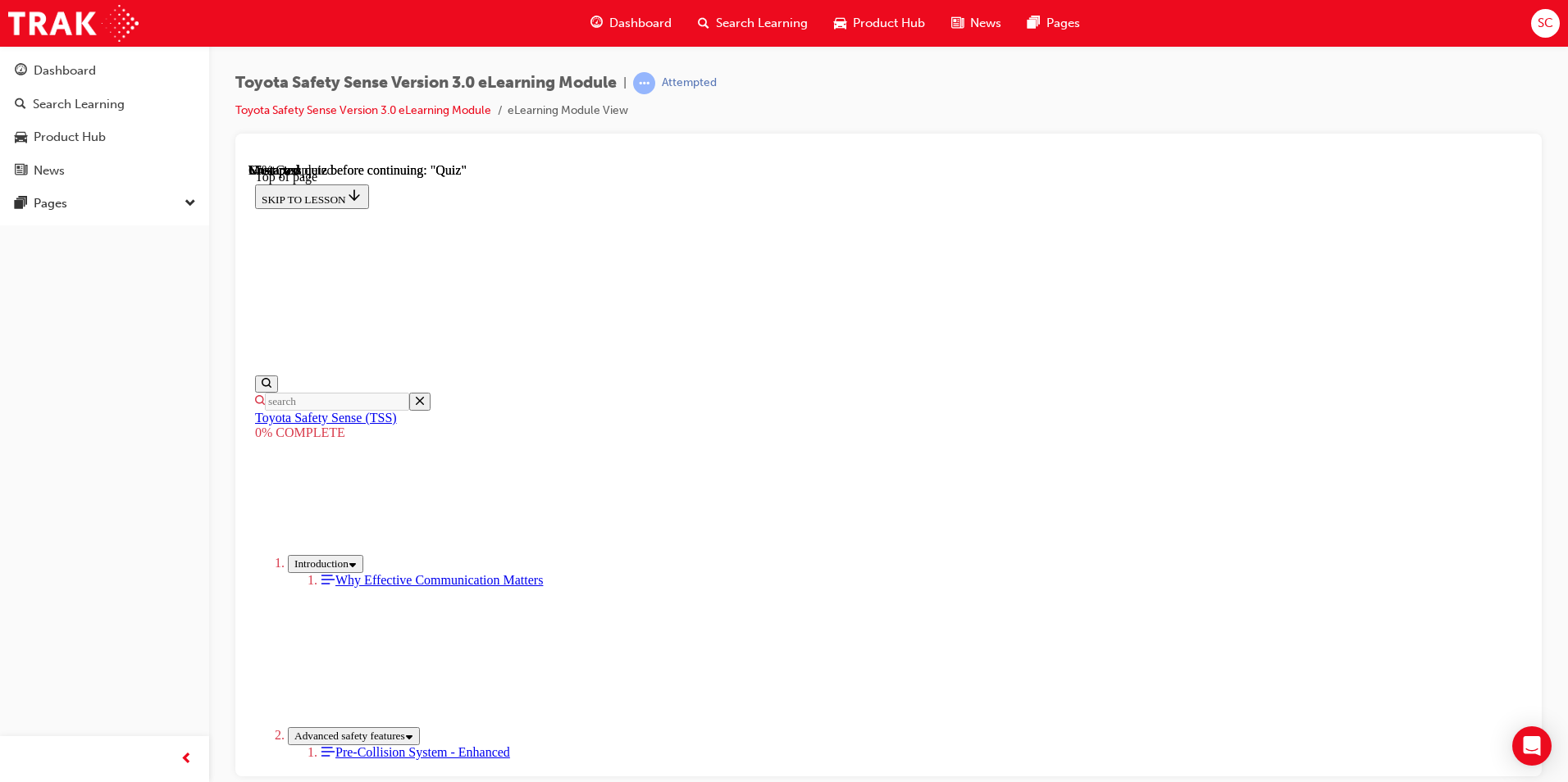
scroll to position [1520, 0]
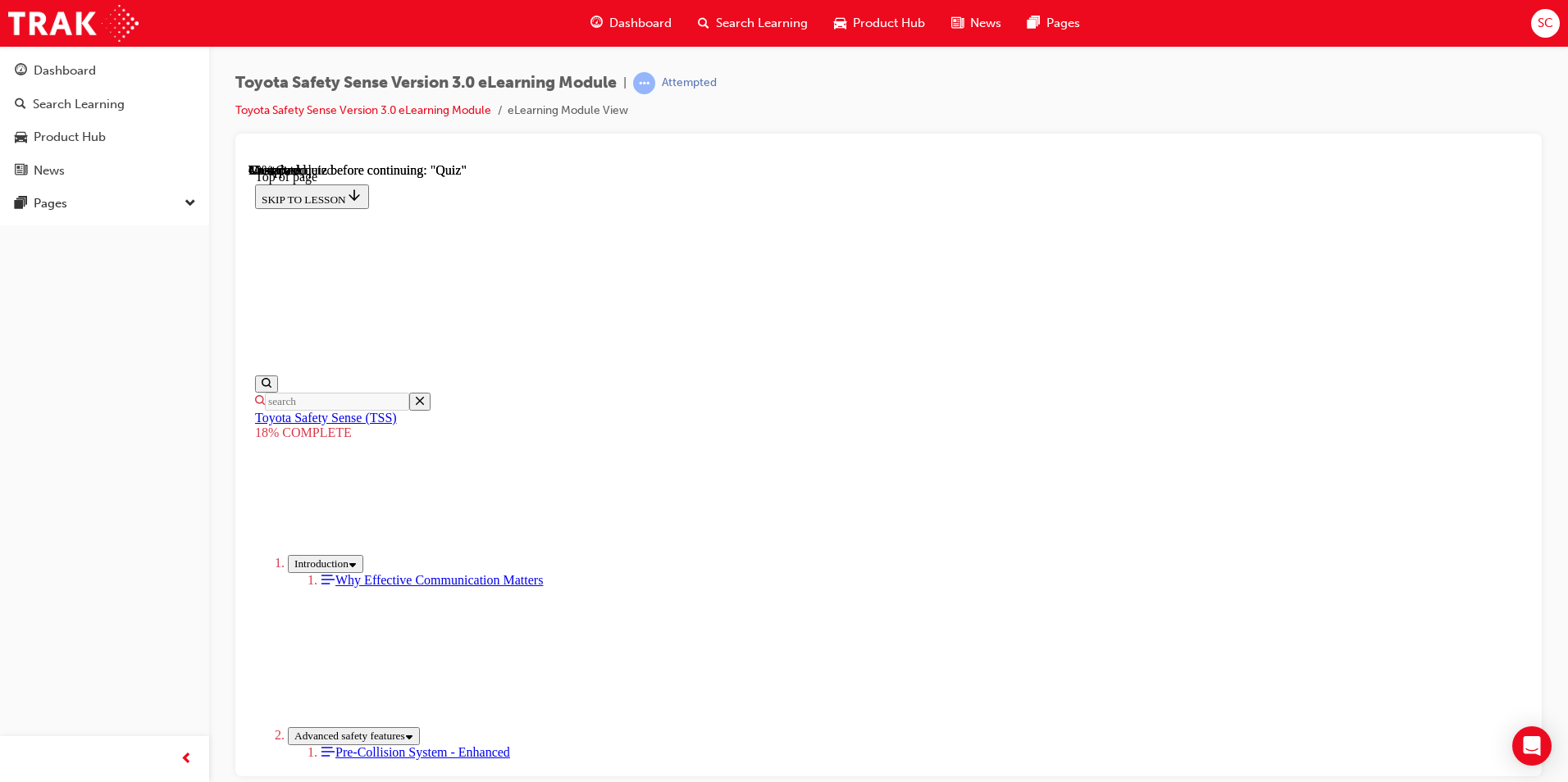
scroll to position [1612, 0]
drag, startPoint x: 1010, startPoint y: 404, endPoint x: 796, endPoint y: 626, distance: 308.4
drag, startPoint x: 1043, startPoint y: 353, endPoint x: 802, endPoint y: 568, distance: 323.0
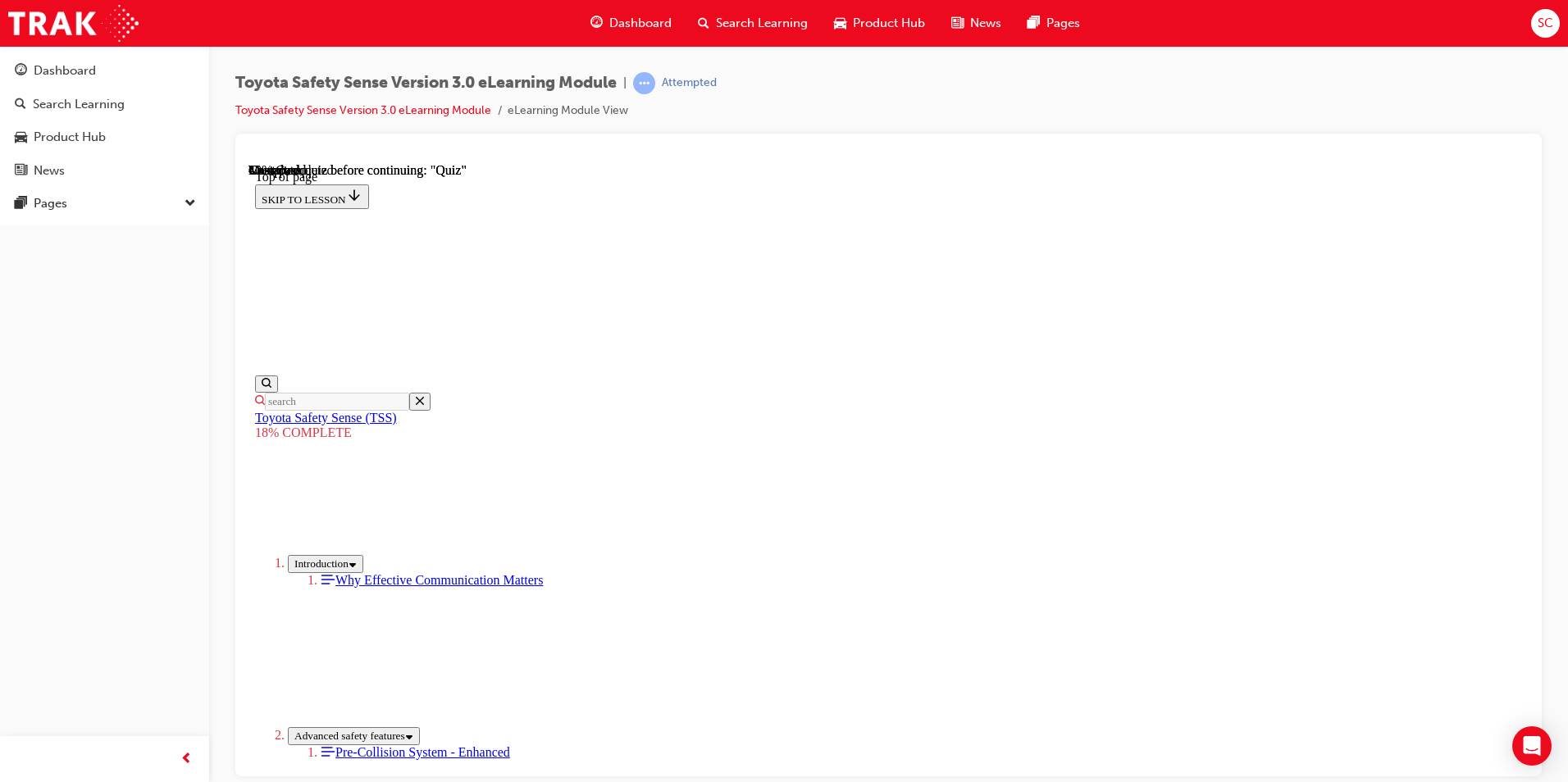
drag, startPoint x: 1013, startPoint y: 361, endPoint x: 764, endPoint y: 595, distance: 341.7
drag, startPoint x: 1018, startPoint y: 339, endPoint x: 827, endPoint y: 538, distance: 275.8
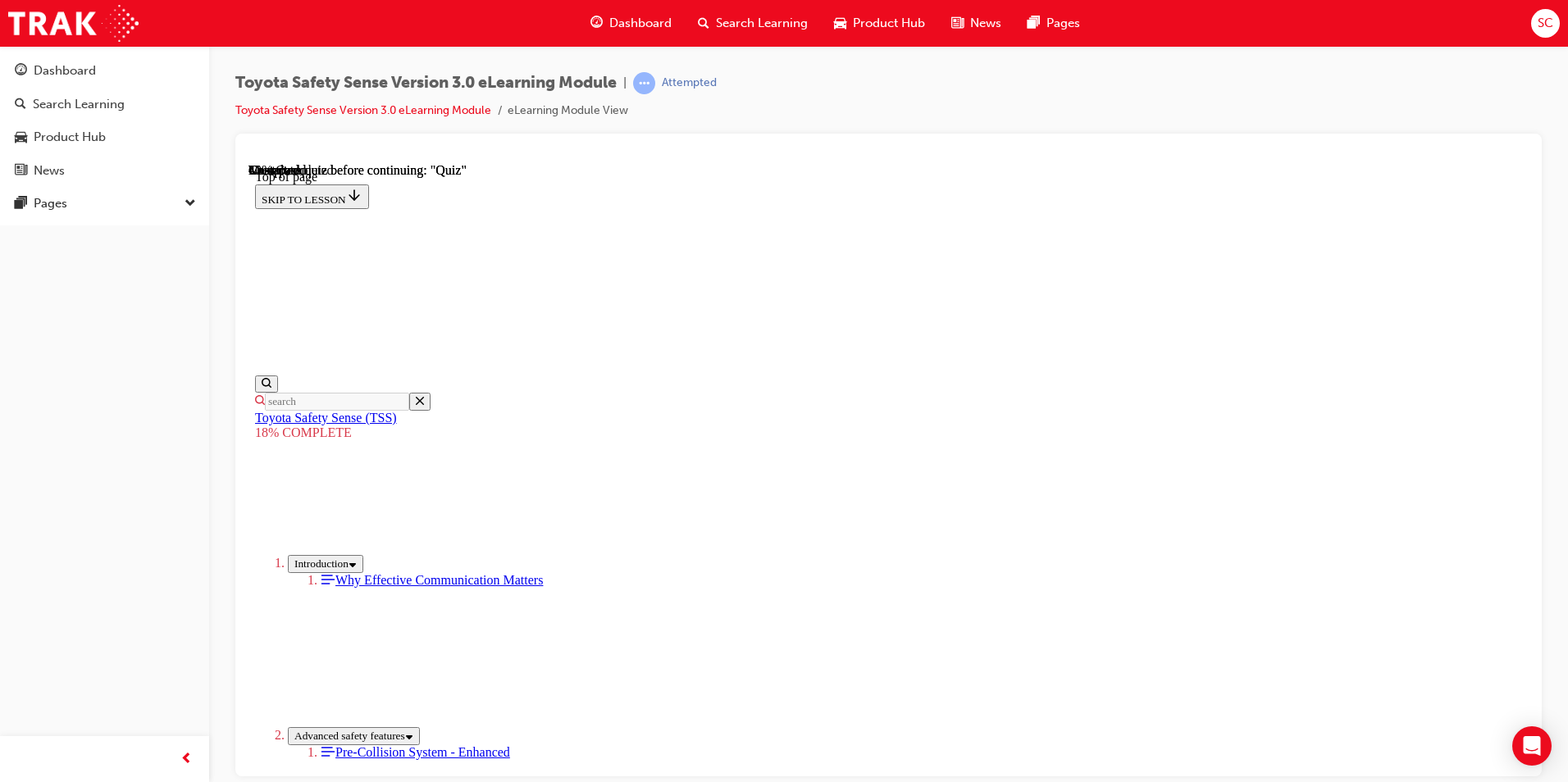
drag, startPoint x: 1028, startPoint y: 336, endPoint x: 1251, endPoint y: 554, distance: 311.9
drag, startPoint x: 1248, startPoint y: 543, endPoint x: 1040, endPoint y: 722, distance: 274.4
drag, startPoint x: 971, startPoint y: 338, endPoint x: 745, endPoint y: 560, distance: 316.8
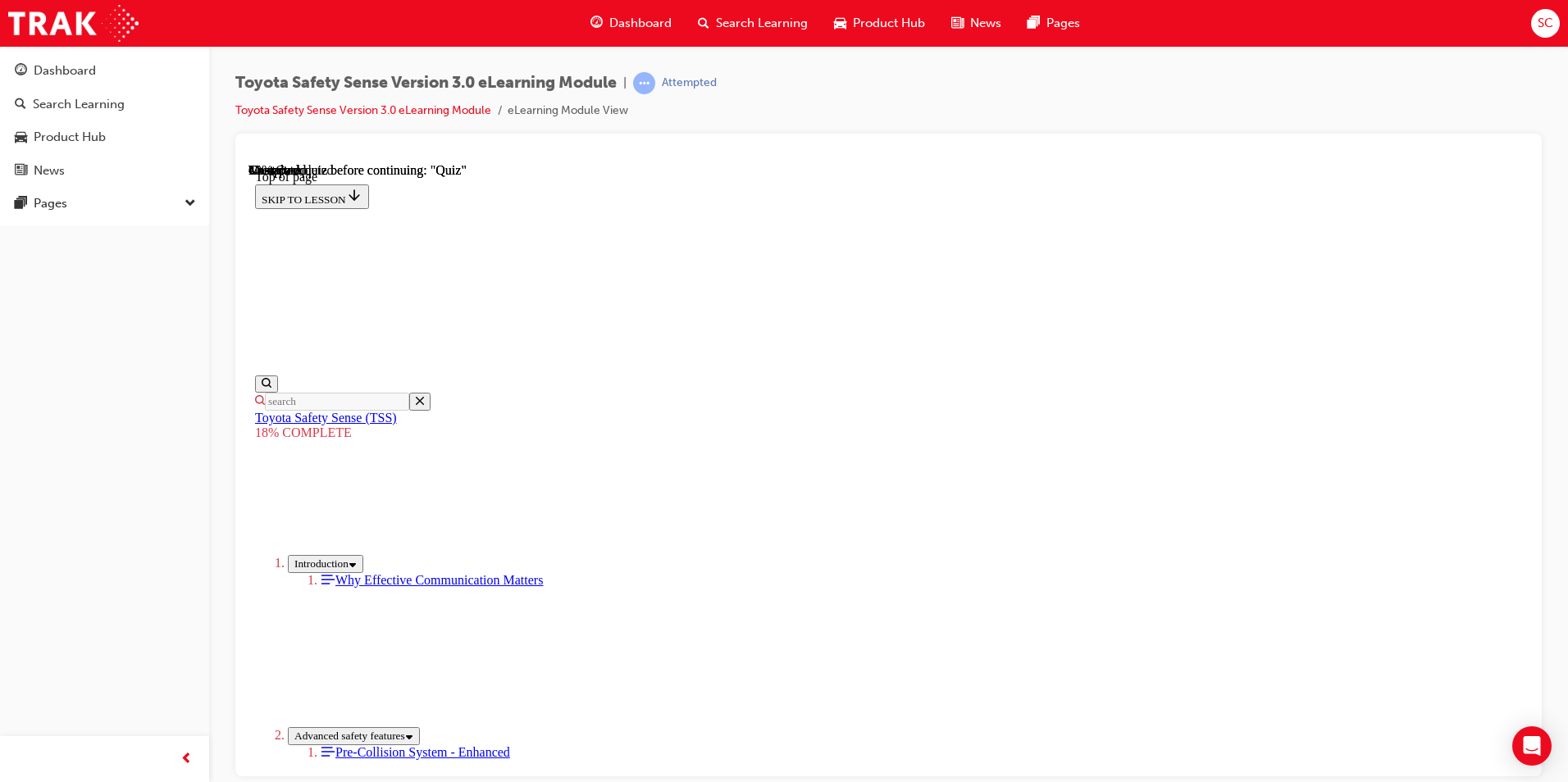
drag, startPoint x: 997, startPoint y: 350, endPoint x: 786, endPoint y: 577, distance: 309.9
drag, startPoint x: 987, startPoint y: 352, endPoint x: 788, endPoint y: 553, distance: 282.8
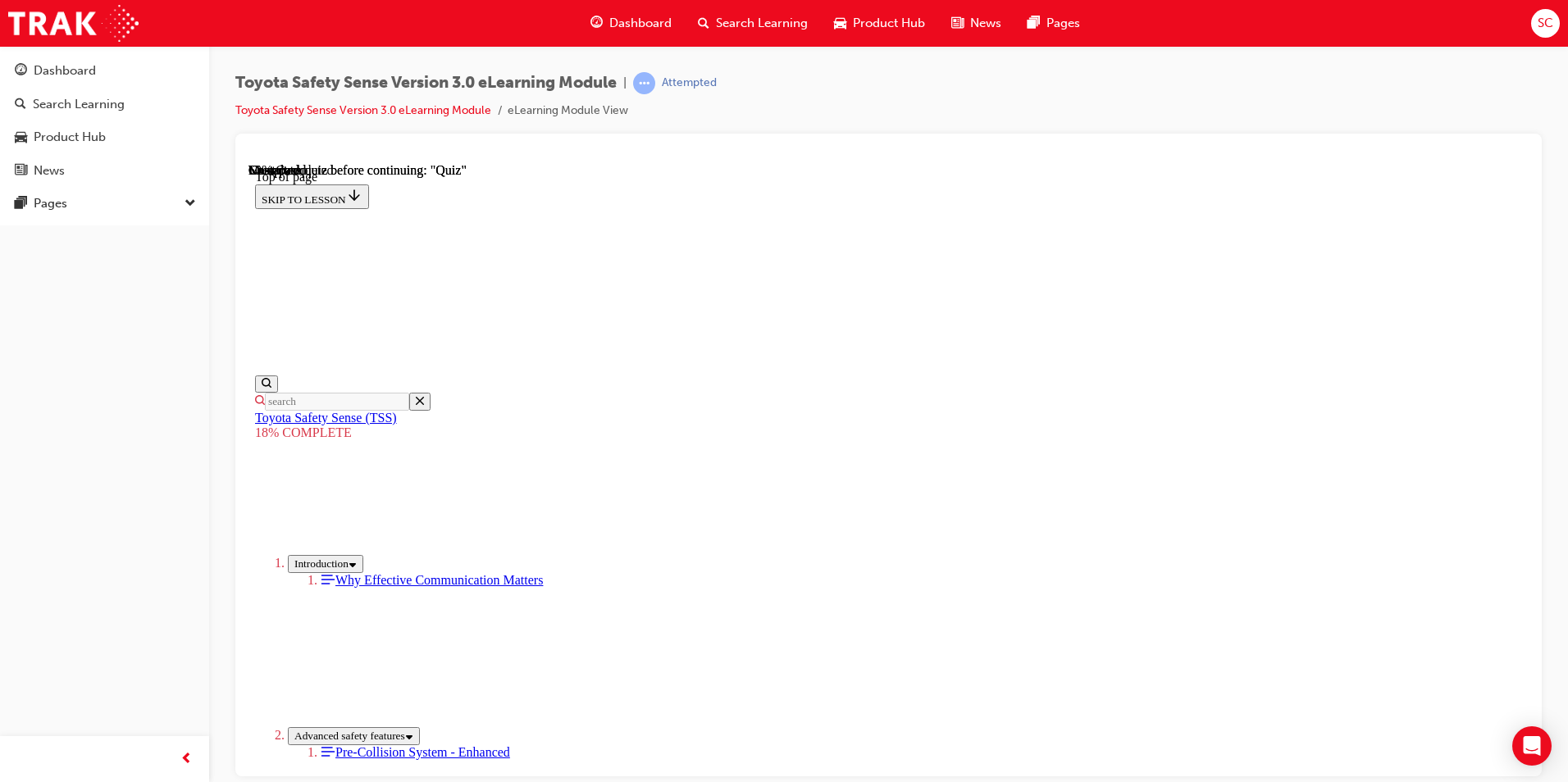
drag, startPoint x: 1042, startPoint y: 371, endPoint x: 814, endPoint y: 611, distance: 331.0
drag, startPoint x: 980, startPoint y: 330, endPoint x: 780, endPoint y: 569, distance: 311.6
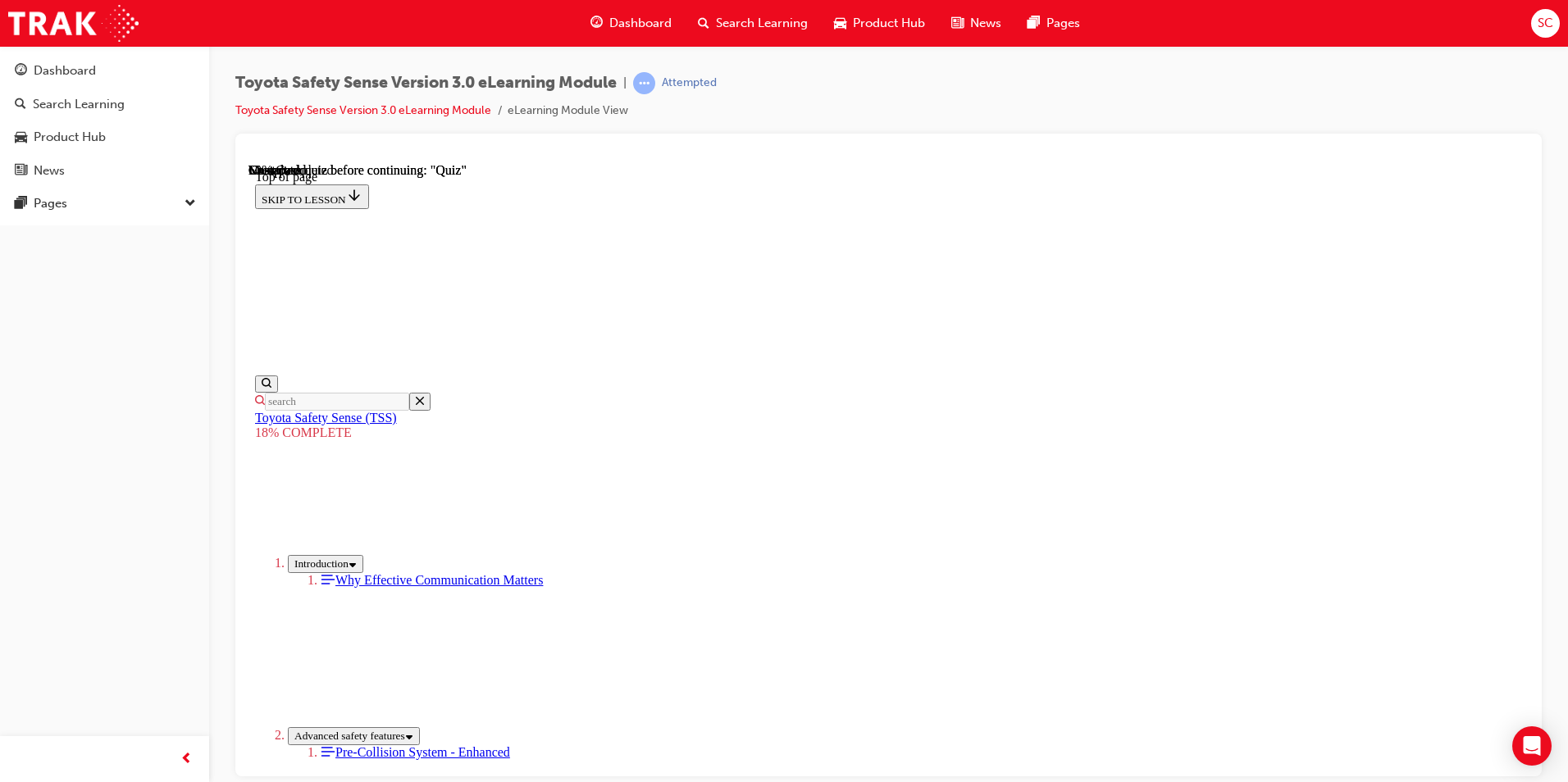
drag, startPoint x: 971, startPoint y: 355, endPoint x: 746, endPoint y: 577, distance: 316.1
drag, startPoint x: 887, startPoint y: 372, endPoint x: 686, endPoint y: 578, distance: 287.8
drag, startPoint x: 925, startPoint y: 373, endPoint x: 694, endPoint y: 599, distance: 323.2
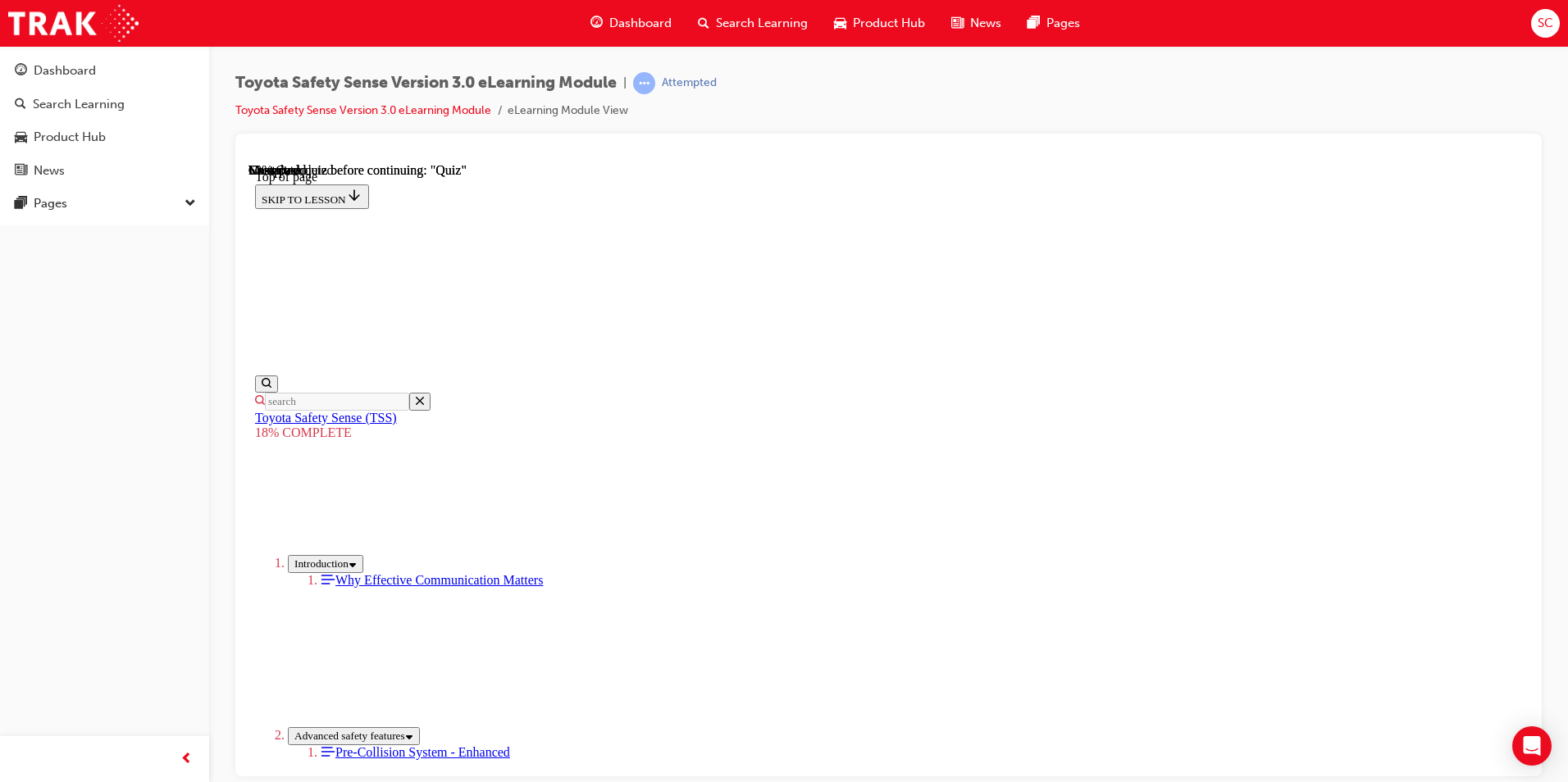
drag, startPoint x: 964, startPoint y: 375, endPoint x: 769, endPoint y: 575, distance: 279.3
drag, startPoint x: 964, startPoint y: 400, endPoint x: 791, endPoint y: 605, distance: 268.2
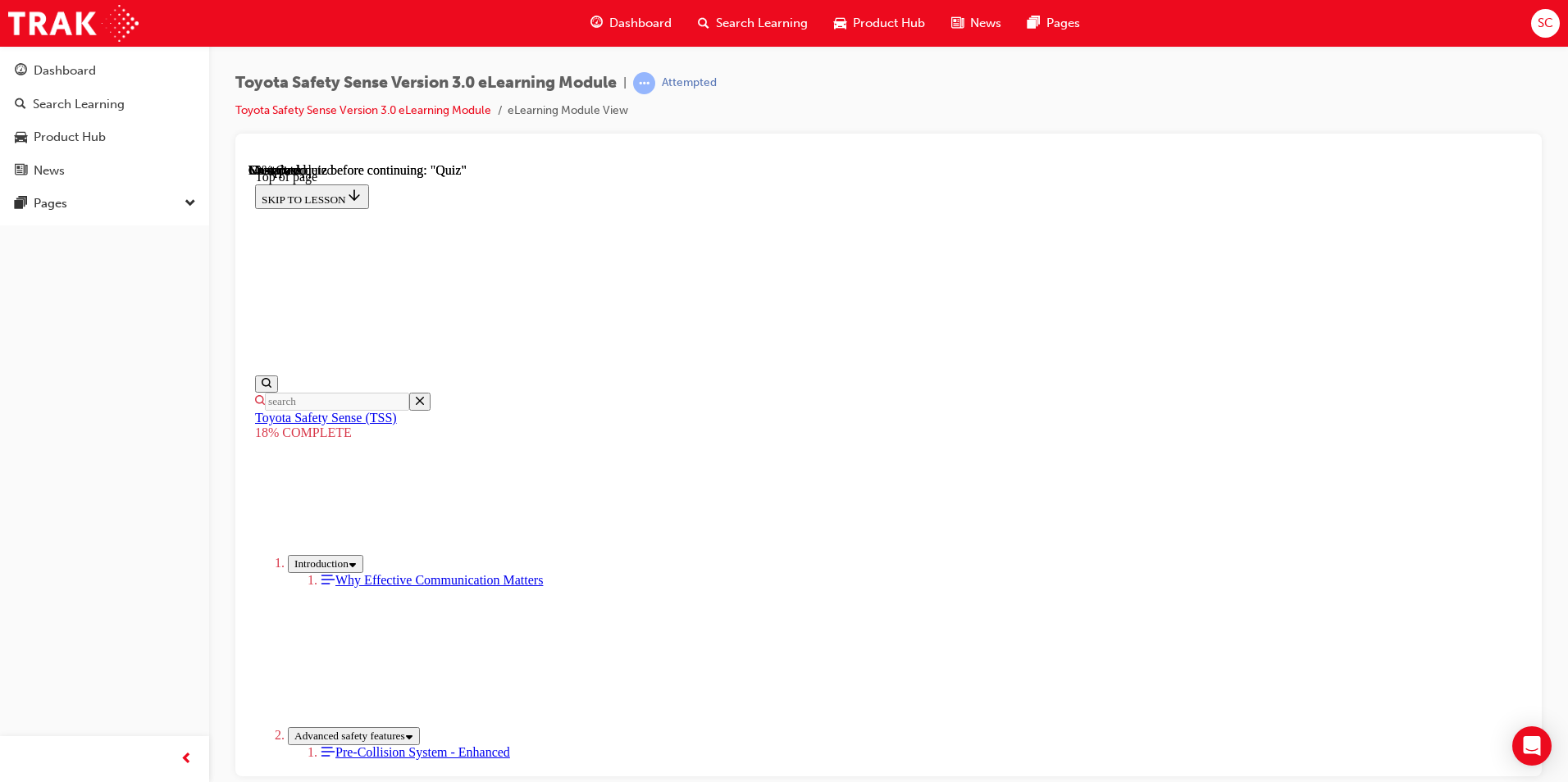
scroll to position [1776, 0]
click button "START"
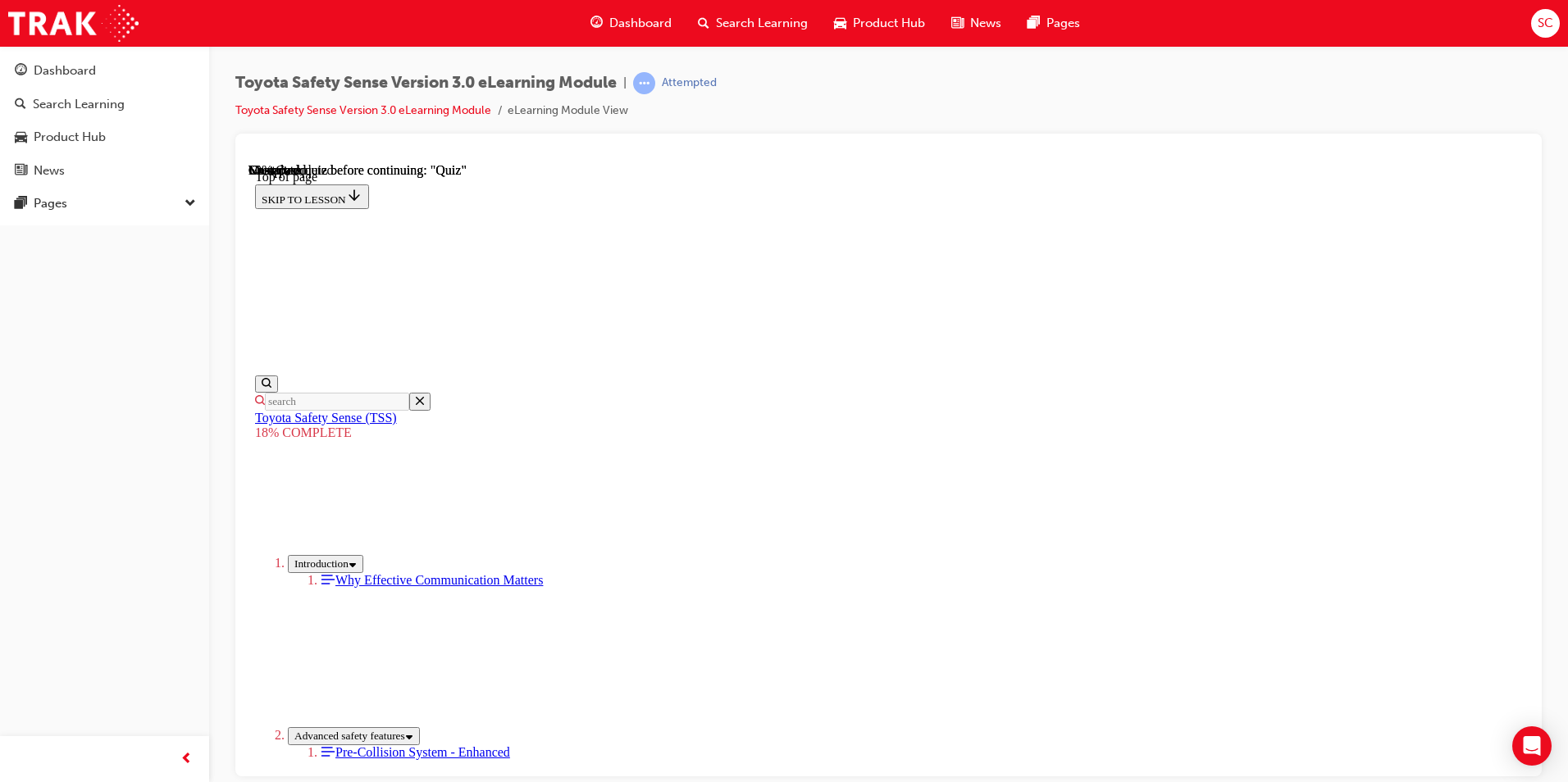
scroll to position [825, 0]
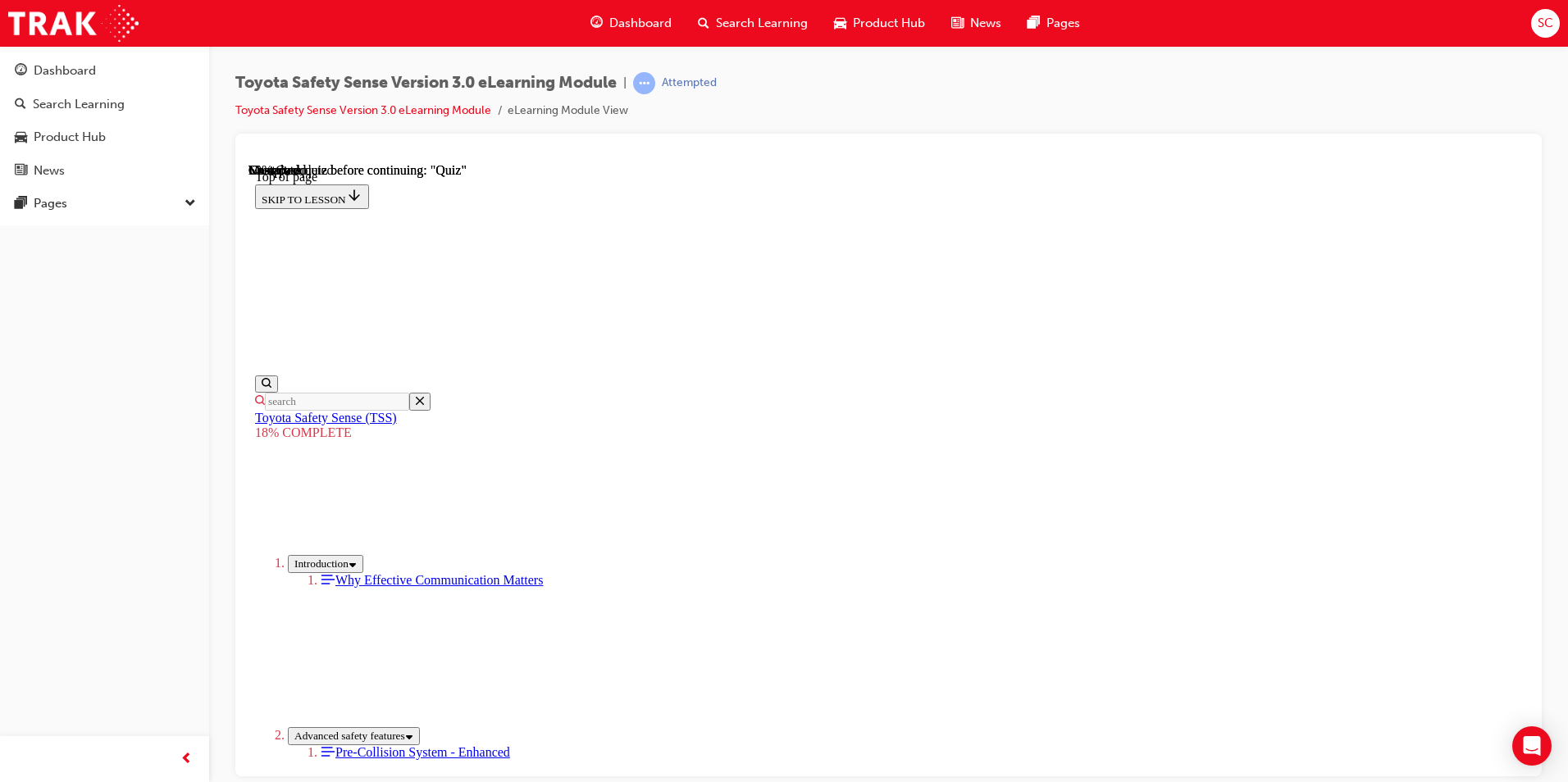
drag, startPoint x: 1402, startPoint y: 395, endPoint x: 1409, endPoint y: 390, distance: 8.6
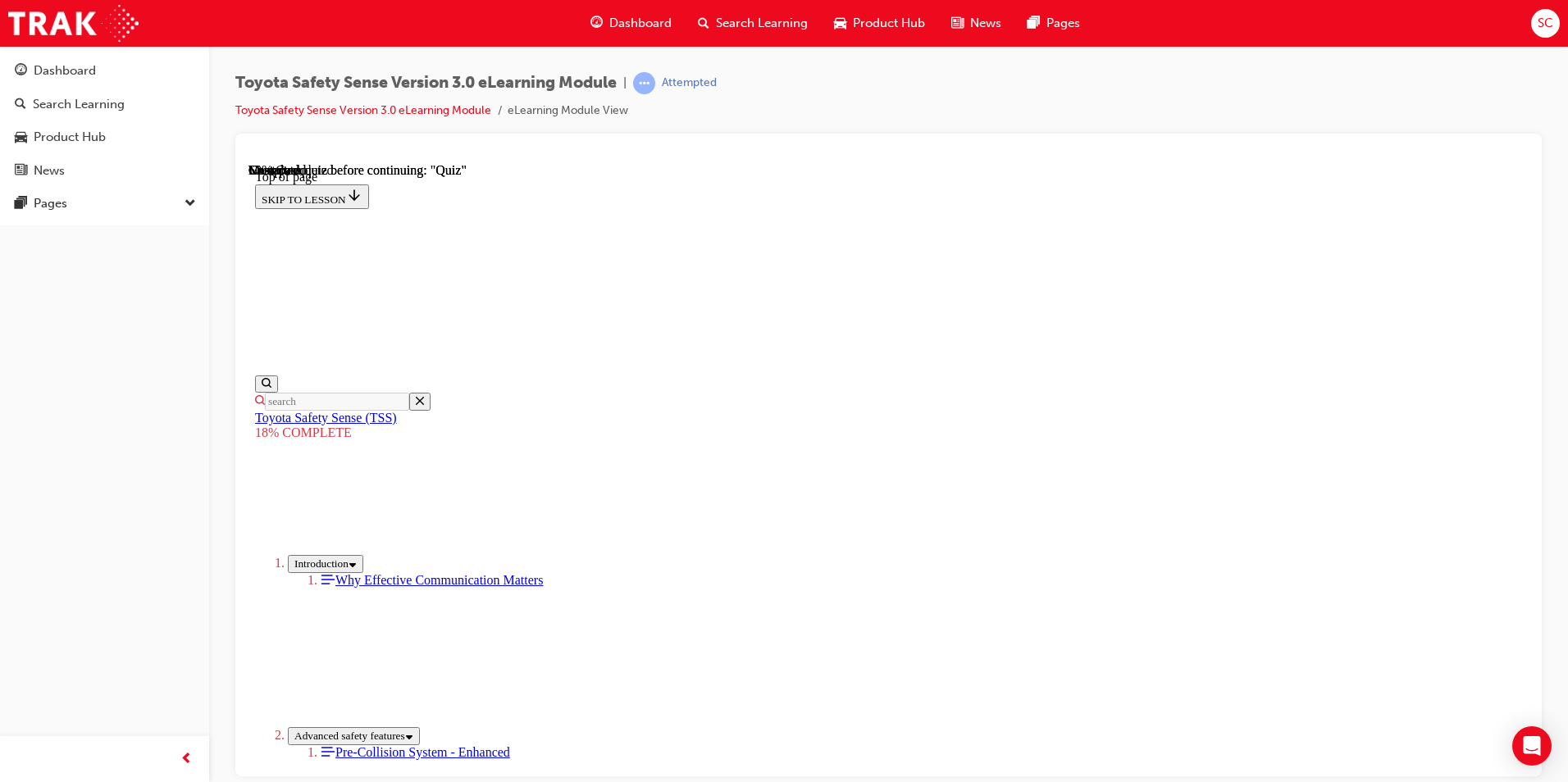
click at [1416, 393] on button "Unzoom image" at bounding box center [888, 470] width 1280 height 616
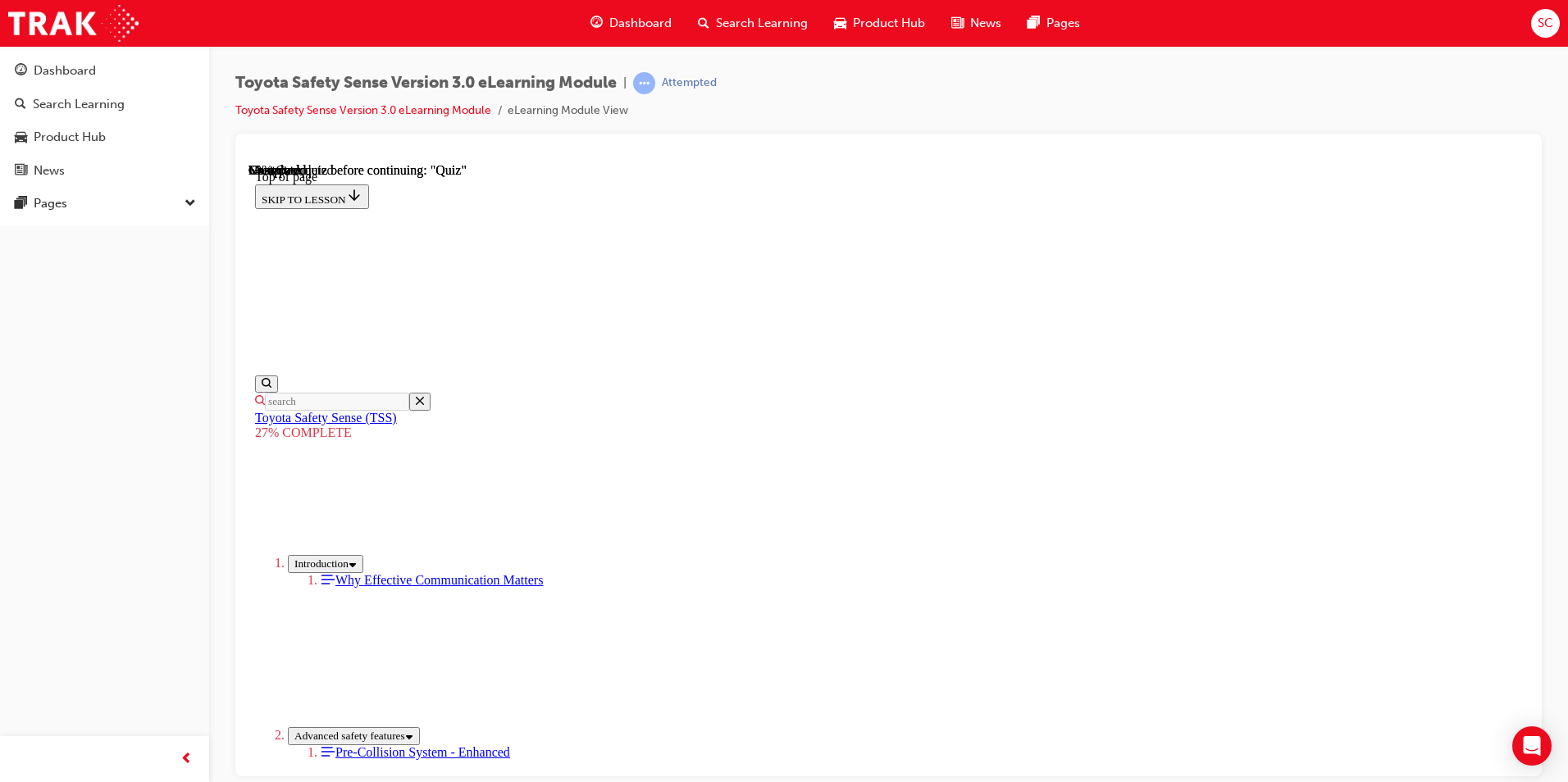
drag, startPoint x: 899, startPoint y: 629, endPoint x: 1201, endPoint y: 642, distance: 302.3
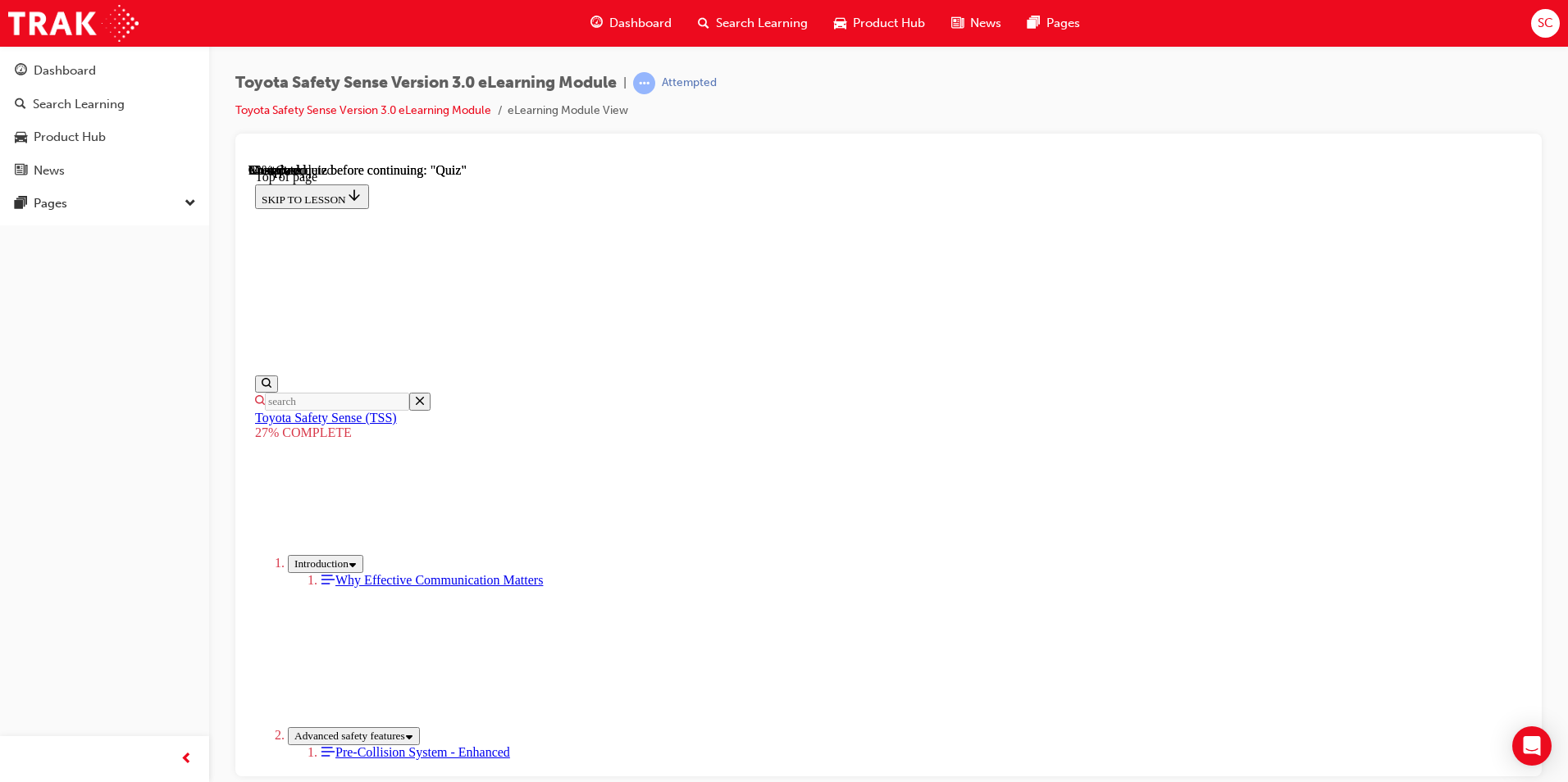
scroll to position [4466, 0]
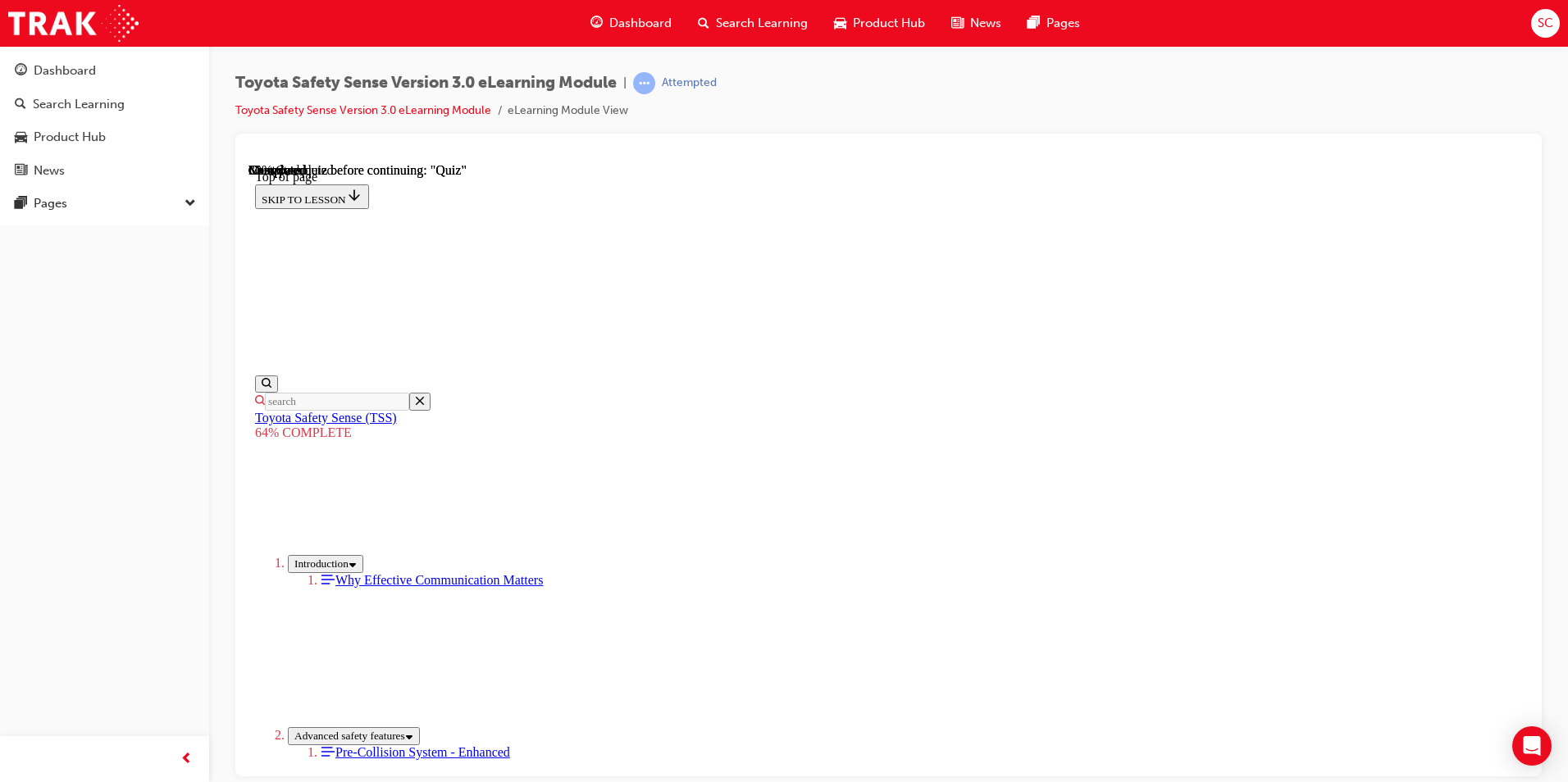
scroll to position [1389, 0]
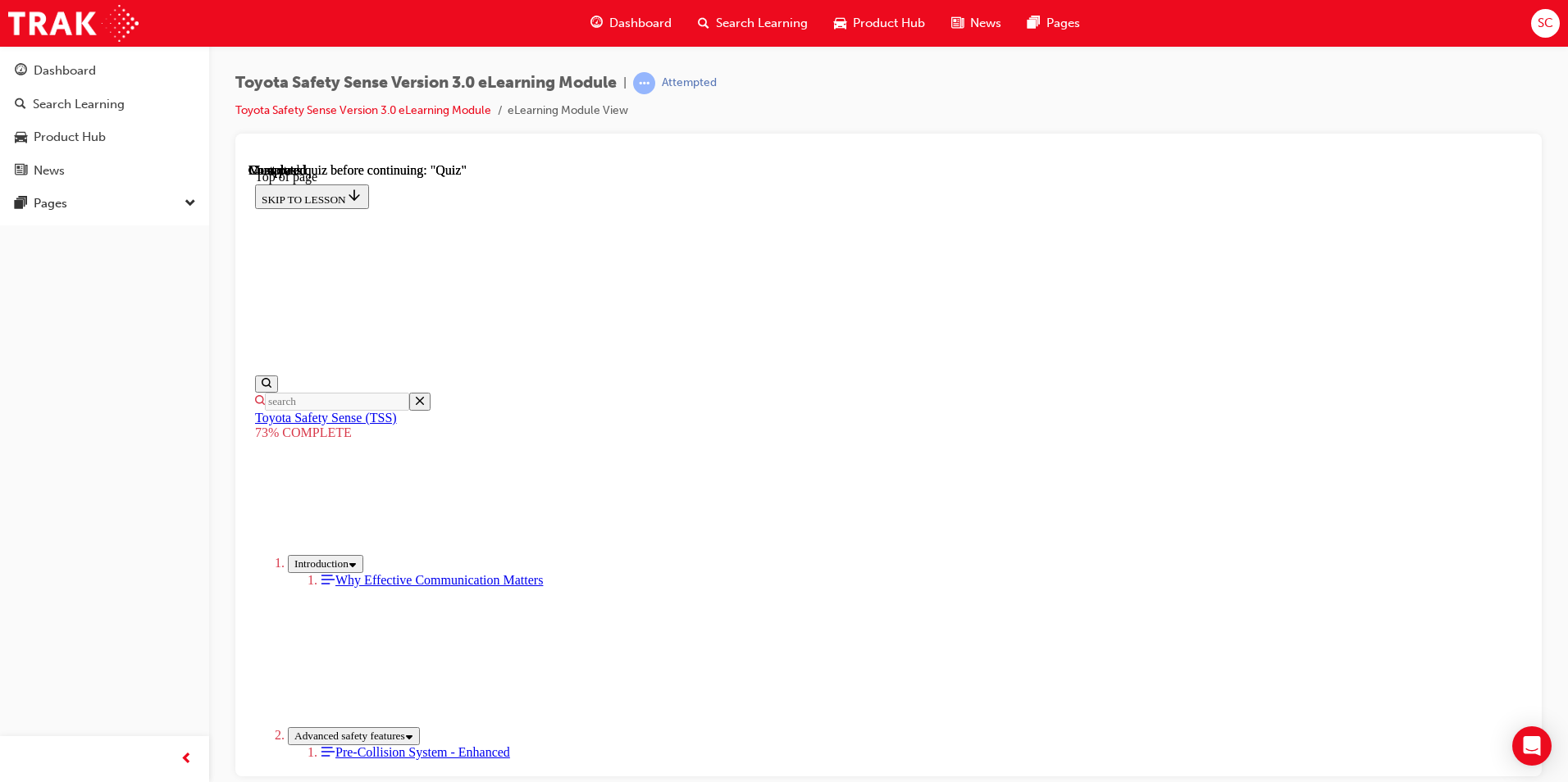
scroll to position [306, 0]
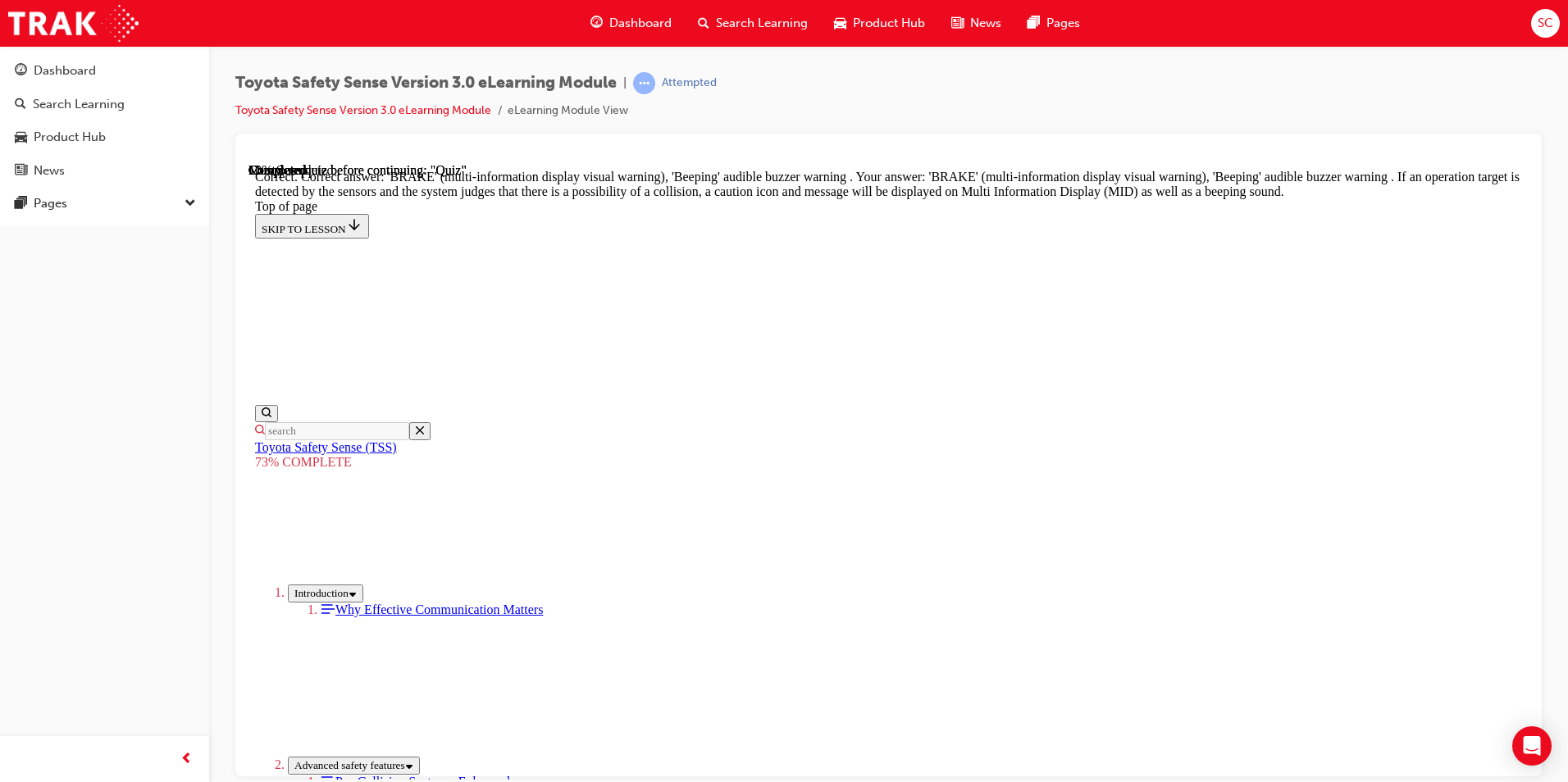
scroll to position [551, 0]
drag, startPoint x: 985, startPoint y: 701, endPoint x: 986, endPoint y: 709, distance: 8.1
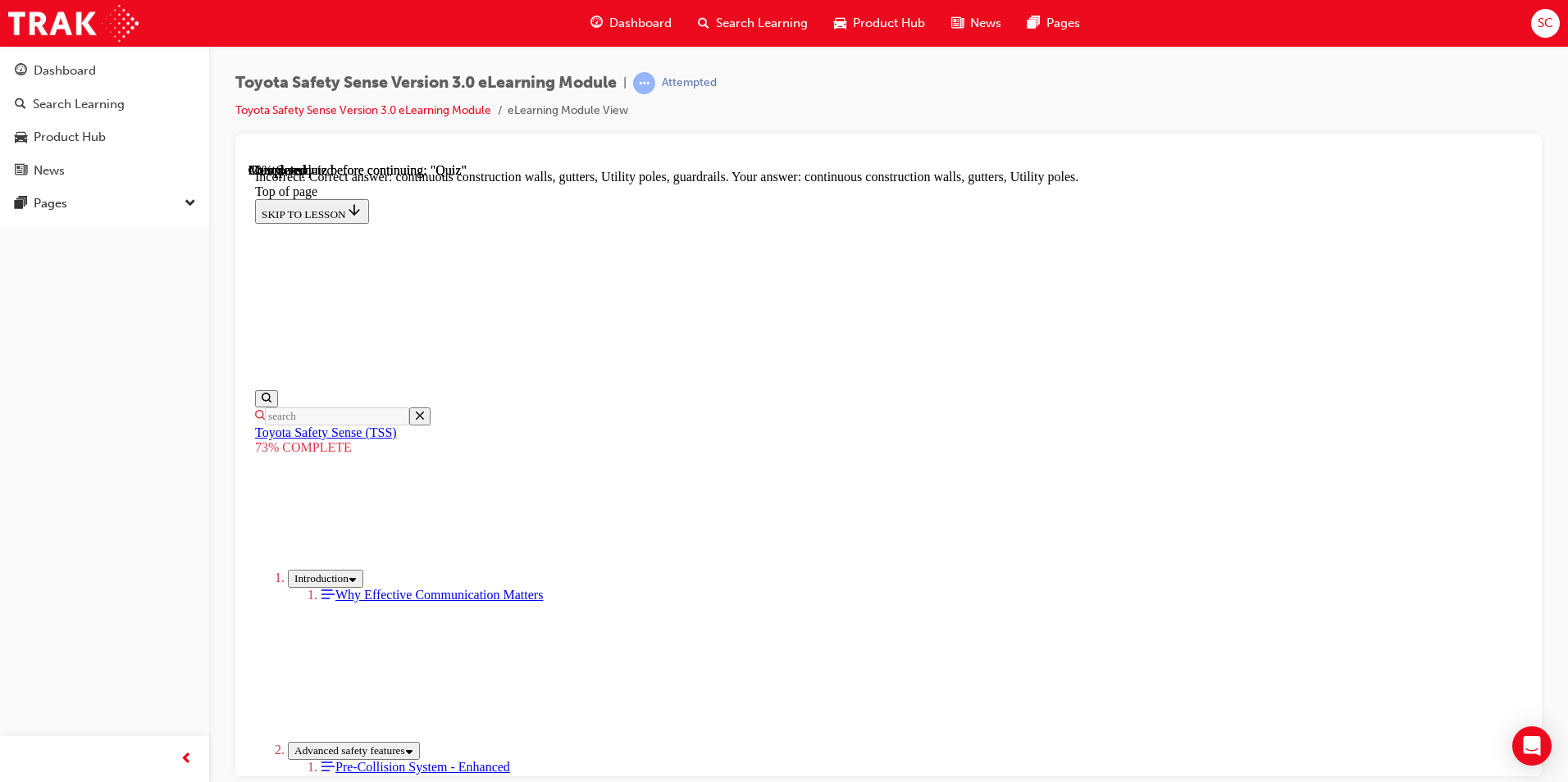
scroll to position [425, 0]
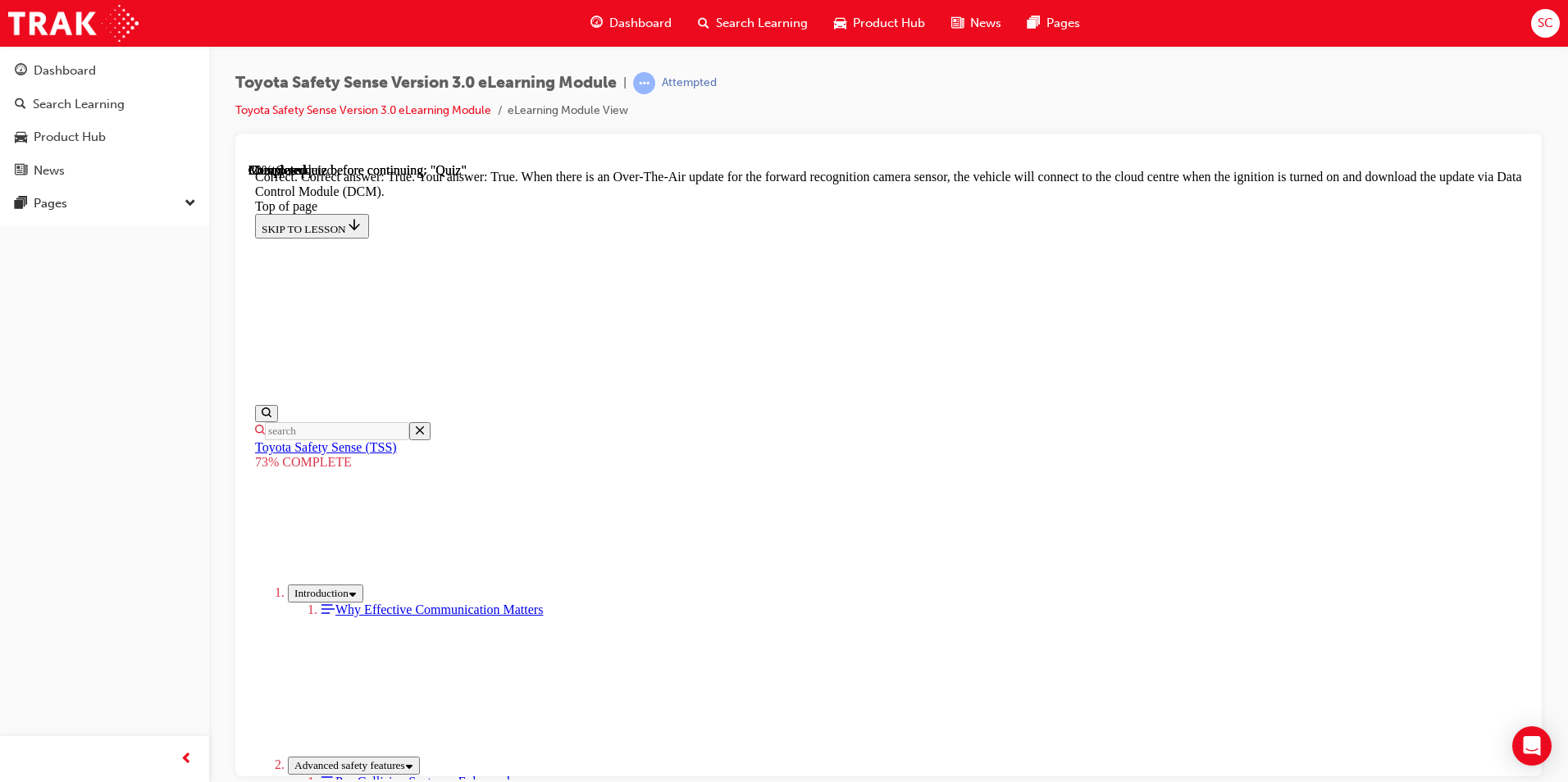
scroll to position [292, 0]
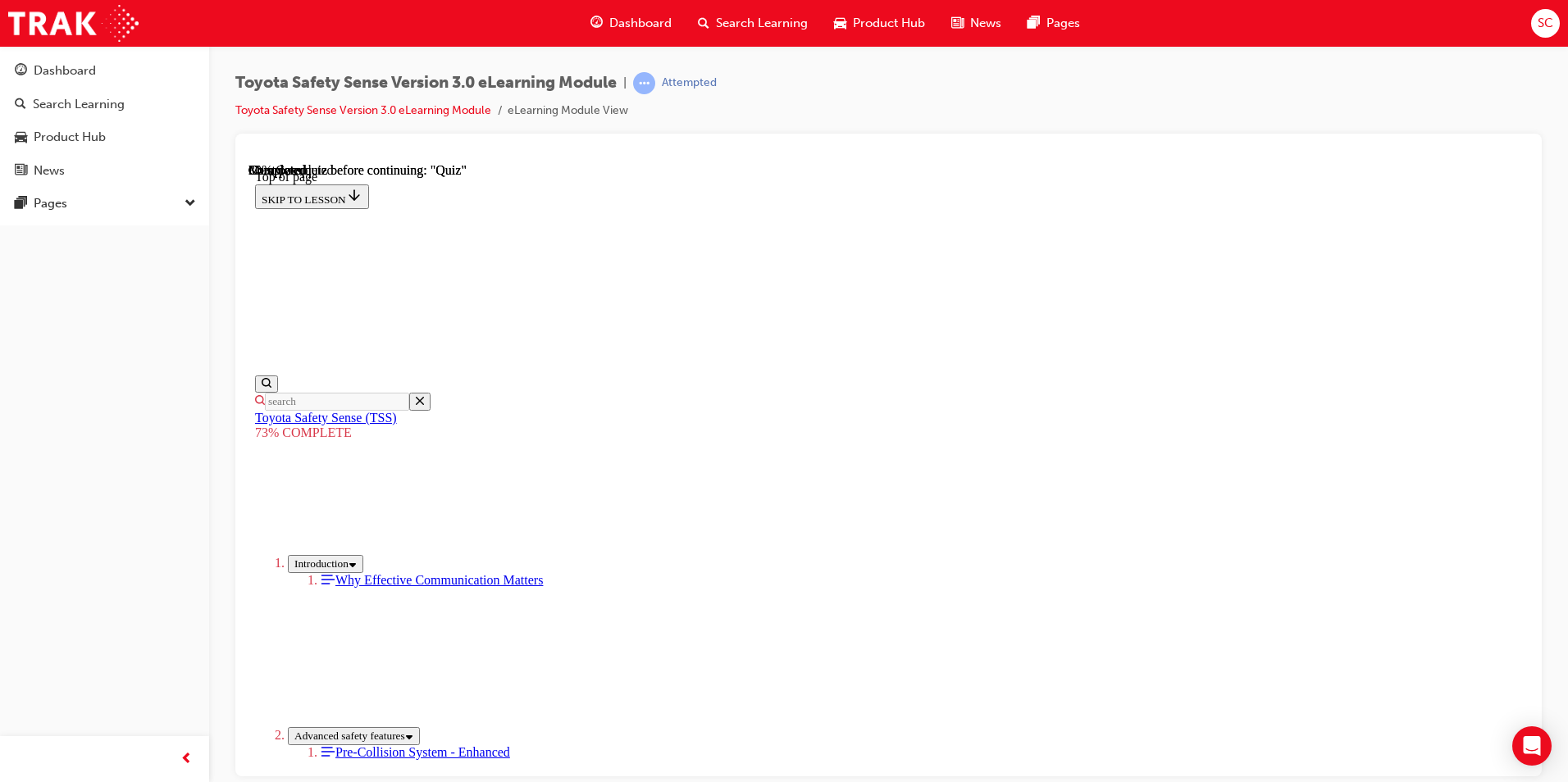
scroll to position [293, 0]
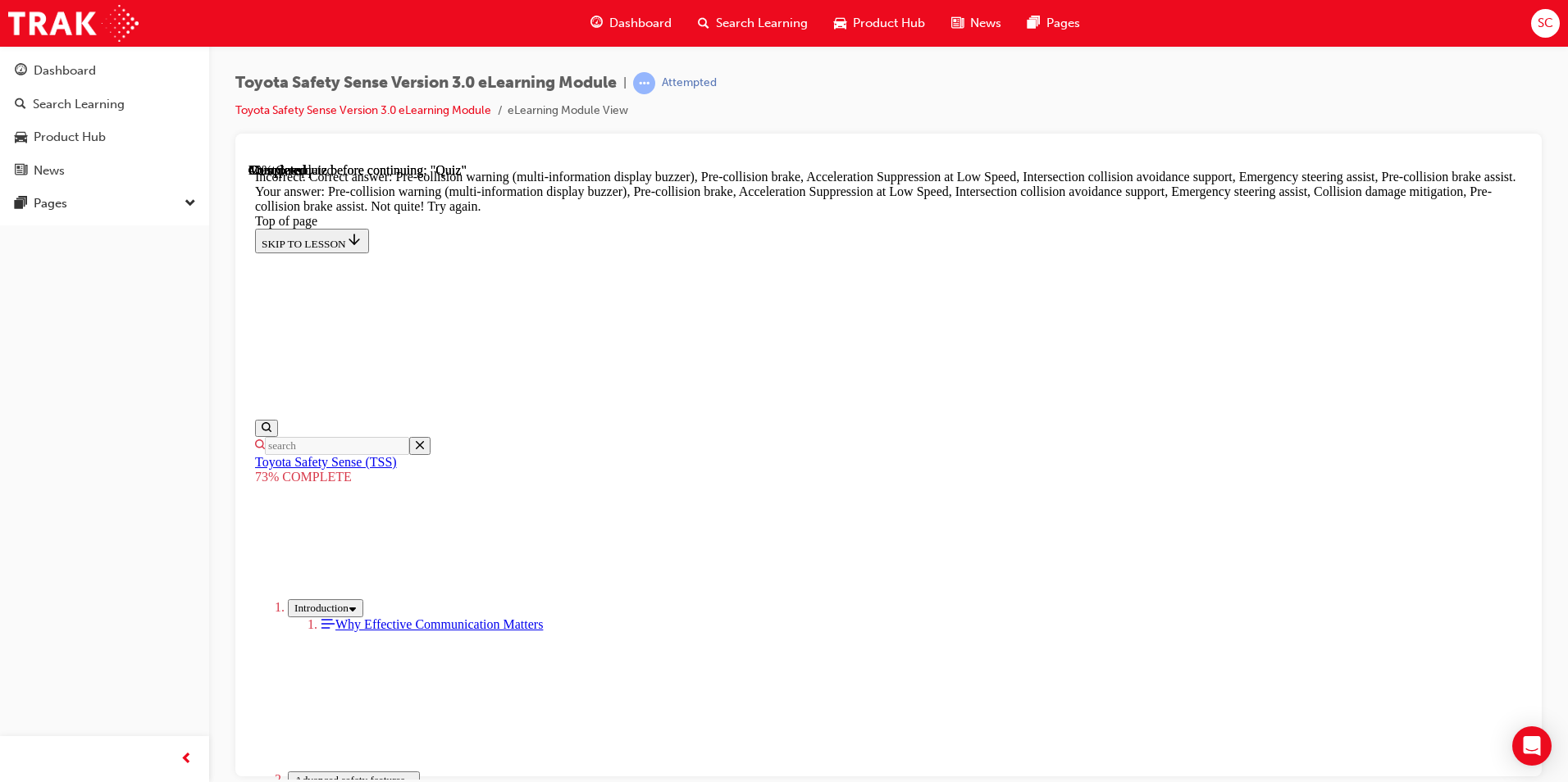
scroll to position [665, 0]
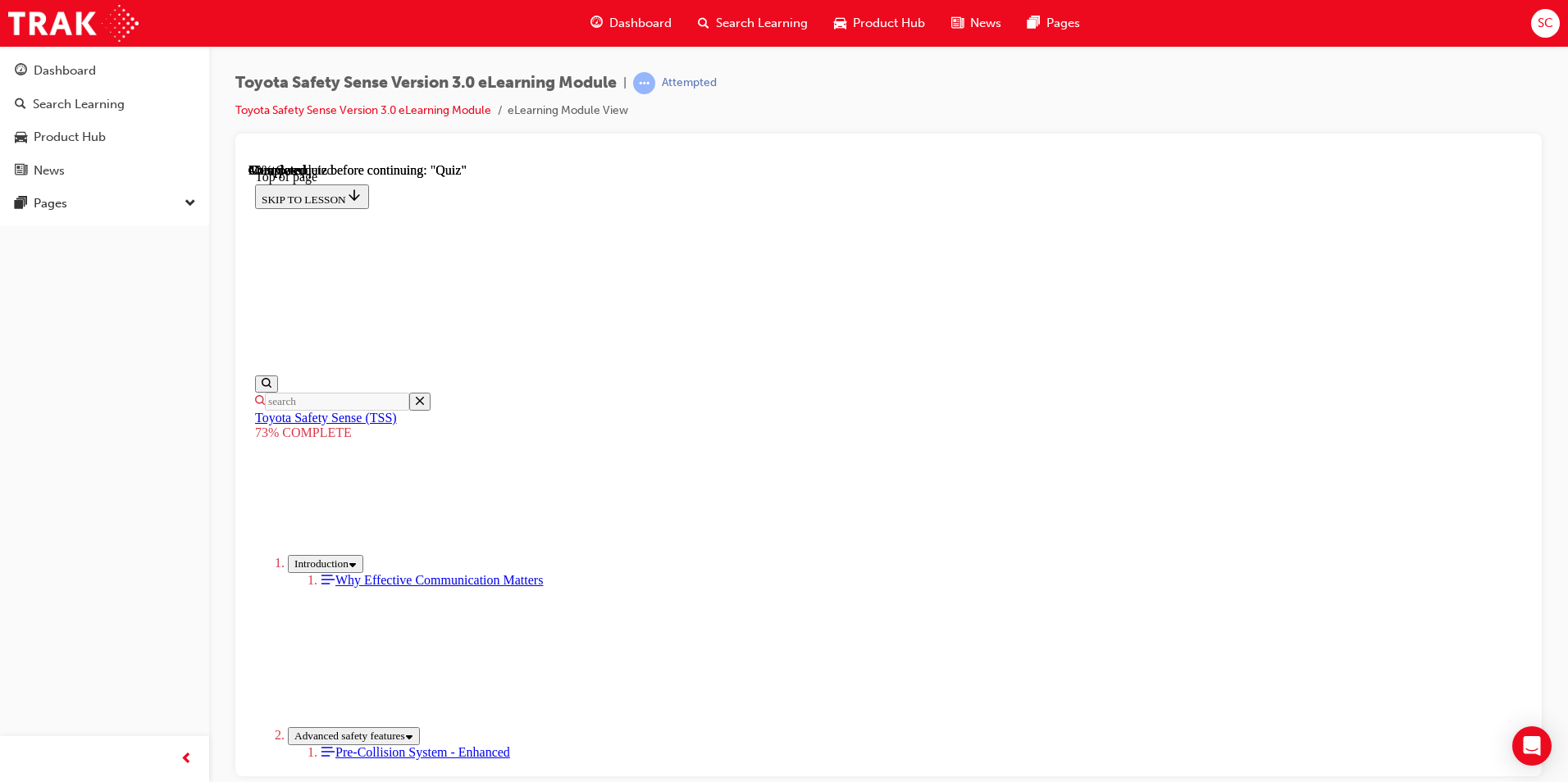
scroll to position [224, 0]
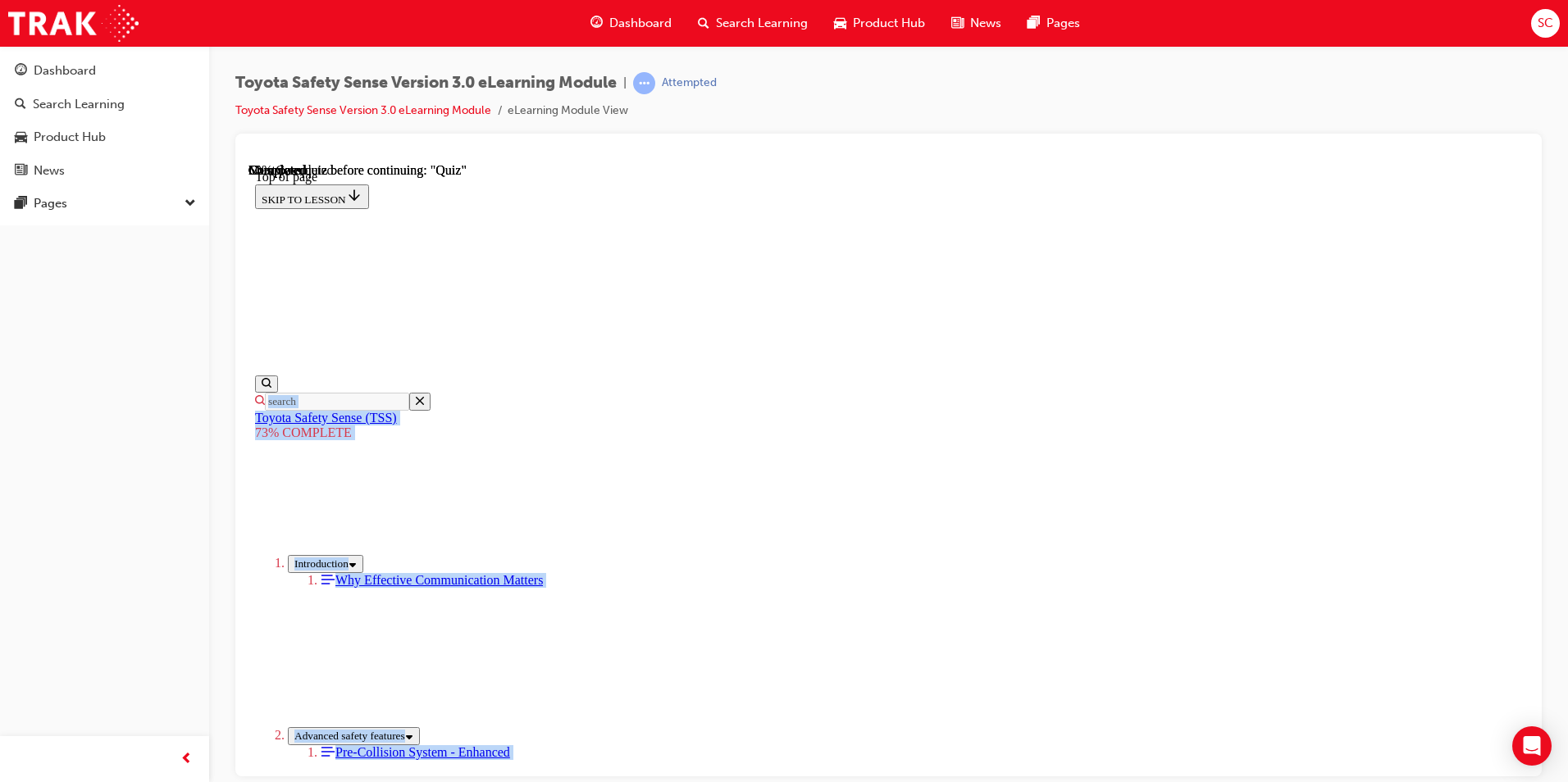
drag, startPoint x: 722, startPoint y: 396, endPoint x: 1571, endPoint y: 438, distance: 850.0
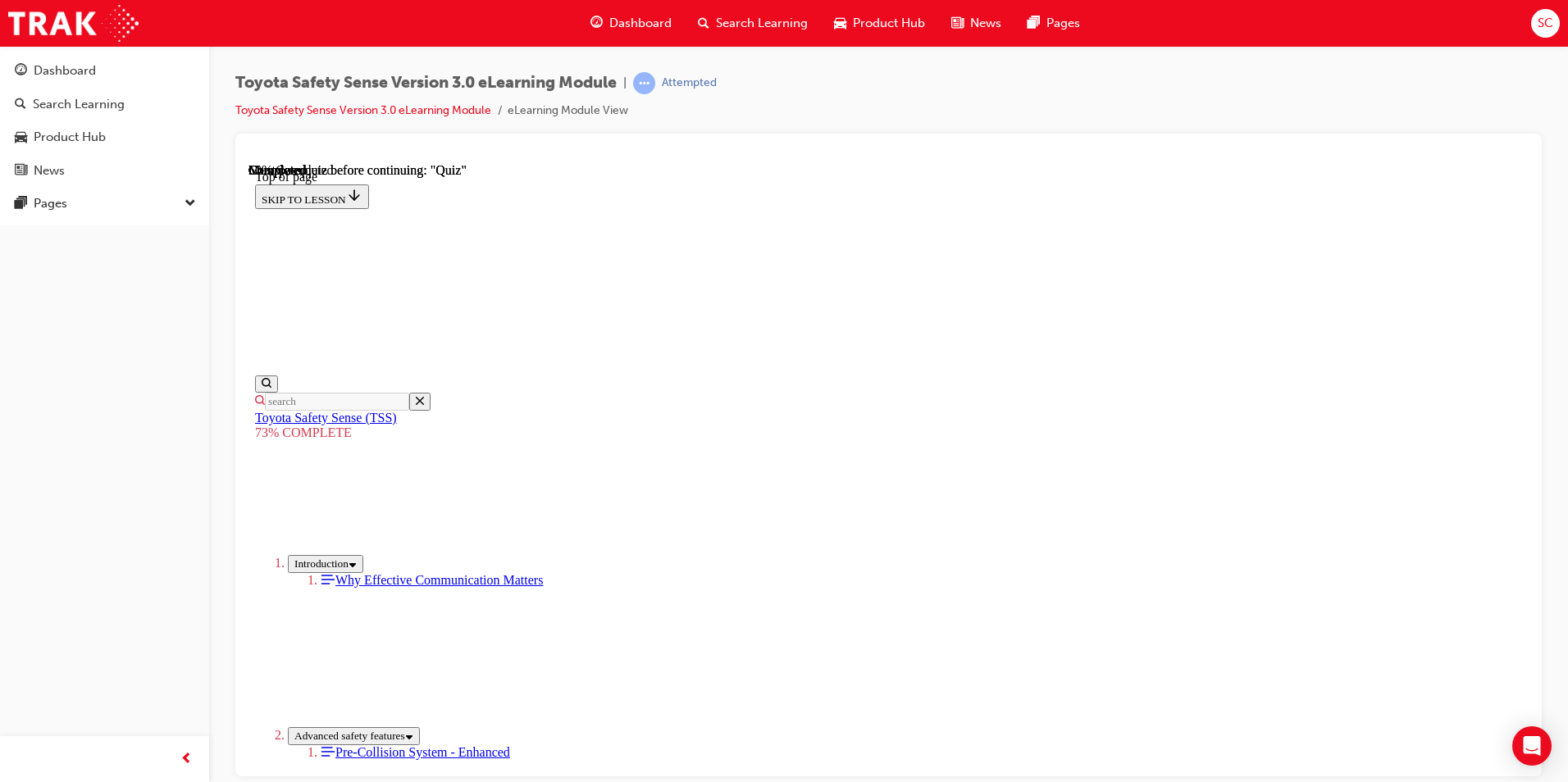
scroll to position [307, 0]
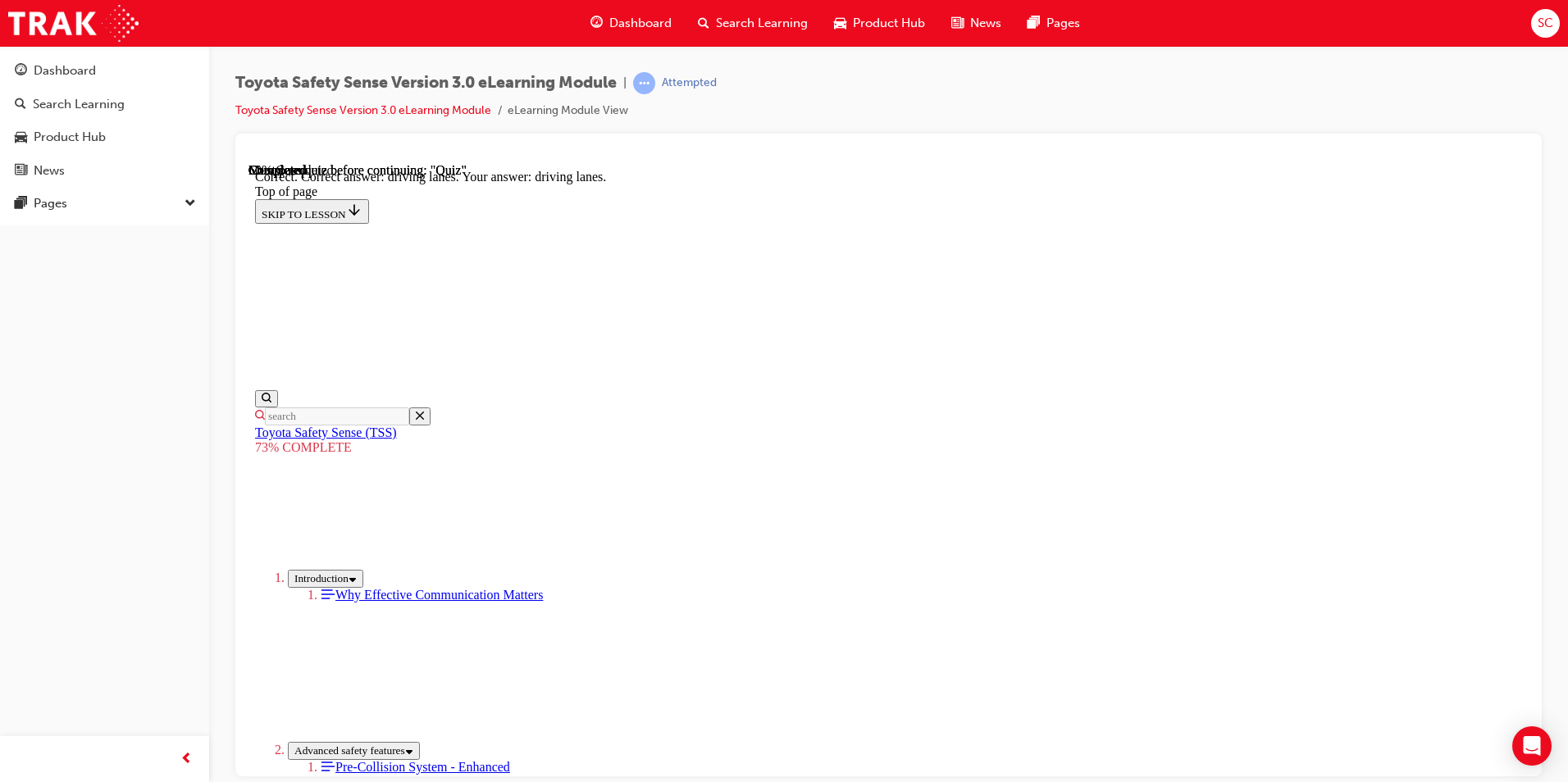
scroll to position [360, 0]
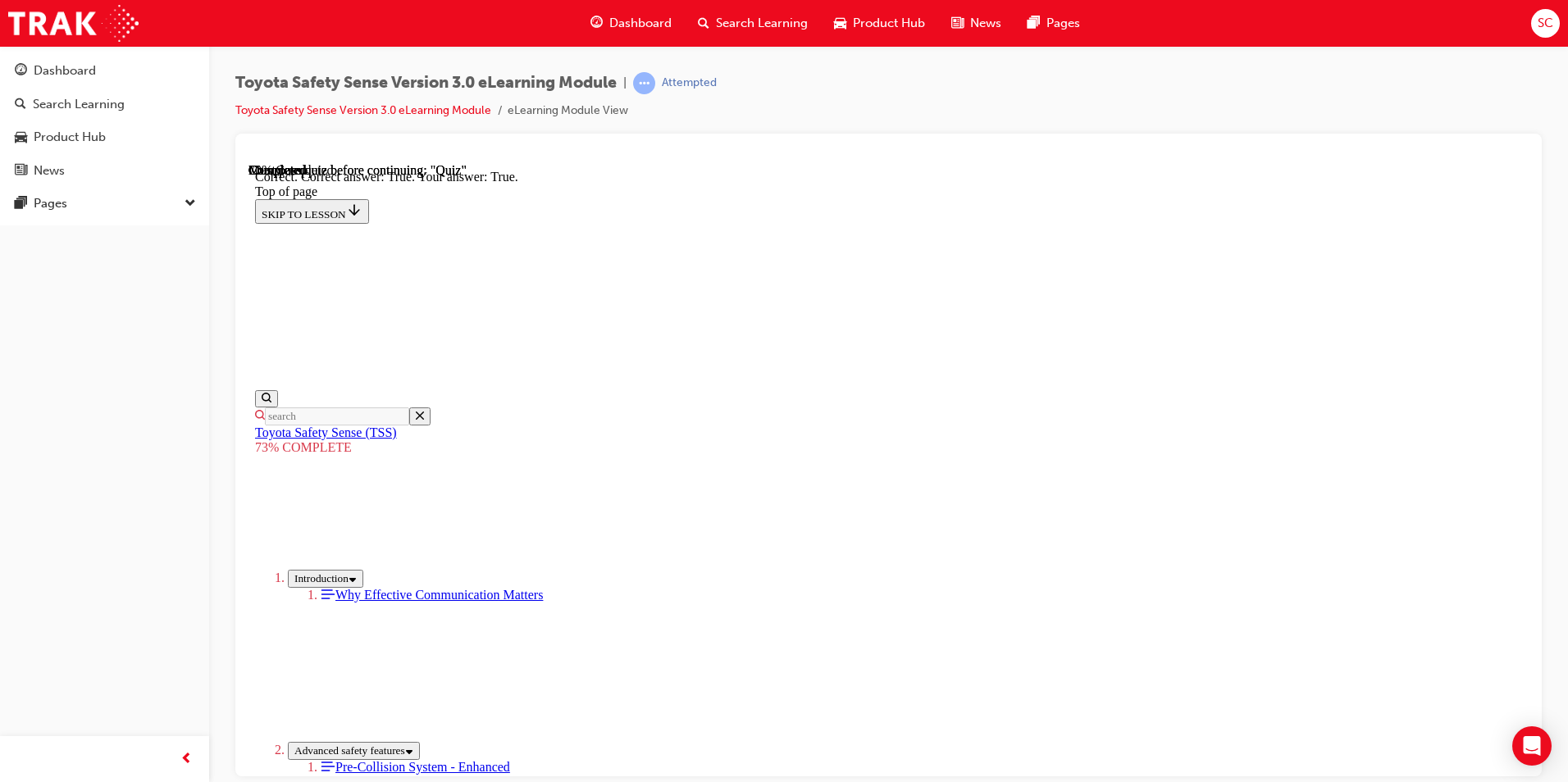
scroll to position [200, 0]
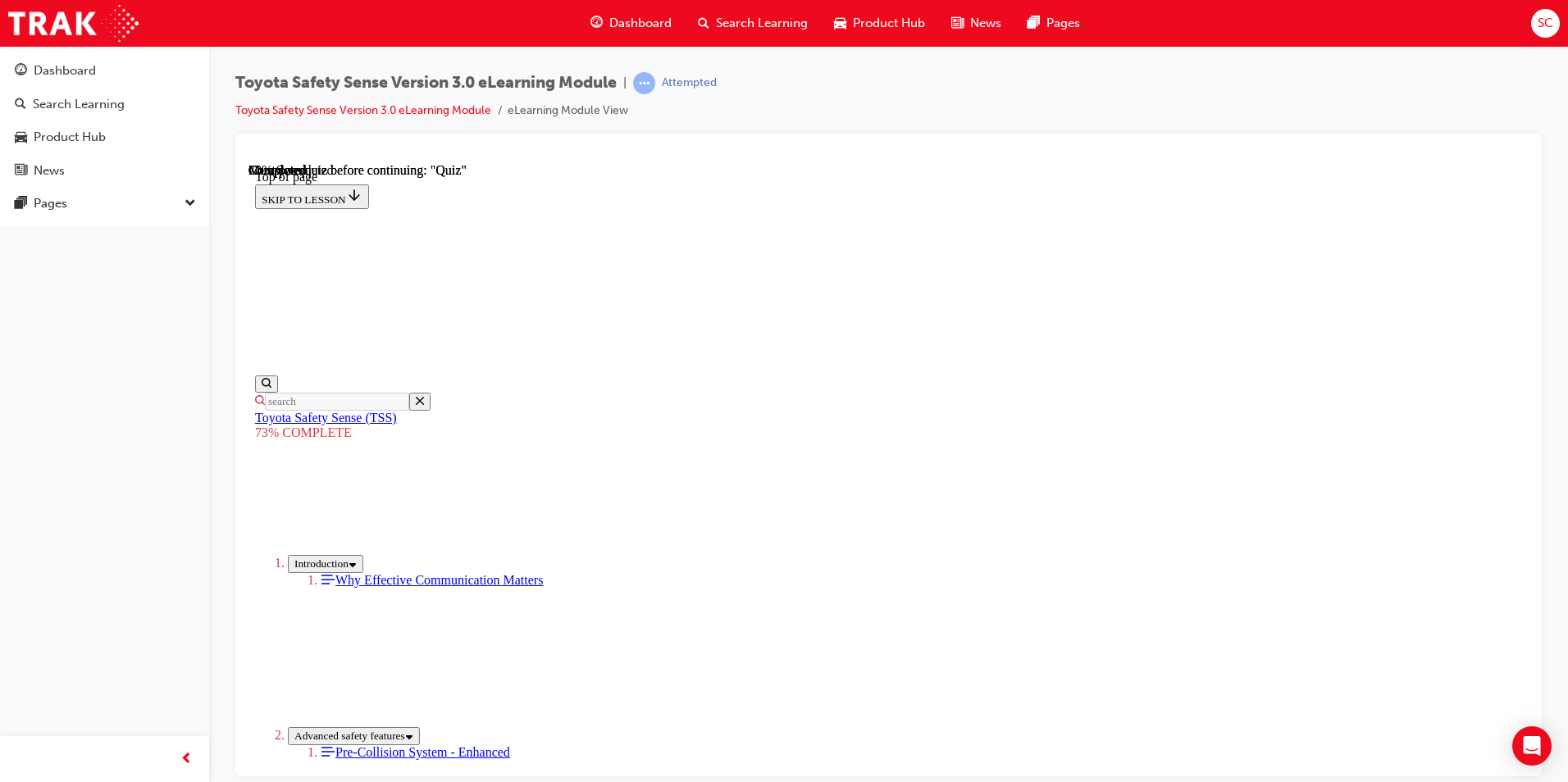
scroll to position [410, 0]
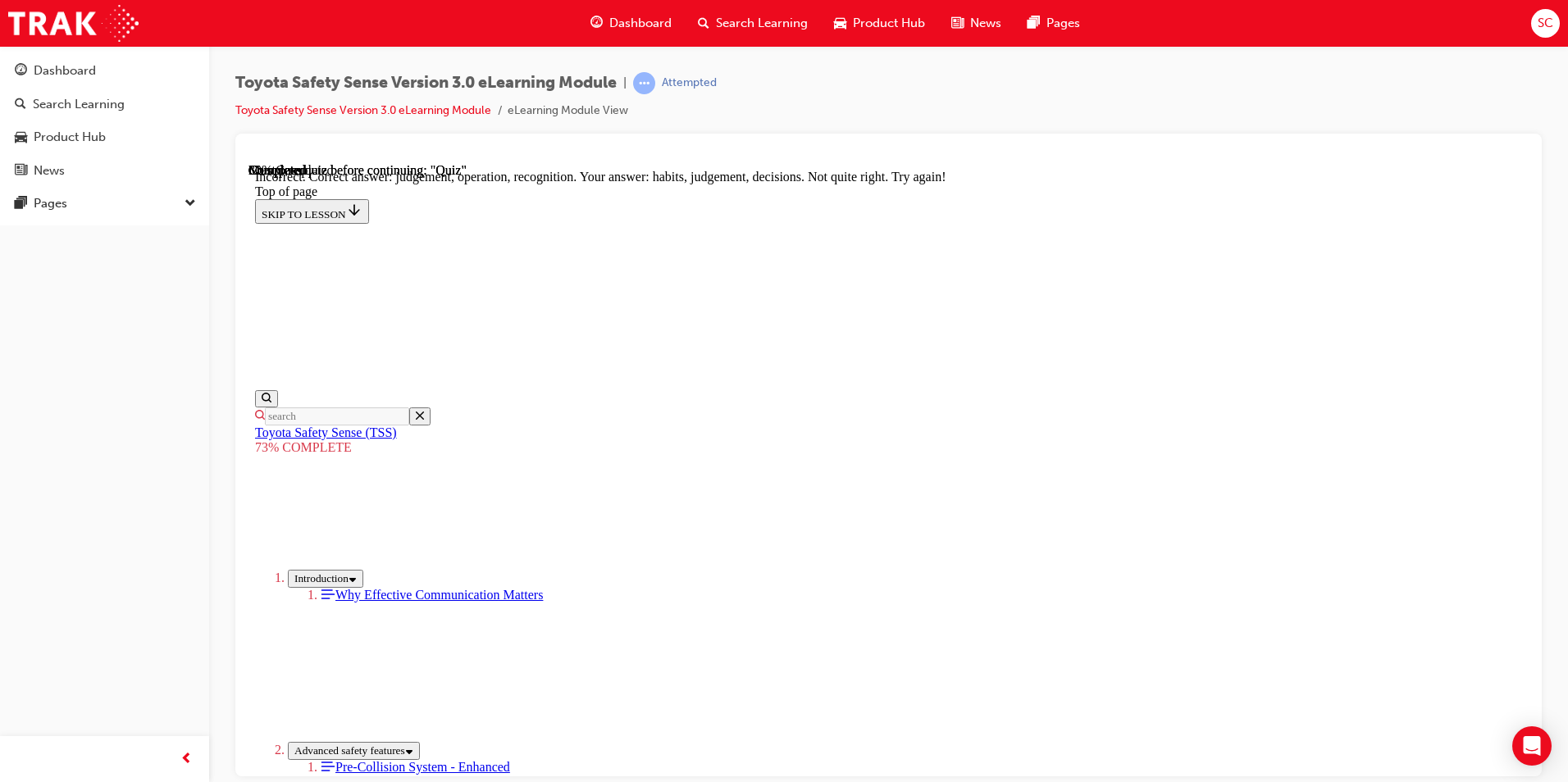
scroll to position [656, 0]
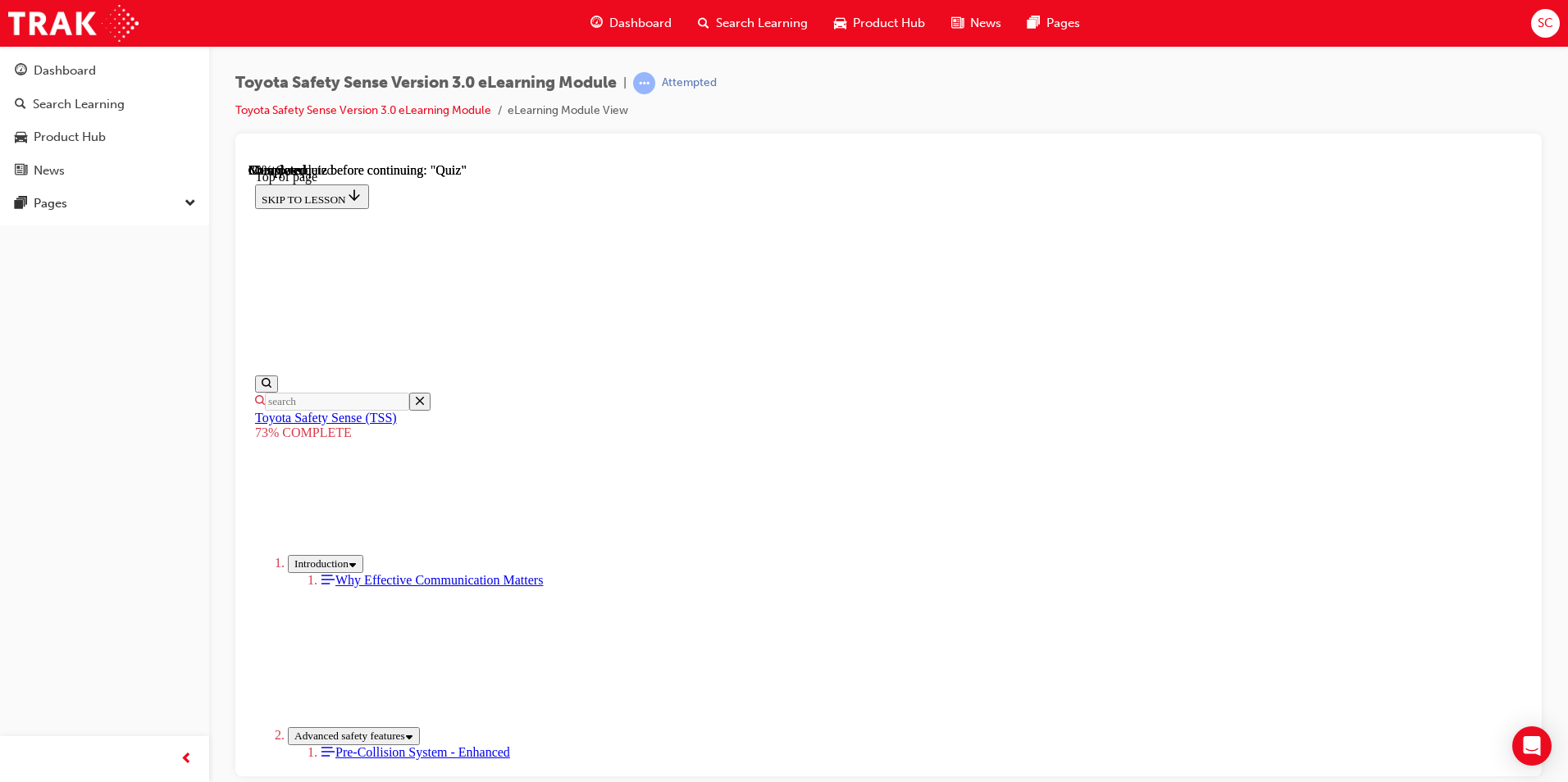
scroll to position [224, 0]
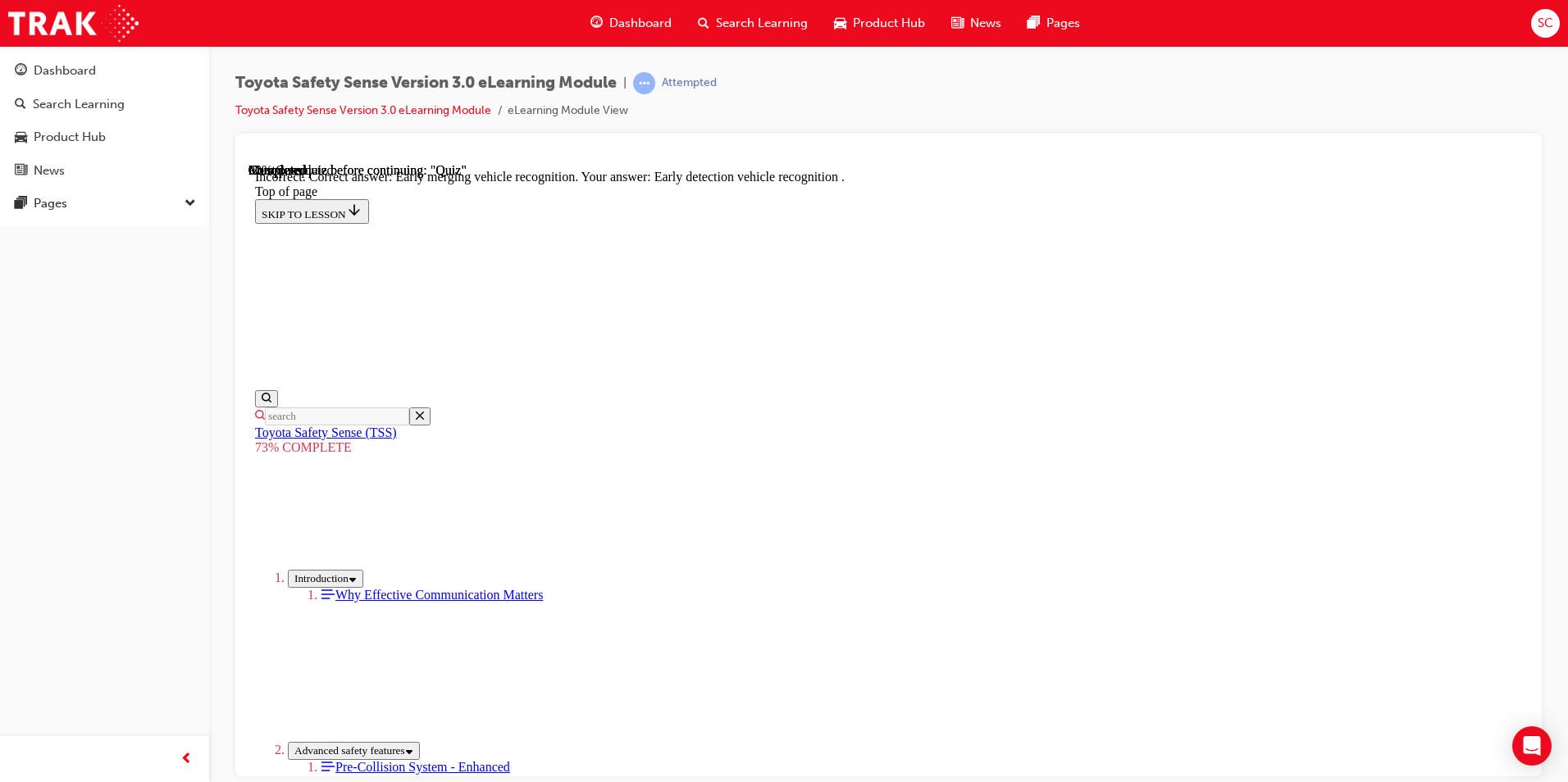
scroll to position [387, 0]
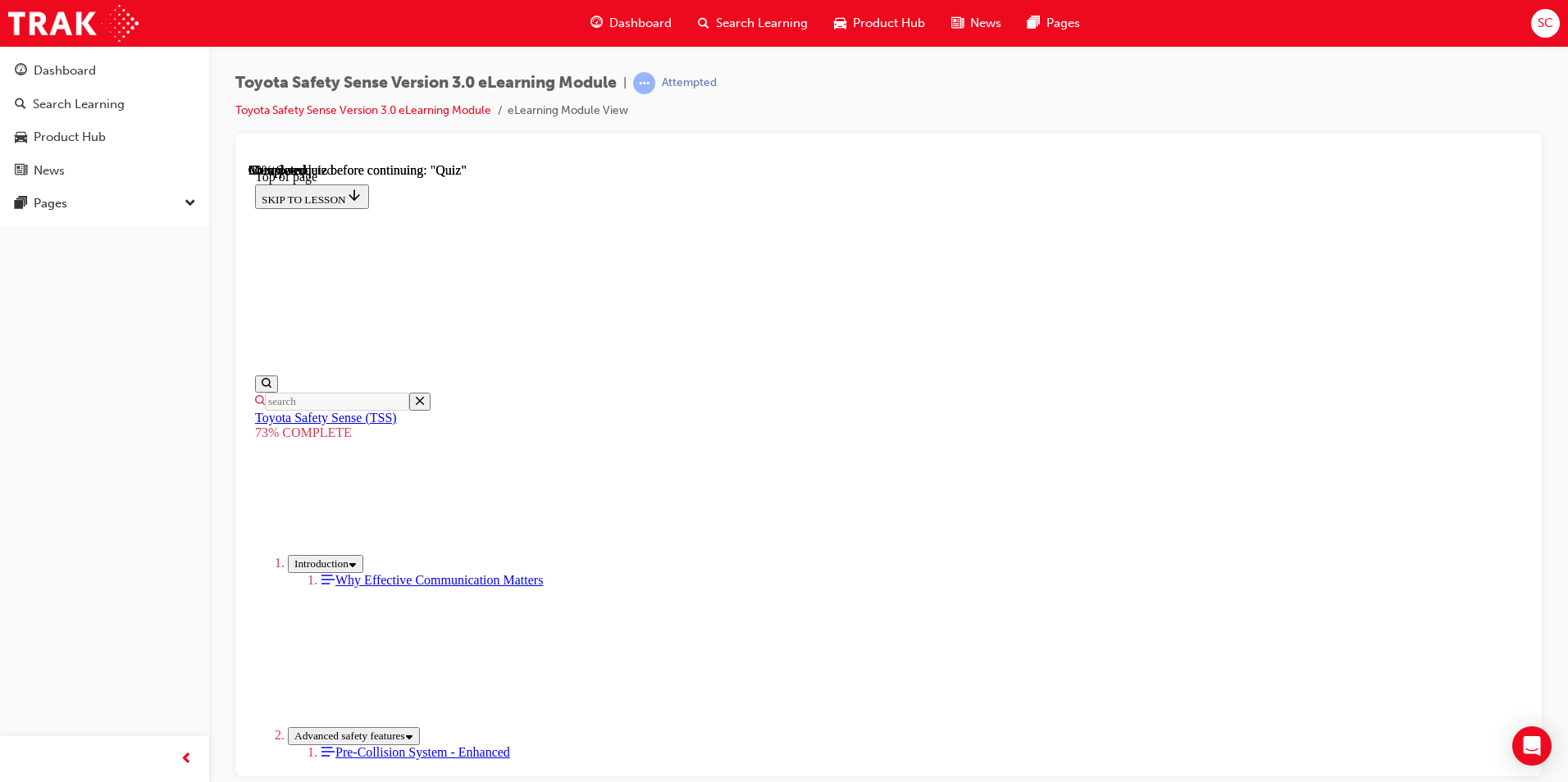
scroll to position [138, 0]
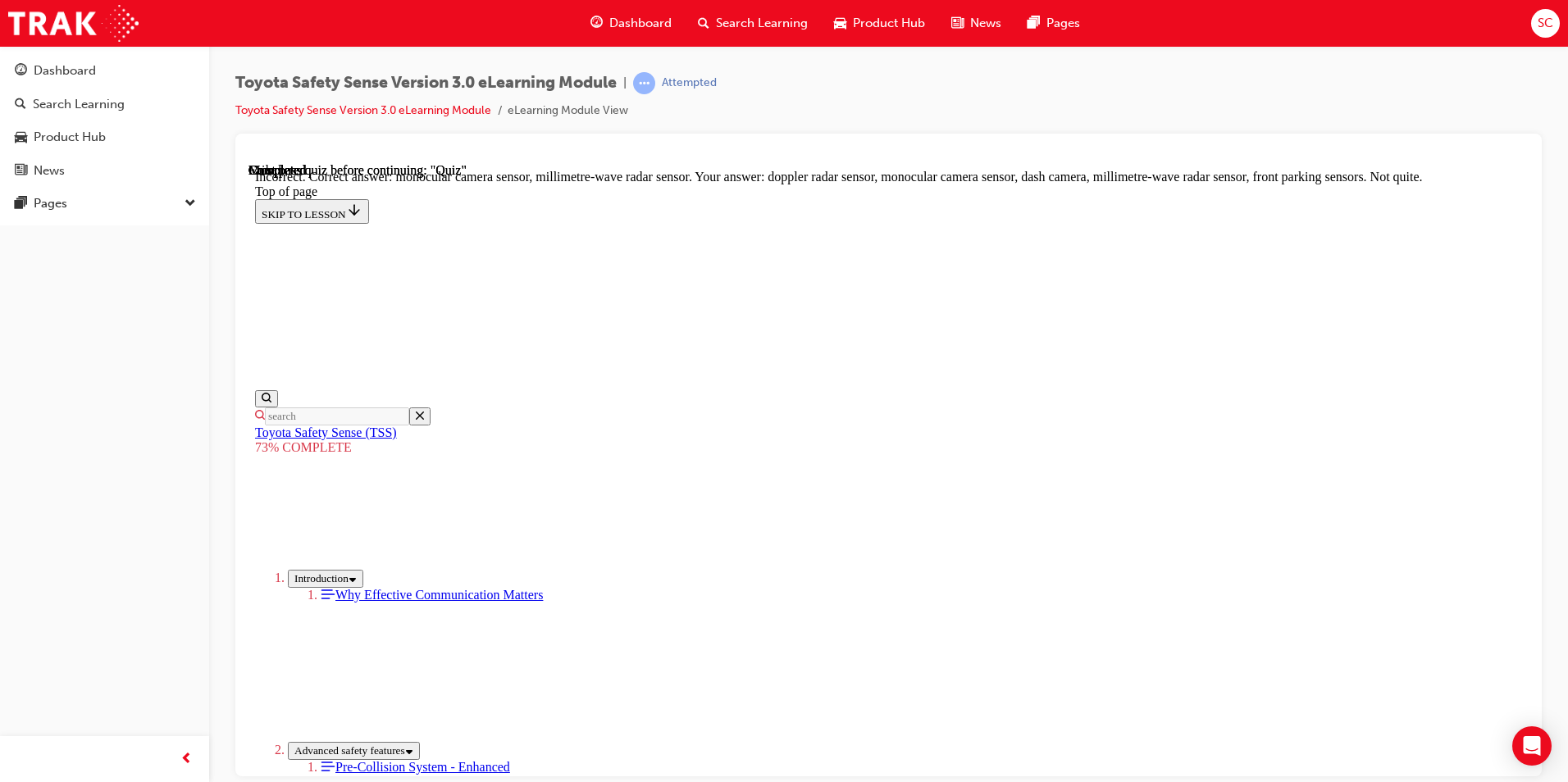
scroll to position [534, 0]
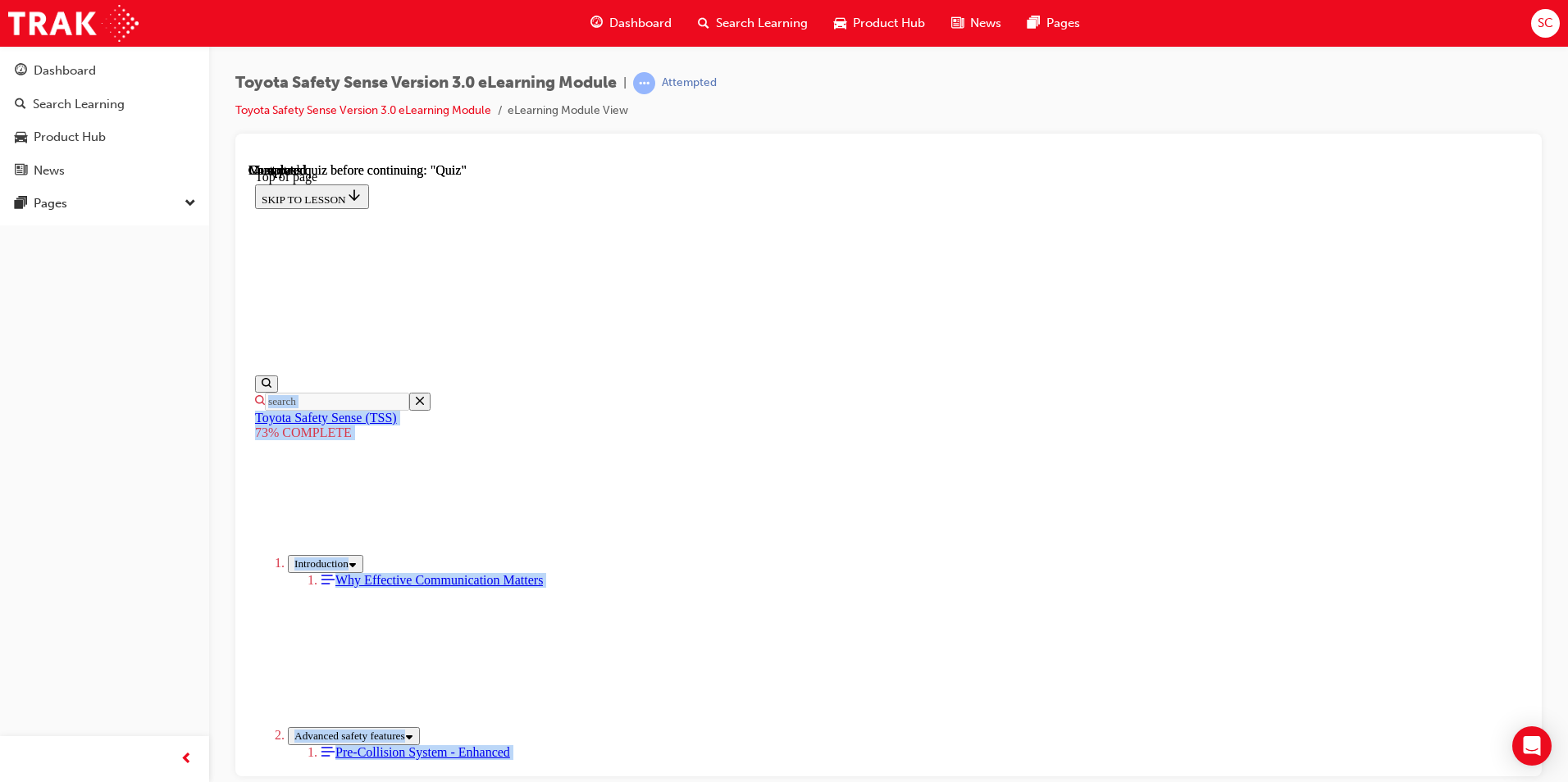
scroll to position [523, 0]
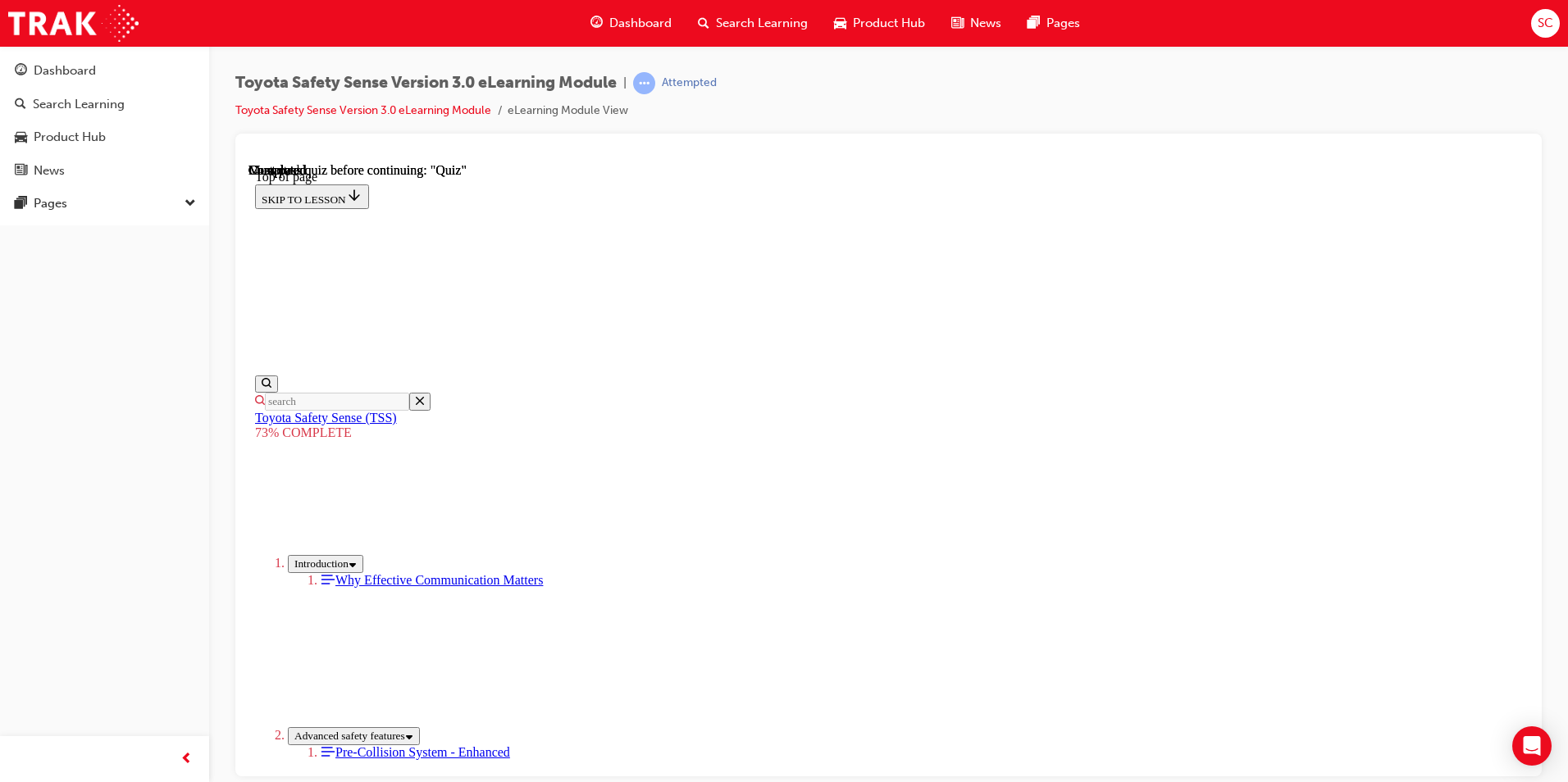
drag, startPoint x: 722, startPoint y: 450, endPoint x: 1067, endPoint y: 571, distance: 365.6
copy div "Select the missing words to complete the statement: [PERSON_NAME] believes that…"
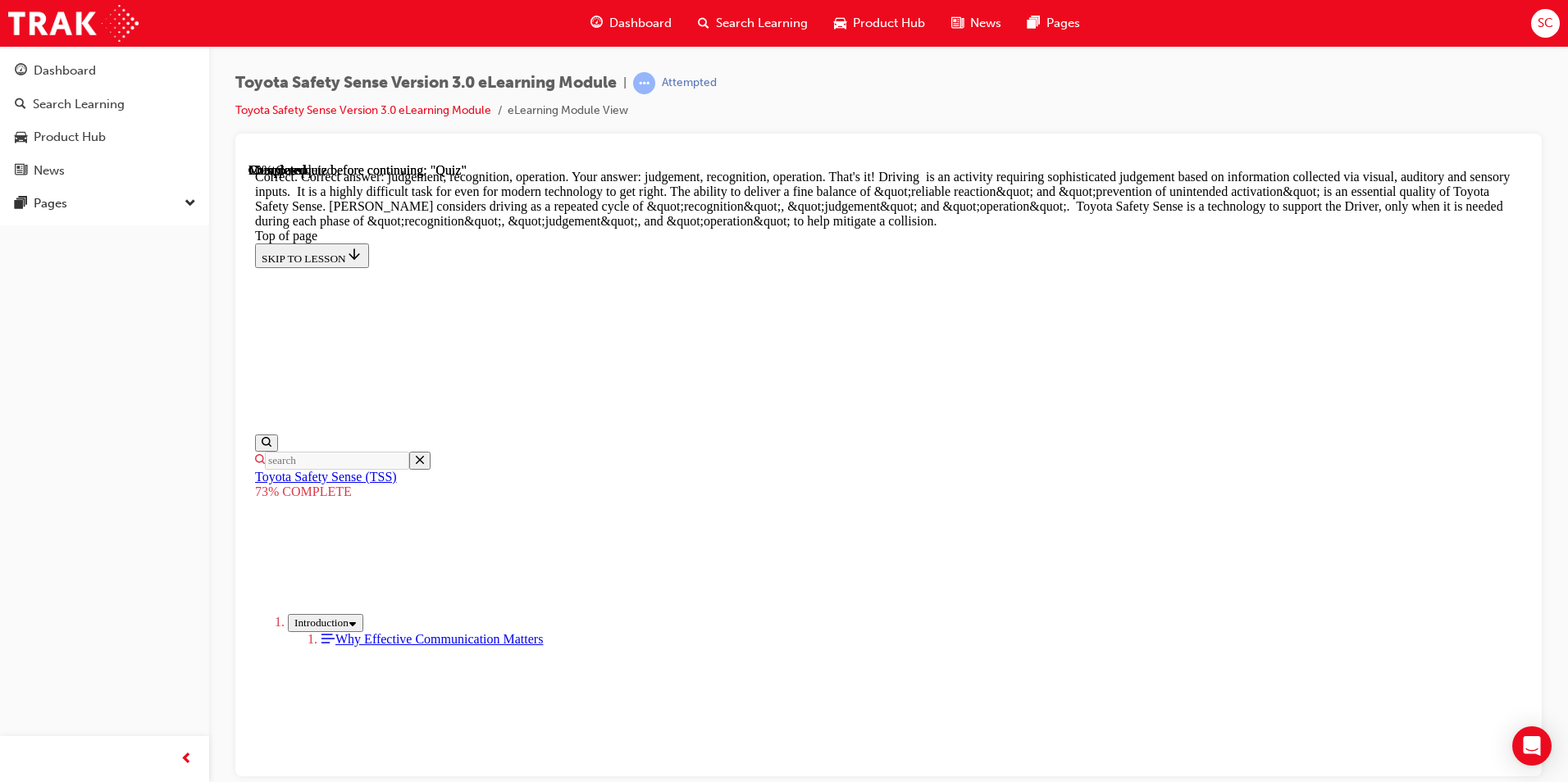
drag, startPoint x: 703, startPoint y: 353, endPoint x: 1193, endPoint y: 533, distance: 522.0
copy div "PCS operates certain functions in response to the possibility of a collision de…"
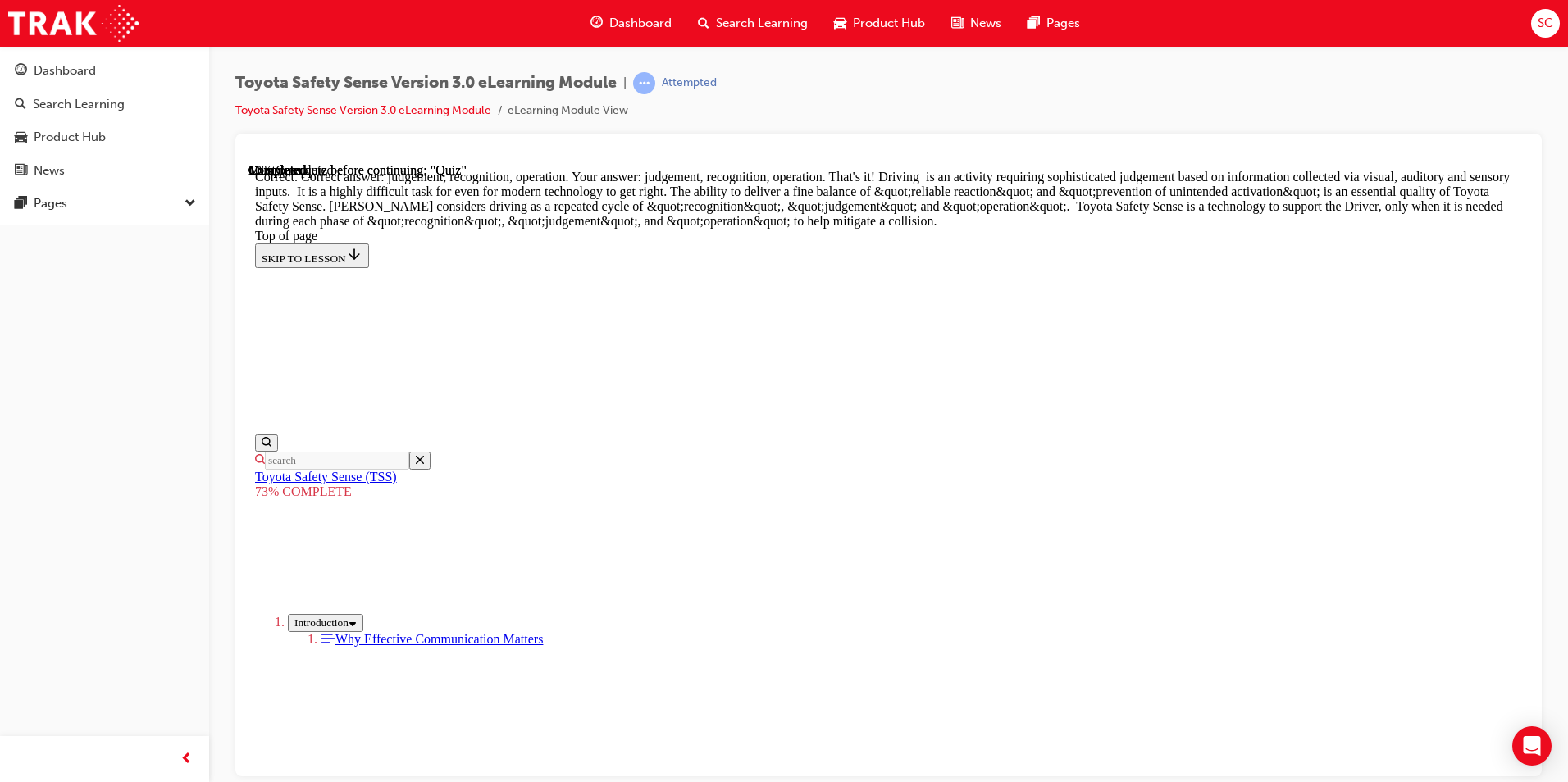
drag, startPoint x: 927, startPoint y: 531, endPoint x: 930, endPoint y: 555, distance: 24.2
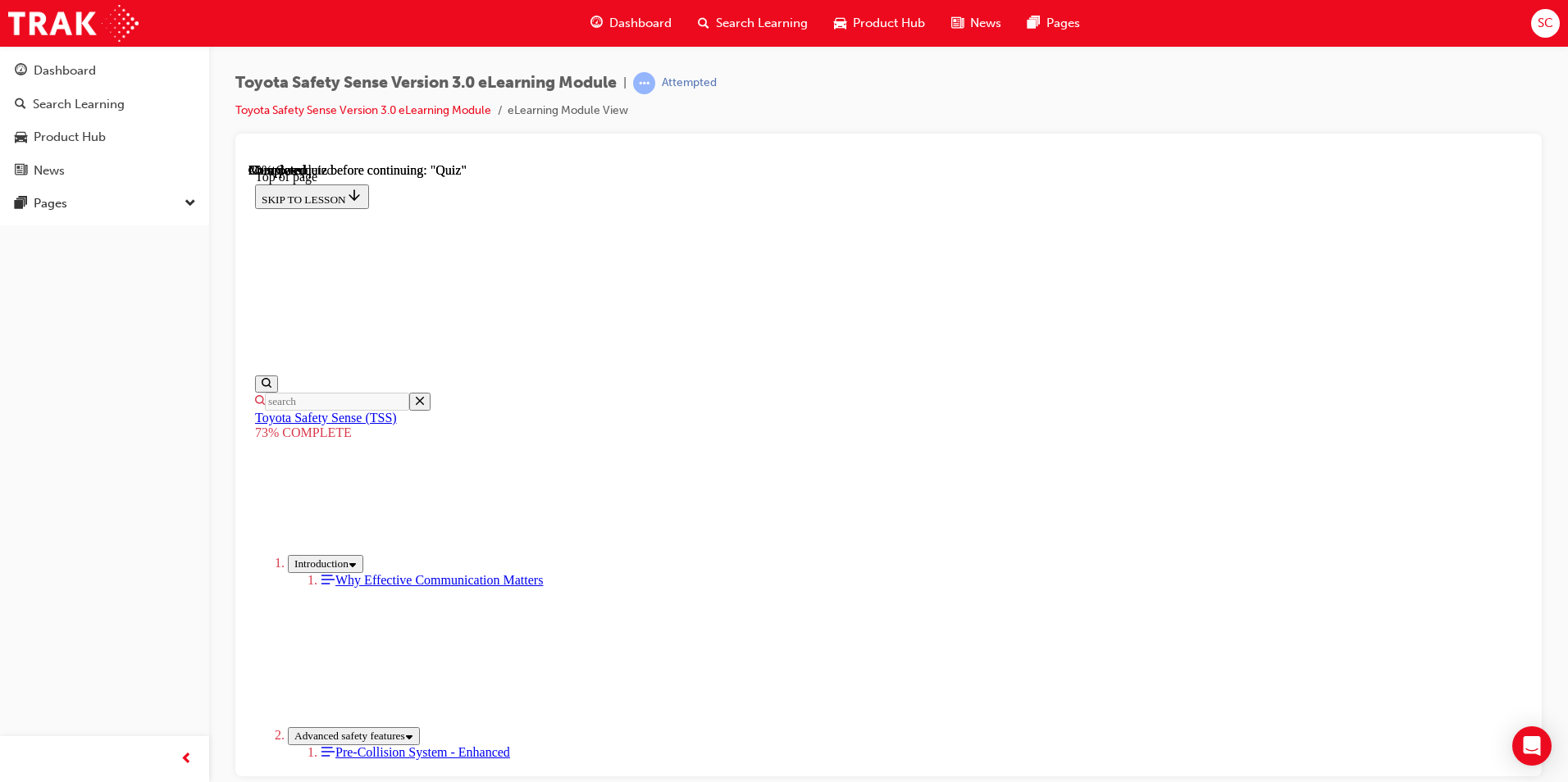
scroll to position [224, 0]
drag, startPoint x: 721, startPoint y: 247, endPoint x: 843, endPoint y: 380, distance: 180.5
drag, startPoint x: 843, startPoint y: 380, endPoint x: 707, endPoint y: 236, distance: 198.1
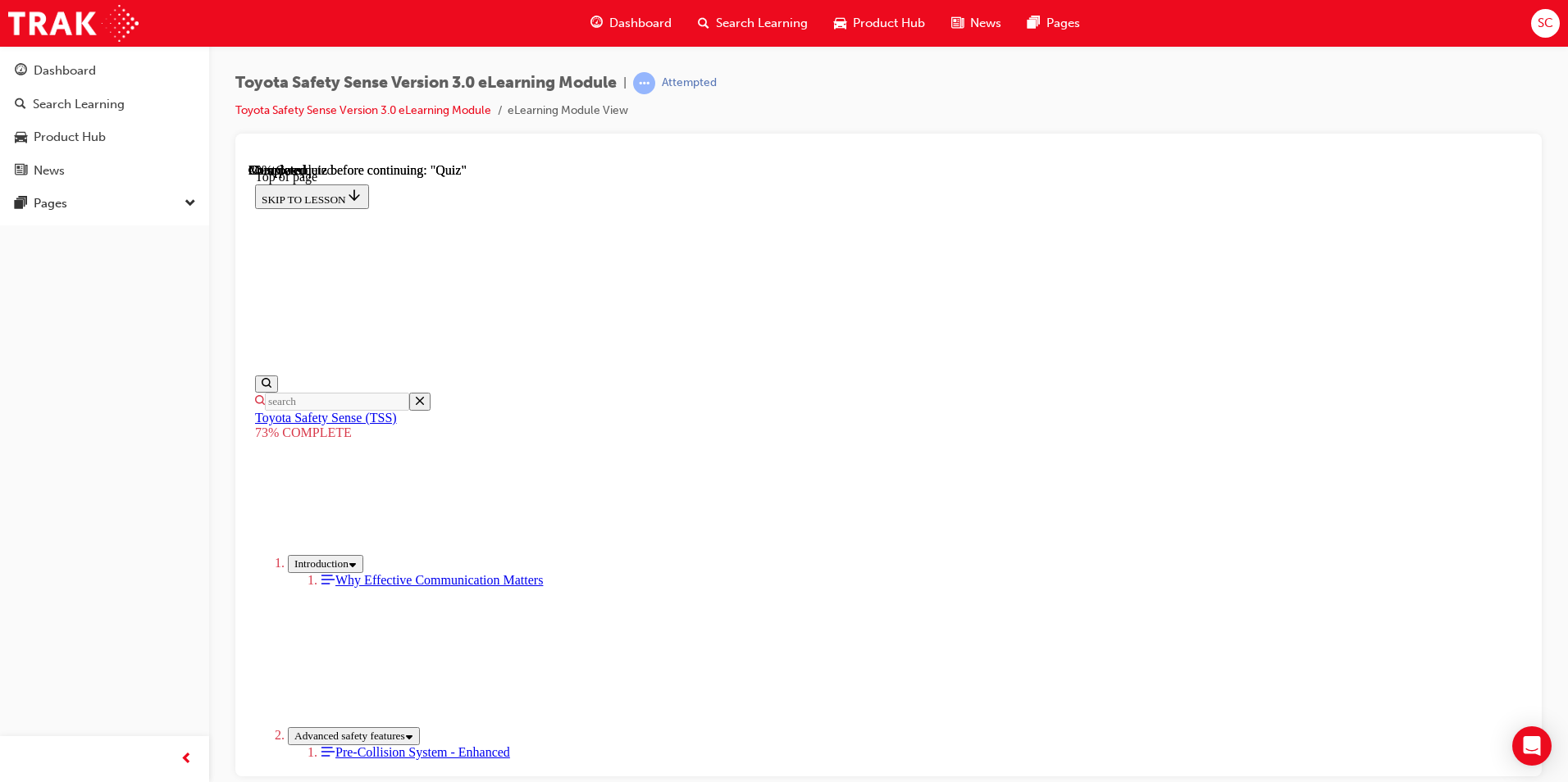
drag, startPoint x: 734, startPoint y: 254, endPoint x: 962, endPoint y: 610, distance: 422.8
copy div "Enhanced driving lane detection Fill-in the blank to complete the statement: Wi…"
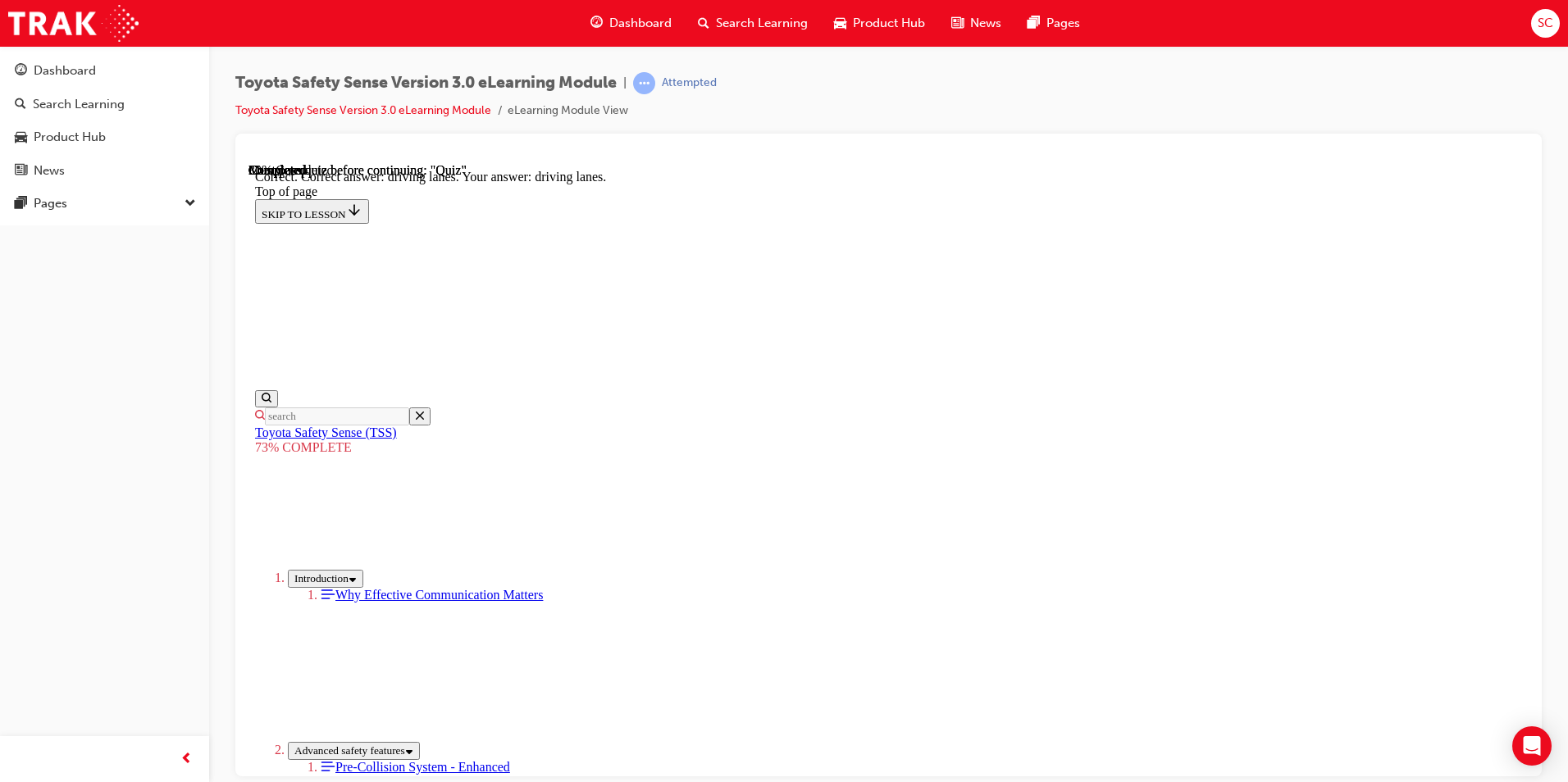
scroll to position [360, 0]
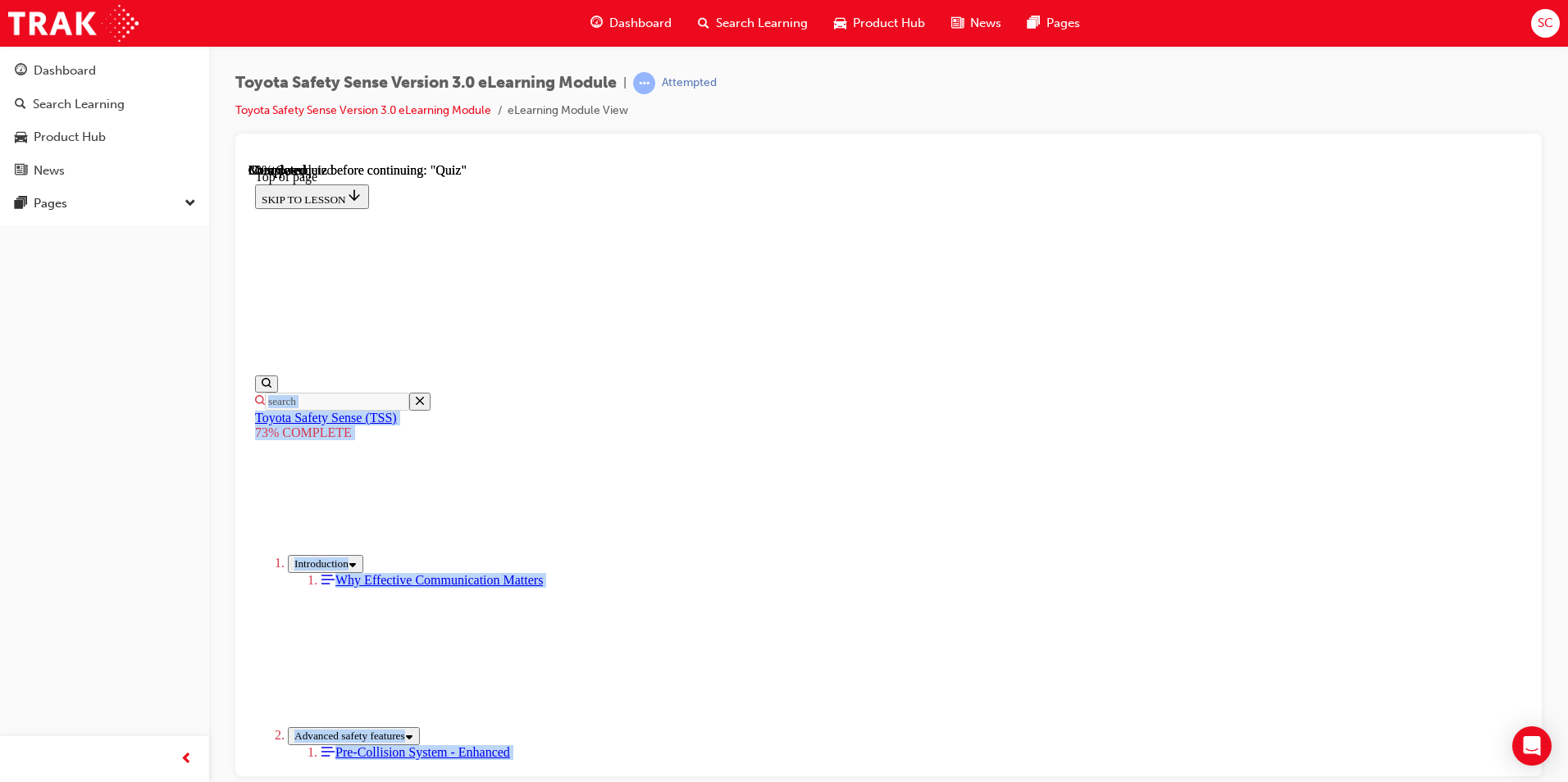
scroll to position [379, 0]
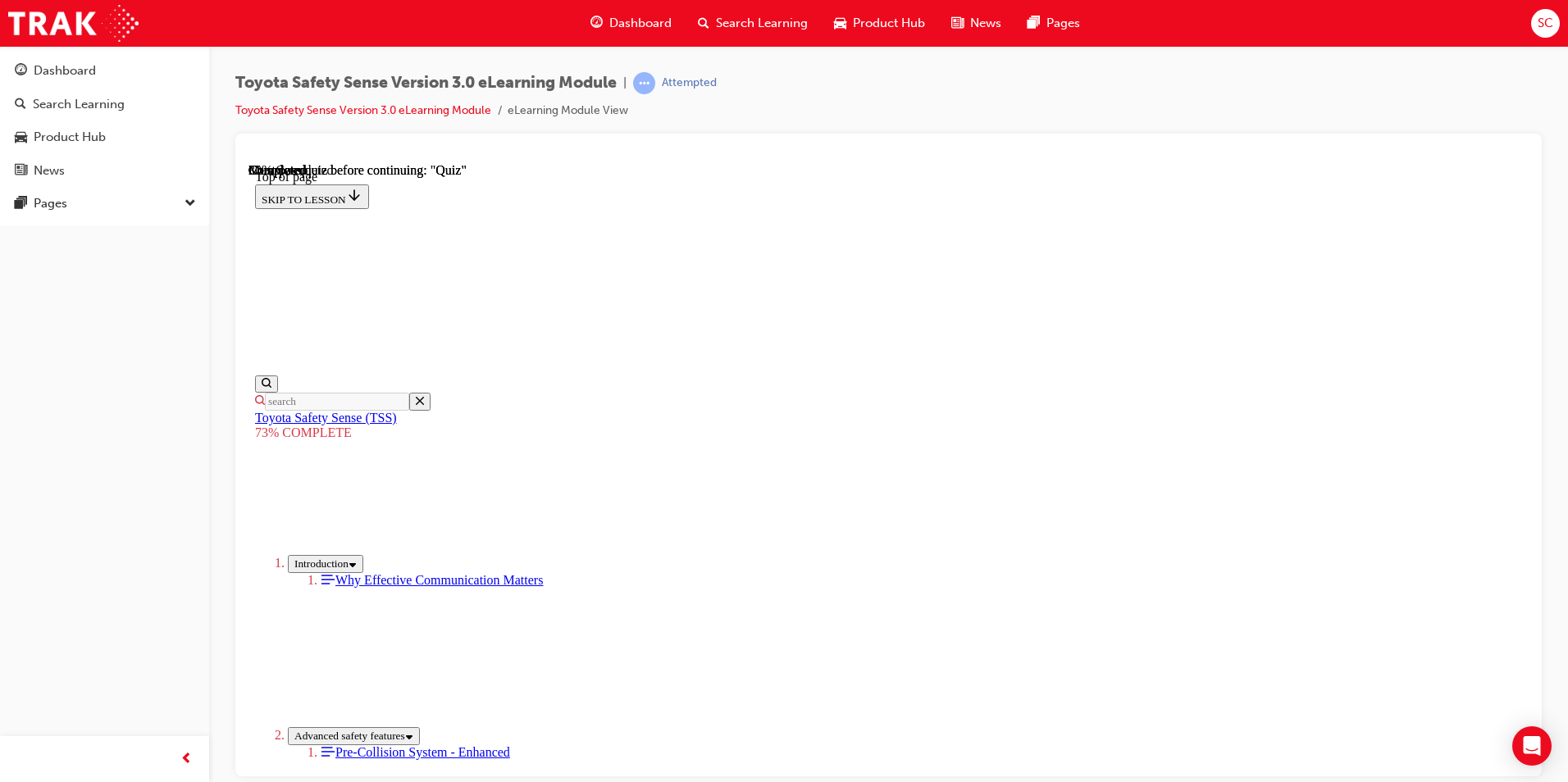
drag, startPoint x: 684, startPoint y: 429, endPoint x: 1157, endPoint y: 531, distance: 483.9
copy div "The Pre-Collision System uses sensors to detect forward traffic conditions, jud…"
drag, startPoint x: 853, startPoint y: 309, endPoint x: 860, endPoint y: 323, distance: 15.7
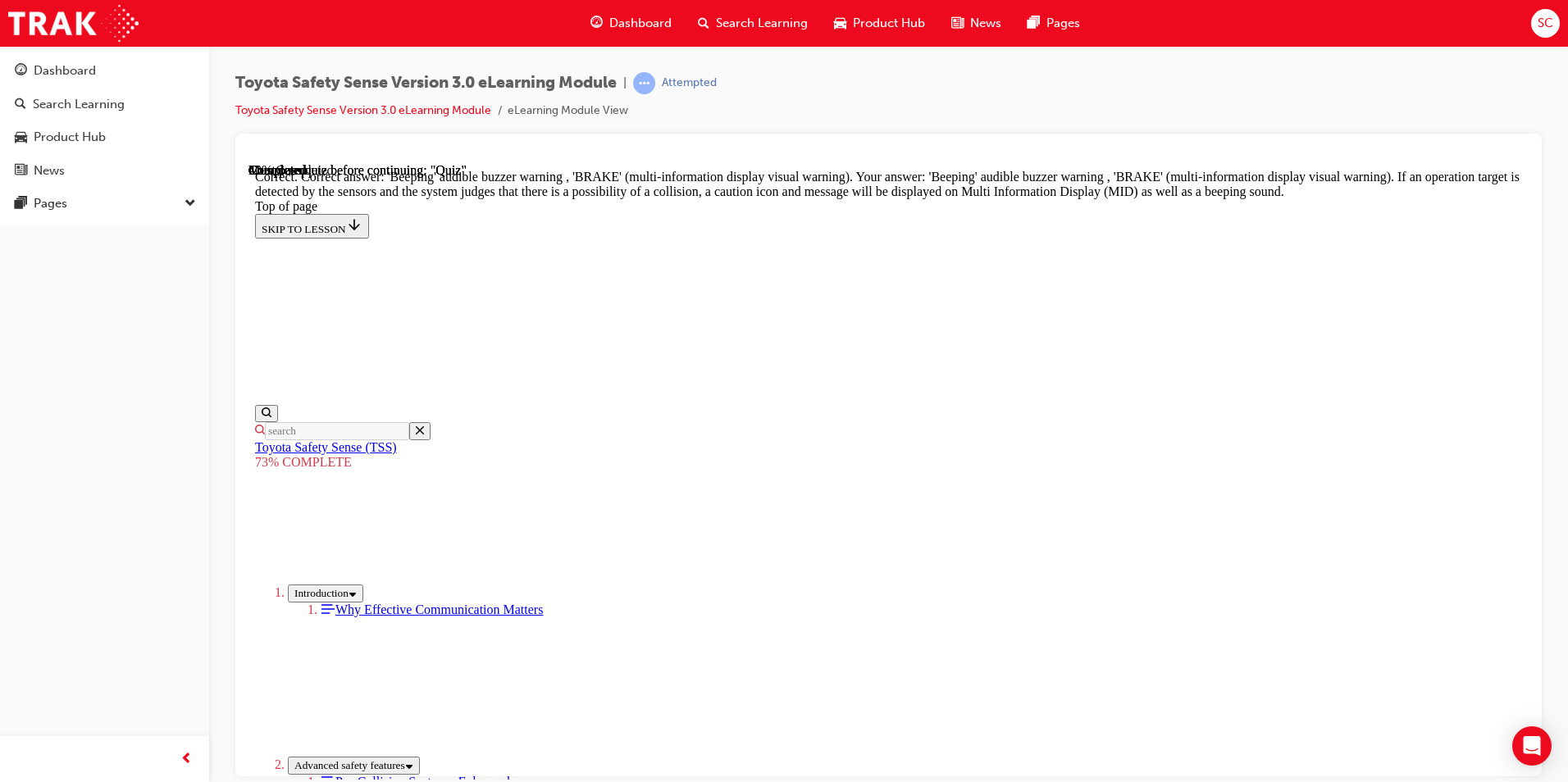
scroll to position [551, 0]
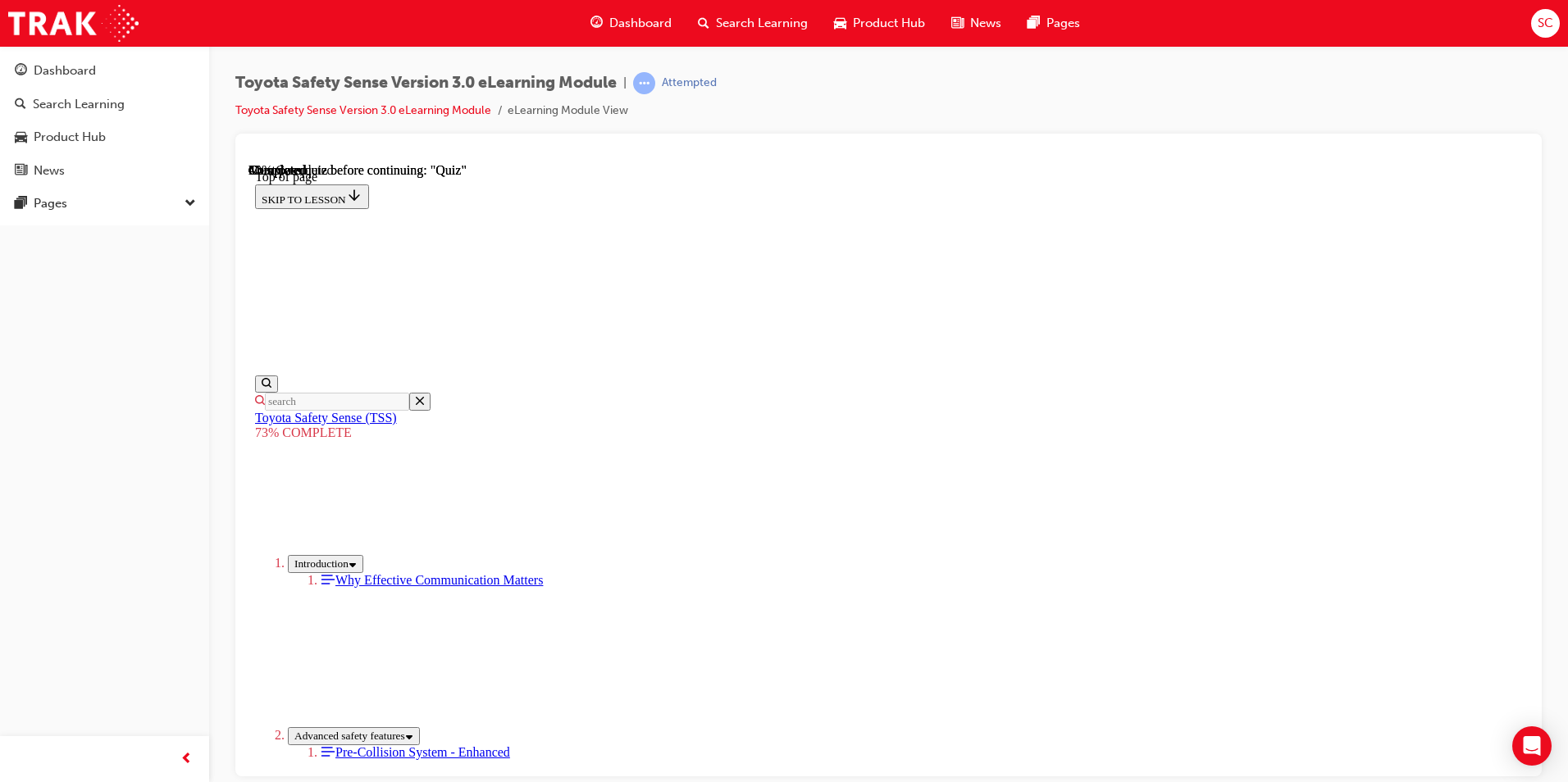
drag, startPoint x: 697, startPoint y: 416, endPoint x: 718, endPoint y: 411, distance: 21.6
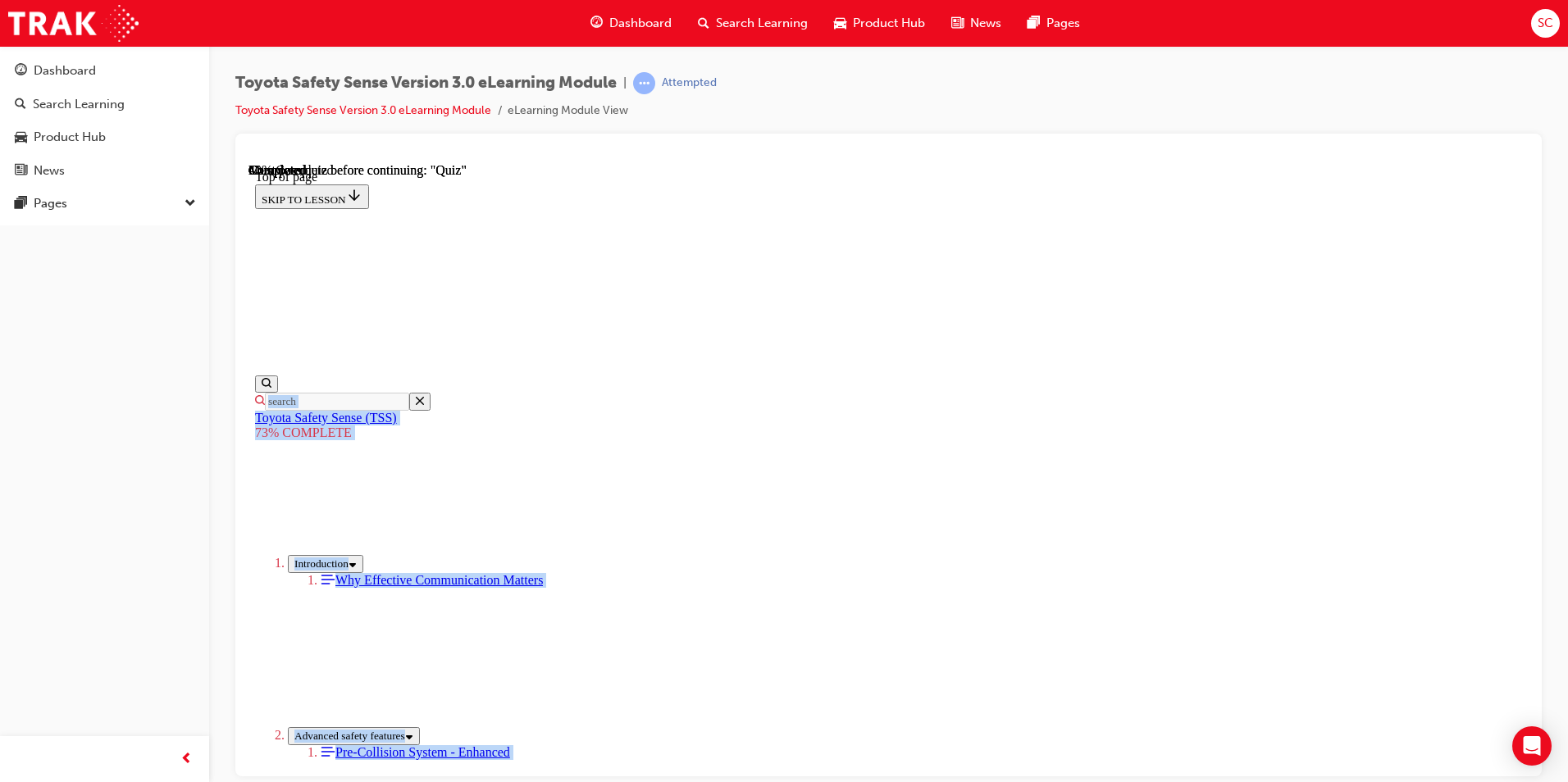
scroll to position [335, 0]
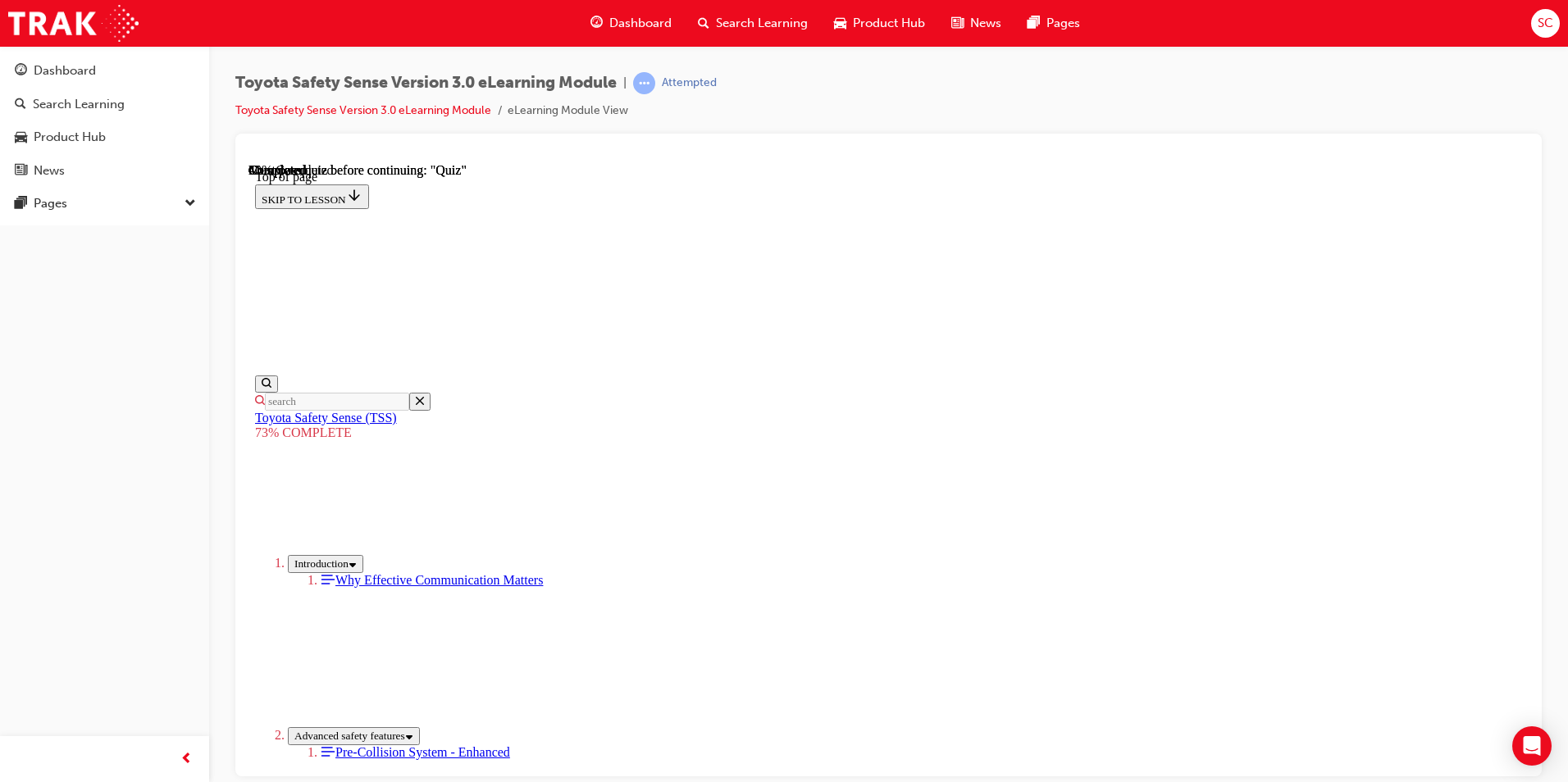
drag, startPoint x: 715, startPoint y: 392, endPoint x: 1087, endPoint y: 524, distance: 394.7
copy div "Dynamic Radar Cruise Control (DRCC) The system now has the ability to detect th…"
drag, startPoint x: 1029, startPoint y: 322, endPoint x: 1031, endPoint y: 332, distance: 10.2
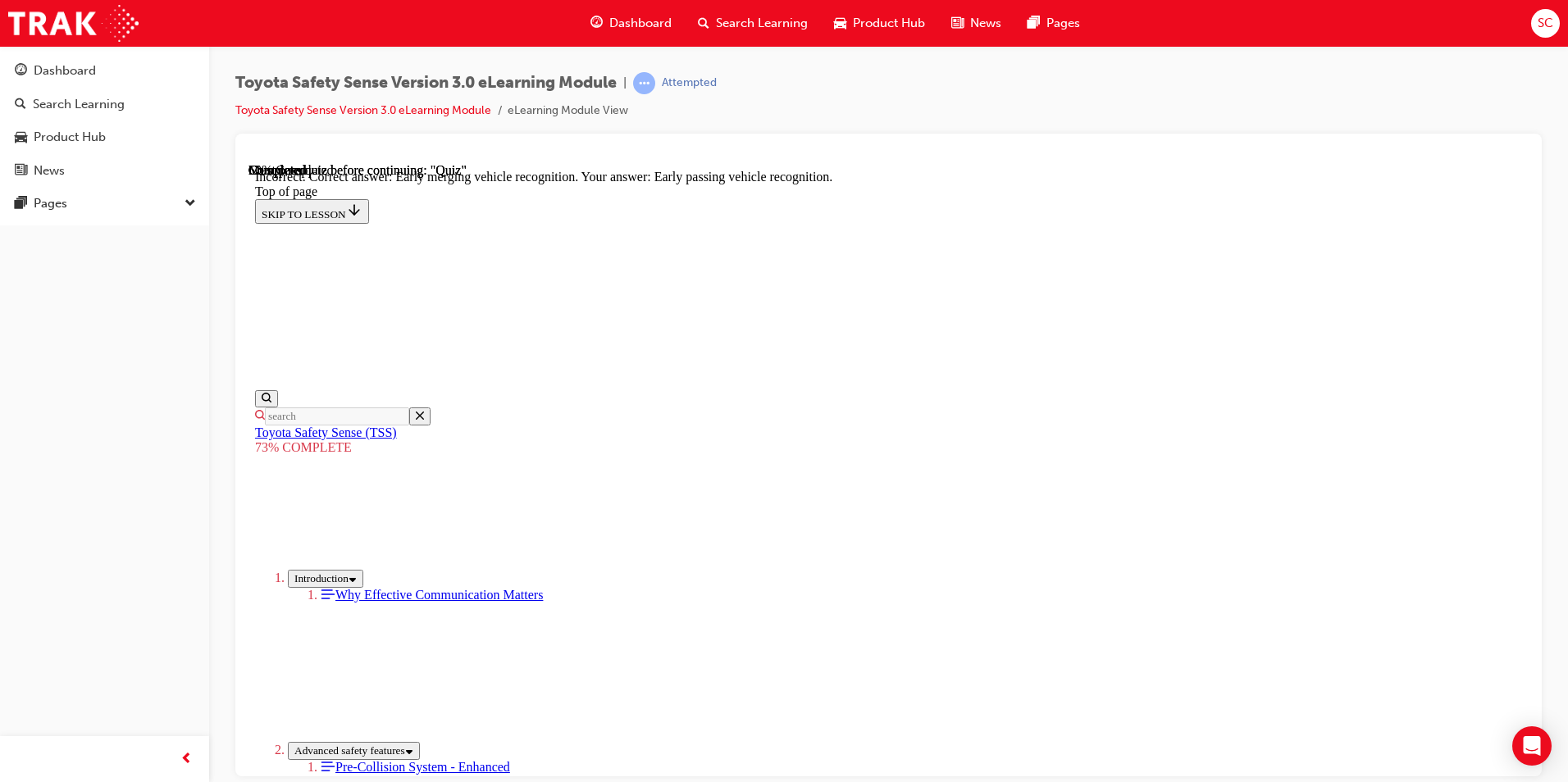
scroll to position [387, 0]
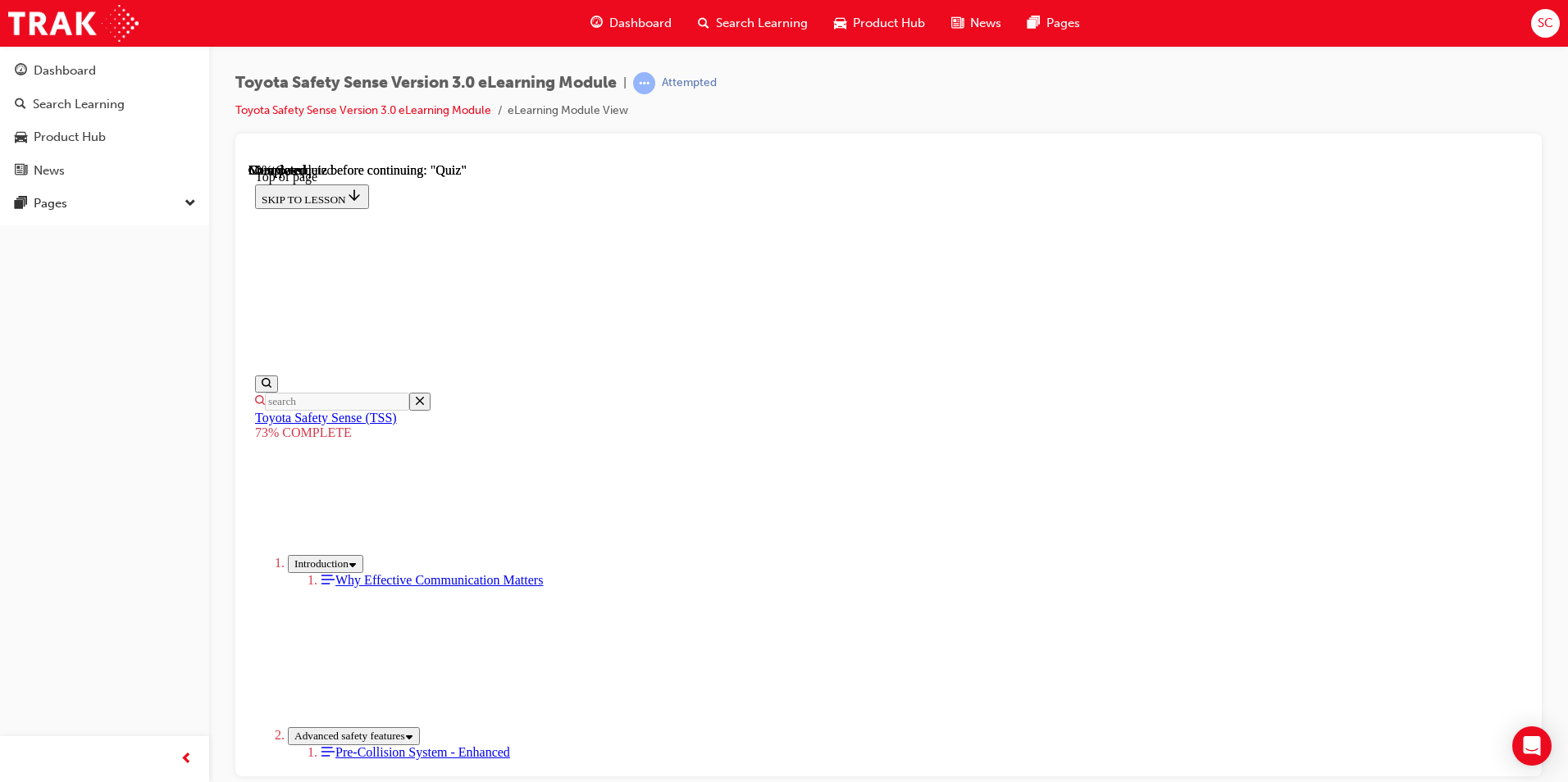
scroll to position [224, 0]
drag, startPoint x: 725, startPoint y: 237, endPoint x: 953, endPoint y: 535, distance: 375.2
drag, startPoint x: 718, startPoint y: 221, endPoint x: 986, endPoint y: 714, distance: 561.1
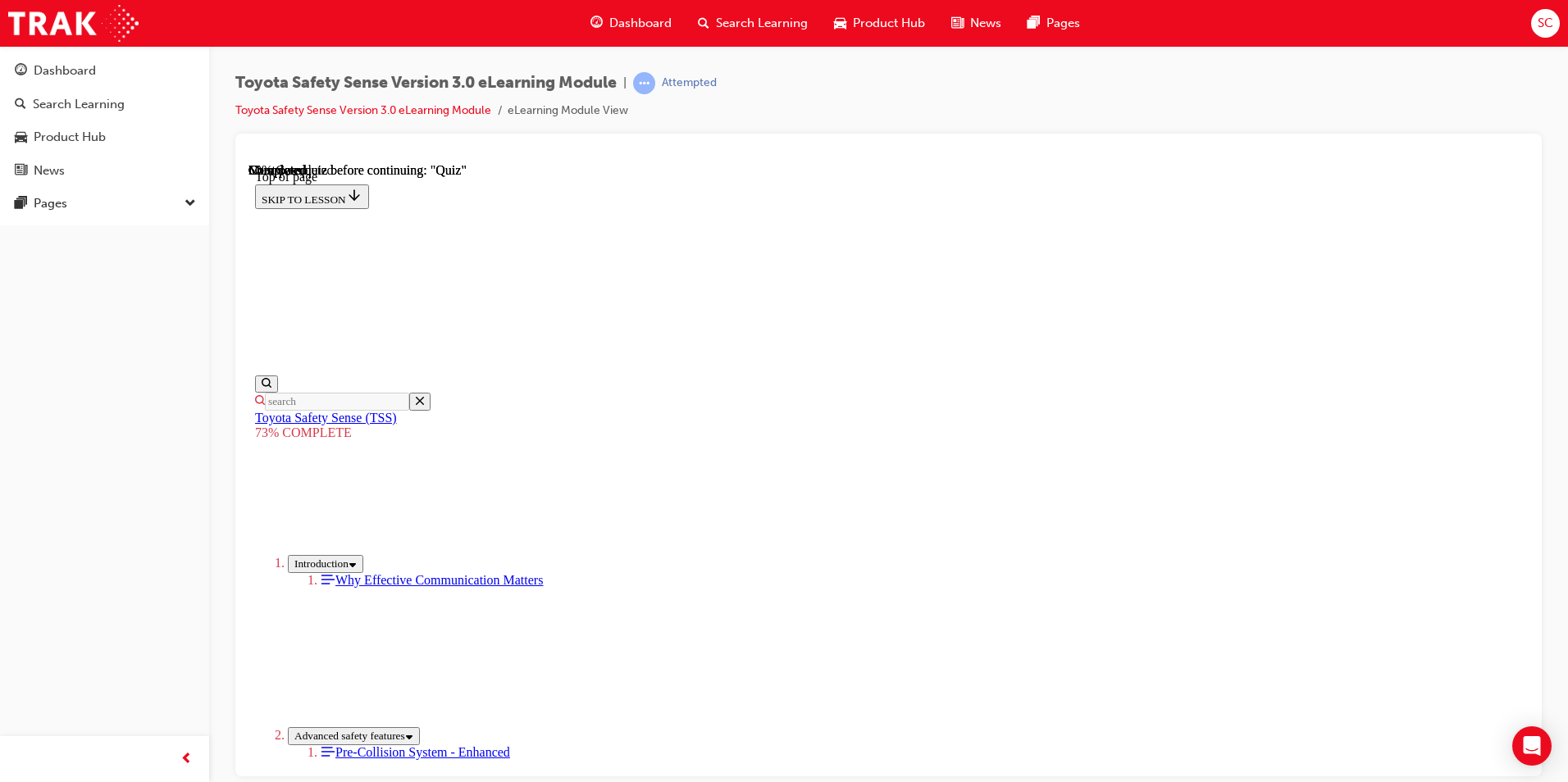
copy div "Recognise forward traffic conditions. Toyota Safety Sense detects the forward t…"
